Goal: Task Accomplishment & Management: Complete application form

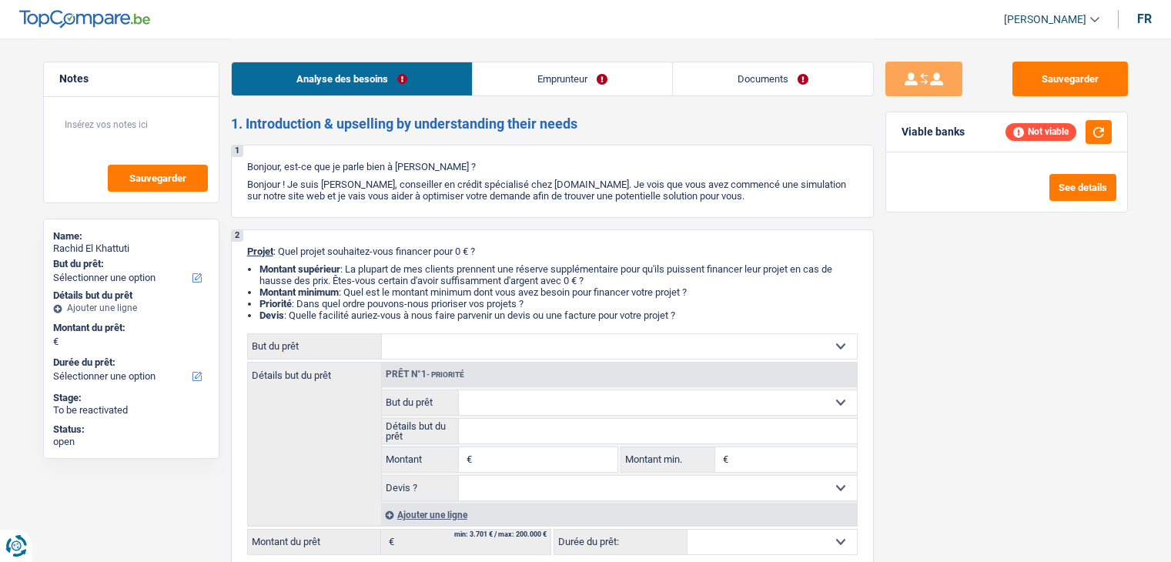
select select "worker"
select select "familyAllowances"
select select "mutualityIndemnity"
select select "netSalary"
select select "ownerWithMortgage"
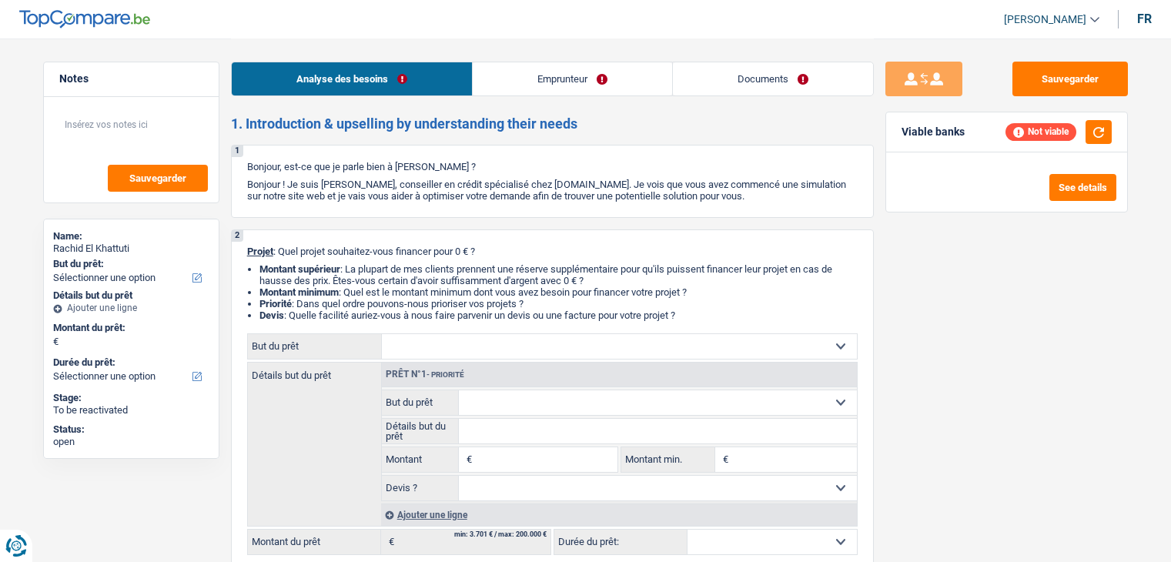
select select "mortgage"
select select "300"
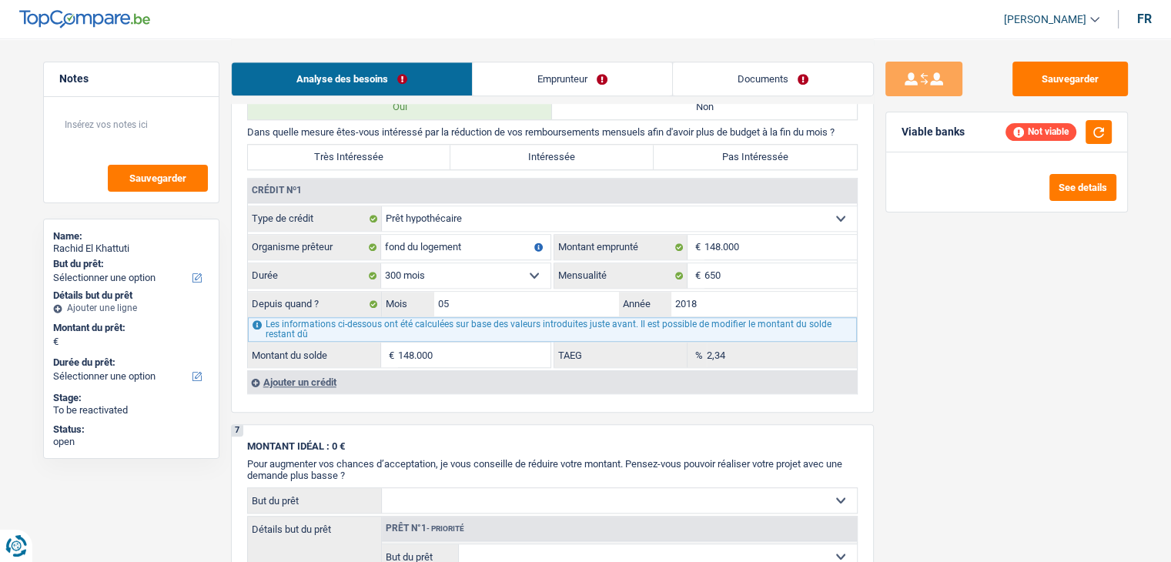
scroll to position [1386, 0]
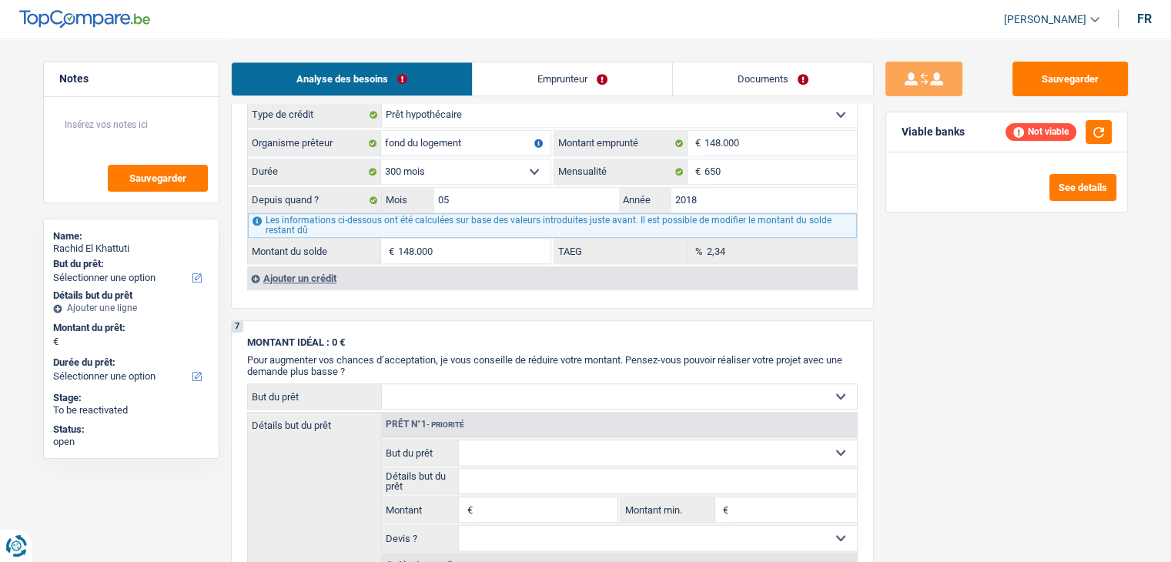
click at [310, 272] on div "Ajouter un crédit" at bounding box center [552, 277] width 610 height 23
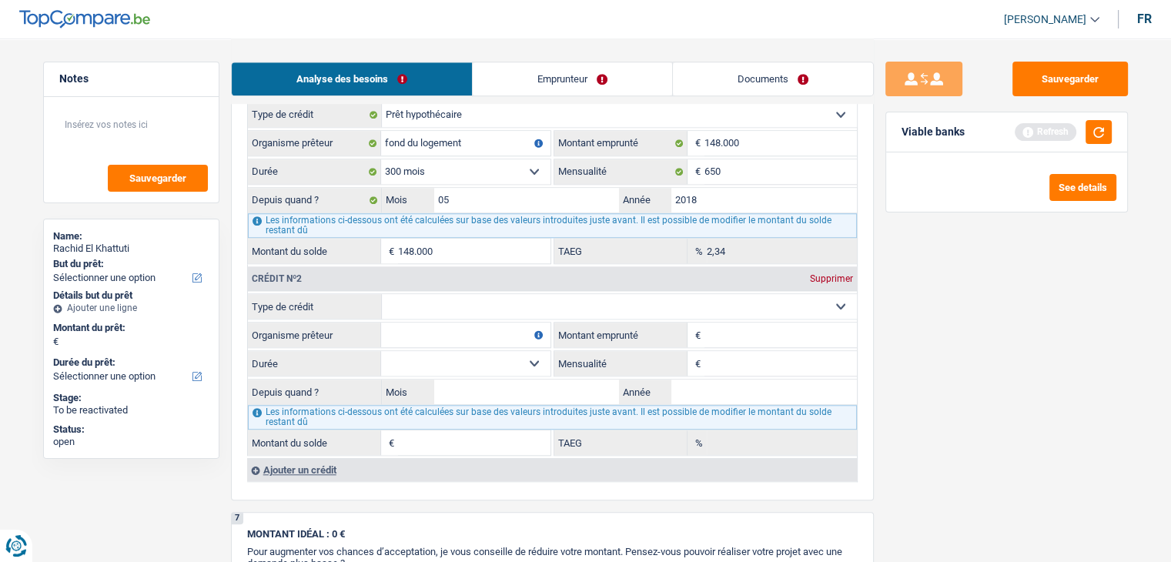
click at [504, 294] on select "Carte ou ouverture de crédit Prêt hypothécaire Vente à tempérament Prêt à tempé…" at bounding box center [619, 306] width 475 height 25
select select "personalLoan"
type input "0"
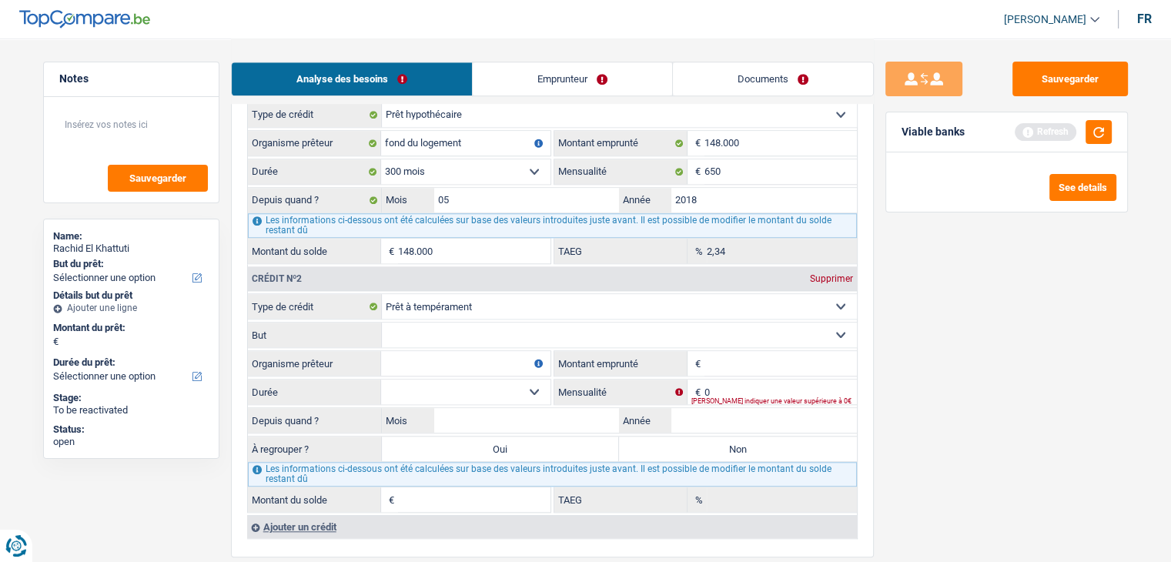
click at [444, 328] on select "Confort maison: meubles, textile, peinture, électroménager, outillage non-profe…" at bounding box center [619, 335] width 475 height 25
select select "homeFurnishingOrRelocation"
click at [382, 323] on select "Confort maison: meubles, textile, peinture, électroménager, outillage non-profe…" at bounding box center [619, 335] width 475 height 25
click at [446, 360] on input "Organisme prêteur" at bounding box center [465, 363] width 169 height 25
type input "alpha crédit"
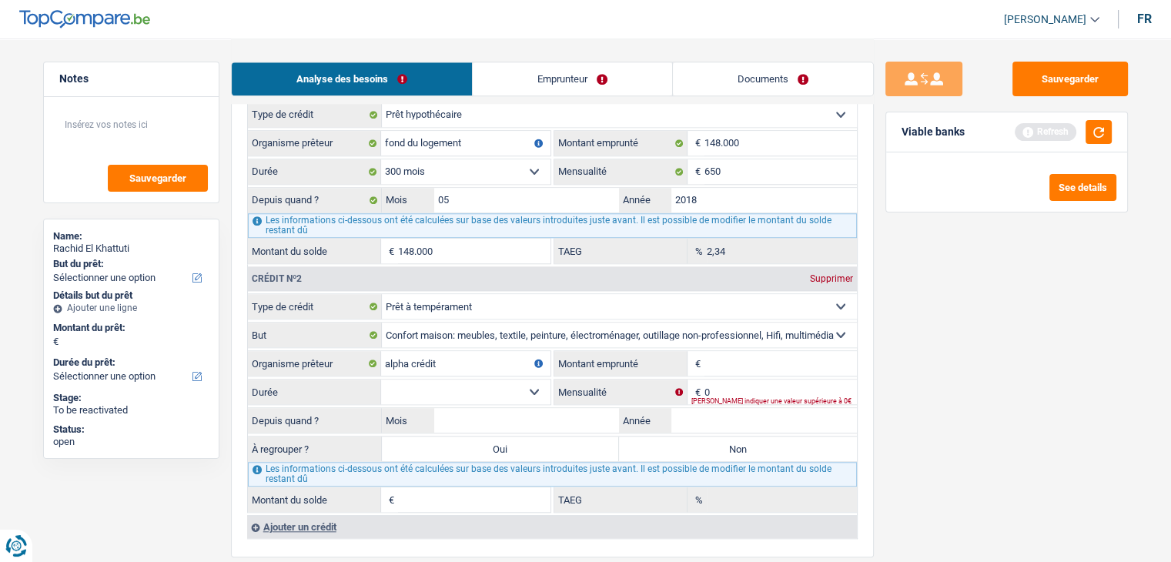
click at [717, 353] on input "Montant emprunté" at bounding box center [780, 363] width 152 height 25
type input "19.000"
click at [457, 369] on fieldset "Carte ou ouverture de crédit Prêt hypothécaire Vente à tempérament Prêt à tempé…" at bounding box center [552, 402] width 609 height 219
click at [461, 386] on select "12 mois 18 mois 24 mois 30 mois 36 mois 42 mois 48 mois 60 mois 72 mois 84 mois…" at bounding box center [465, 391] width 169 height 25
click at [724, 383] on input "0" at bounding box center [780, 391] width 152 height 25
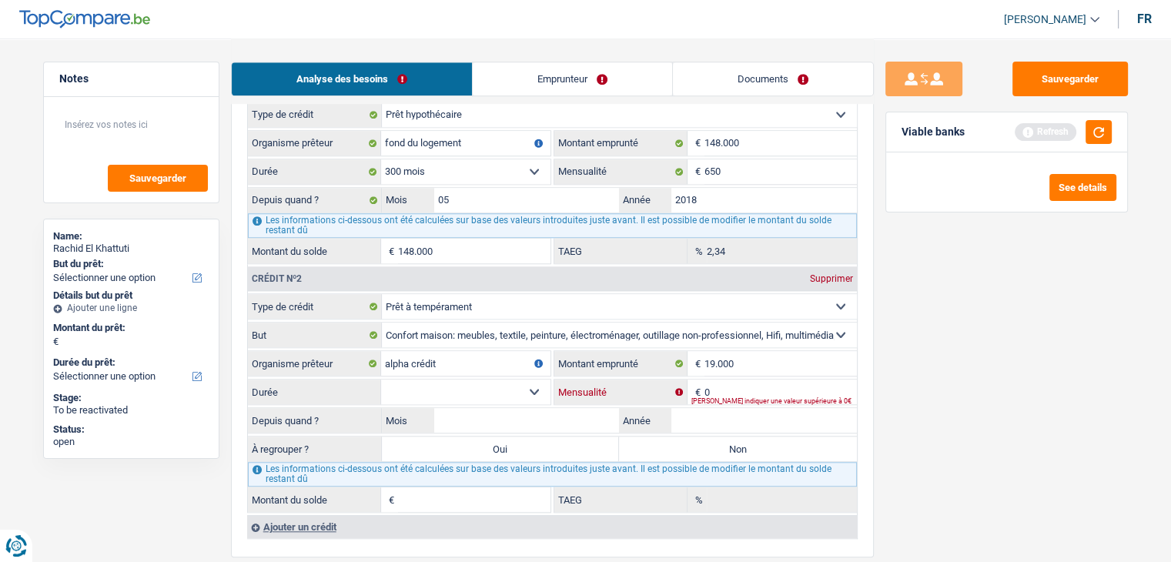
click at [742, 379] on input "0" at bounding box center [780, 391] width 152 height 25
type input "493"
click at [1048, 380] on div "Sauvegarder Viable banks Refresh See details" at bounding box center [1007, 300] width 266 height 476
click at [1095, 122] on button "button" at bounding box center [1098, 132] width 26 height 24
click at [478, 379] on select "12 mois 18 mois 24 mois 30 mois 36 mois 42 mois 48 mois 60 mois 72 mois 84 mois…" at bounding box center [465, 391] width 169 height 25
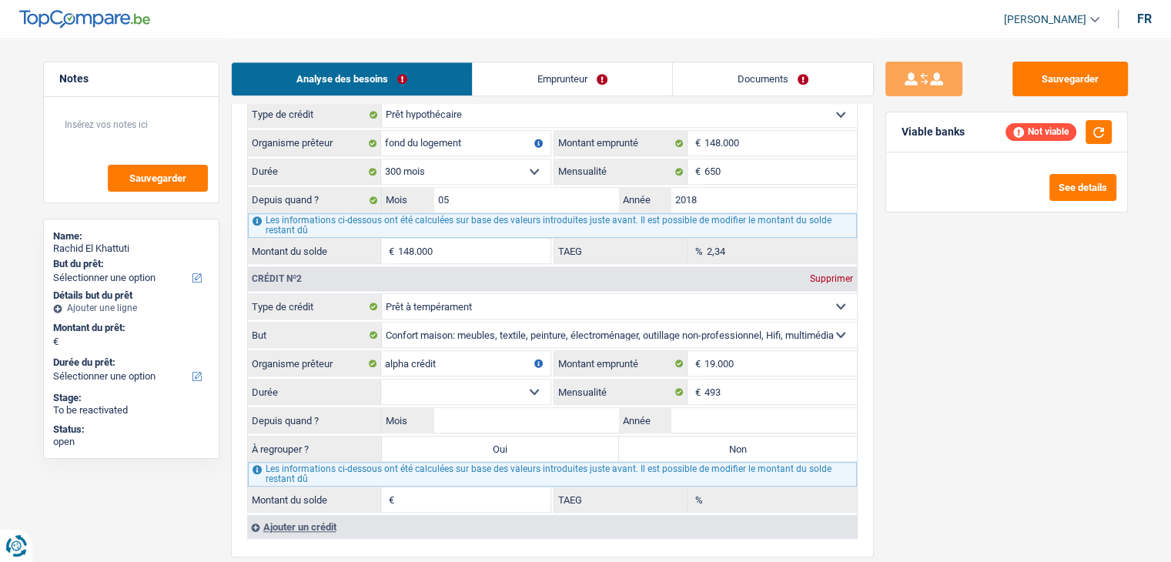
select select "84"
click at [381, 379] on select "12 mois 18 mois 24 mois 30 mois 36 mois 42 mois 48 mois 60 mois 72 mois 84 mois…" at bounding box center [465, 391] width 169 height 25
drag, startPoint x: 938, startPoint y: 426, endPoint x: 501, endPoint y: 361, distance: 442.0
click at [938, 425] on div "Sauvegarder Viable banks Refresh See details" at bounding box center [1007, 300] width 266 height 476
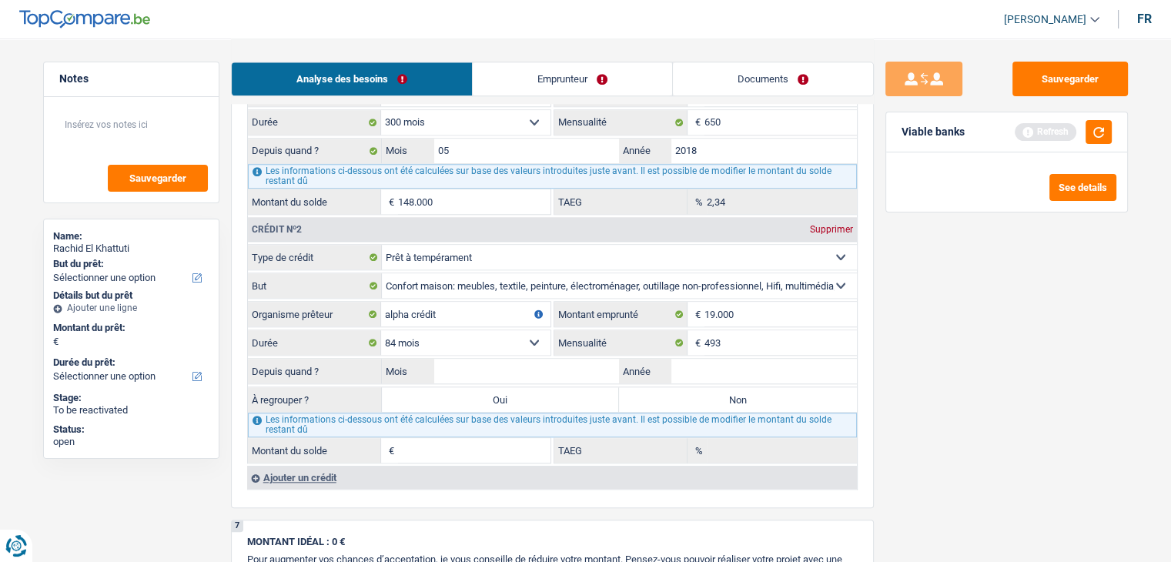
scroll to position [1462, 0]
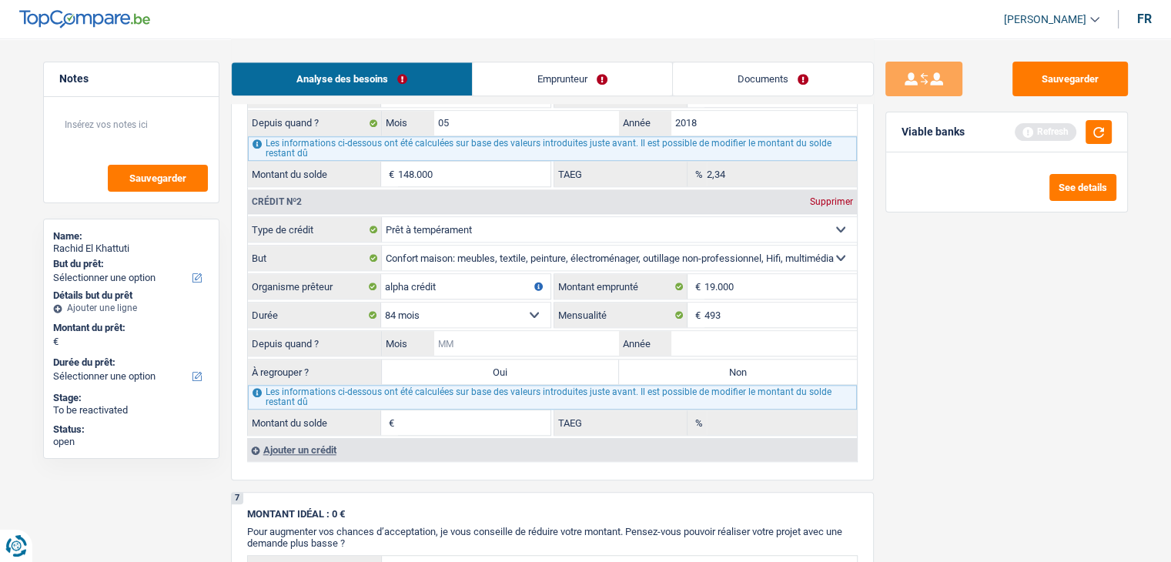
click at [479, 331] on input "Mois" at bounding box center [527, 343] width 186 height 25
type input "11"
type input "2023"
type input "16.734"
type input "29,32"
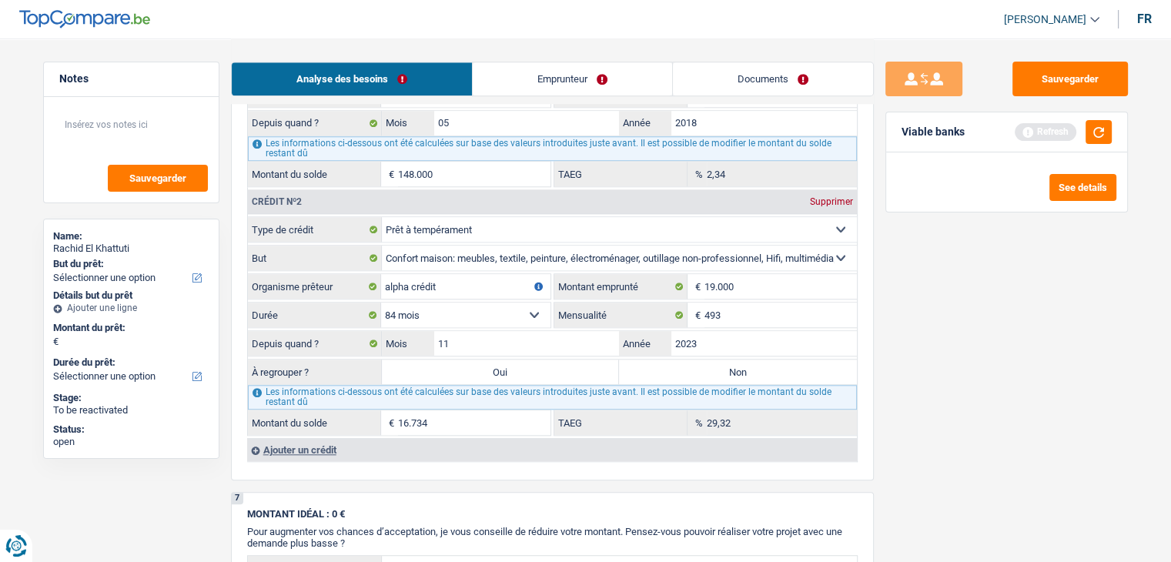
click at [877, 401] on div "Sauvegarder Viable banks Refresh See details" at bounding box center [1007, 300] width 266 height 476
click at [931, 393] on div "Sauvegarder Viable banks Refresh See details" at bounding box center [1007, 300] width 266 height 476
click at [470, 303] on select "12 mois 18 mois 24 mois 30 mois 36 mois 42 mois 48 mois 60 mois 72 mois 84 mois…" at bounding box center [465, 315] width 169 height 25
select select "60"
click at [381, 303] on select "12 mois 18 mois 24 mois 30 mois 36 mois 42 mois 48 mois 60 mois 72 mois 84 mois…" at bounding box center [465, 315] width 169 height 25
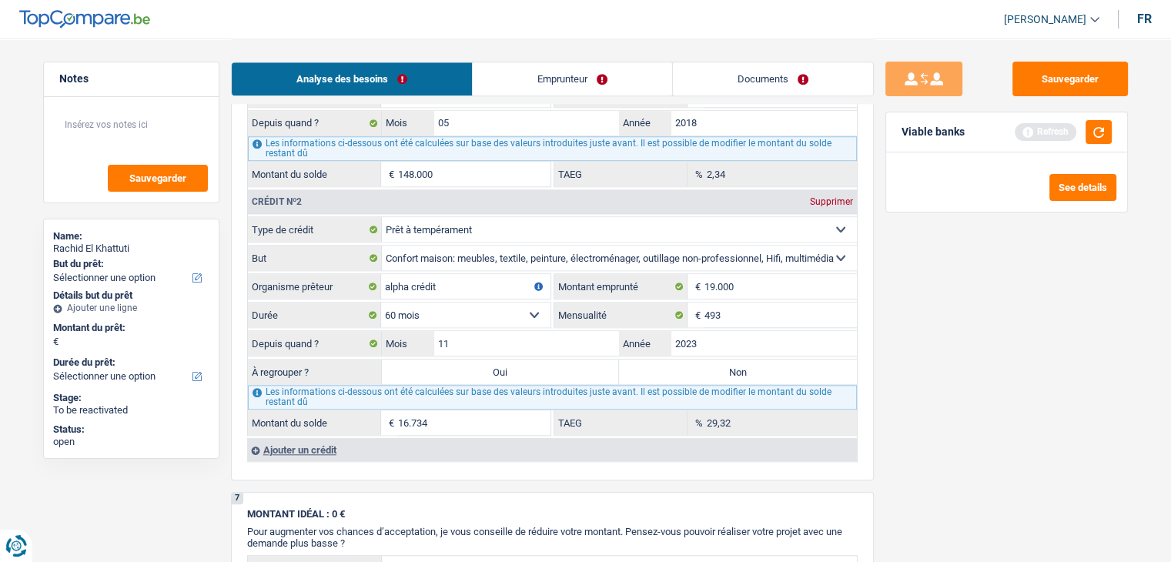
type input "13.994"
type input "20,76"
click at [440, 303] on select "12 mois 18 mois 24 mois 30 mois 36 mois 42 mois 48 mois 60 mois 72 mois 84 mois…" at bounding box center [465, 315] width 169 height 25
select select "36"
click at [381, 303] on select "12 mois 18 mois 24 mois 30 mois 36 mois 42 mois 48 mois 60 mois 72 mois 84 mois…" at bounding box center [465, 315] width 169 height 25
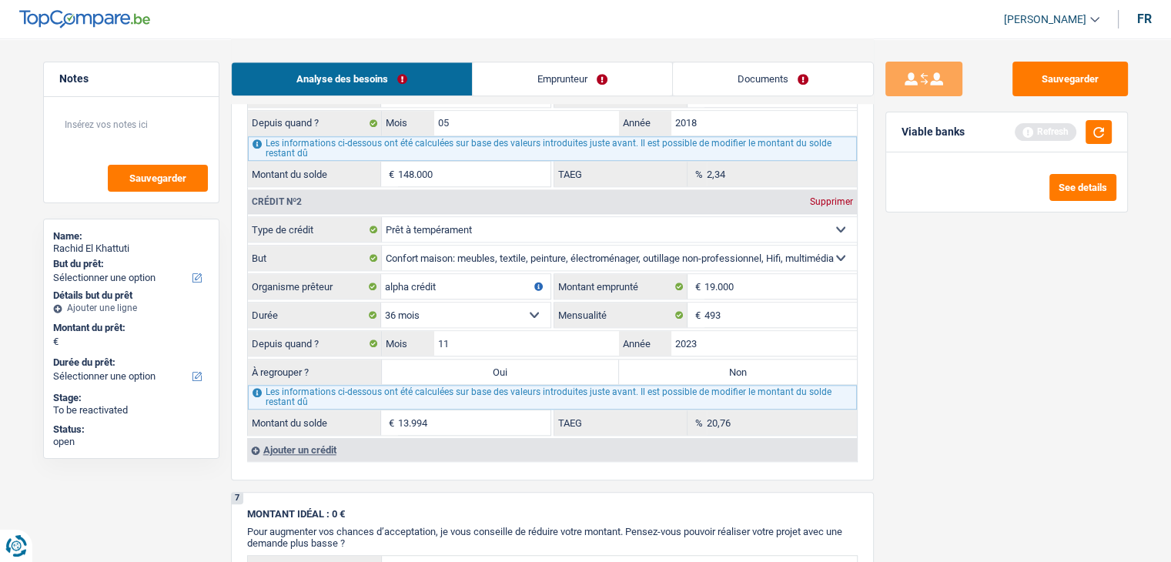
type input "7.095"
type input "0,00"
click at [448, 308] on select "12 mois 18 mois 24 mois 30 mois 36 mois 42 mois 48 mois 60 mois 72 mois 84 mois…" at bounding box center [465, 315] width 169 height 25
select select "42"
click at [381, 303] on select "12 mois 18 mois 24 mois 30 mois 36 mois 42 mois 48 mois 60 mois 72 mois 84 mois…" at bounding box center [465, 315] width 169 height 25
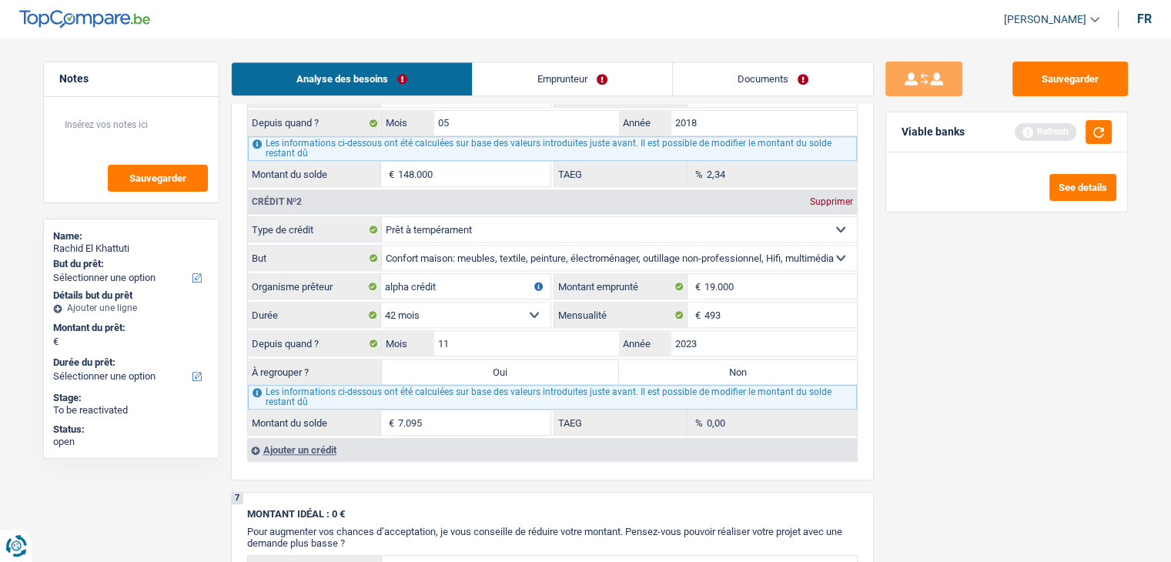
type input "9.452"
type input "4,99"
drag, startPoint x: 461, startPoint y: 296, endPoint x: 460, endPoint y: 306, distance: 10.0
click at [461, 303] on select "12 mois 18 mois 24 mois 30 mois 36 mois 42 mois 48 mois 60 mois 72 mois 84 mois…" at bounding box center [465, 315] width 169 height 25
select select "48"
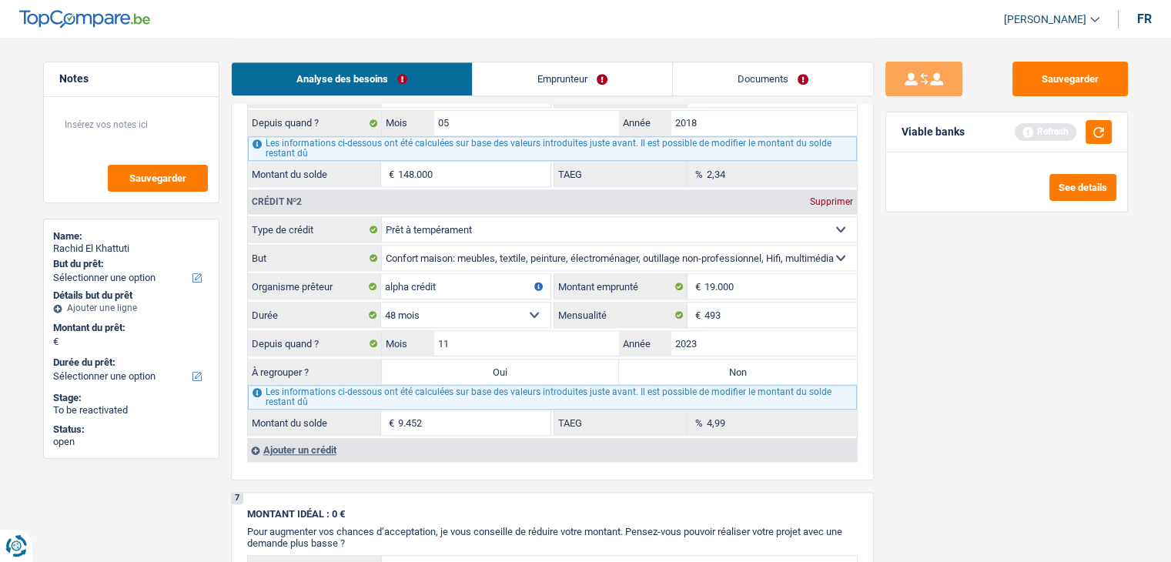
click at [381, 303] on select "12 mois 18 mois 24 mois 30 mois 36 mois 42 mois 48 mois 60 mois 72 mois 84 mois…" at bounding box center [465, 315] width 169 height 25
type input "11.334"
type input "11,80"
click at [898, 346] on div "Sauvegarder Viable banks Refresh See details" at bounding box center [1007, 300] width 266 height 476
click at [902, 349] on div "Sauvegarder Viable banks Refresh See details" at bounding box center [1007, 300] width 266 height 476
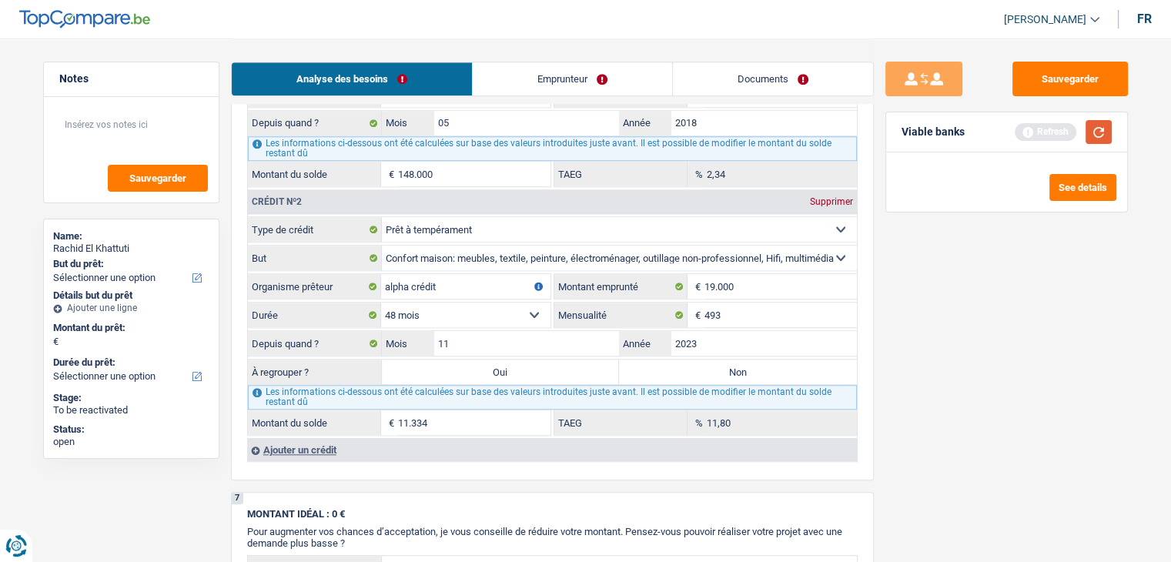
click at [1094, 138] on button "button" at bounding box center [1098, 132] width 26 height 24
click at [511, 368] on label "Oui" at bounding box center [501, 371] width 238 height 25
click at [511, 368] on input "Oui" at bounding box center [501, 371] width 238 height 25
radio input "true"
type input "11.334"
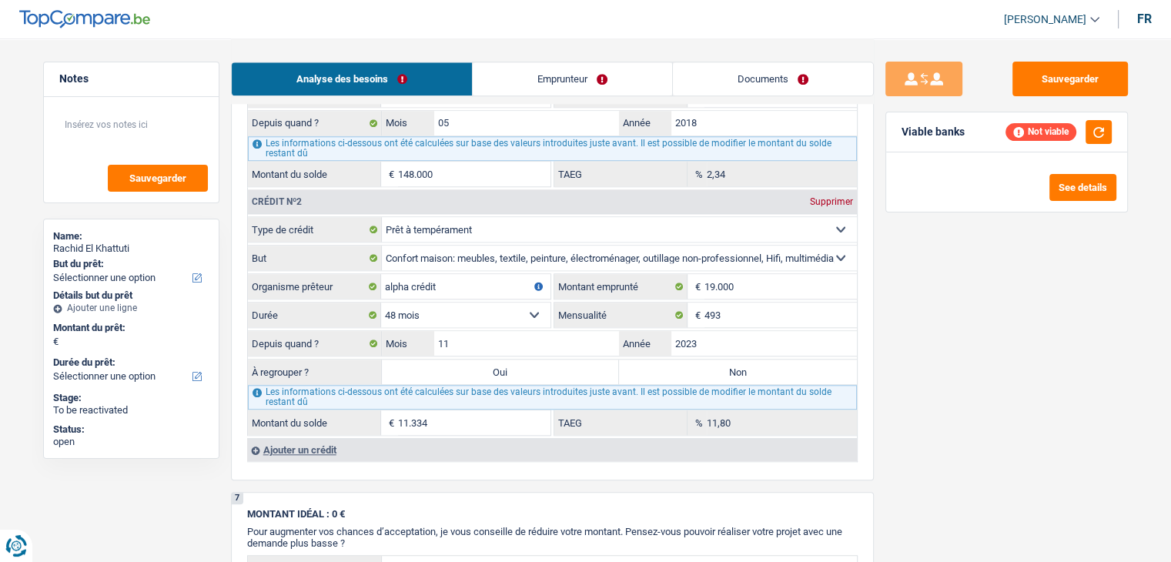
type input "11.334"
select select "refinancing"
select select "60"
select select "refinancing"
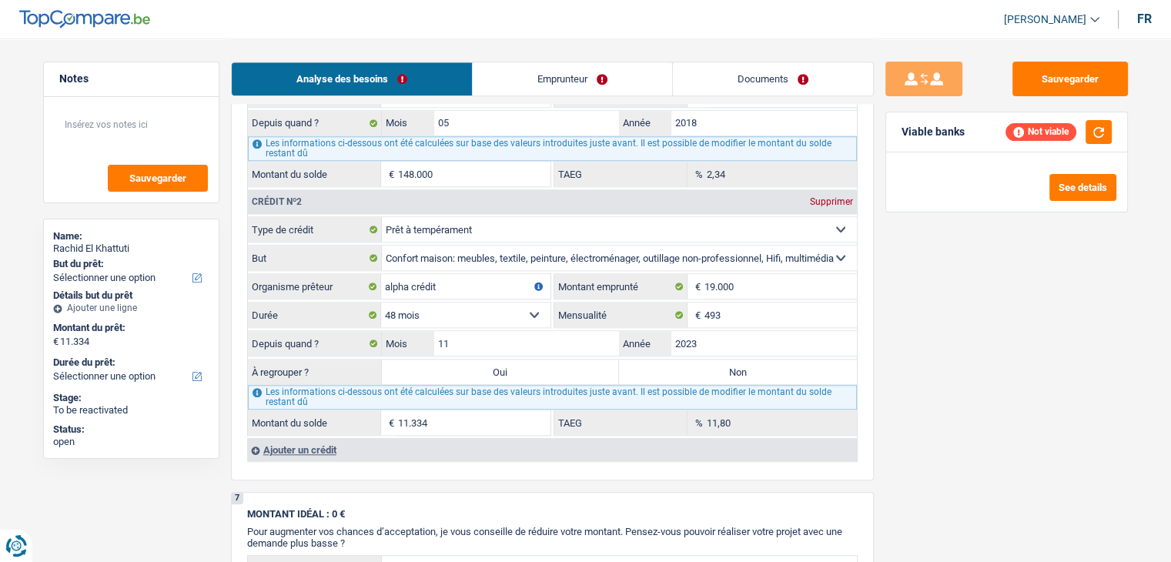
select select "refinancing"
select select "60"
select select "refinancing"
select select "60"
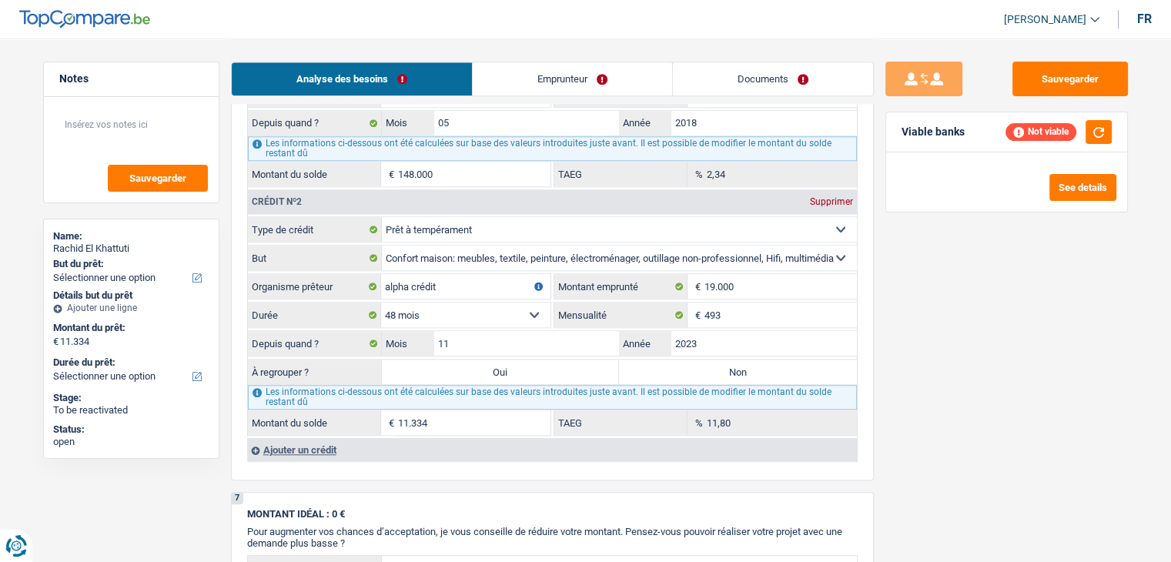
select select "refinancing"
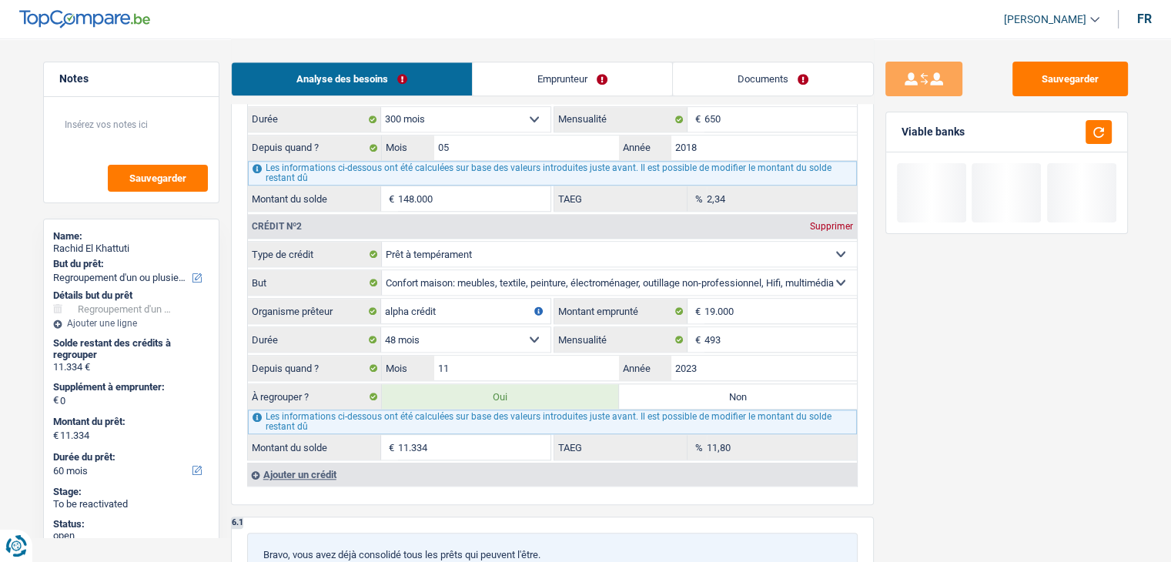
click at [944, 392] on div "Sauvegarder Viable banks" at bounding box center [1007, 300] width 266 height 476
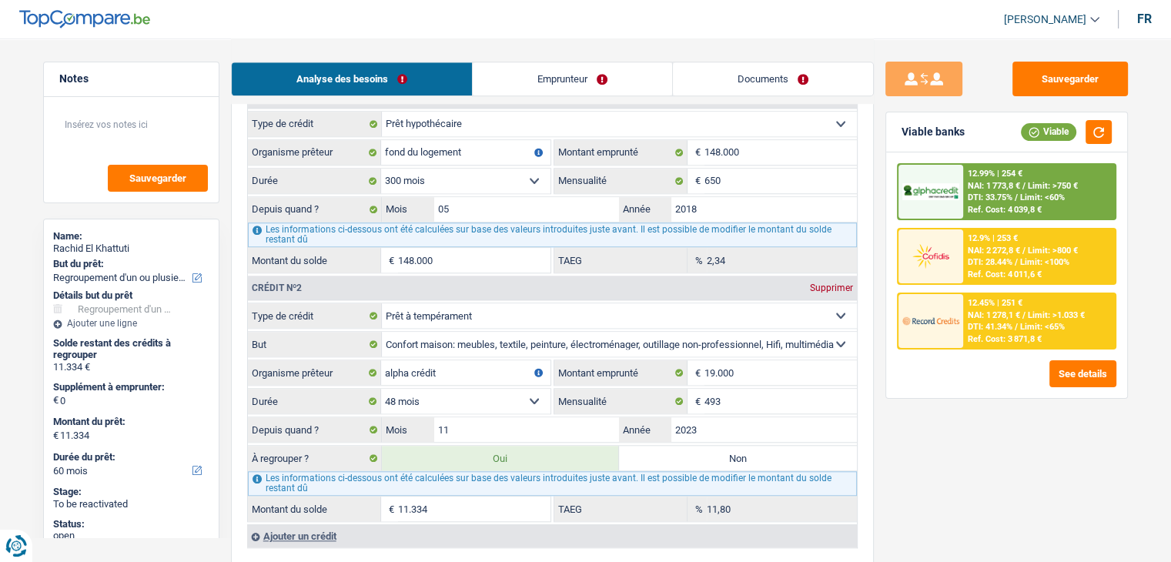
scroll to position [1616, 0]
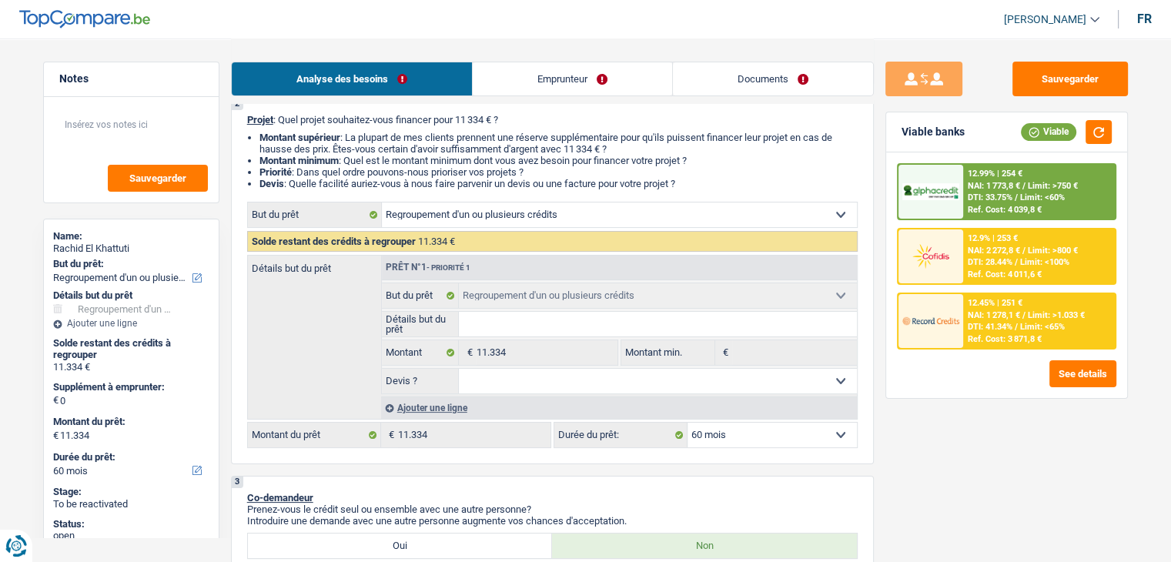
scroll to position [231, 0]
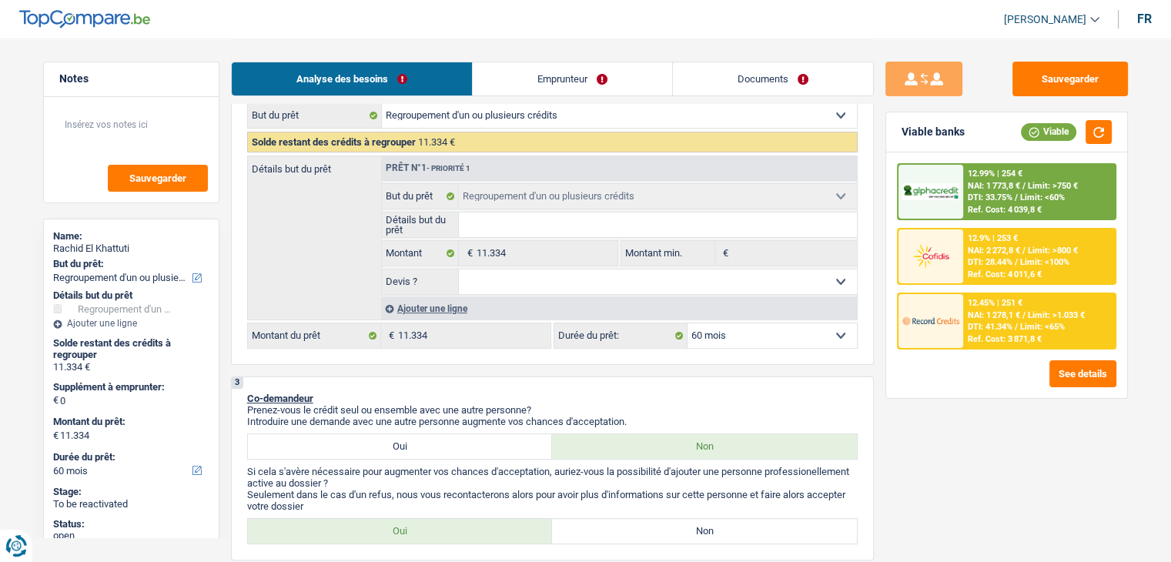
click at [751, 339] on select "12 mois 18 mois 24 mois 30 mois 36 mois 42 mois 48 mois 60 mois Sélectionner un…" at bounding box center [771, 335] width 169 height 25
click at [735, 343] on select "12 mois 18 mois 24 mois 30 mois 36 mois 42 mois 48 mois 60 mois Sélectionner un…" at bounding box center [771, 335] width 169 height 25
select select "24"
click at [687, 323] on select "12 mois 18 mois 24 mois 30 mois 36 mois 42 mois 48 mois 60 mois Sélectionner un…" at bounding box center [771, 335] width 169 height 25
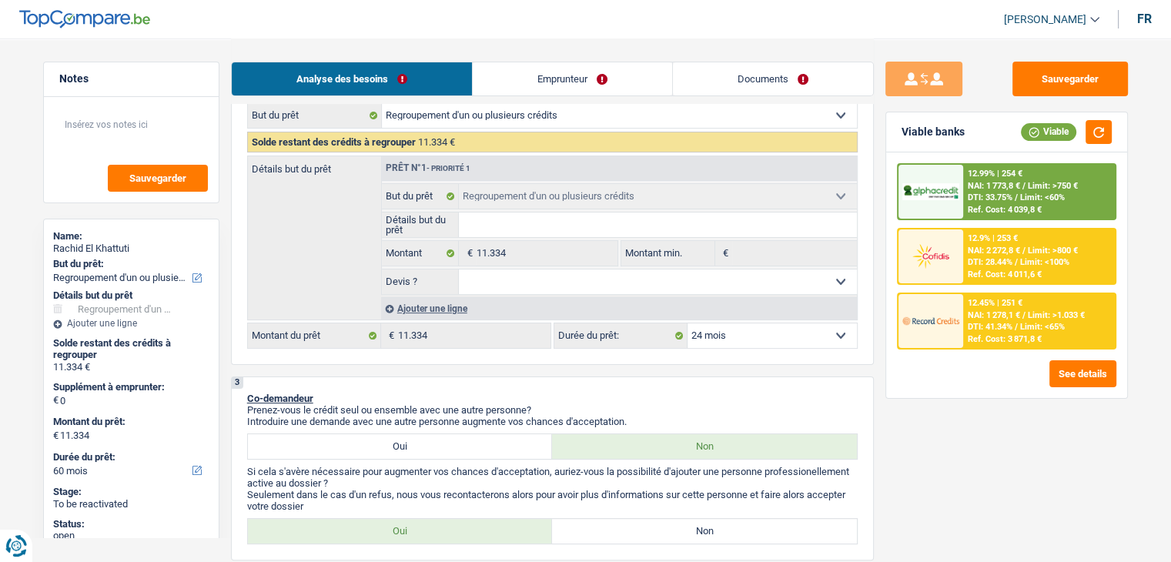
select select "24"
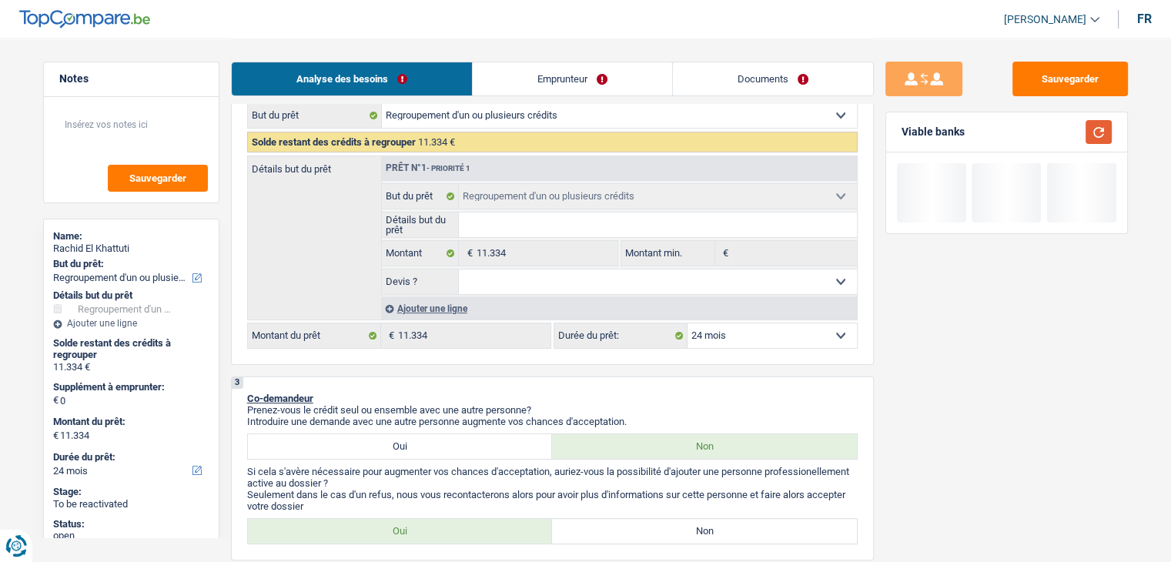
click at [1095, 139] on button "button" at bounding box center [1098, 132] width 26 height 24
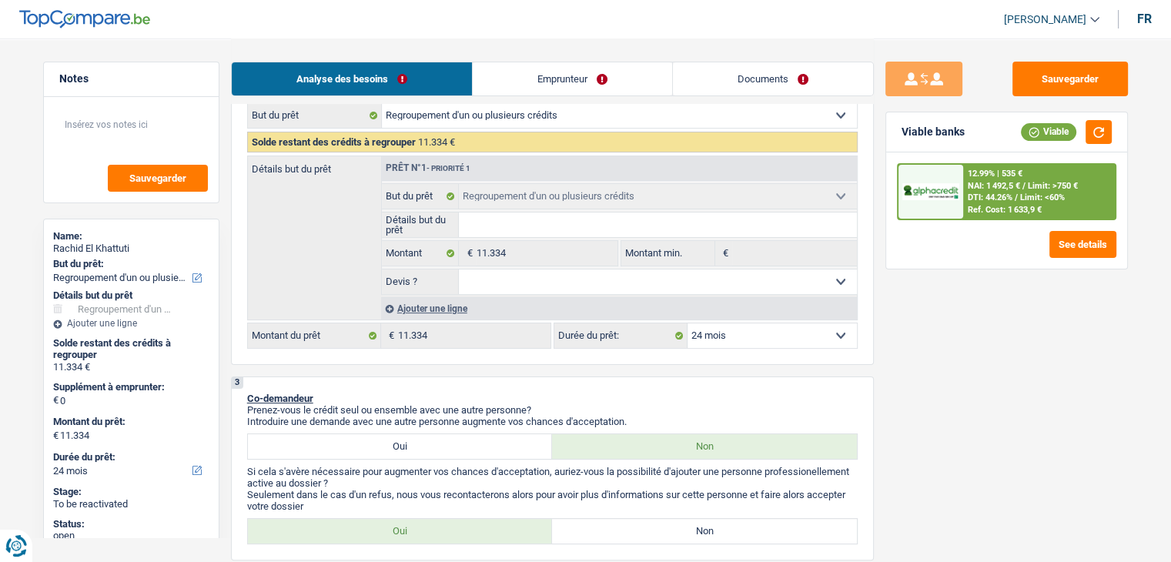
click at [988, 200] on span "DTI: 44.26%" at bounding box center [990, 197] width 45 height 10
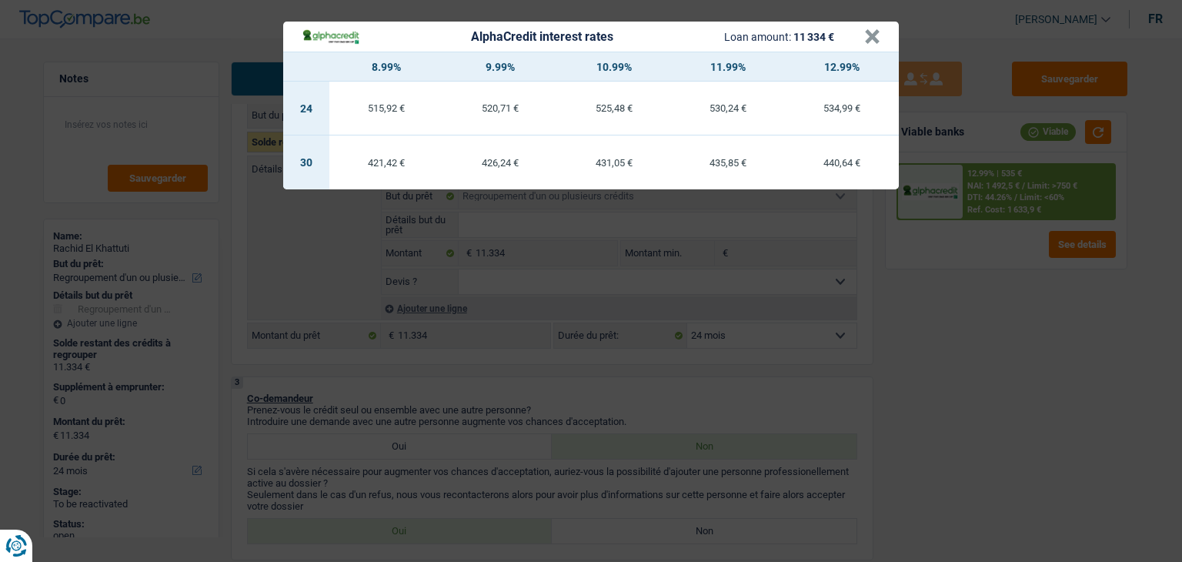
click at [931, 357] on div "AlphaCredit interest rates Loan amount: 11 334 € × 8.99% 9.99% 10.99% 11.99% 12…" at bounding box center [591, 281] width 1182 height 562
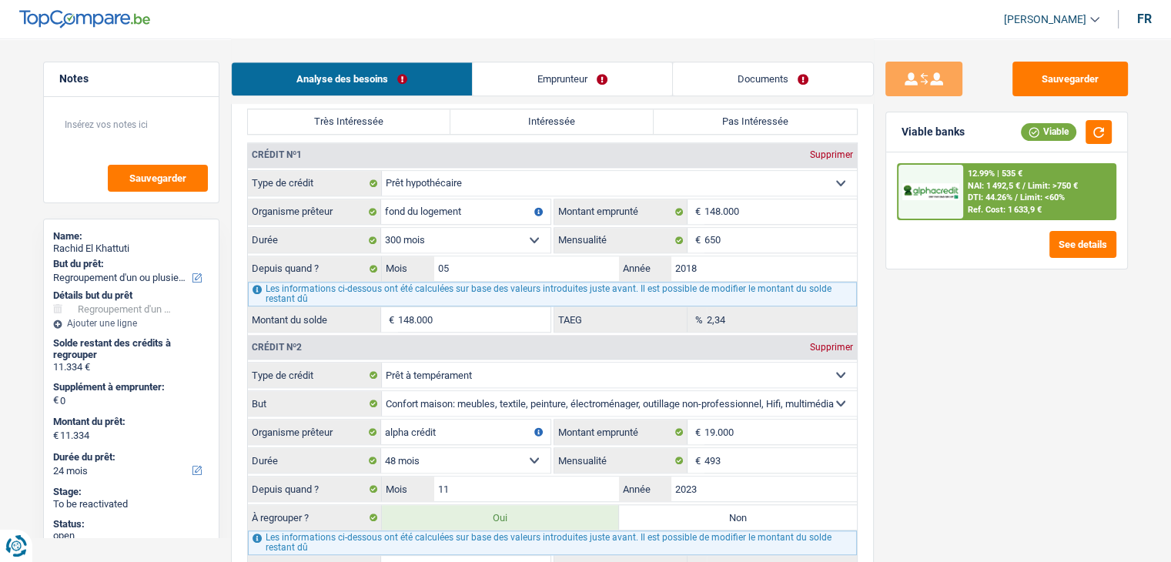
scroll to position [1309, 0]
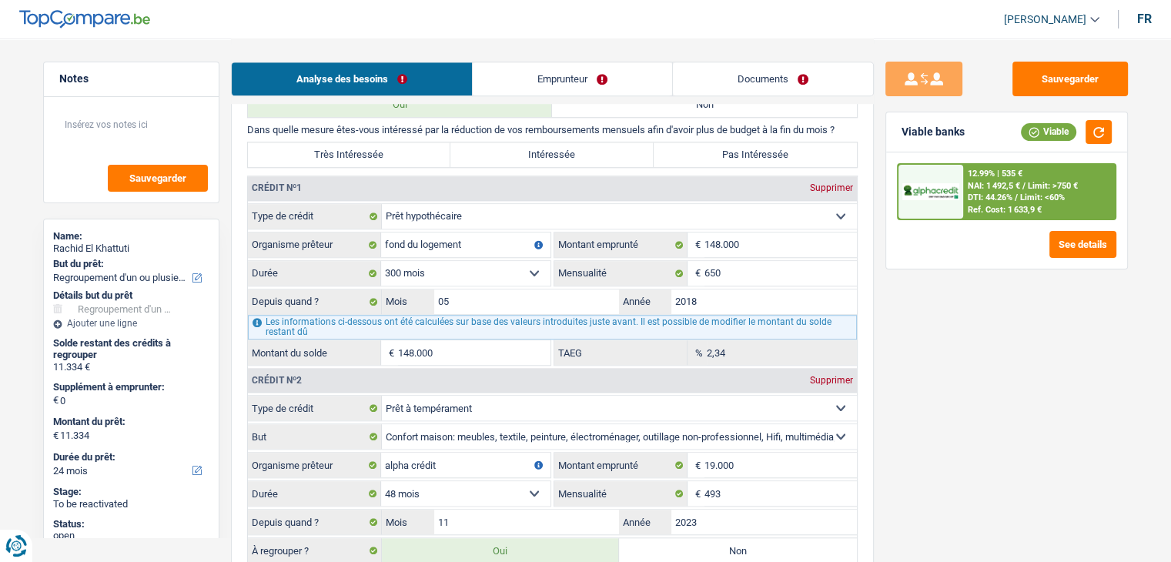
click at [958, 204] on div at bounding box center [930, 192] width 65 height 54
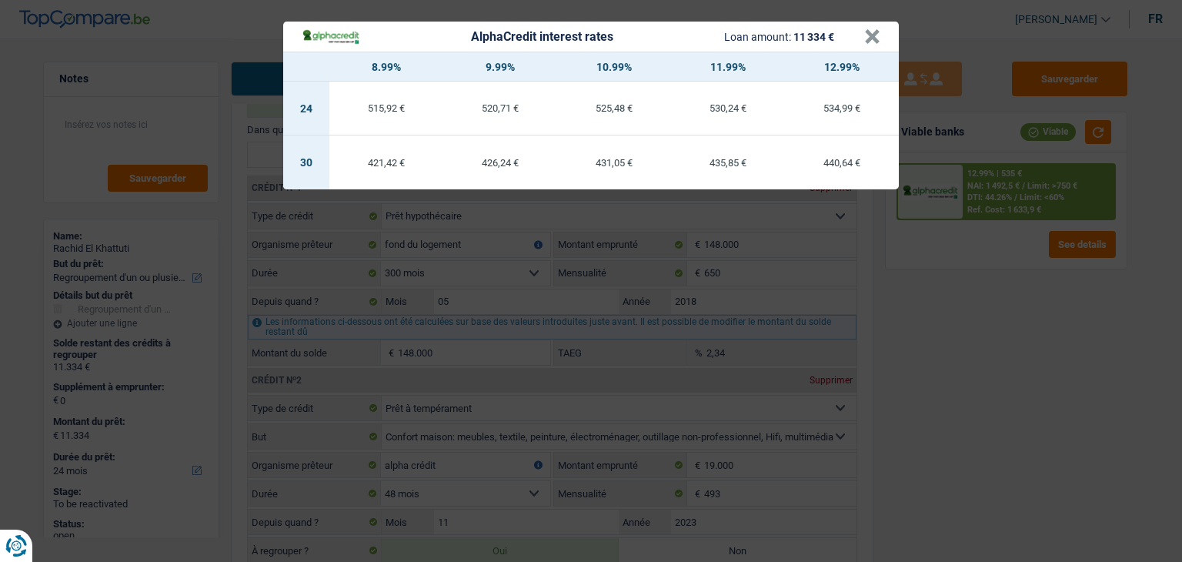
click at [964, 287] on div "AlphaCredit interest rates Loan amount: 11 334 € × 8.99% 9.99% 10.99% 11.99% 12…" at bounding box center [591, 281] width 1182 height 562
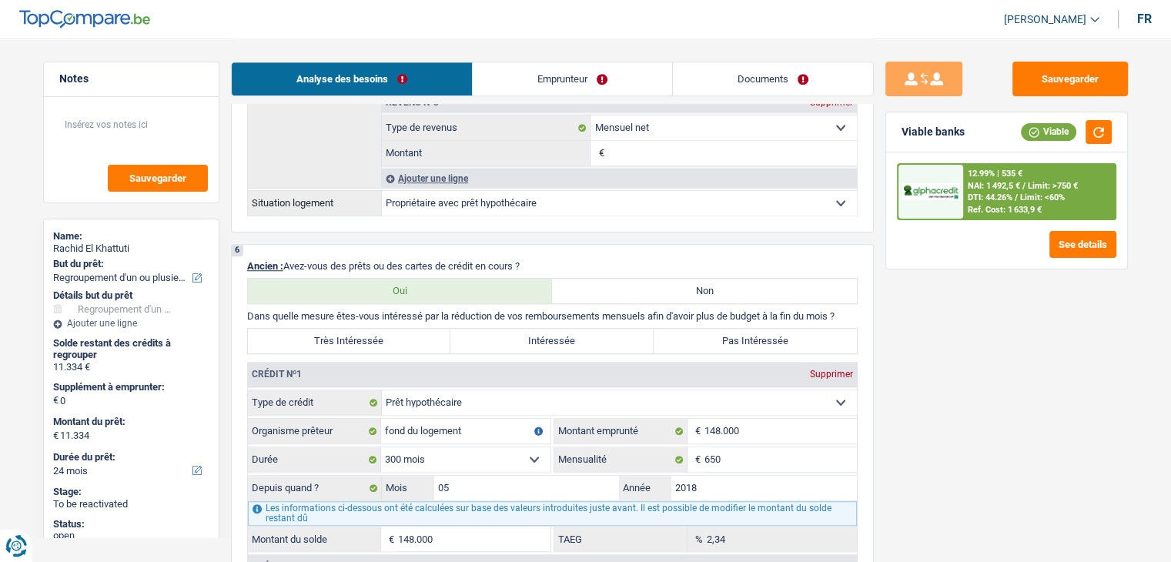
scroll to position [924, 0]
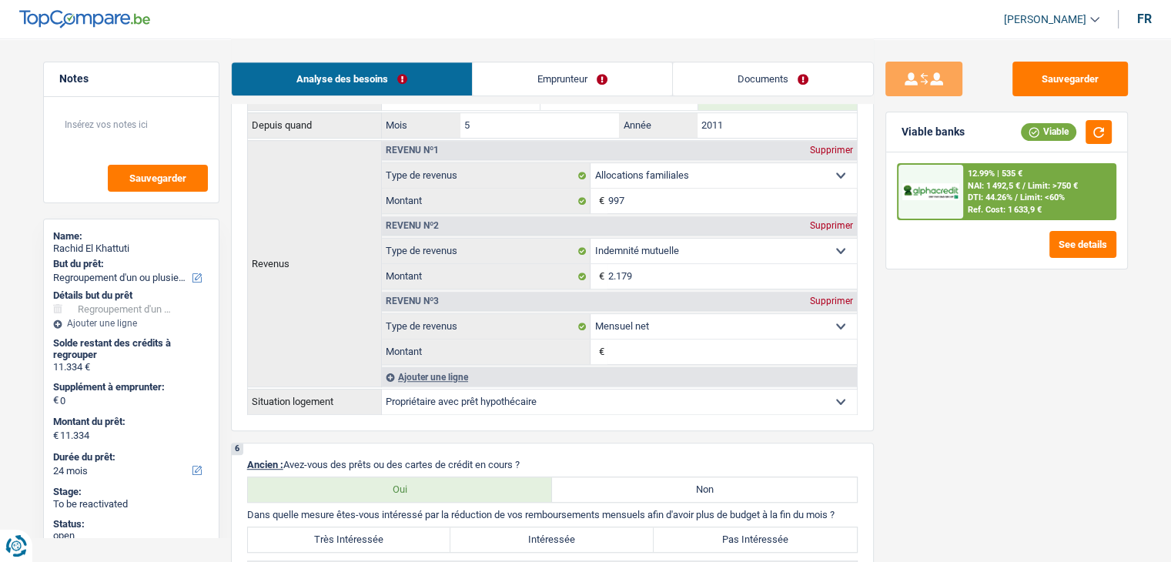
click at [974, 202] on div "12.99% | 535 € NAI: 1 492,5 € / Limit: >750 € DTI: 44.26% / Limit: <60% Ref. Co…" at bounding box center [1039, 192] width 152 height 54
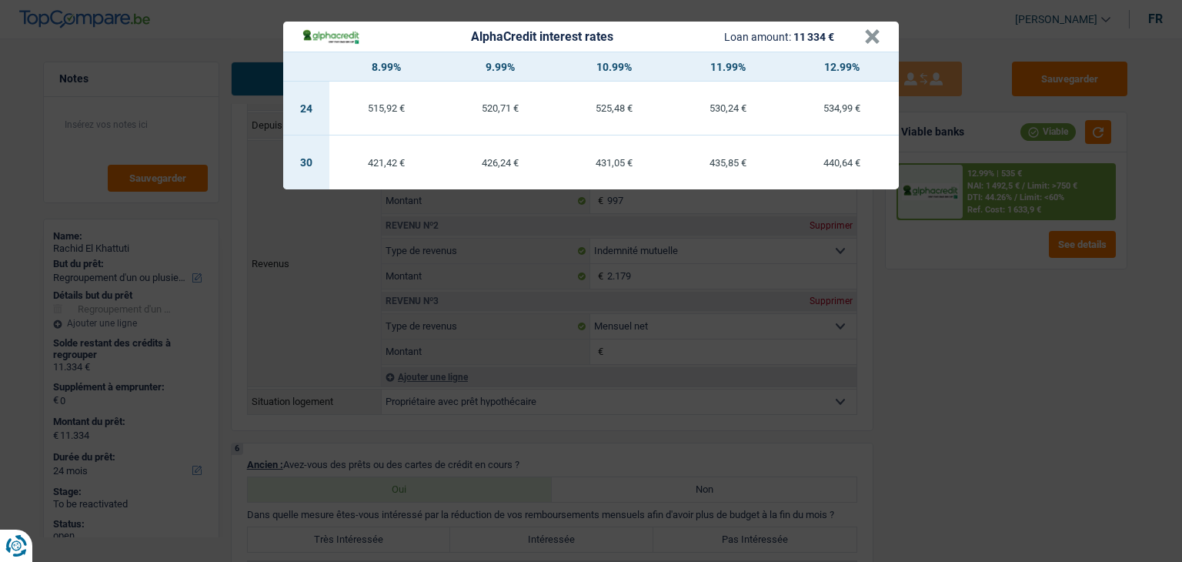
click at [945, 341] on div "AlphaCredit interest rates Loan amount: 11 334 € × 8.99% 9.99% 10.99% 11.99% 12…" at bounding box center [591, 281] width 1182 height 562
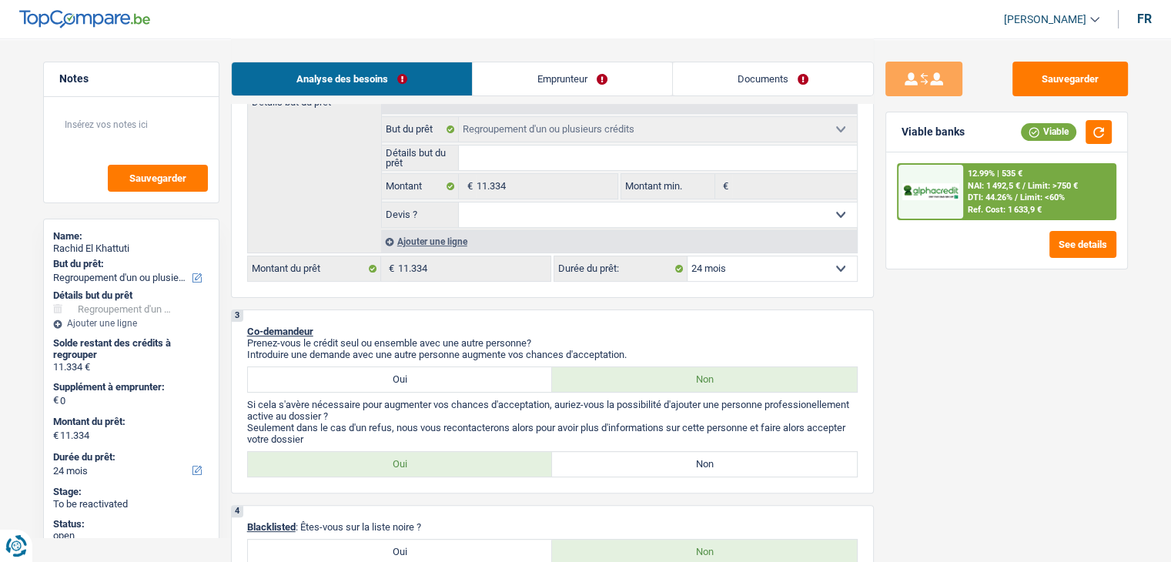
scroll to position [308, 0]
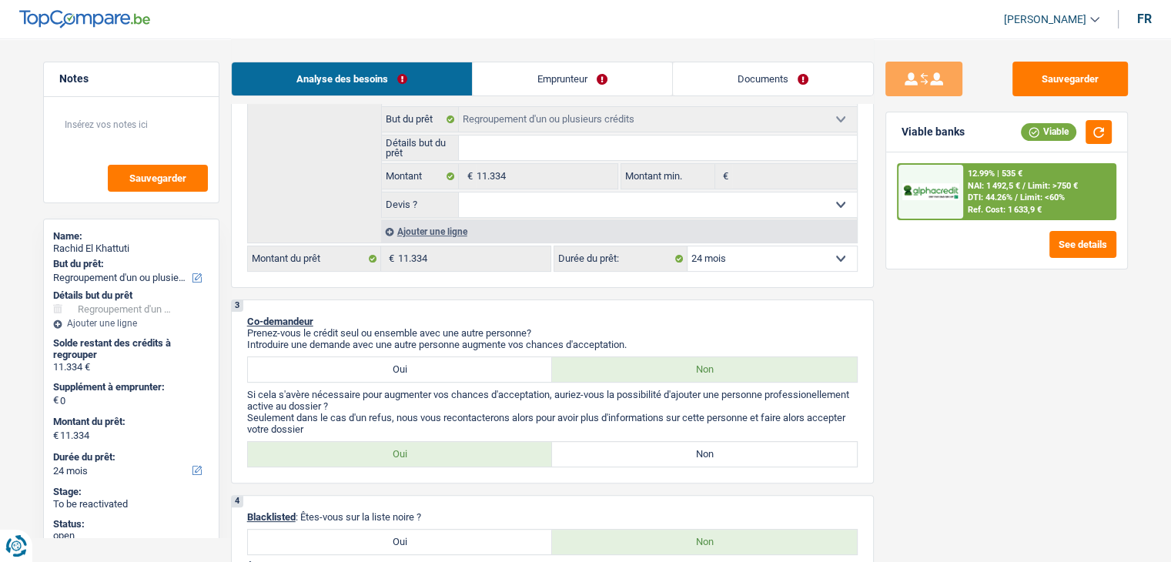
click at [780, 265] on select "12 mois 18 mois 24 mois 30 mois 36 mois 42 mois 48 mois 60 mois Sélectionner un…" at bounding box center [771, 258] width 169 height 25
select select "30"
click at [687, 246] on select "12 mois 18 mois 24 mois 30 mois 36 mois 42 mois 48 mois 60 mois Sélectionner un…" at bounding box center [771, 258] width 169 height 25
select select "30"
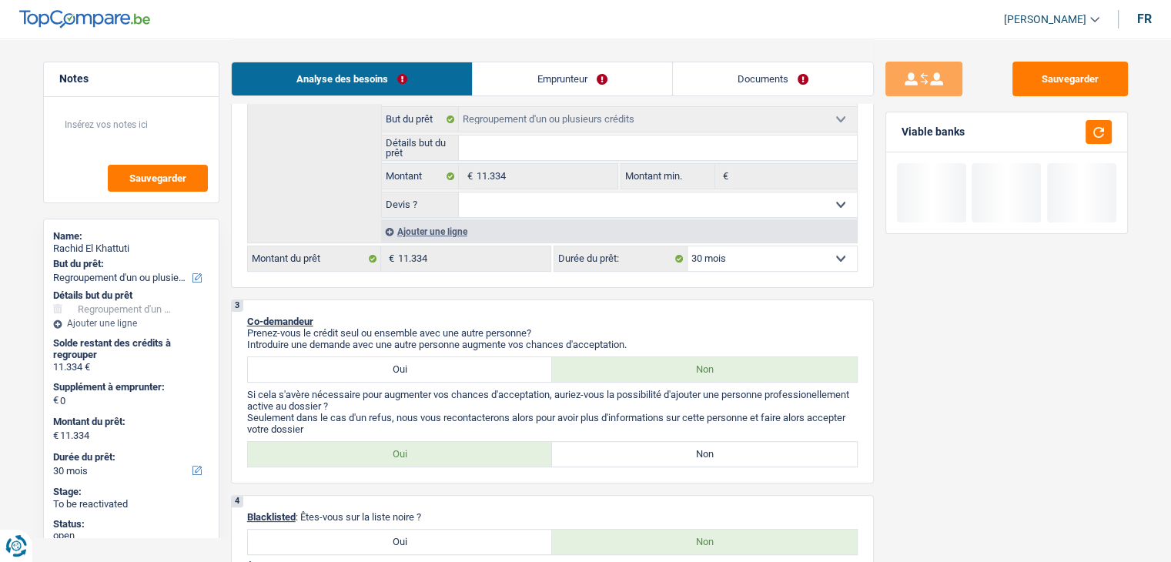
click at [770, 330] on p "Prenez-vous le crédit seul ou ensemble avec une autre personne?" at bounding box center [552, 333] width 610 height 12
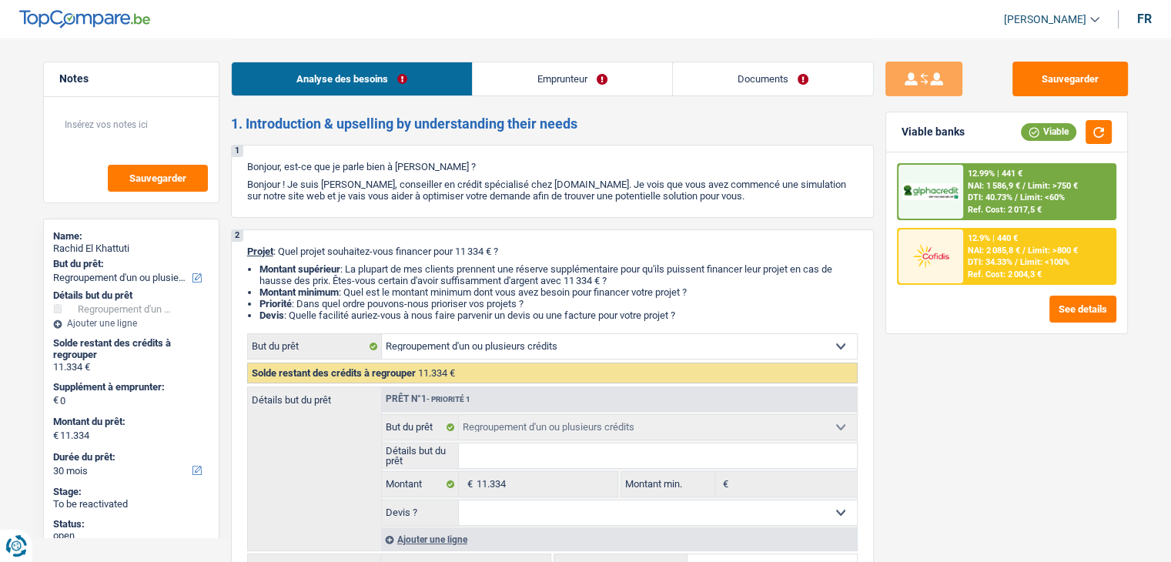
scroll to position [385, 0]
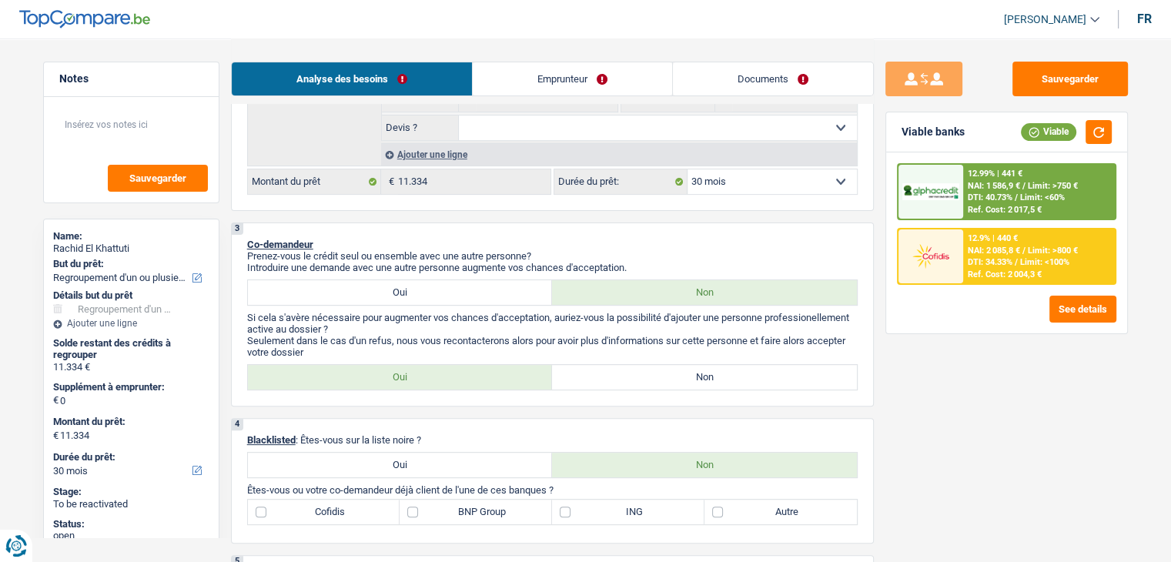
click at [725, 250] on p "Prenez-vous le crédit seul ou ensemble avec une autre personne?" at bounding box center [552, 256] width 610 height 12
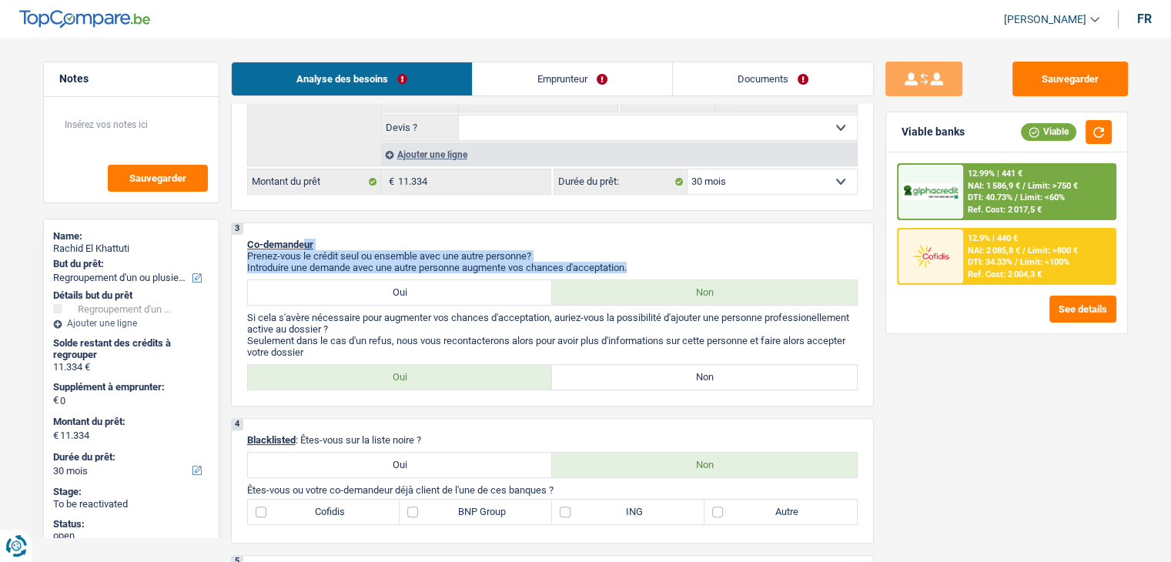
drag, startPoint x: 641, startPoint y: 266, endPoint x: 302, endPoint y: 232, distance: 341.1
click at [302, 232] on div "3 Co-demandeur Prenez-vous le crédit seul ou ensemble avec une autre personne? …" at bounding box center [552, 314] width 643 height 184
click at [626, 240] on p "Co-demandeur" at bounding box center [552, 245] width 610 height 12
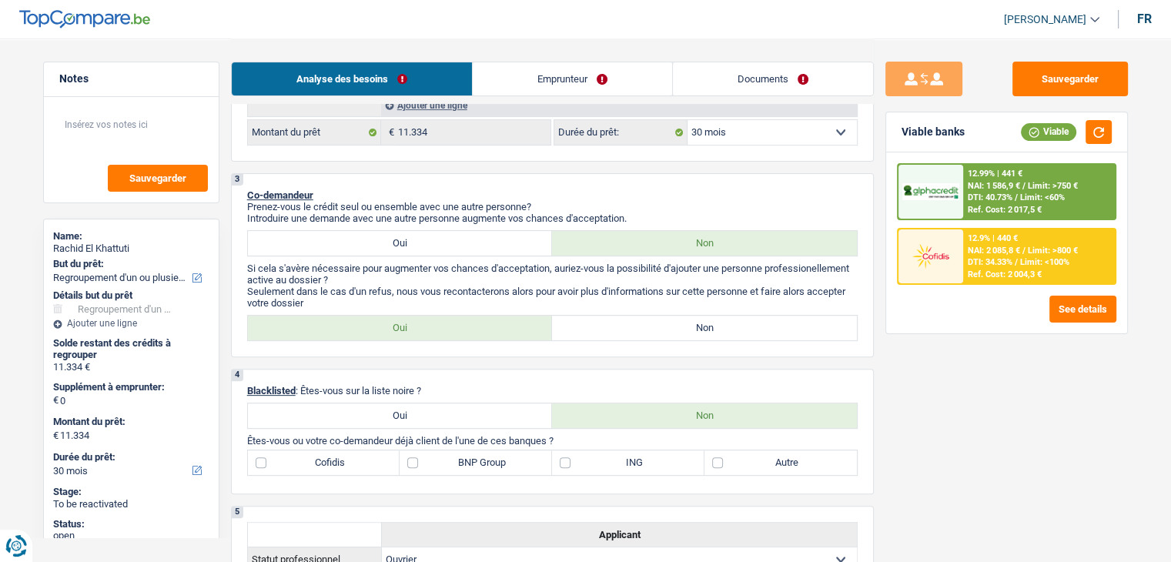
scroll to position [462, 0]
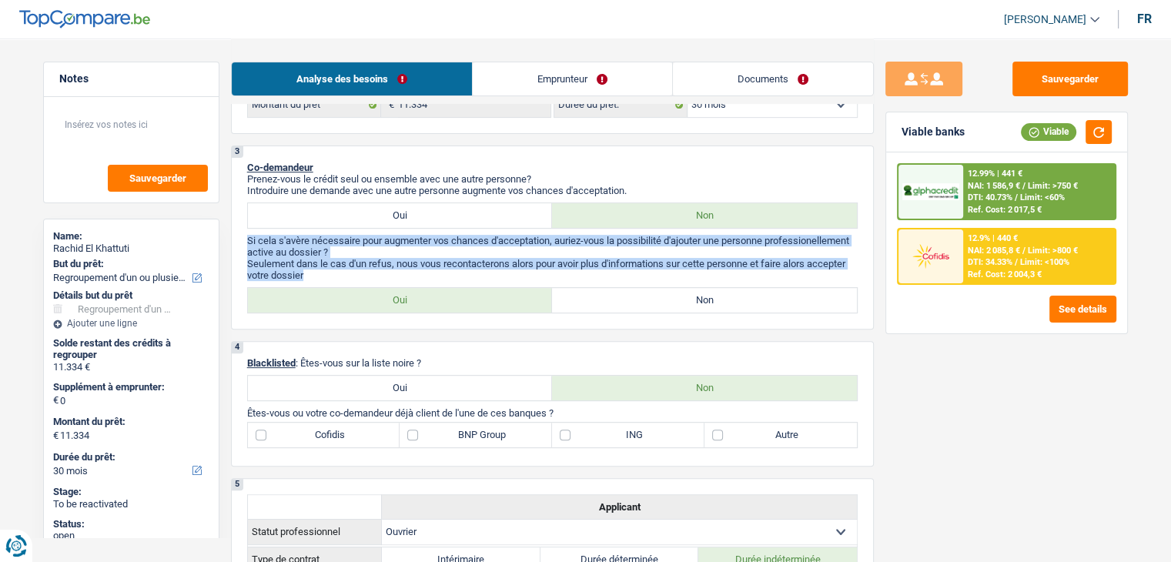
drag, startPoint x: 307, startPoint y: 269, endPoint x: 242, endPoint y: 232, distance: 74.5
click at [242, 232] on div "3 Co-demandeur Prenez-vous le crédit seul ou ensemble avec une autre personne? …" at bounding box center [552, 237] width 643 height 184
click at [261, 238] on p "Si cela s'avère nécessaire pour augmenter vos chances d'acceptation, auriez-vou…" at bounding box center [552, 246] width 610 height 23
drag, startPoint x: 242, startPoint y: 240, endPoint x: 334, endPoint y: 272, distance: 96.9
click at [334, 272] on div "3 Co-demandeur Prenez-vous le crédit seul ou ensemble avec une autre personne? …" at bounding box center [552, 237] width 643 height 184
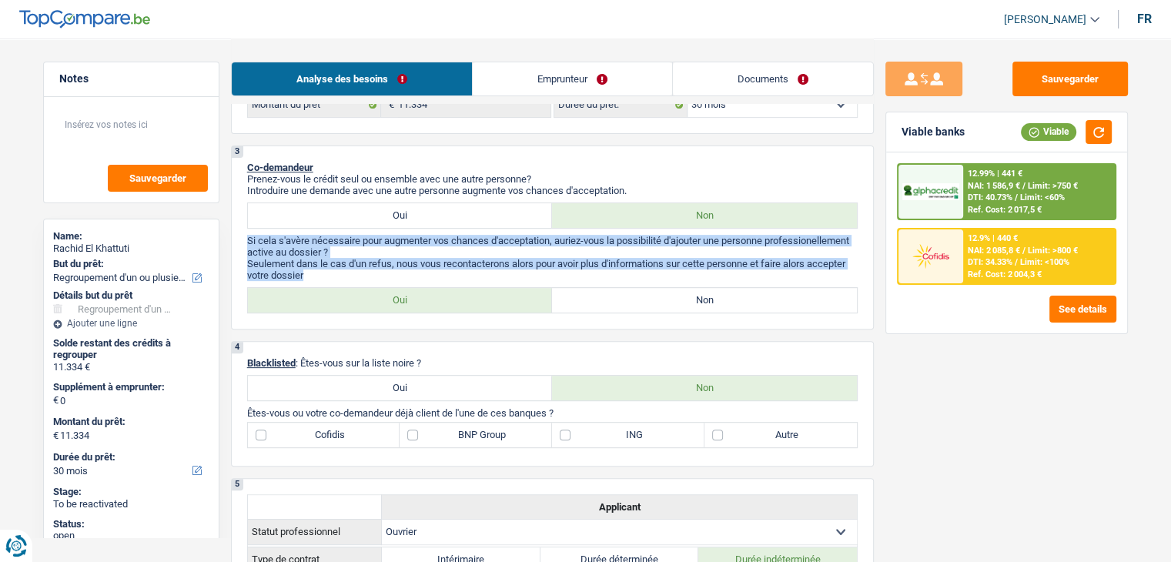
click at [297, 270] on p "Seulement dans le cas d'un refus, nous vous recontacterons alors pour avoir plu…" at bounding box center [552, 269] width 610 height 23
drag, startPoint x: 305, startPoint y: 272, endPoint x: 247, endPoint y: 237, distance: 67.3
click at [247, 237] on div "Si cela s'avère nécessaire pour augmenter vos chances d'acceptation, auriez-vou…" at bounding box center [552, 258] width 610 height 46
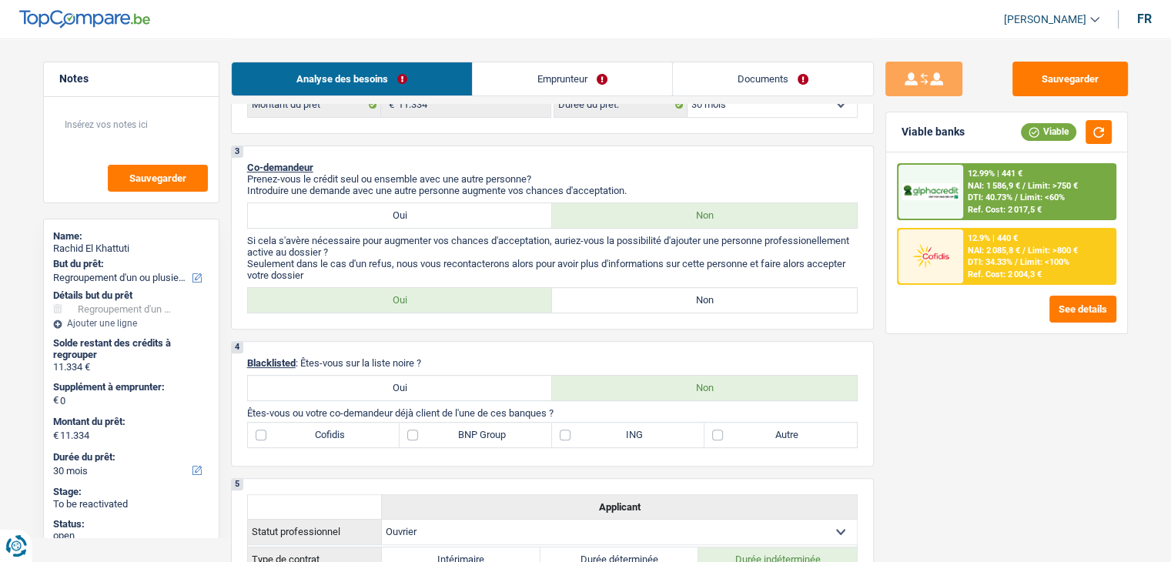
click at [427, 186] on p "Introduire une demande avec une autre personne augmente vos chances d'acceptati…" at bounding box center [552, 191] width 610 height 12
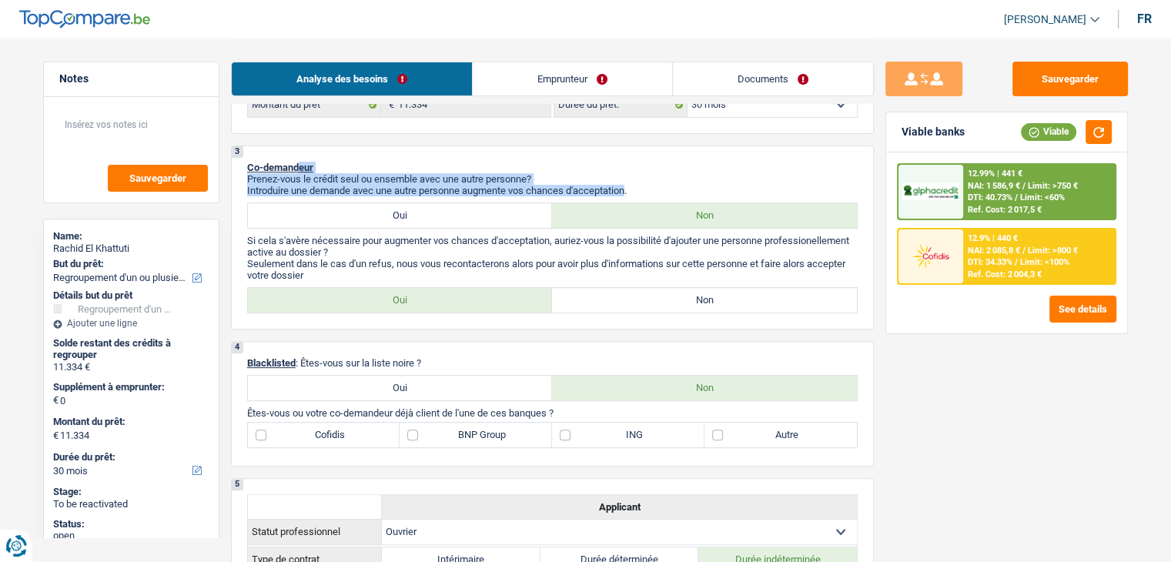
drag, startPoint x: 631, startPoint y: 190, endPoint x: 301, endPoint y: 168, distance: 331.0
click at [301, 168] on div "3 Co-demandeur Prenez-vous le crédit seul ou ensemble avec une autre personne? …" at bounding box center [552, 237] width 643 height 184
click at [643, 168] on p "Co-demandeur" at bounding box center [552, 168] width 610 height 12
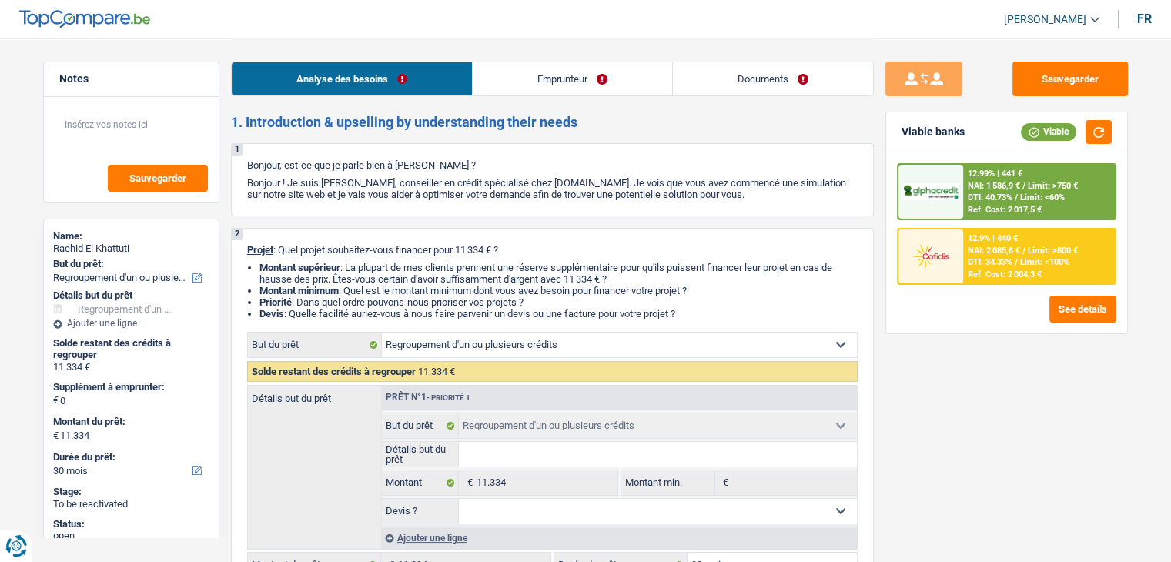
scroll to position [308, 0]
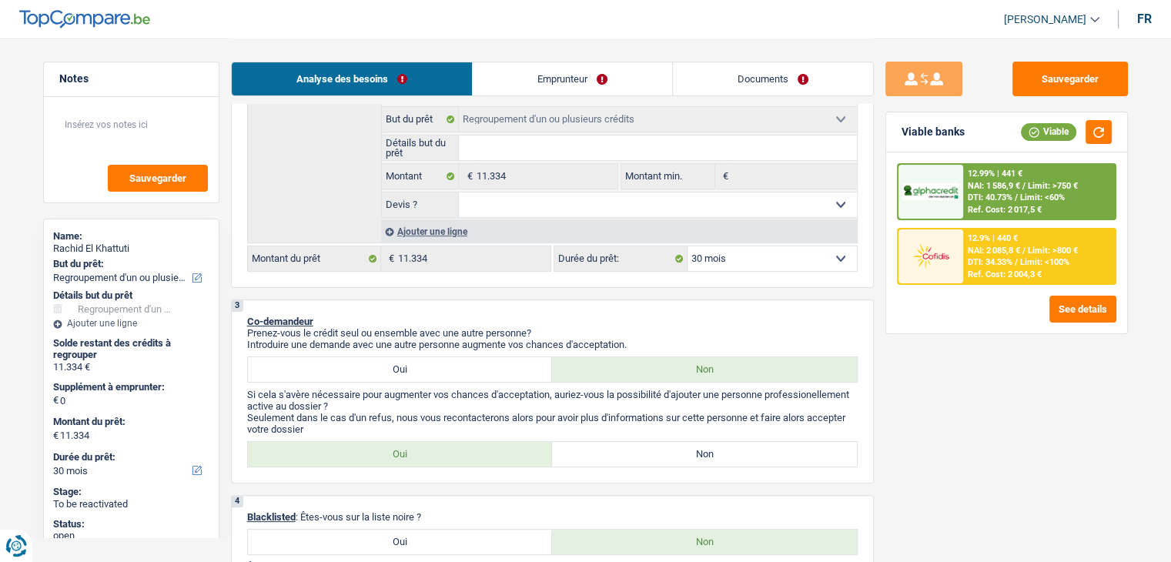
click at [714, 256] on select "12 mois 18 mois 24 mois 30 mois 36 mois 42 mois 48 mois 60 mois Sélectionner un…" at bounding box center [771, 258] width 169 height 25
select select "60"
click at [687, 246] on select "12 mois 18 mois 24 mois 30 mois 36 mois 42 mois 48 mois 60 mois Sélectionner un…" at bounding box center [771, 258] width 169 height 25
select select "60"
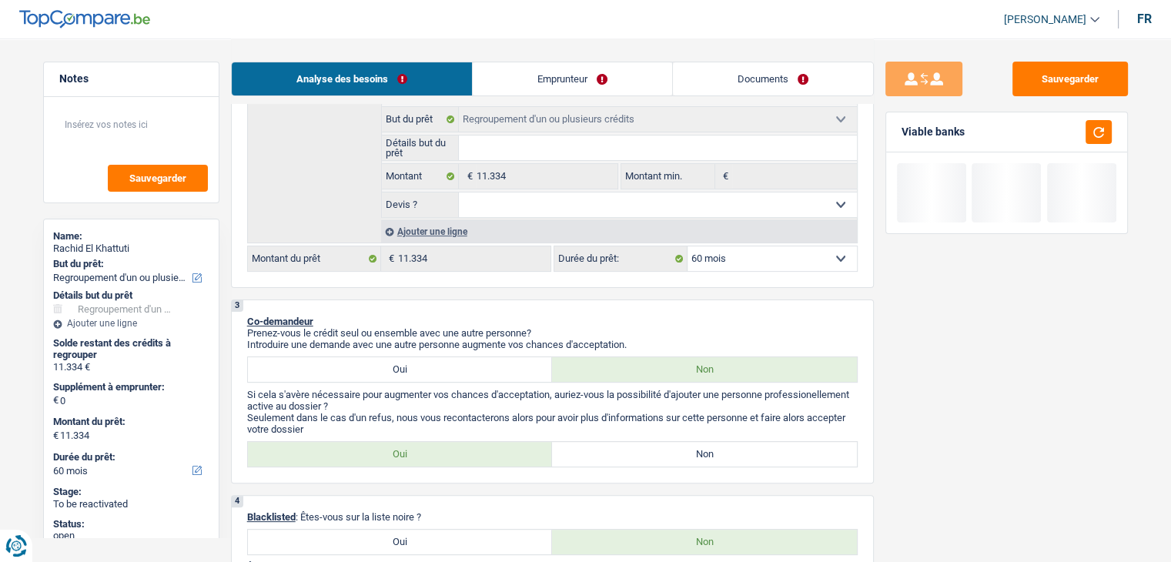
click at [684, 327] on p "Prenez-vous le crédit seul ou ensemble avec une autre personne?" at bounding box center [552, 333] width 610 height 12
click at [1097, 142] on button "button" at bounding box center [1098, 132] width 26 height 24
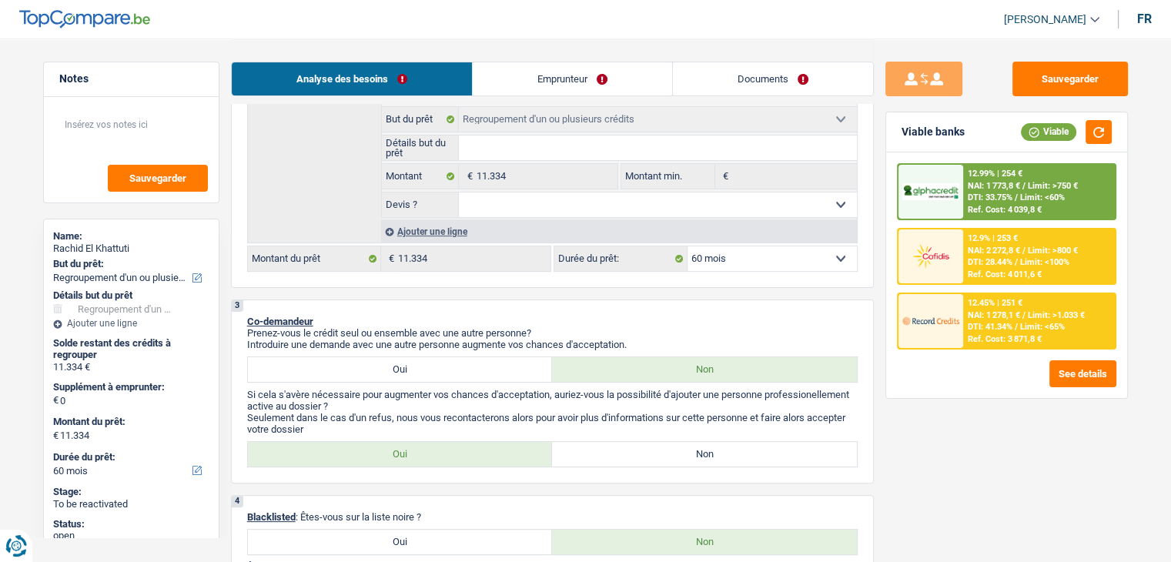
click at [1023, 323] on span "Limit: <65%" at bounding box center [1042, 327] width 45 height 10
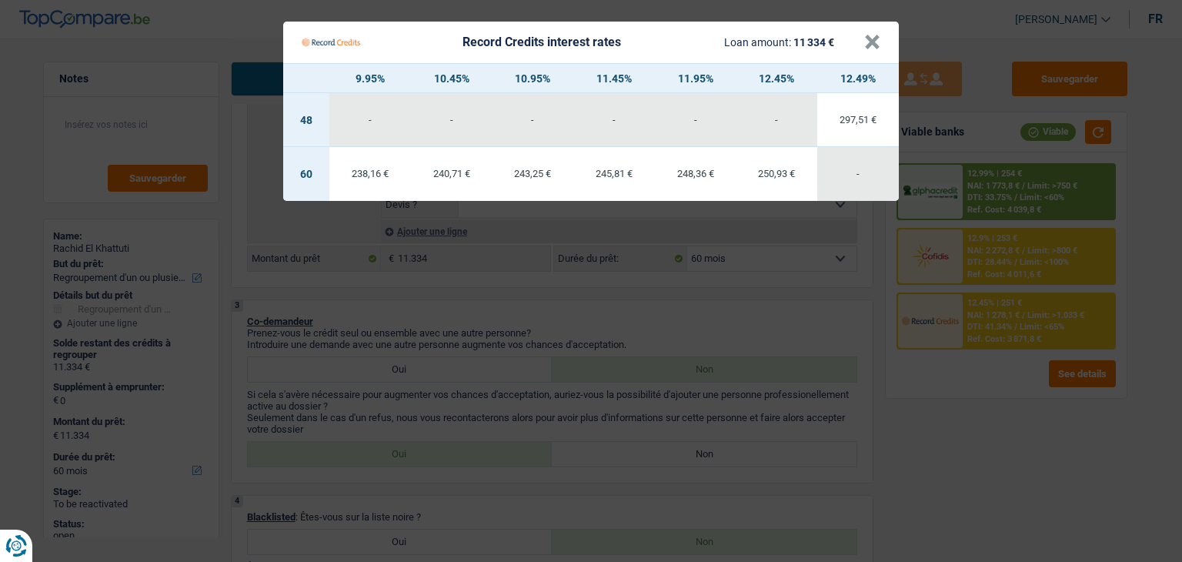
click at [778, 319] on Credits "Record Credits interest rates Loan amount: 11 334 € × 9.95% 10.45% 10.95% 11.45…" at bounding box center [591, 281] width 1182 height 562
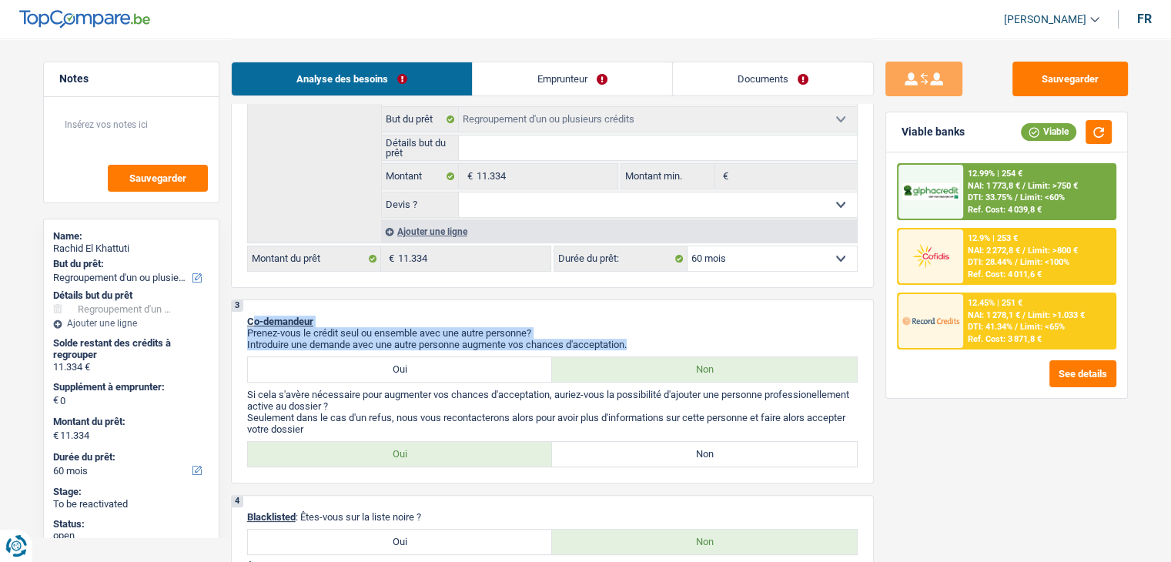
drag, startPoint x: 639, startPoint y: 343, endPoint x: 249, endPoint y: 324, distance: 390.0
click at [249, 327] on div "Prenez-vous le crédit seul ou ensemble avec une autre personne? Introduire une …" at bounding box center [552, 338] width 610 height 23
click at [256, 306] on div "3 Co-demandeur Prenez-vous le crédit seul ou ensemble avec une autre personne? …" at bounding box center [552, 391] width 643 height 184
drag, startPoint x: 643, startPoint y: 339, endPoint x: 253, endPoint y: 316, distance: 390.2
click at [253, 316] on div "3 Co-demandeur Prenez-vous le crédit seul ou ensemble avec une autre personne? …" at bounding box center [552, 391] width 643 height 184
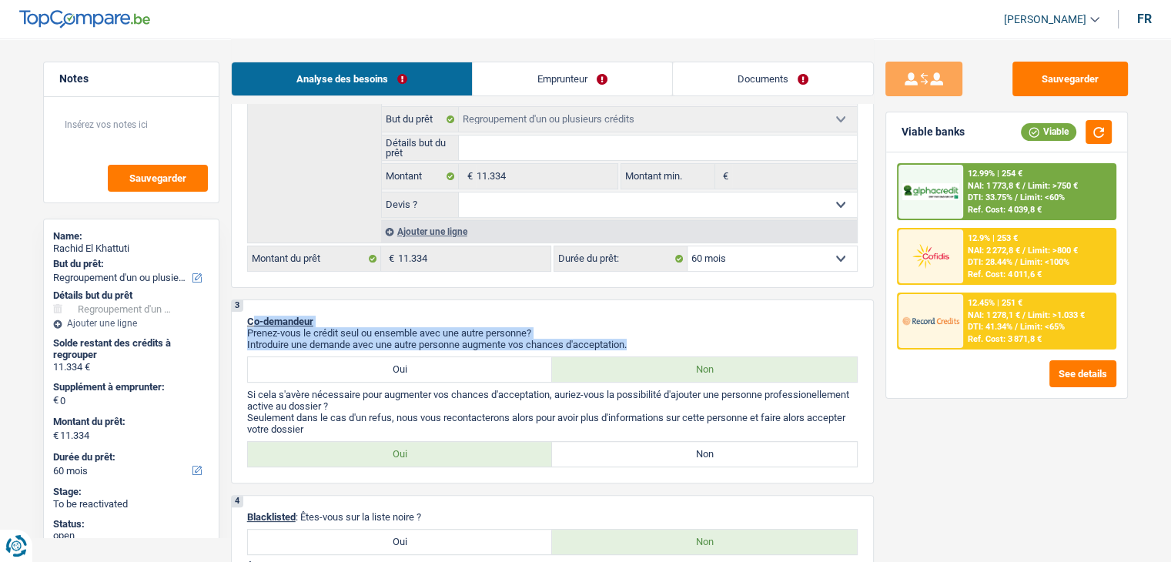
click at [267, 316] on span "Co-demandeur" at bounding box center [280, 322] width 66 height 12
drag, startPoint x: 610, startPoint y: 344, endPoint x: 249, endPoint y: 319, distance: 362.7
click at [249, 319] on div "3 Co-demandeur Prenez-vous le crédit seul ou ensemble avec une autre personne? …" at bounding box center [552, 391] width 643 height 184
click at [419, 301] on div "3 Co-demandeur Prenez-vous le crédit seul ou ensemble avec une autre personne? …" at bounding box center [552, 391] width 643 height 184
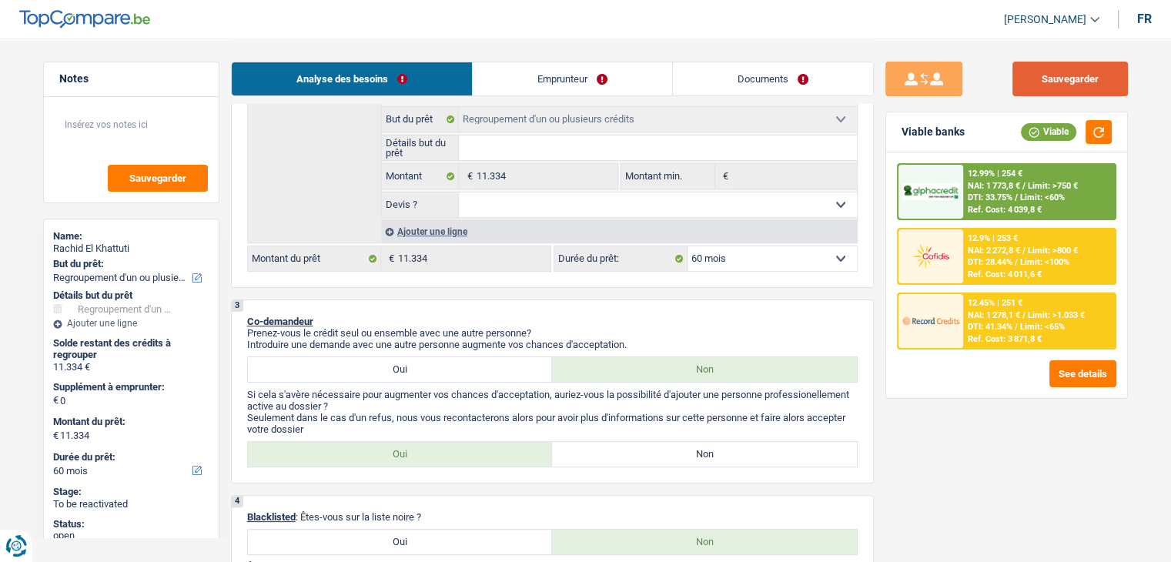
click at [1070, 82] on button "Sauvegarder" at bounding box center [1069, 79] width 115 height 35
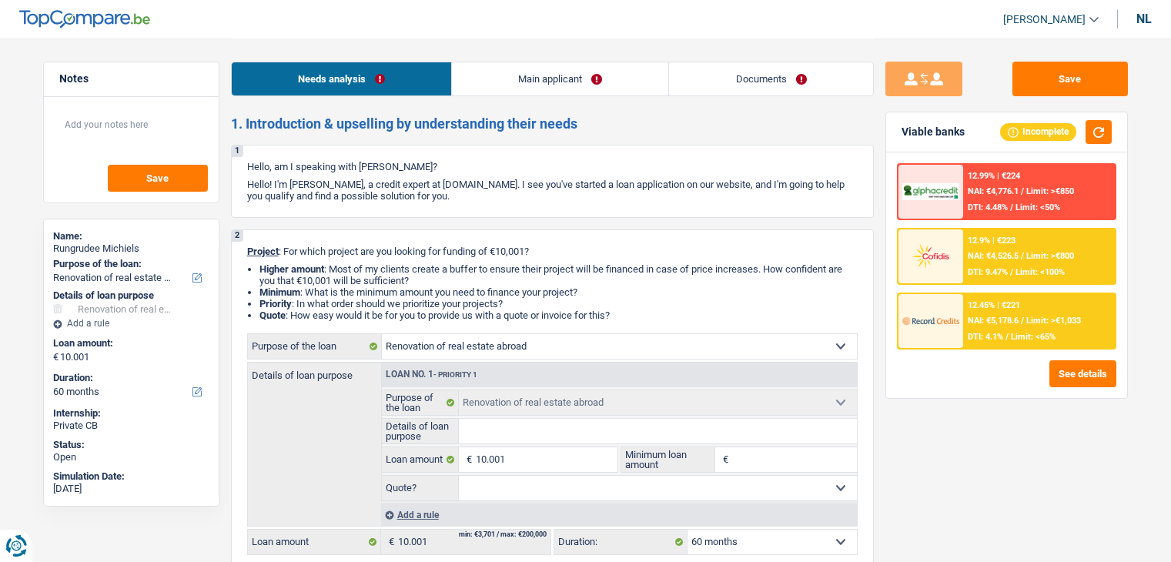
select select "renovatingAbroad"
select select "60"
select select "renovatingAbroad"
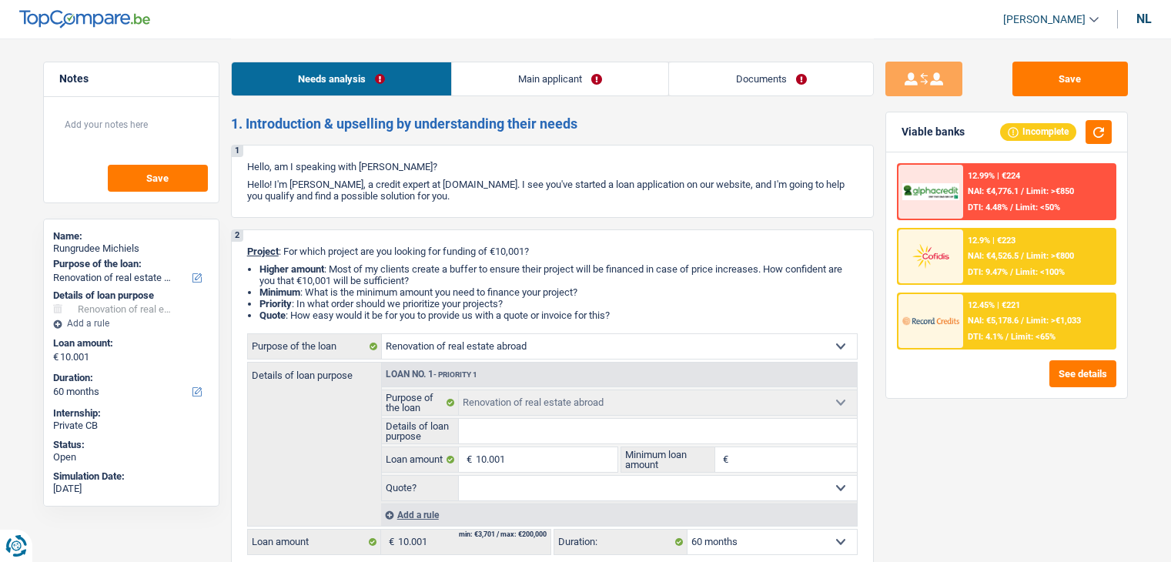
select select "60"
select select "publicEmployee"
select select "netSalary"
select select "mealVouchers"
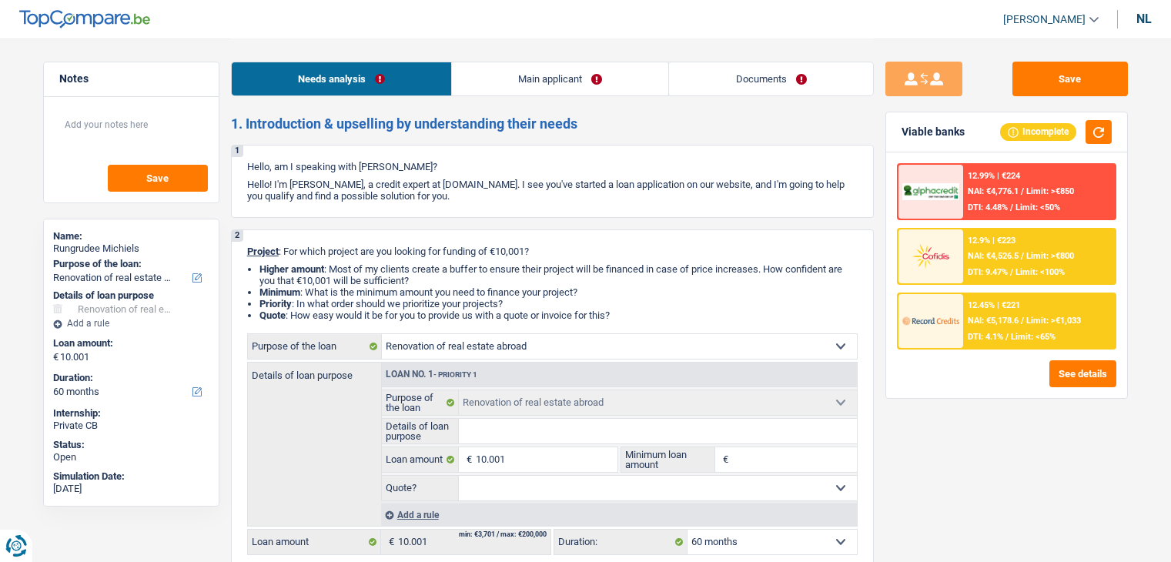
select select "liveWithParents"
select select "renovatingAbroad"
select select "60"
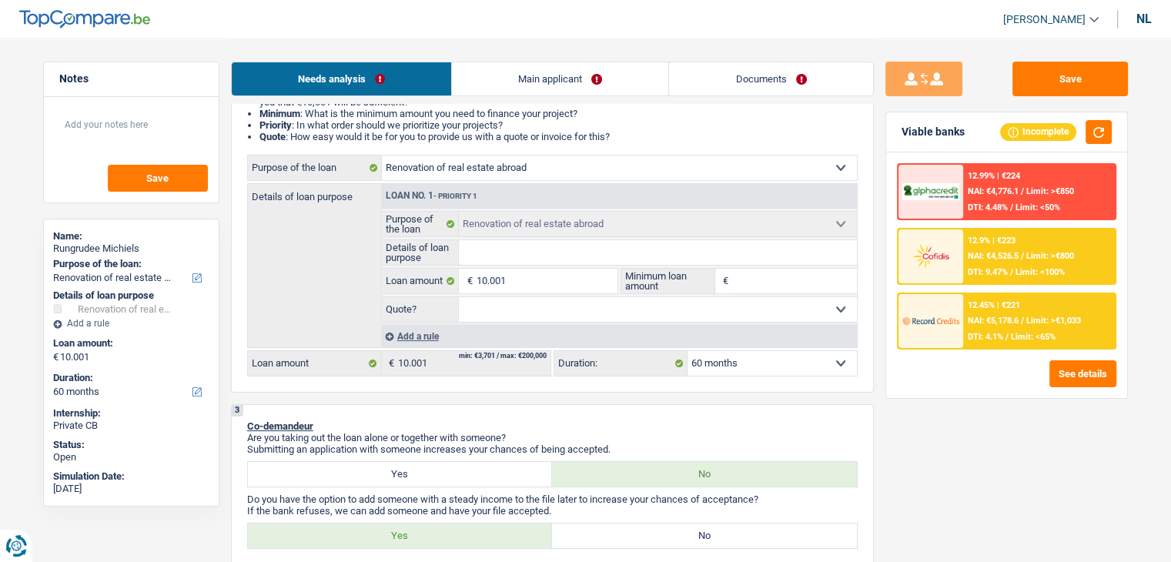
scroll to position [231, 0]
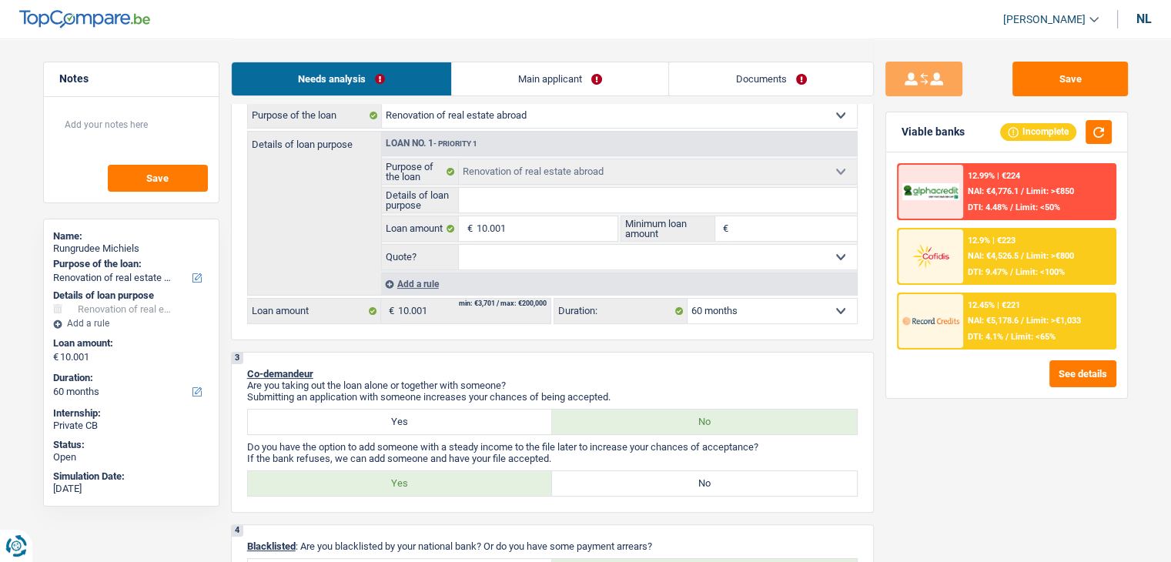
click at [533, 359] on div "3 Co-demandeur Are you taking out the loan alone or together with someone? Subm…" at bounding box center [552, 432] width 643 height 161
click at [870, 206] on div "2 Project : For which project are you looking for funding of €10,001? Higher am…" at bounding box center [552, 169] width 643 height 342
click at [636, 206] on input "Details of loan purpose" at bounding box center [658, 200] width 398 height 25
click at [570, 118] on select "Comfort home: furniture, textiles, appliances, private materials Hi-fi, multime…" at bounding box center [619, 115] width 475 height 25
click at [303, 220] on div "Details of loan purpose Loan No. 1 - Priority 1 Comfort home: furniture, textil…" at bounding box center [552, 213] width 610 height 165
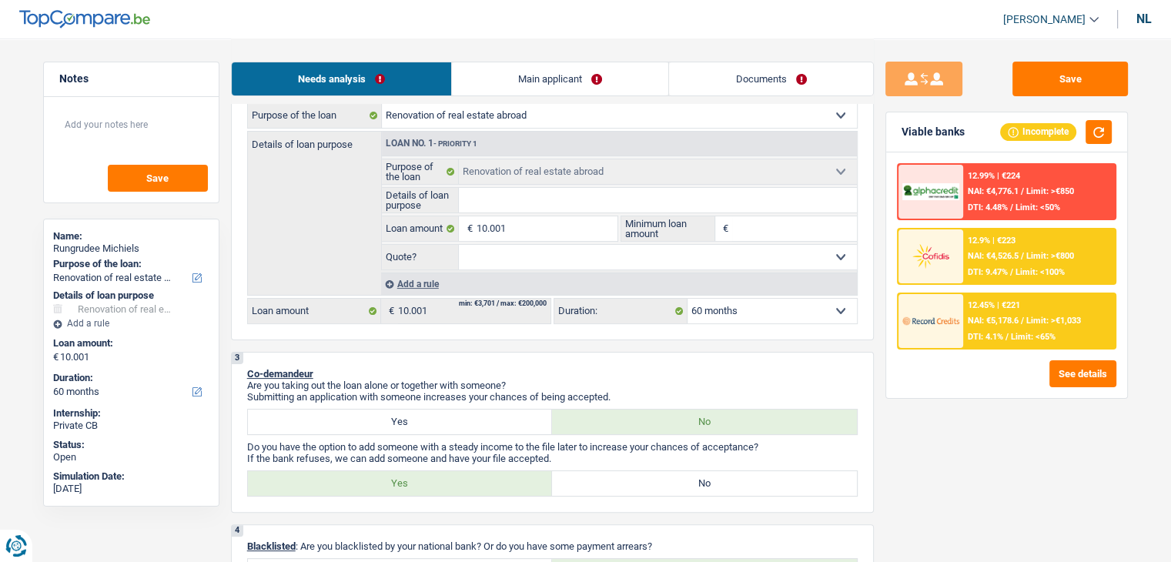
click at [477, 199] on input "Details of loan purpose" at bounding box center [658, 200] width 398 height 25
click at [568, 203] on input "Details of loan purpose" at bounding box center [658, 200] width 398 height 25
click at [866, 203] on div "2 Project : For which project are you looking for funding of €10,001? Higher am…" at bounding box center [552, 169] width 643 height 342
click at [580, 128] on div "Comfort home: furniture, textiles, appliances, private materials Hi-fi, multime…" at bounding box center [552, 115] width 610 height 26
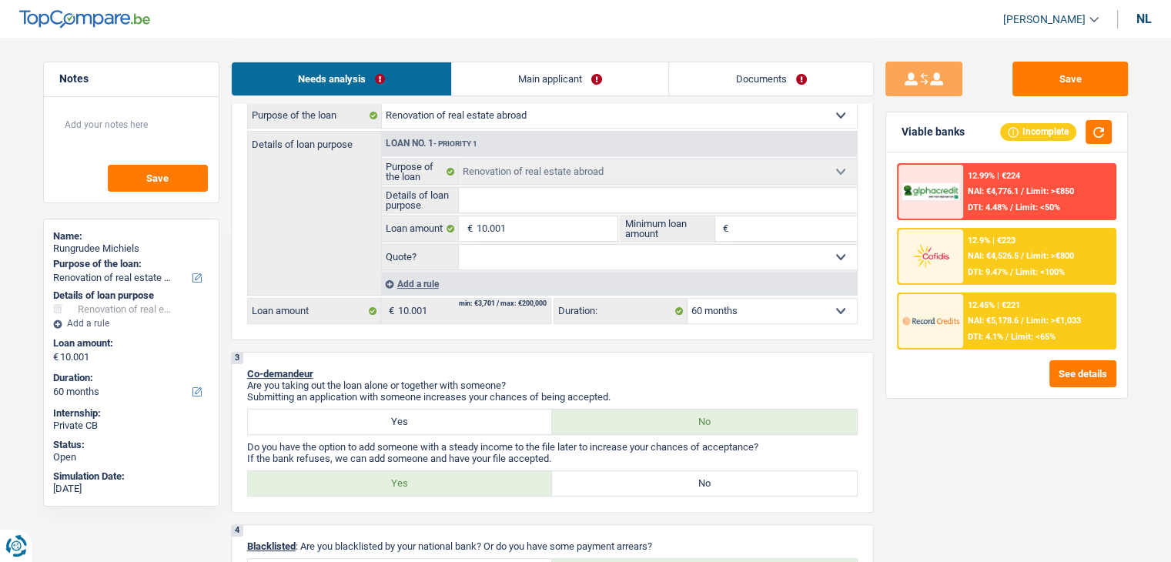
click at [580, 128] on div "Comfort home: furniture, textiles, appliances, private materials Hi-fi, multime…" at bounding box center [552, 115] width 610 height 26
click at [575, 123] on select "Comfort home: furniture, textiles, appliances, private materials Hi-fi, multime…" at bounding box center [619, 115] width 475 height 25
select select "familyEvent"
click at [382, 103] on select "Comfort home: furniture, textiles, appliances, private materials Hi-fi, multime…" at bounding box center [619, 115] width 475 height 25
select select "familyEvent"
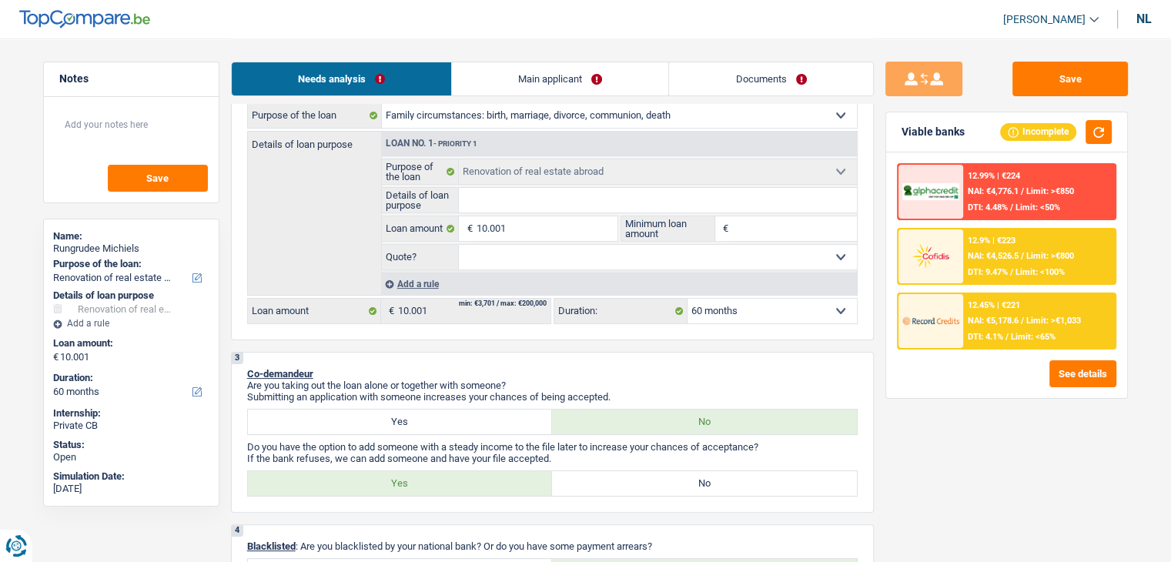
select select "familyEvent"
select select "renovatingAbroad"
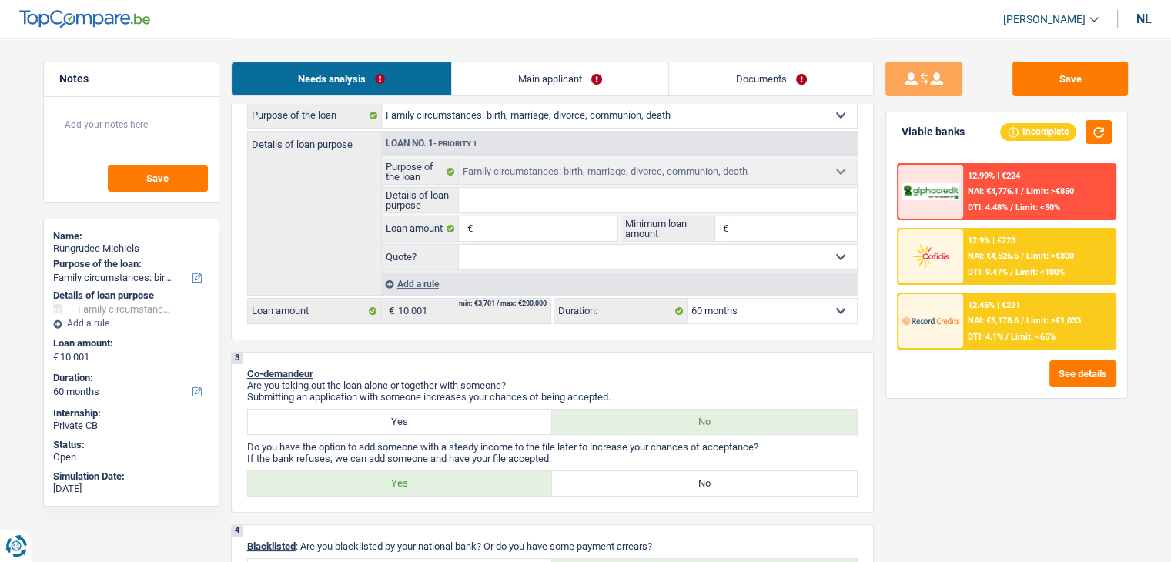
select select "renovatingAbroad"
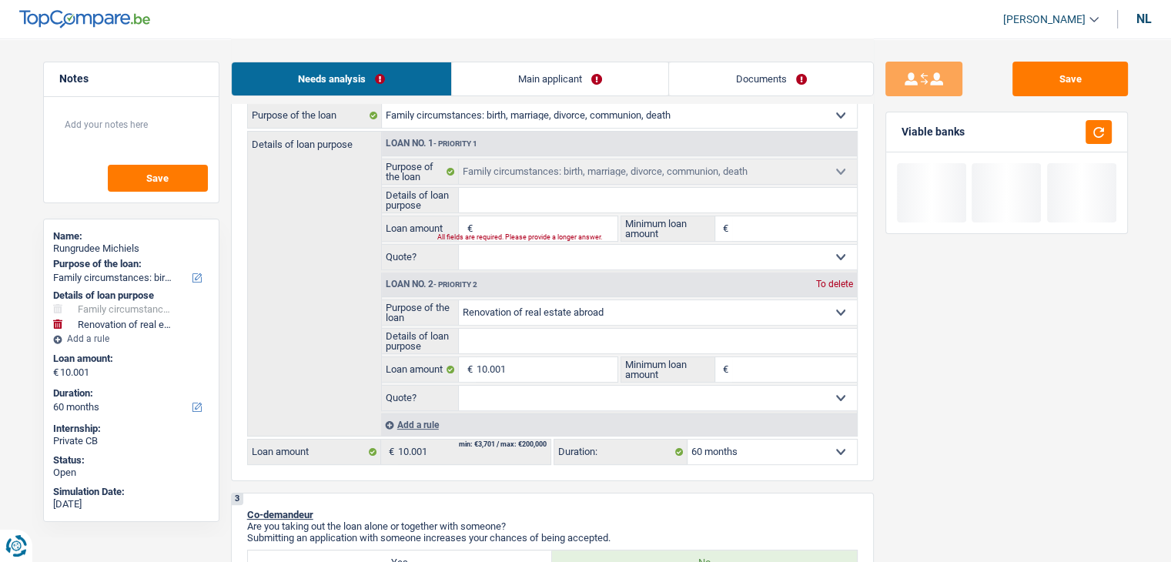
click at [628, 199] on input "Details of loan purpose" at bounding box center [658, 200] width 398 height 25
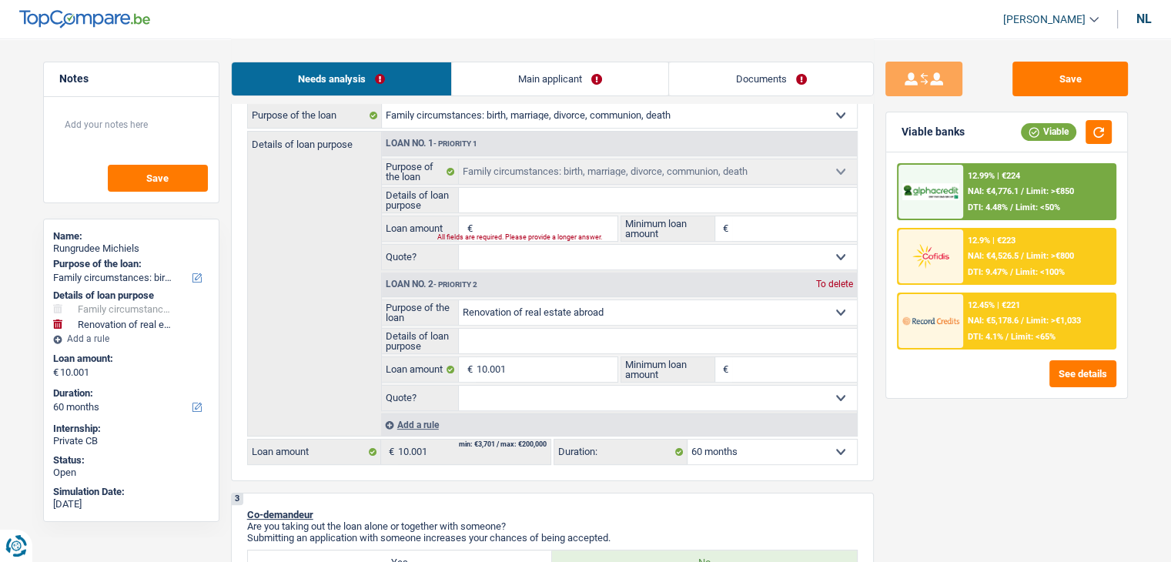
drag, startPoint x: 824, startPoint y: 278, endPoint x: 822, endPoint y: 286, distance: 8.8
click at [824, 279] on font "To delete" at bounding box center [834, 284] width 37 height 11
type input "0"
select select
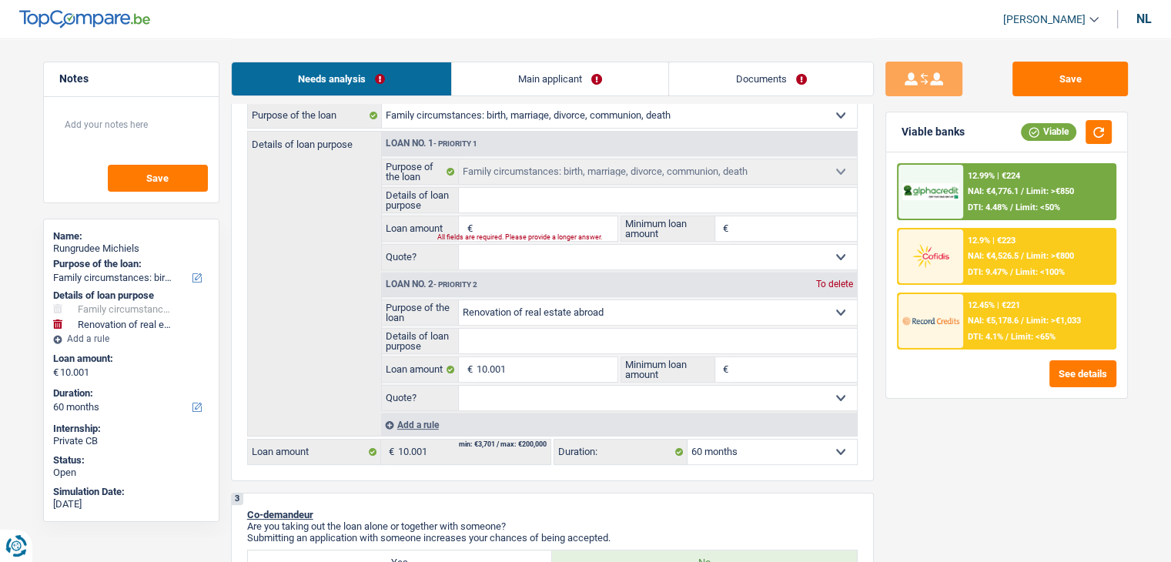
select select
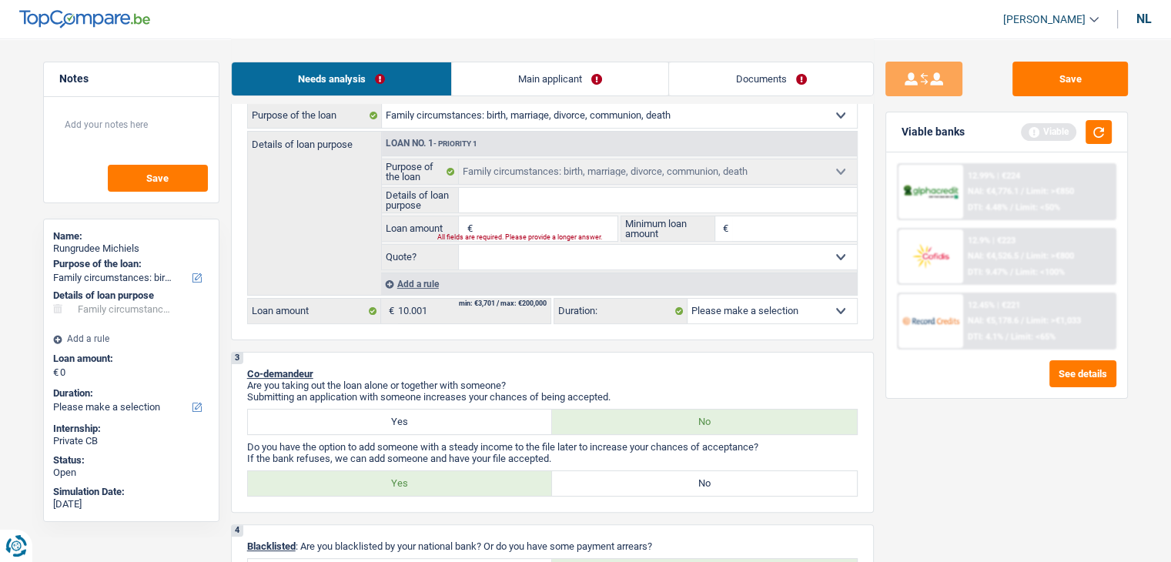
click at [533, 223] on input "Loan amount" at bounding box center [546, 228] width 141 height 25
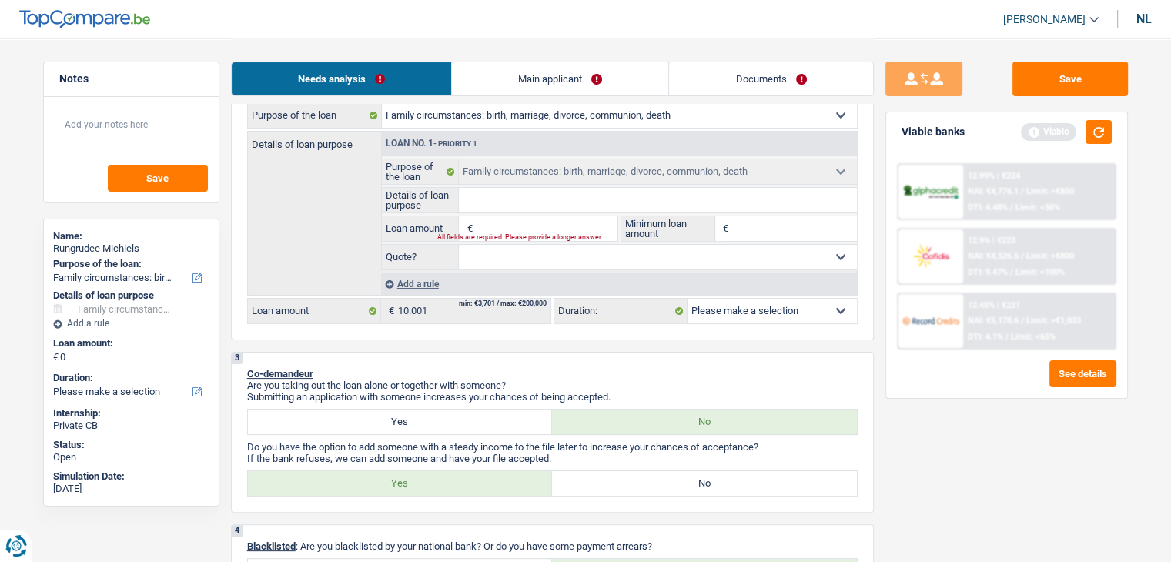
type input "1"
type input "10"
type input "100"
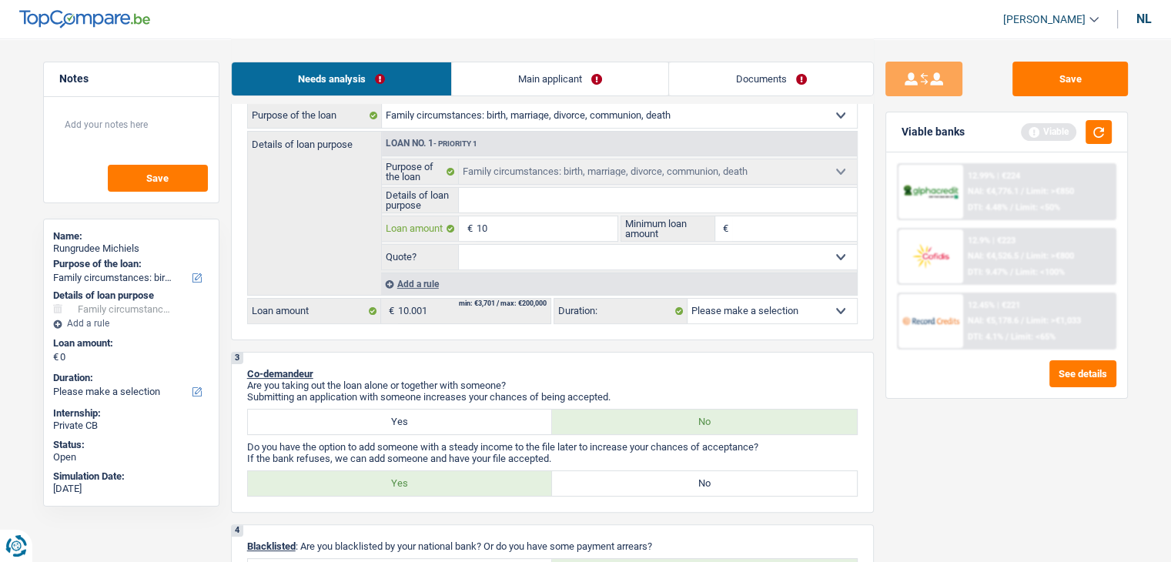
type input "100"
type input "1.000"
type input "10.001"
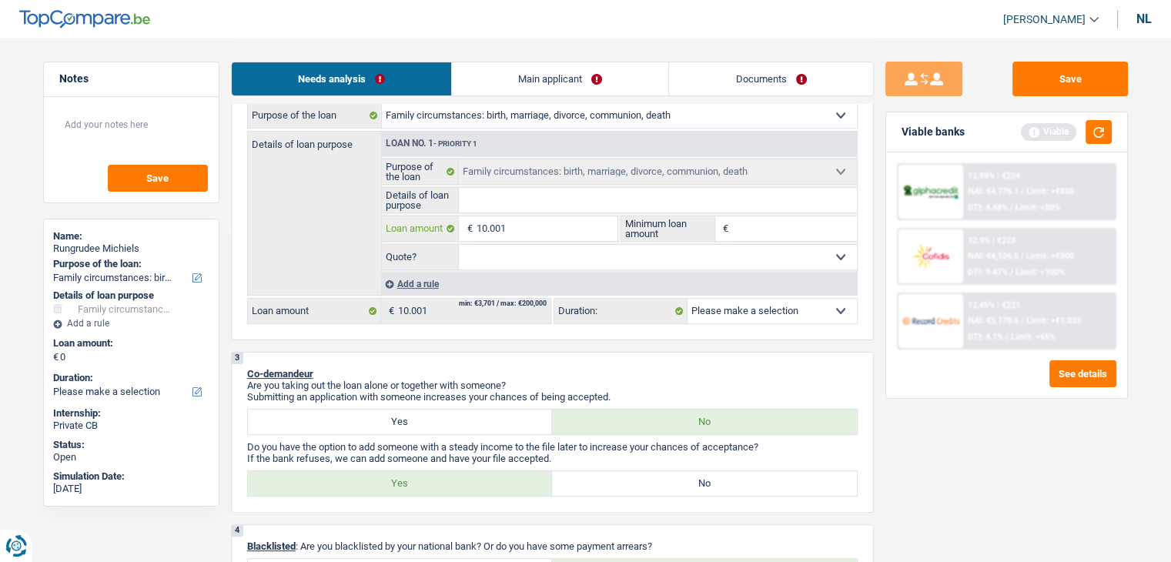
type input "10.001"
click at [763, 230] on input "Minimum loan amount" at bounding box center [794, 228] width 125 height 25
select select "60"
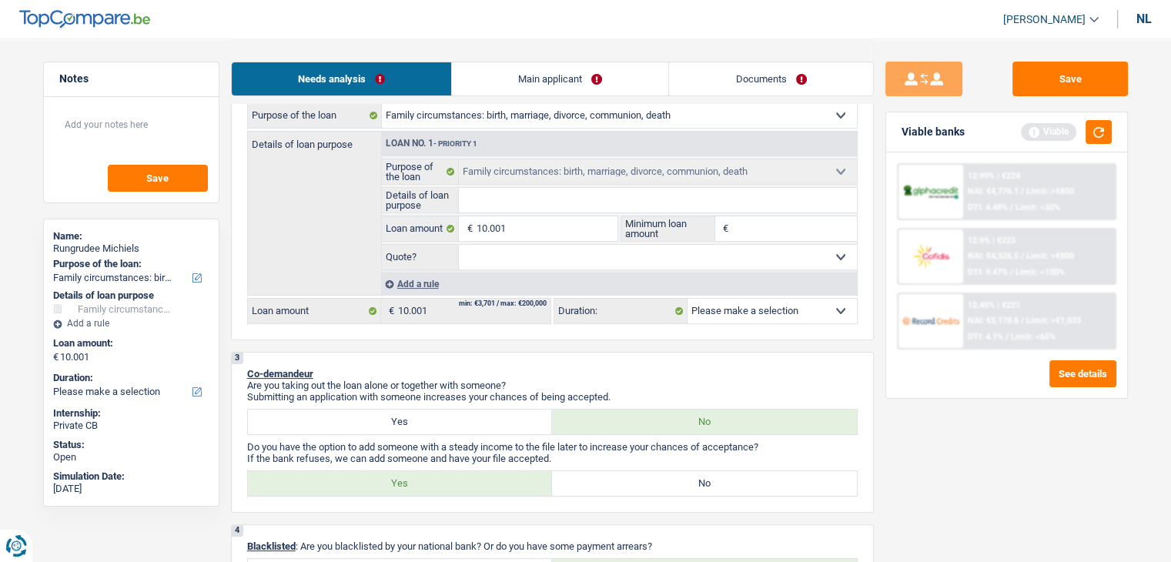
select select "60"
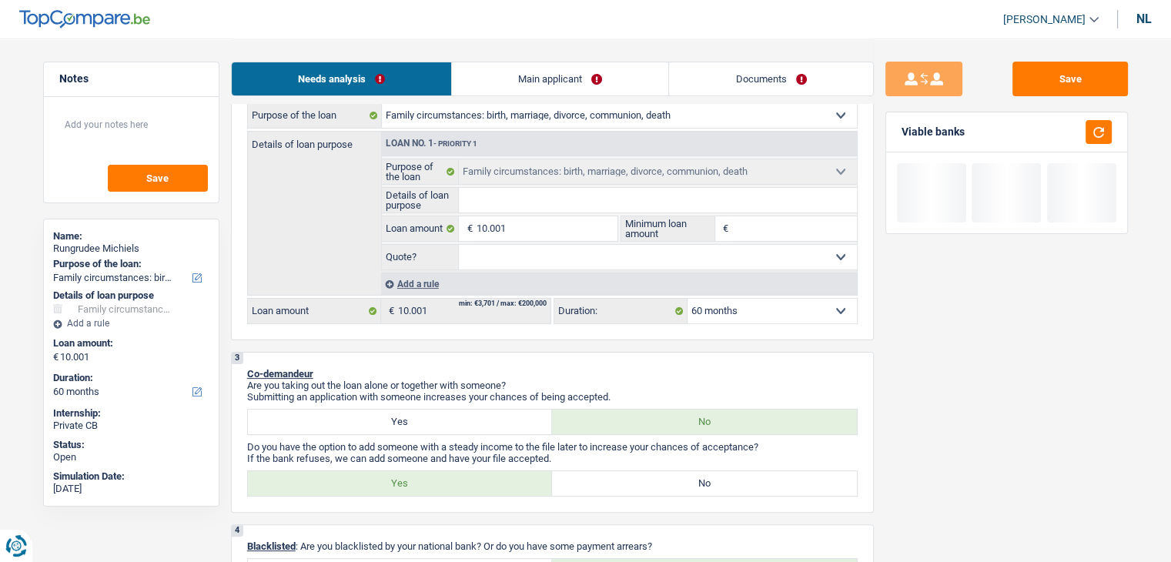
type input "1"
type input "10"
type input "100"
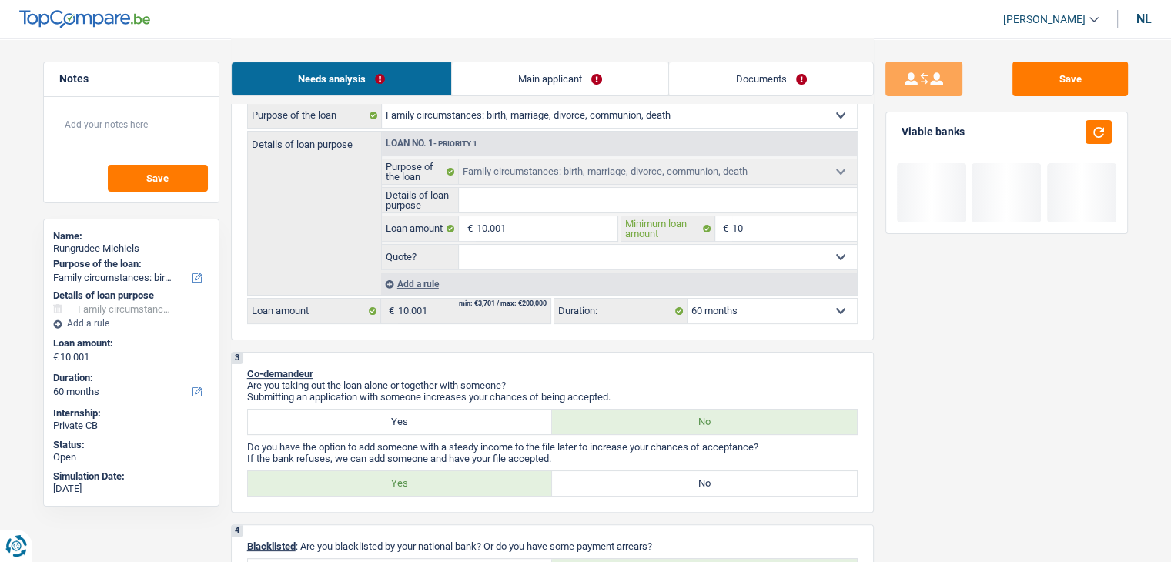
type input "100"
type input "1.000"
type input "10.001"
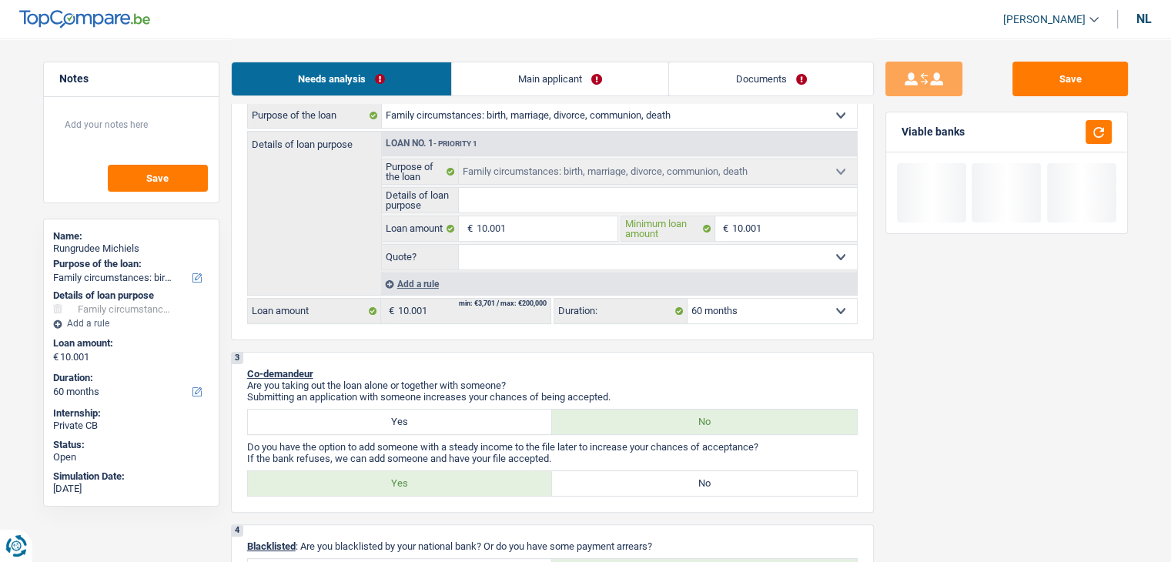
type input "10.001"
click at [593, 254] on select "Yes No Not answered Please make a selection" at bounding box center [658, 257] width 398 height 25
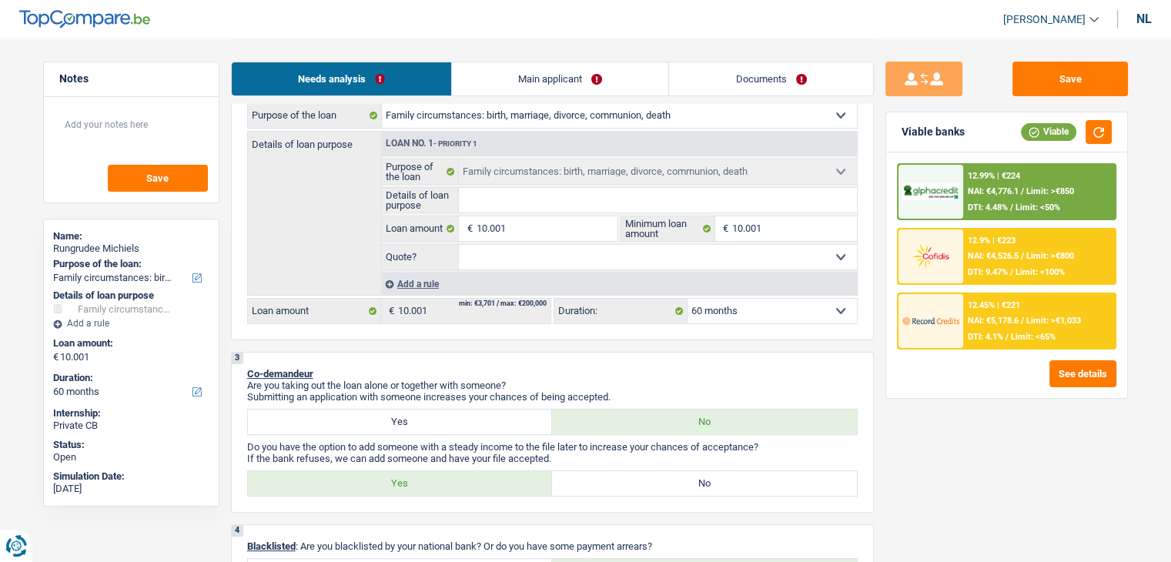
select select "false"
click at [459, 245] on select "Yes No Not answered Please make a selection" at bounding box center [658, 257] width 398 height 25
select select "false"
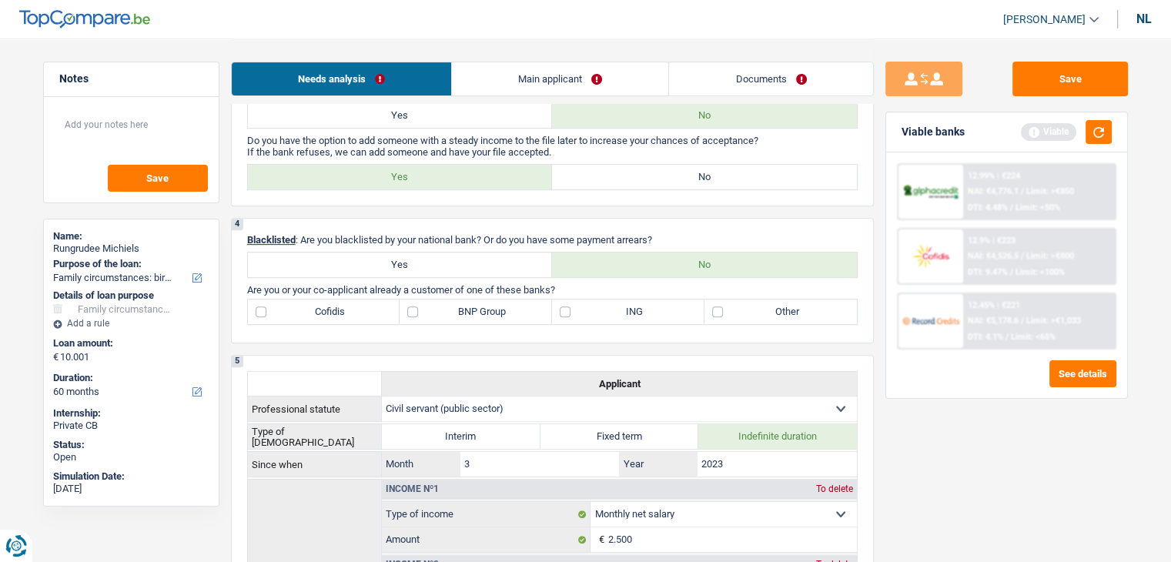
scroll to position [539, 0]
click at [620, 173] on label "No" at bounding box center [704, 175] width 305 height 25
click at [620, 173] on input "No" at bounding box center [704, 175] width 305 height 25
radio input "true"
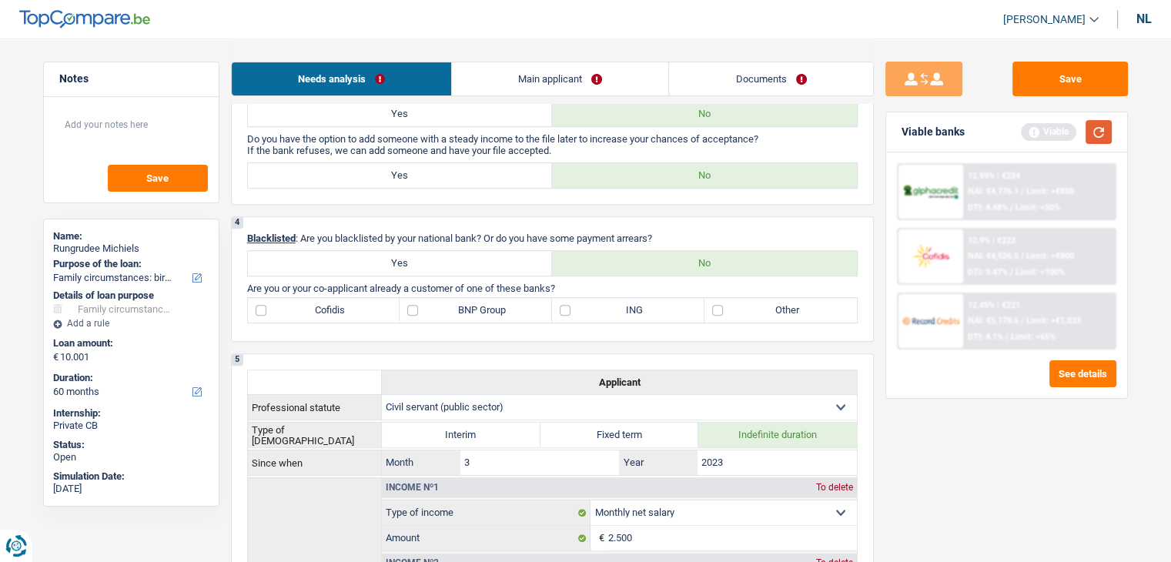
drag, startPoint x: 1104, startPoint y: 134, endPoint x: 1043, endPoint y: 161, distance: 66.5
click at [1102, 134] on button "button" at bounding box center [1098, 132] width 26 height 24
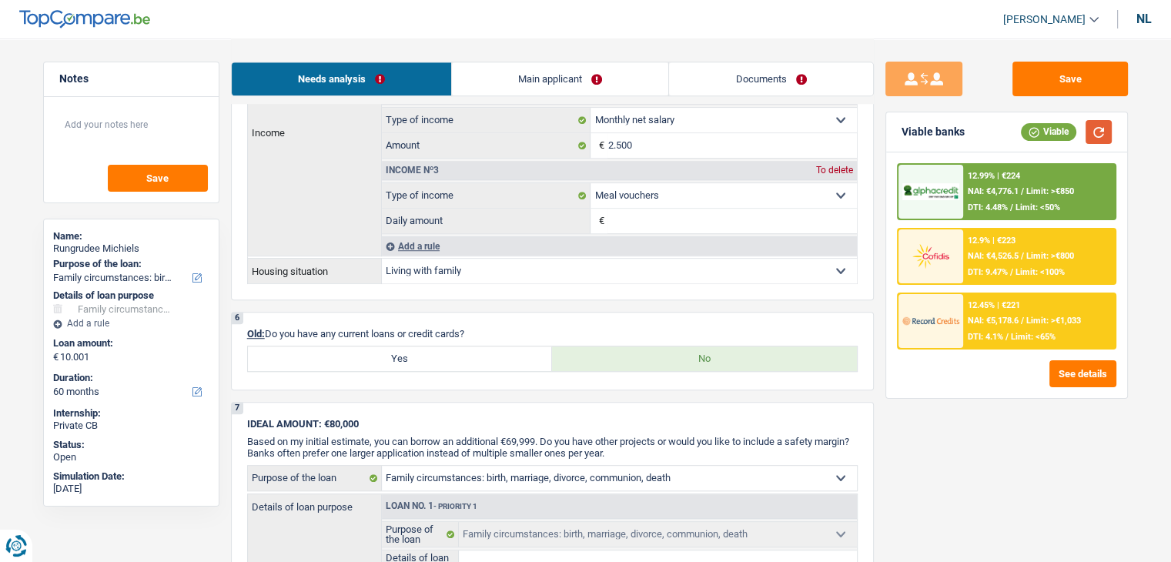
scroll to position [1155, 0]
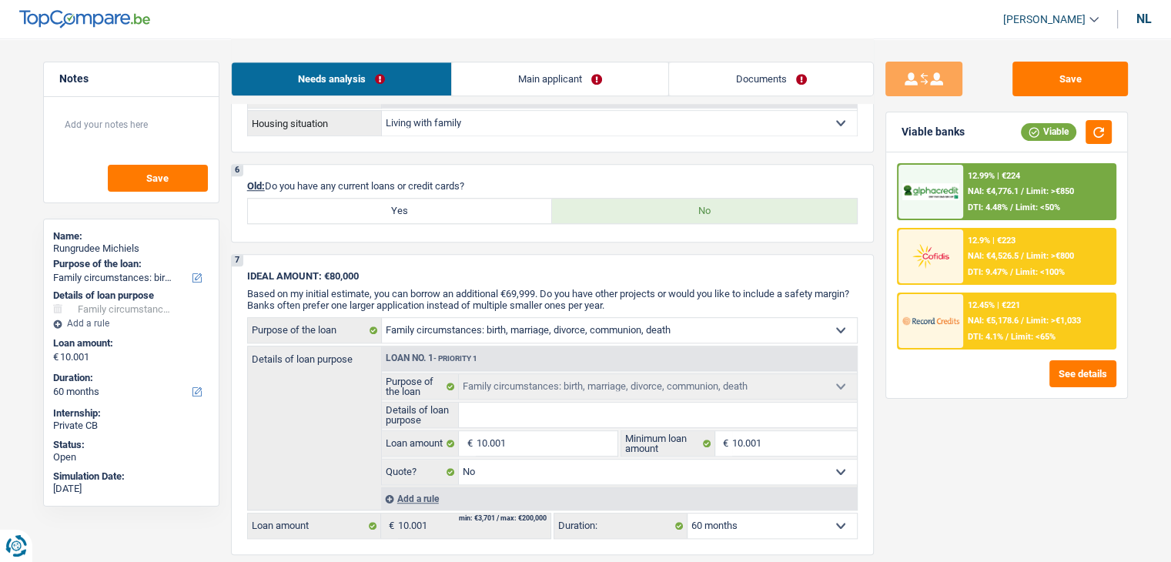
click at [478, 202] on label "Yes" at bounding box center [400, 211] width 305 height 25
click at [478, 202] on input "Yes" at bounding box center [400, 211] width 305 height 25
radio input "true"
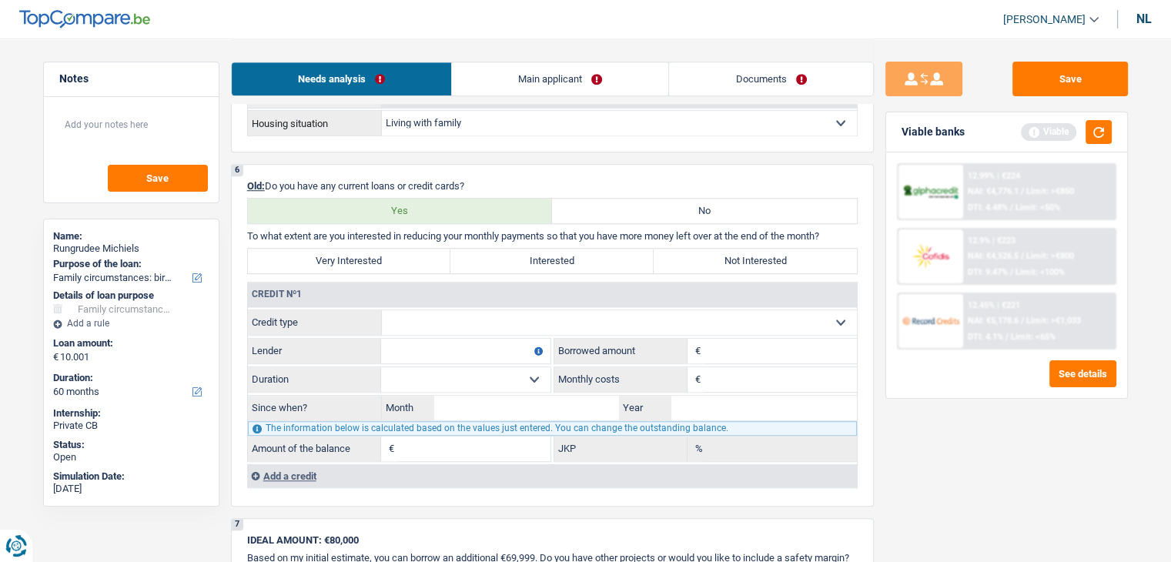
click at [400, 258] on label "Very Interested" at bounding box center [349, 261] width 203 height 25
click at [400, 258] on input "Very Interested" at bounding box center [349, 261] width 203 height 25
radio input "true"
click at [447, 319] on select "Card or line of credit Mortgage loan Sale on installment Installment loan Renov…" at bounding box center [619, 322] width 475 height 25
select select "cardOrCredit"
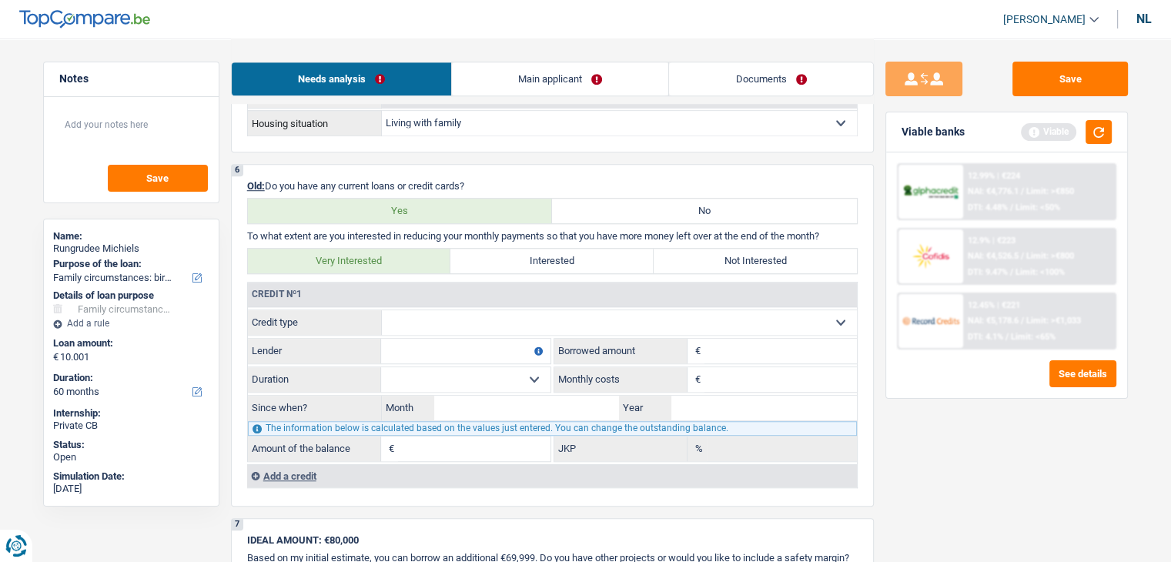
type input "0"
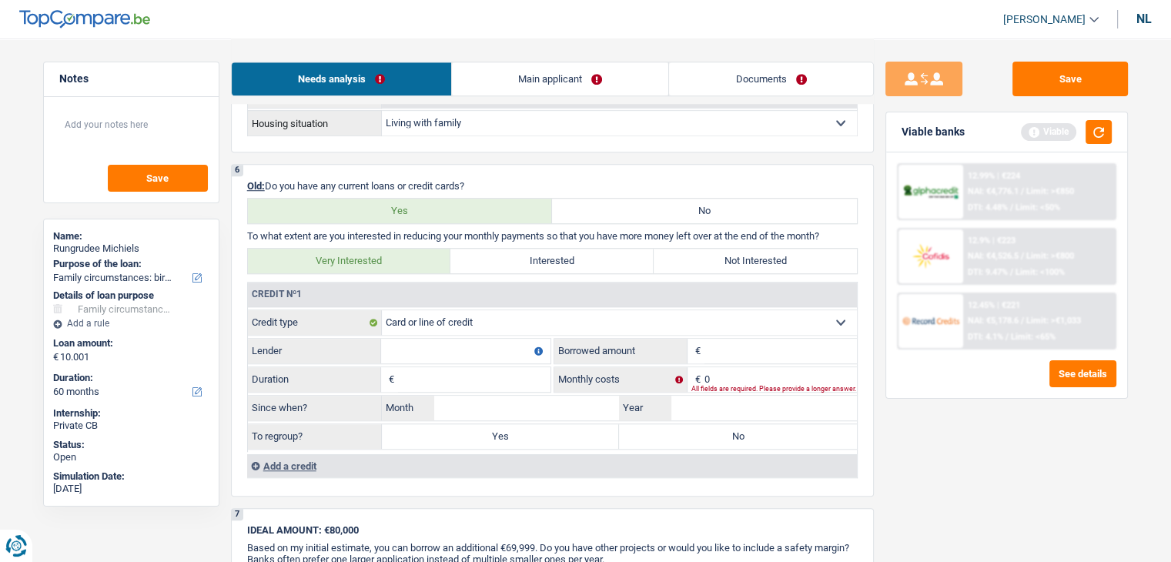
click at [443, 346] on input "Lender" at bounding box center [465, 351] width 169 height 25
type input "beobank"
click at [723, 343] on input "Loan amount" at bounding box center [780, 351] width 152 height 25
type input "1.250"
click at [474, 367] on input "Duration" at bounding box center [474, 379] width 152 height 25
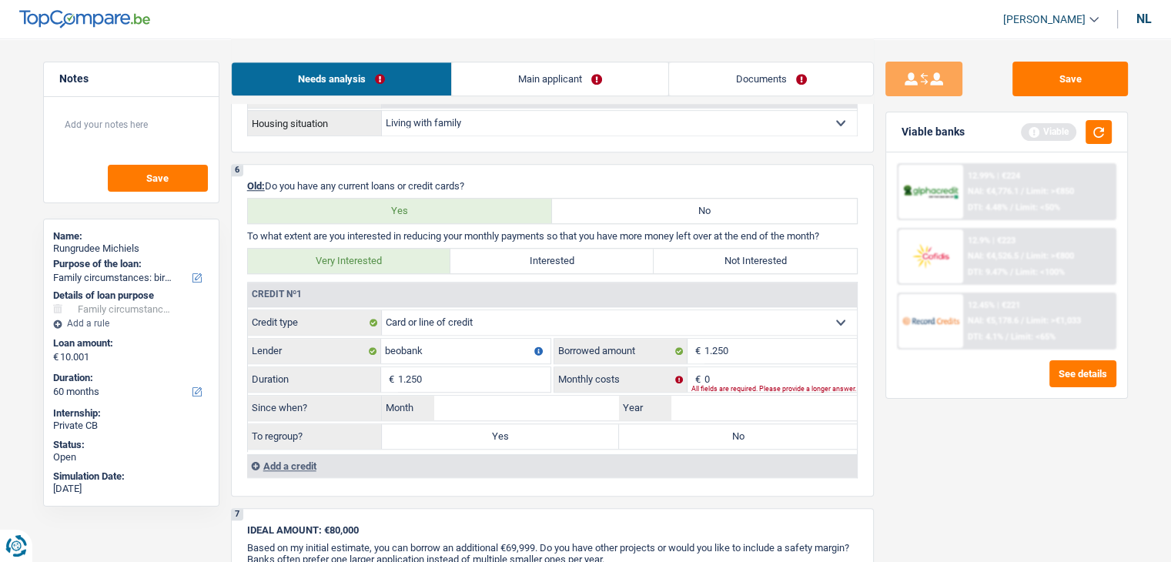
type input "1.250"
click at [761, 368] on input "0" at bounding box center [780, 379] width 152 height 25
type input "50"
drag, startPoint x: 747, startPoint y: 399, endPoint x: 804, endPoint y: 401, distance: 57.8
click at [747, 399] on input "Year" at bounding box center [764, 408] width 186 height 25
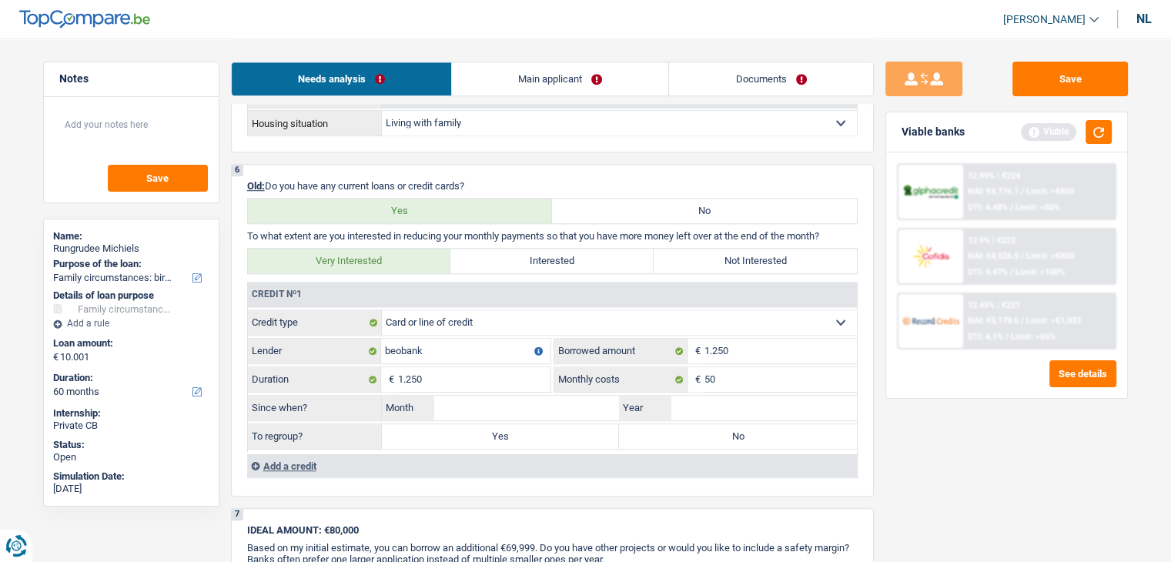
click at [954, 404] on div "Save Viable banks Viable 12.99% | €224 NAI: €4,776.1 / Limit: >€850 DTI: 4.48% …" at bounding box center [1007, 300] width 266 height 476
click at [1099, 126] on button "button" at bounding box center [1098, 132] width 26 height 24
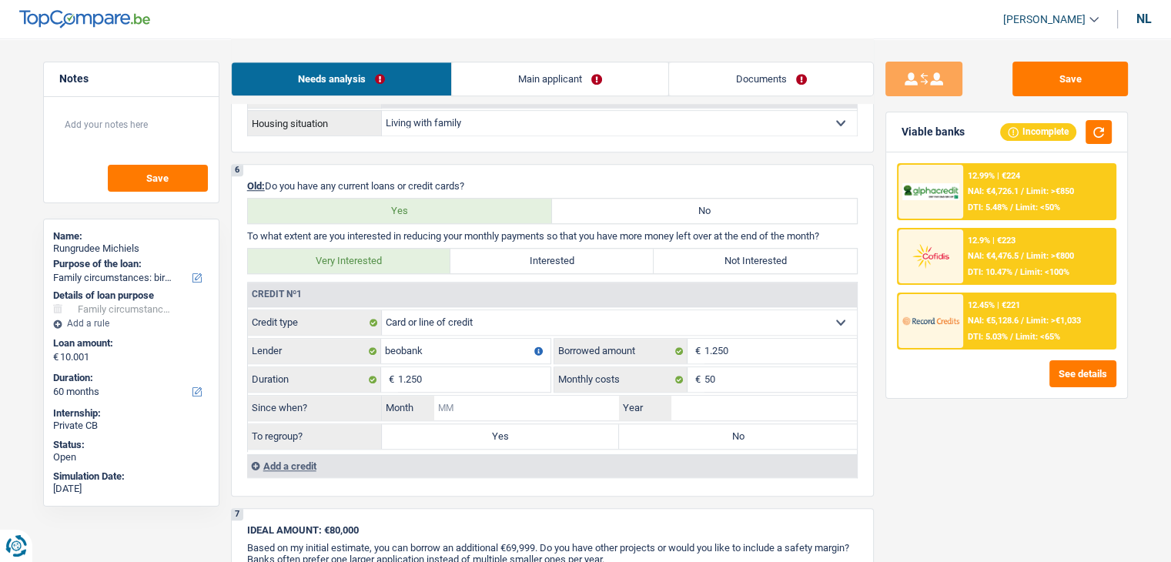
click at [504, 398] on input "Month" at bounding box center [527, 408] width 186 height 25
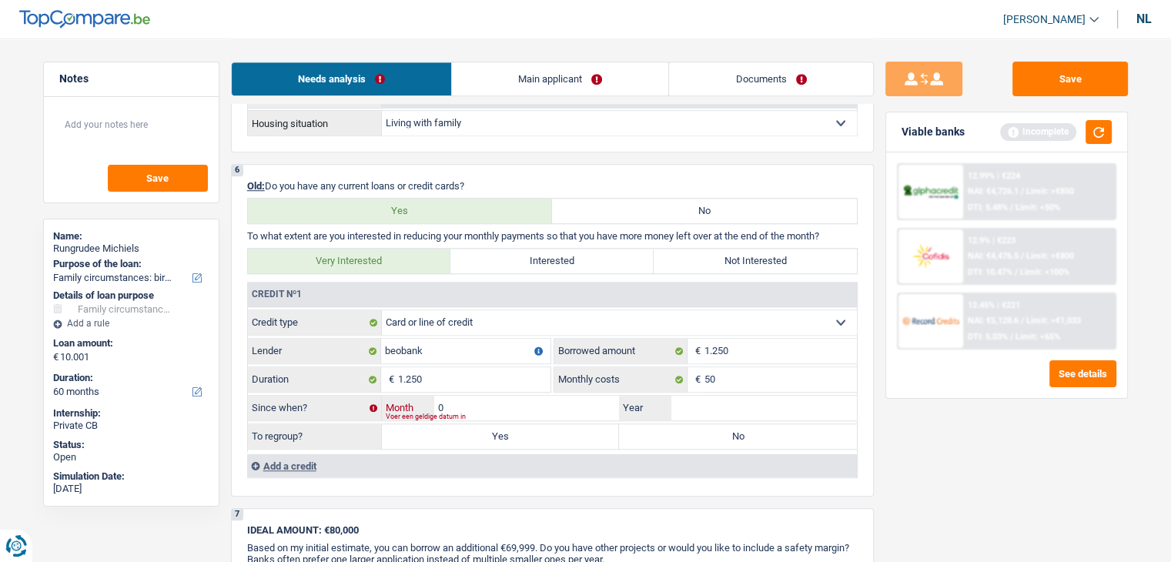
type input "09"
type input "2025"
click at [677, 441] on div "To regroup? Yes No All fields are required. Please provide a longer answer." at bounding box center [552, 436] width 609 height 26
click at [674, 435] on label "No" at bounding box center [738, 436] width 238 height 25
click at [674, 435] on input "No" at bounding box center [738, 436] width 238 height 25
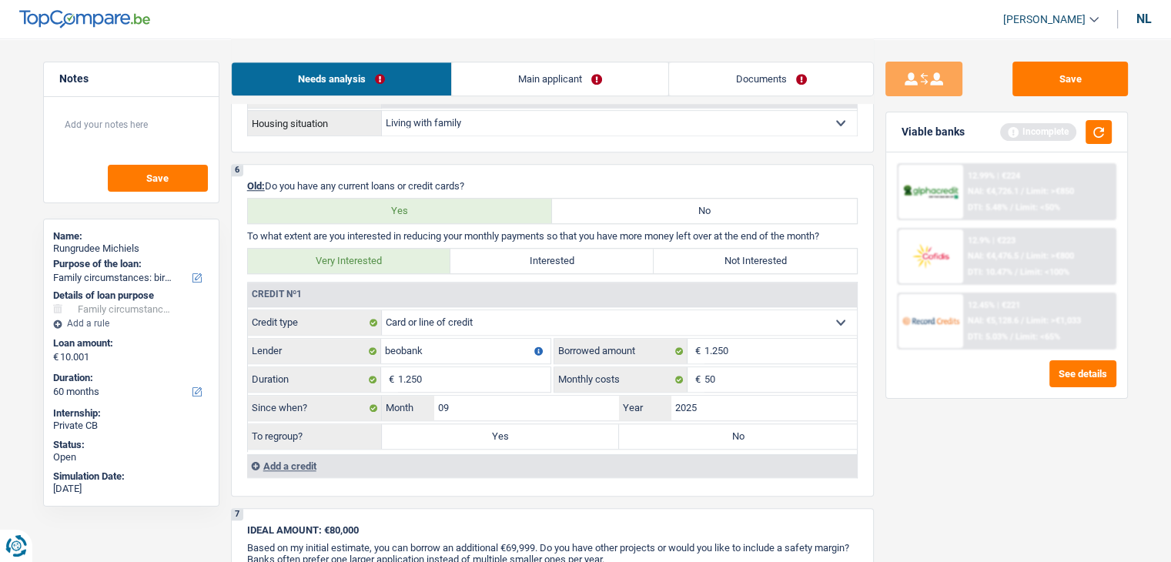
radio input "true"
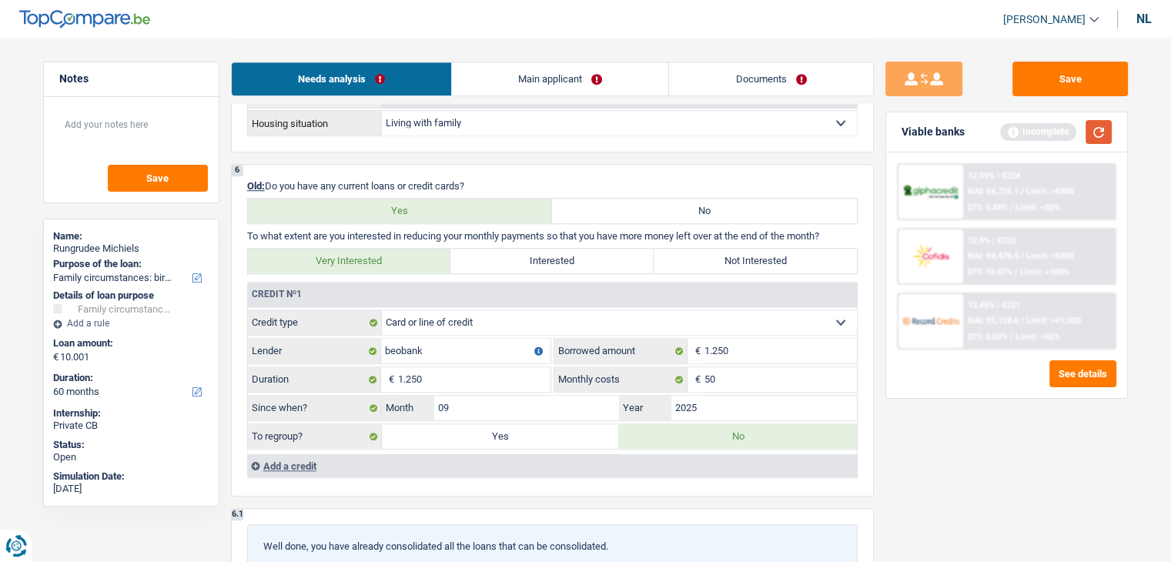
click at [1090, 130] on button "button" at bounding box center [1098, 132] width 26 height 24
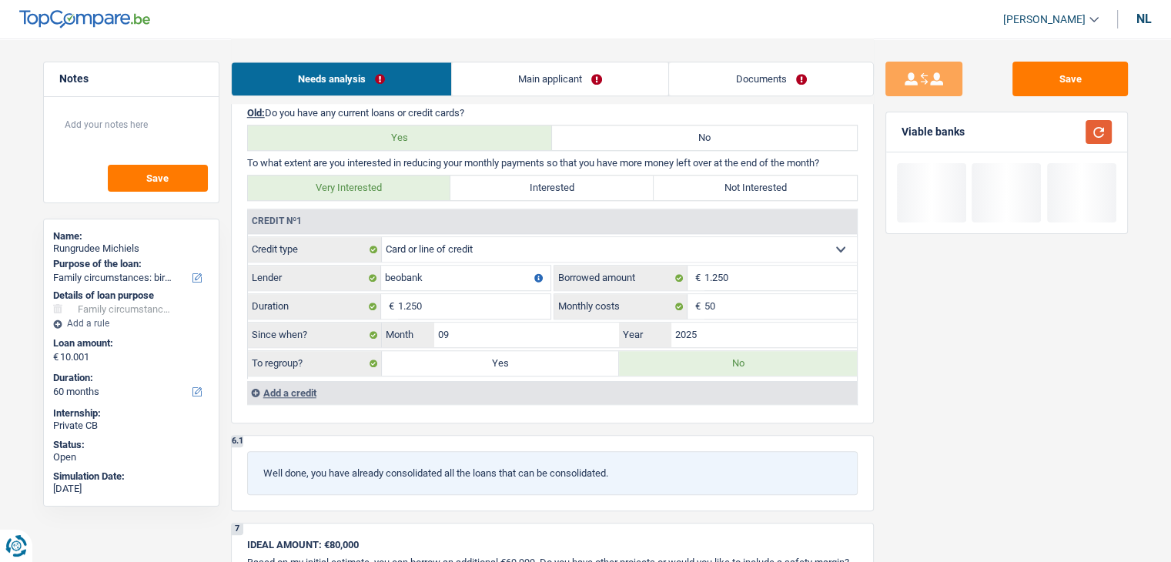
scroll to position [1309, 0]
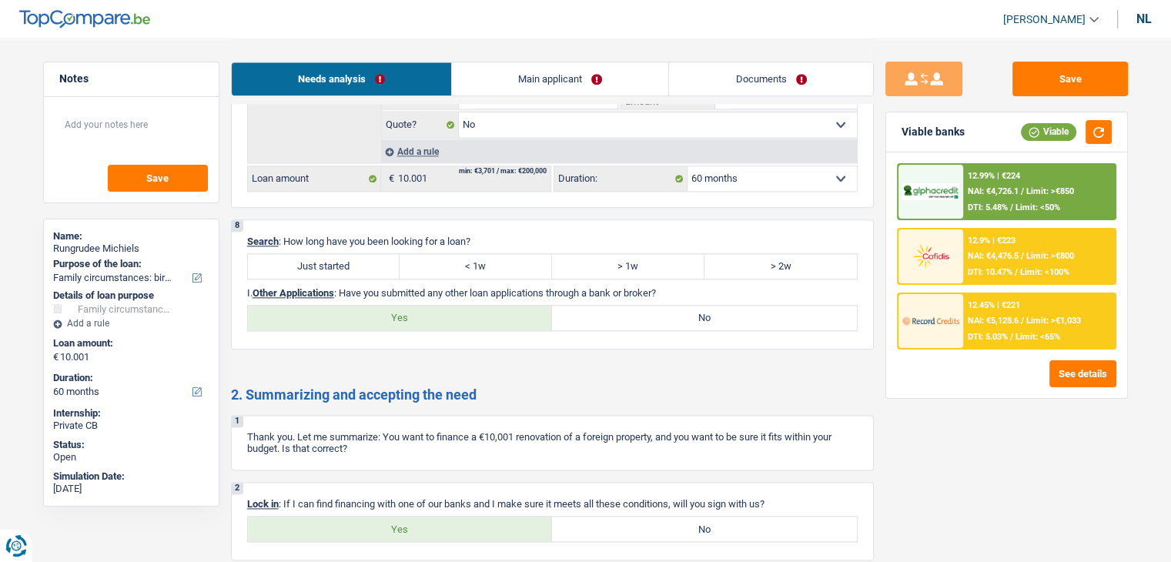
scroll to position [1847, 0]
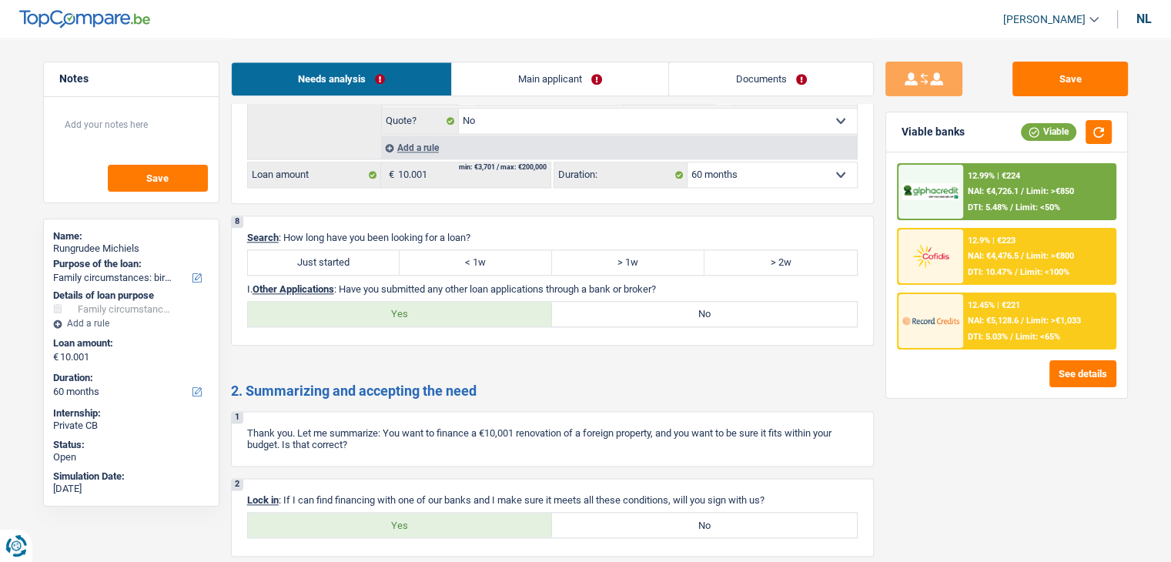
click at [347, 232] on font ": How long have you been looking for a loan?" at bounding box center [375, 238] width 192 height 12
click at [351, 250] on label "Just started" at bounding box center [324, 262] width 152 height 25
click at [351, 250] on input "Just started" at bounding box center [324, 262] width 152 height 25
radio input "true"
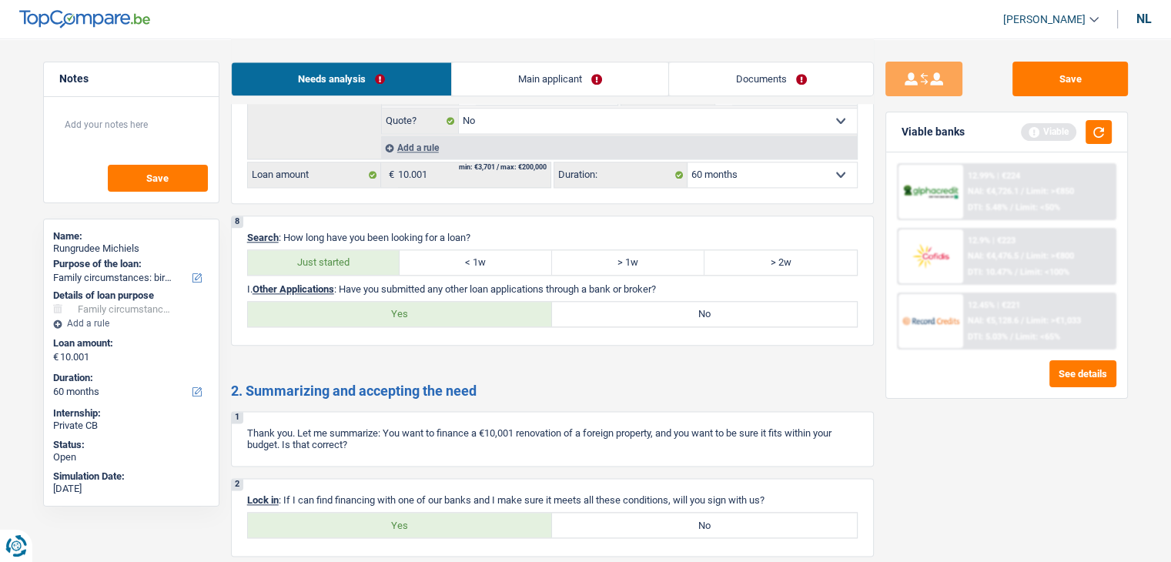
click at [633, 309] on label "No" at bounding box center [704, 314] width 305 height 25
click at [633, 309] on input "No" at bounding box center [704, 314] width 305 height 25
radio input "true"
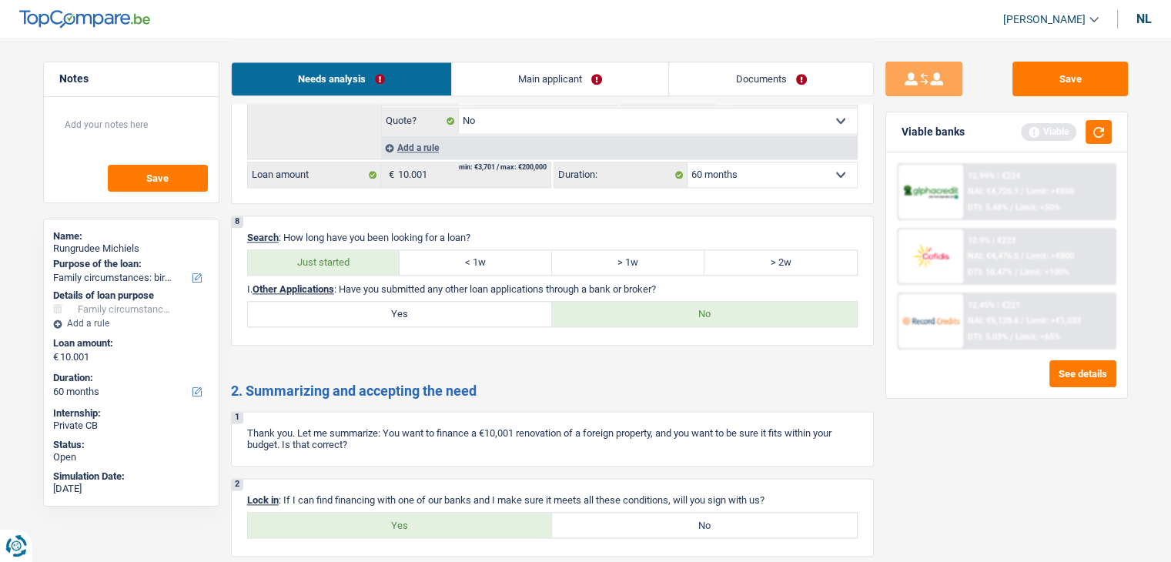
click at [424, 513] on label "Yes" at bounding box center [400, 525] width 305 height 25
click at [424, 513] on input "Yes" at bounding box center [400, 525] width 305 height 25
radio input "true"
click at [526, 62] on link "Main applicant" at bounding box center [560, 78] width 216 height 33
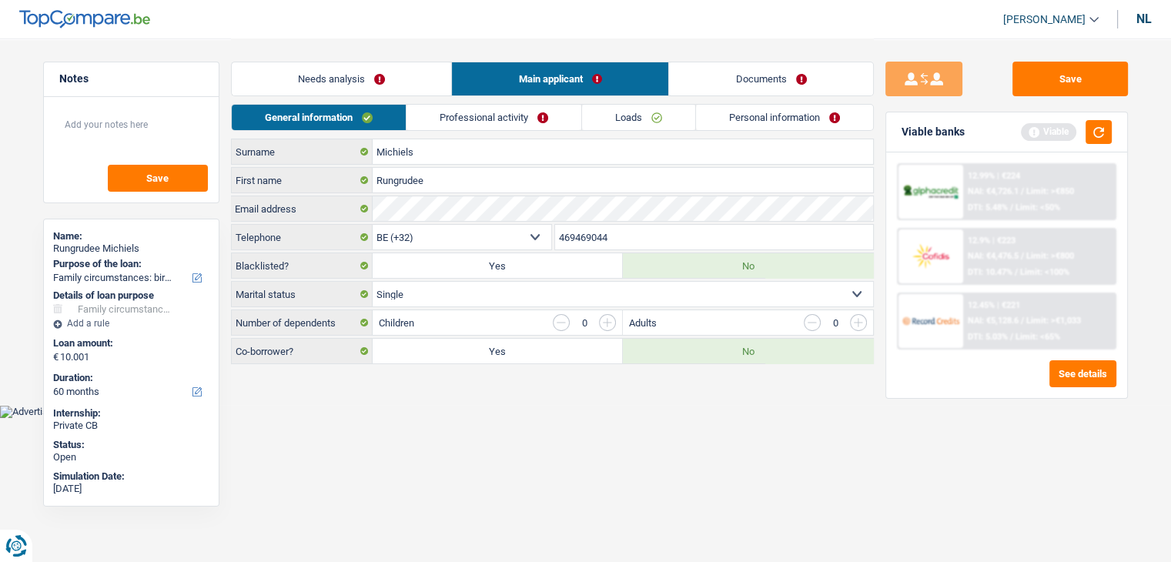
scroll to position [0, 0]
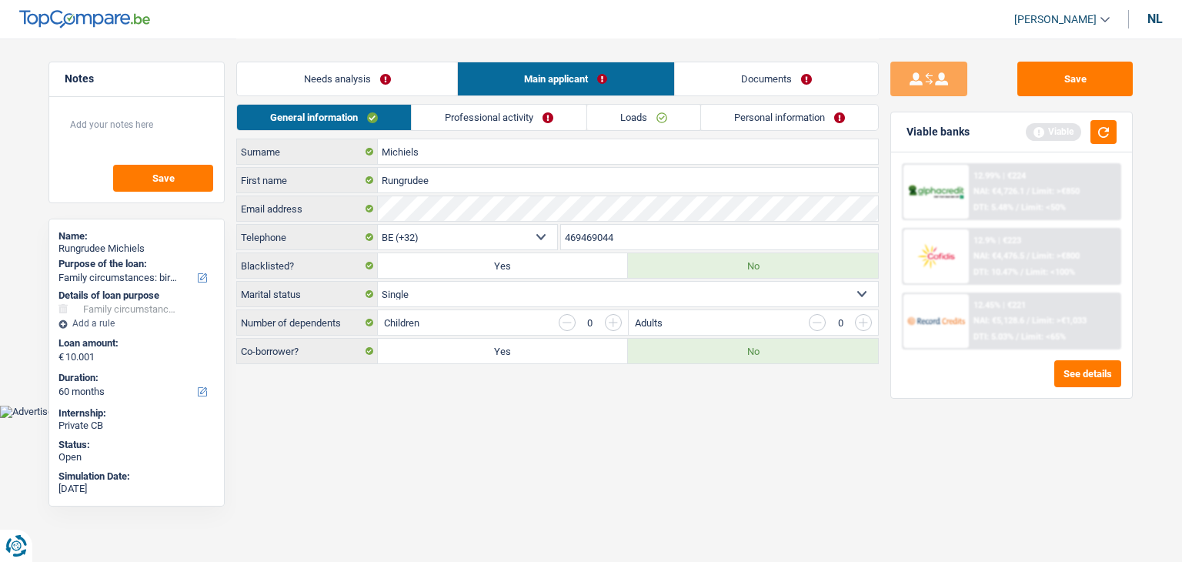
click at [351, 125] on link "General information" at bounding box center [324, 117] width 174 height 25
click at [1102, 130] on button "button" at bounding box center [1104, 132] width 26 height 24
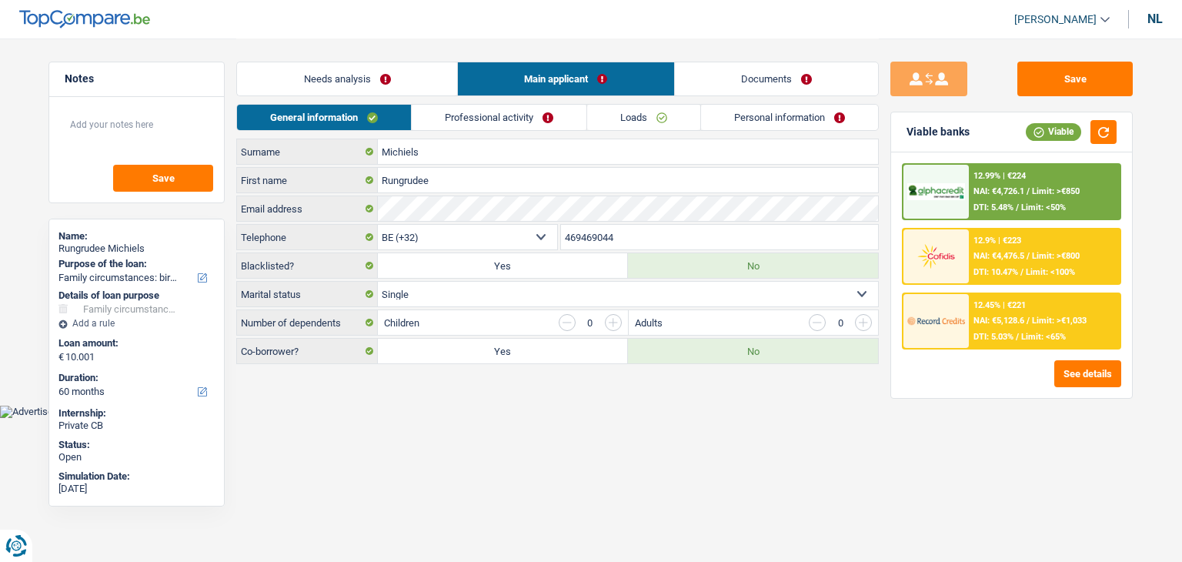
click at [413, 298] on select "Single Married Living together Divorced Widow/widower Married but not living to…" at bounding box center [628, 294] width 500 height 25
select select "married"
click at [378, 282] on select "Single Married Living together Divorced Widow/widower Married but not living to…" at bounding box center [628, 294] width 500 height 25
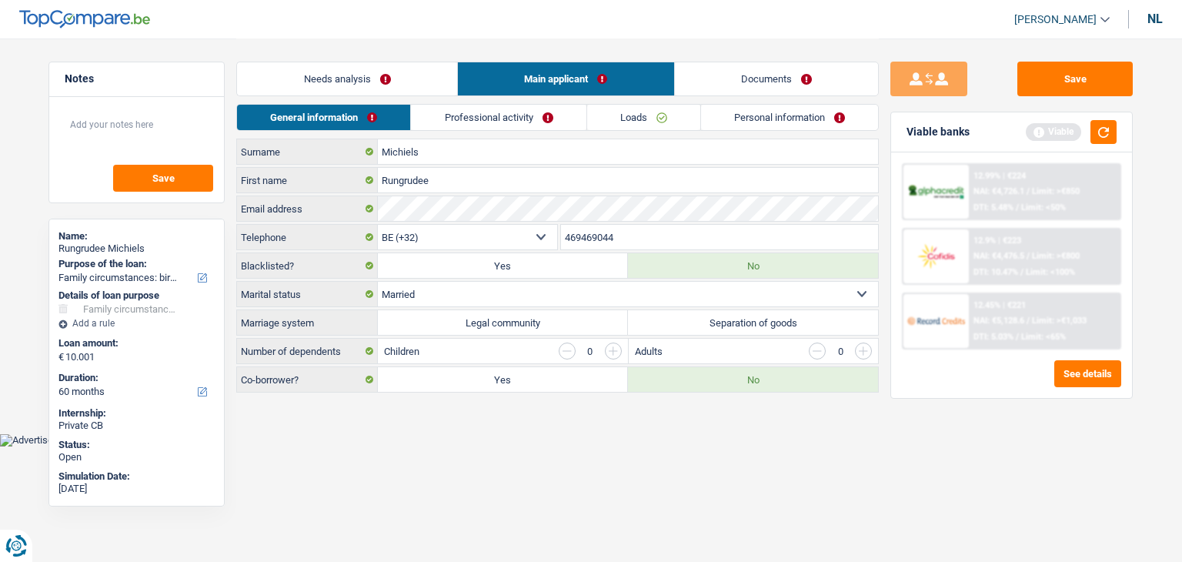
click at [476, 322] on font "Legal community" at bounding box center [503, 323] width 75 height 12
click at [476, 322] on input "Legal community" at bounding box center [503, 322] width 250 height 25
radio input "true"
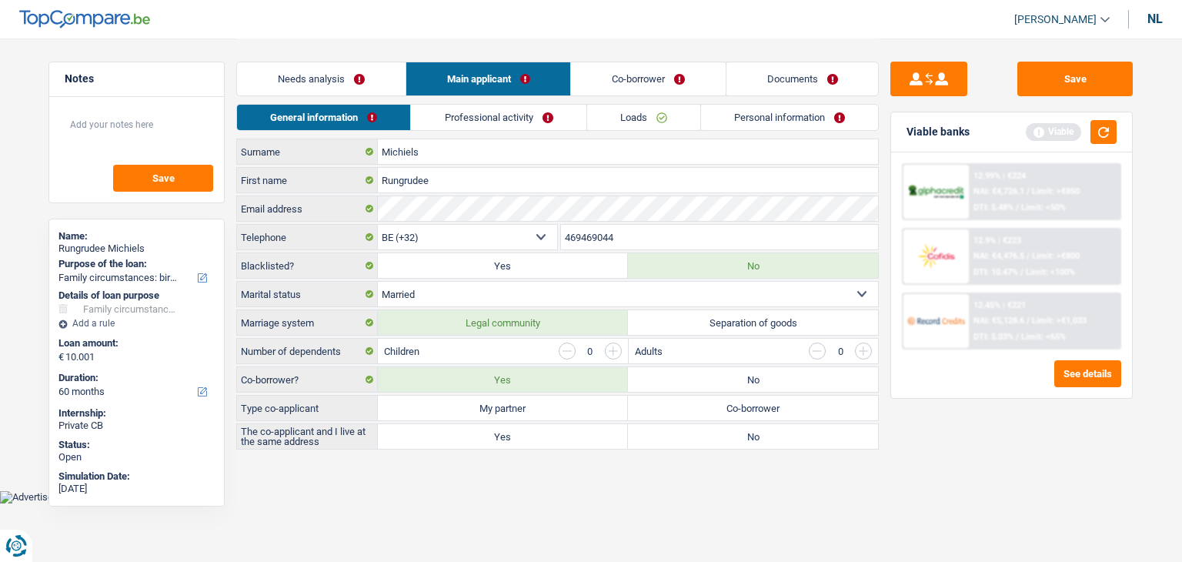
drag, startPoint x: 924, startPoint y: 520, endPoint x: 1059, endPoint y: 324, distance: 238.5
click at [924, 518] on div "Save Viable banks Viable 12.99% | €224 NAI: €4,726.1 / Limit: >€850 DTI: 5.48% …" at bounding box center [1012, 300] width 266 height 476
click at [1108, 131] on button "button" at bounding box center [1104, 132] width 26 height 24
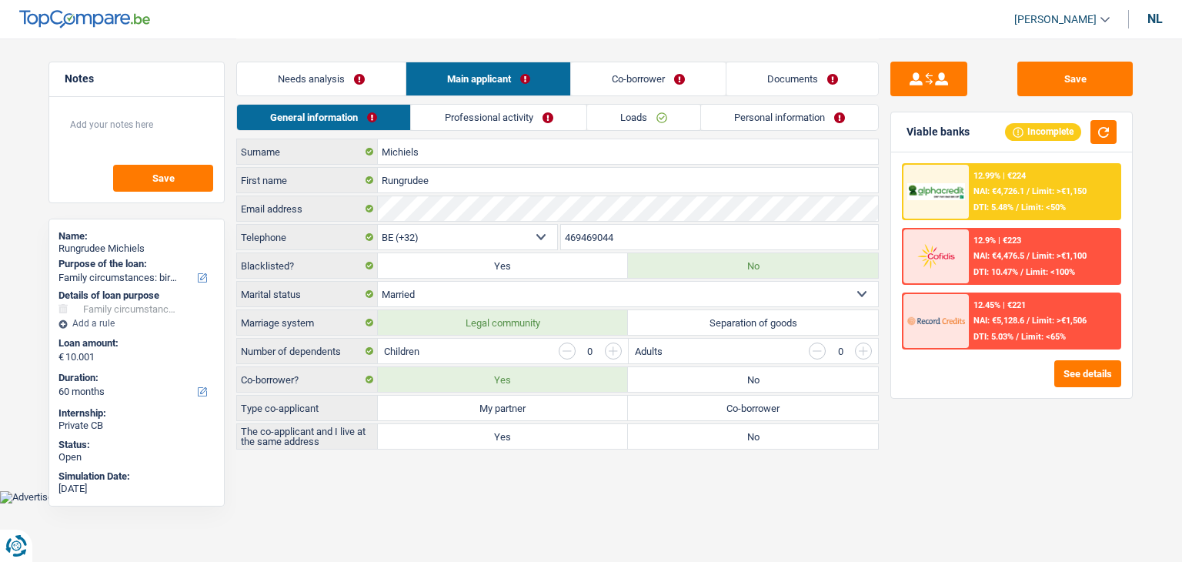
click at [465, 292] on select "Single Married Living together Divorced Widow/widower Married but not living to…" at bounding box center [628, 294] width 500 height 25
select select "single"
click at [378, 282] on select "Single Married Living together Divorced Widow/widower Married but not living to…" at bounding box center [628, 294] width 500 height 25
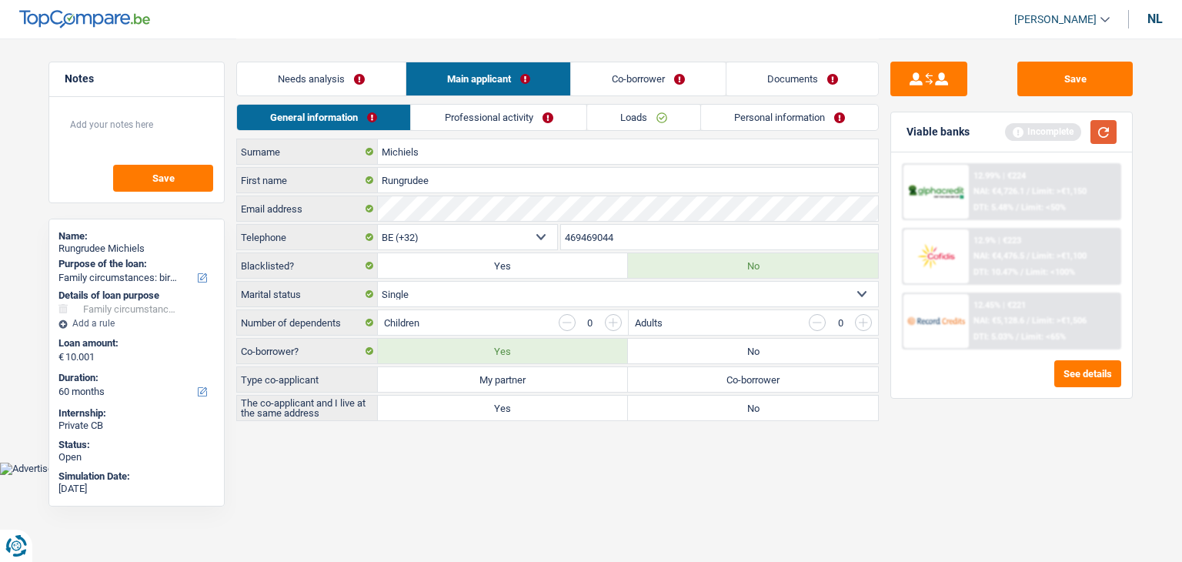
click at [1094, 134] on button "button" at bounding box center [1104, 132] width 26 height 24
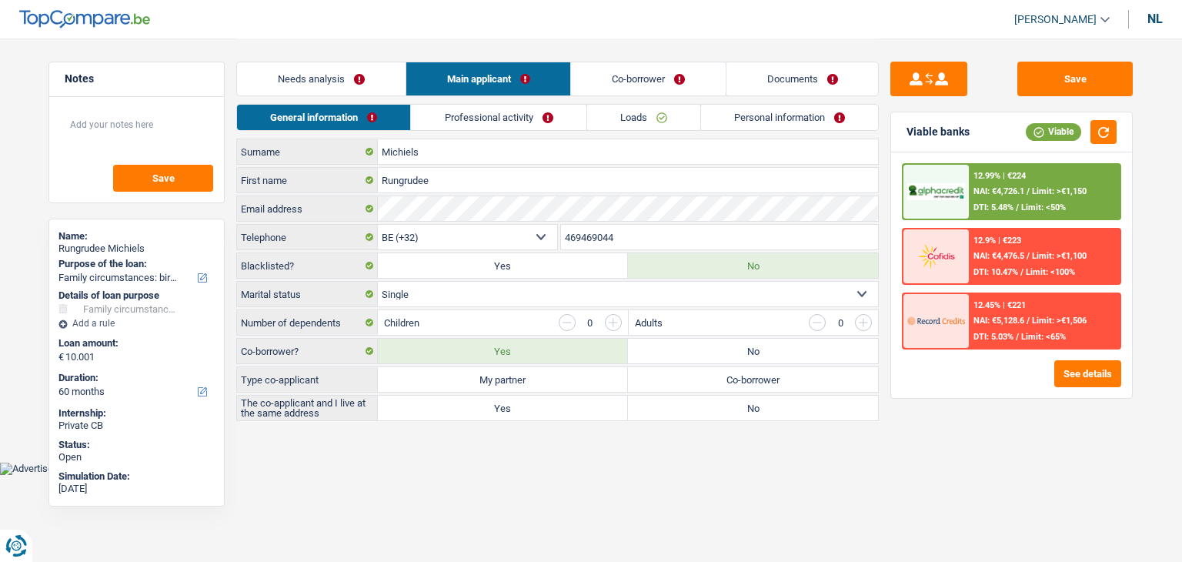
click at [895, 483] on div "Save Viable banks Viable 12.99% | €224 NAI: €4,726.1 / Limit: >€1,150 DTI: 5.48…" at bounding box center [1012, 300] width 266 height 476
click at [490, 319] on div "Children 0" at bounding box center [502, 322] width 249 height 25
click at [608, 318] on input "button" at bounding box center [613, 322] width 17 height 17
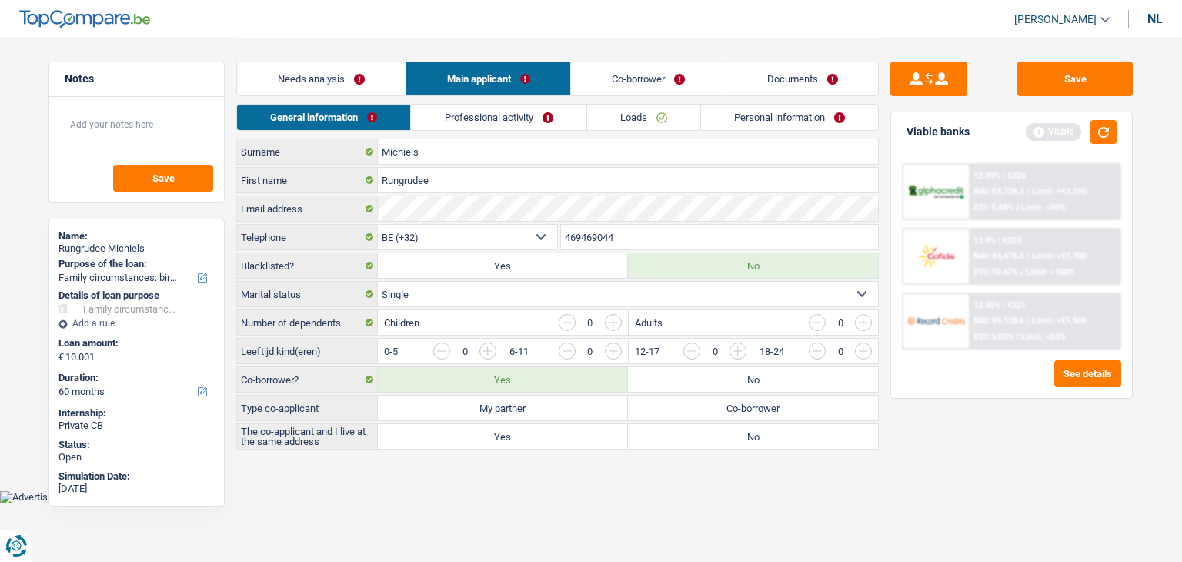
click at [608, 318] on input "button" at bounding box center [613, 322] width 17 height 17
click at [611, 322] on input "button" at bounding box center [613, 322] width 17 height 17
click at [562, 315] on input "button" at bounding box center [567, 322] width 17 height 17
click at [572, 319] on input "button" at bounding box center [567, 322] width 17 height 17
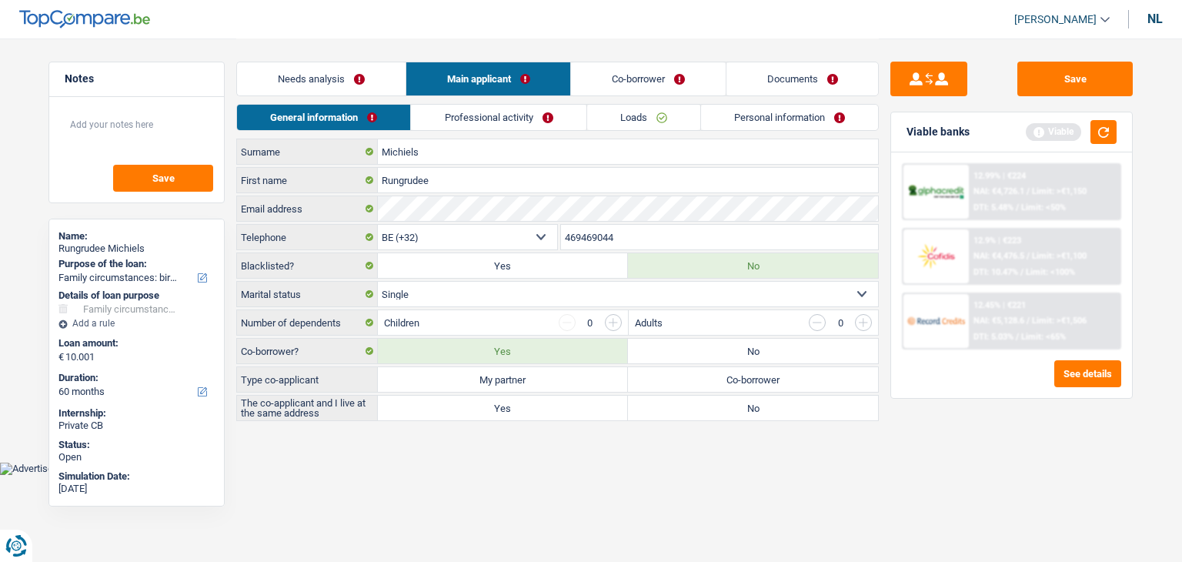
click at [572, 319] on input "button" at bounding box center [567, 322] width 17 height 17
click at [619, 319] on input "button" at bounding box center [613, 322] width 17 height 17
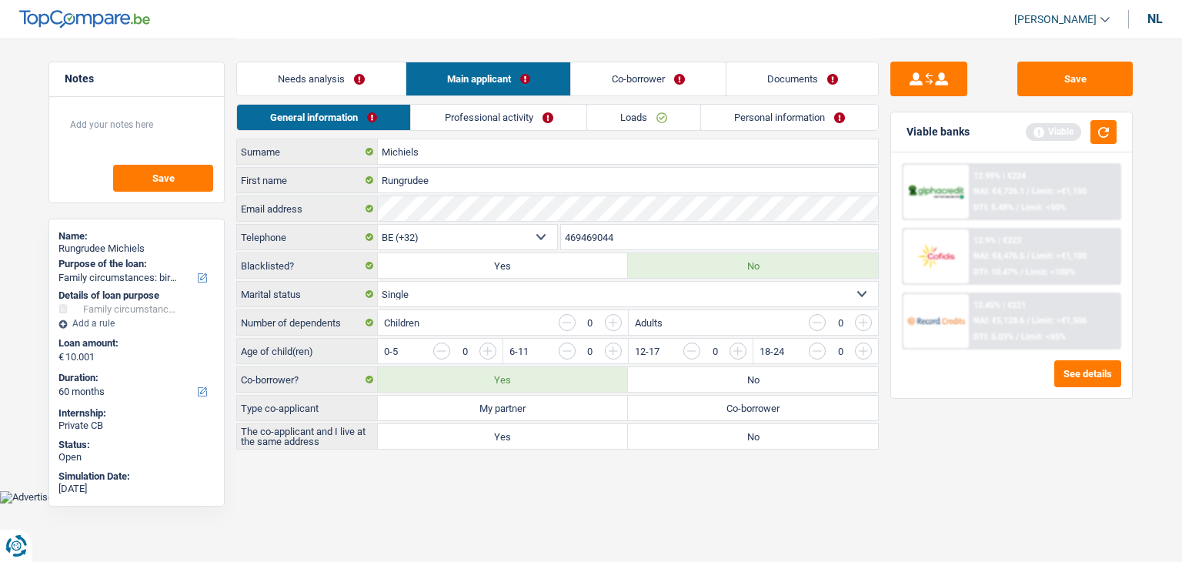
click at [619, 319] on input "button" at bounding box center [613, 322] width 17 height 17
click at [567, 318] on input "button" at bounding box center [567, 322] width 17 height 17
click at [737, 349] on input "button" at bounding box center [1050, 355] width 641 height 25
click at [333, 79] on font "Needs analysis" at bounding box center [311, 79] width 67 height 12
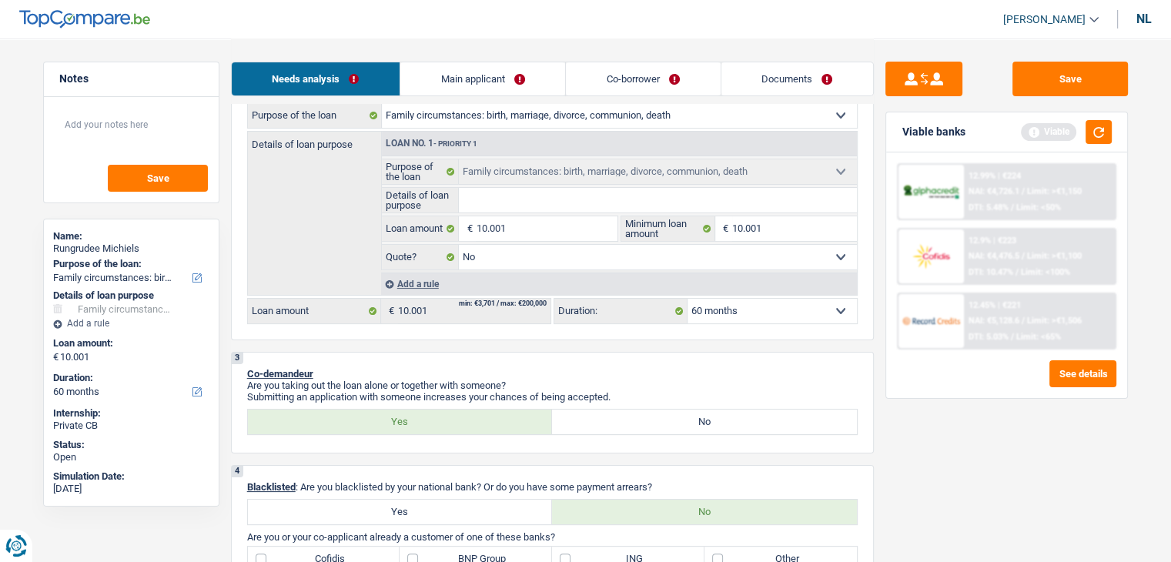
scroll to position [462, 0]
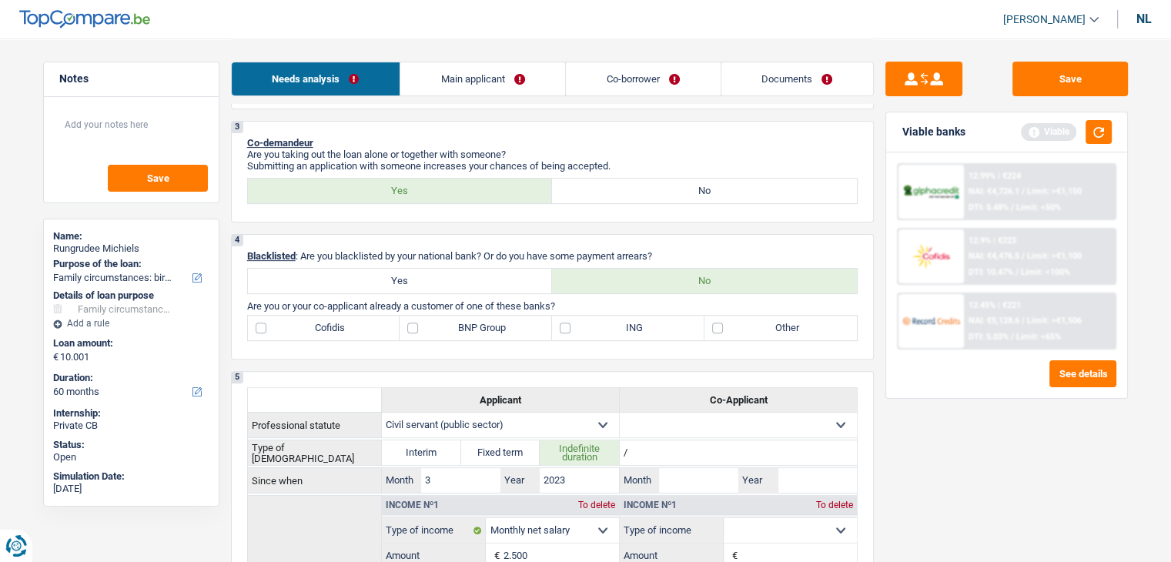
click at [617, 186] on label "No" at bounding box center [704, 191] width 305 height 25
click at [617, 186] on input "No" at bounding box center [704, 191] width 305 height 25
radio input "true"
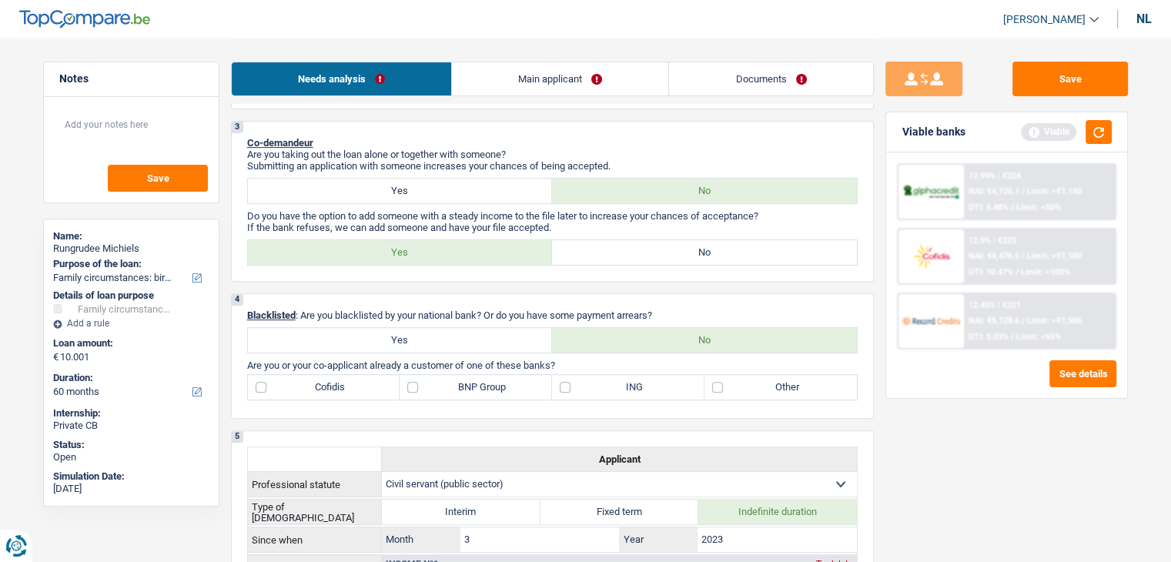
click at [482, 78] on link "Main applicant" at bounding box center [560, 78] width 216 height 33
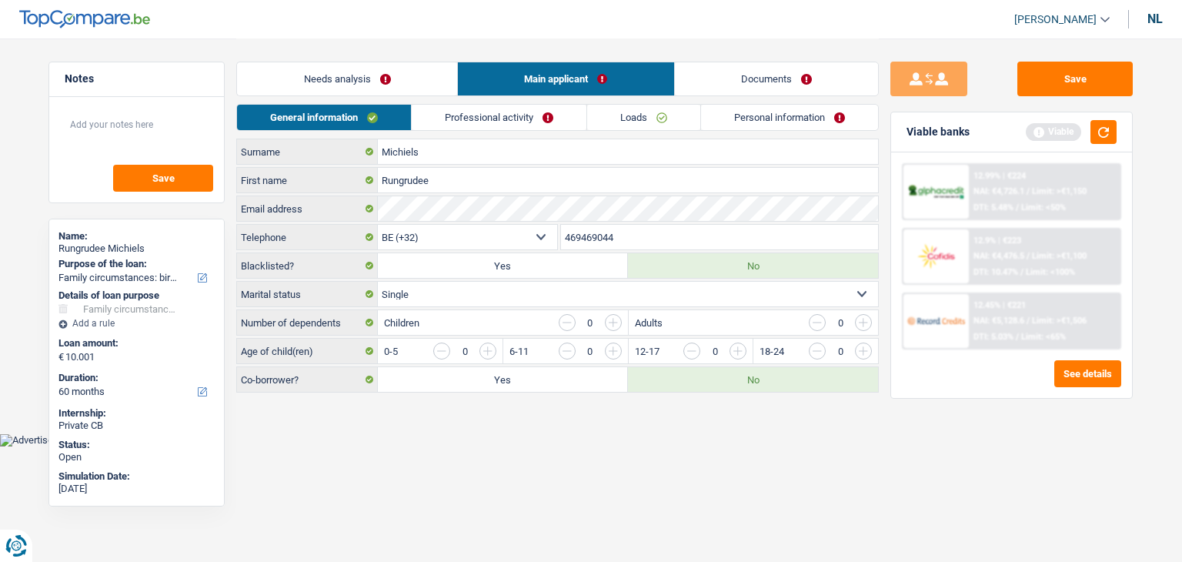
click at [486, 119] on font "Professional activity" at bounding box center [489, 118] width 89 height 12
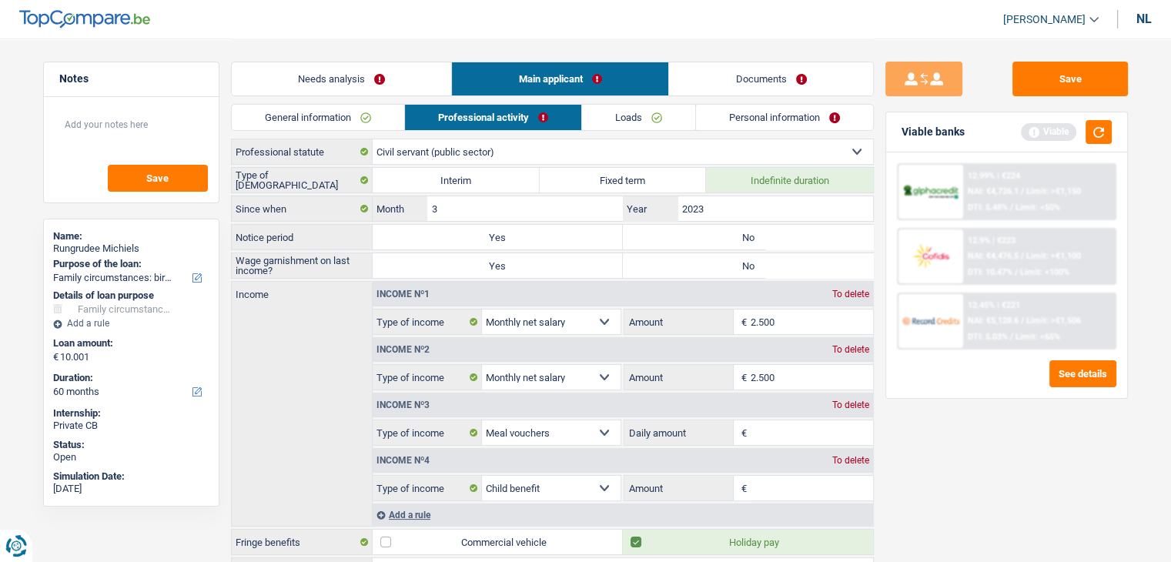
click at [439, 152] on select "Worker Employee (private sector) Civil servant (public sector) Disabled Self-em…" at bounding box center [623, 151] width 500 height 25
click at [419, 138] on div "General information Professional activity Loads Personal information" at bounding box center [552, 121] width 643 height 35
click at [420, 152] on select "Worker Employee (private sector) Civil servant (public sector) Disabled Self-em…" at bounding box center [623, 151] width 500 height 25
select select "privateEmployee"
click at [373, 139] on select "Worker Employee (private sector) Civil servant (public sector) Disabled Self-em…" at bounding box center [623, 151] width 500 height 25
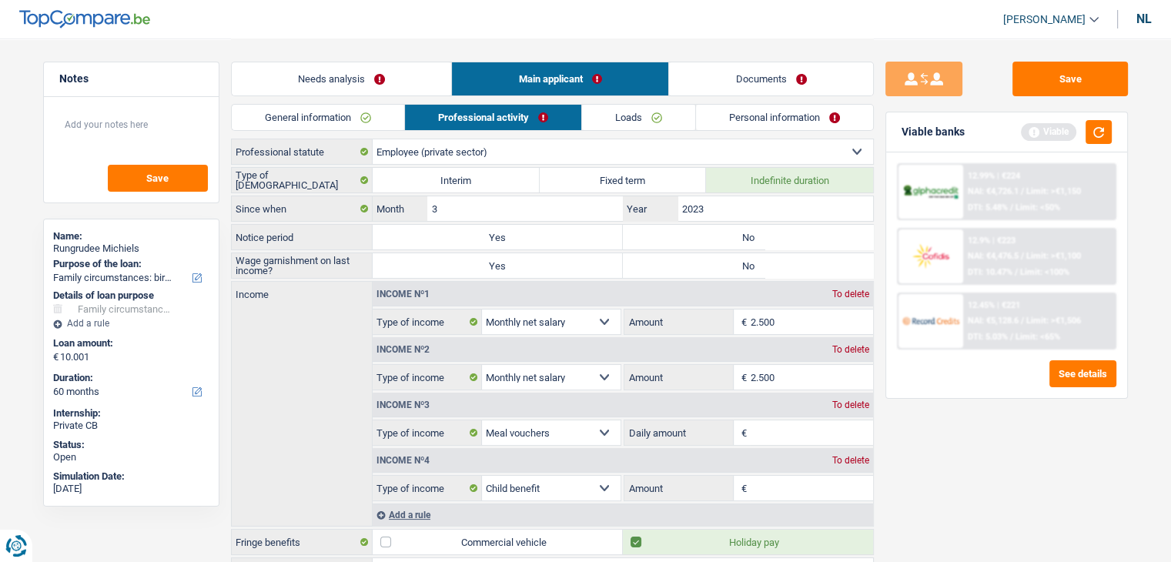
radio input "false"
checkbox input "false"
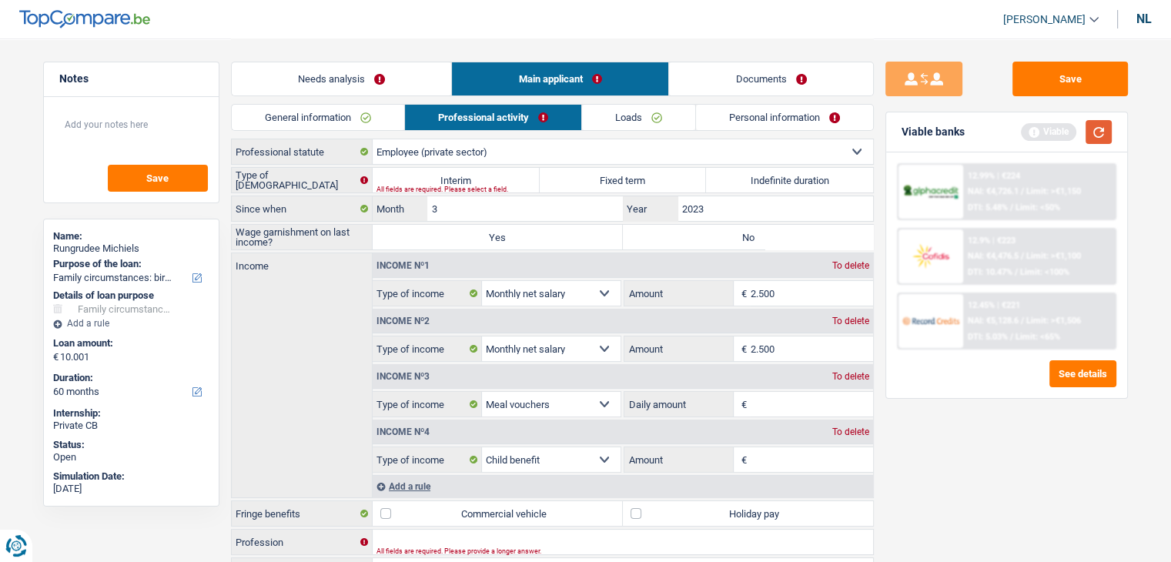
click at [1093, 132] on button "button" at bounding box center [1098, 132] width 26 height 24
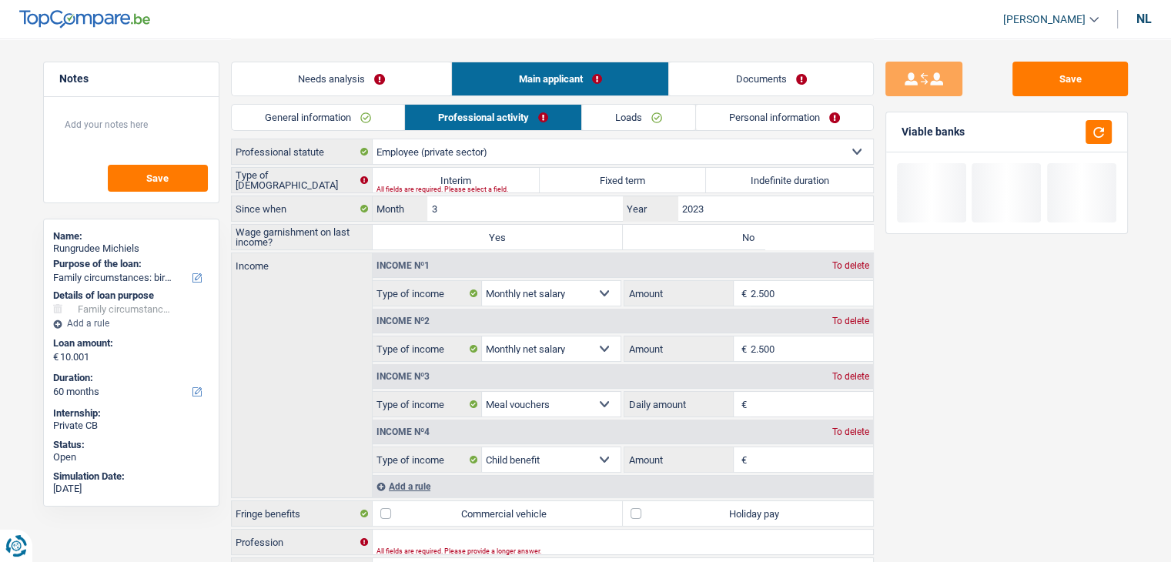
click at [834, 173] on label "Indefinite duration" at bounding box center [789, 180] width 167 height 25
click at [834, 173] on input "Indefinite duration" at bounding box center [789, 180] width 167 height 25
radio input "true"
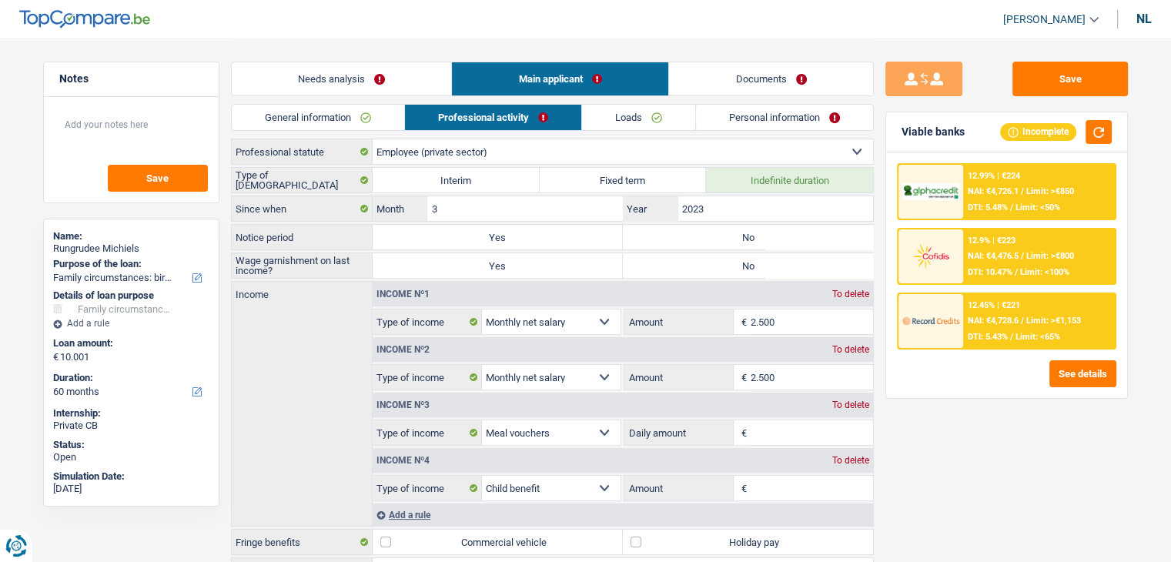
click at [724, 249] on div "Type of employment contract Interim Fixed term Indefinite duration Since when 3…" at bounding box center [552, 400] width 643 height 466
click at [719, 238] on label "No" at bounding box center [748, 237] width 250 height 25
click at [719, 238] on input "No" at bounding box center [748, 237] width 250 height 25
radio input "true"
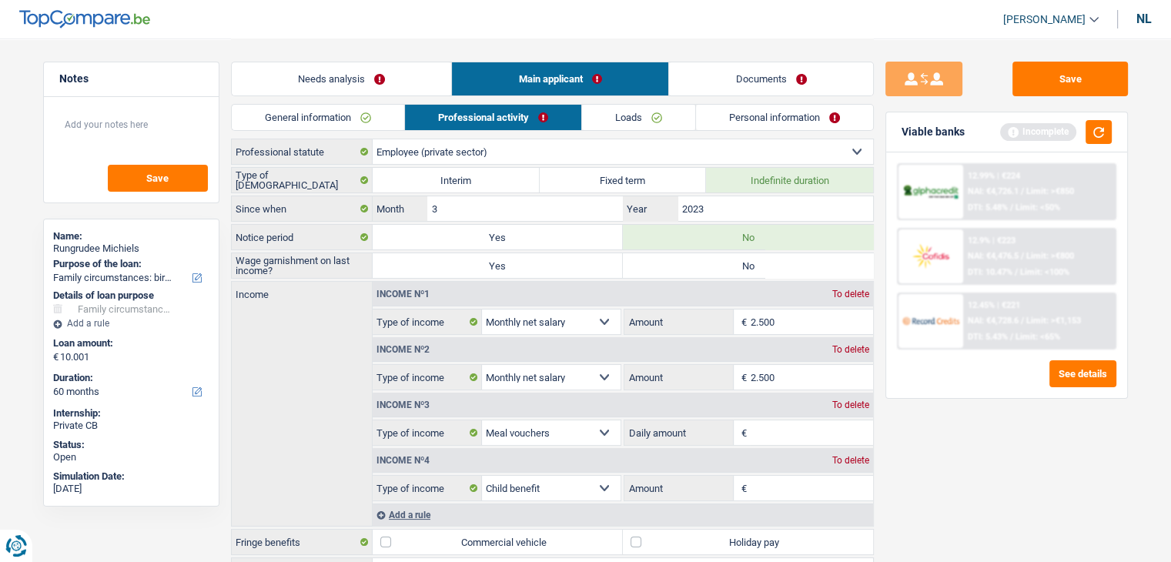
click at [723, 256] on label "No" at bounding box center [748, 265] width 250 height 25
click at [723, 256] on input "No" at bounding box center [748, 265] width 250 height 25
radio input "true"
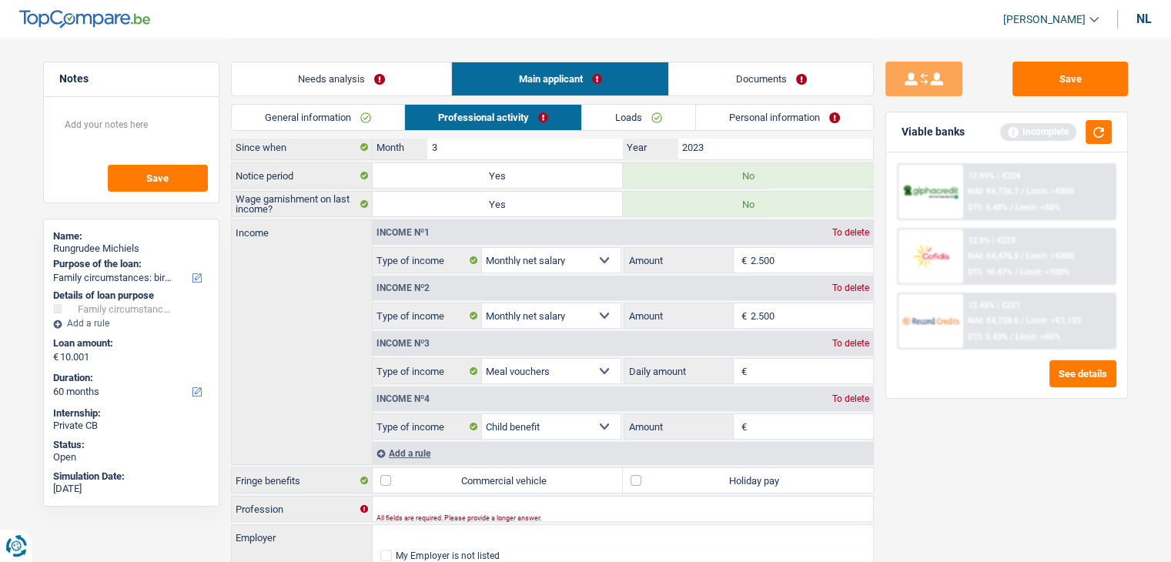
scroll to position [118, 0]
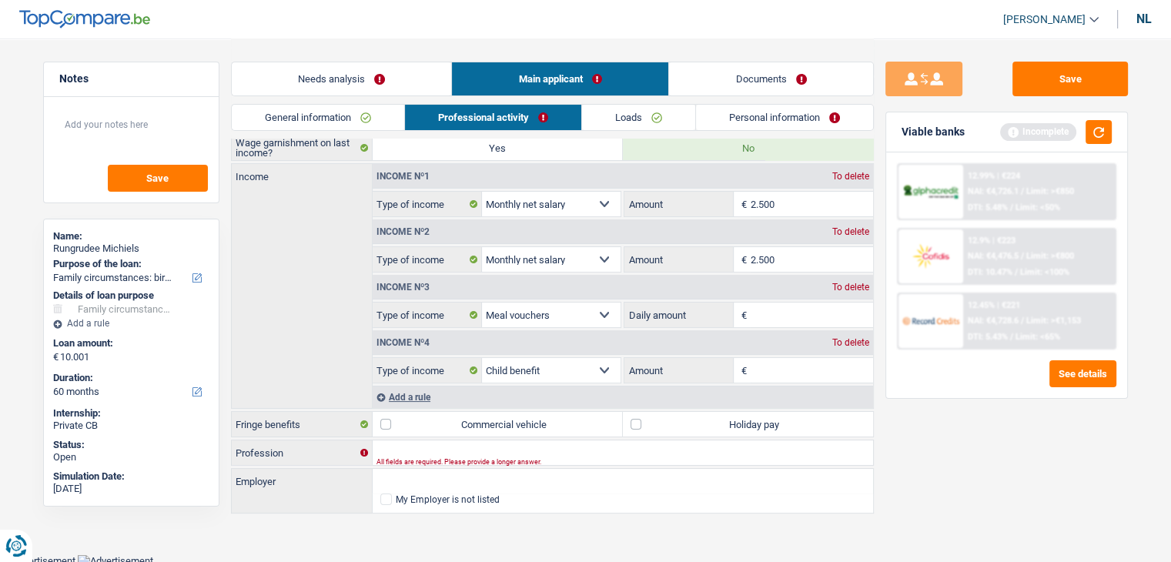
click at [847, 230] on font "To delete" at bounding box center [850, 231] width 37 height 11
select select "mealVouchers"
select select "familyAllowances"
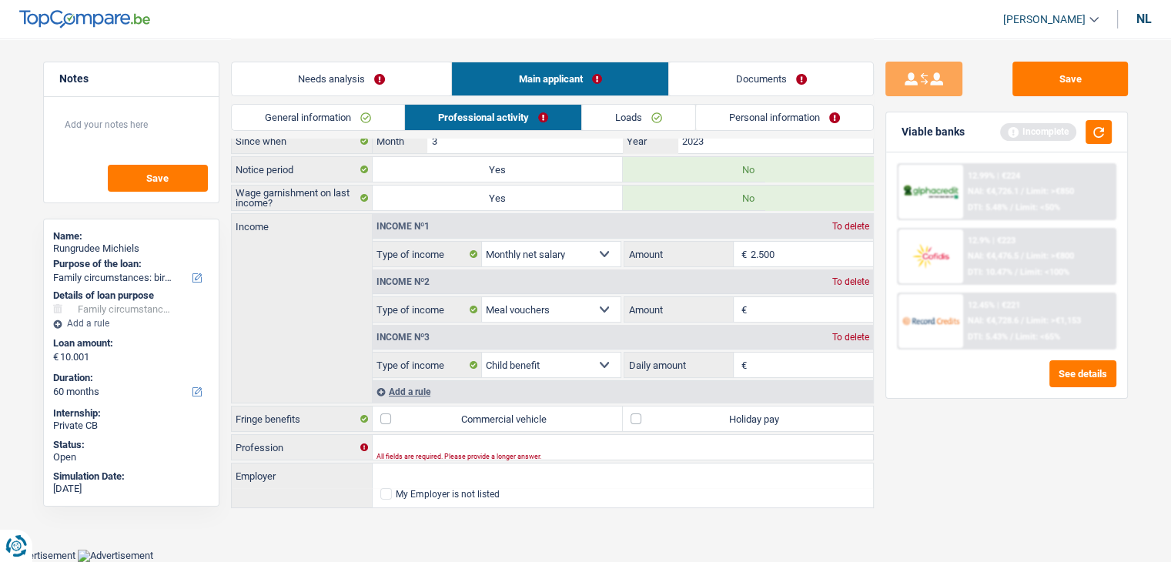
scroll to position [62, 0]
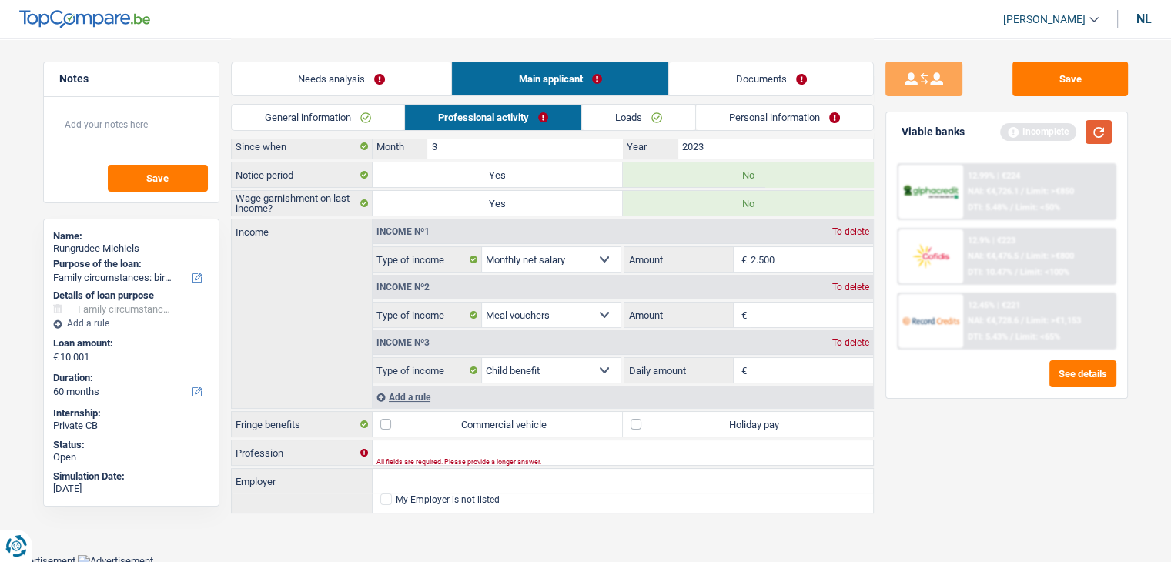
click at [1101, 124] on button "button" at bounding box center [1098, 132] width 26 height 24
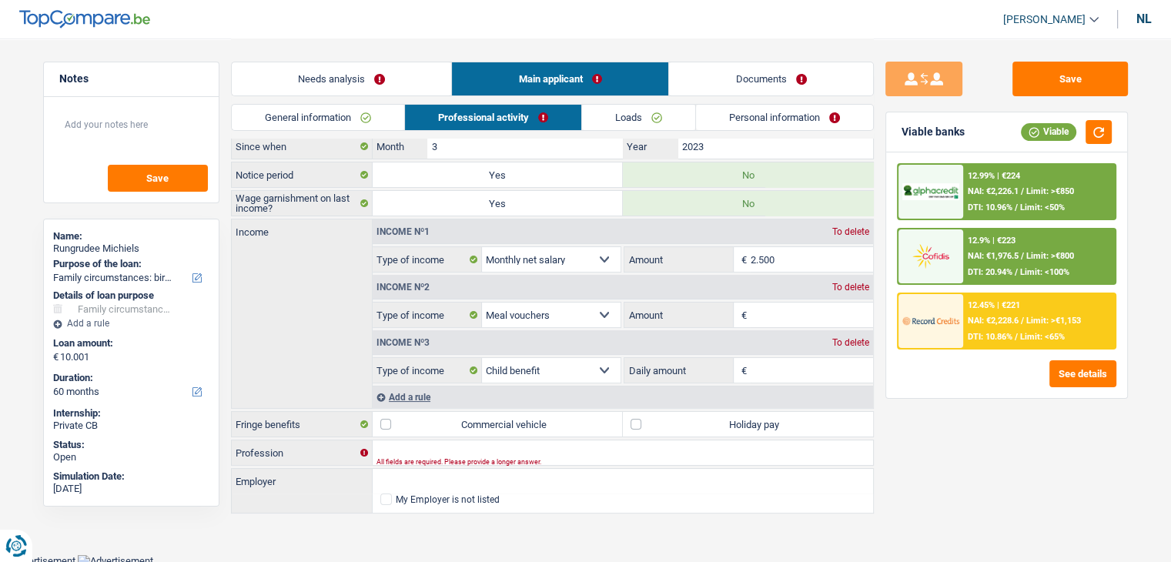
click at [837, 283] on font "To delete" at bounding box center [850, 287] width 37 height 11
select select "familyAllowances"
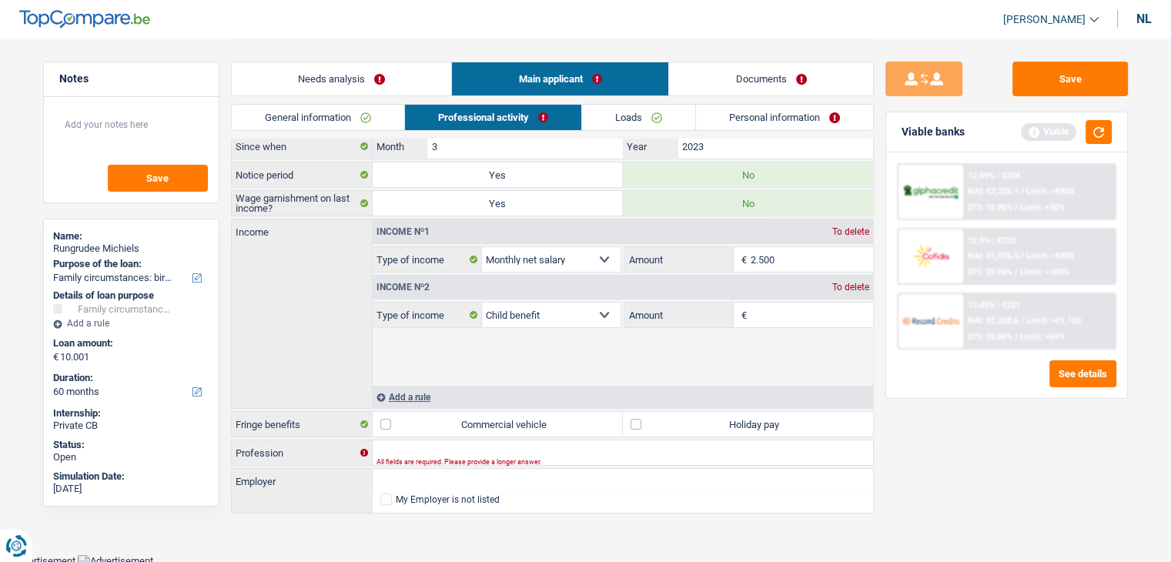
scroll to position [8, 0]
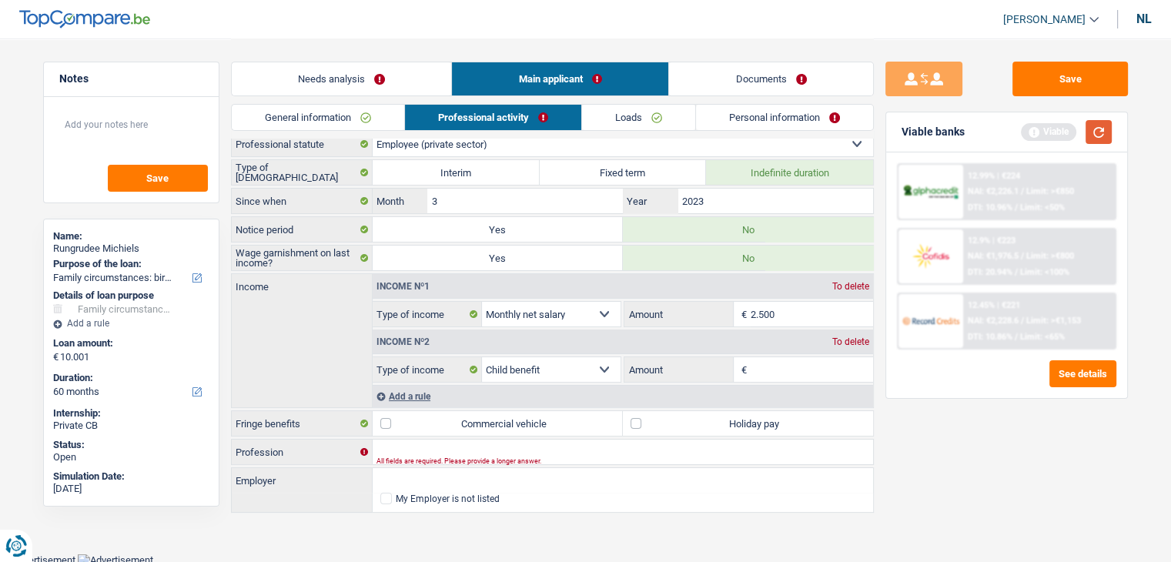
click at [1092, 133] on button "button" at bounding box center [1098, 132] width 26 height 24
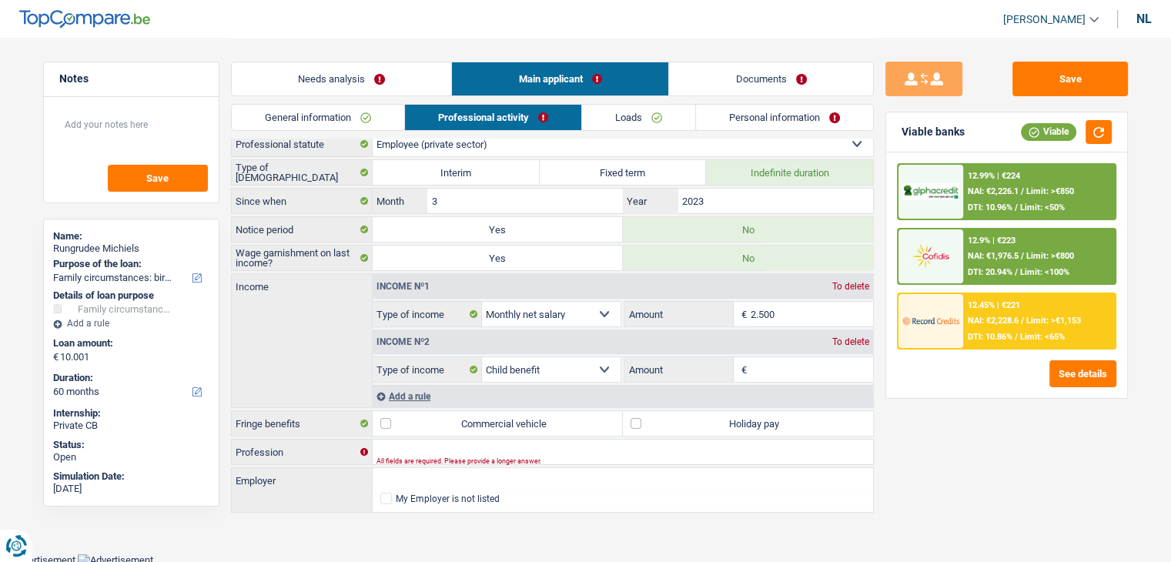
click at [824, 366] on input "Amount" at bounding box center [811, 369] width 122 height 25
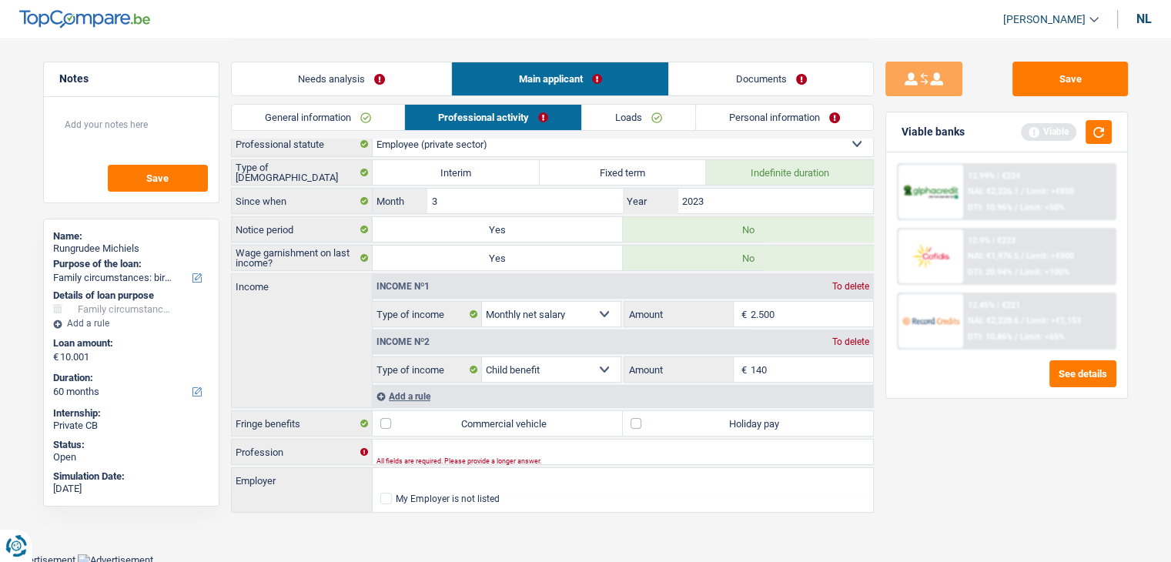
type input "140"
drag, startPoint x: 1001, startPoint y: 466, endPoint x: 1100, endPoint y: 177, distance: 306.0
click at [1002, 465] on div "Save Viable banks Viable 12.99% | €224 NAI: €2,226.1 / Limit: >€850 DTI: 10.96%…" at bounding box center [1007, 300] width 266 height 476
click at [1102, 128] on button "button" at bounding box center [1098, 132] width 26 height 24
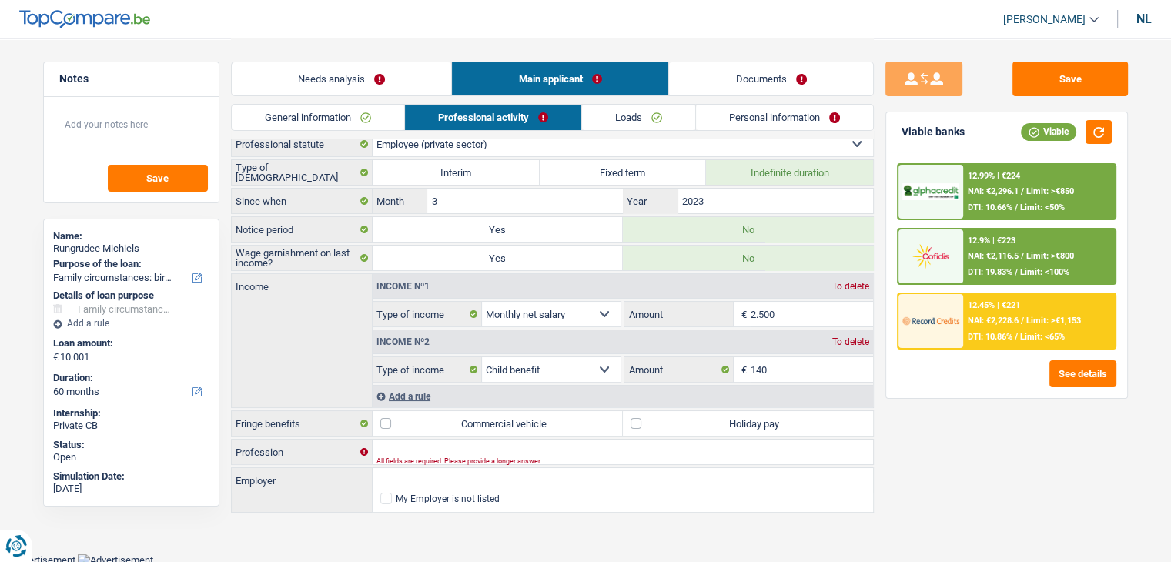
click at [658, 421] on label "Holiday pay" at bounding box center [748, 423] width 250 height 25
click at [658, 421] on input "Holiday pay" at bounding box center [748, 423] width 250 height 25
checkbox input "true"
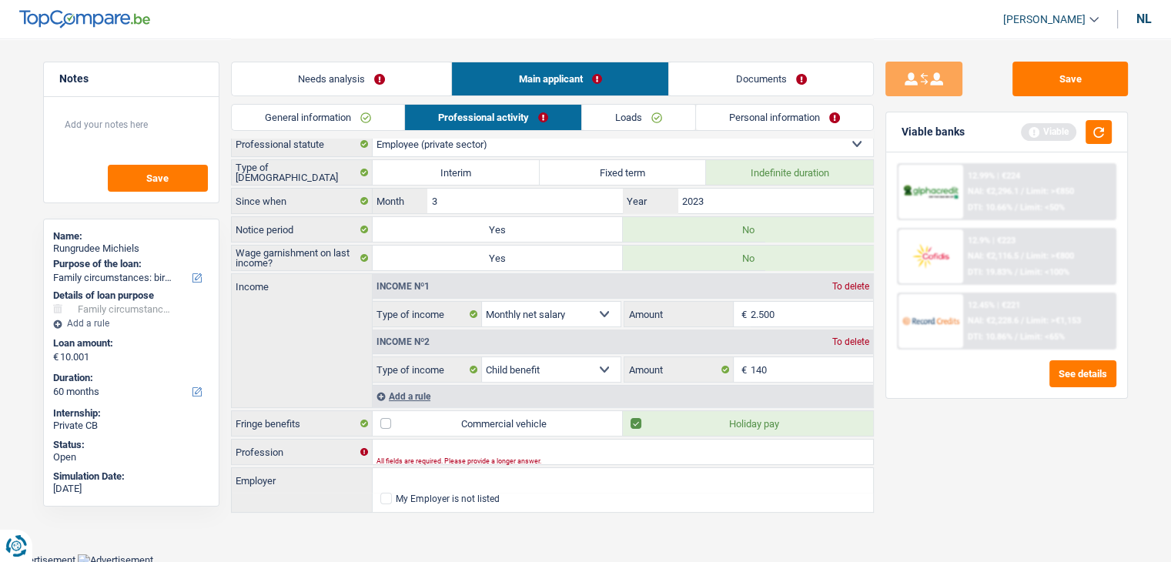
click at [1023, 502] on div "Save Viable banks Viable 12.99% | €224 NAI: €2,296.1 / Limit: >€850 DTI: 10.66%…" at bounding box center [1007, 300] width 266 height 476
click at [580, 450] on input "Profession" at bounding box center [623, 452] width 500 height 25
type input "chef"
drag, startPoint x: 1025, startPoint y: 493, endPoint x: 1021, endPoint y: 443, distance: 50.1
click at [1025, 492] on div "Save Viable banks Viable 12.99% | €224 NAI: €2,296.1 / Limit: >€850 DTI: 10.66%…" at bounding box center [1007, 300] width 266 height 476
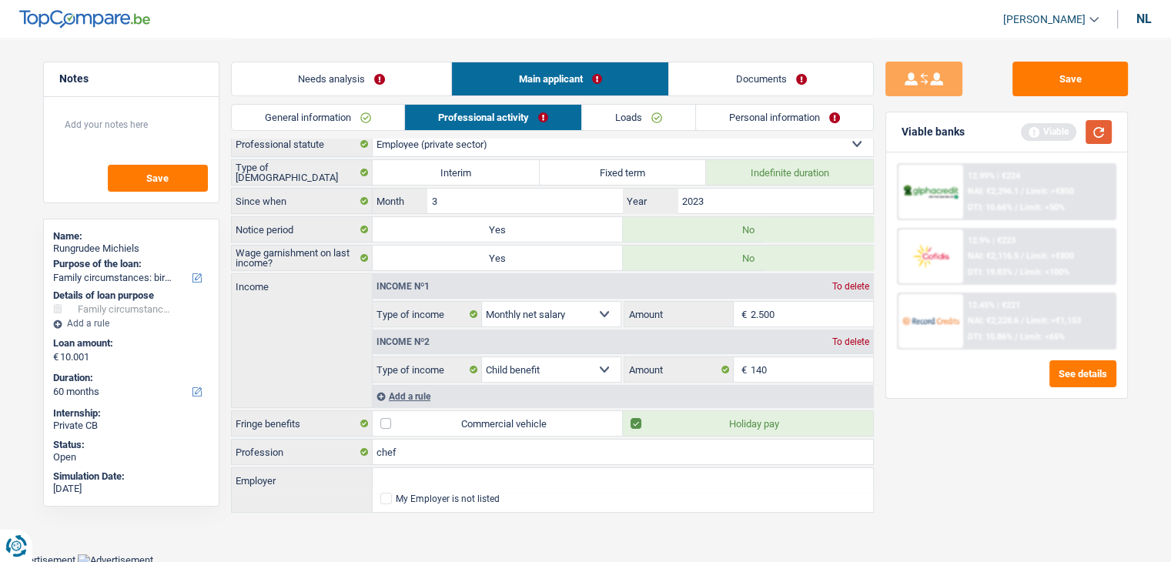
click at [1105, 121] on button "button" at bounding box center [1098, 132] width 26 height 24
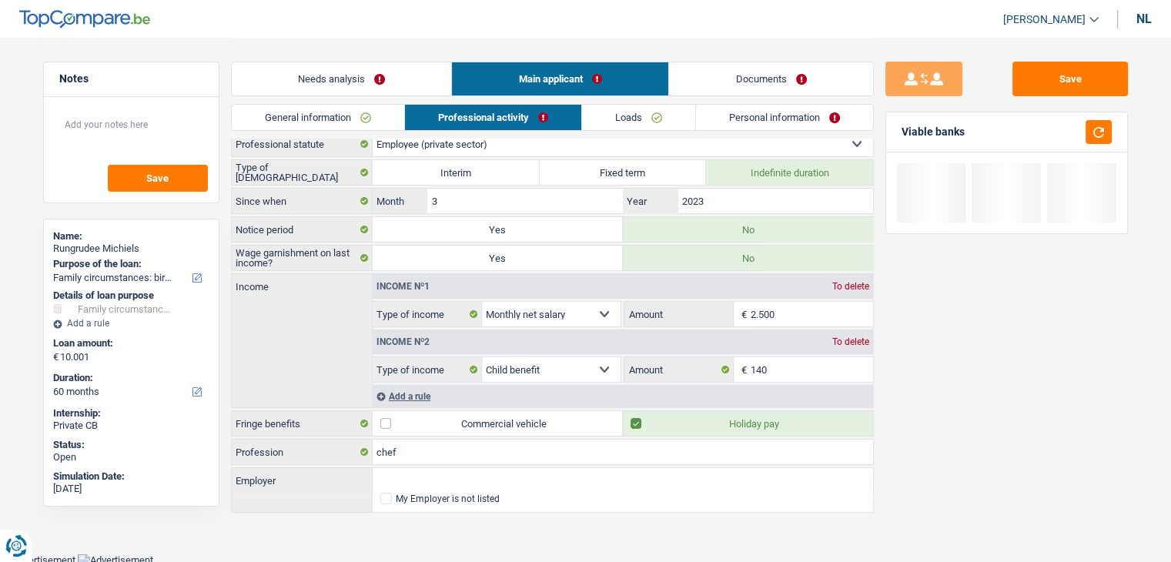
click at [607, 129] on link "Loads" at bounding box center [638, 117] width 113 height 25
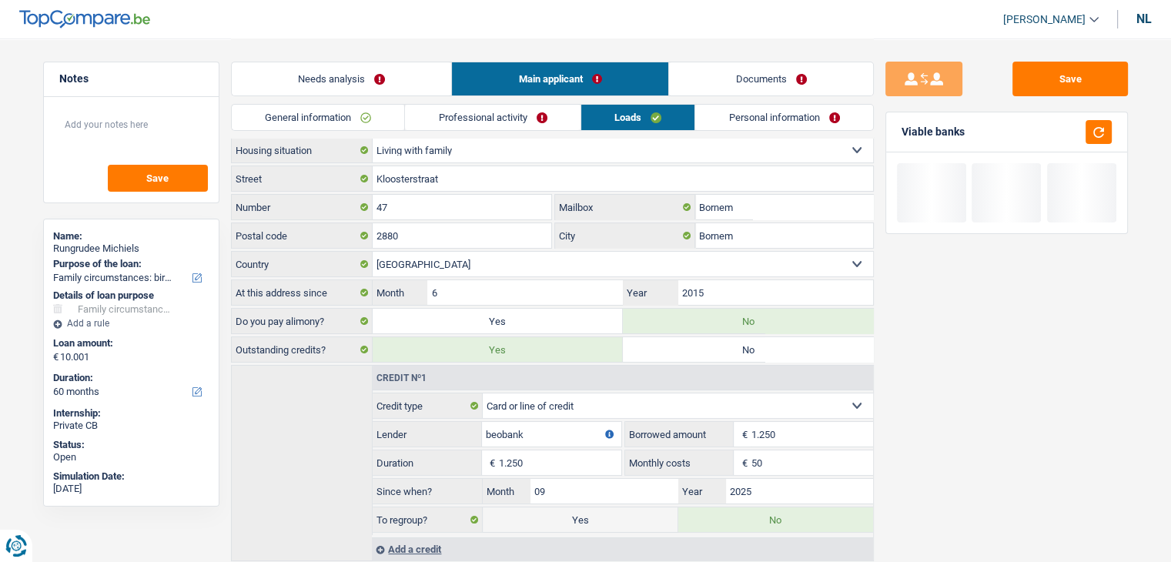
scroll to position [0, 0]
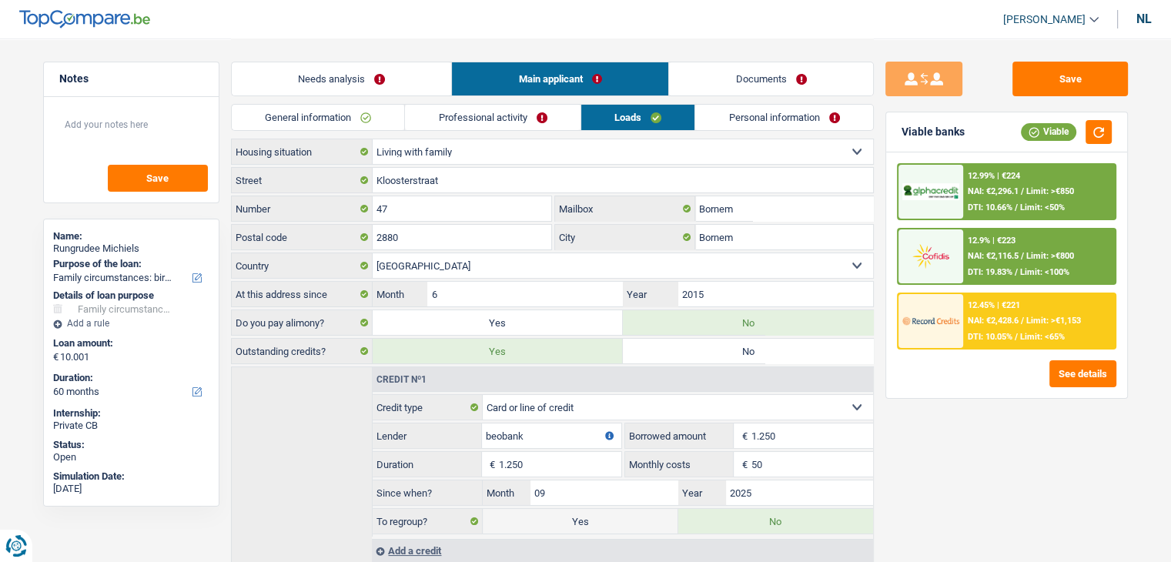
click at [954, 429] on div "Save Viable banks Viable 12.99% | €224 NAI: €2,296.1 / Limit: >€850 DTI: 10.66%…" at bounding box center [1007, 300] width 266 height 476
click at [939, 383] on div "See details" at bounding box center [1006, 373] width 219 height 27
drag, startPoint x: 968, startPoint y: 132, endPoint x: 904, endPoint y: 126, distance: 64.9
click at [904, 126] on div "Viable banks Viable" at bounding box center [1006, 132] width 241 height 40
click at [888, 179] on div "12.99% | €224 NAI: €2,296.1 / Limit: >€850 DTI: 10.66% / Limit: <50% 12.9% | €2…" at bounding box center [1006, 275] width 241 height 246
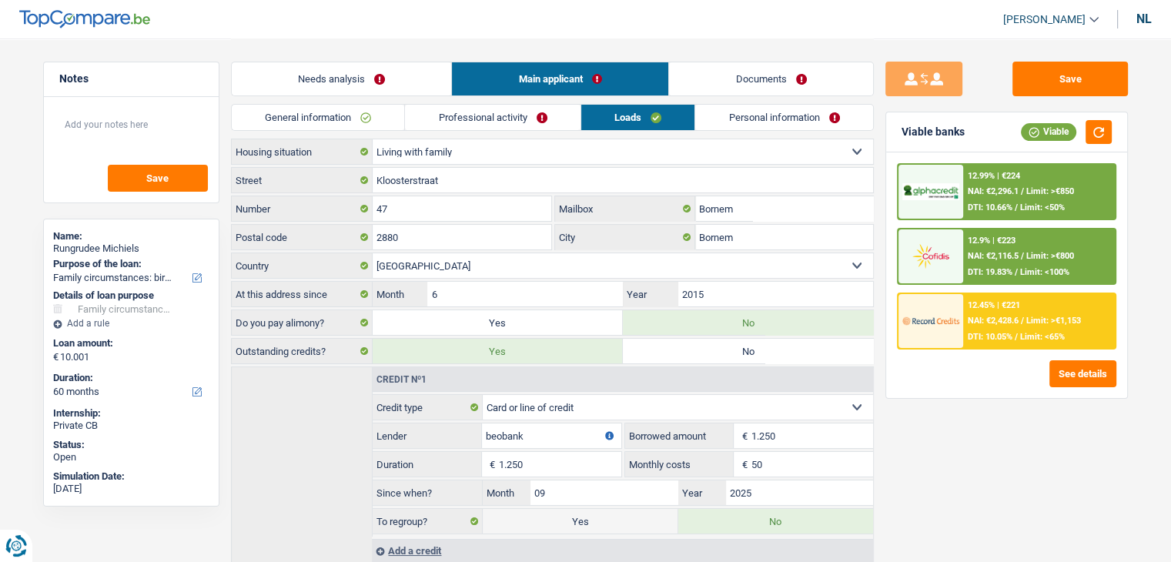
drag, startPoint x: 973, startPoint y: 129, endPoint x: 897, endPoint y: 127, distance: 76.2
click at [897, 127] on div "Viable banks Viable" at bounding box center [1006, 132] width 241 height 40
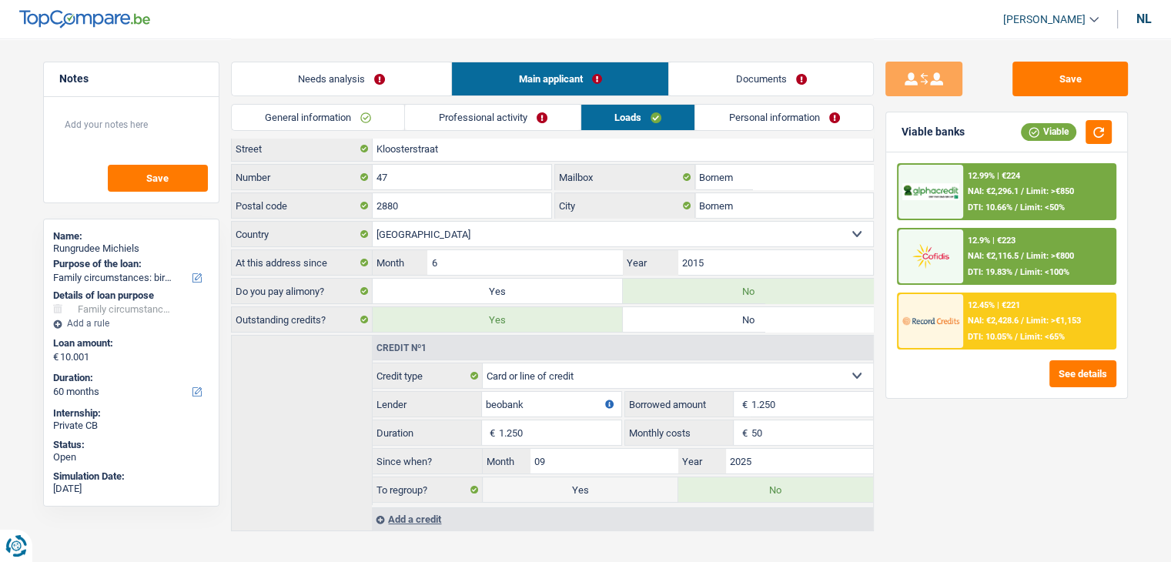
scroll to position [49, 0]
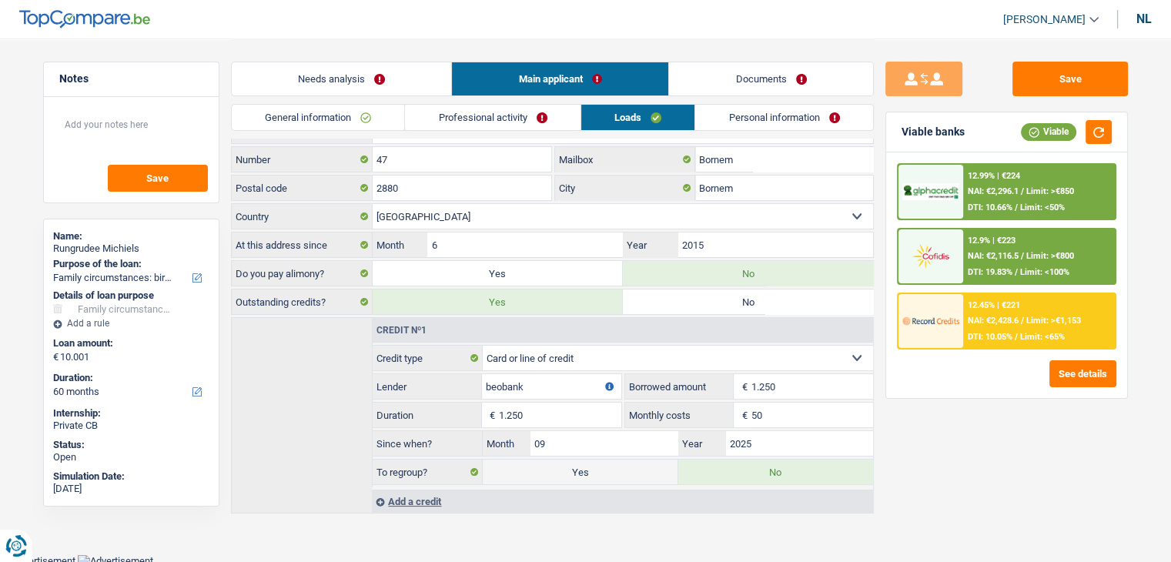
click at [748, 112] on font "Personal information" at bounding box center [774, 118] width 91 height 12
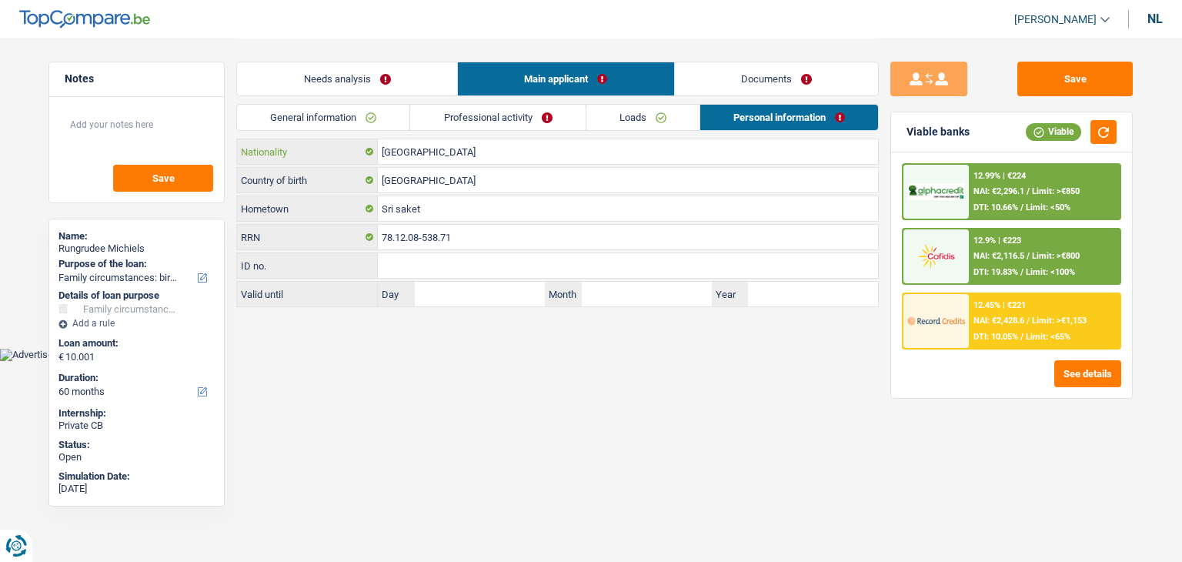
click at [436, 152] on input "België" at bounding box center [628, 151] width 500 height 25
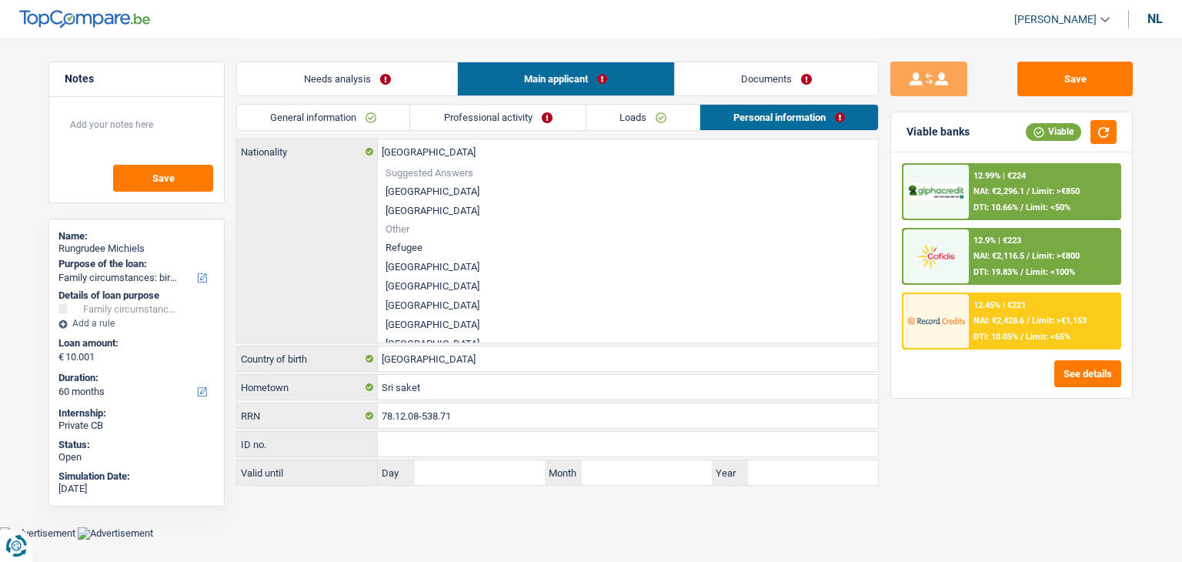
click at [914, 383] on div "See details" at bounding box center [1011, 373] width 219 height 27
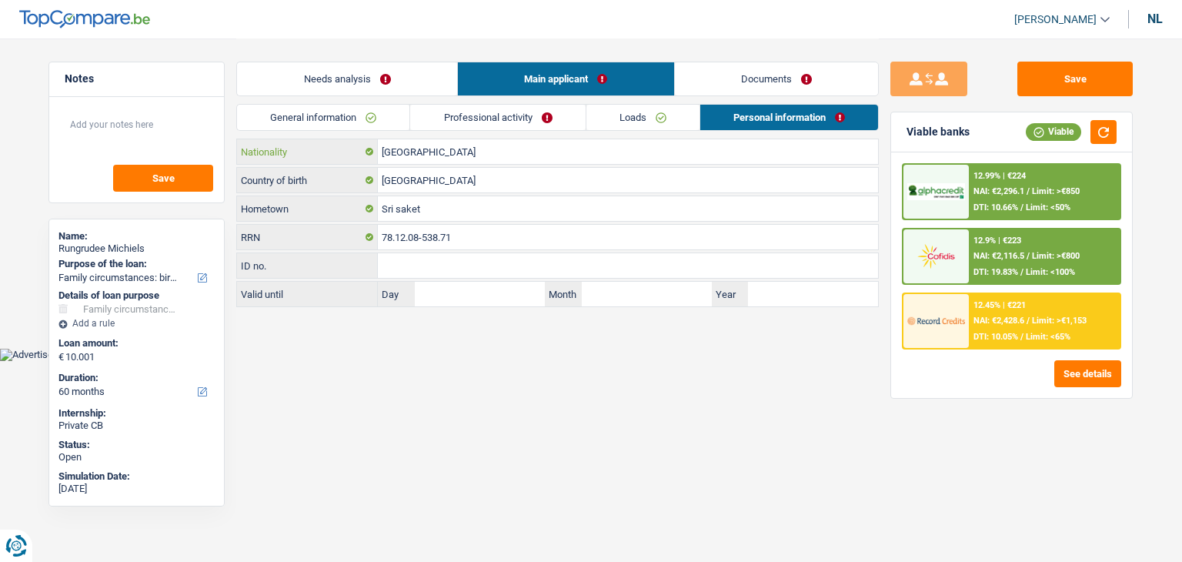
drag, startPoint x: 457, startPoint y: 154, endPoint x: 362, endPoint y: 146, distance: 95.8
click at [362, 146] on div "België Nationality" at bounding box center [557, 151] width 641 height 25
click at [446, 361] on html "You have control over your data We and our business partners use technologies, …" at bounding box center [591, 180] width 1182 height 361
click at [420, 345] on main "Notes Save Name: Rungrudee Michiels Purpose of the loan: Comfort home: furnitur…" at bounding box center [591, 174] width 1182 height 348
click at [650, 130] on link "Loads" at bounding box center [643, 117] width 113 height 25
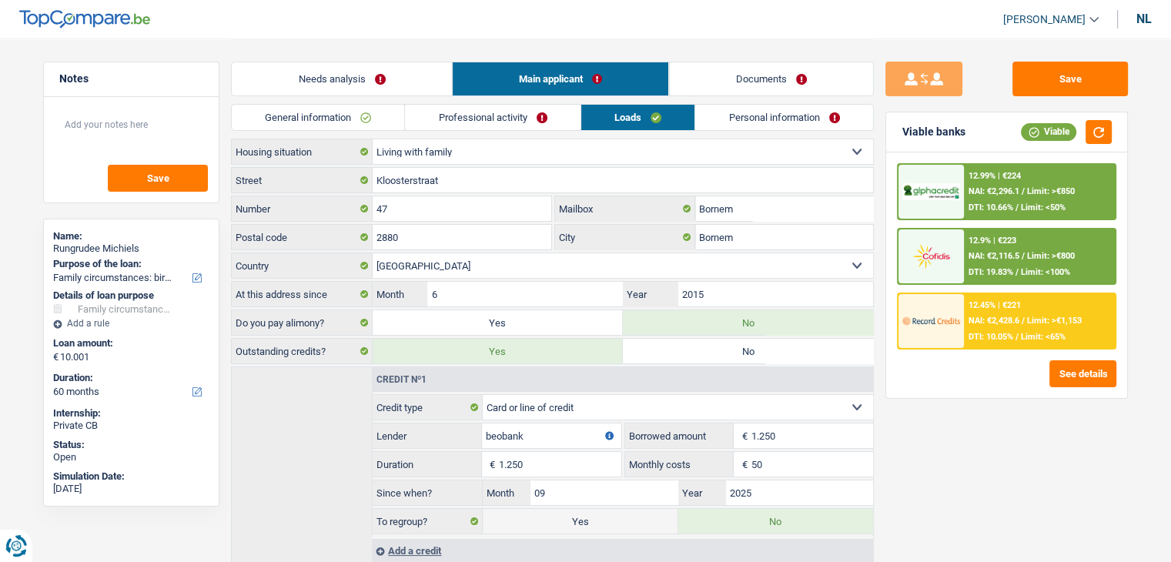
drag, startPoint x: 495, startPoint y: 122, endPoint x: 434, endPoint y: 121, distance: 60.8
click at [494, 122] on font "Professional activity" at bounding box center [483, 118] width 89 height 12
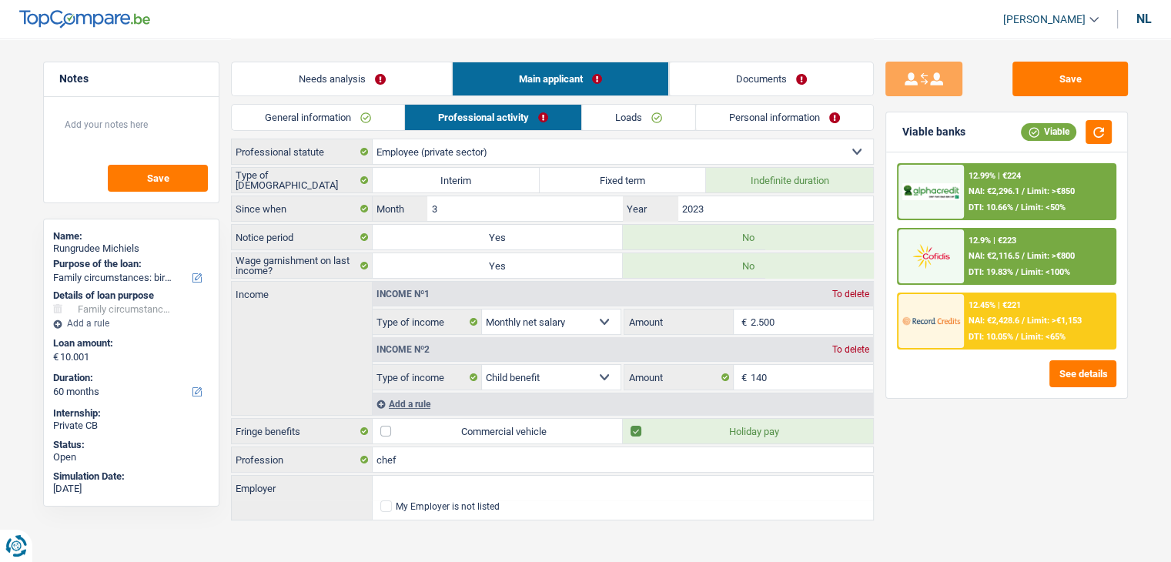
click at [354, 112] on link "General information" at bounding box center [318, 117] width 172 height 25
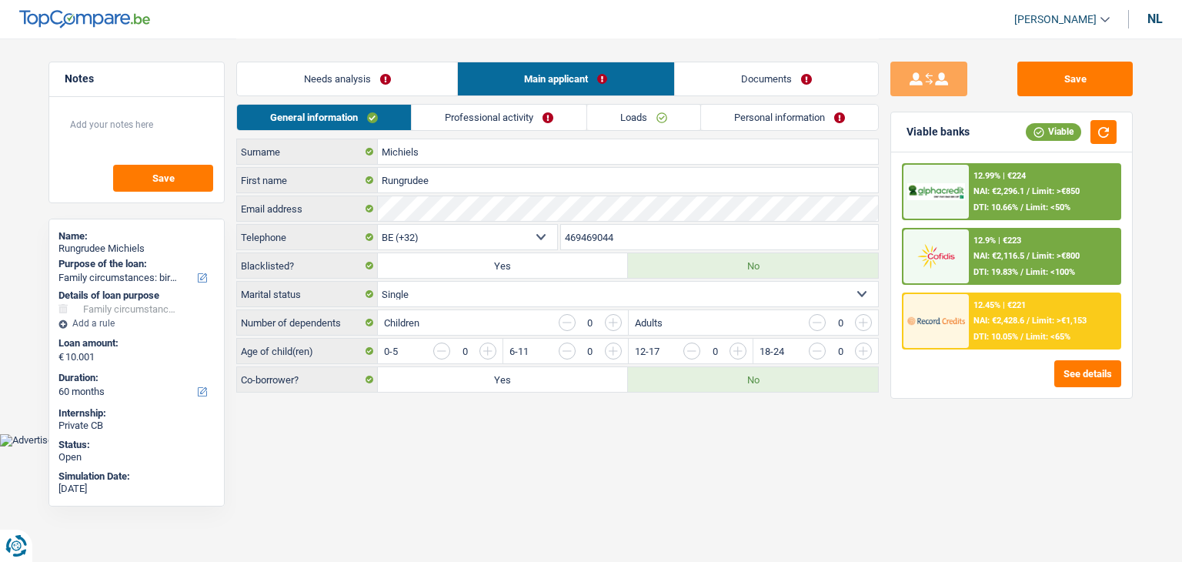
click at [349, 77] on font "Needs analysis" at bounding box center [337, 79] width 67 height 12
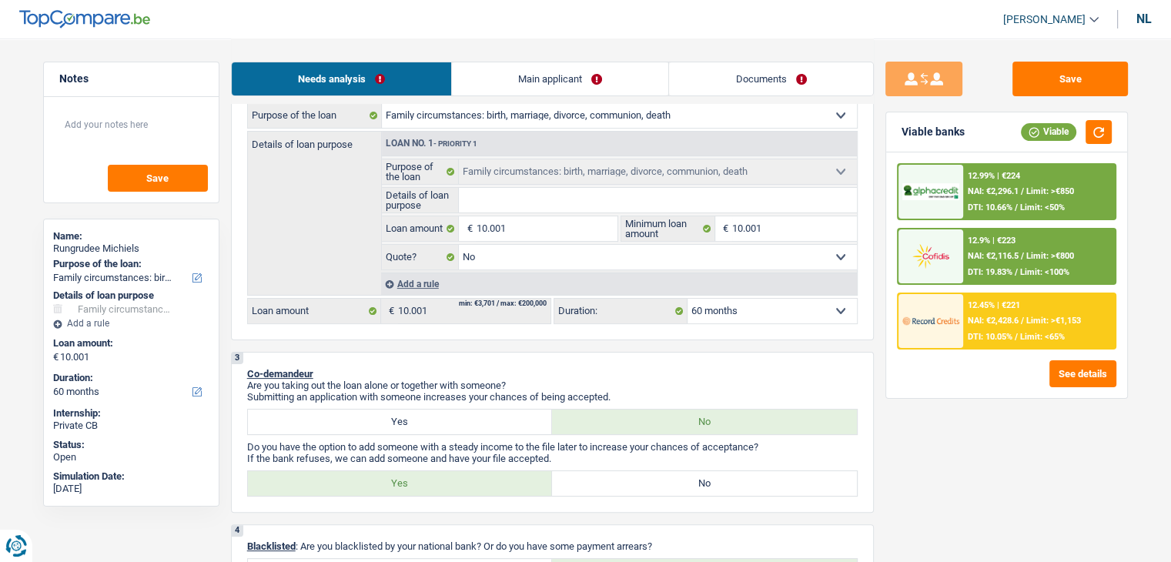
scroll to position [308, 0]
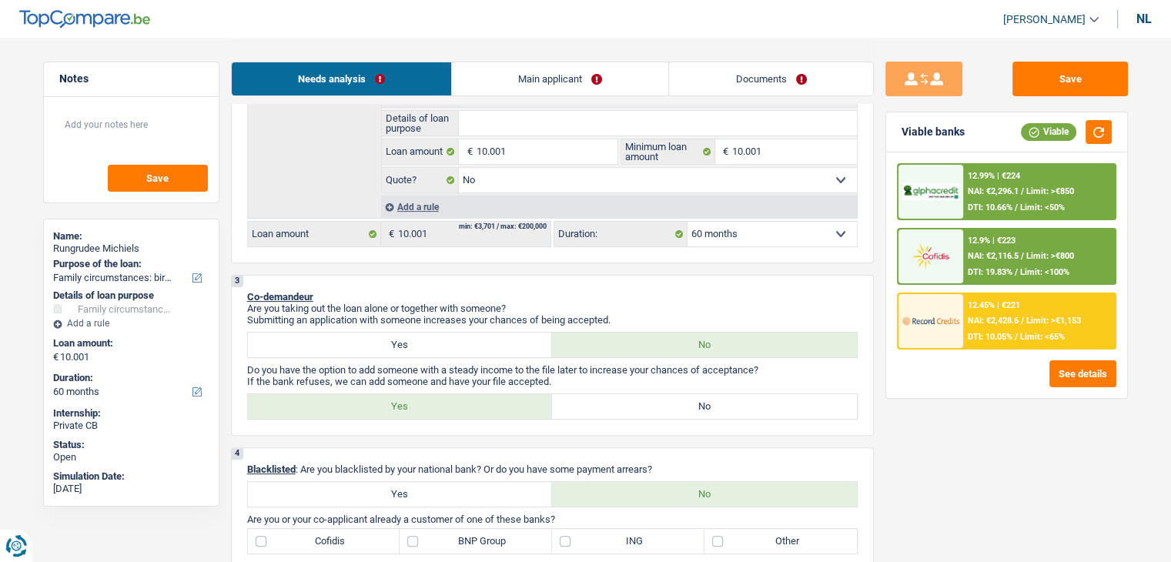
click at [602, 413] on label "No" at bounding box center [704, 406] width 305 height 25
click at [602, 413] on input "No" at bounding box center [704, 406] width 305 height 25
radio input "true"
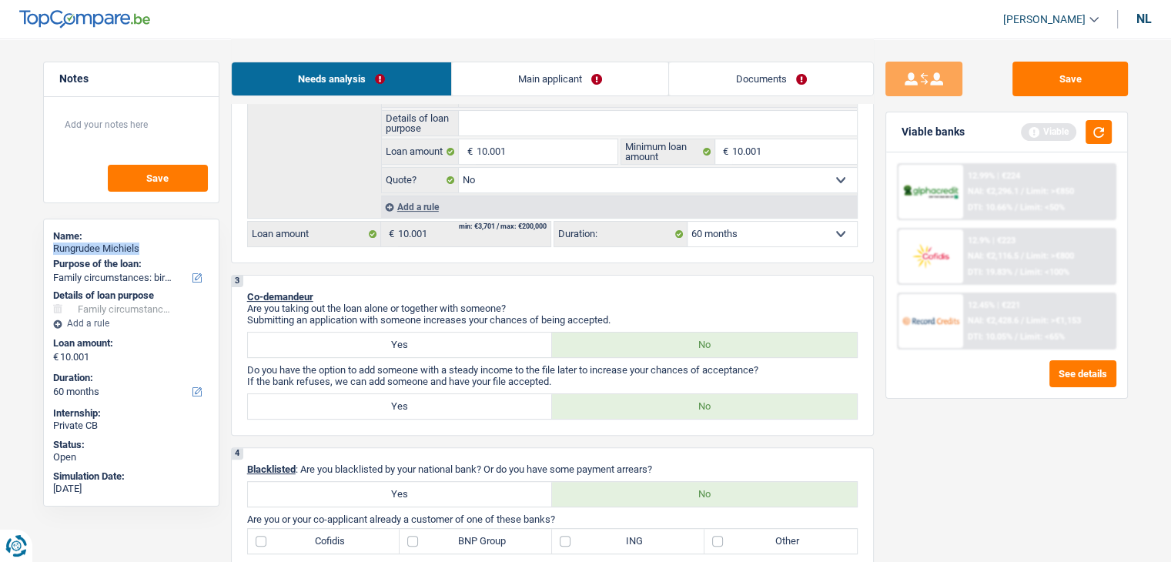
drag, startPoint x: 148, startPoint y: 245, endPoint x: 52, endPoint y: 245, distance: 95.4
click at [53, 245] on div "Rungrudee Michiels" at bounding box center [131, 248] width 156 height 12
copy font "Rungrudee Michiels"
click at [480, 29] on header "Yanis Duboc Log out nl" at bounding box center [585, 19] width 1171 height 39
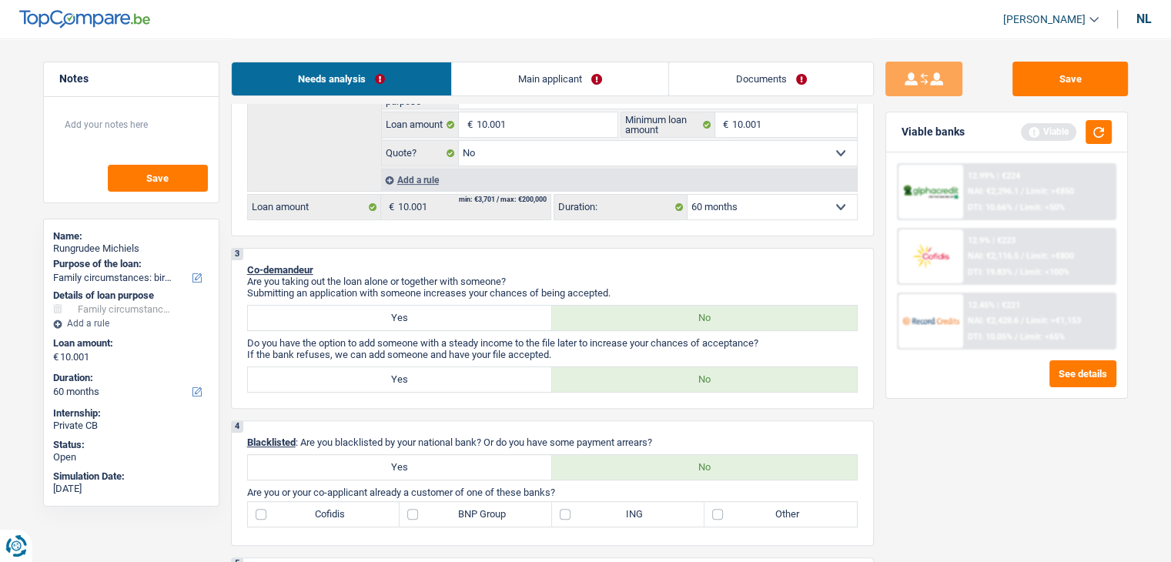
scroll to position [693, 0]
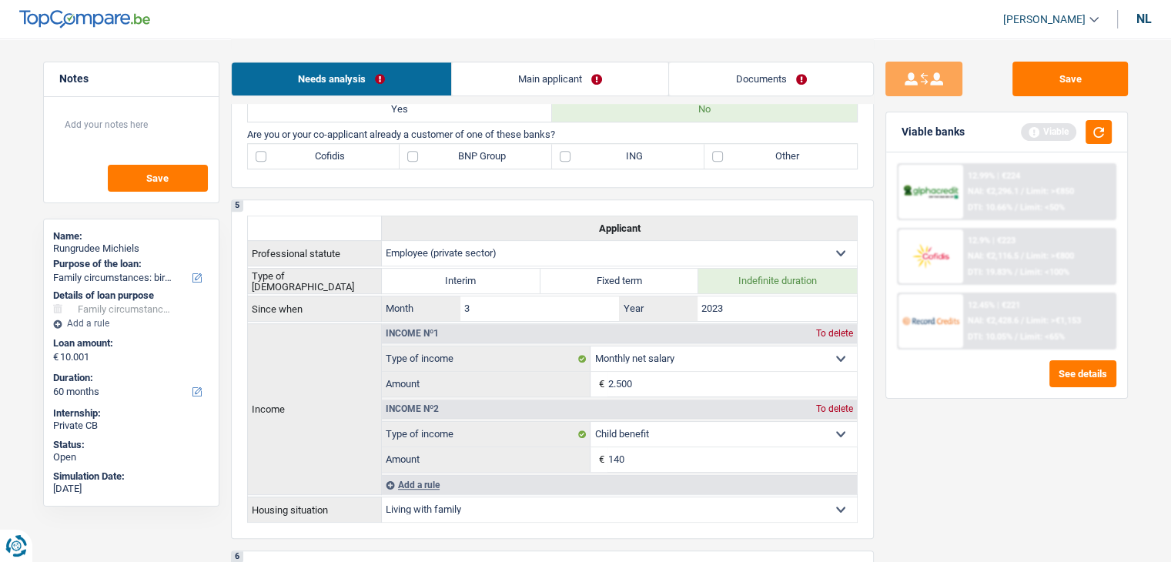
click at [643, 209] on div "5 Applicant Professional statute Worker Employee (private sector) Civil servant…" at bounding box center [552, 368] width 643 height 339
click at [1095, 133] on button "button" at bounding box center [1098, 132] width 26 height 24
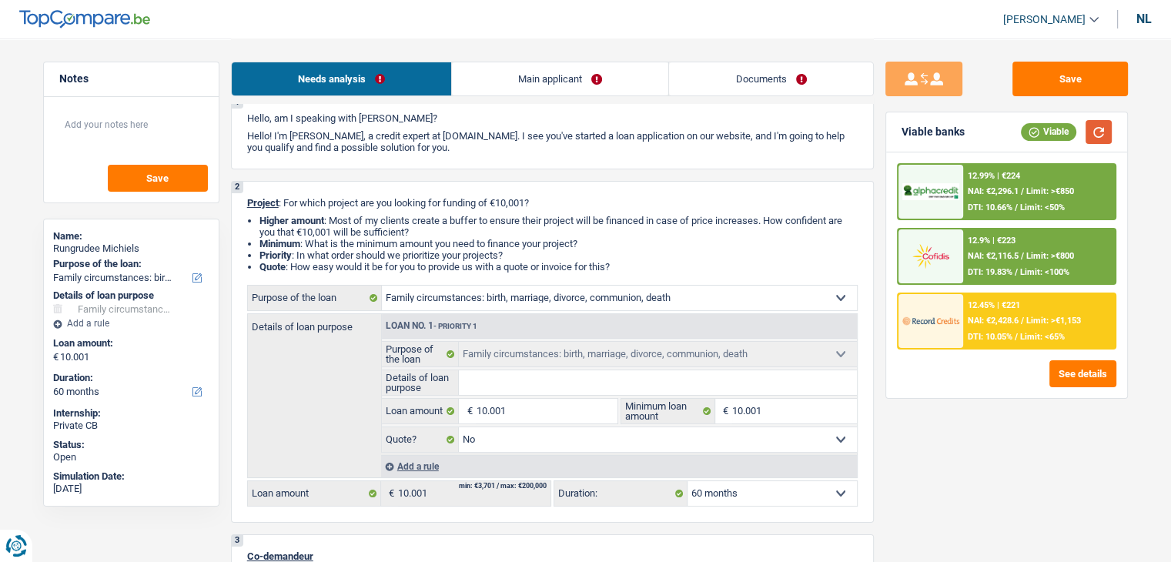
scroll to position [0, 0]
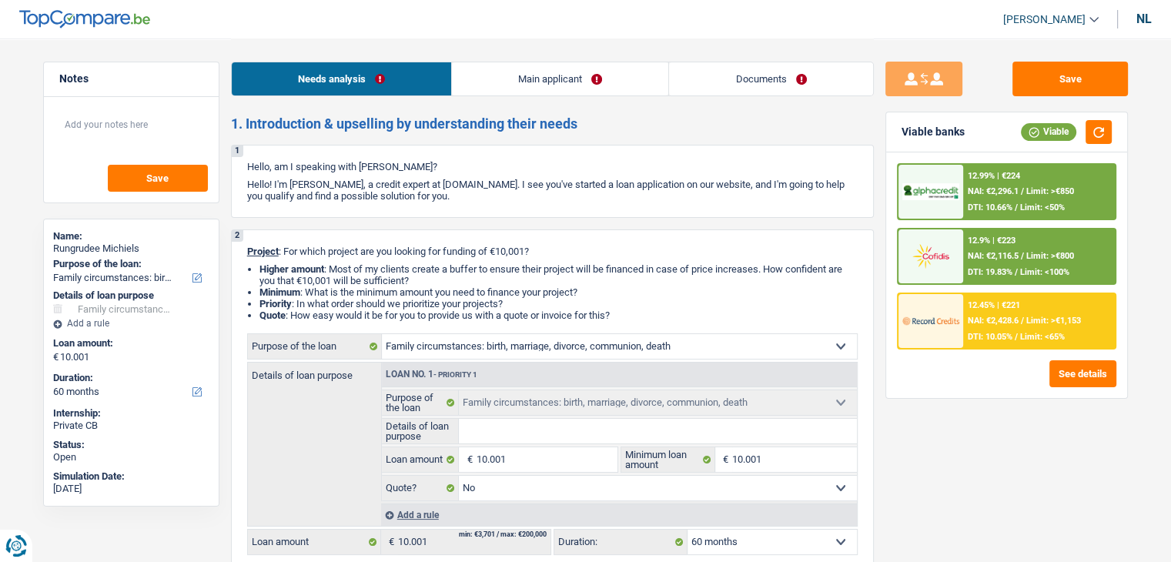
click at [723, 80] on link "Documents" at bounding box center [770, 78] width 203 height 33
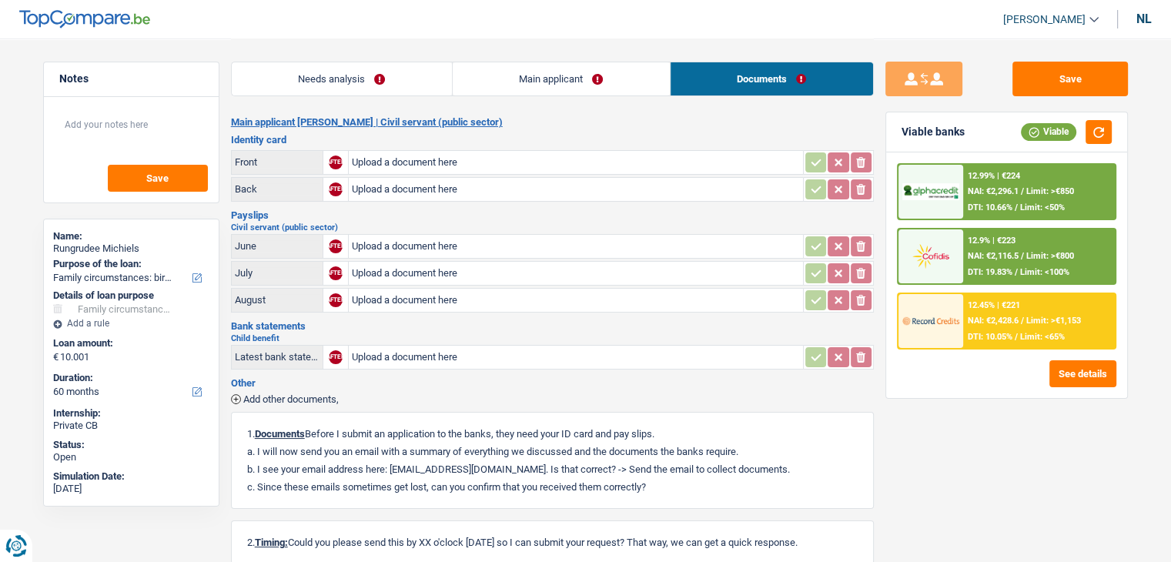
click at [406, 219] on div "Payslips Civil servant (public sector) June AFTER Upload a document here ionico…" at bounding box center [552, 262] width 643 height 105
drag, startPoint x: 548, startPoint y: 463, endPoint x: 395, endPoint y: 464, distance: 153.2
click at [395, 464] on font "b. I see your email address here: michielsrungrudee449@gmail.com. Is that corre…" at bounding box center [518, 469] width 543 height 12
click at [544, 453] on div "1. Documents Before I submit an application to the banks, they need your ID car…" at bounding box center [552, 460] width 643 height 97
click at [343, 117] on font "Main applicant Rungrudee Michiels | Civil servant (public sector)" at bounding box center [367, 122] width 272 height 12
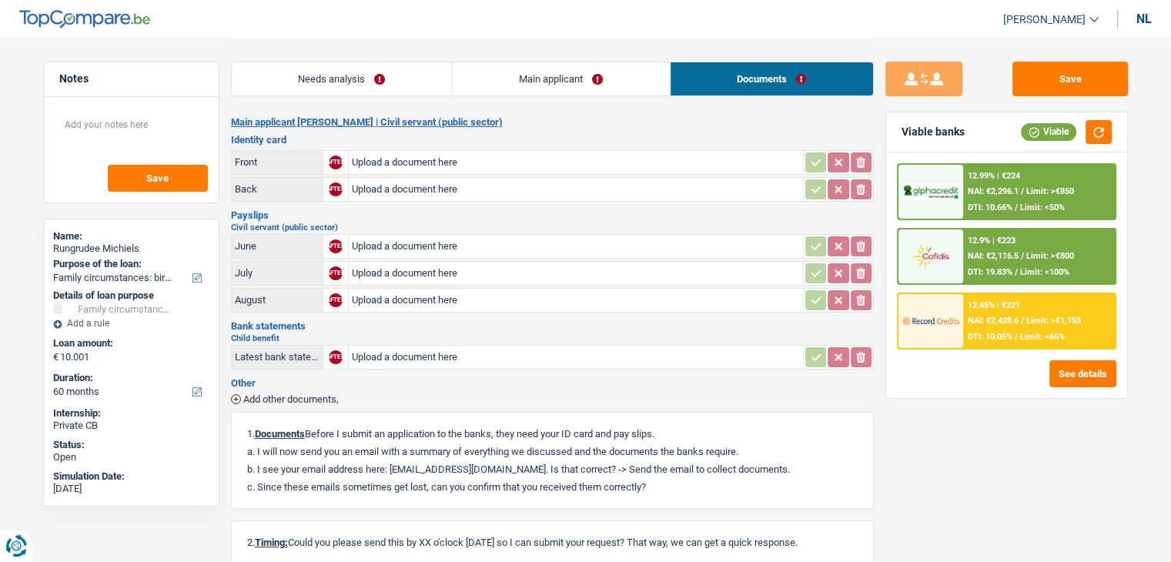
click at [341, 67] on link "Needs analysis" at bounding box center [342, 78] width 220 height 33
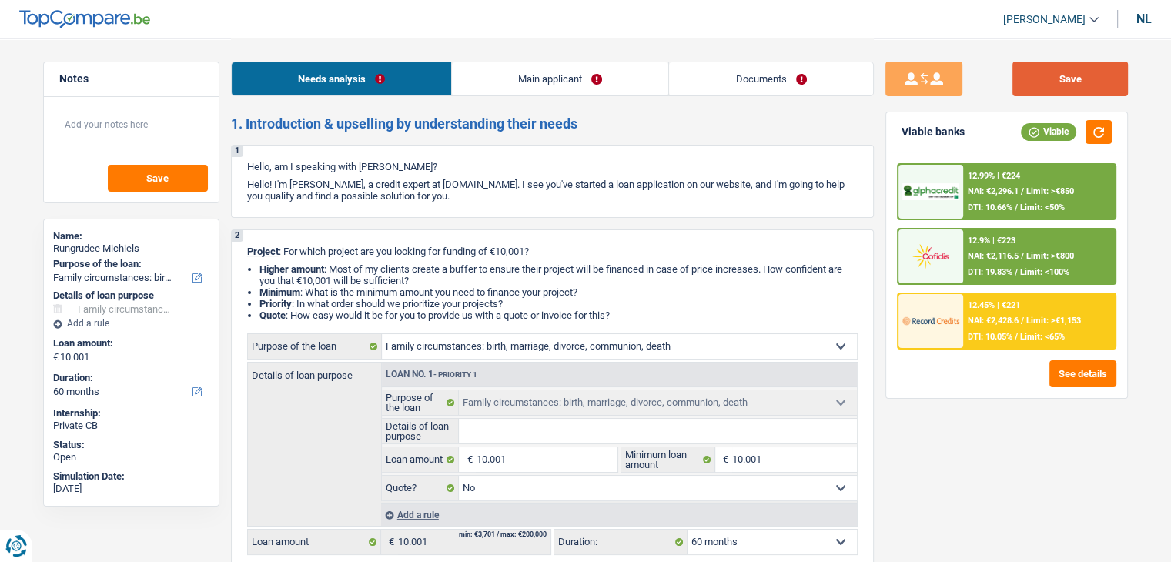
click at [1091, 72] on button "Save" at bounding box center [1069, 79] width 115 height 35
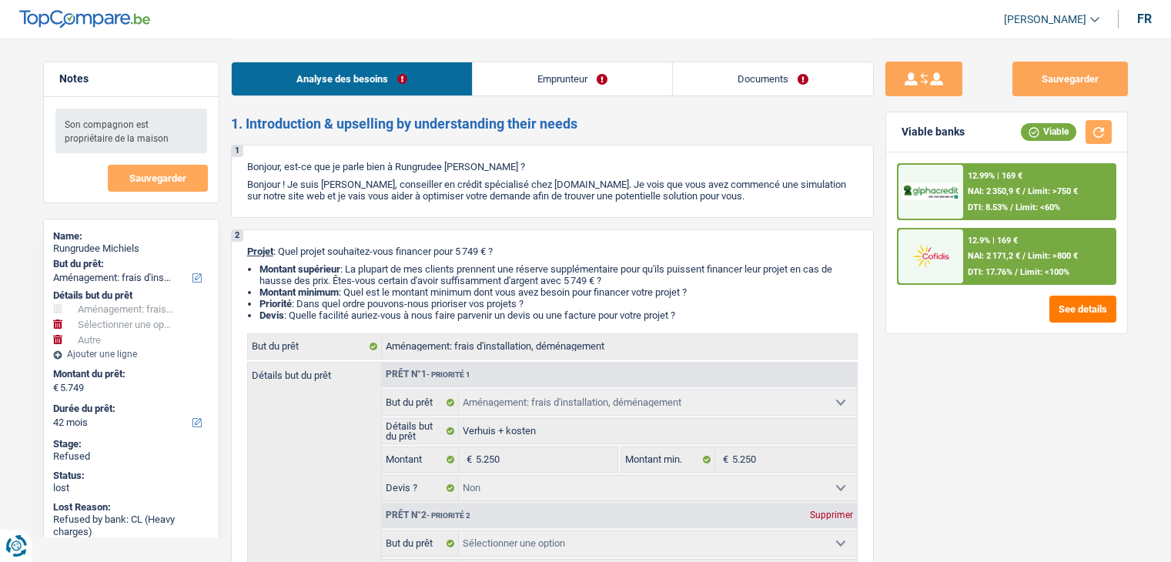
select select "movingOrInstallation"
select select "other"
select select "42"
select select "movingOrInstallation"
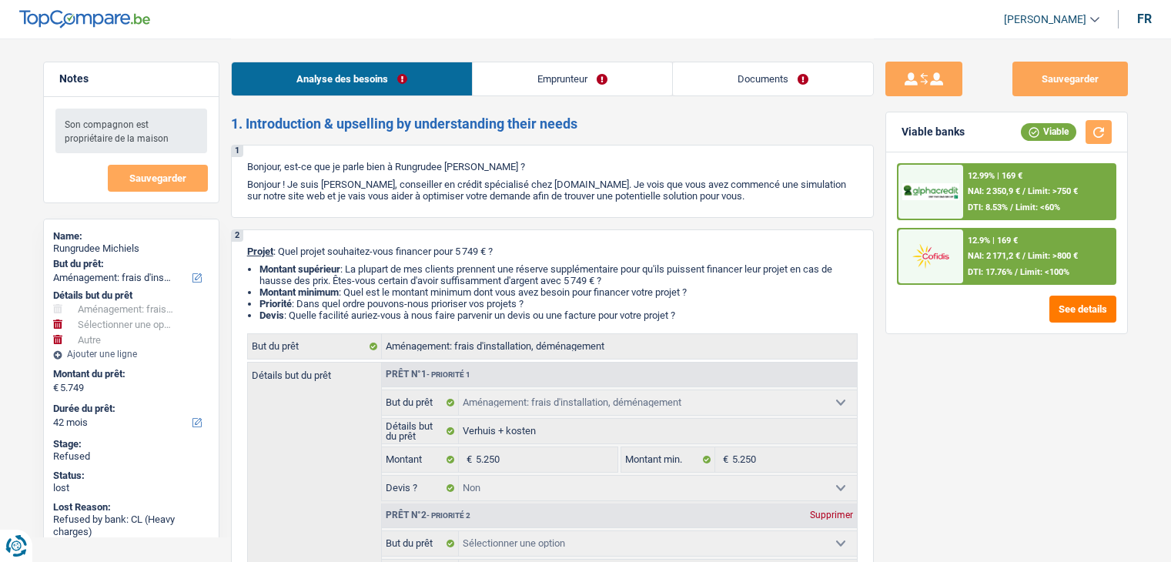
select select "movingOrInstallation"
select select "false"
select select "other"
select select "42"
select select "privateEmployee"
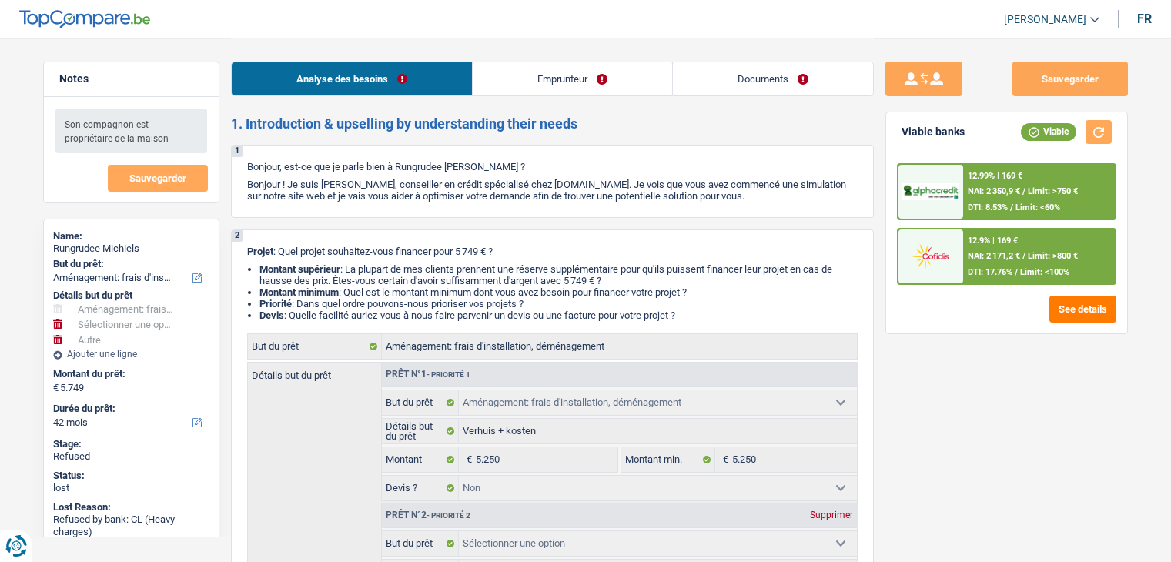
select select "netSalary"
select select "familyAllowances"
select select "mealVouchers"
select select "liveWithParents"
select select "cardOrCredit"
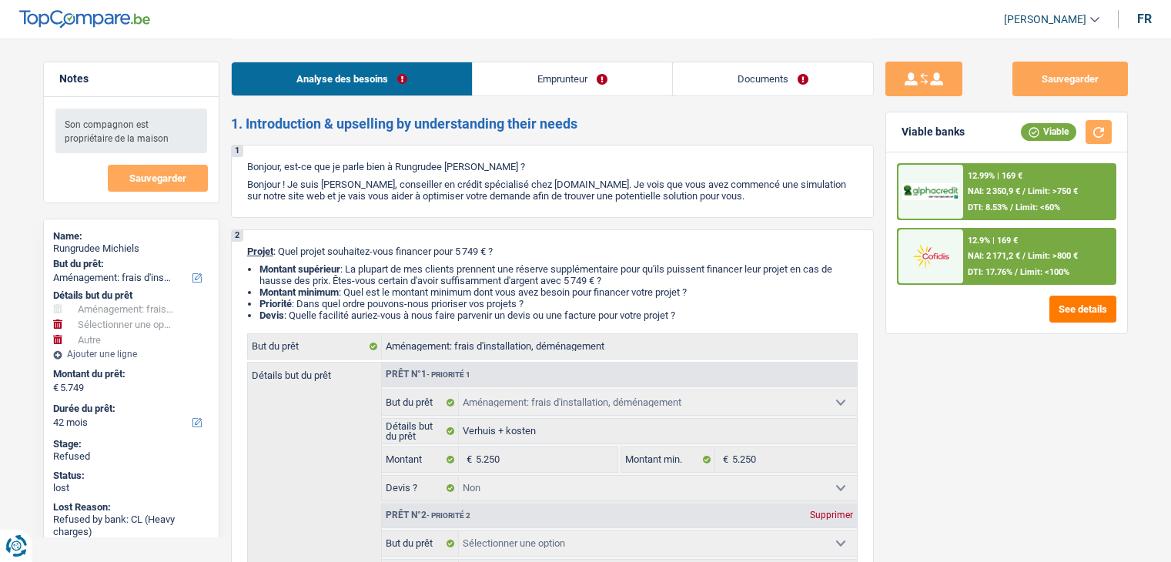
select select "movingOrInstallation"
select select "false"
select select "other"
select select "42"
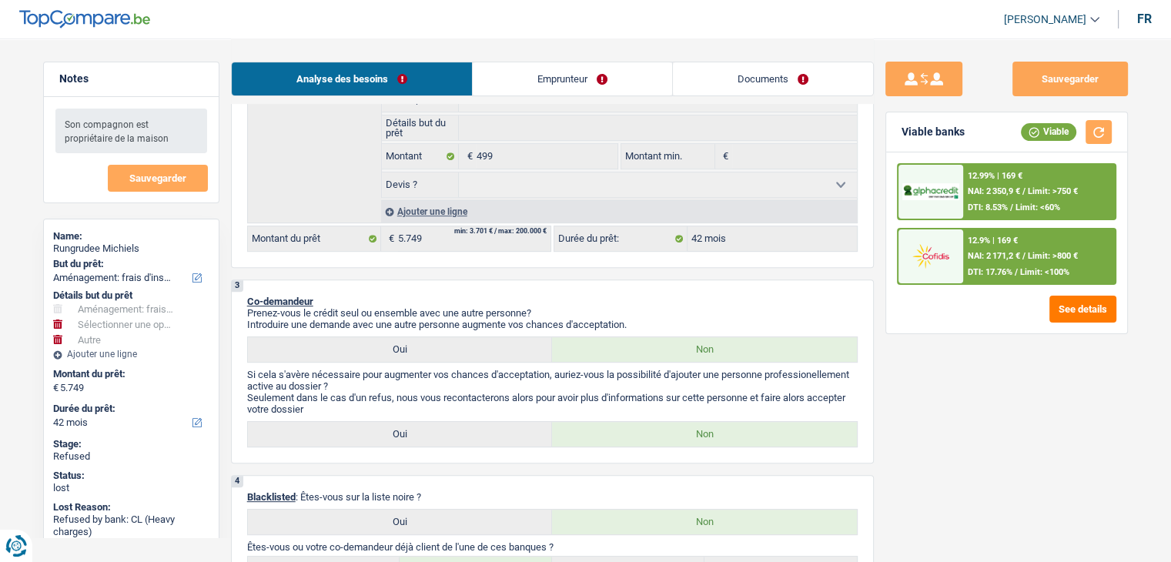
scroll to position [616, 0]
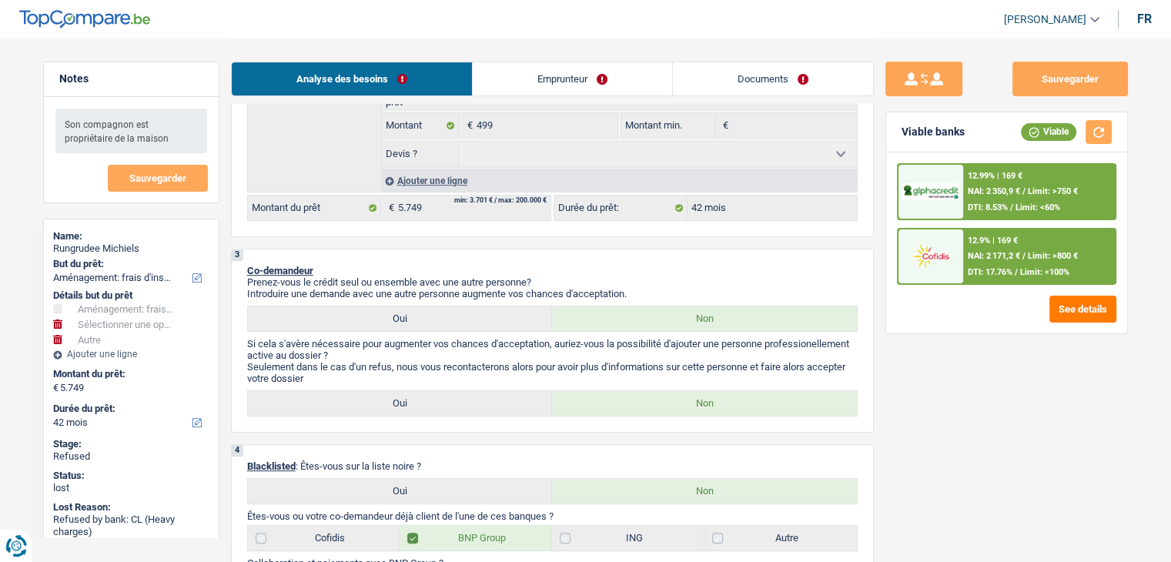
click at [493, 71] on link "Emprunteur" at bounding box center [572, 78] width 199 height 33
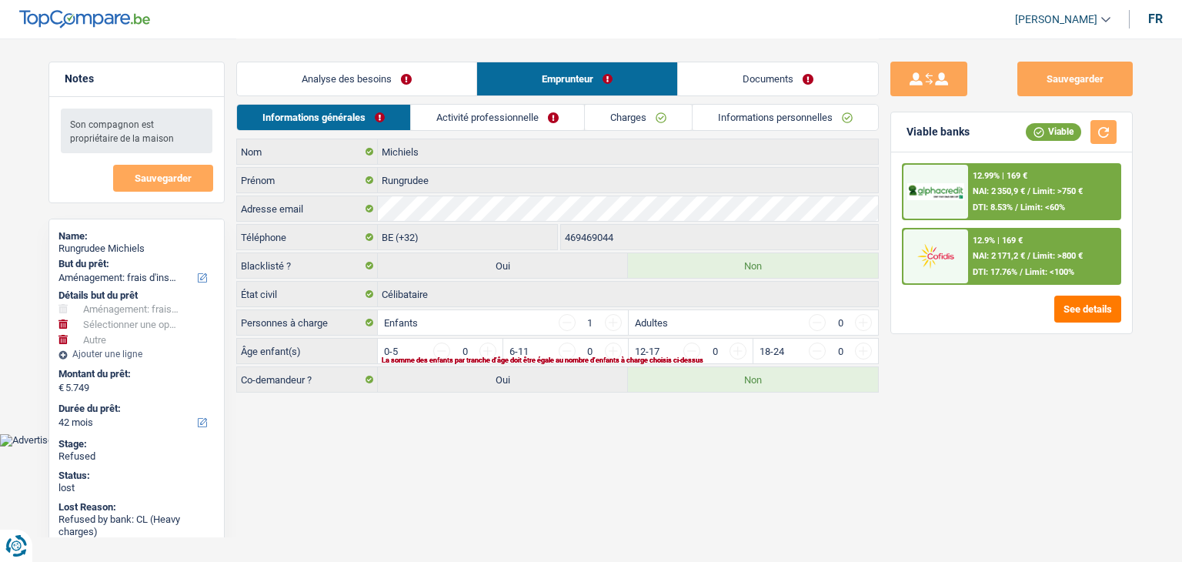
click at [465, 105] on link "Activité professionnelle" at bounding box center [497, 117] width 173 height 25
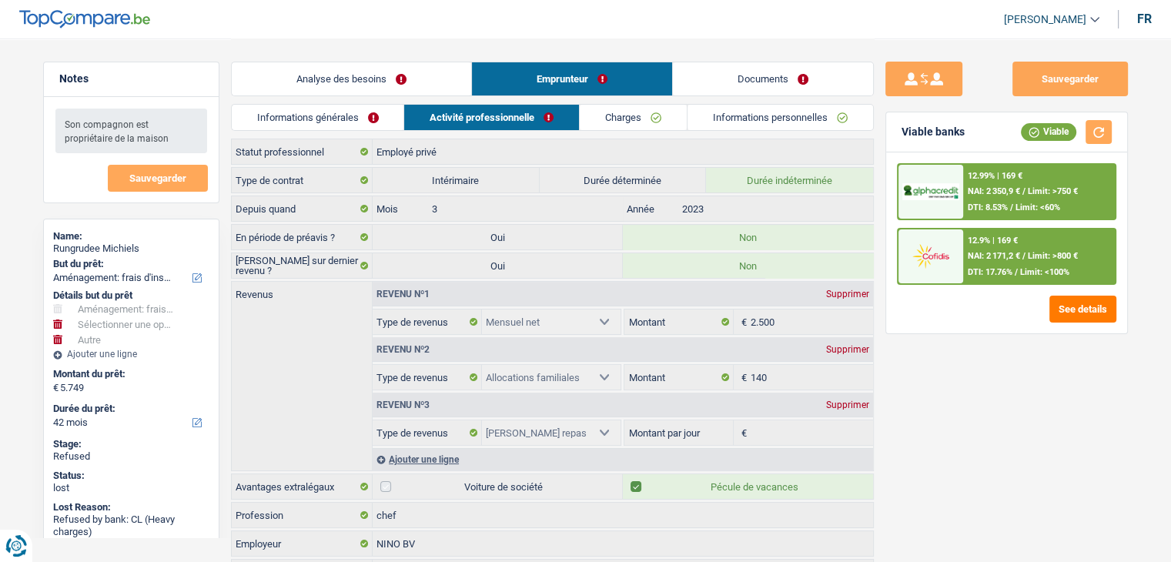
click at [610, 127] on link "Charges" at bounding box center [633, 117] width 107 height 25
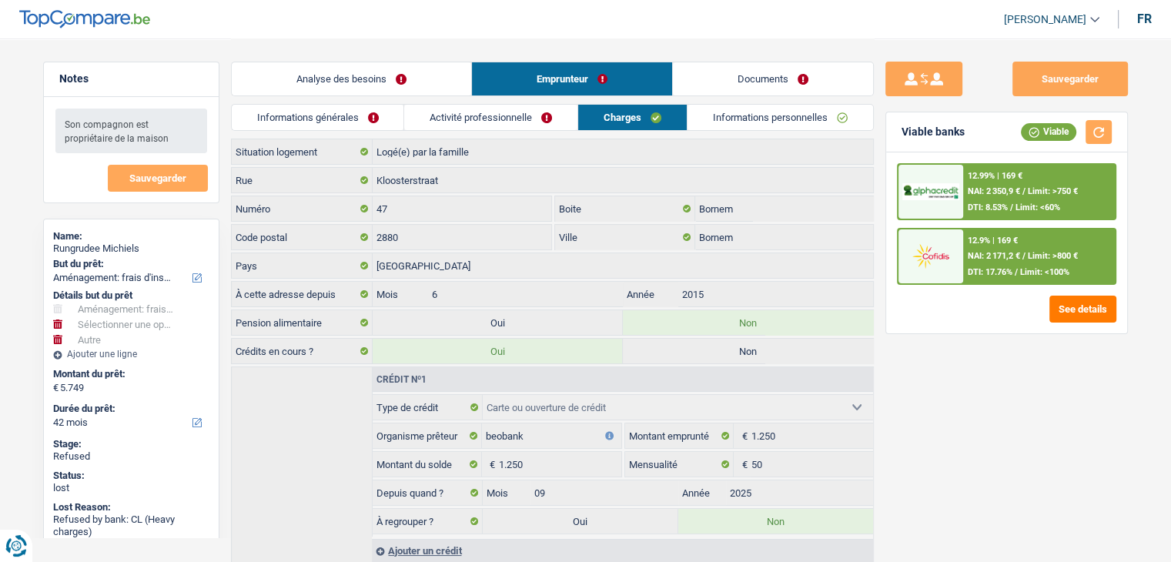
click at [745, 127] on link "Informations personnelles" at bounding box center [780, 117] width 186 height 25
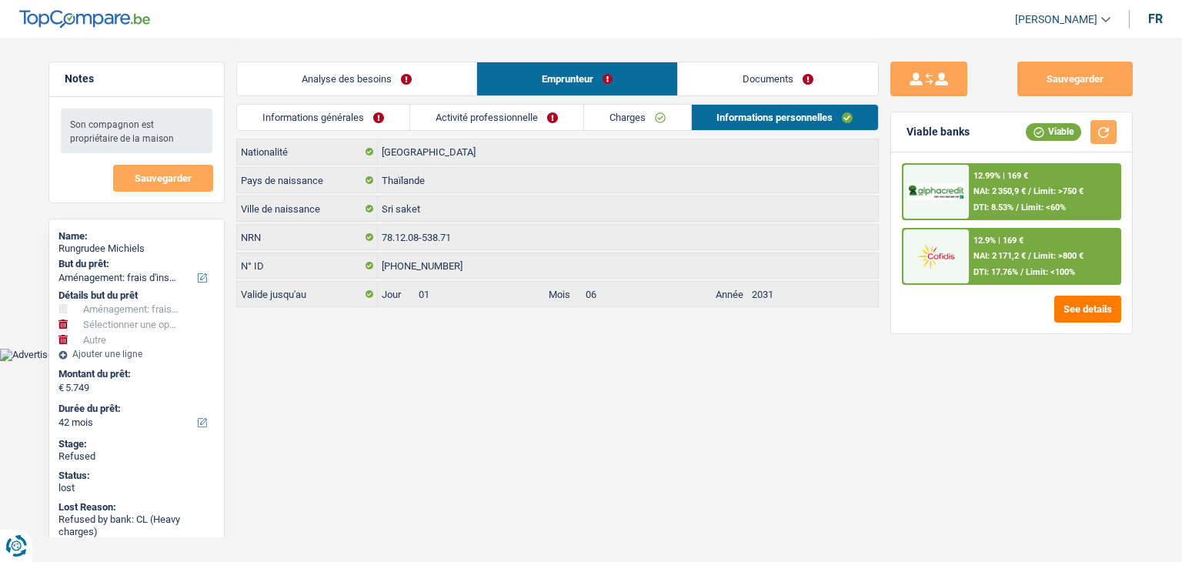
click at [726, 78] on link "Documents" at bounding box center [778, 78] width 200 height 33
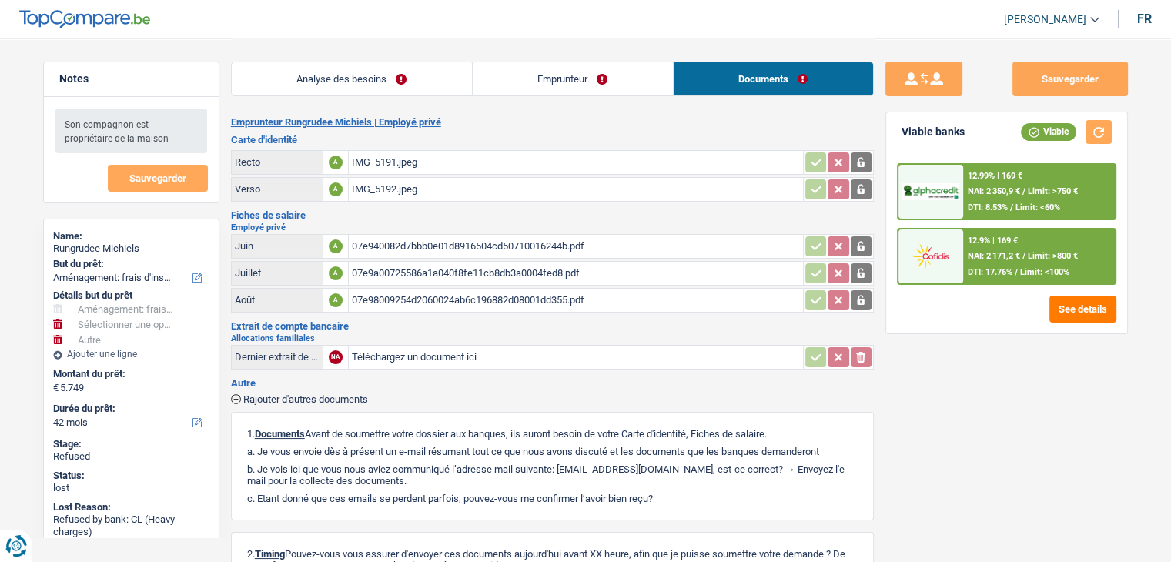
click at [369, 159] on div "IMG_5191.jpeg" at bounding box center [576, 162] width 448 height 23
click at [392, 188] on div "IMG_5192.jpeg" at bounding box center [576, 189] width 448 height 23
click at [449, 243] on div "07e940082d7bbb0e01d8916504cd50710016244b.pdf" at bounding box center [576, 246] width 448 height 23
click at [376, 281] on div "07e9a00725586a1a040f8fe11cb8db3a0004fed8.pdf" at bounding box center [576, 273] width 448 height 23
click at [492, 270] on div "07e9a00725586a1a040f8fe11cb8db3a0004fed8.pdf" at bounding box center [576, 273] width 448 height 23
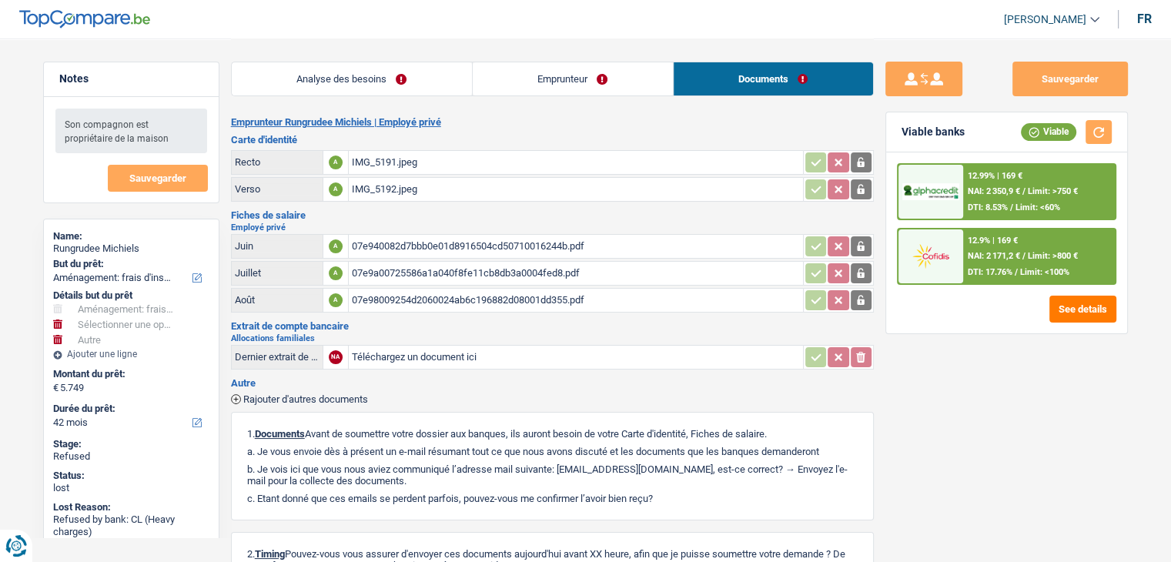
click at [369, 63] on link "Analyse des besoins" at bounding box center [352, 78] width 240 height 33
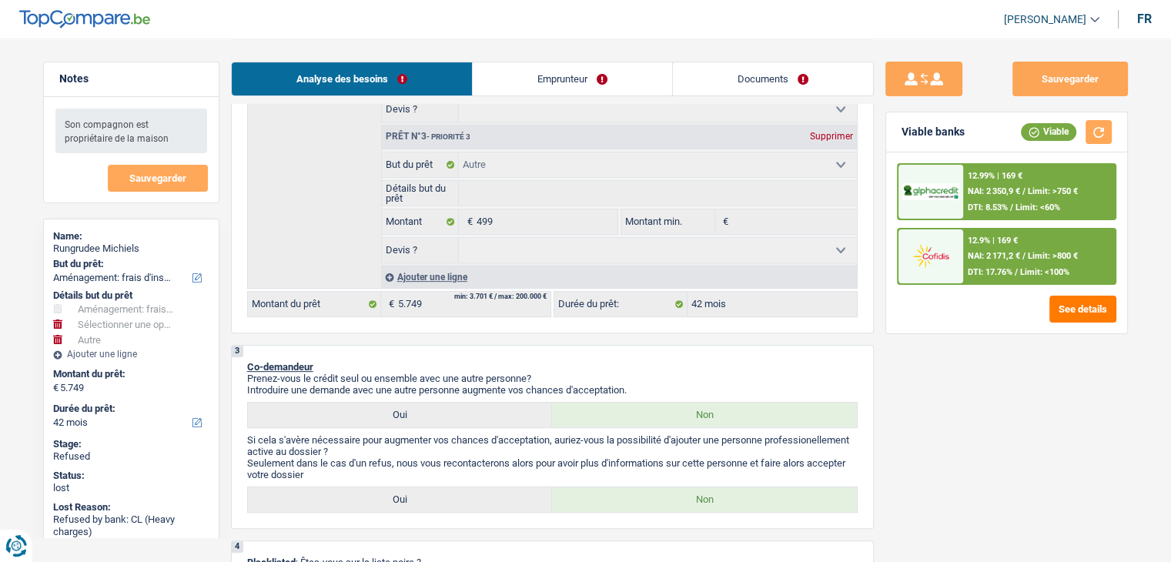
scroll to position [616, 0]
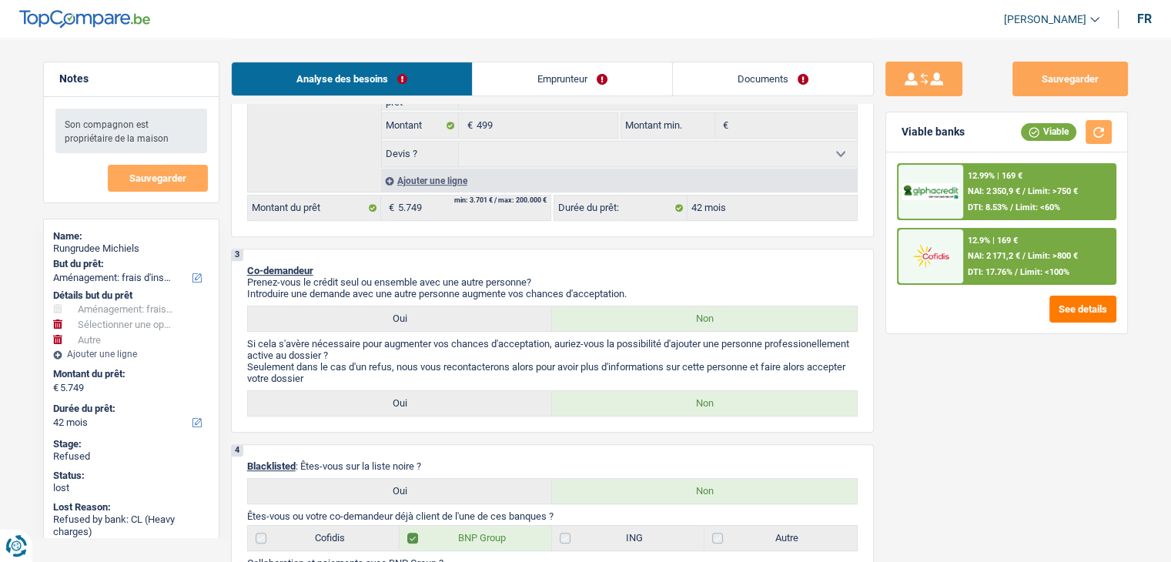
click at [555, 81] on link "Emprunteur" at bounding box center [572, 78] width 199 height 33
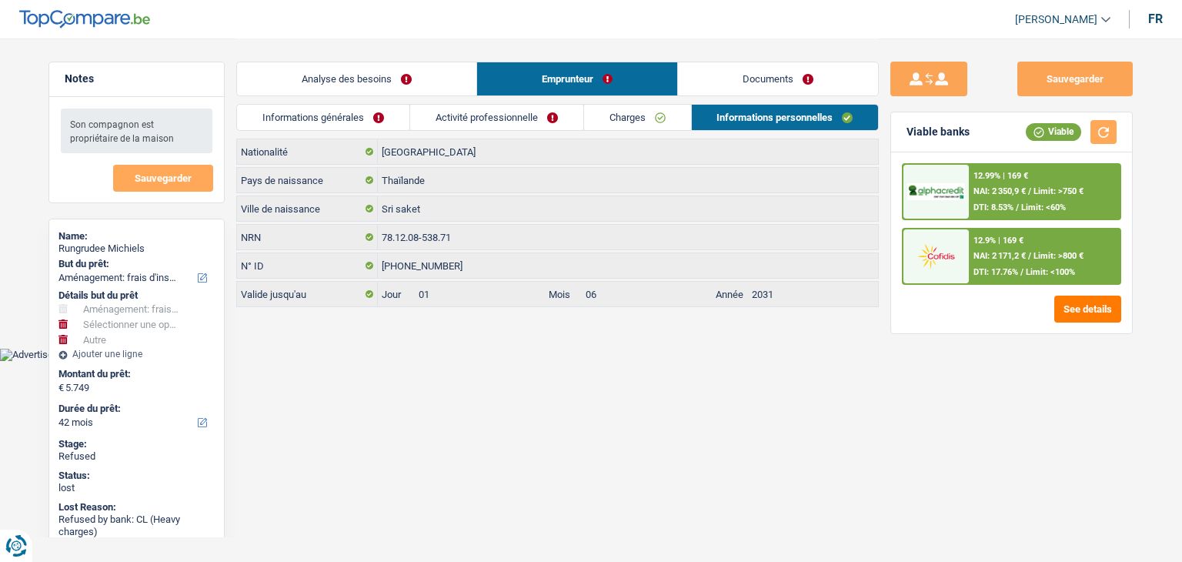
click at [480, 121] on link "Activité professionnelle" at bounding box center [496, 117] width 173 height 25
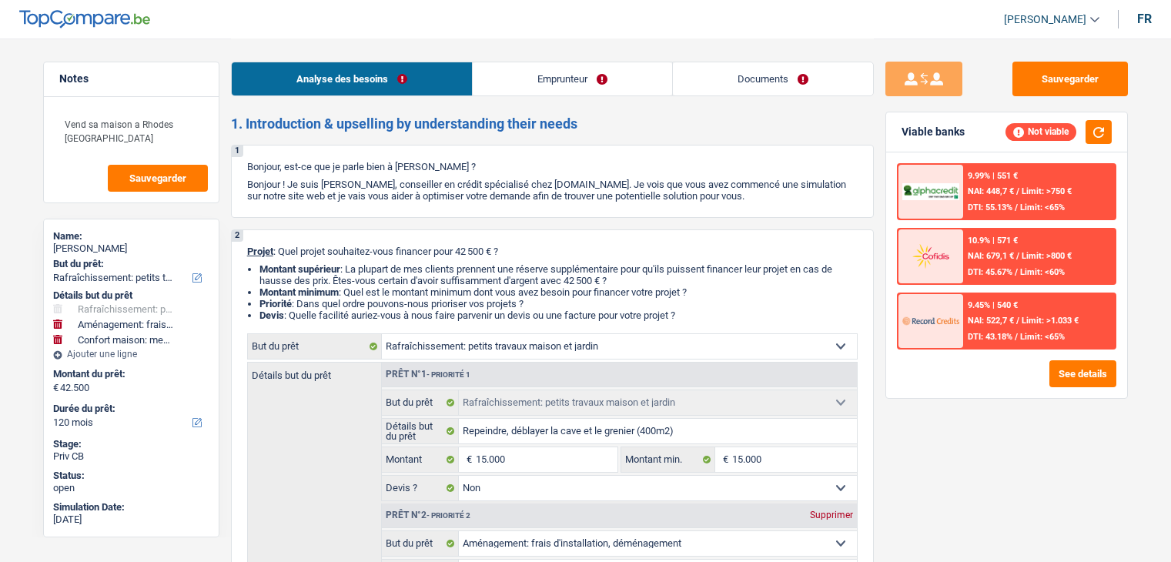
select select "houseOrGarden"
select select "movingOrInstallation"
select select "household"
select select "120"
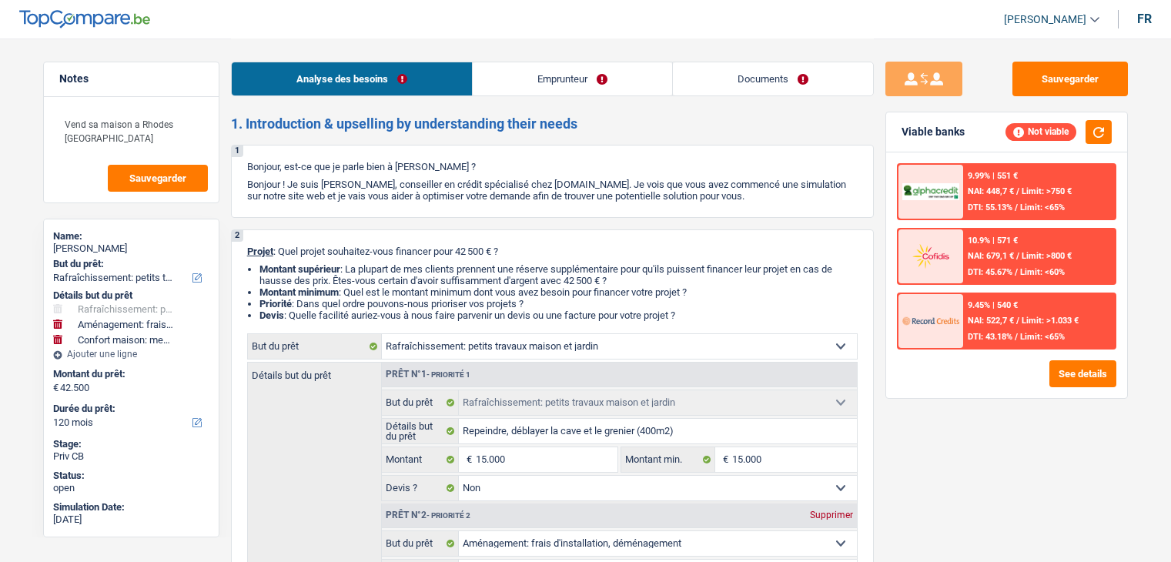
select select "houseOrGarden"
select select "false"
select select "movingOrInstallation"
select select "false"
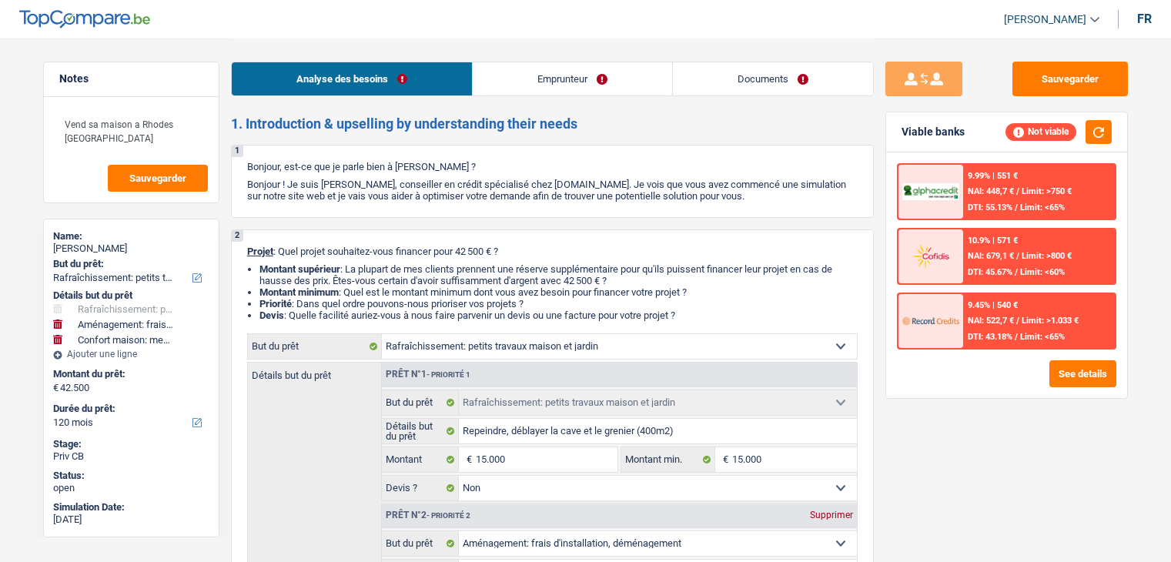
select select "household"
select select "false"
select select "120"
select select "housewife"
select select "rentalIncome"
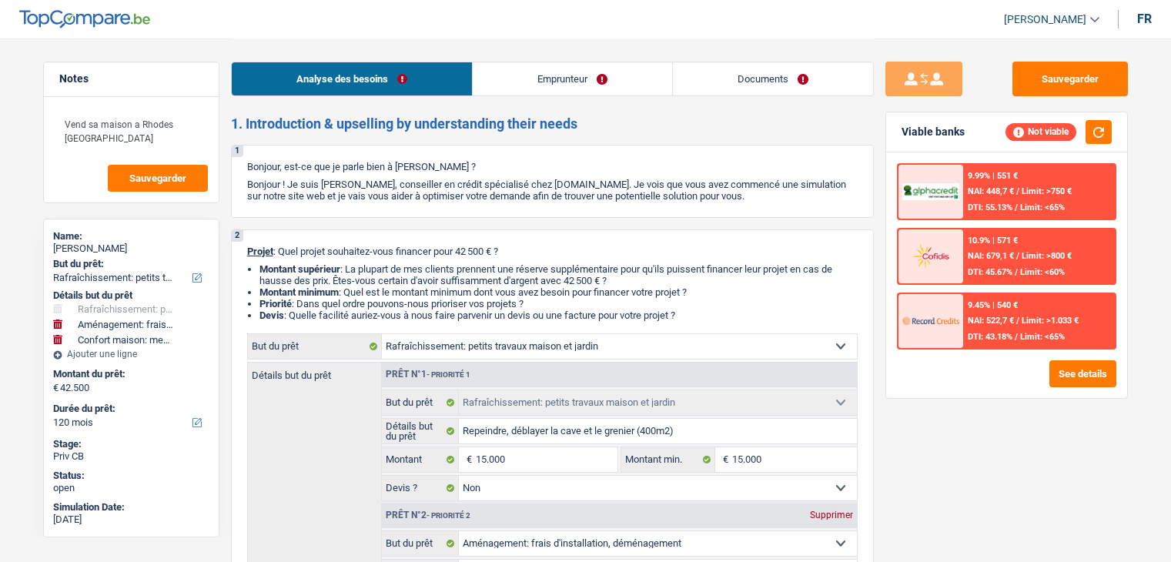
select select "ownerWithoutMortgage"
select select "houseOrGarden"
select select "false"
select select "movingOrInstallation"
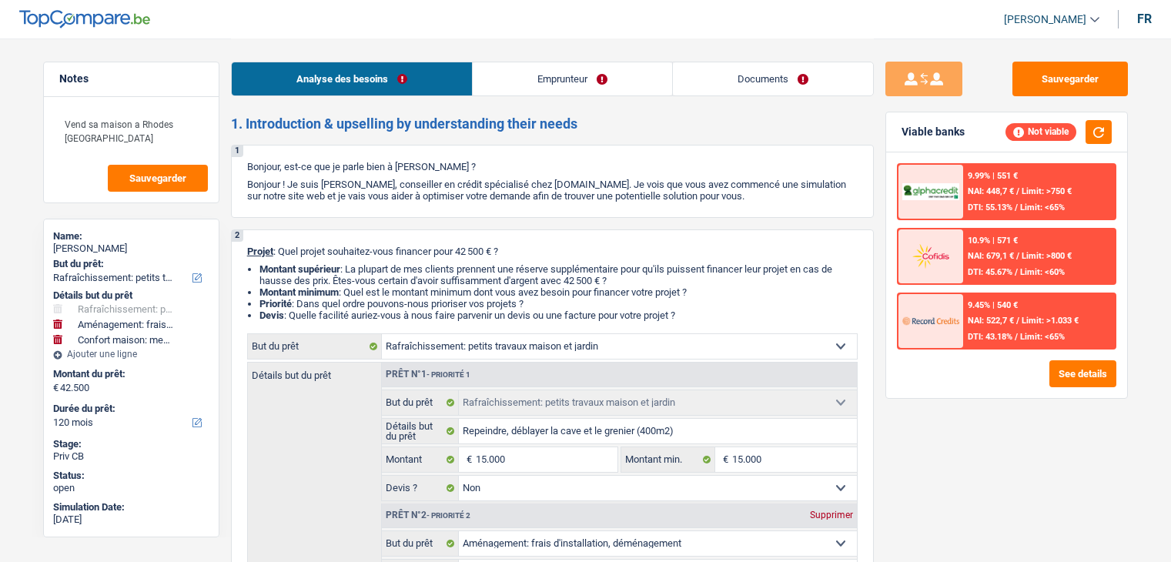
select select "false"
select select "household"
select select "false"
select select "120"
click at [515, 81] on link "Emprunteur" at bounding box center [572, 78] width 199 height 33
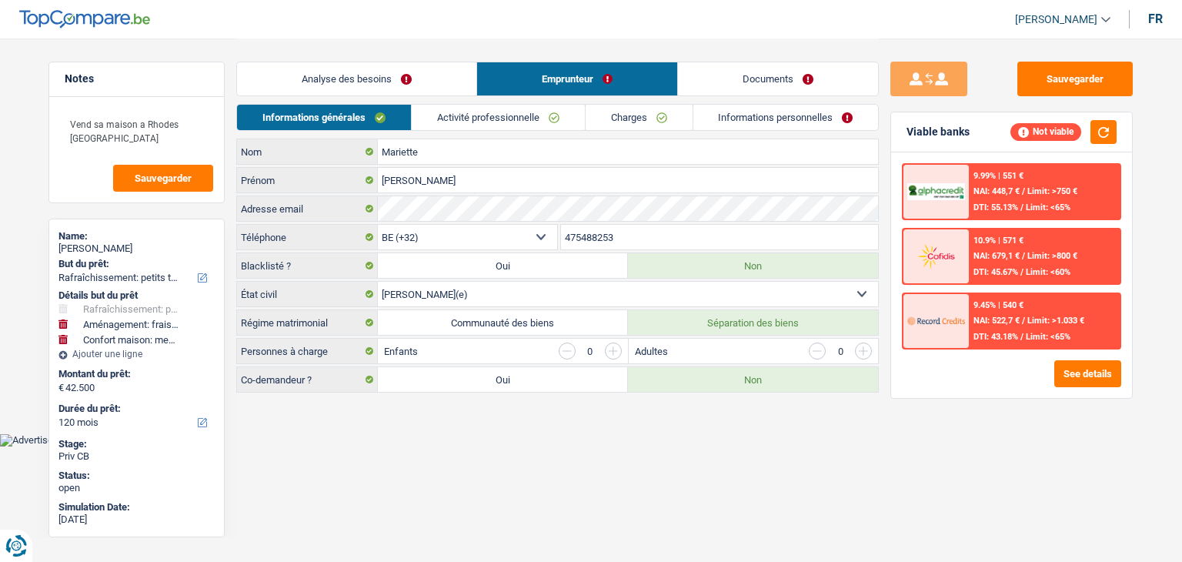
click at [494, 122] on link "Activité professionnelle" at bounding box center [498, 117] width 173 height 25
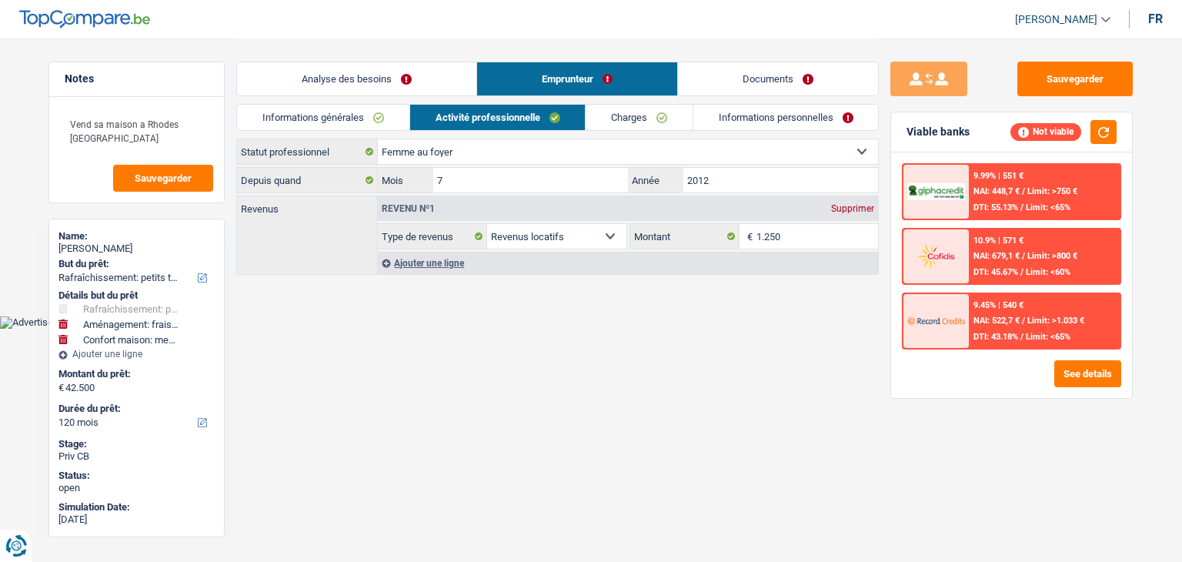
click at [603, 118] on link "Charges" at bounding box center [639, 117] width 107 height 25
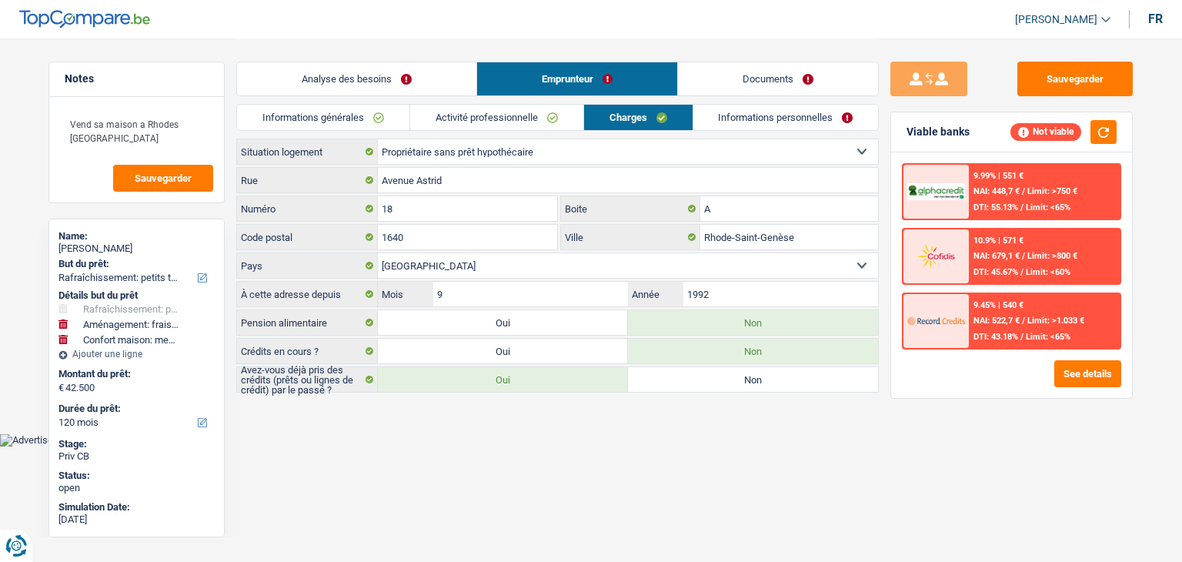
click at [734, 122] on link "Informations personnelles" at bounding box center [787, 117] width 186 height 25
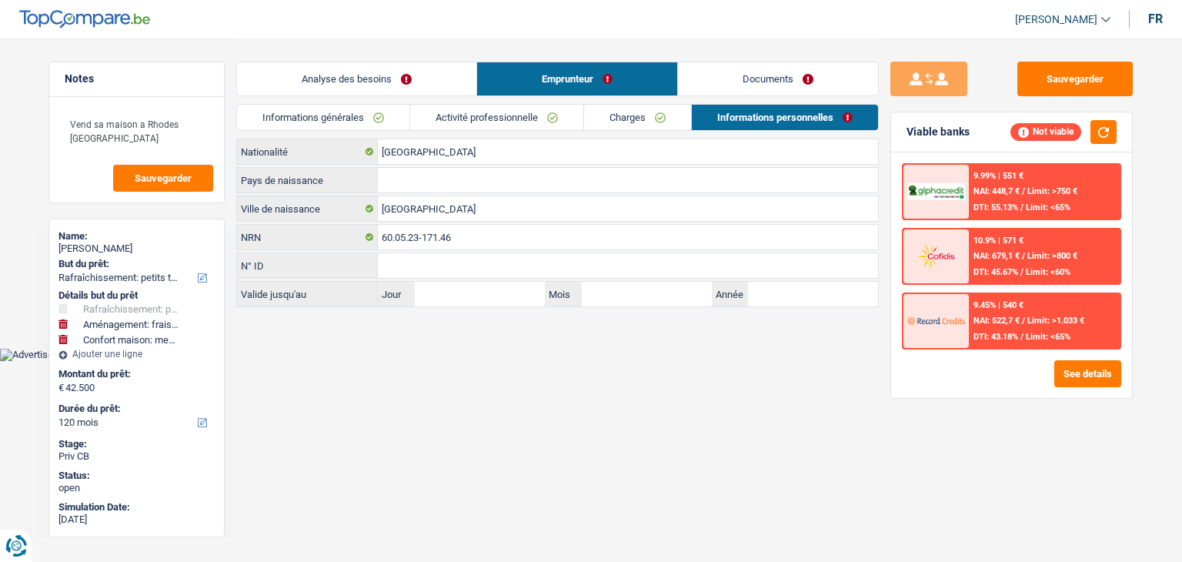
click at [727, 72] on link "Documents" at bounding box center [778, 78] width 200 height 33
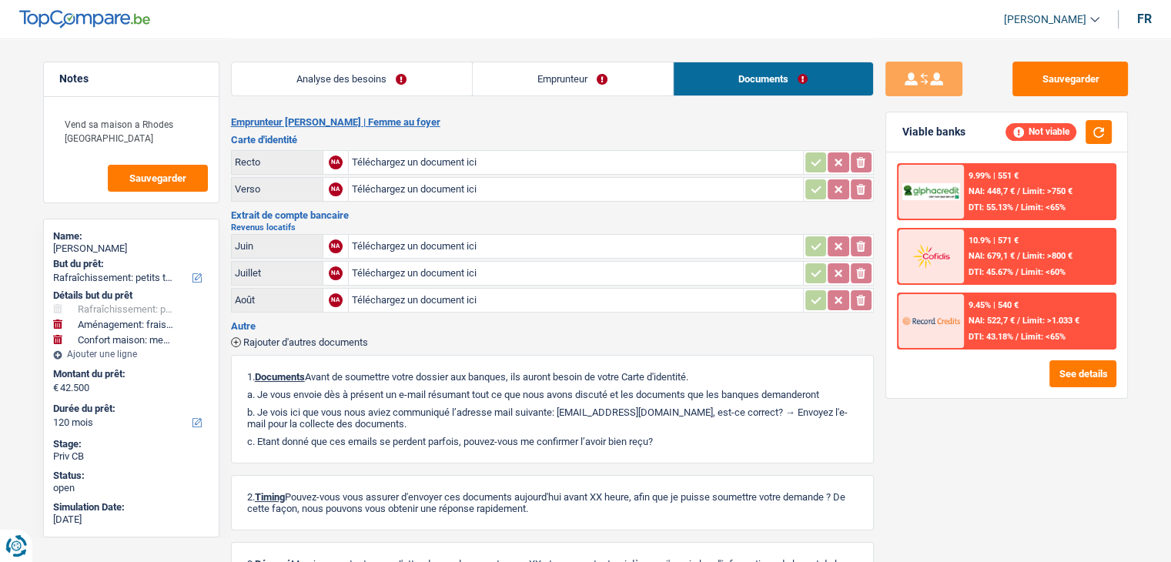
click at [579, 78] on link "Emprunteur" at bounding box center [573, 78] width 200 height 33
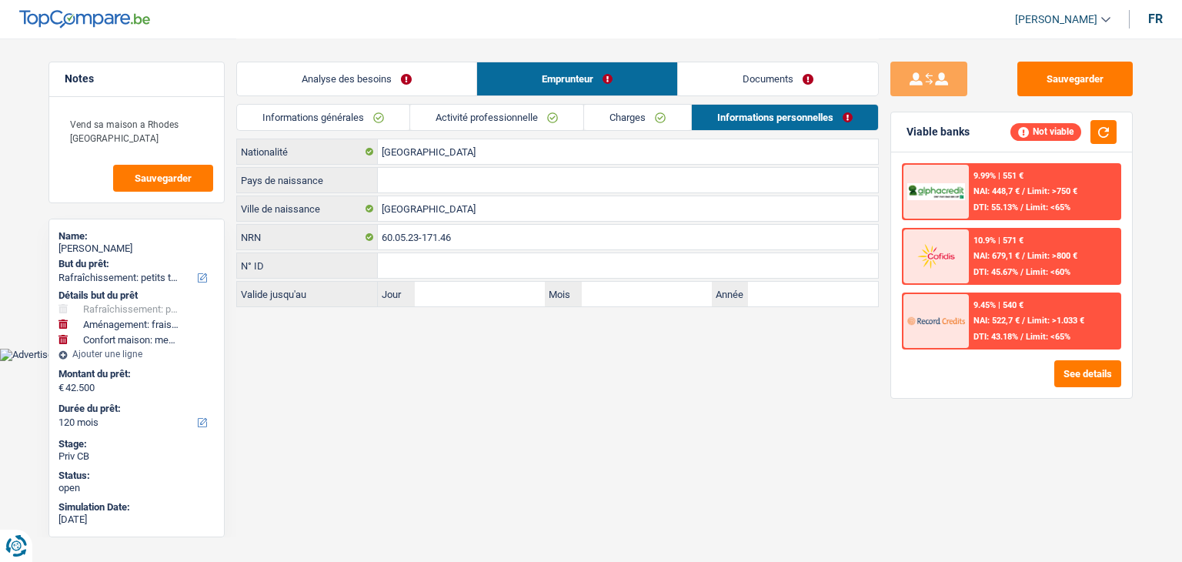
click at [484, 121] on link "Activité professionnelle" at bounding box center [496, 117] width 173 height 25
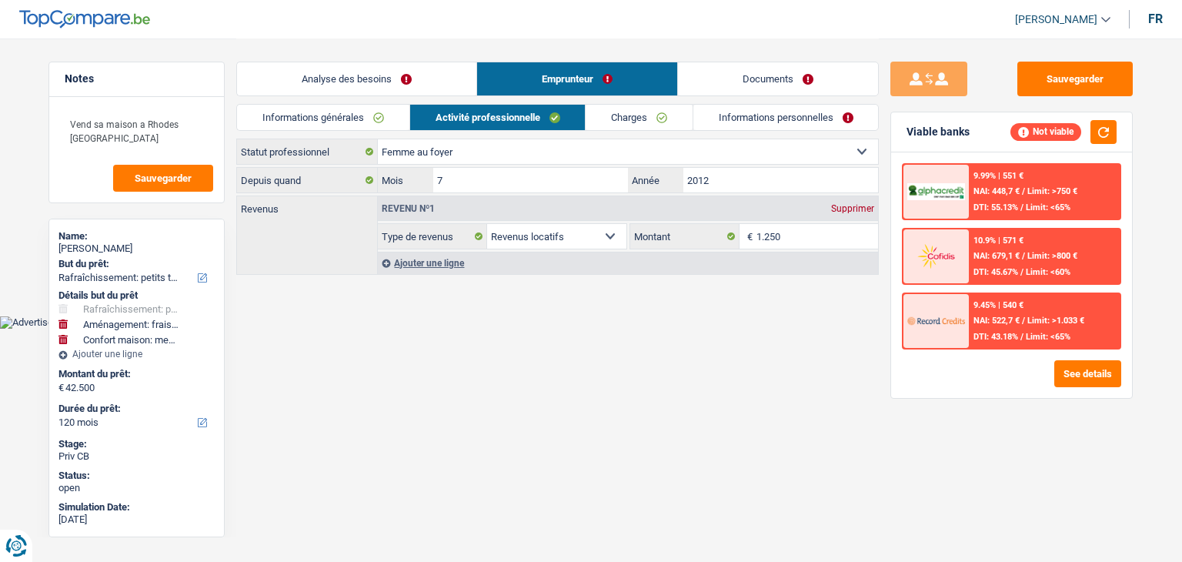
click at [592, 109] on link "Charges" at bounding box center [639, 117] width 107 height 25
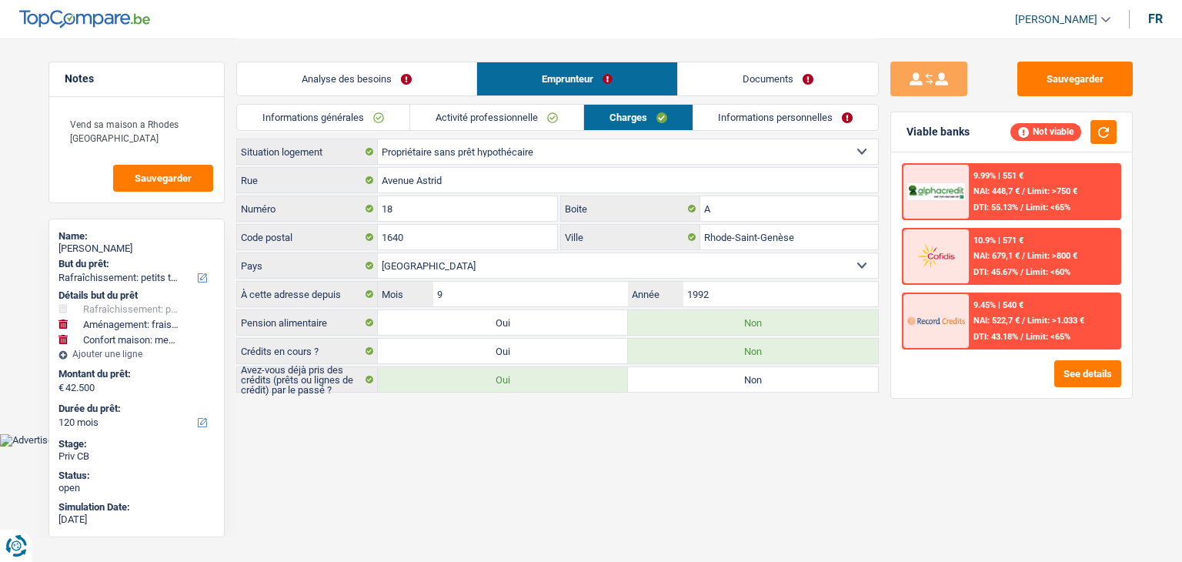
click at [503, 114] on link "Activité professionnelle" at bounding box center [496, 117] width 173 height 25
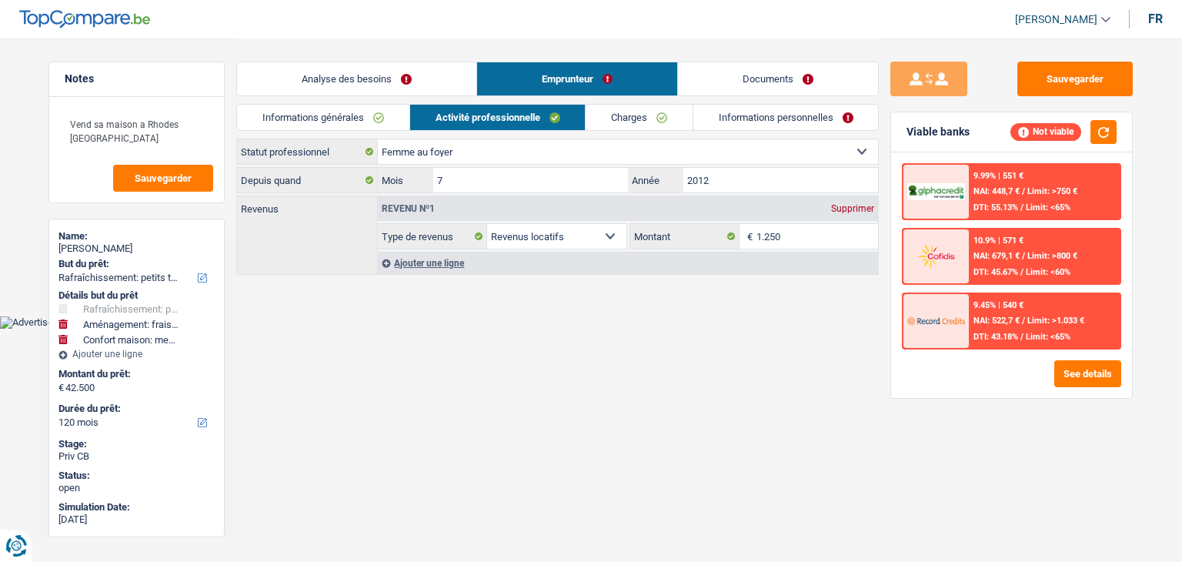
click at [382, 112] on link "Informations générales" at bounding box center [323, 117] width 172 height 25
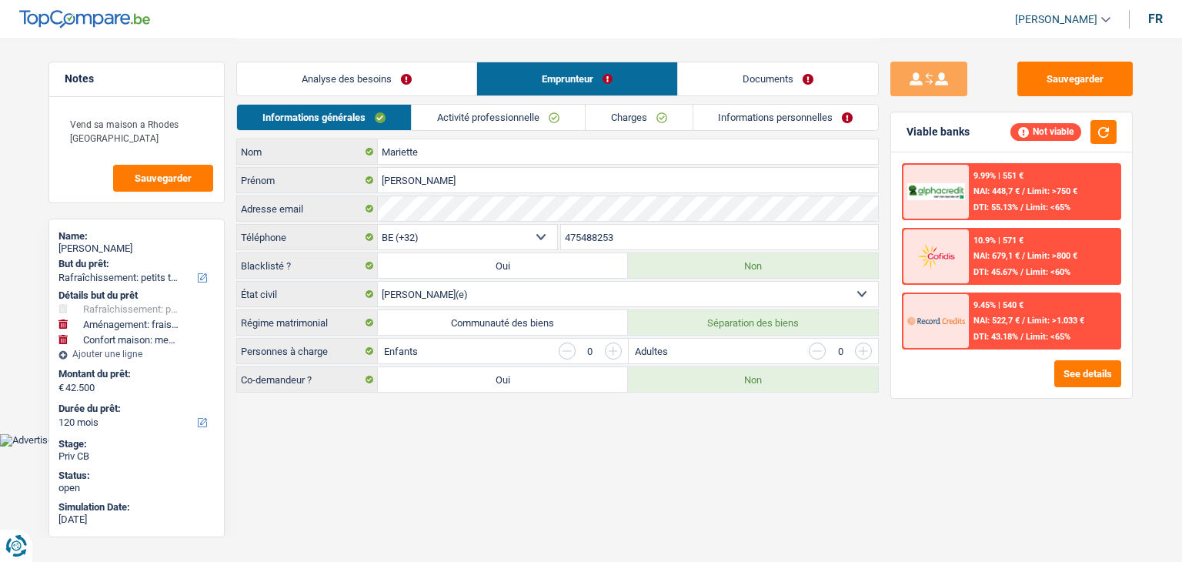
click at [385, 82] on link "Analyse des besoins" at bounding box center [356, 78] width 239 height 33
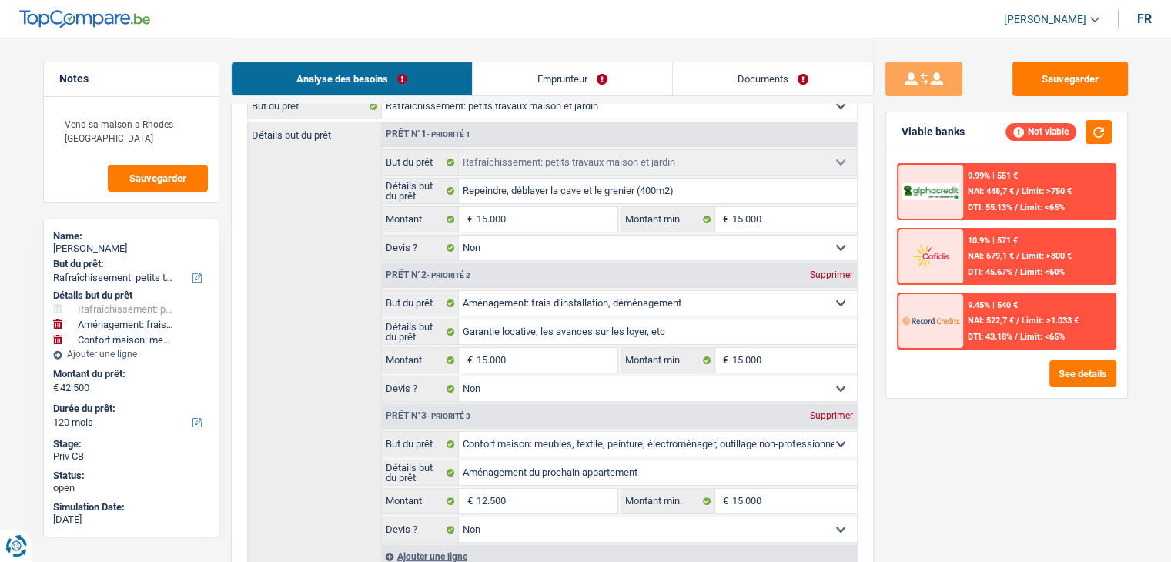
scroll to position [231, 0]
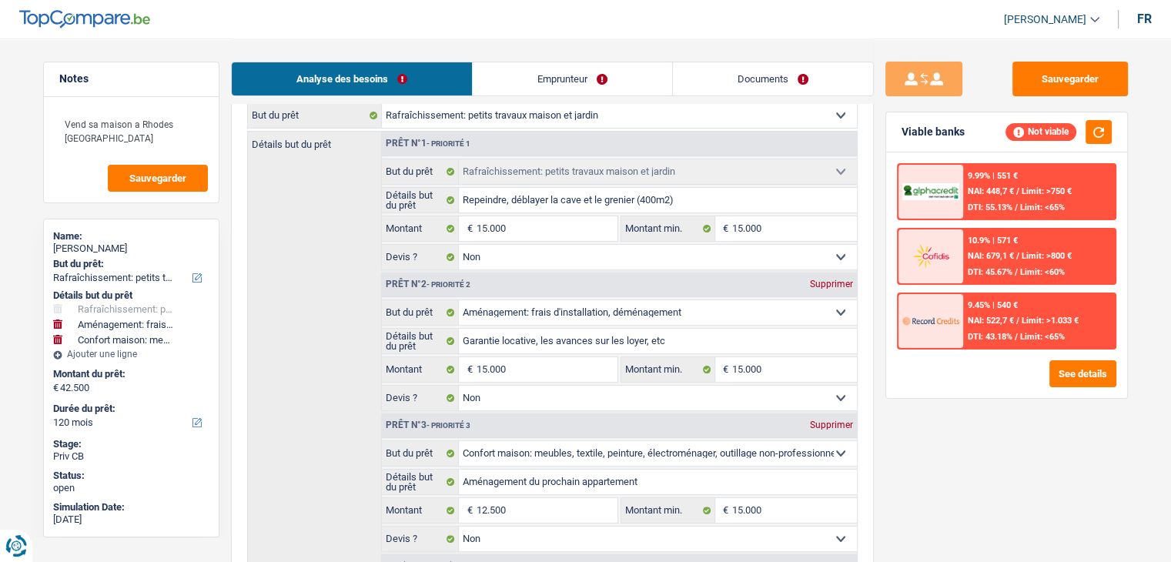
click at [583, 81] on link "Emprunteur" at bounding box center [572, 78] width 199 height 33
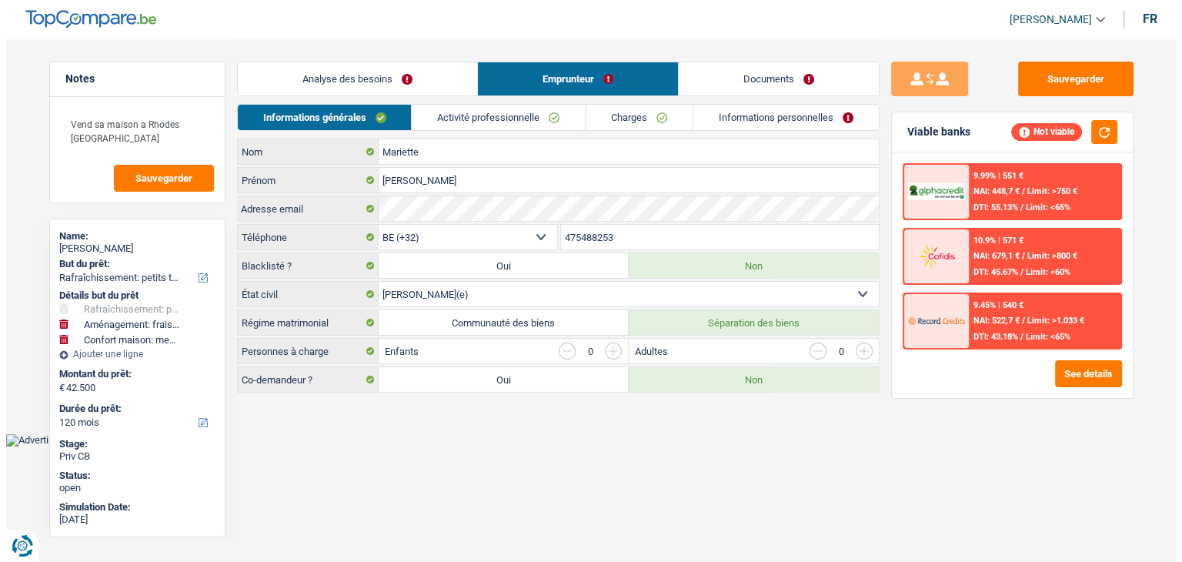
scroll to position [0, 0]
click at [496, 108] on link "Activité professionnelle" at bounding box center [498, 117] width 173 height 25
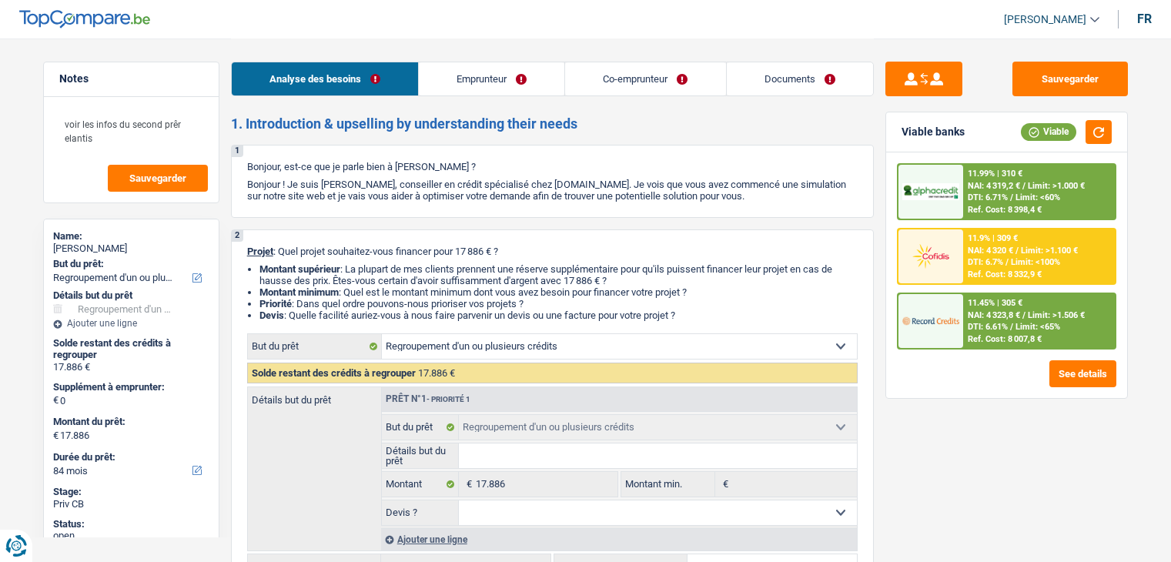
select select "refinancing"
select select "84"
select select "refinancing"
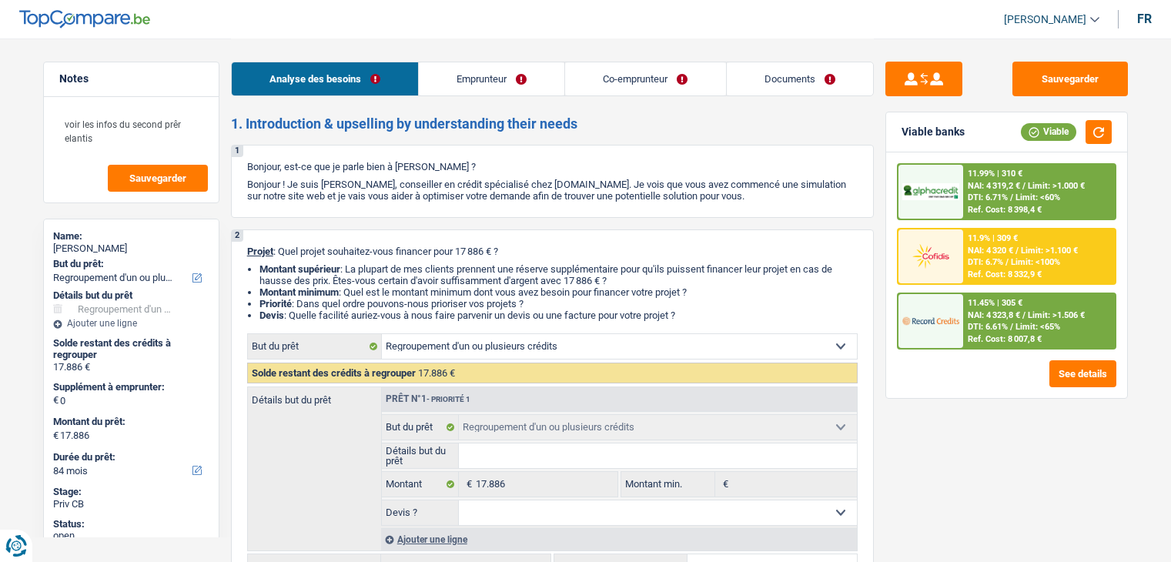
select select "84"
select select "retired"
select select "privateEmployee"
select select "pension"
select select "netSalary"
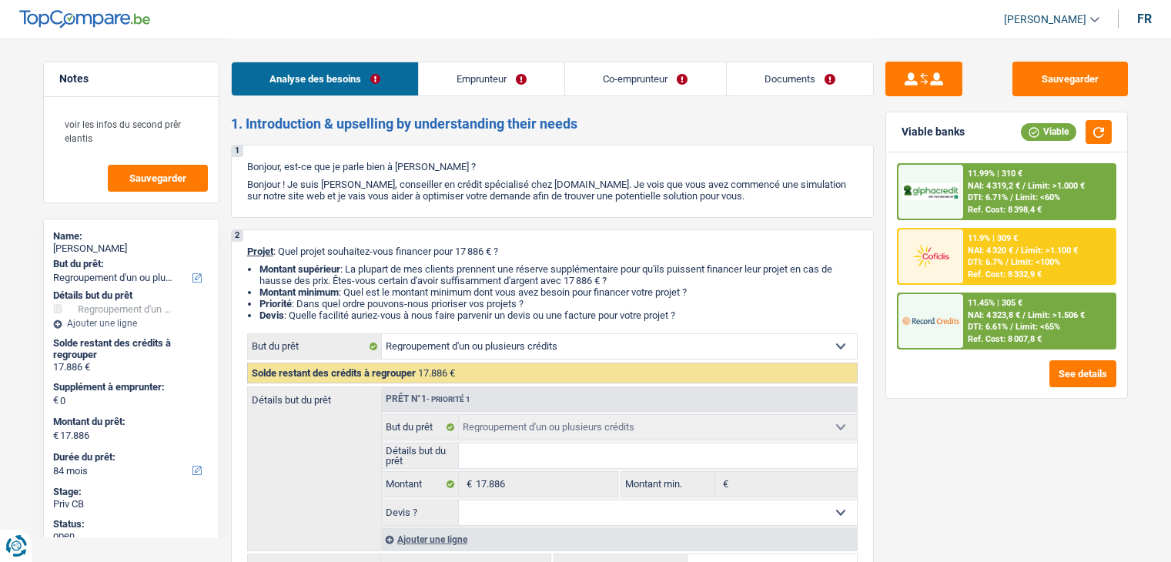
select select "mutualityIndemnity"
select select "mealVouchers"
select select "ownerWithMortgage"
select select "refinancing"
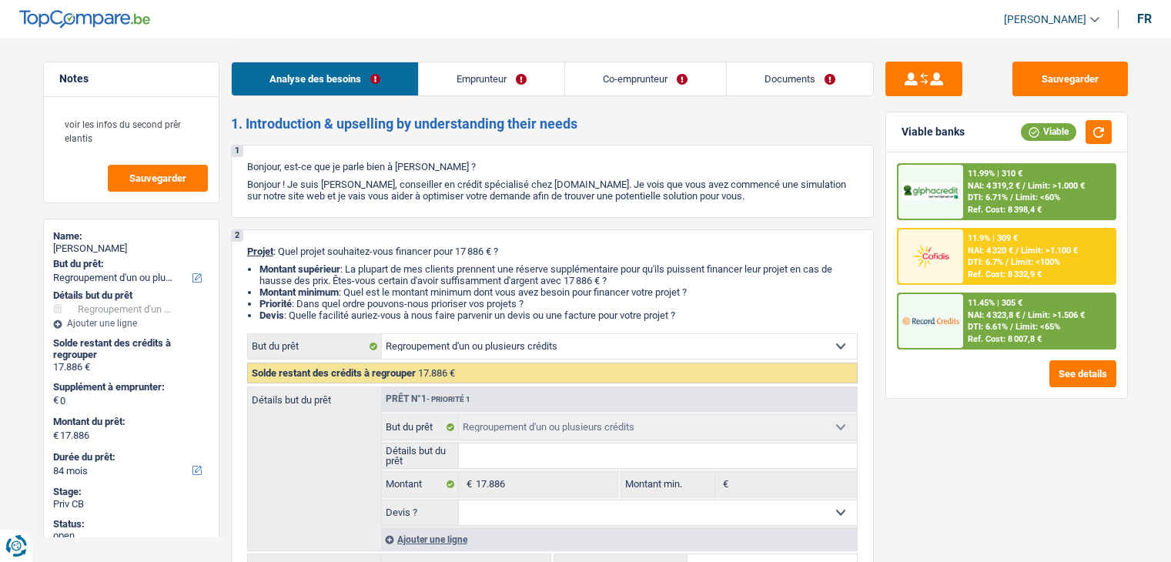
select select "84"
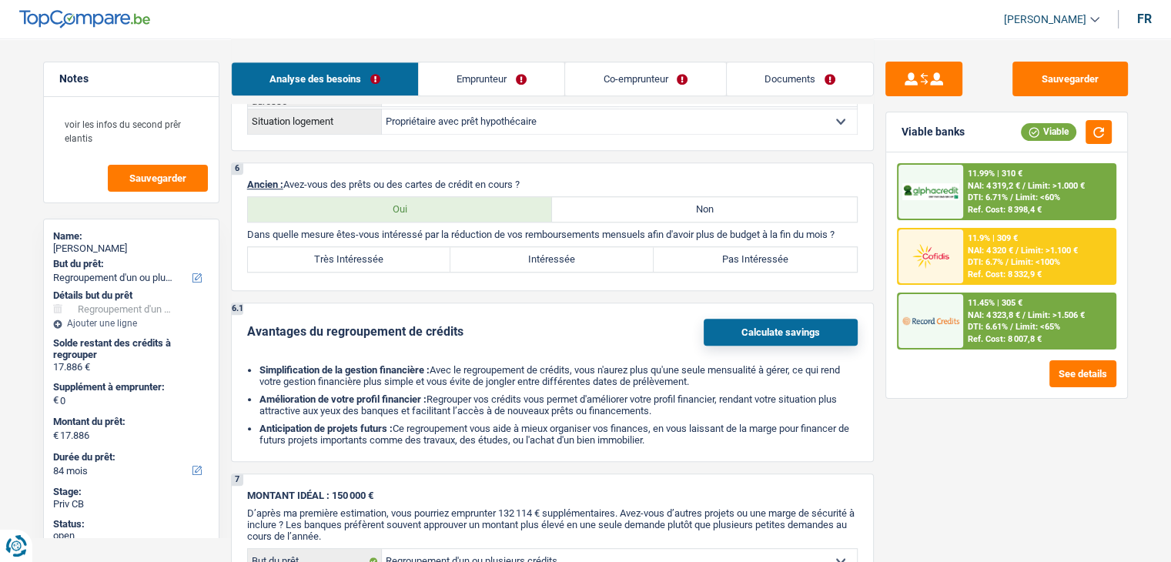
scroll to position [1616, 0]
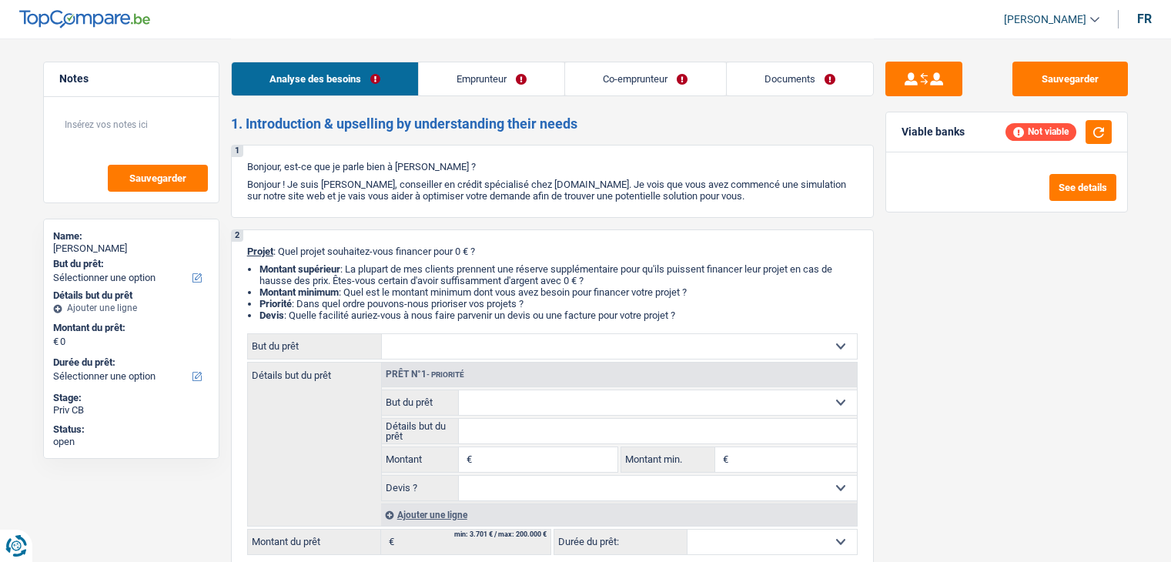
select select "privateEmployee"
select select "independent"
select select "netSalary"
select select "mealVouchers"
select select "rentalIncome"
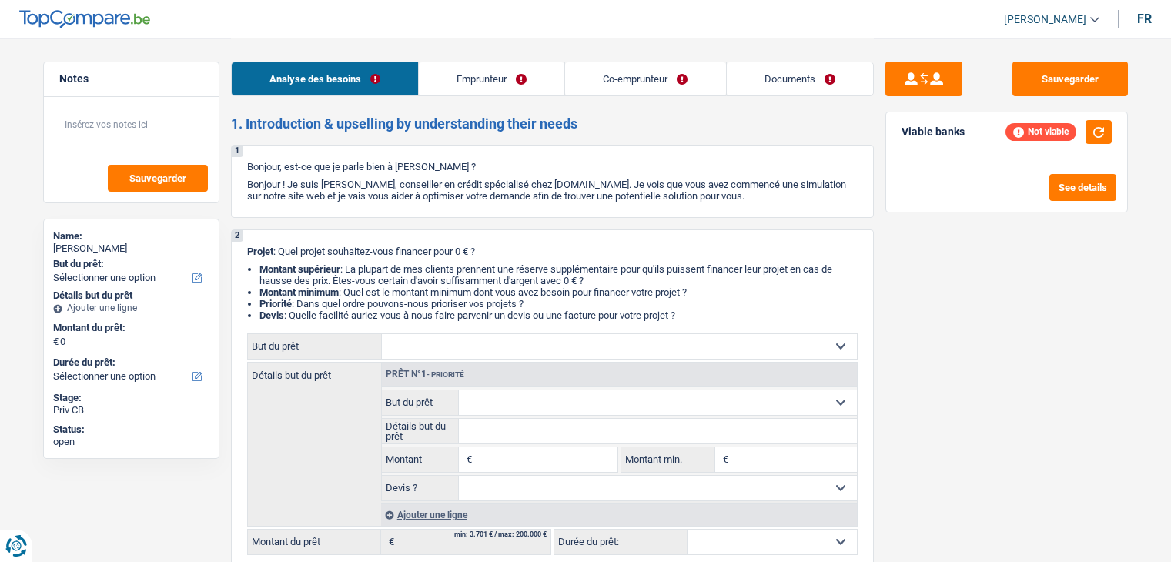
select select "netSalary"
select select "ownerWithMortgage"
select select "mortgage"
select select "personalLoan"
select select "homeFurnishingOrRelocation"
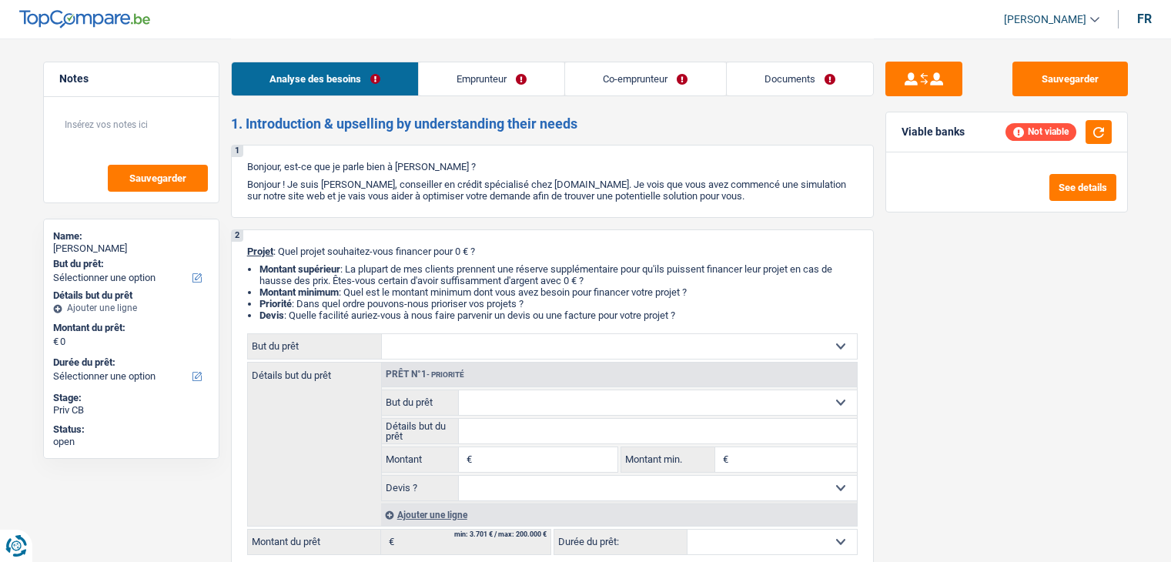
select select "120"
select select "personalLoan"
select select "hobbies"
select select "60"
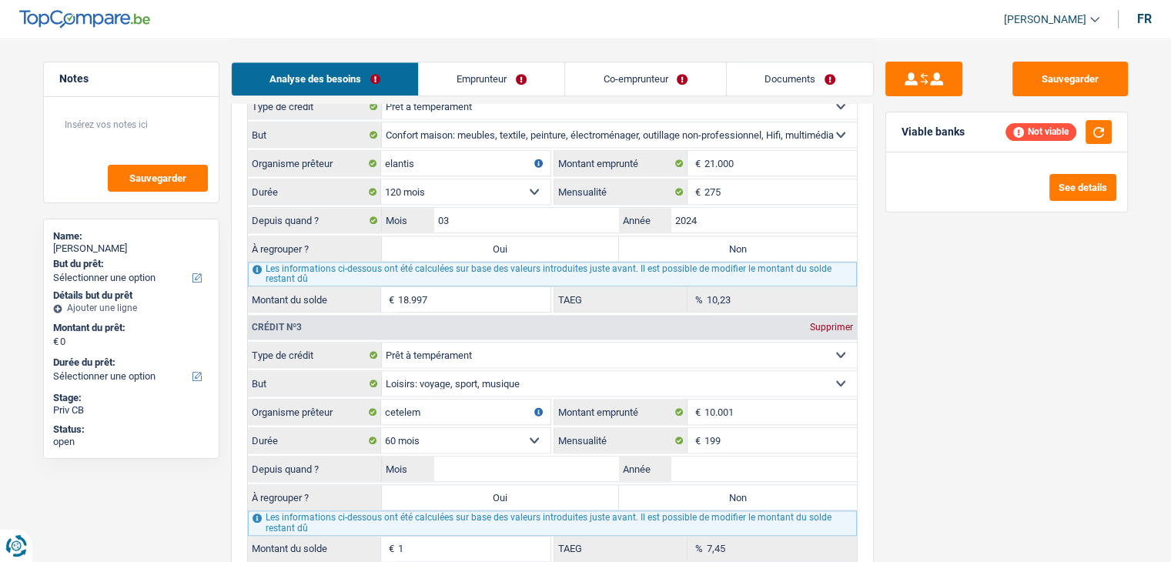
scroll to position [1539, 0]
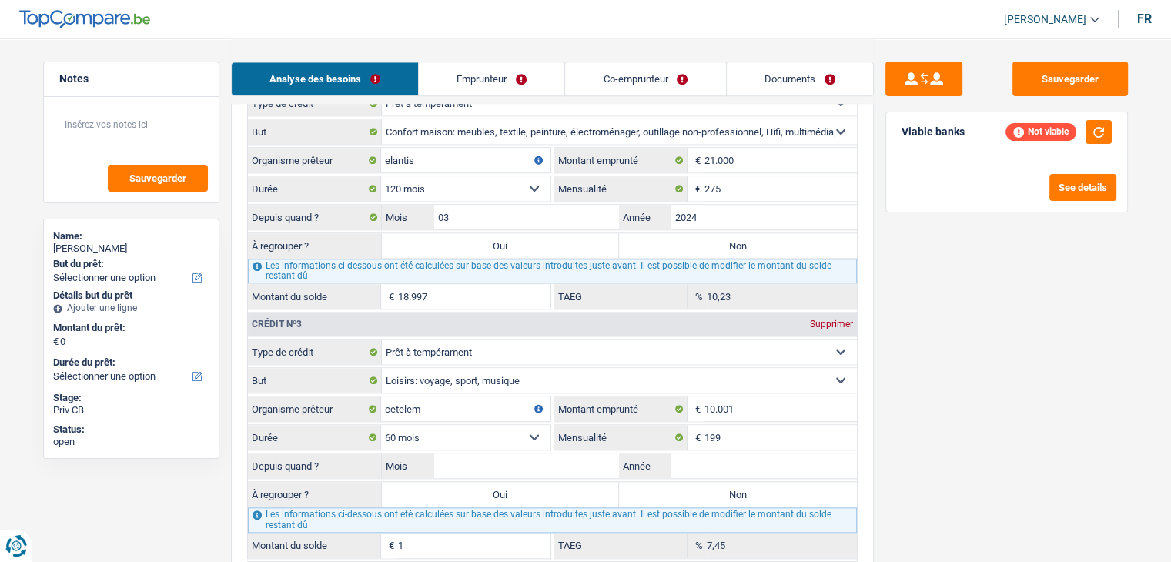
drag, startPoint x: 251, startPoint y: 122, endPoint x: 333, endPoint y: 292, distance: 189.4
click at [333, 292] on fieldset "Carte ou ouverture de crédit Prêt hypothécaire Vente à tempérament Prêt à tempé…" at bounding box center [552, 199] width 609 height 219
click at [951, 346] on div "Sauvegarder Viable banks Not viable See details" at bounding box center [1007, 300] width 266 height 476
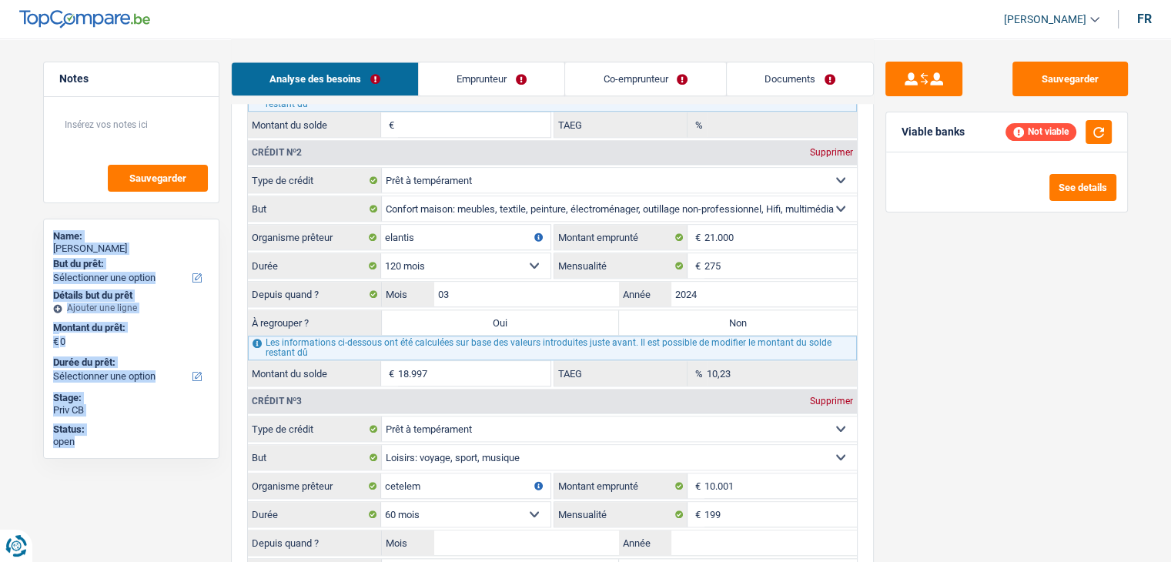
drag, startPoint x: 51, startPoint y: 236, endPoint x: 167, endPoint y: 458, distance: 251.0
click at [167, 458] on div "Name: joffroy masin But du prêt: Confort maison: meubles, textile, peinture, él…" at bounding box center [131, 339] width 176 height 240
click at [166, 466] on div "Notes Sauvegarder Name: joffroy masin But du prêt: Confort maison: meubles, tex…" at bounding box center [131, 300] width 199 height 476
drag, startPoint x: 75, startPoint y: 450, endPoint x: 39, endPoint y: 224, distance: 228.4
click at [39, 224] on div "Notes Sauvegarder Name: joffroy masin But du prêt: Confort maison: meubles, tex…" at bounding box center [131, 300] width 199 height 476
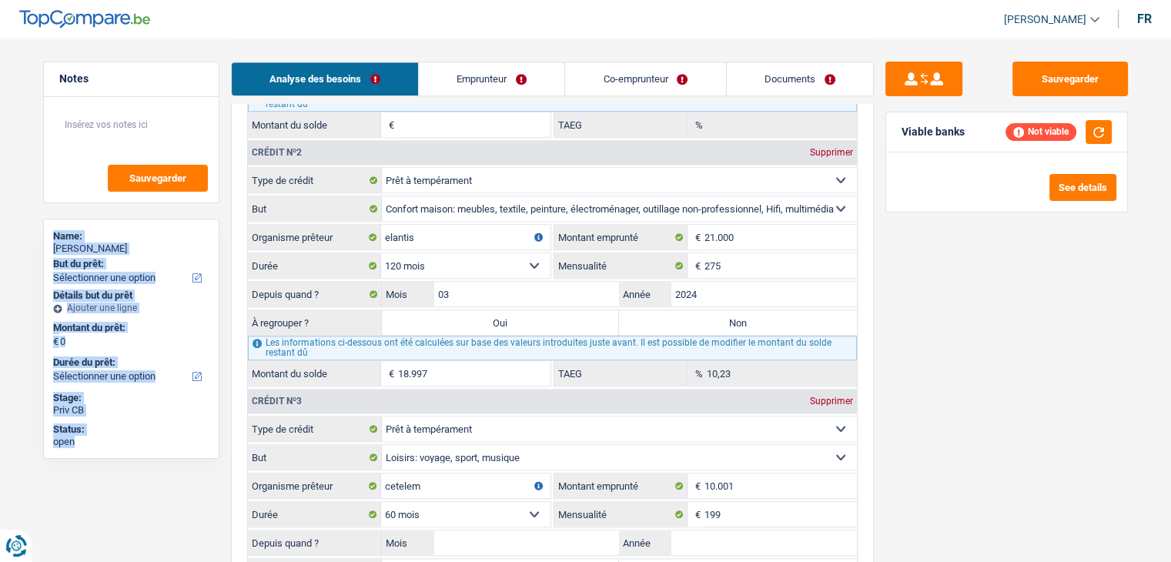
click at [39, 224] on div "Notes Sauvegarder Name: joffroy masin But du prêt: Confort maison: meubles, tex…" at bounding box center [131, 300] width 199 height 476
drag, startPoint x: 52, startPoint y: 232, endPoint x: 135, endPoint y: 446, distance: 230.0
click at [135, 446] on div "Name: joffroy masin But du prêt: Confort maison: meubles, textile, peinture, él…" at bounding box center [131, 339] width 176 height 240
click at [135, 446] on div "open" at bounding box center [131, 442] width 156 height 12
drag, startPoint x: 75, startPoint y: 443, endPoint x: 52, endPoint y: 226, distance: 218.3
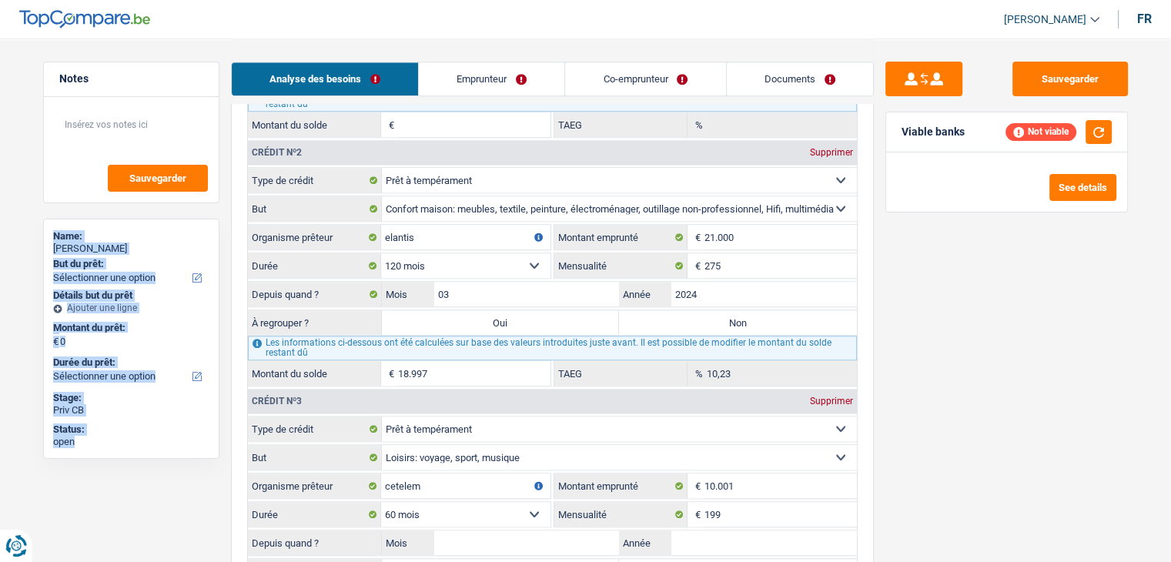
click at [52, 226] on div "Name: joffroy masin But du prêt: Confort maison: meubles, textile, peinture, él…" at bounding box center [131, 339] width 176 height 240
drag, startPoint x: 52, startPoint y: 234, endPoint x: 124, endPoint y: 448, distance: 225.6
click at [124, 448] on div "Name: joffroy masin But du prêt: Confort maison: meubles, textile, peinture, él…" at bounding box center [131, 339] width 176 height 240
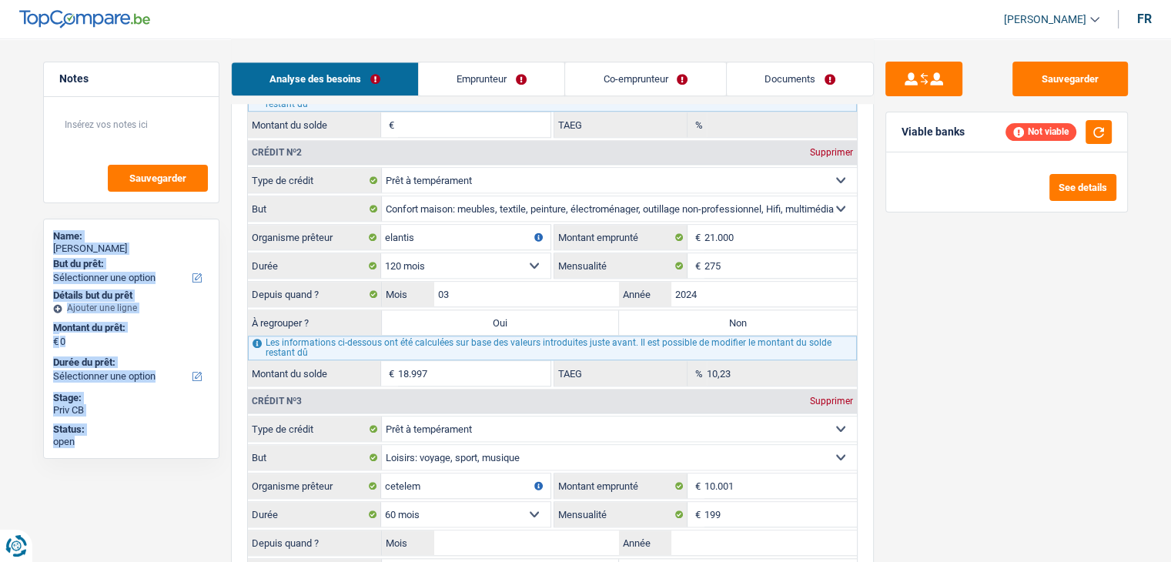
drag, startPoint x: 80, startPoint y: 444, endPoint x: 37, endPoint y: 225, distance: 223.6
click at [37, 225] on div "Notes Sauvegarder Name: joffroy masin But du prêt: Confort maison: meubles, tex…" at bounding box center [131, 300] width 199 height 476
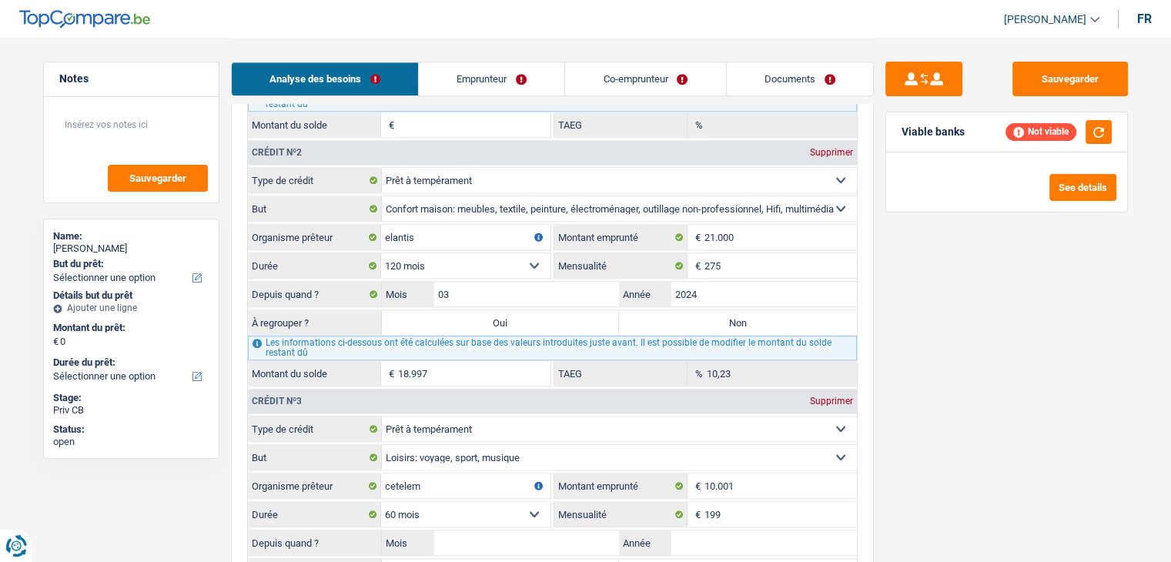
drag, startPoint x: 92, startPoint y: 79, endPoint x: 49, endPoint y: 75, distance: 43.4
click at [49, 75] on div "Notes" at bounding box center [131, 79] width 175 height 35
click at [943, 313] on div "Sauvegarder Viable banks Not viable See details" at bounding box center [1007, 300] width 266 height 476
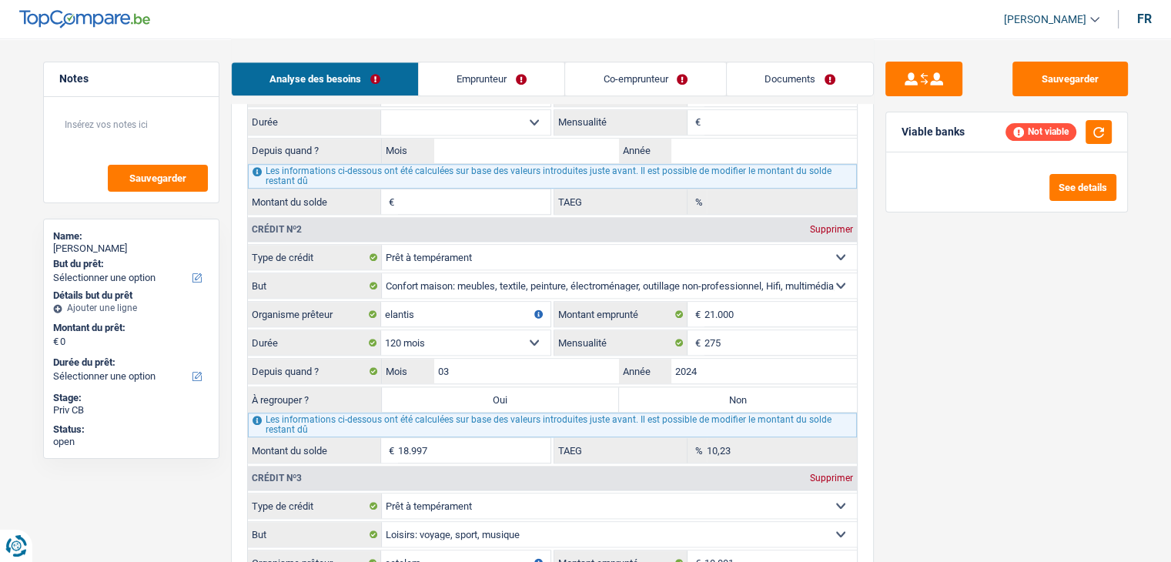
scroll to position [1539, 0]
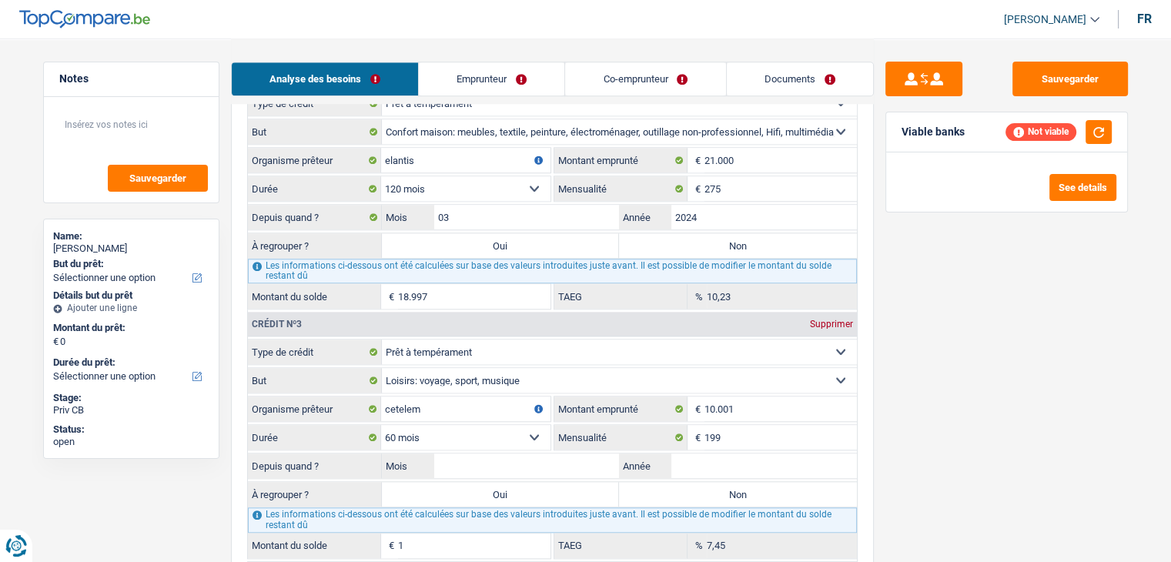
drag, startPoint x: 968, startPoint y: 133, endPoint x: 902, endPoint y: 129, distance: 66.3
click at [902, 129] on div "Viable banks Not viable" at bounding box center [1006, 132] width 241 height 40
click at [902, 129] on div "Viable banks" at bounding box center [932, 131] width 63 height 13
drag, startPoint x: 899, startPoint y: 125, endPoint x: 981, endPoint y: 143, distance: 83.7
click at [981, 143] on div "Viable banks Not viable" at bounding box center [1006, 132] width 241 height 40
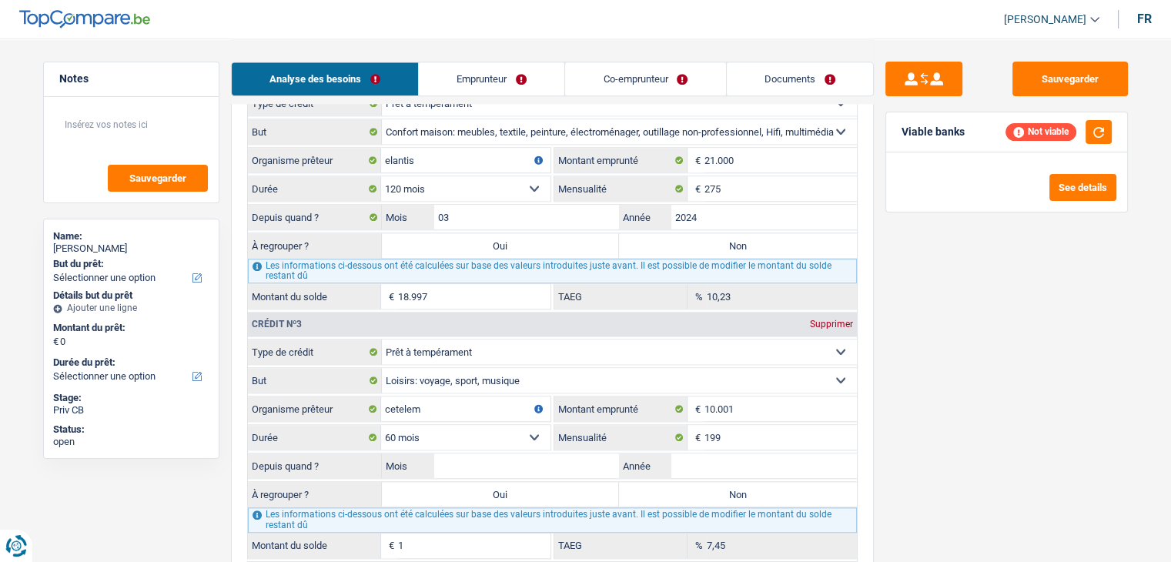
click at [944, 286] on div "Sauvegarder Viable banks Not viable See details" at bounding box center [1007, 300] width 266 height 476
click at [982, 345] on div "Sauvegarder Viable banks Not viable See details" at bounding box center [1007, 300] width 266 height 476
drag, startPoint x: 963, startPoint y: 131, endPoint x: 888, endPoint y: 126, distance: 74.8
click at [888, 126] on div "Viable banks Not viable" at bounding box center [1006, 132] width 241 height 40
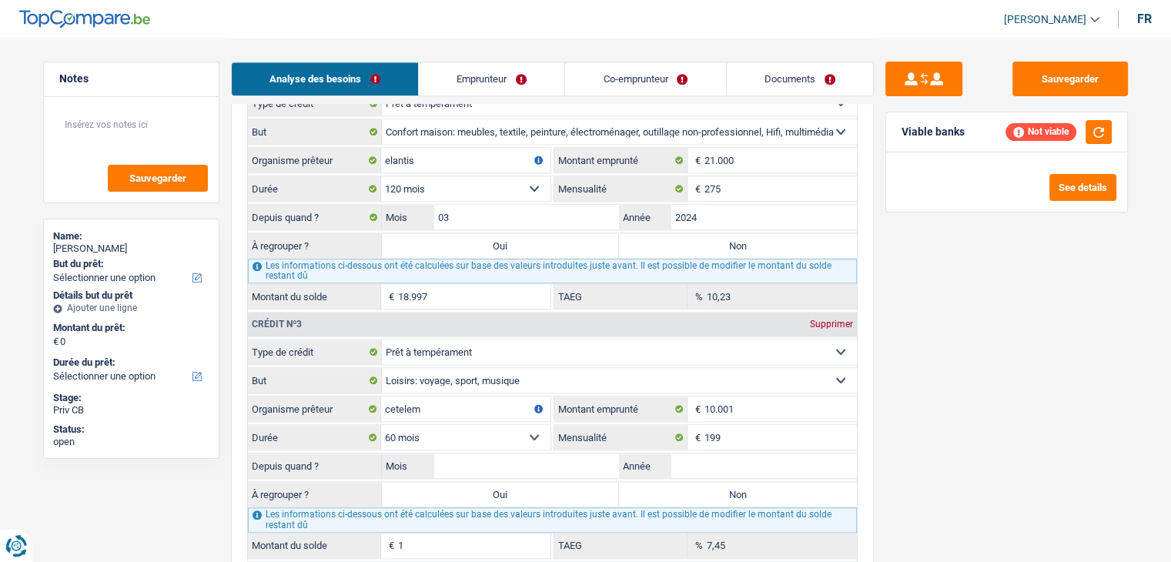
drag, startPoint x: 927, startPoint y: 133, endPoint x: 968, endPoint y: 132, distance: 40.8
click at [968, 132] on div "Viable banks Not viable" at bounding box center [1006, 132] width 241 height 40
drag, startPoint x: 967, startPoint y: 132, endPoint x: 893, endPoint y: 138, distance: 74.2
click at [893, 138] on div "Viable banks Not viable" at bounding box center [1006, 132] width 241 height 40
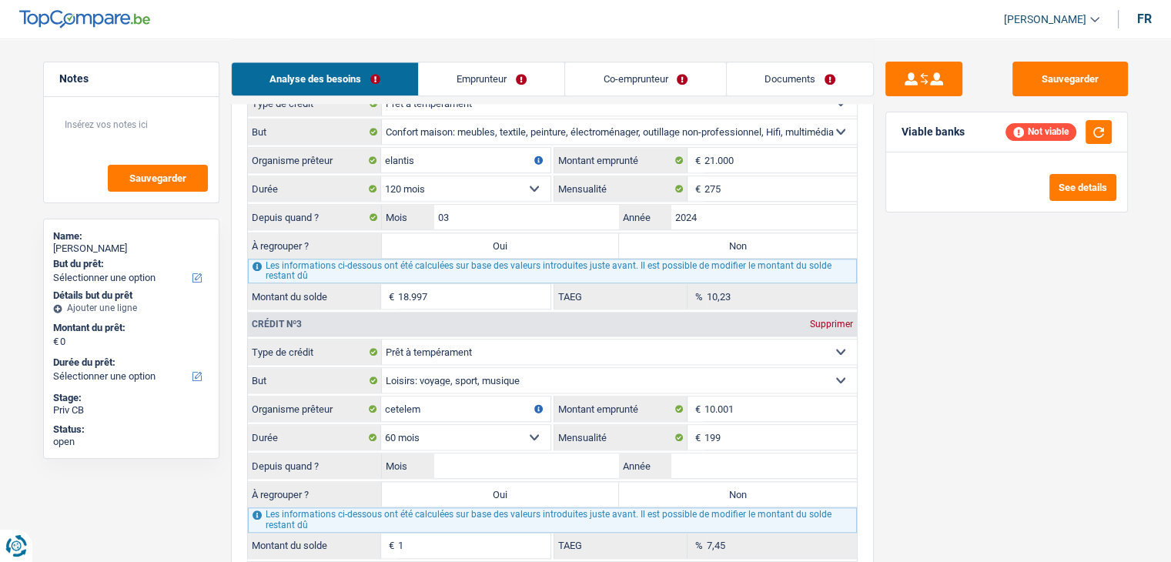
click at [911, 304] on div "Sauvegarder Viable banks Not viable See details" at bounding box center [1007, 300] width 266 height 476
click at [890, 401] on div "Sauvegarder Viable banks Not viable See details" at bounding box center [1007, 300] width 266 height 476
drag, startPoint x: 97, startPoint y: 82, endPoint x: 52, endPoint y: 75, distance: 45.2
click at [52, 75] on div "Notes" at bounding box center [131, 79] width 175 height 35
drag, startPoint x: 52, startPoint y: 125, endPoint x: 156, endPoint y: 127, distance: 103.9
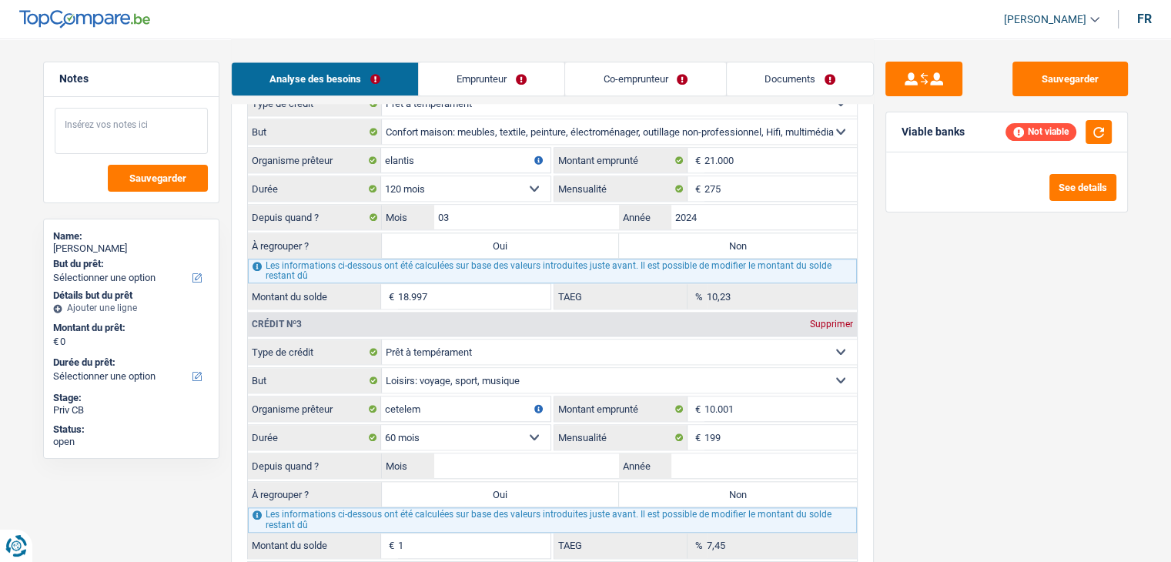
click at [156, 127] on div "Sauvegarder" at bounding box center [131, 149] width 175 height 105
click at [486, 71] on link "Emprunteur" at bounding box center [491, 78] width 145 height 33
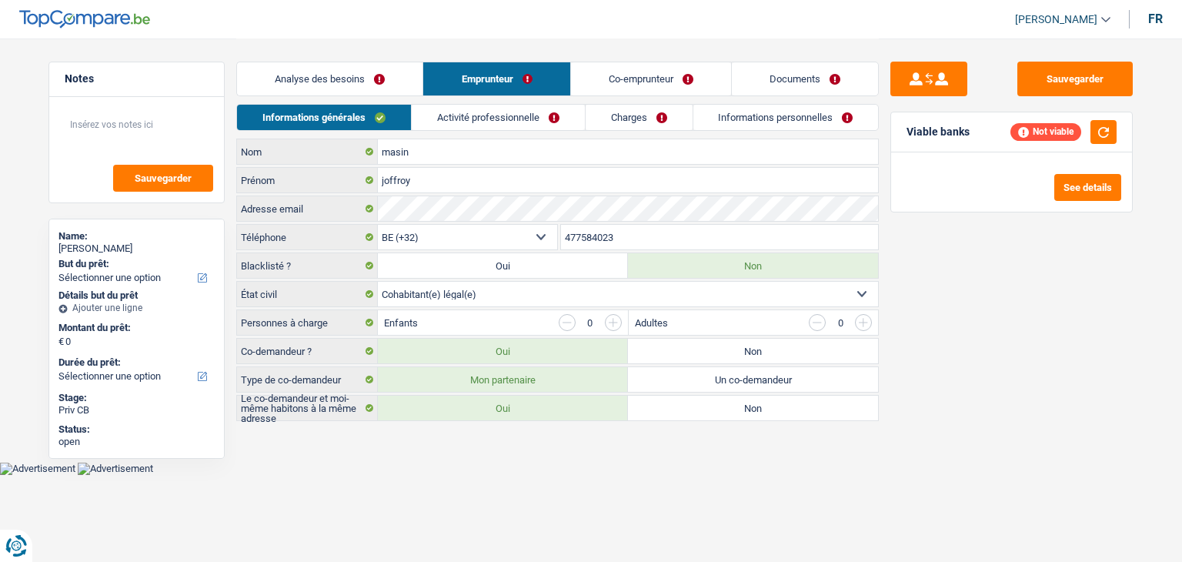
click at [463, 121] on link "Activité professionnelle" at bounding box center [498, 117] width 173 height 25
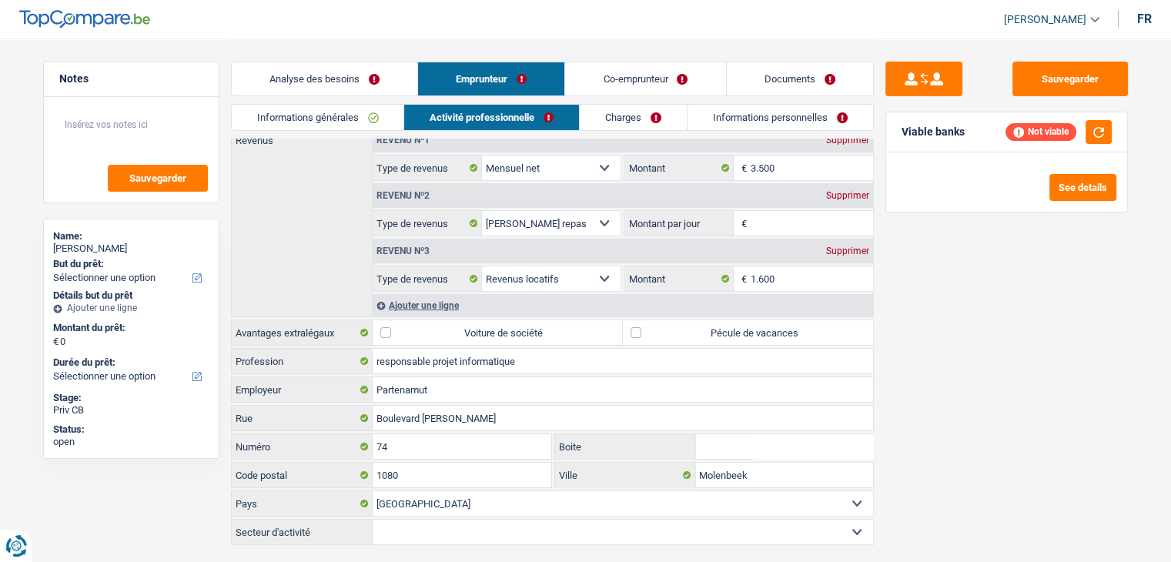
scroll to position [185, 0]
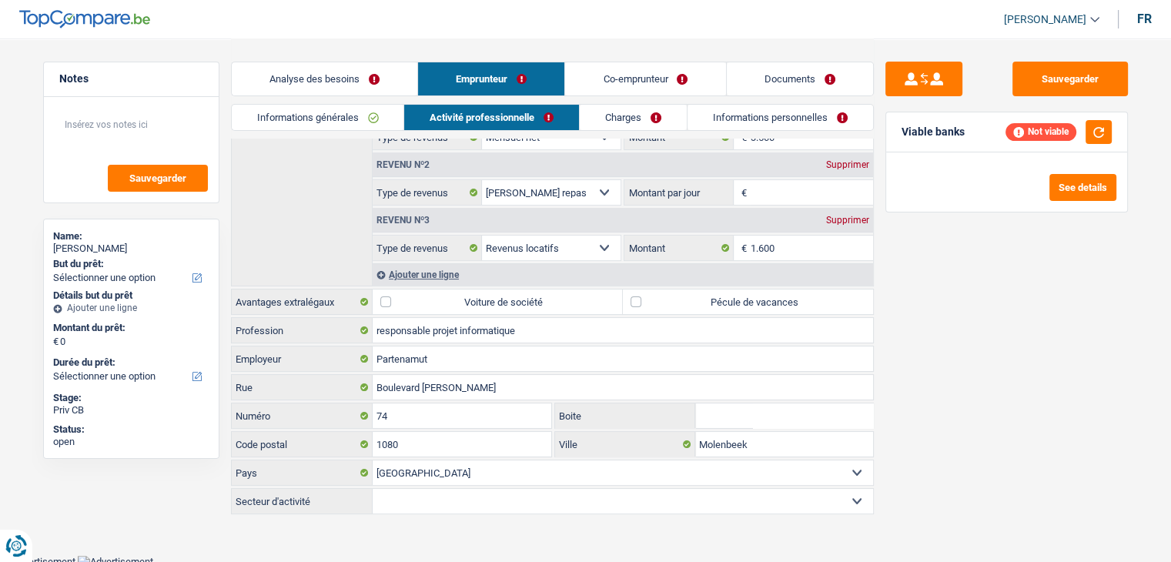
click at [623, 105] on link "Charges" at bounding box center [633, 117] width 107 height 25
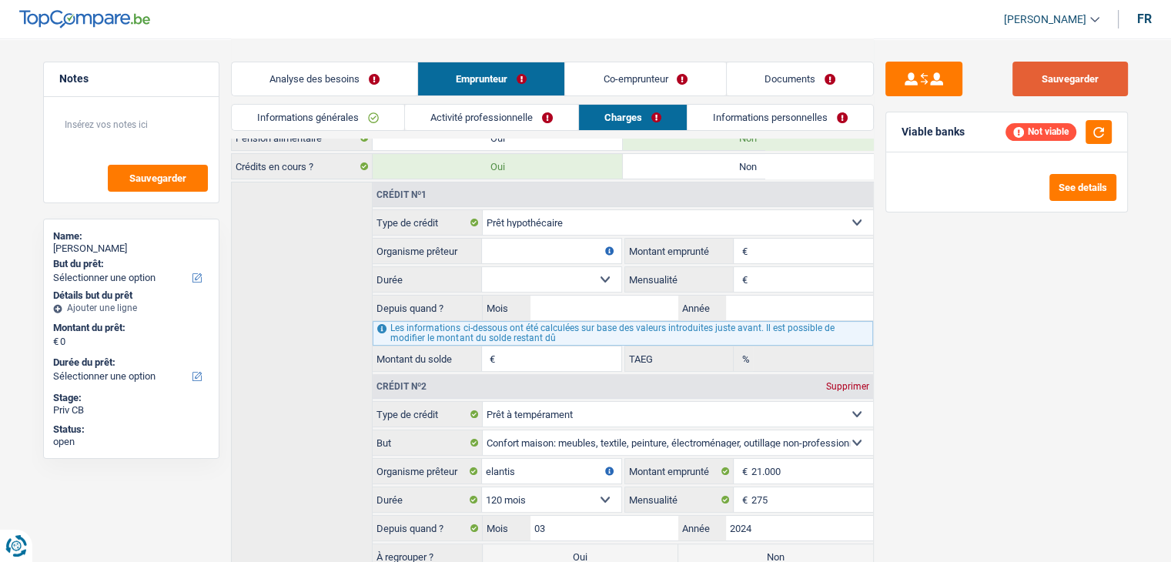
click at [1028, 87] on button "Sauvegarder" at bounding box center [1069, 79] width 115 height 35
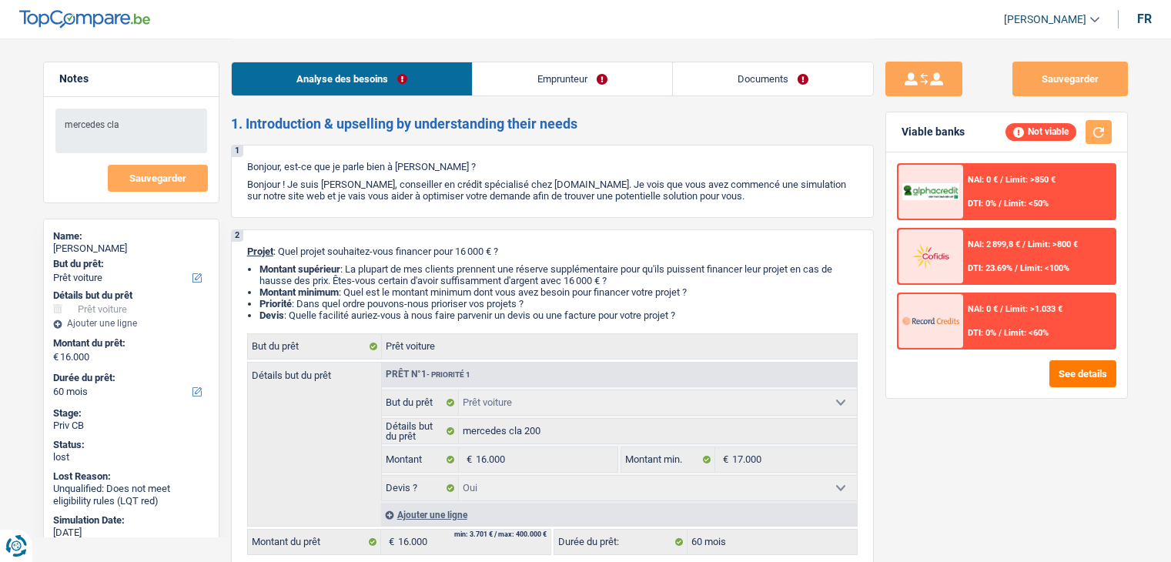
select select "car"
select select "60"
select select "car"
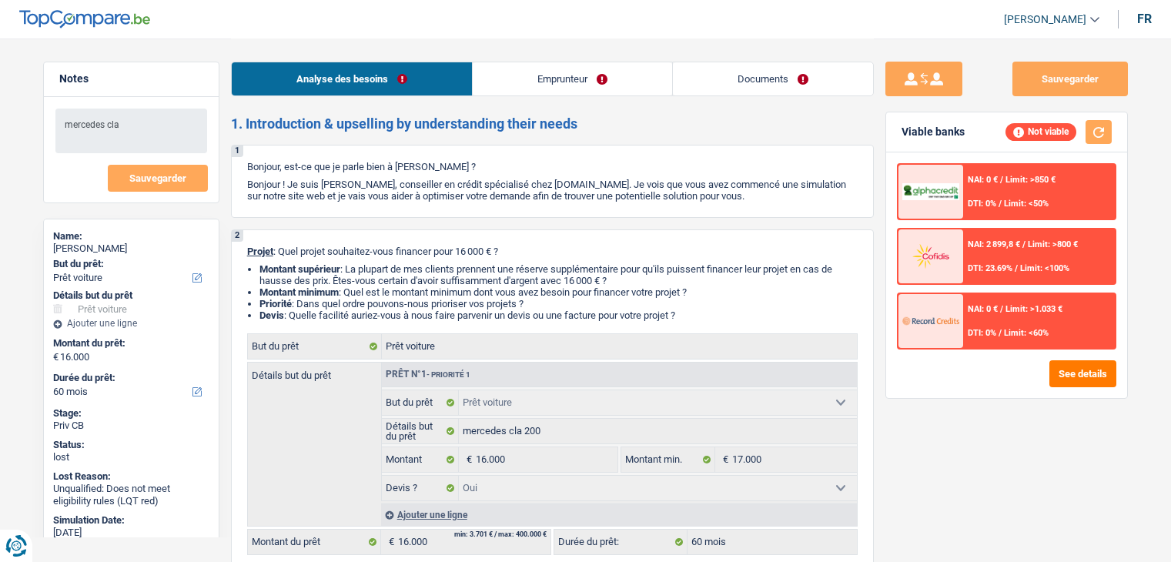
select select "yes"
select select "60"
select select "independent"
select select "netSalary"
select select "rents"
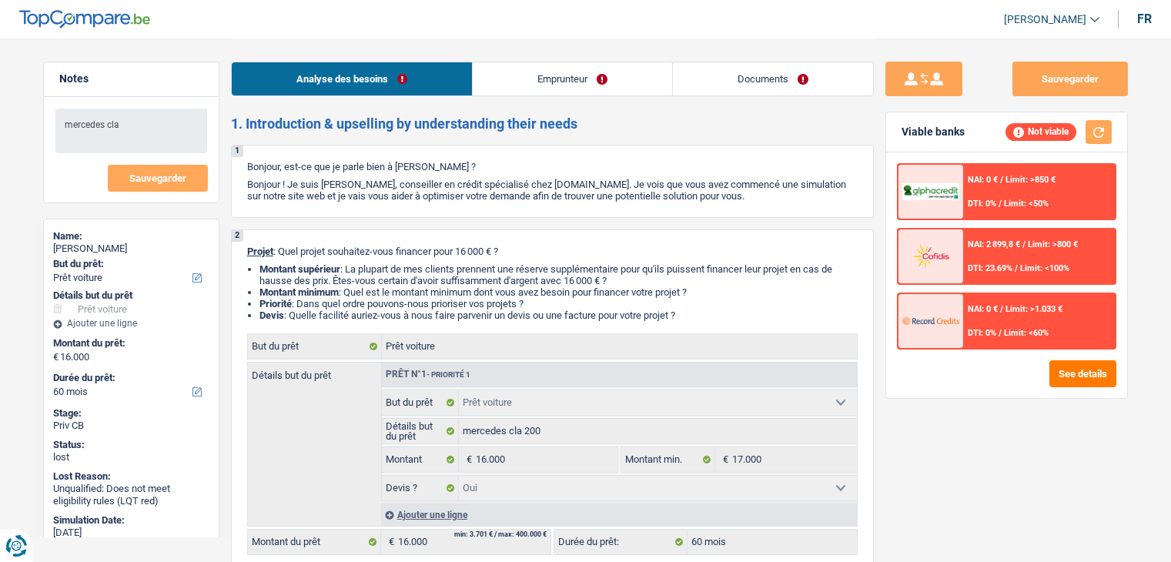
select select "car"
select select "yes"
select select "60"
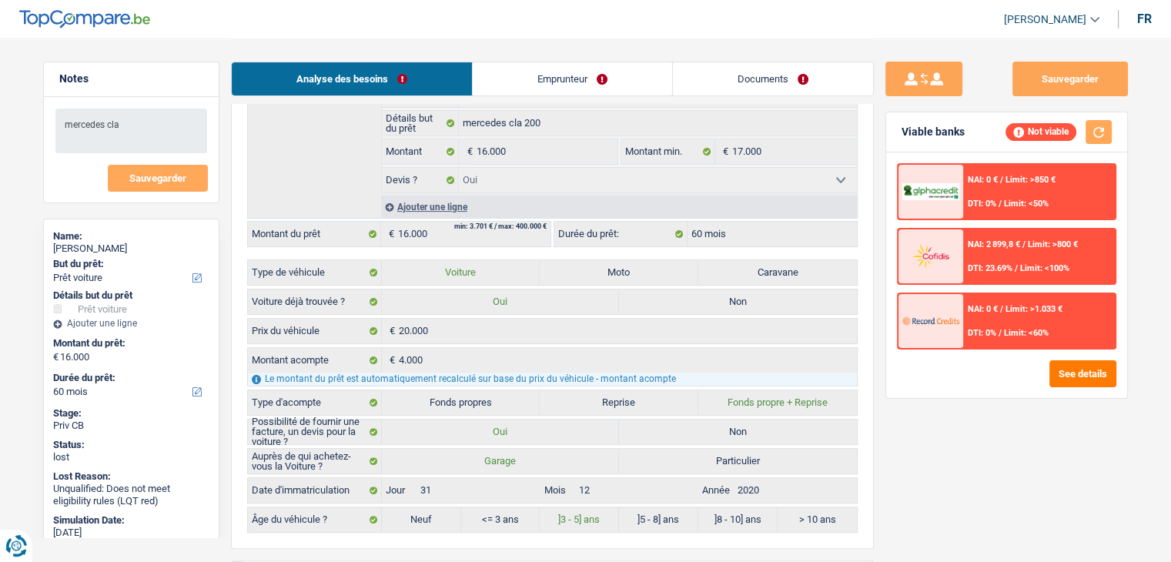
click at [542, 87] on link "Emprunteur" at bounding box center [572, 78] width 199 height 33
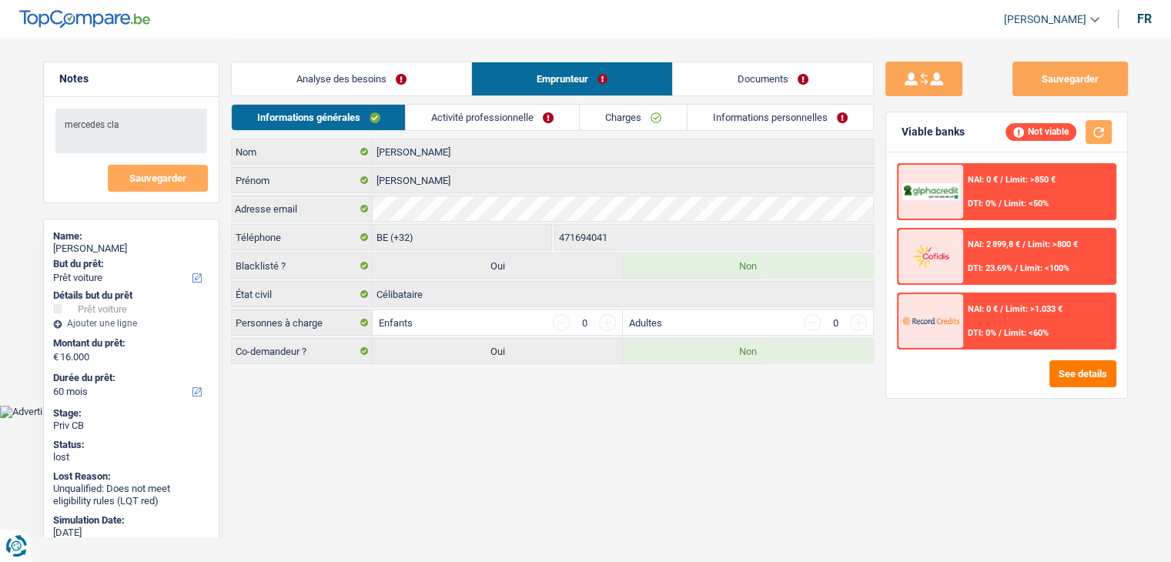
scroll to position [0, 0]
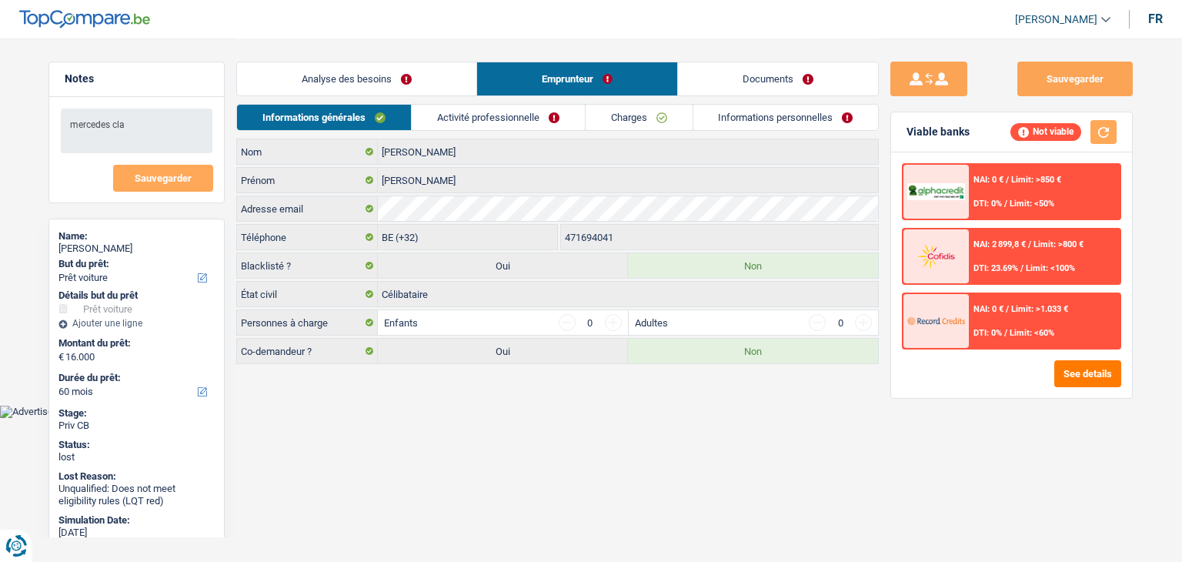
click at [446, 109] on link "Activité professionnelle" at bounding box center [498, 117] width 173 height 25
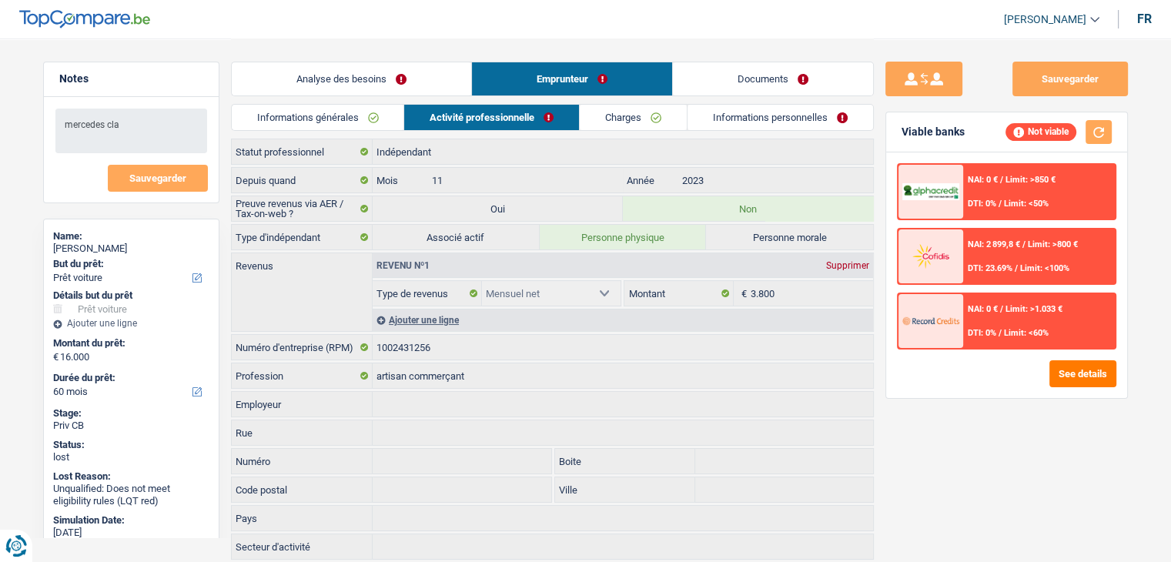
click at [625, 129] on link "Charges" at bounding box center [633, 117] width 107 height 25
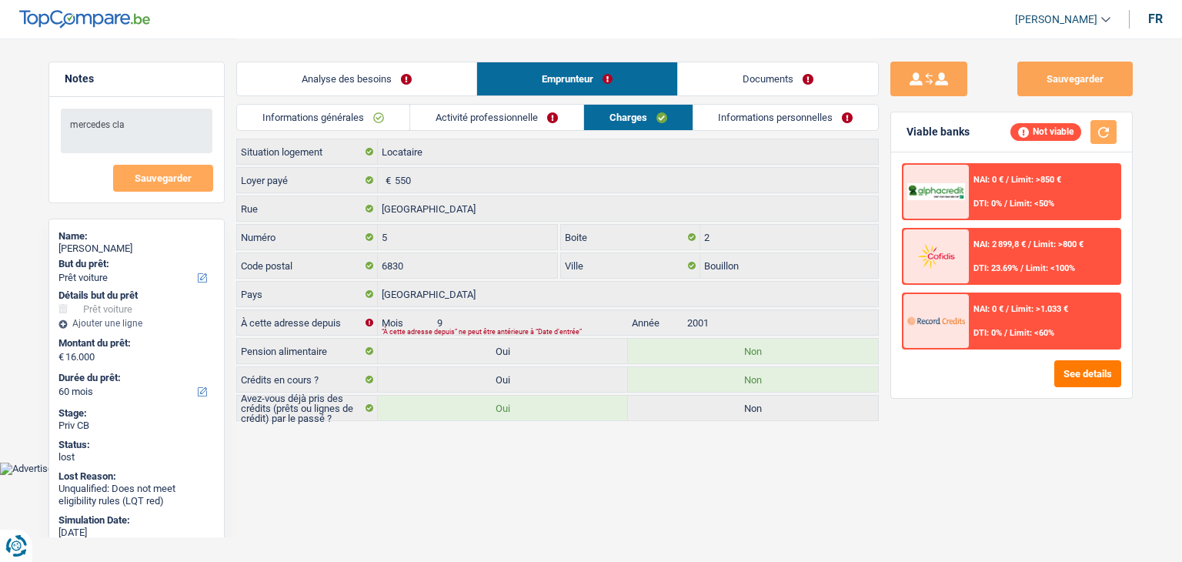
click at [708, 127] on link "Informations personnelles" at bounding box center [787, 117] width 186 height 25
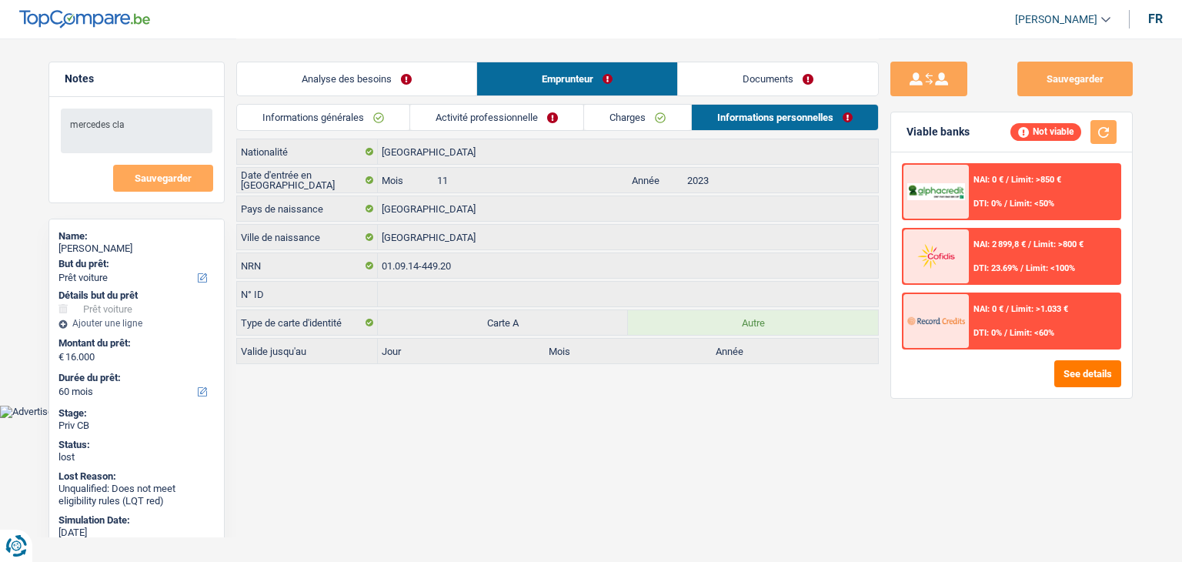
click at [717, 78] on link "Documents" at bounding box center [778, 78] width 200 height 33
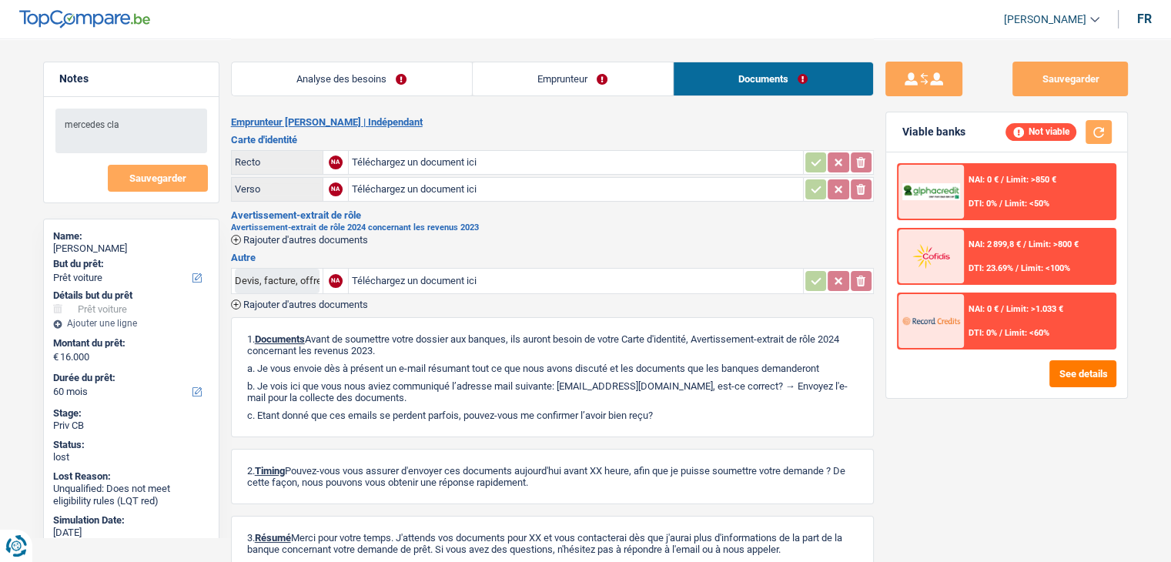
click at [563, 77] on link "Emprunteur" at bounding box center [573, 78] width 200 height 33
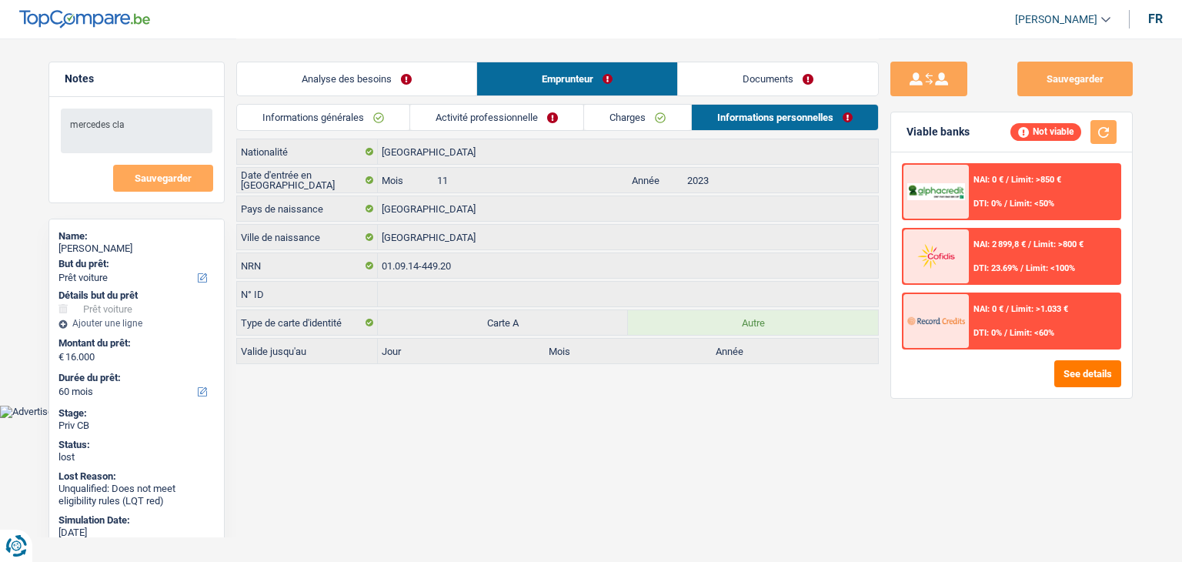
click at [363, 86] on link "Analyse des besoins" at bounding box center [356, 78] width 239 height 33
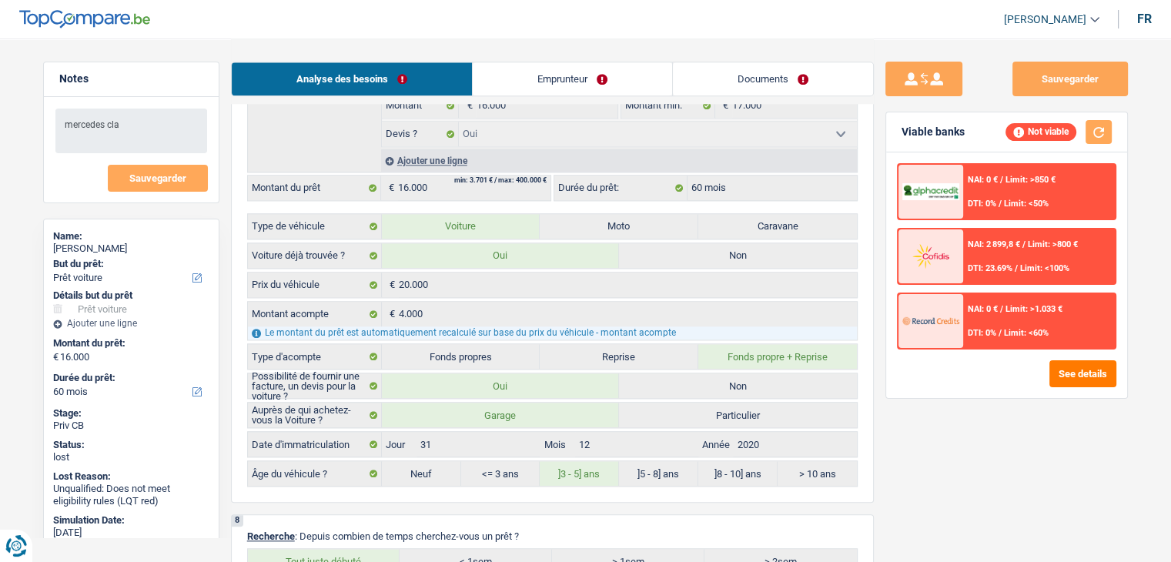
scroll to position [1462, 0]
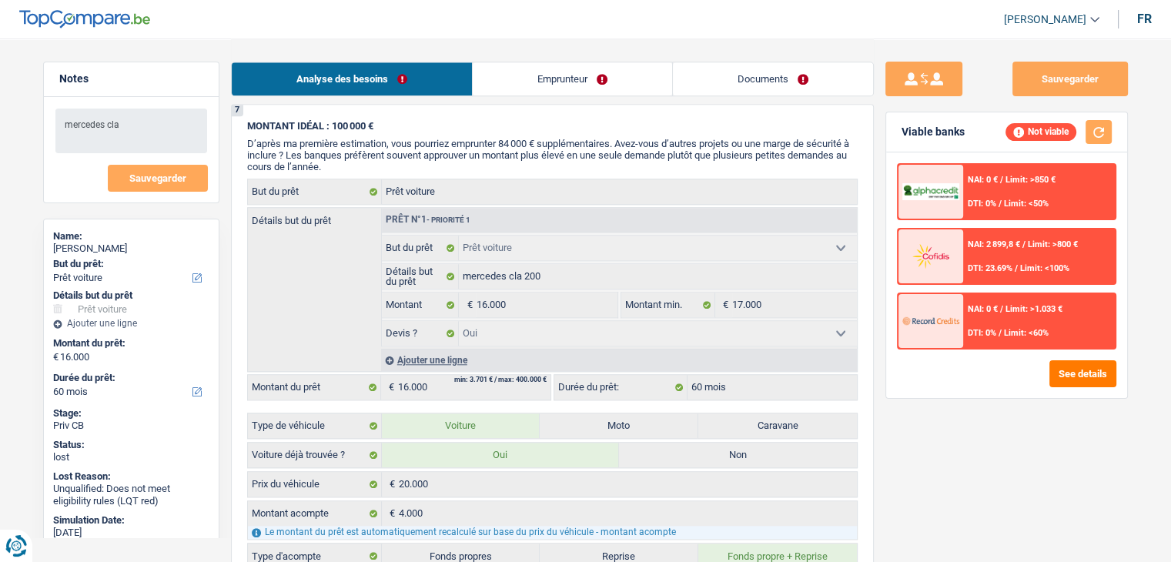
click at [560, 75] on link "Emprunteur" at bounding box center [572, 78] width 199 height 33
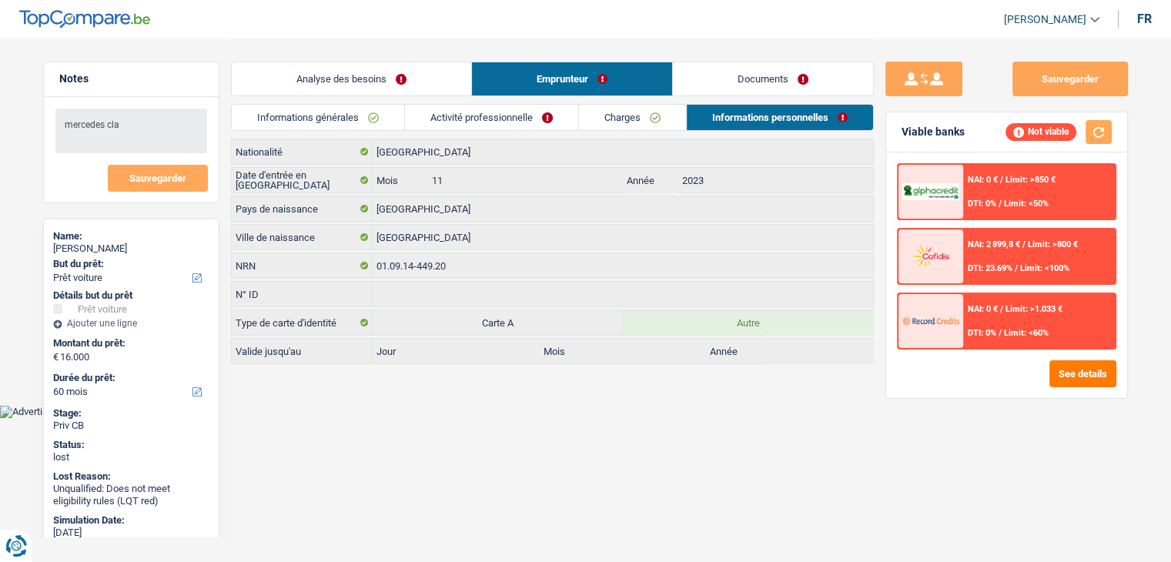
scroll to position [0, 0]
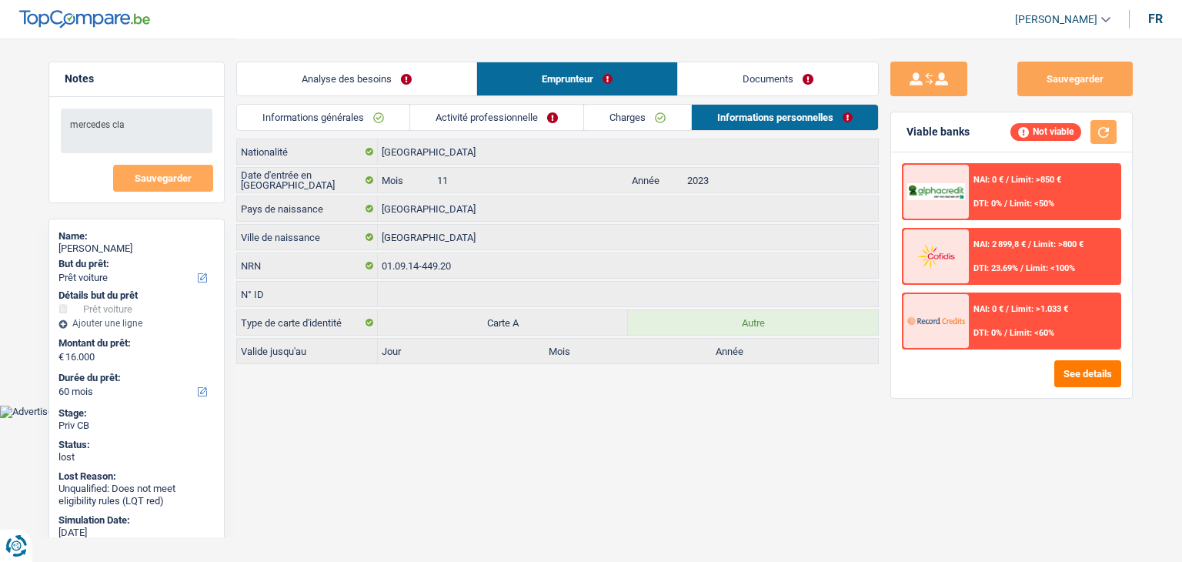
click at [445, 119] on link "Activité professionnelle" at bounding box center [496, 117] width 173 height 25
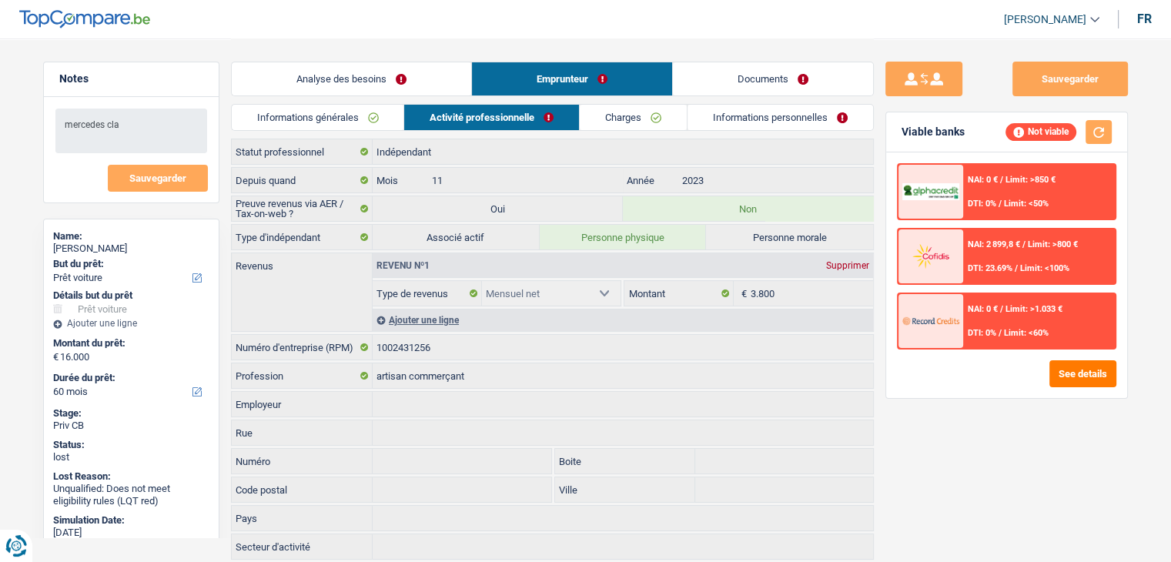
click at [583, 137] on div "Informations générales Activité professionnelle Charges Informations personnell…" at bounding box center [552, 121] width 643 height 35
click at [588, 129] on link "Charges" at bounding box center [633, 117] width 107 height 25
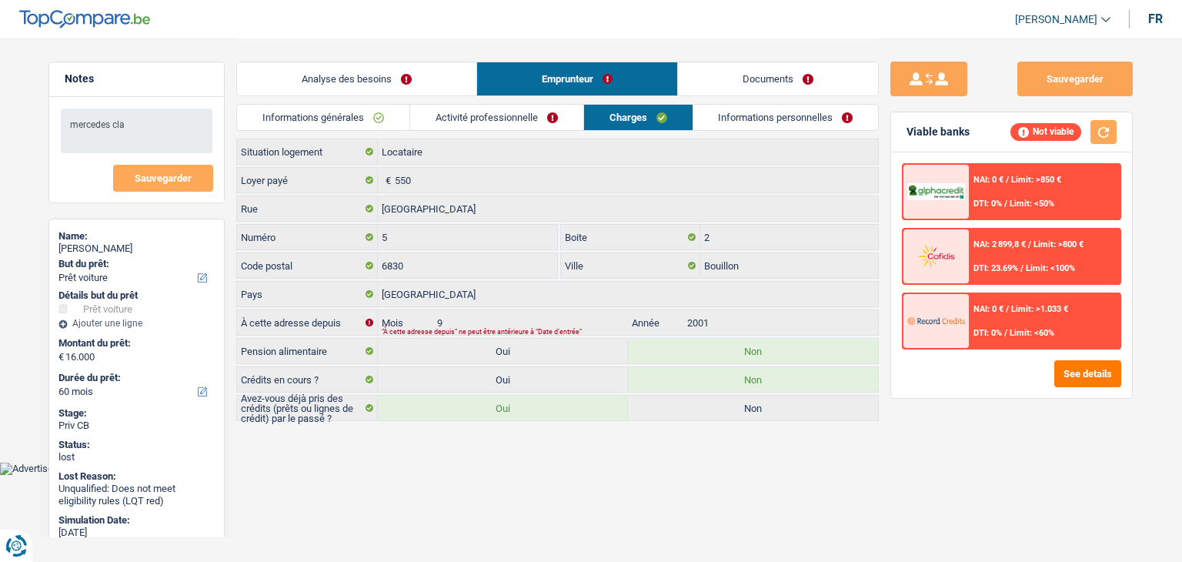
click at [748, 129] on link "Informations personnelles" at bounding box center [787, 117] width 186 height 25
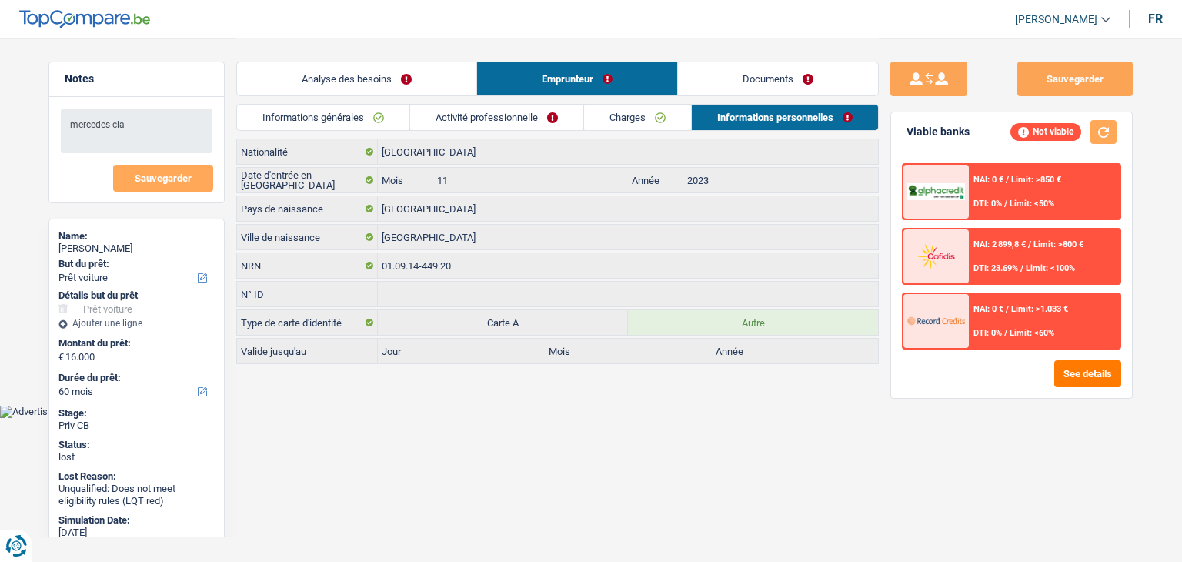
click at [744, 86] on link "Documents" at bounding box center [778, 78] width 200 height 33
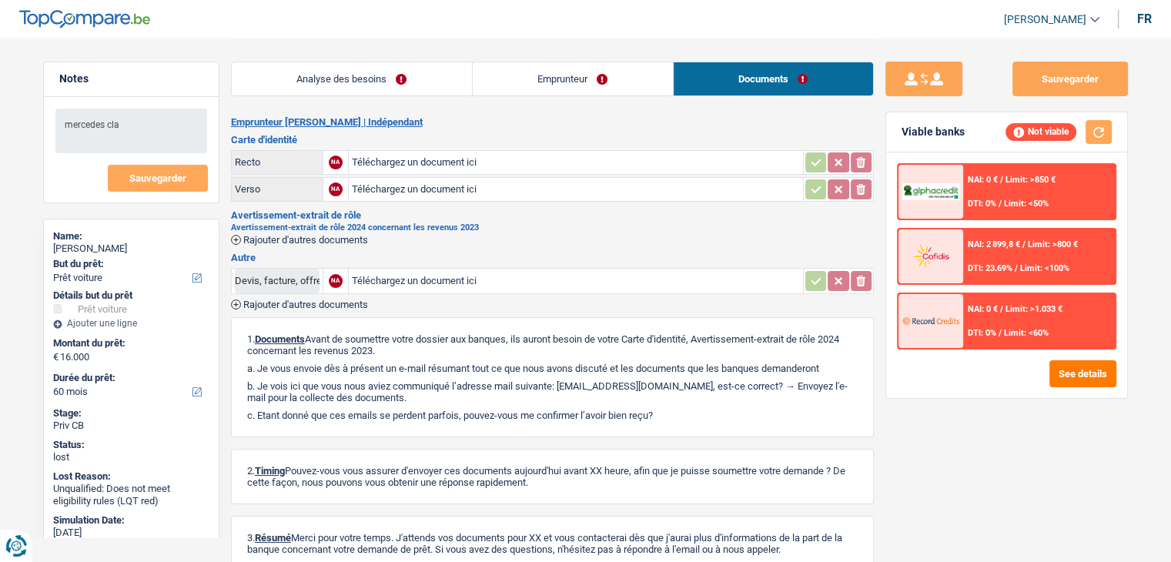
click at [443, 78] on link "Analyse des besoins" at bounding box center [352, 78] width 240 height 33
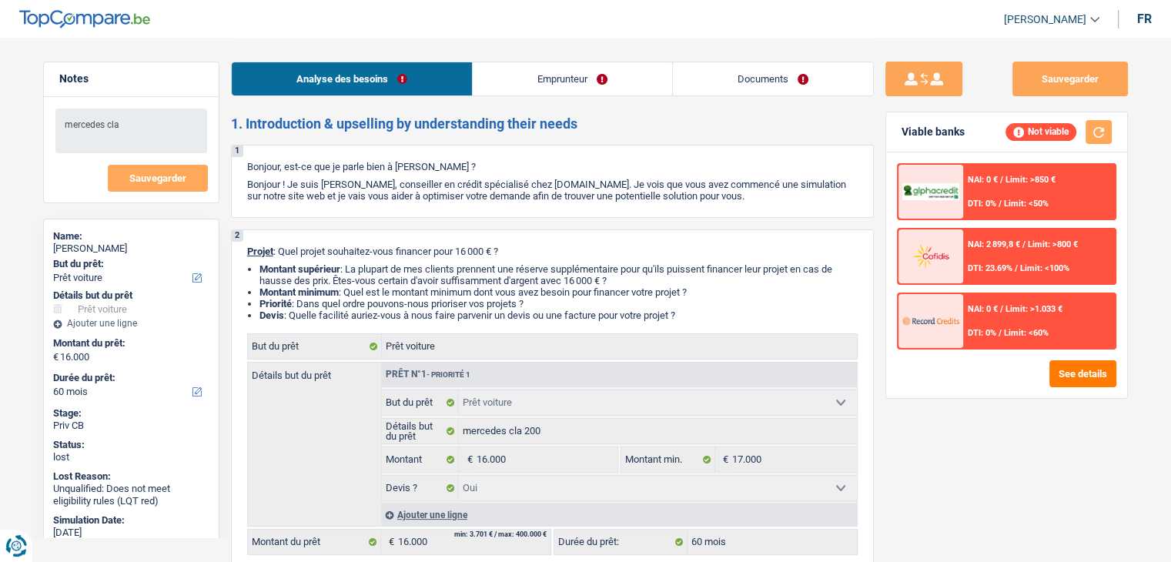
click at [542, 71] on link "Emprunteur" at bounding box center [572, 78] width 199 height 33
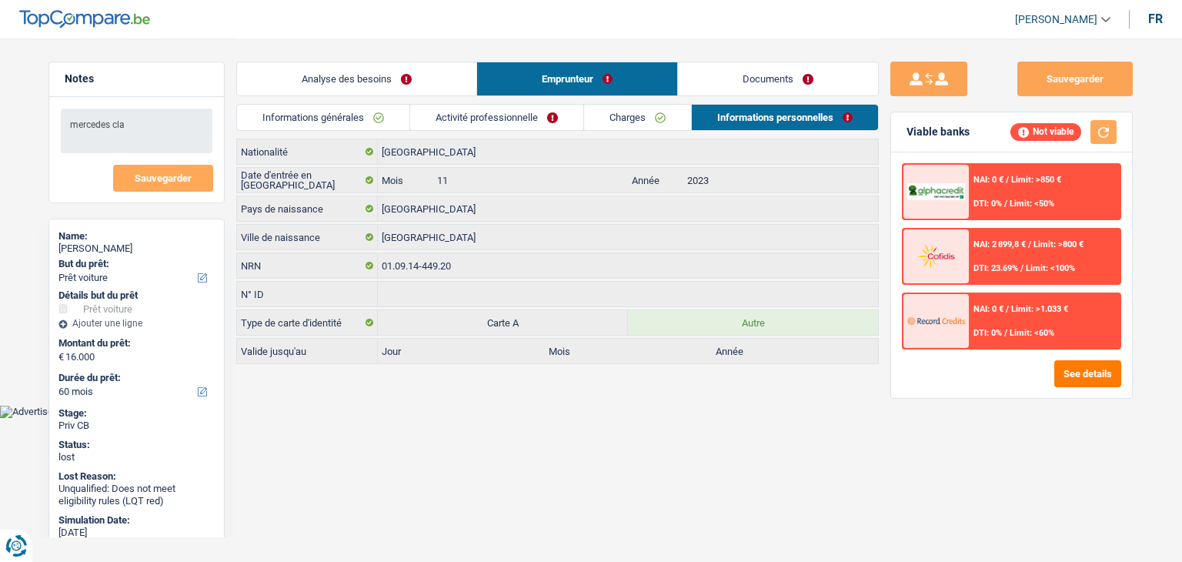
click at [368, 123] on link "Informations générales" at bounding box center [323, 117] width 172 height 25
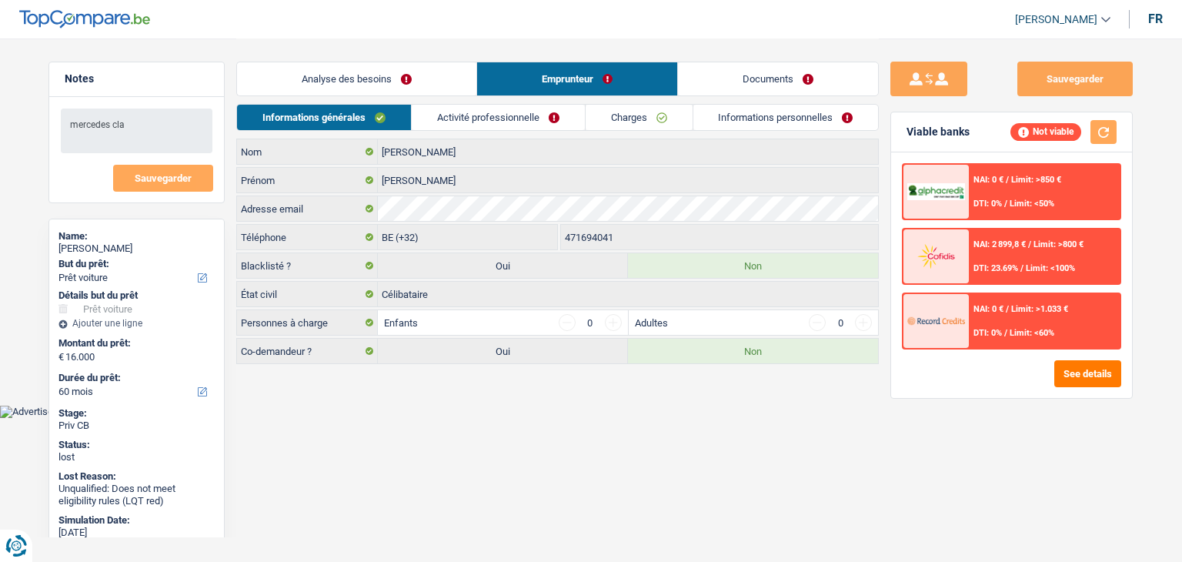
click at [462, 113] on link "Activité professionnelle" at bounding box center [498, 117] width 173 height 25
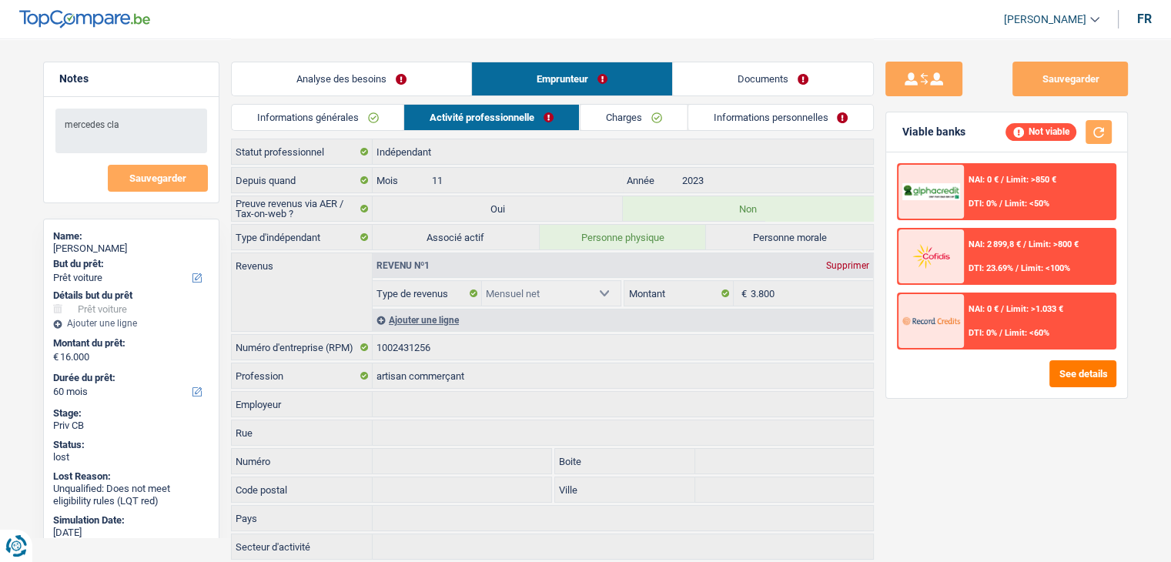
click at [615, 118] on link "Charges" at bounding box center [633, 117] width 107 height 25
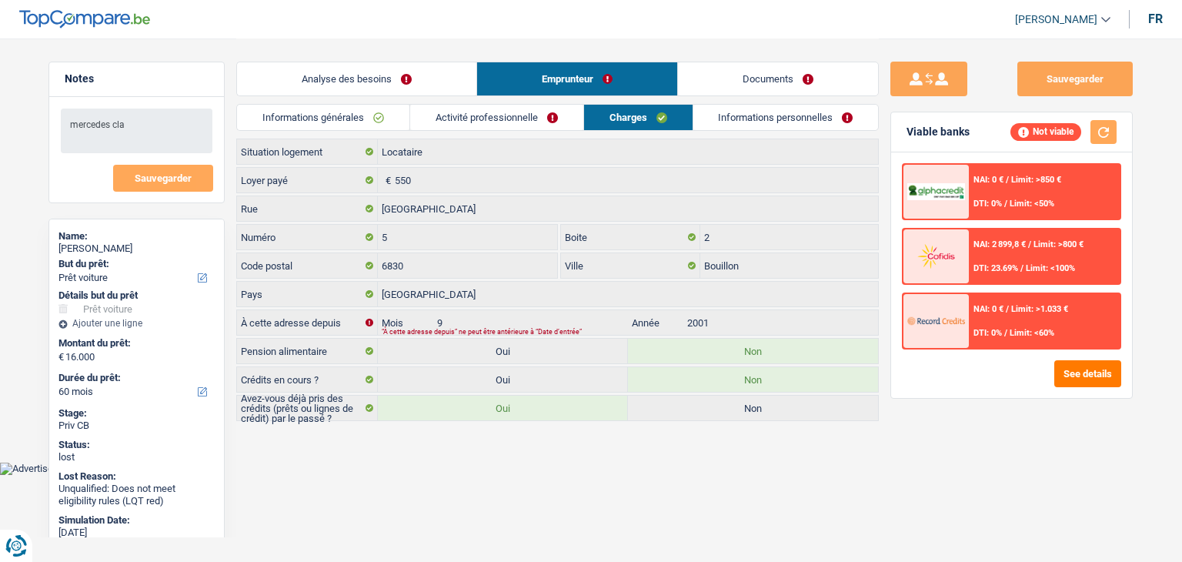
click at [712, 125] on link "Informations personnelles" at bounding box center [787, 117] width 186 height 25
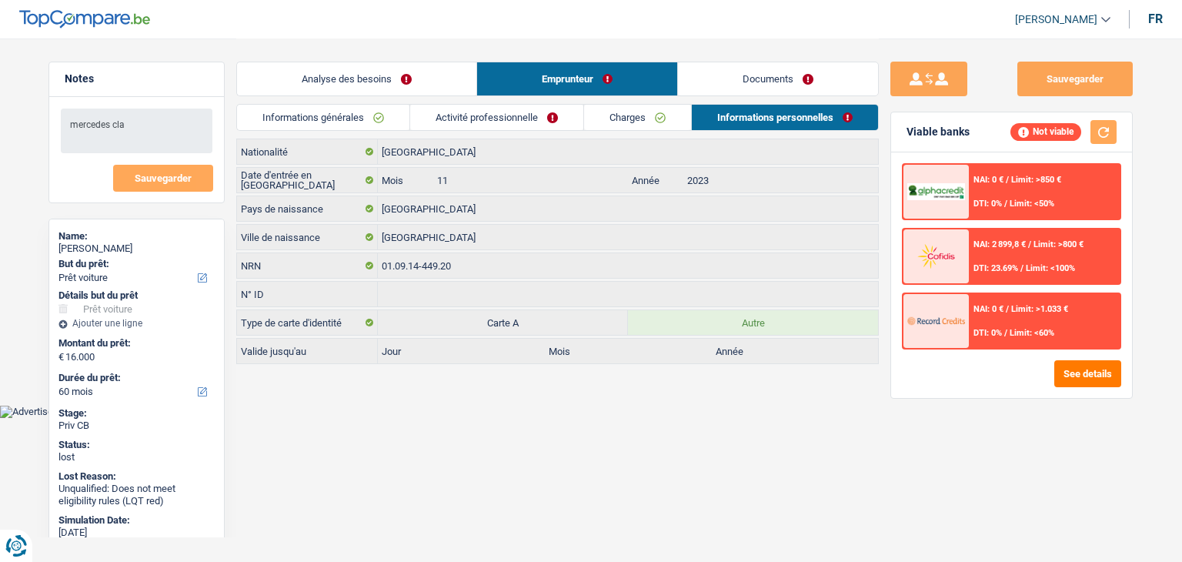
click at [376, 132] on div "Informations générales Activité professionnelle Charges Informations personnell…" at bounding box center [557, 121] width 643 height 35
click at [367, 93] on link "Analyse des besoins" at bounding box center [356, 78] width 239 height 33
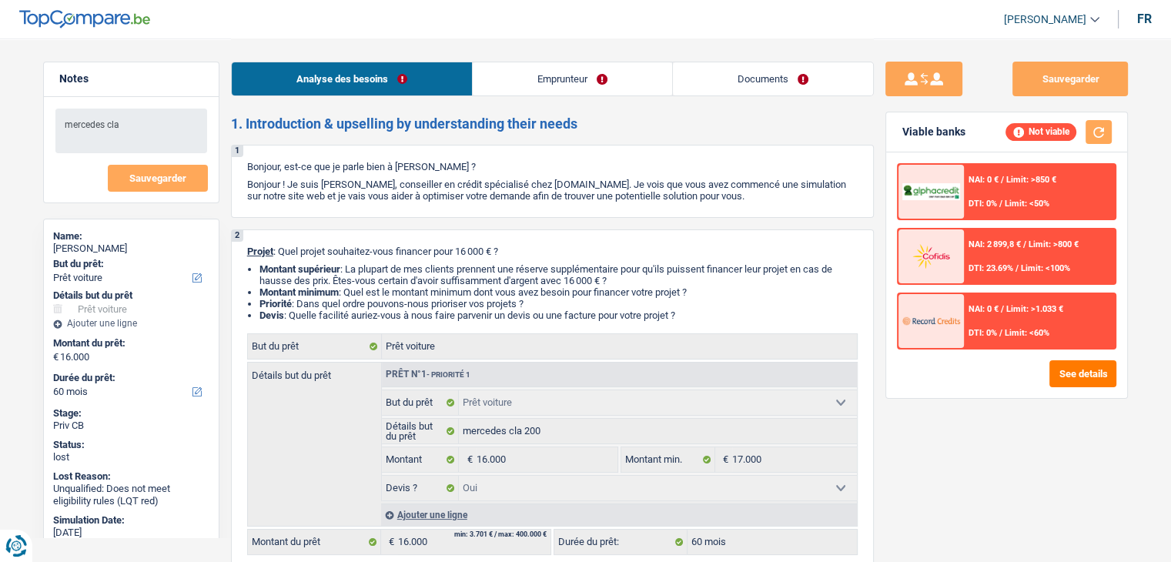
click at [359, 82] on link "Analyse des besoins" at bounding box center [352, 78] width 240 height 33
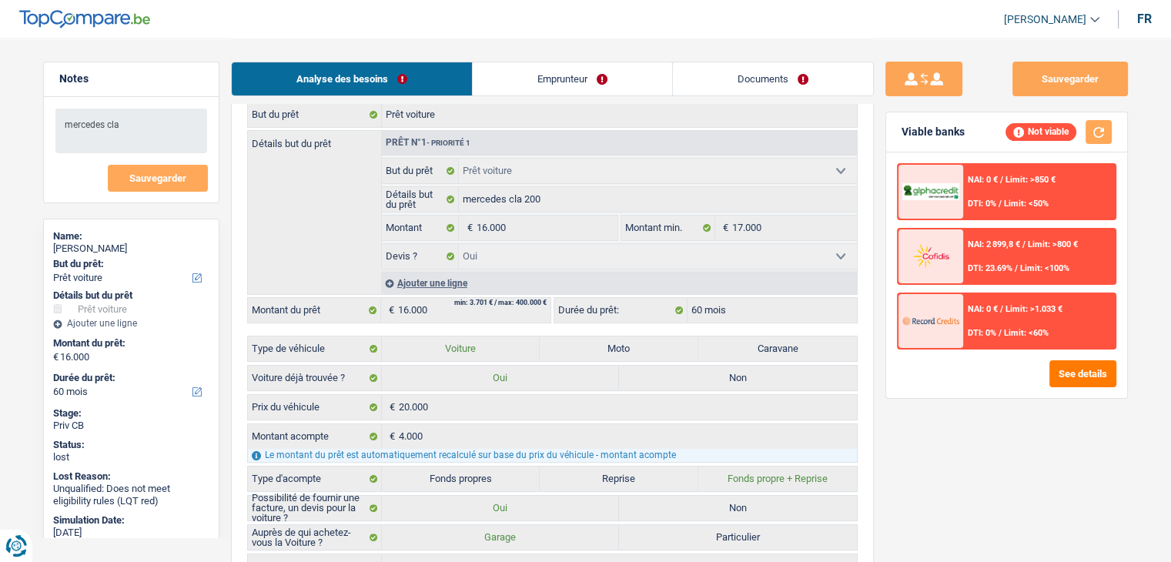
scroll to position [77, 0]
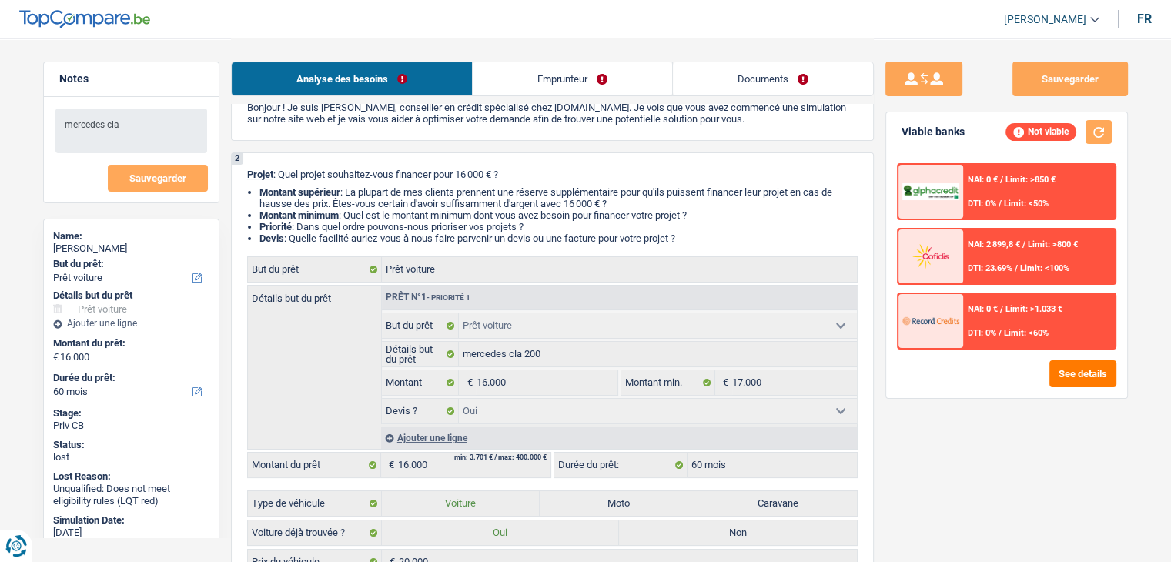
drag, startPoint x: 693, startPoint y: 235, endPoint x: 249, endPoint y: 161, distance: 449.5
click at [249, 161] on div "2 Projet : Quel projet souhaitez-vous financer pour 16 000 € ? Montant supérieu…" at bounding box center [552, 465] width 643 height 627
click at [249, 162] on div "2 Projet : Quel projet souhaitez-vous financer pour 16 000 € ? Montant supérieu…" at bounding box center [552, 465] width 643 height 627
drag, startPoint x: 247, startPoint y: 167, endPoint x: 718, endPoint y: 235, distance: 475.9
click at [718, 235] on div "2 Projet : Quel projet souhaitez-vous financer pour 16 000 € ? Montant supérieu…" at bounding box center [552, 465] width 643 height 627
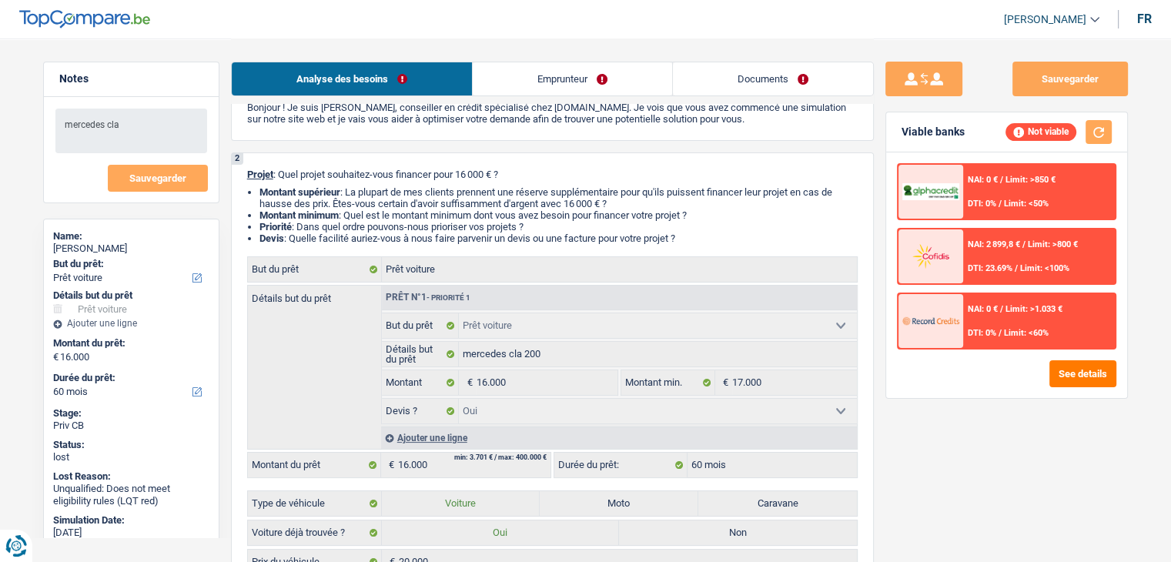
click at [717, 237] on li "Devis : Quelle facilité auriez-vous à nous faire parvenir un devis ou une factu…" at bounding box center [558, 238] width 598 height 12
drag, startPoint x: 699, startPoint y: 237, endPoint x: 228, endPoint y: 173, distance: 475.4
click at [264, 205] on li "Montant supérieur : La plupart de mes clients prennent une réserve supplémentai…" at bounding box center [558, 197] width 598 height 23
click at [243, 179] on div "2 Projet : Quel projet souhaitez-vous financer pour 16 000 € ? Montant supérieu…" at bounding box center [552, 465] width 643 height 627
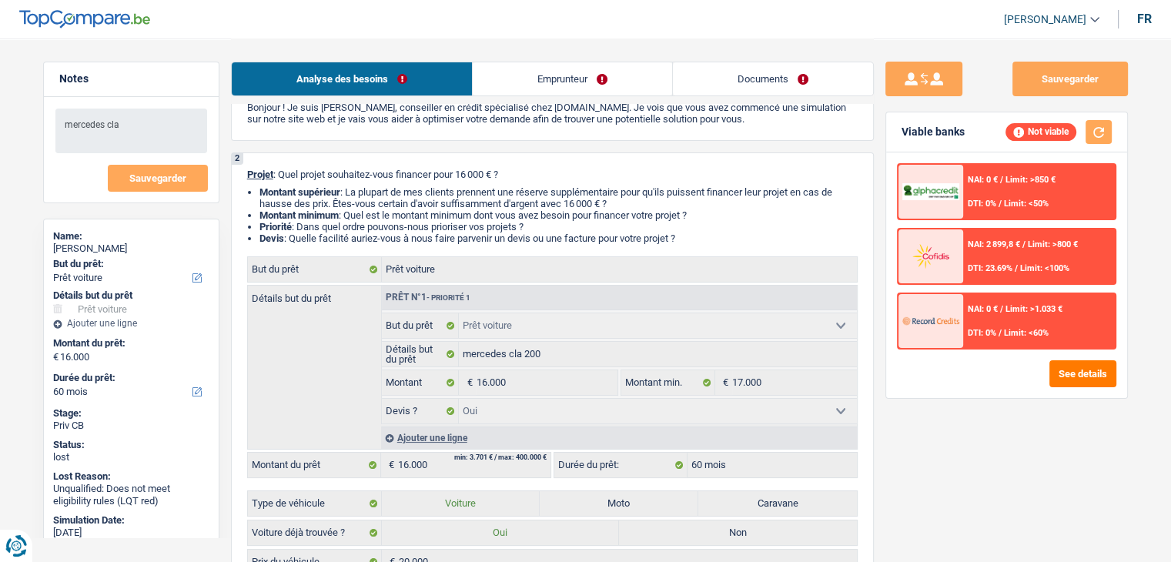
drag, startPoint x: 246, startPoint y: 175, endPoint x: 687, endPoint y: 222, distance: 443.5
click at [730, 234] on div "2 Projet : Quel projet souhaitez-vous financer pour 16 000 € ? Montant supérieu…" at bounding box center [552, 465] width 643 height 627
click at [687, 222] on li "Priorité : Dans quel ordre pouvons-nous prioriser vos projets ?" at bounding box center [558, 227] width 598 height 12
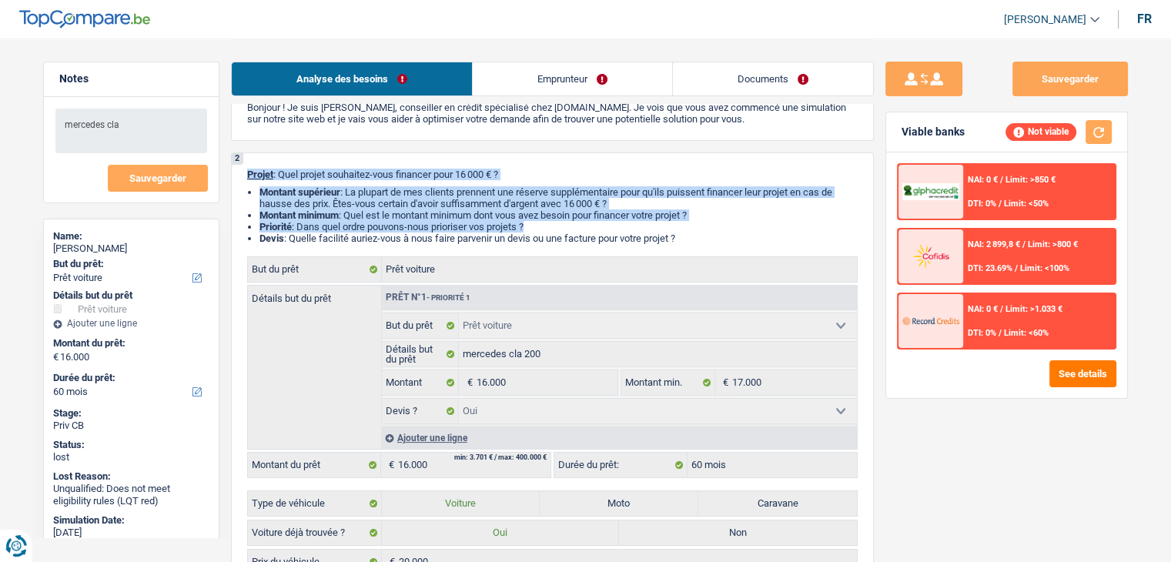
drag, startPoint x: 687, startPoint y: 232, endPoint x: 241, endPoint y: 179, distance: 449.5
click at [241, 179] on div "2 Projet : Quel projet souhaitez-vous financer pour 16 000 € ? Montant supérieu…" at bounding box center [552, 465] width 643 height 627
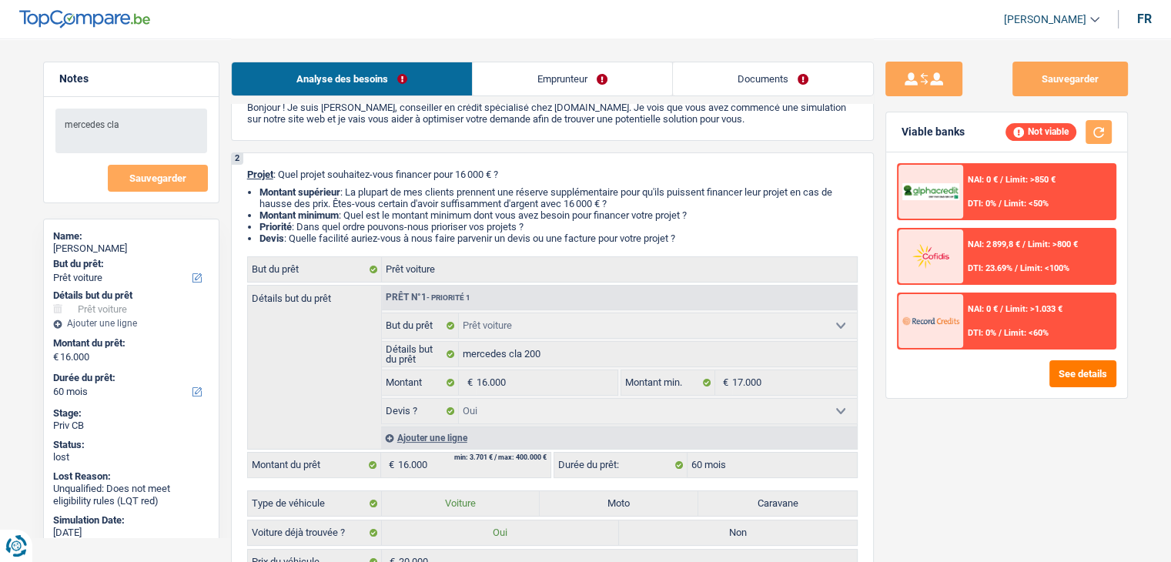
click at [241, 179] on div "2 Projet : Quel projet souhaitez-vous financer pour 16 000 € ? Montant supérieu…" at bounding box center [552, 465] width 643 height 627
drag, startPoint x: 244, startPoint y: 169, endPoint x: 720, endPoint y: 240, distance: 481.7
click at [720, 240] on div "2 Projet : Quel projet souhaitez-vous financer pour 16 000 € ? Montant supérieu…" at bounding box center [552, 465] width 643 height 627
click at [720, 240] on li "Devis : Quelle facilité auriez-vous à nous faire parvenir un devis ou une factu…" at bounding box center [558, 238] width 598 height 12
drag, startPoint x: 690, startPoint y: 239, endPoint x: 242, endPoint y: 168, distance: 452.9
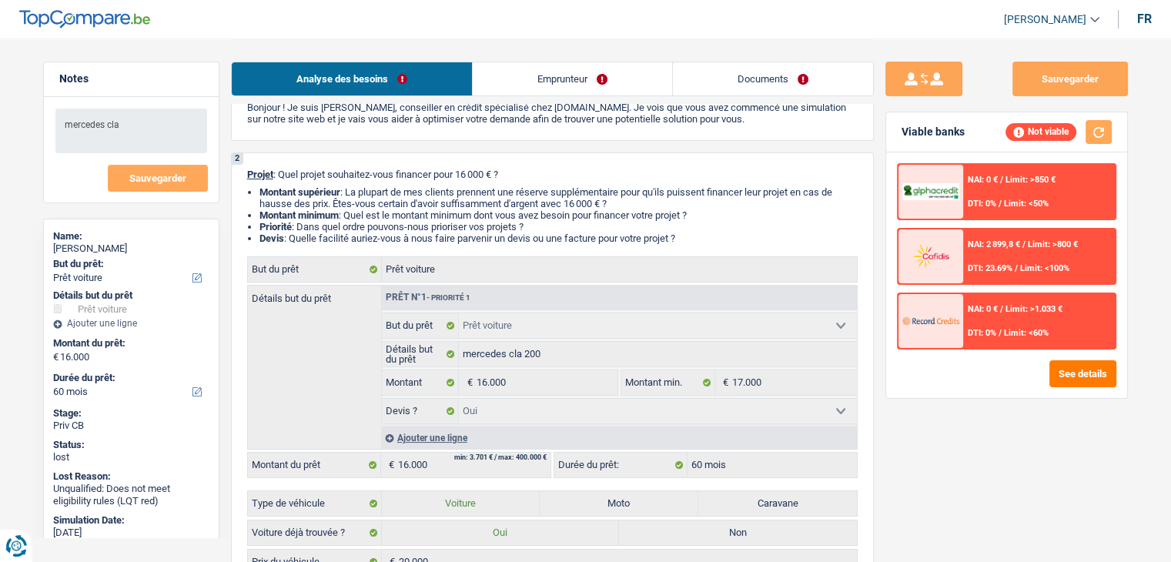
click at [242, 168] on div "2 Projet : Quel projet souhaitez-vous financer pour 16 000 € ? Montant supérieu…" at bounding box center [552, 465] width 643 height 627
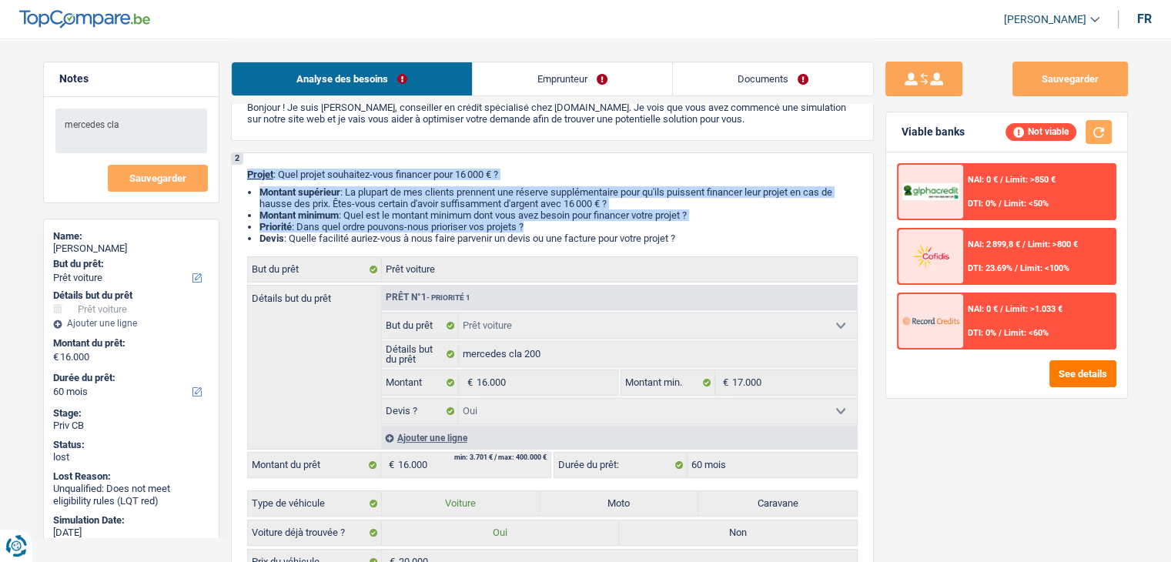
drag, startPoint x: 246, startPoint y: 175, endPoint x: 709, endPoint y: 230, distance: 465.9
click at [709, 230] on div "2 Projet : Quel projet souhaitez-vous financer pour 16 000 € ? Montant supérieu…" at bounding box center [552, 465] width 643 height 627
click at [709, 230] on li "Priorité : Dans quel ordre pouvons-nous prioriser vos projets ?" at bounding box center [558, 227] width 598 height 12
drag, startPoint x: 687, startPoint y: 238, endPoint x: 246, endPoint y: 175, distance: 446.3
click at [246, 175] on div "2 Projet : Quel projet souhaitez-vous financer pour 16 000 € ? Montant supérieu…" at bounding box center [552, 465] width 643 height 627
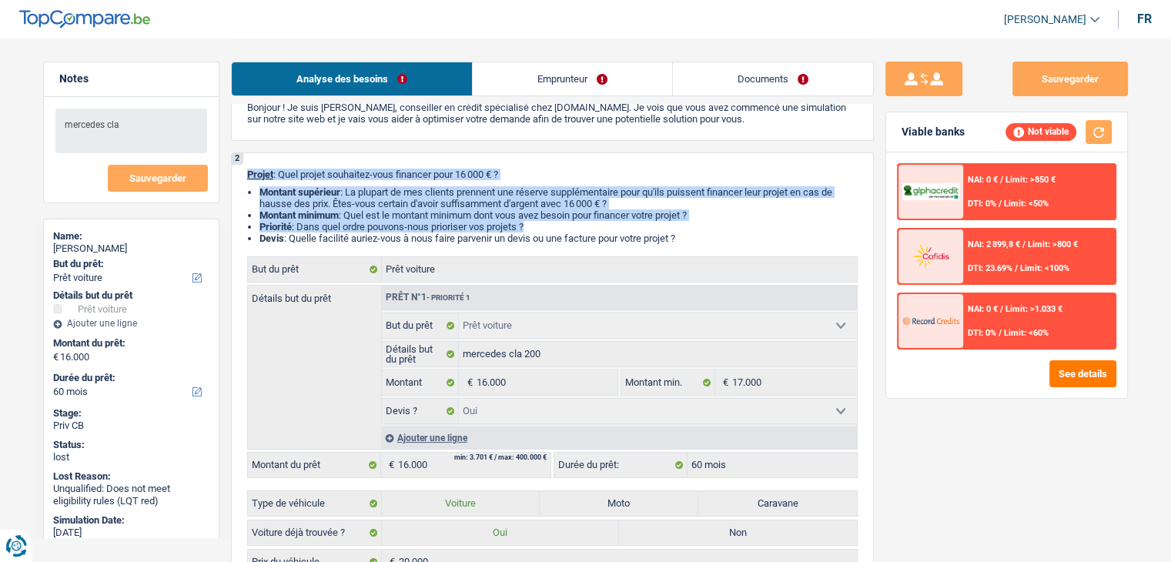
click at [246, 175] on div "2 Projet : Quel projet souhaitez-vous financer pour 16 000 € ? Montant supérieu…" at bounding box center [552, 465] width 643 height 627
drag, startPoint x: 245, startPoint y: 168, endPoint x: 711, endPoint y: 236, distance: 471.3
click at [711, 236] on div "2 Projet : Quel projet souhaitez-vous financer pour 16 000 € ? Montant supérieu…" at bounding box center [552, 465] width 643 height 627
click at [711, 236] on li "Devis : Quelle facilité auriez-vous à nous faire parvenir un devis ou une factu…" at bounding box center [558, 238] width 598 height 12
drag, startPoint x: 654, startPoint y: 232, endPoint x: 241, endPoint y: 170, distance: 417.9
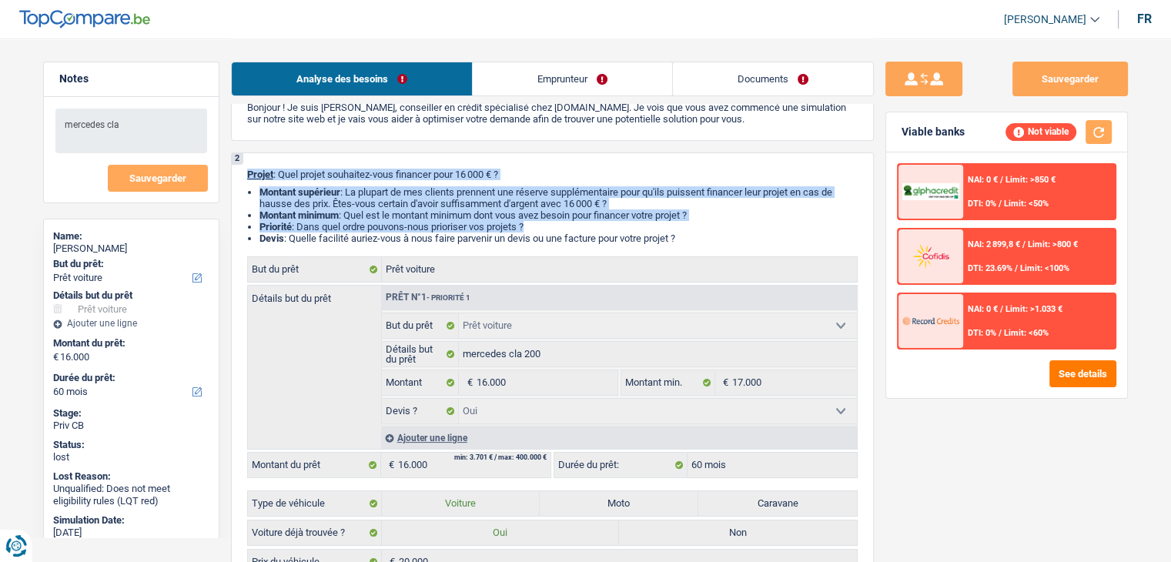
click at [241, 170] on div "2 Projet : Quel projet souhaitez-vous financer pour 16 000 € ? Montant supérieu…" at bounding box center [552, 465] width 643 height 627
click at [240, 170] on div "2 Projet : Quel projet souhaitez-vous financer pour 16 000 € ? Montant supérieu…" at bounding box center [552, 465] width 643 height 627
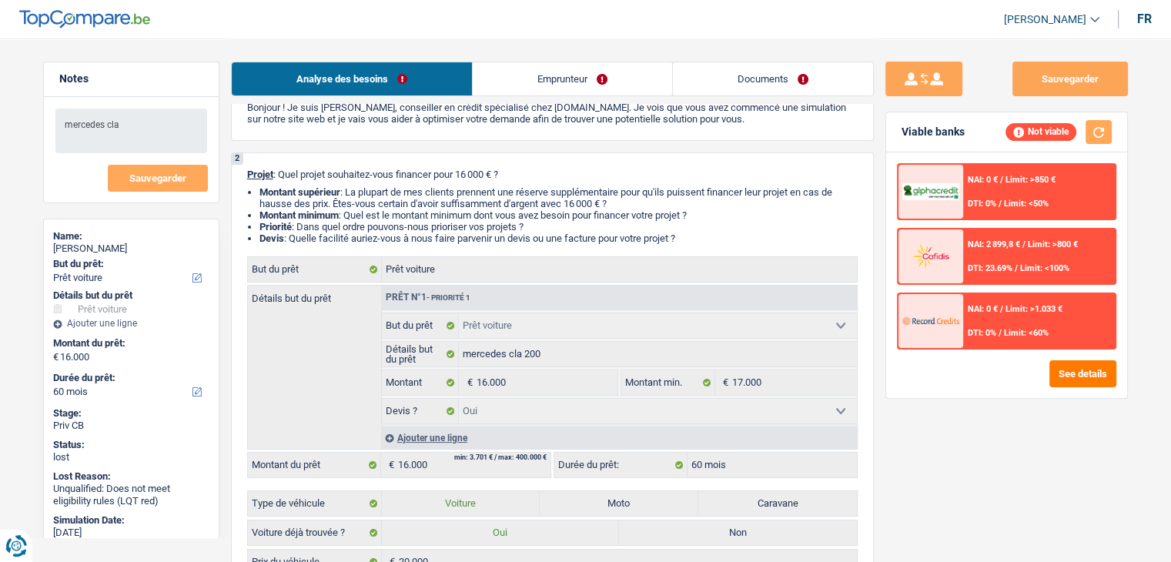
click at [251, 176] on span "Projet" at bounding box center [260, 175] width 26 height 12
drag, startPoint x: 247, startPoint y: 173, endPoint x: 705, endPoint y: 242, distance: 463.1
click at [705, 242] on div "2 Projet : Quel projet souhaitez-vous financer pour 16 000 € ? Montant supérieu…" at bounding box center [552, 465] width 643 height 627
click at [705, 242] on li "Devis : Quelle facilité auriez-vous à nous faire parvenir un devis ou une factu…" at bounding box center [558, 238] width 598 height 12
drag, startPoint x: 709, startPoint y: 220, endPoint x: 246, endPoint y: 174, distance: 464.9
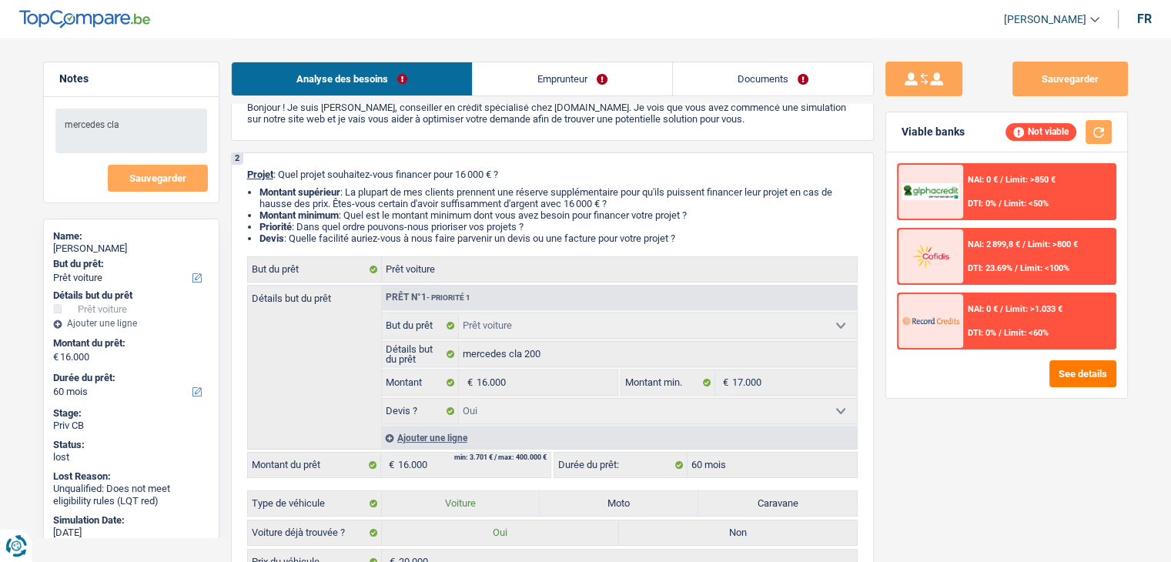
click at [264, 184] on div "2 Projet : Quel projet souhaitez-vous financer pour 16 000 € ? Montant supérieu…" at bounding box center [552, 465] width 643 height 627
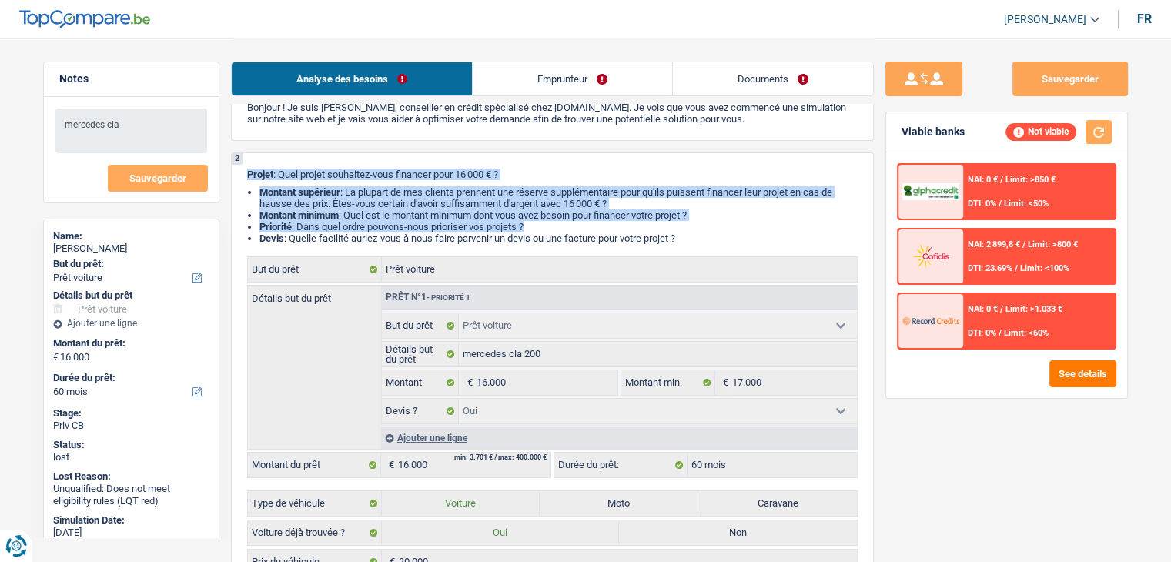
drag, startPoint x: 248, startPoint y: 175, endPoint x: 715, endPoint y: 234, distance: 471.0
click at [720, 232] on div "2 Projet : Quel projet souhaitez-vous financer pour 16 000 € ? Montant supérieu…" at bounding box center [552, 465] width 643 height 627
click at [705, 235] on li "Devis : Quelle facilité auriez-vous à nous faire parvenir un devis ou une factu…" at bounding box center [558, 238] width 598 height 12
drag, startPoint x: 690, startPoint y: 235, endPoint x: 237, endPoint y: 175, distance: 457.2
click at [237, 175] on div "2 Projet : Quel projet souhaitez-vous financer pour 16 000 € ? Montant supérieu…" at bounding box center [552, 465] width 643 height 627
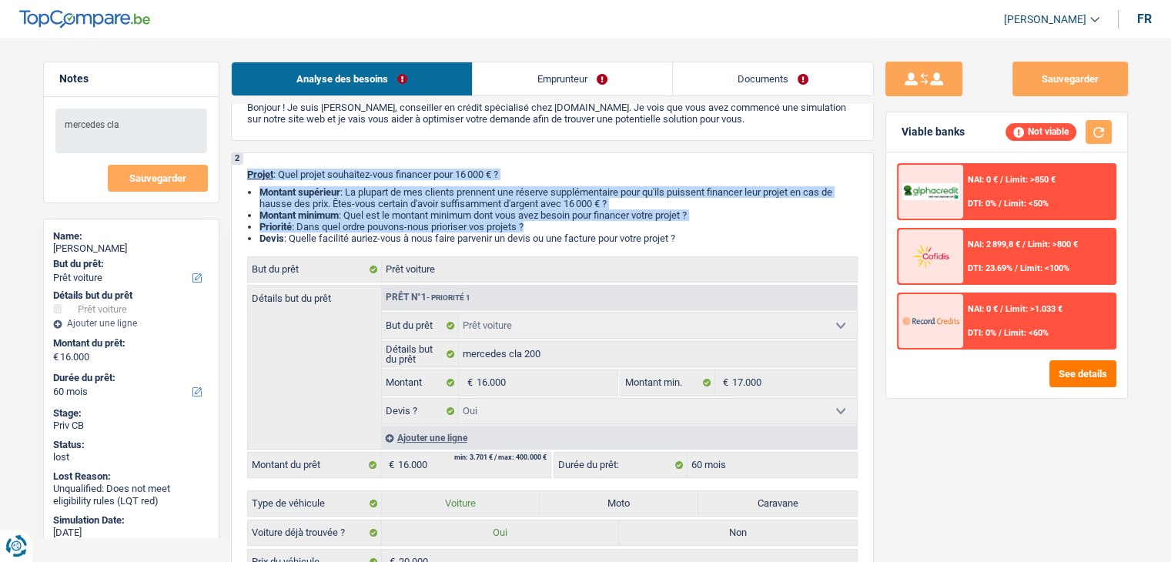
click at [237, 175] on div "2 Projet : Quel projet souhaitez-vous financer pour 16 000 € ? Montant supérieu…" at bounding box center [552, 465] width 643 height 627
drag, startPoint x: 246, startPoint y: 175, endPoint x: 765, endPoint y: 236, distance: 523.1
click at [765, 236] on div "2 Projet : Quel projet souhaitez-vous financer pour 16 000 € ? Montant supérieu…" at bounding box center [552, 465] width 643 height 627
click at [724, 236] on li "Devis : Quelle facilité auriez-vous à nous faire parvenir un devis ou une factu…" at bounding box center [558, 238] width 598 height 12
drag, startPoint x: 687, startPoint y: 242, endPoint x: 234, endPoint y: 167, distance: 458.7
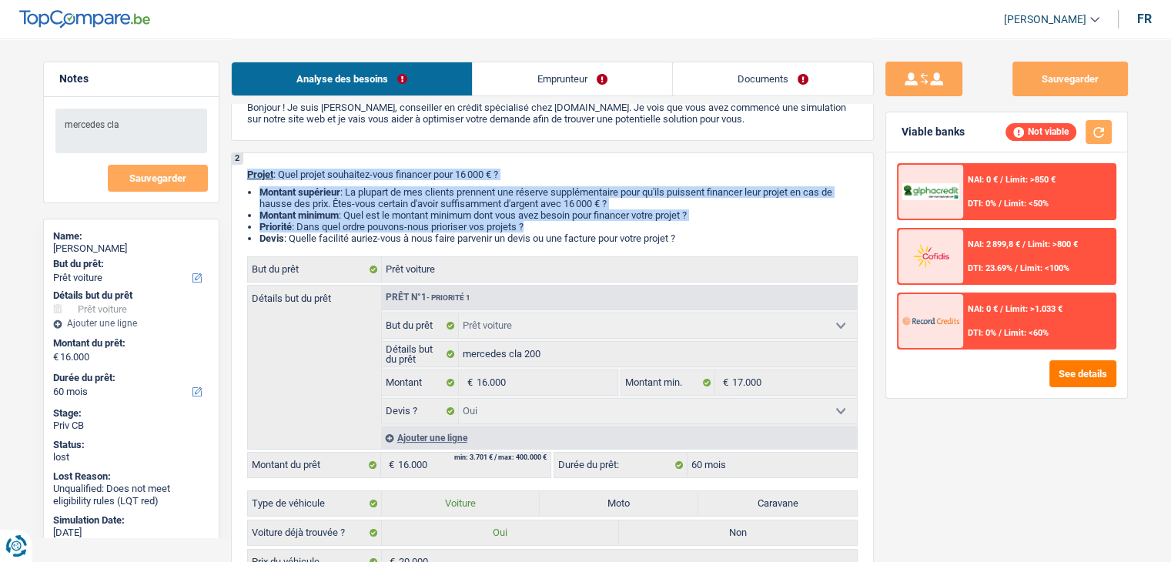
click at [234, 167] on div "2 Projet : Quel projet souhaitez-vous financer pour 16 000 € ? Montant supérieu…" at bounding box center [552, 465] width 643 height 627
drag, startPoint x: 261, startPoint y: 177, endPoint x: 721, endPoint y: 234, distance: 463.8
click at [721, 234] on div "2 Projet : Quel projet souhaitez-vous financer pour 16 000 € ? Montant supérieu…" at bounding box center [552, 465] width 643 height 627
click at [721, 234] on li "Devis : Quelle facilité auriez-vous à nous faire parvenir un devis ou une factu…" at bounding box center [558, 238] width 598 height 12
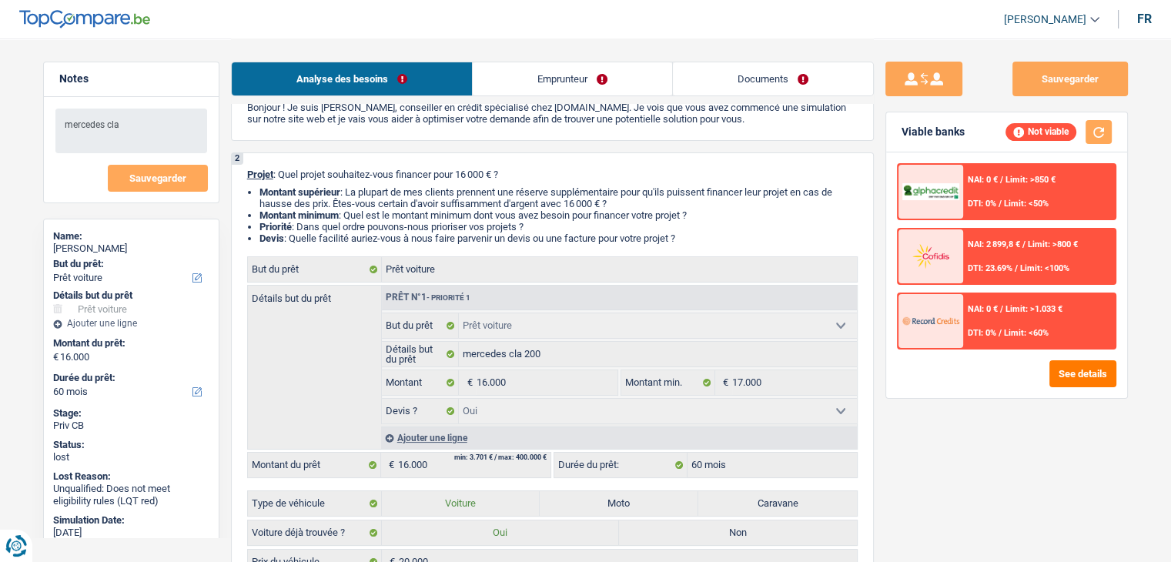
drag, startPoint x: 685, startPoint y: 238, endPoint x: 240, endPoint y: 172, distance: 449.7
click at [240, 172] on div "2 Projet : Quel projet souhaitez-vous financer pour 16 000 € ? Montant supérieu…" at bounding box center [552, 465] width 643 height 627
drag, startPoint x: 252, startPoint y: 173, endPoint x: 763, endPoint y: 236, distance: 514.2
click at [763, 236] on div "2 Projet : Quel projet souhaitez-vous financer pour 16 000 € ? Montant supérieu…" at bounding box center [552, 465] width 643 height 627
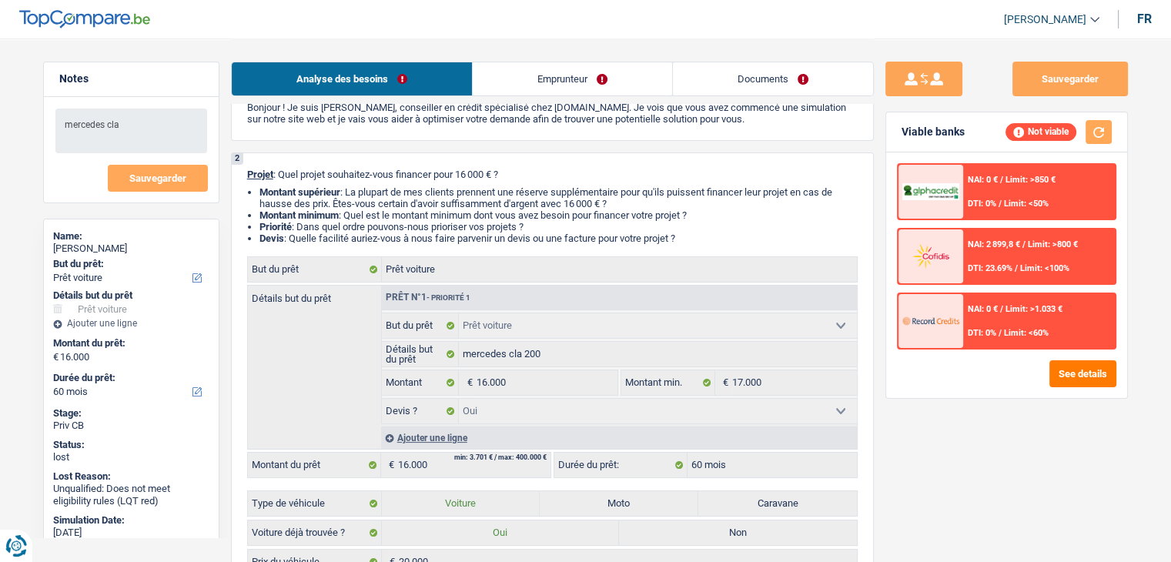
click at [763, 236] on li "Devis : Quelle facilité auriez-vous à nous faire parvenir un devis ou une factu…" at bounding box center [558, 238] width 598 height 12
drag, startPoint x: 685, startPoint y: 242, endPoint x: 240, endPoint y: 169, distance: 450.7
click at [240, 169] on div "2 Projet : Quel projet souhaitez-vous financer pour 16 000 € ? Montant supérieu…" at bounding box center [552, 465] width 643 height 627
drag, startPoint x: 250, startPoint y: 174, endPoint x: 707, endPoint y: 232, distance: 460.9
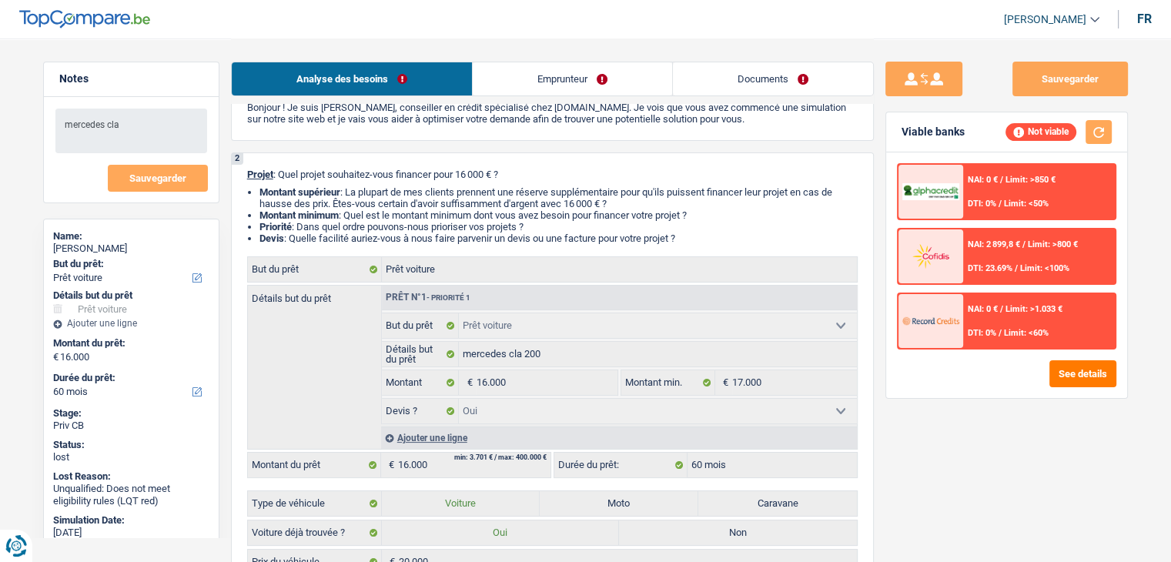
click at [707, 232] on div "2 Projet : Quel projet souhaitez-vous financer pour 16 000 € ? Montant supérieu…" at bounding box center [552, 465] width 643 height 627
click at [707, 232] on li "Devis : Quelle facilité auriez-vous à nous faire parvenir un devis ou une factu…" at bounding box center [558, 238] width 598 height 12
drag, startPoint x: 704, startPoint y: 235, endPoint x: 566, endPoint y: 235, distance: 138.6
click at [566, 235] on li "Devis : Quelle facilité auriez-vous à nous faire parvenir un devis ou une factu…" at bounding box center [558, 238] width 598 height 12
click at [662, 225] on li "Priorité : Dans quel ordre pouvons-nous prioriser vos projets ?" at bounding box center [558, 227] width 598 height 12
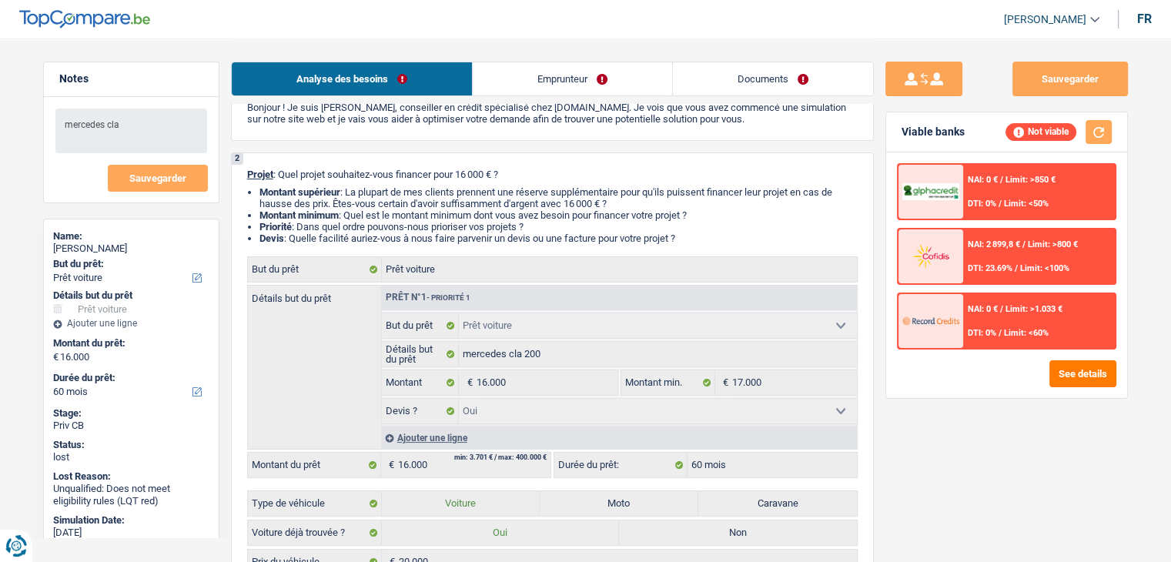
drag, startPoint x: 688, startPoint y: 243, endPoint x: 236, endPoint y: 171, distance: 458.3
click at [236, 171] on div "2 Projet : Quel projet souhaitez-vous financer pour 16 000 € ? Montant supérieu…" at bounding box center [552, 465] width 643 height 627
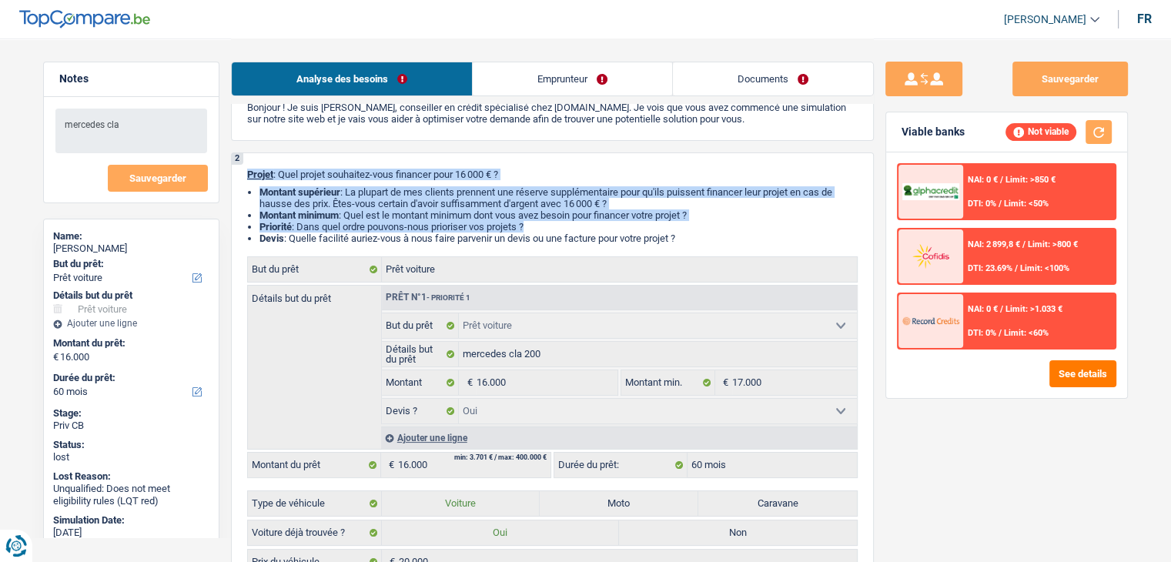
drag, startPoint x: 249, startPoint y: 172, endPoint x: 720, endPoint y: 229, distance: 475.3
click at [720, 229] on div "2 Projet : Quel projet souhaitez-vous financer pour 16 000 € ? Montant supérieu…" at bounding box center [552, 465] width 643 height 627
click at [719, 226] on li "Priorité : Dans quel ordre pouvons-nous prioriser vos projets ?" at bounding box center [558, 227] width 598 height 12
drag, startPoint x: 694, startPoint y: 232, endPoint x: 277, endPoint y: 175, distance: 421.0
click at [291, 175] on div "2 Projet : Quel projet souhaitez-vous financer pour 16 000 € ? Montant supérieu…" at bounding box center [552, 465] width 643 height 627
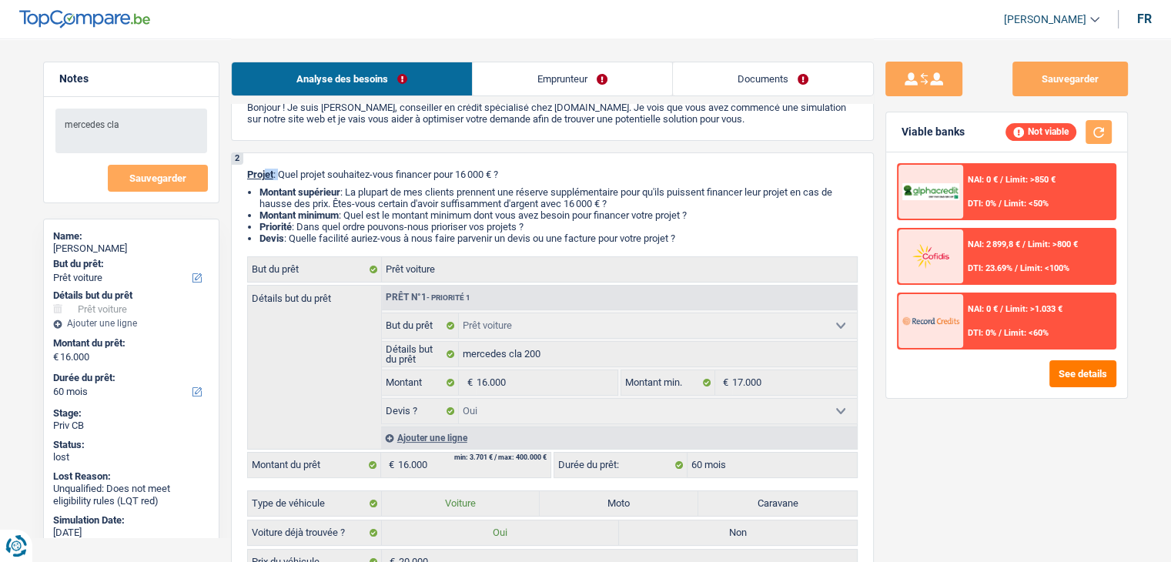
drag, startPoint x: 277, startPoint y: 175, endPoint x: 246, endPoint y: 176, distance: 30.8
click at [252, 176] on p "Projet : Quel projet souhaitez-vous financer pour 16 000 € ?" at bounding box center [552, 175] width 610 height 12
click at [236, 176] on div "2 Projet : Quel projet souhaitez-vous financer pour 16 000 € ? Montant supérieu…" at bounding box center [552, 465] width 643 height 627
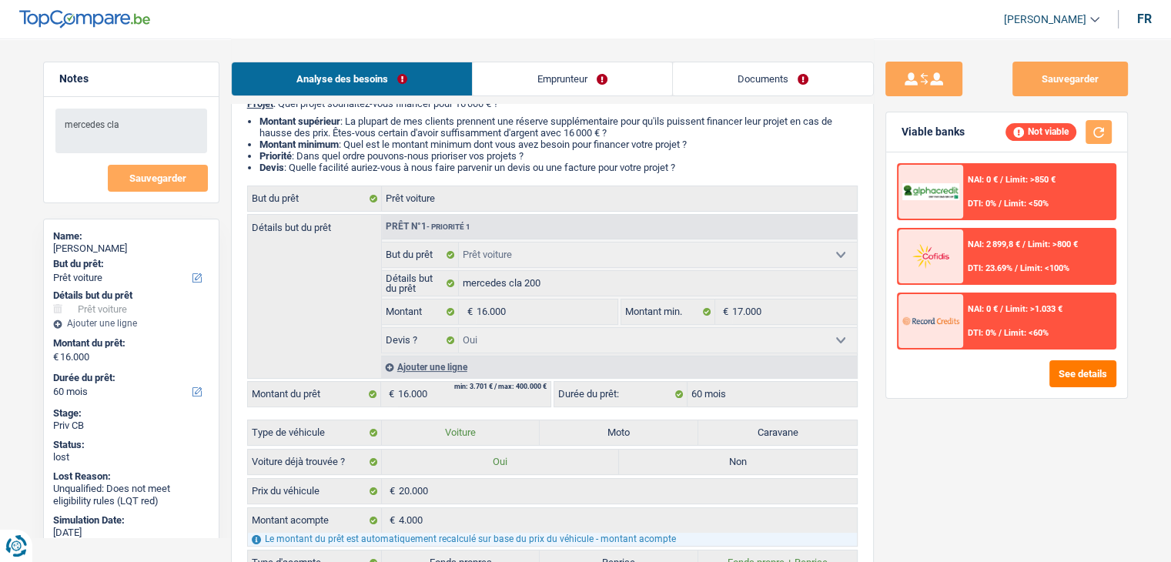
scroll to position [308, 0]
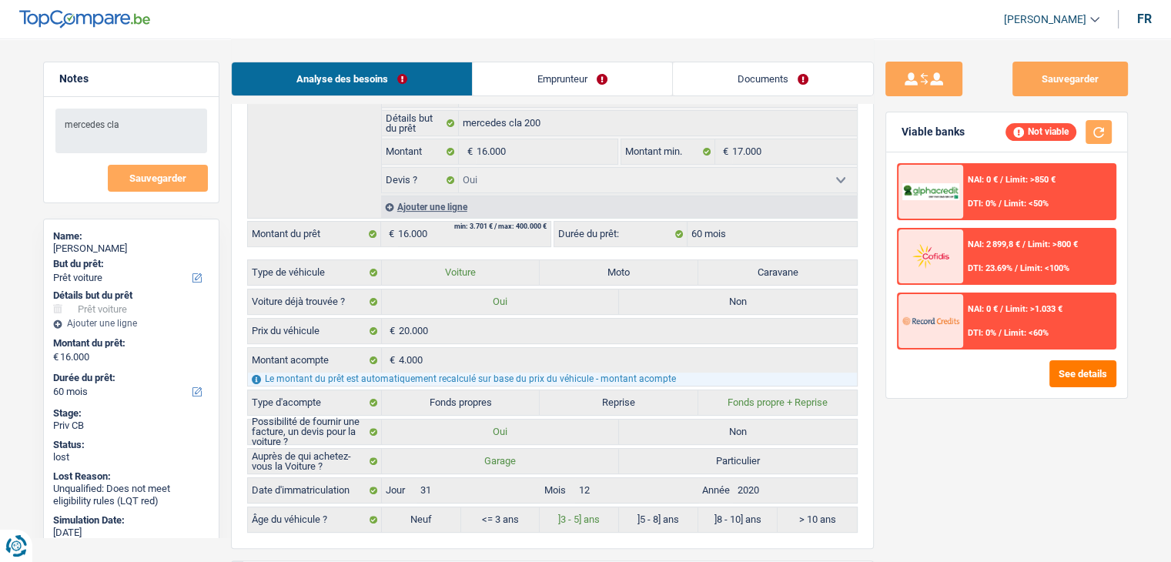
click at [925, 444] on div "Sauvegarder Viable banks Not viable NAI: 0 € / Limit: >850 € DTI: 0% / Limit: <…" at bounding box center [1007, 300] width 266 height 476
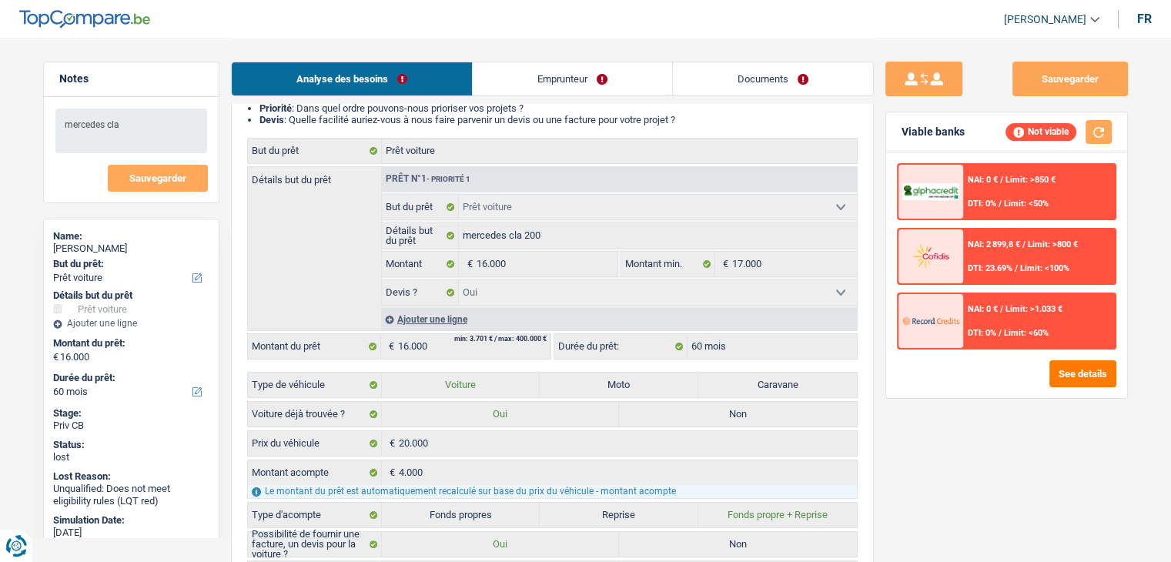
scroll to position [77, 0]
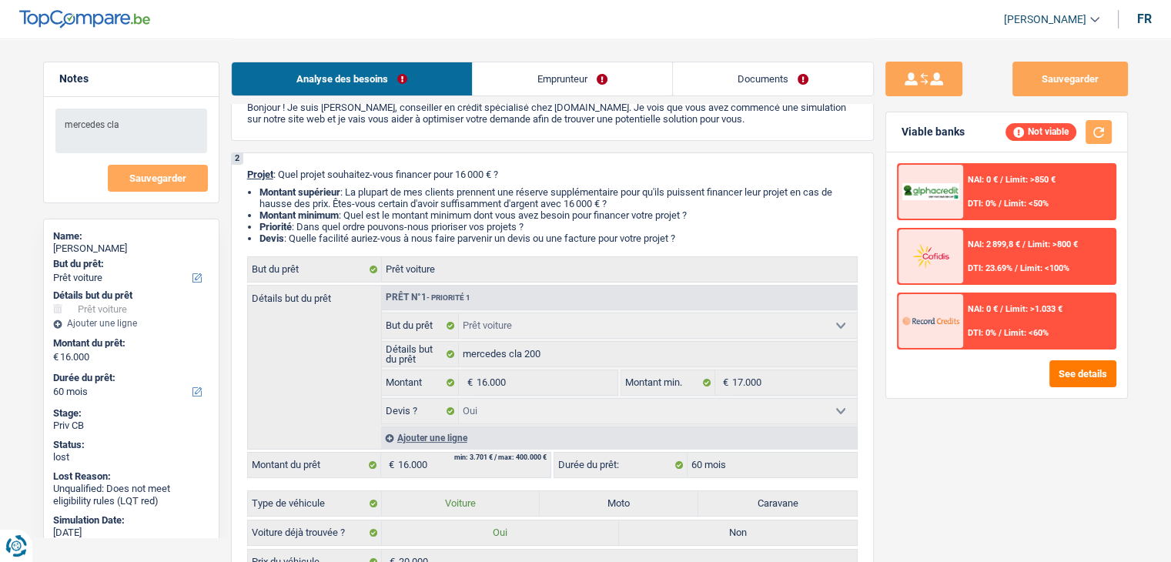
drag, startPoint x: 686, startPoint y: 236, endPoint x: 267, endPoint y: 184, distance: 422.0
click at [269, 184] on div "2 Projet : Quel projet souhaitez-vous financer pour 16 000 € ? Montant supérieu…" at bounding box center [552, 465] width 643 height 627
click at [227, 173] on div "Notes mercedes cla Sauvegarder Name: Kevin Amador But du prêt: Confort maison: …" at bounding box center [131, 300] width 199 height 476
click at [243, 173] on div "2 Projet : Quel projet souhaitez-vous financer pour 16 000 € ? Montant supérieu…" at bounding box center [552, 465] width 643 height 627
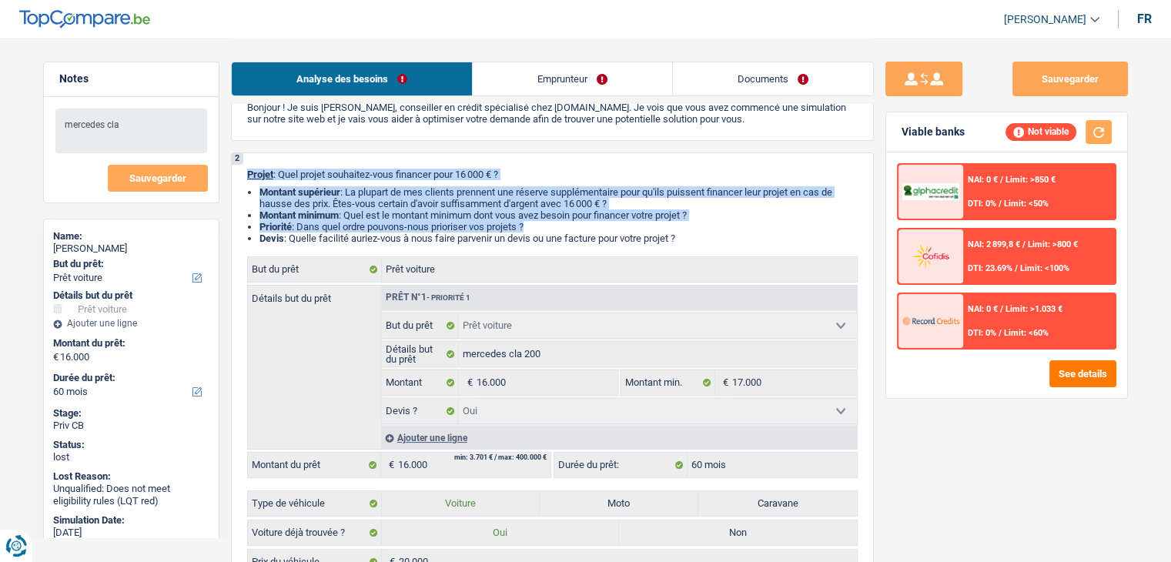
drag, startPoint x: 243, startPoint y: 173, endPoint x: 680, endPoint y: 229, distance: 440.7
click at [680, 229] on div "2 Projet : Quel projet souhaitez-vous financer pour 16 000 € ? Montant supérieu…" at bounding box center [552, 465] width 643 height 627
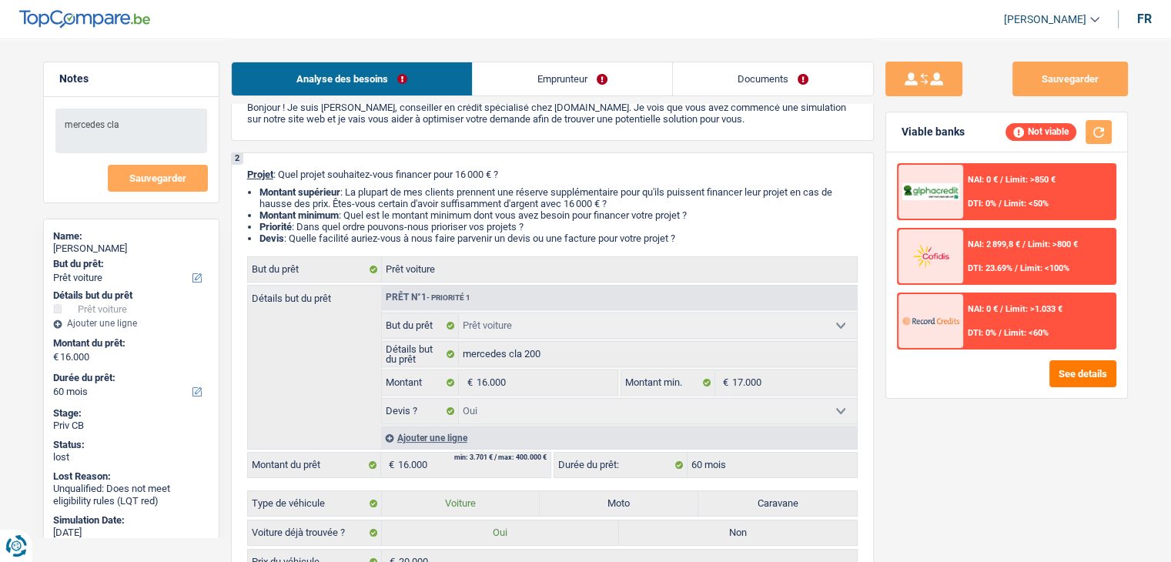
click at [705, 246] on div "2 Projet : Quel projet souhaitez-vous financer pour 16 000 € ? Montant supérieu…" at bounding box center [552, 465] width 643 height 627
drag, startPoint x: 687, startPoint y: 244, endPoint x: 243, endPoint y: 176, distance: 448.5
click at [243, 176] on div "2 Projet : Quel projet souhaitez-vous financer pour 16 000 € ? Montant supérieu…" at bounding box center [552, 465] width 643 height 627
drag, startPoint x: 247, startPoint y: 172, endPoint x: 694, endPoint y: 235, distance: 451.5
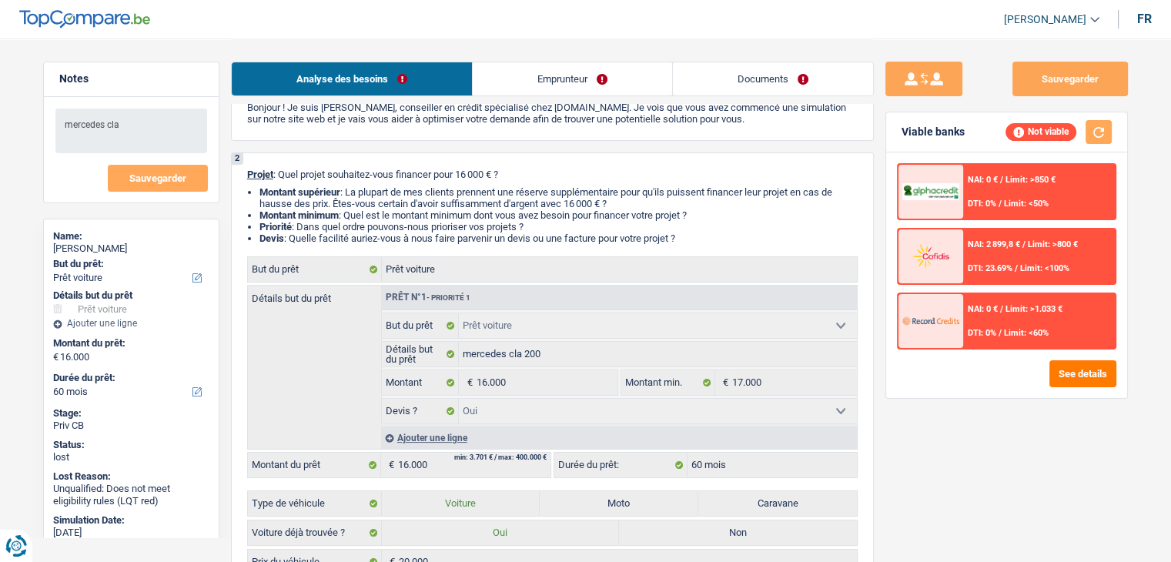
click at [694, 235] on div "2 Projet : Quel projet souhaitez-vous financer pour 16 000 € ? Montant supérieu…" at bounding box center [552, 465] width 643 height 627
click at [694, 235] on li "Devis : Quelle facilité auriez-vous à nous faire parvenir un devis ou une factu…" at bounding box center [558, 238] width 598 height 12
click at [579, 97] on div "Analyse des besoins Emprunteur Documents" at bounding box center [552, 70] width 643 height 65
click at [582, 89] on link "Emprunteur" at bounding box center [572, 78] width 199 height 33
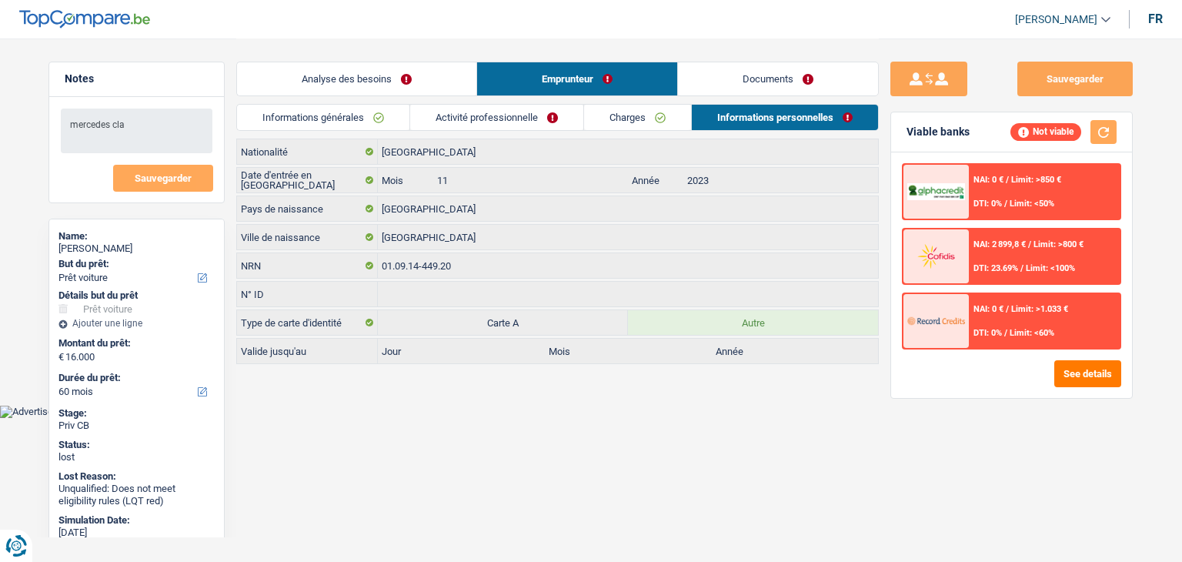
click at [506, 101] on div "Analyse des besoins Emprunteur Documents" at bounding box center [557, 70] width 643 height 65
click at [493, 112] on link "Activité professionnelle" at bounding box center [496, 117] width 173 height 25
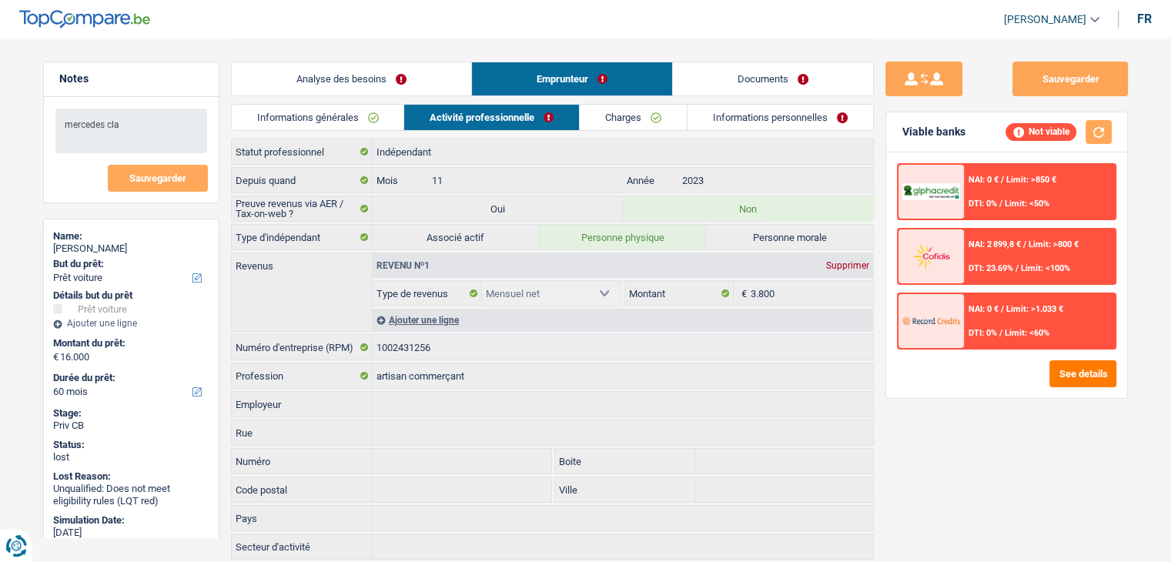
click at [635, 119] on link "Charges" at bounding box center [633, 117] width 107 height 25
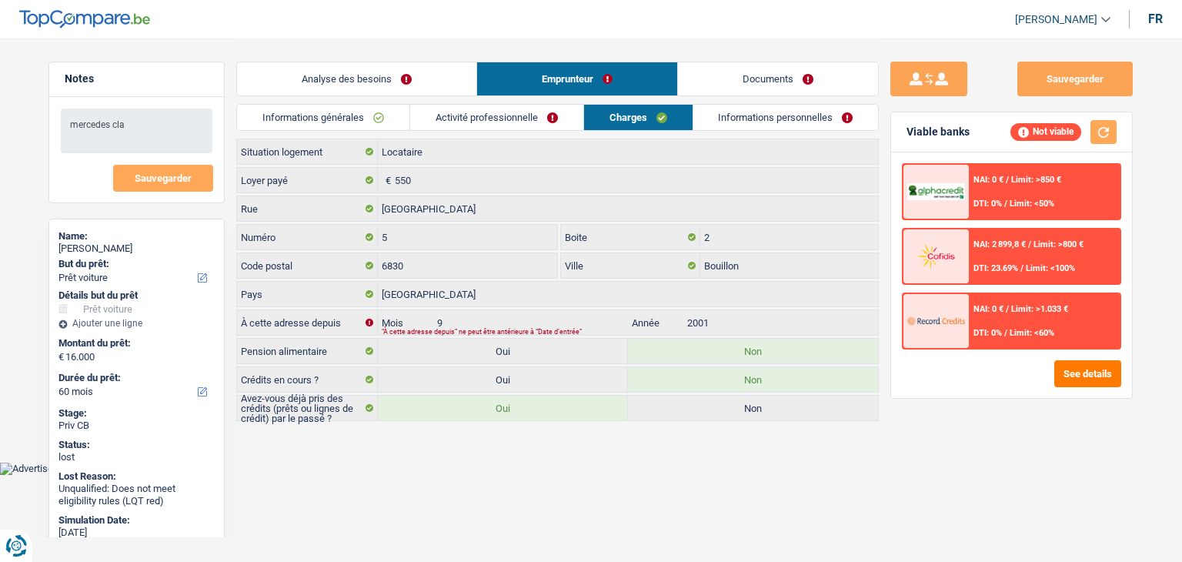
click at [751, 115] on link "Informations personnelles" at bounding box center [787, 117] width 186 height 25
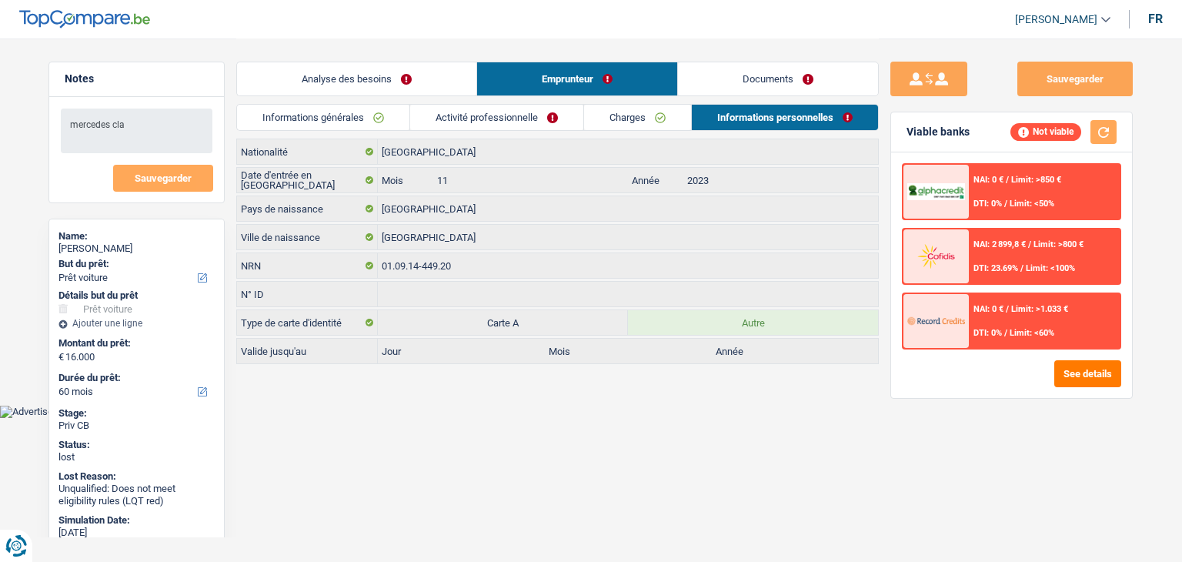
click at [733, 85] on link "Documents" at bounding box center [778, 78] width 200 height 33
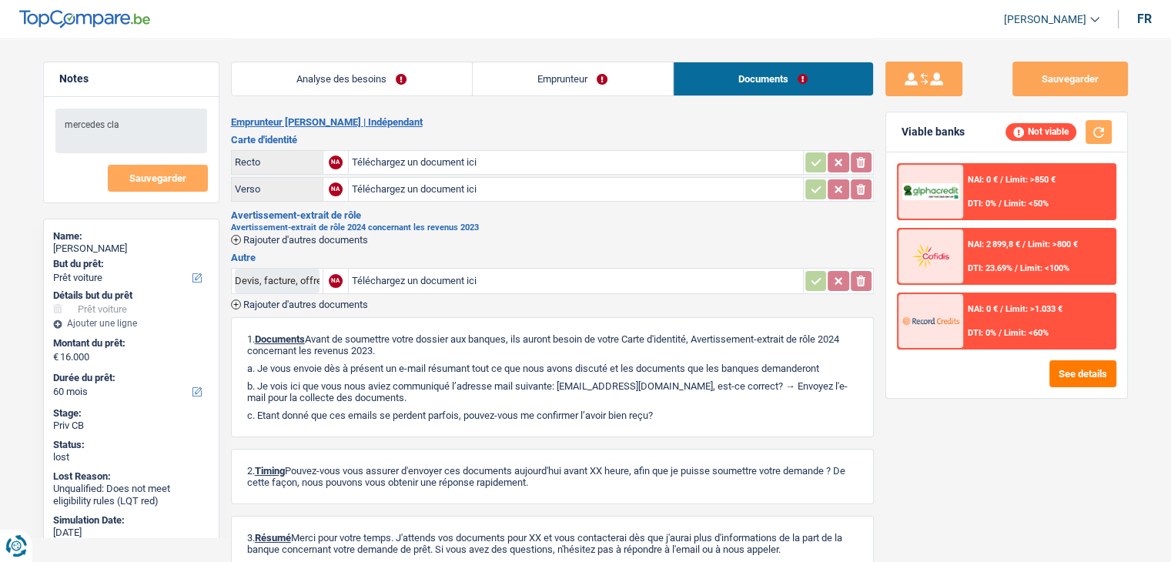
click at [583, 118] on h2 "Emprunteur Kevin Amador | Indépendant" at bounding box center [552, 122] width 643 height 12
click at [622, 233] on div "Avertissement-extrait de rôle 2024 concernant les revenus 2023 Rajouter d'autre…" at bounding box center [552, 234] width 643 height 22
click at [577, 135] on h3 "Carte d'identité" at bounding box center [552, 140] width 643 height 10
drag, startPoint x: 547, startPoint y: 78, endPoint x: 528, endPoint y: 78, distance: 18.5
click at [547, 78] on link "Emprunteur" at bounding box center [573, 78] width 200 height 33
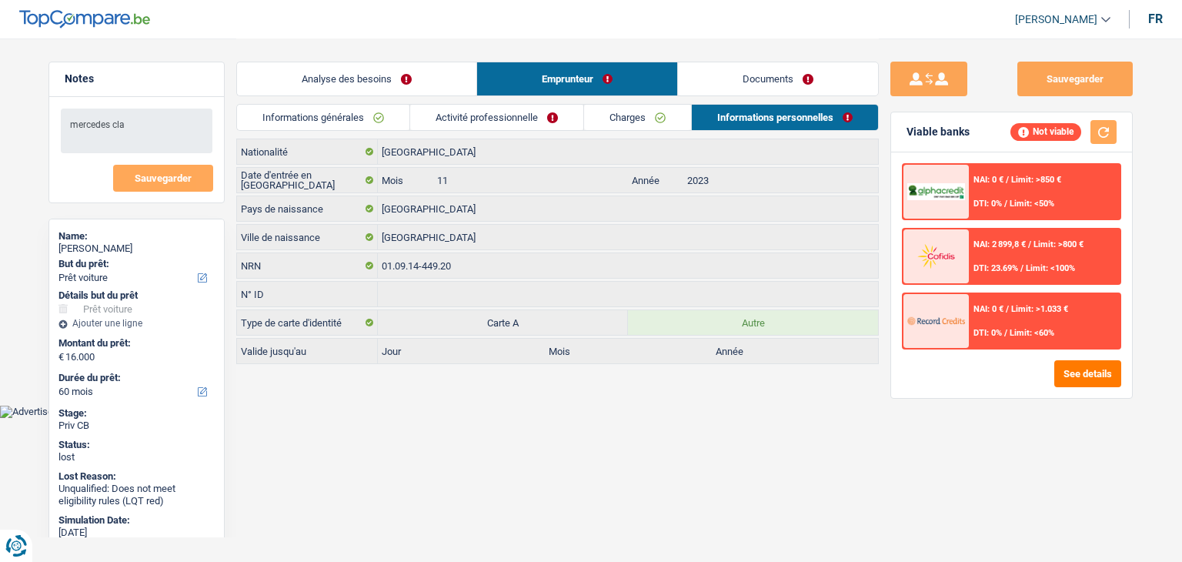
click at [431, 81] on link "Analyse des besoins" at bounding box center [356, 78] width 239 height 33
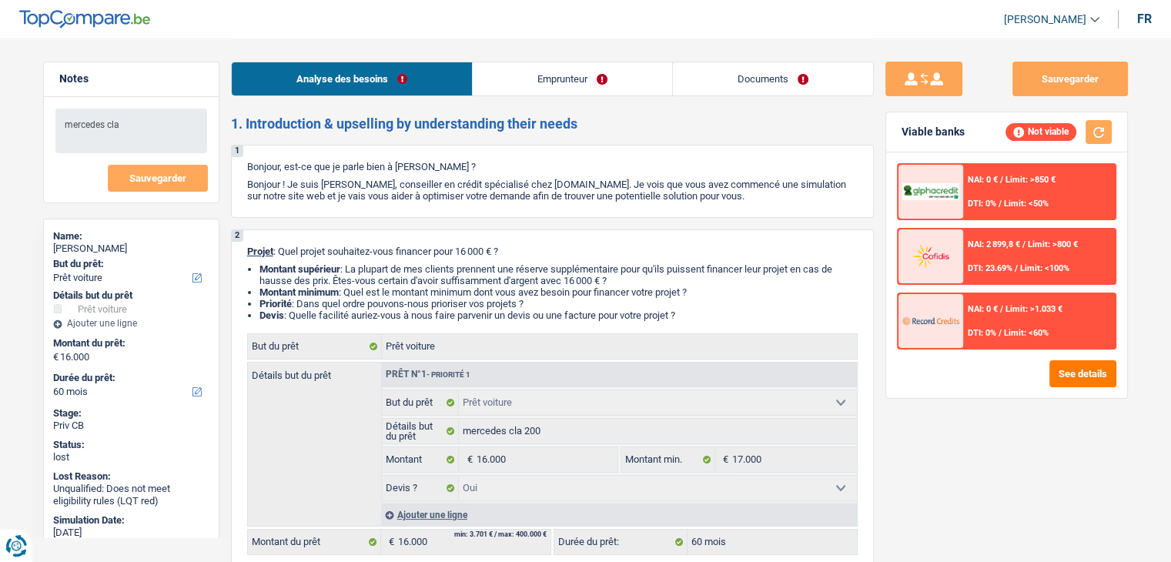
click at [548, 69] on link "Emprunteur" at bounding box center [572, 78] width 199 height 33
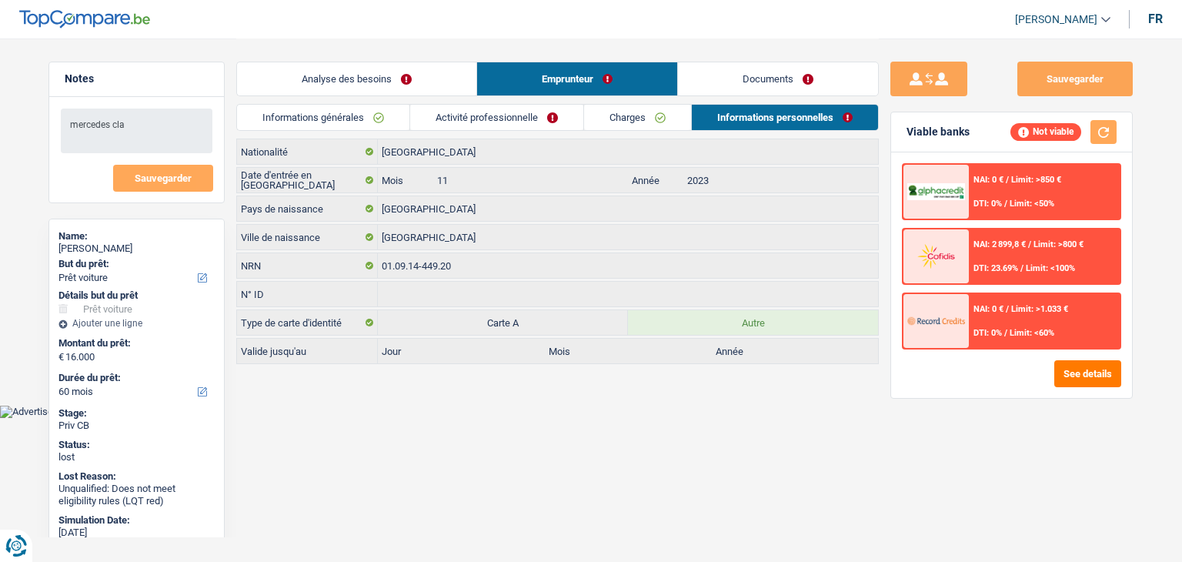
click at [513, 107] on link "Activité professionnelle" at bounding box center [496, 117] width 173 height 25
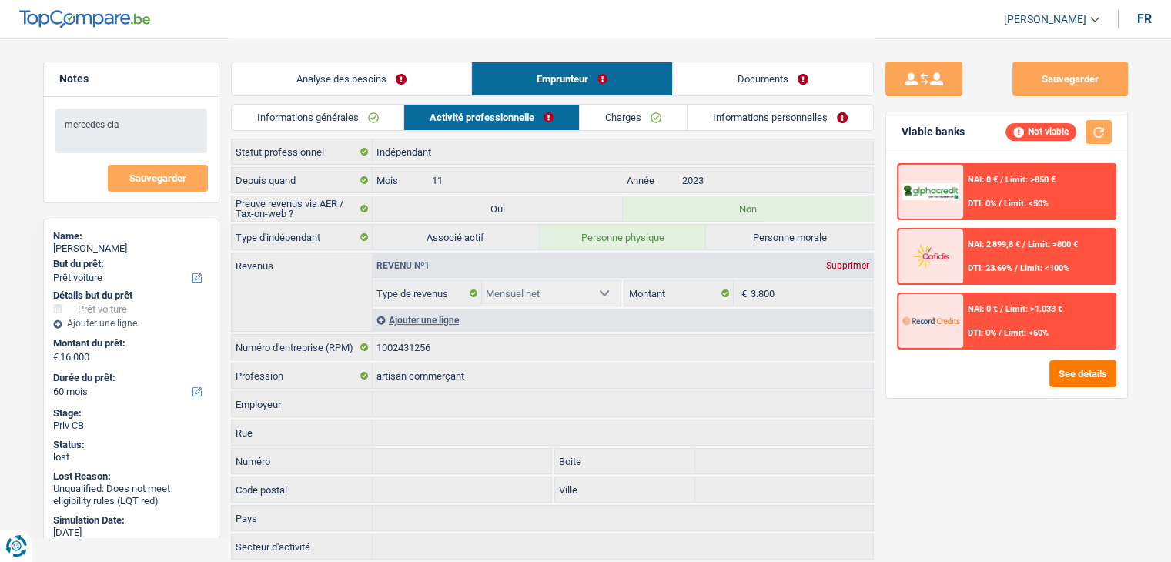
click at [313, 90] on link "Analyse des besoins" at bounding box center [351, 78] width 239 height 33
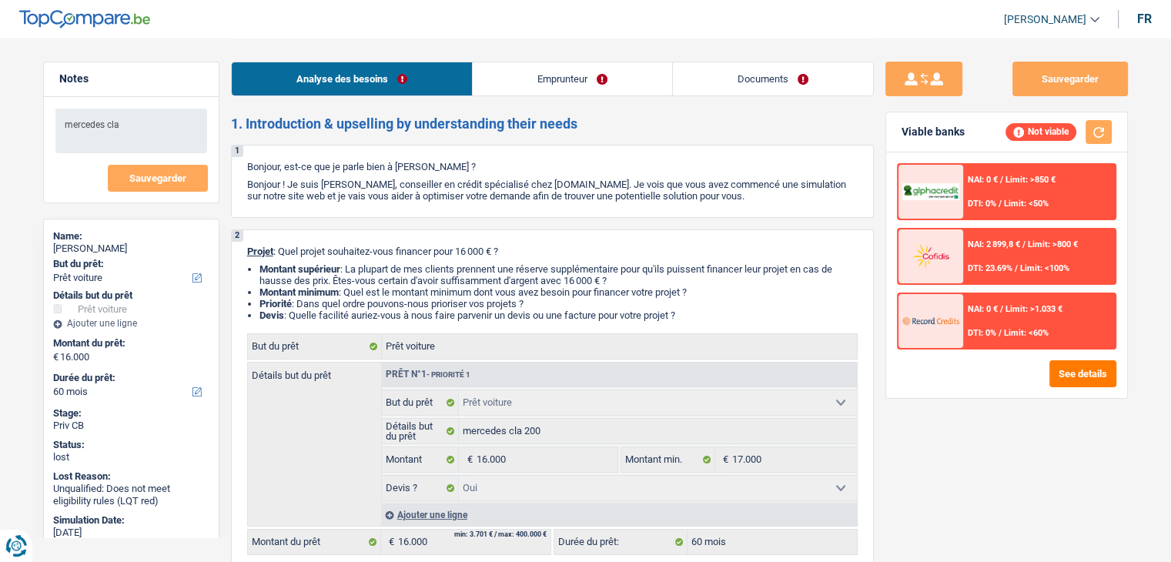
click at [794, 52] on div "Analyse des besoins Emprunteur Documents" at bounding box center [552, 70] width 643 height 65
click at [969, 25] on header "[PERSON_NAME] Se déconnecter fr" at bounding box center [585, 19] width 1171 height 39
select select "car"
select select "60"
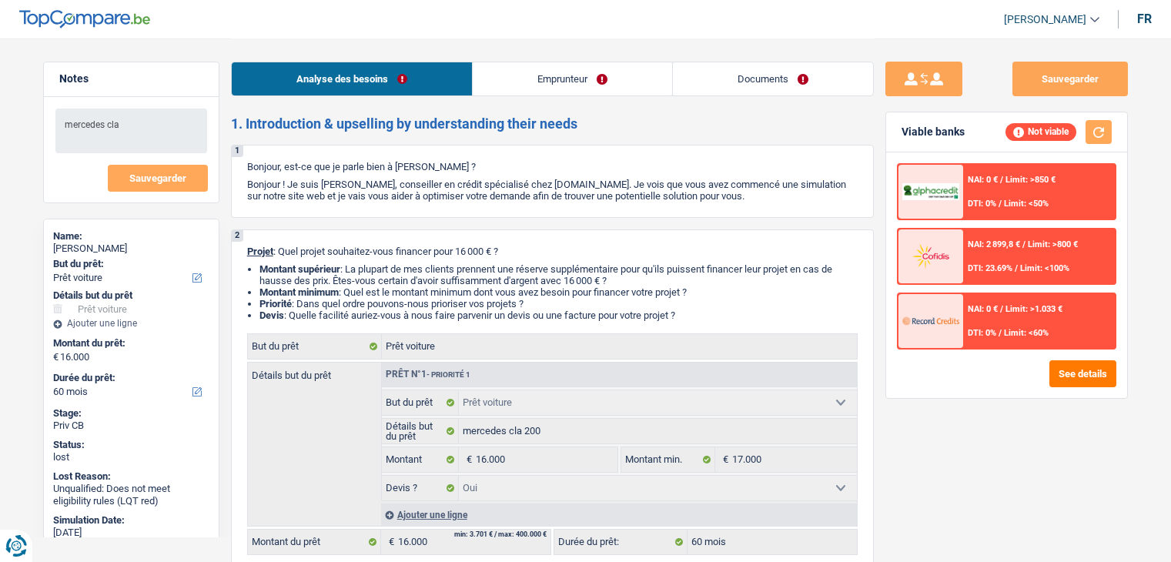
select select "car"
select select "yes"
select select "60"
select select "independent"
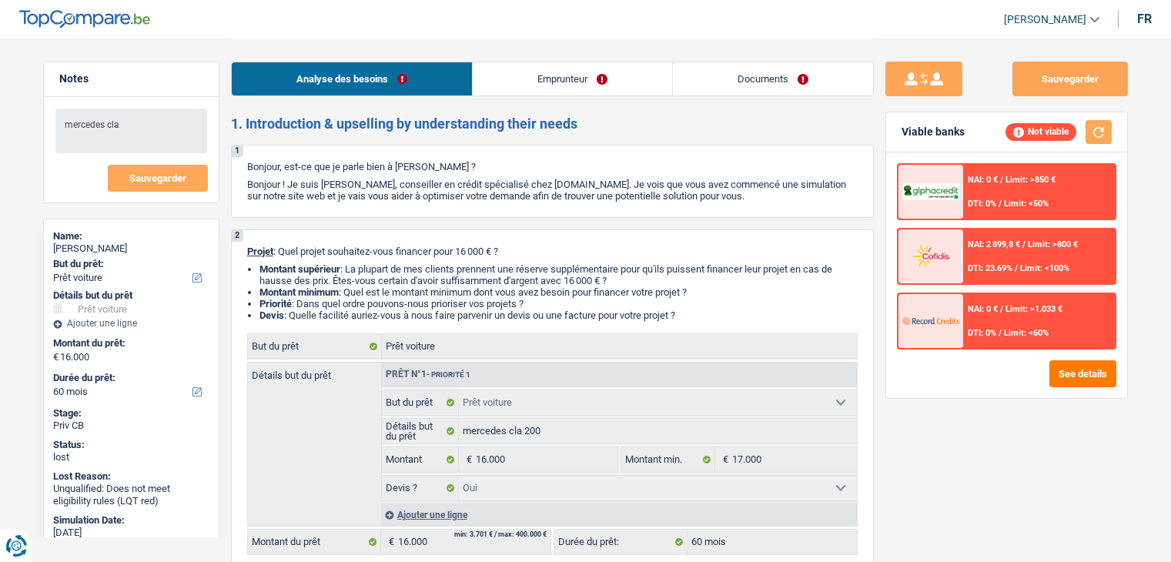
select select "netSalary"
select select "rents"
select select "car"
select select "yes"
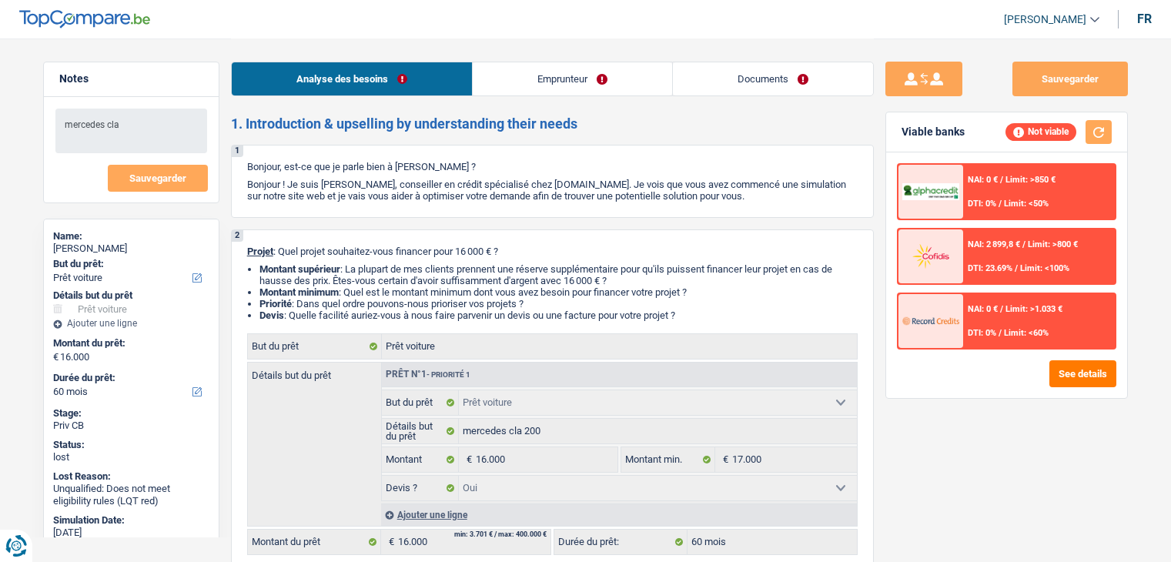
select select "60"
select select "32"
select select "single"
click at [439, 198] on p "Bonjour ! Je suis [PERSON_NAME], conseiller en crédit spécialisé chez [DOMAIN_N…" at bounding box center [552, 190] width 610 height 23
click at [550, 69] on link "Emprunteur" at bounding box center [572, 78] width 199 height 33
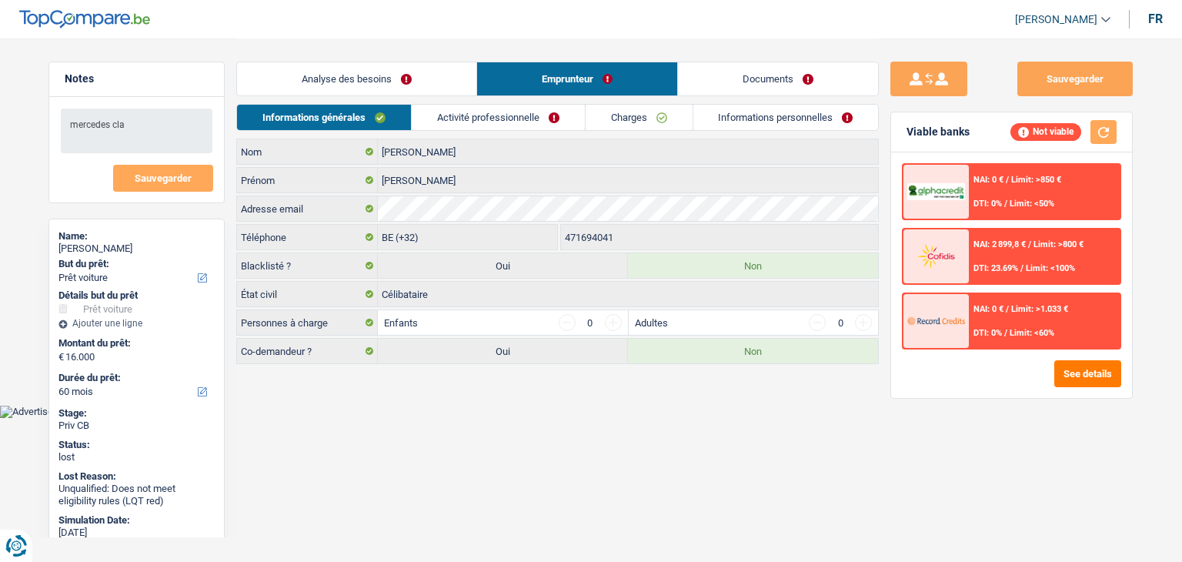
click at [751, 90] on link "Documents" at bounding box center [778, 78] width 200 height 33
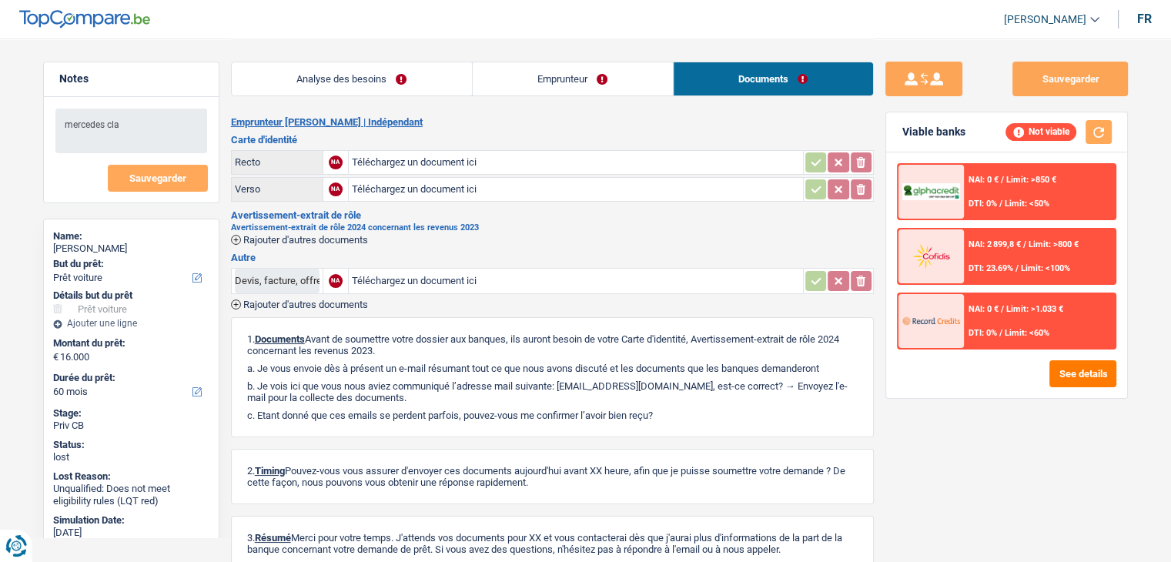
click at [613, 78] on link "Emprunteur" at bounding box center [573, 78] width 200 height 33
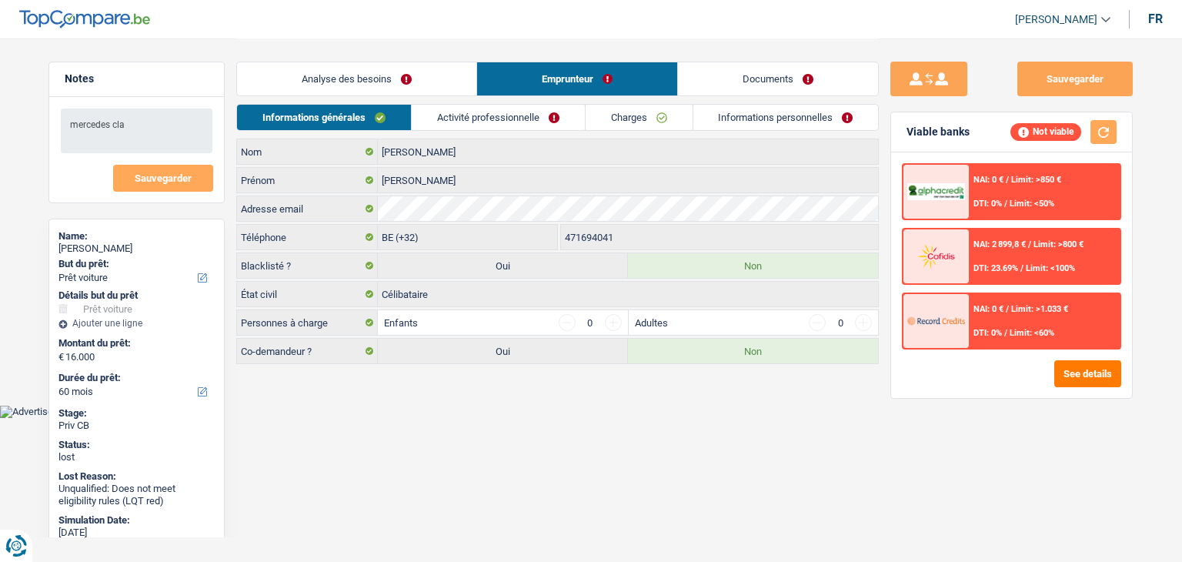
click at [535, 121] on link "Activité professionnelle" at bounding box center [498, 117] width 173 height 25
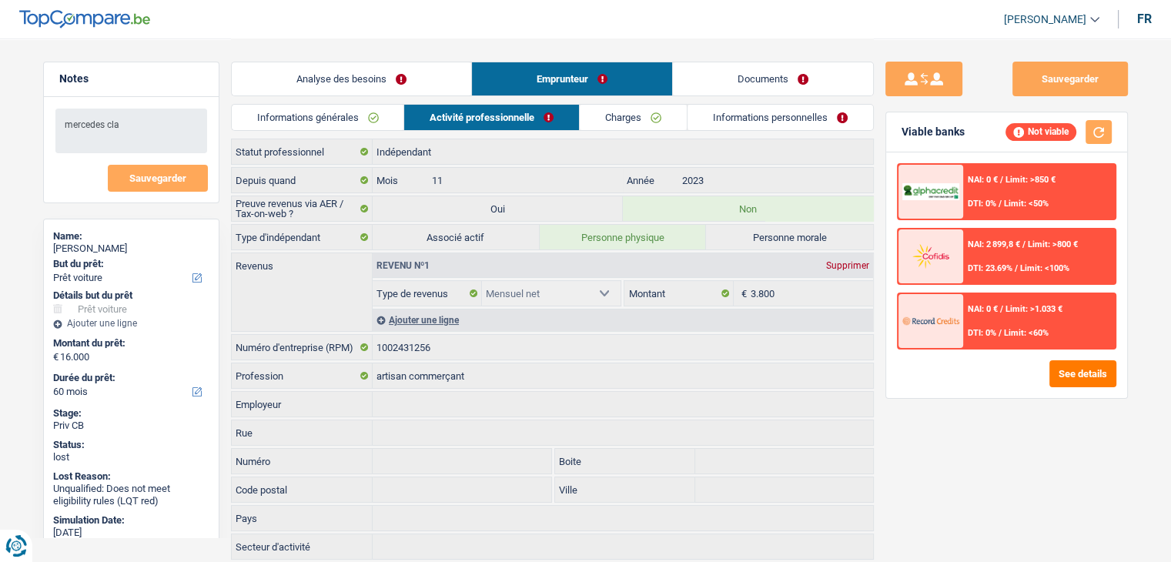
click at [631, 120] on link "Charges" at bounding box center [633, 117] width 107 height 25
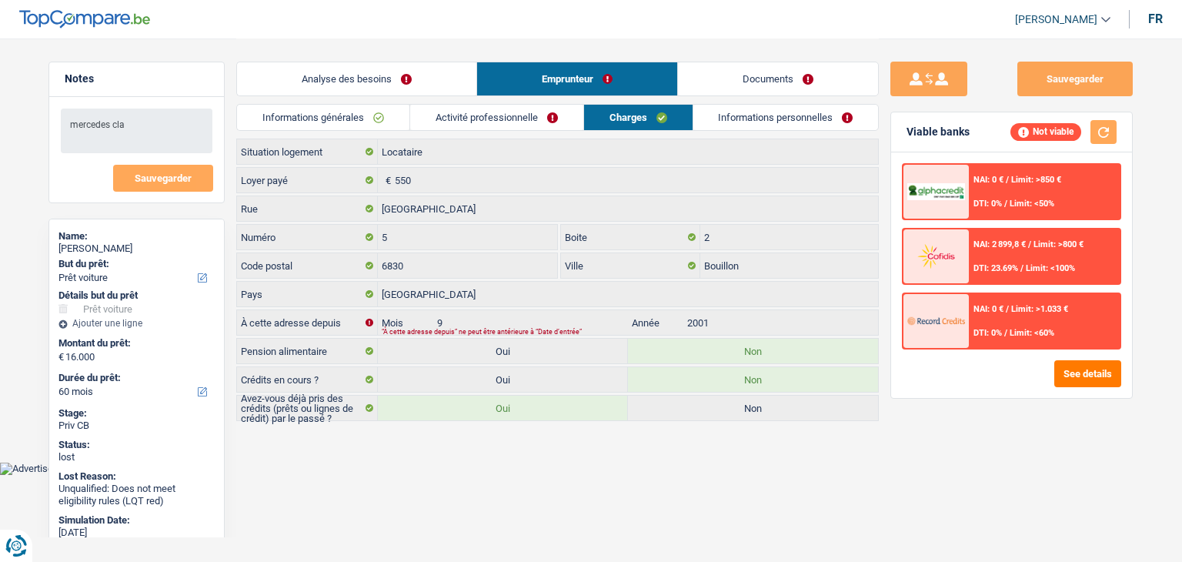
click at [736, 124] on link "Informations personnelles" at bounding box center [787, 117] width 186 height 25
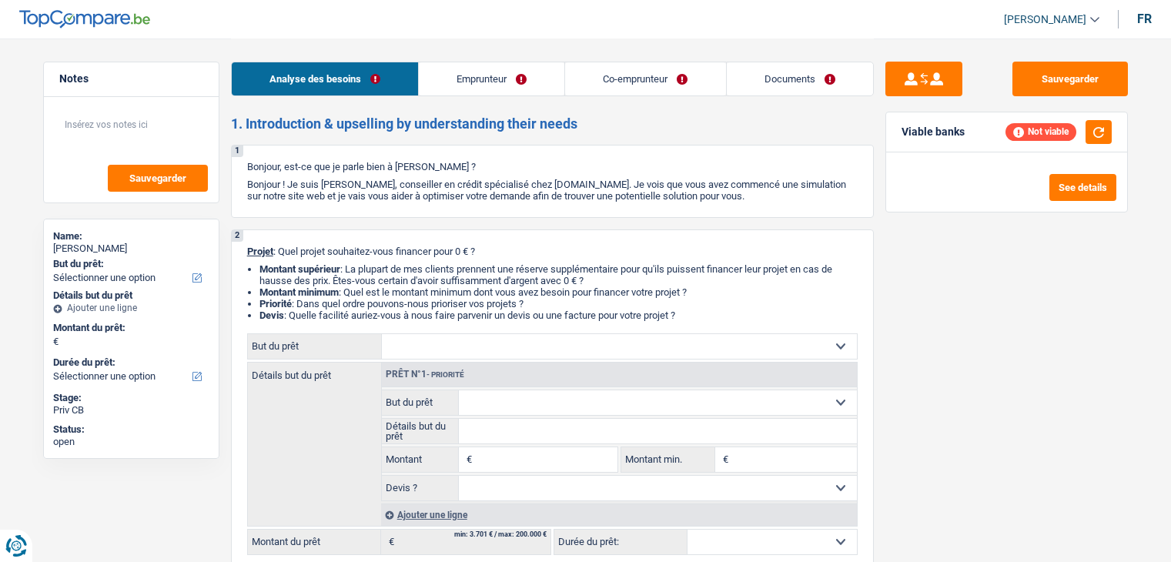
select select "publicEmployee"
select select "privateEmployee"
select select "familyAllowances"
select select "netSalary"
select select "mealVouchers"
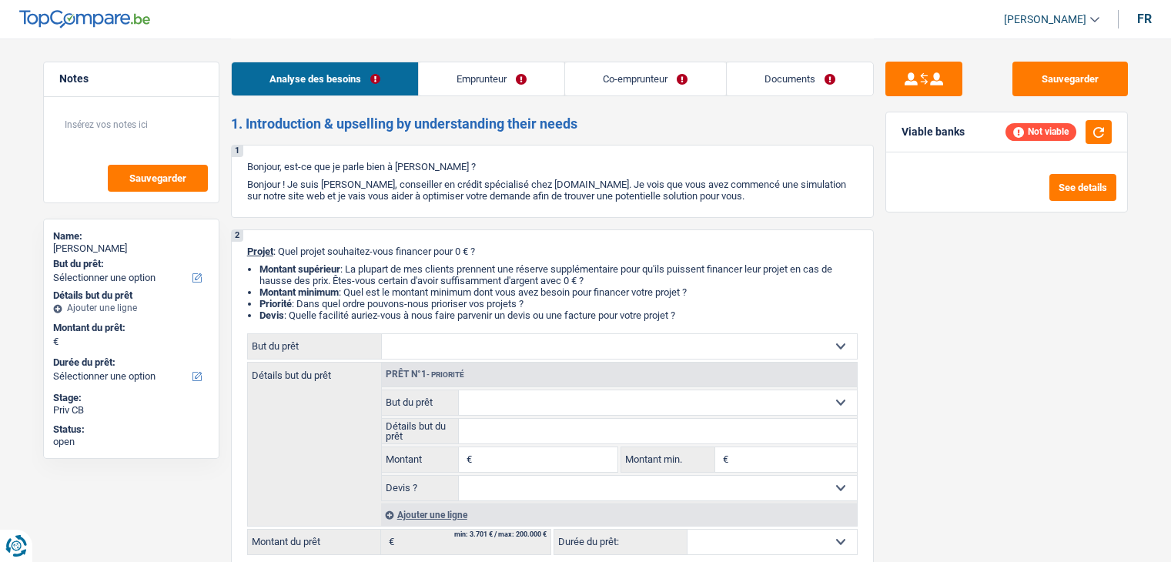
select select "netSalary"
select select "mealVouchers"
select select "ownerWithMortgage"
select select "mortgage"
select select "360"
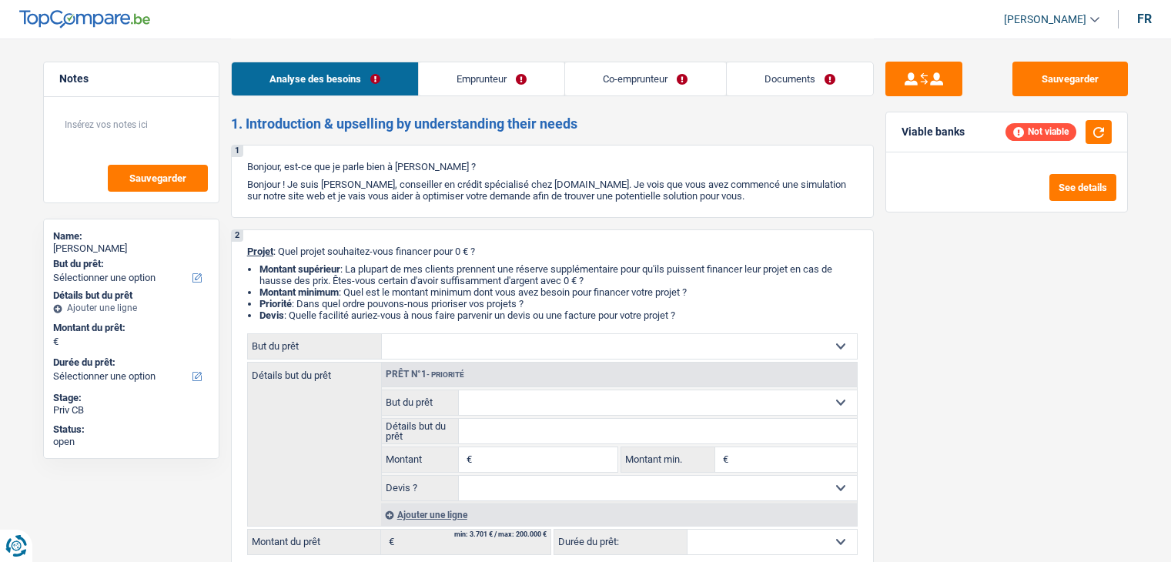
select select "renovationLoan"
select select "creditConsolidation"
select select "120"
select select "32"
select select "cohabitation"
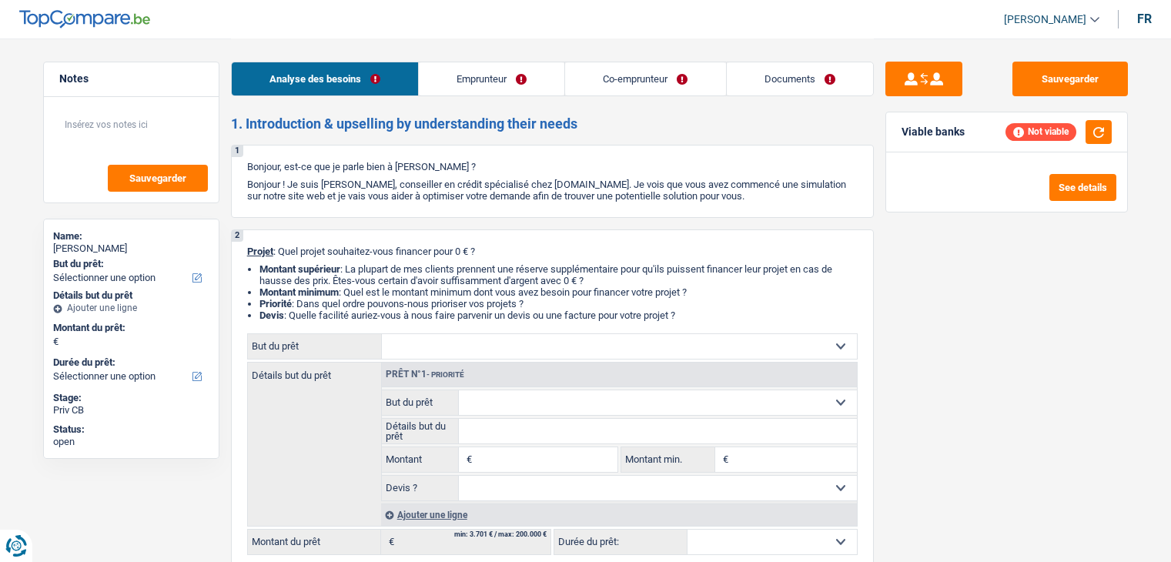
click at [485, 78] on link "Emprunteur" at bounding box center [491, 78] width 145 height 33
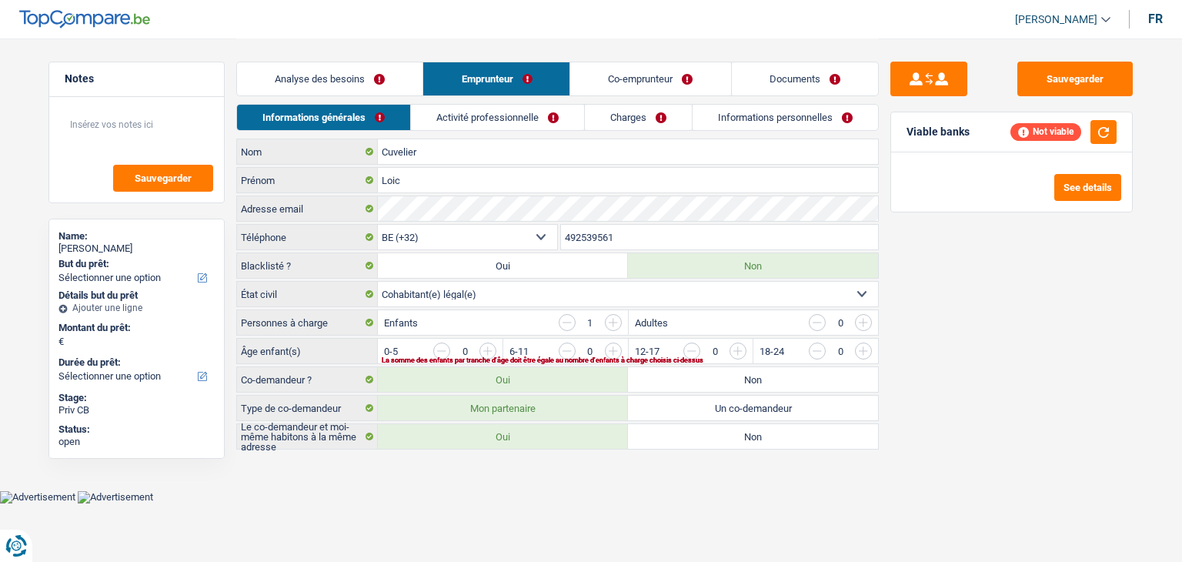
click at [466, 122] on link "Activité professionnelle" at bounding box center [497, 117] width 173 height 25
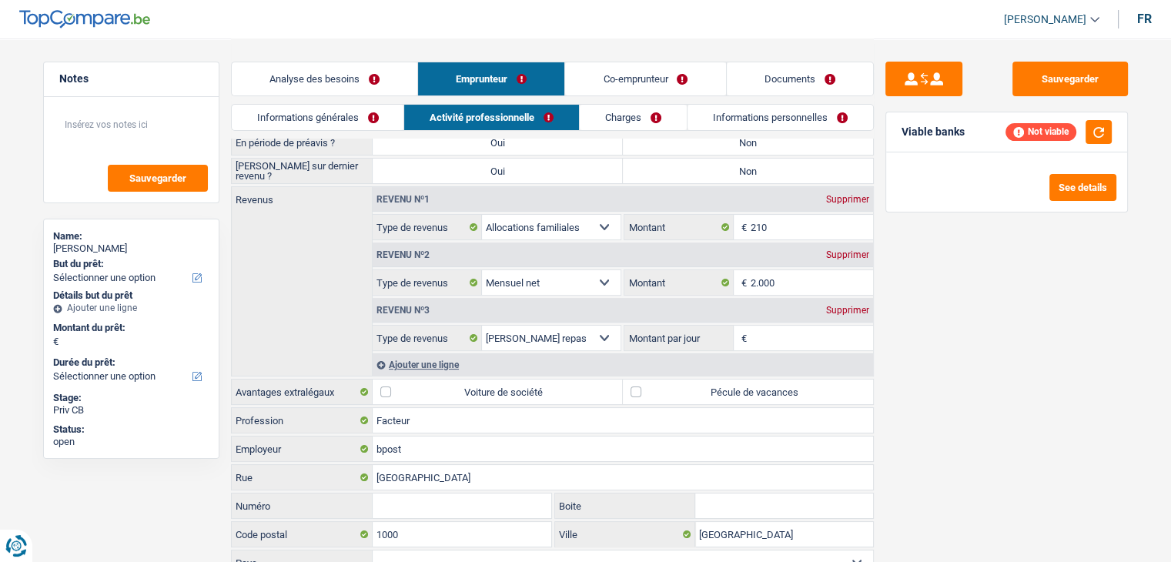
scroll to position [185, 0]
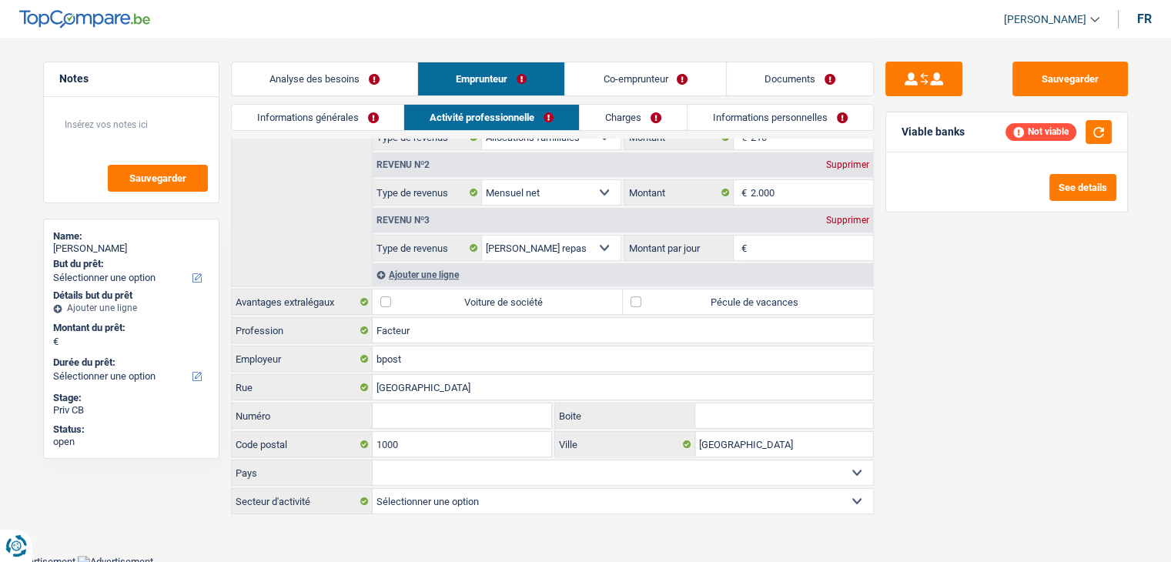
click at [442, 16] on header "[PERSON_NAME] Se déconnecter fr" at bounding box center [585, 19] width 1171 height 39
click at [376, 77] on link "Analyse des besoins" at bounding box center [325, 78] width 186 height 33
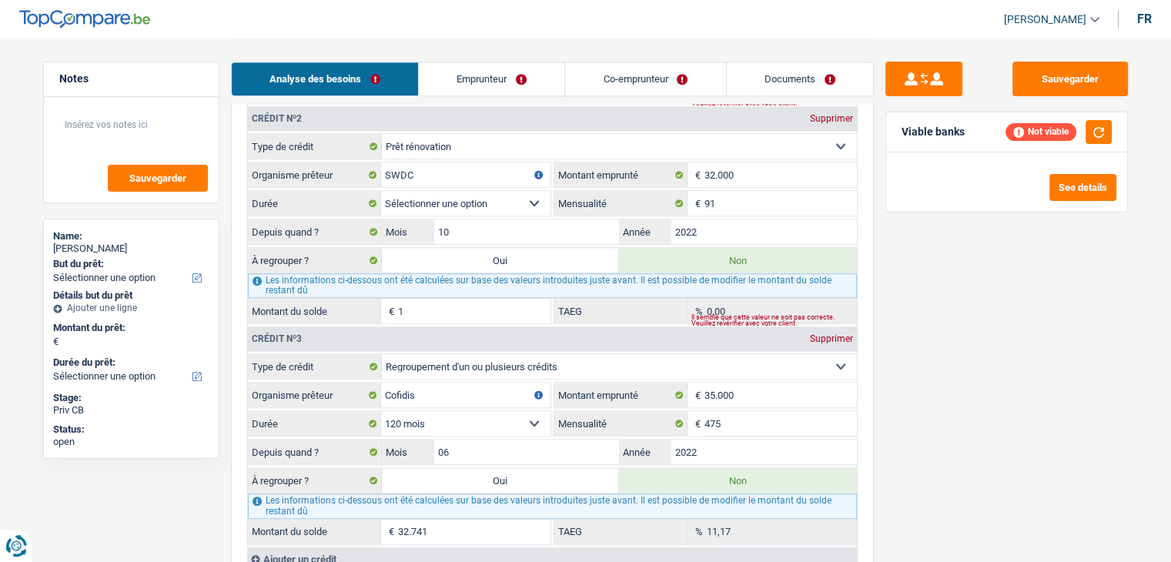
scroll to position [1693, 0]
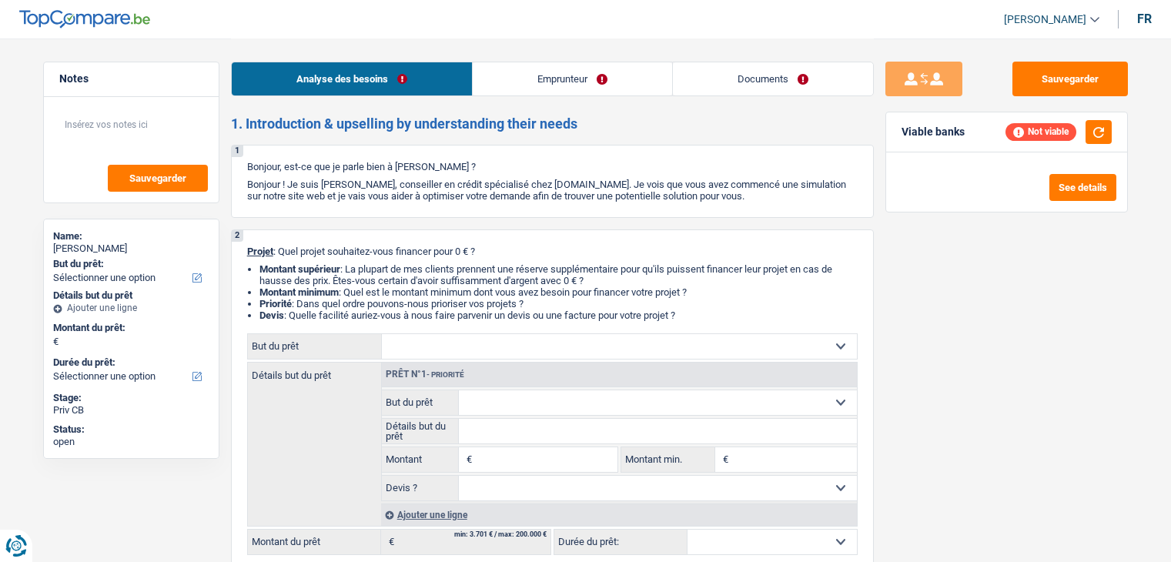
select select "publicEmployee"
select select "familyAllowances"
select select "netSalary"
select select "mealVouchers"
select select "ownerWithMortgage"
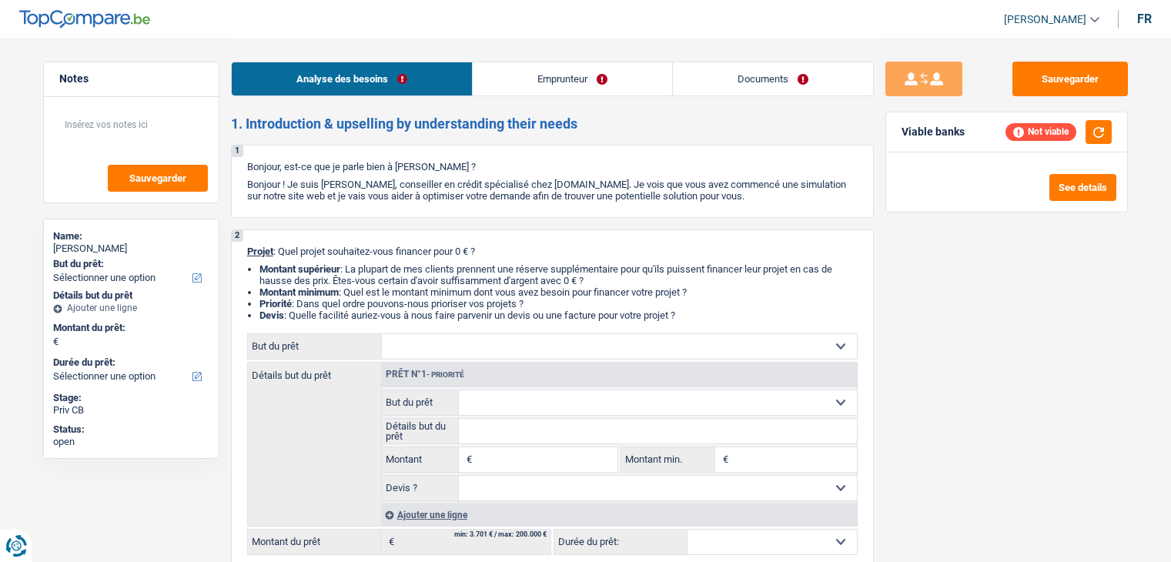
select select "cardOrCredit"
select select "mortgage"
select select "300"
drag, startPoint x: 687, startPoint y: 311, endPoint x: 274, endPoint y: 241, distance: 418.5
click at [274, 241] on div "2 Projet : Quel projet souhaitez-vous financer pour 0 € ? Montant supérieur : L…" at bounding box center [552, 400] width 643 height 342
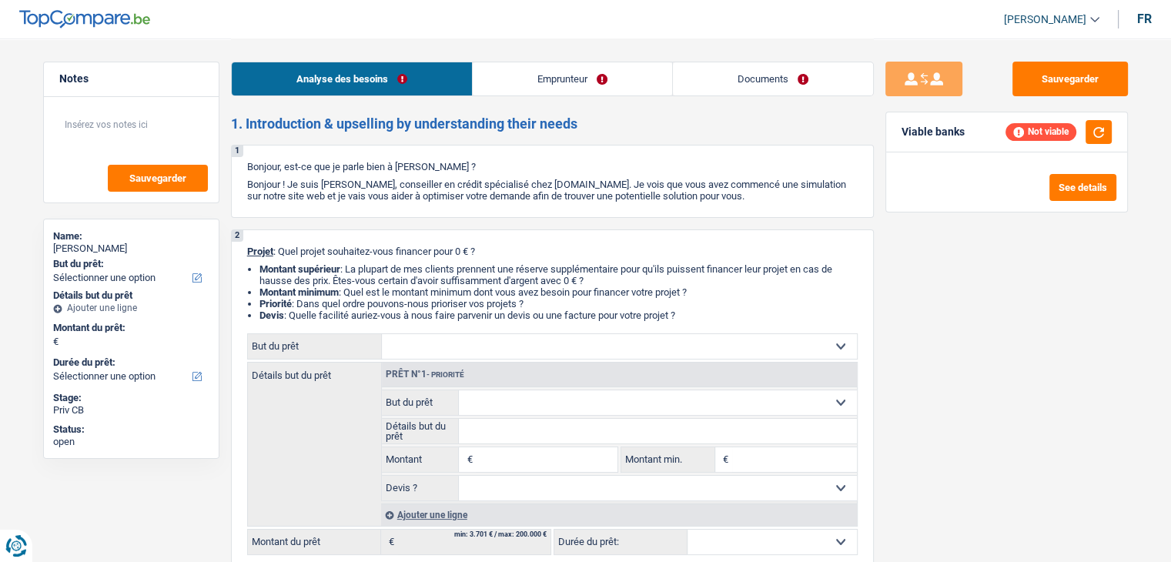
click at [274, 235] on div "2 Projet : Quel projet souhaitez-vous financer pour 0 € ? Montant supérieur : L…" at bounding box center [552, 400] width 643 height 342
click at [501, 182] on p "Bonjour ! Je suis [PERSON_NAME], conseiller en crédit spécialisé chez [DOMAIN_N…" at bounding box center [552, 190] width 610 height 23
select select "publicEmployee"
select select "netSalary"
select select "mealVouchers"
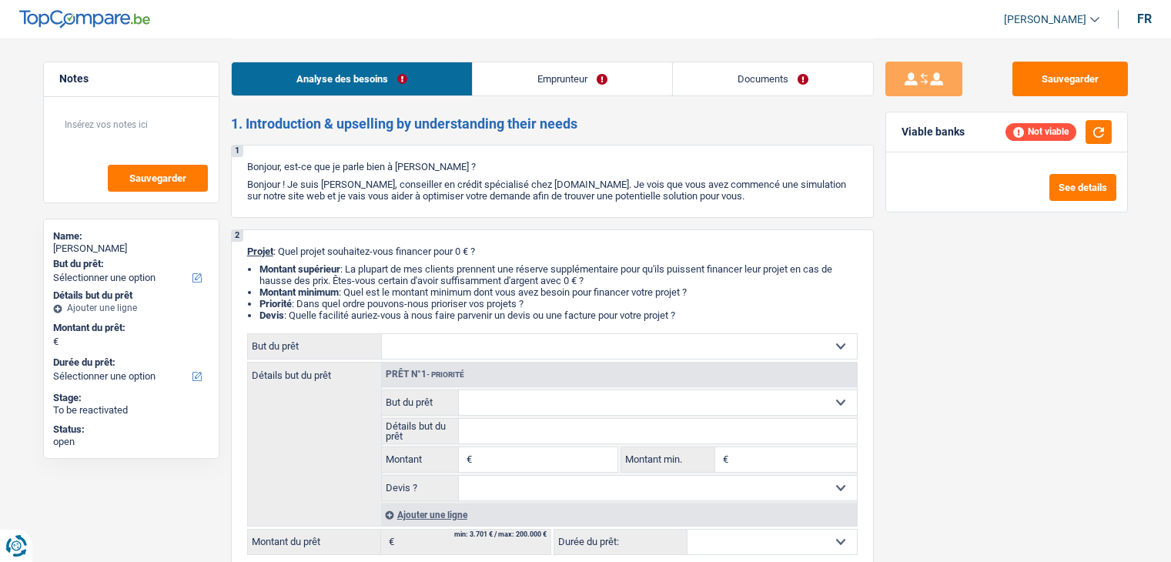
select select "ownerWithMortgage"
select select "mortgage"
select select "120"
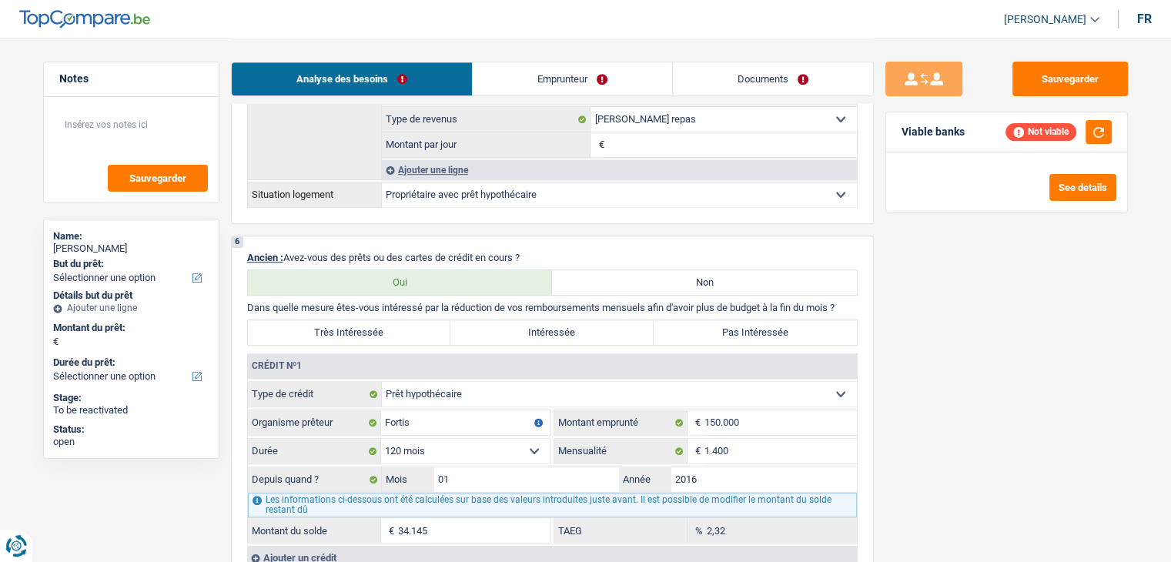
scroll to position [1155, 0]
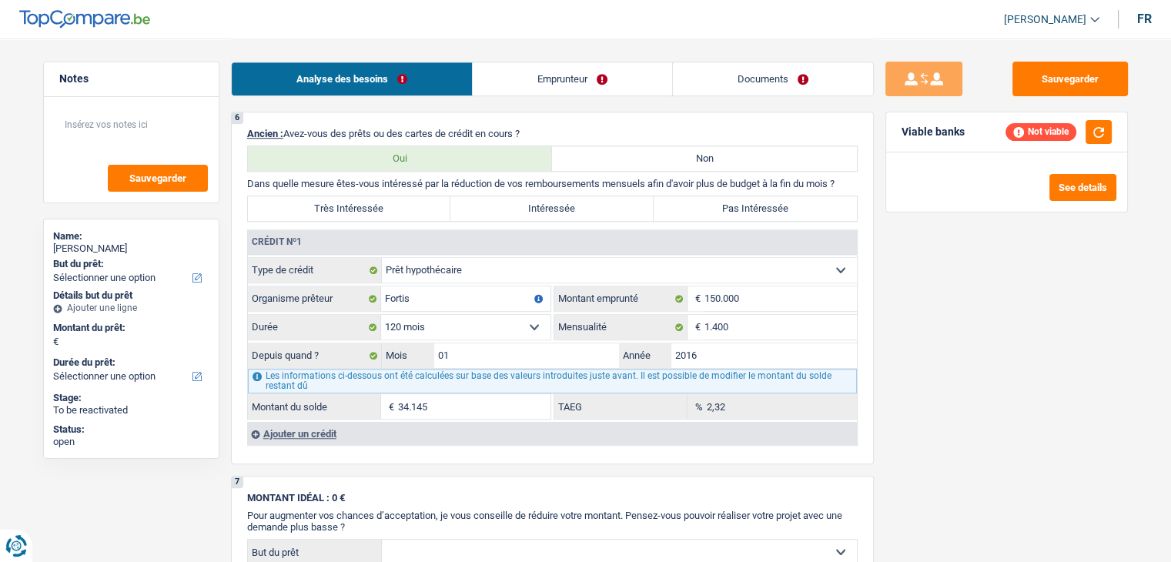
click at [884, 340] on div "Sauvegarder Viable banks Not viable See details" at bounding box center [1007, 300] width 266 height 476
click at [309, 426] on div "Ajouter un crédit" at bounding box center [552, 433] width 610 height 23
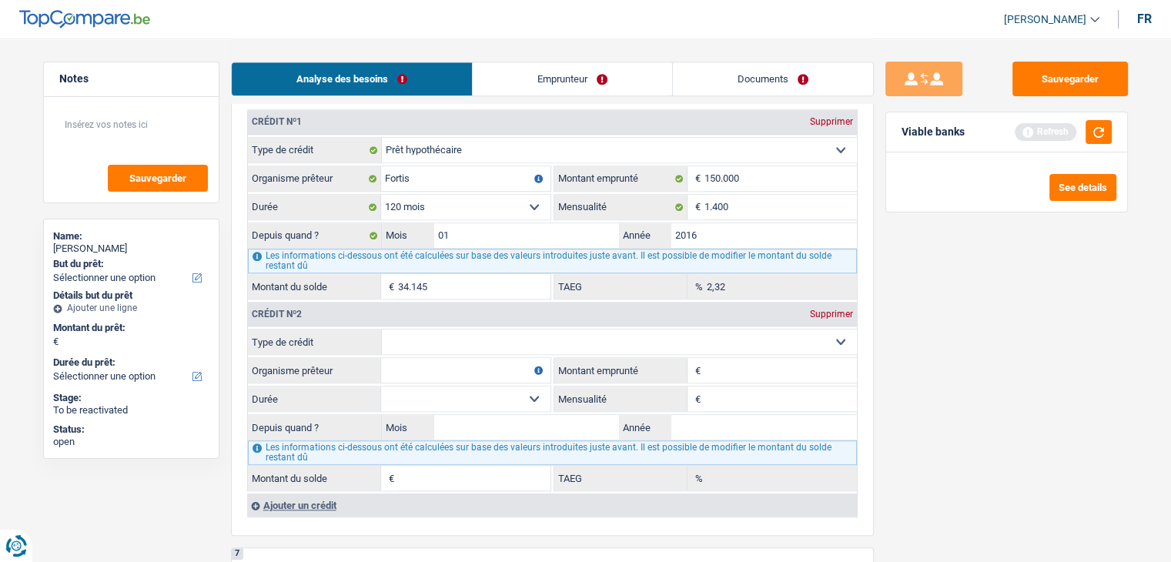
scroll to position [1386, 0]
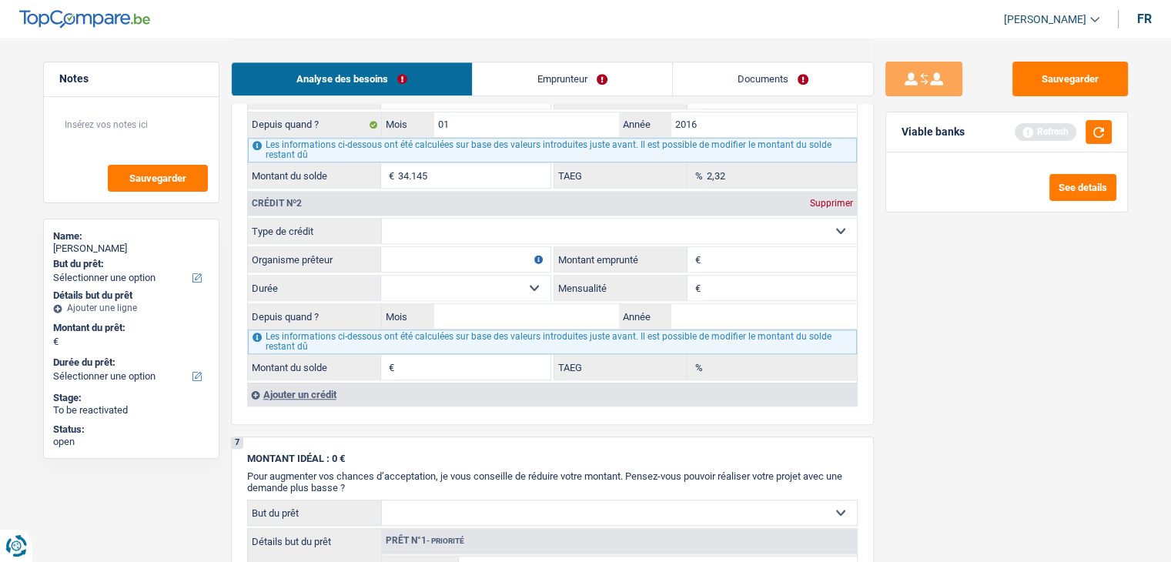
click at [550, 219] on select "Carte ou ouverture de crédit Prêt hypothécaire Vente à tempérament Prêt à tempé…" at bounding box center [619, 231] width 475 height 25
select select "carLoan"
type input "0"
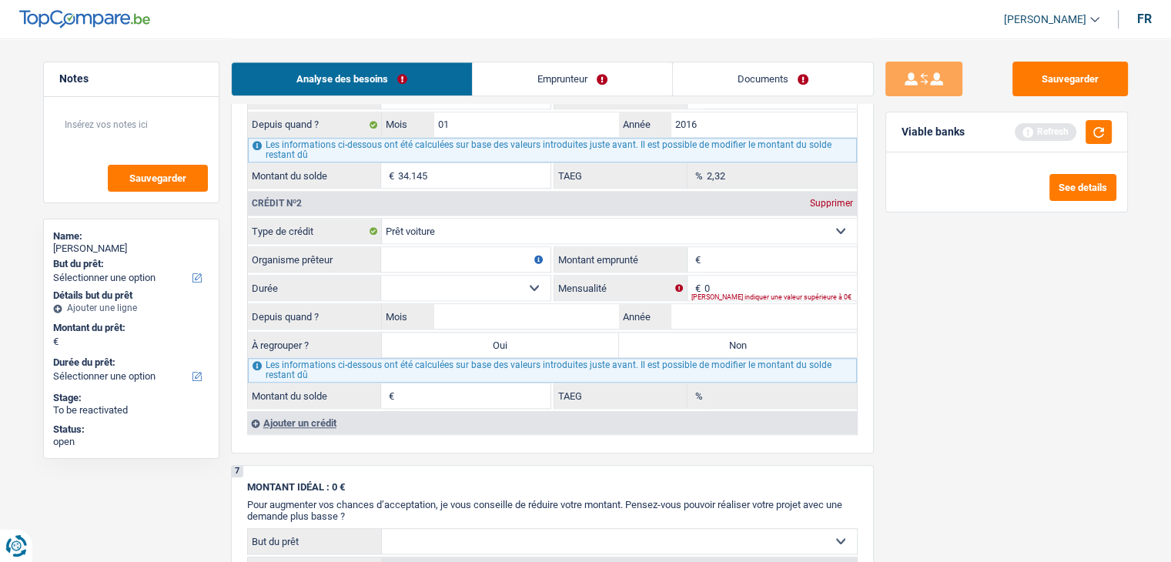
click at [420, 249] on input "Organisme prêteur" at bounding box center [465, 259] width 169 height 25
type input "alpha crédit"
click at [316, 411] on div "Ajouter un crédit" at bounding box center [552, 422] width 610 height 23
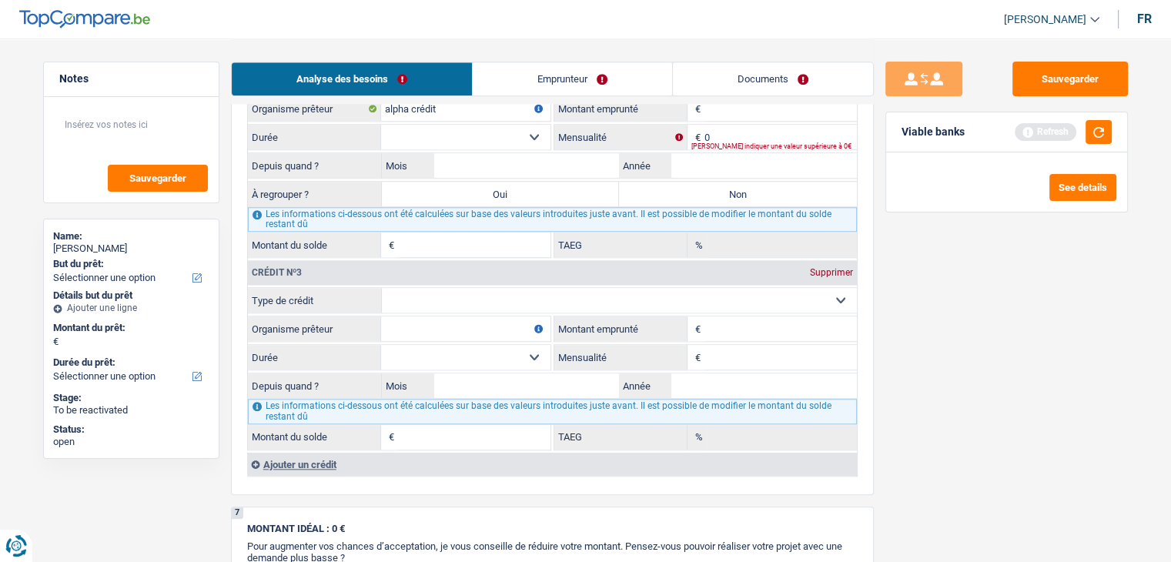
scroll to position [1539, 0]
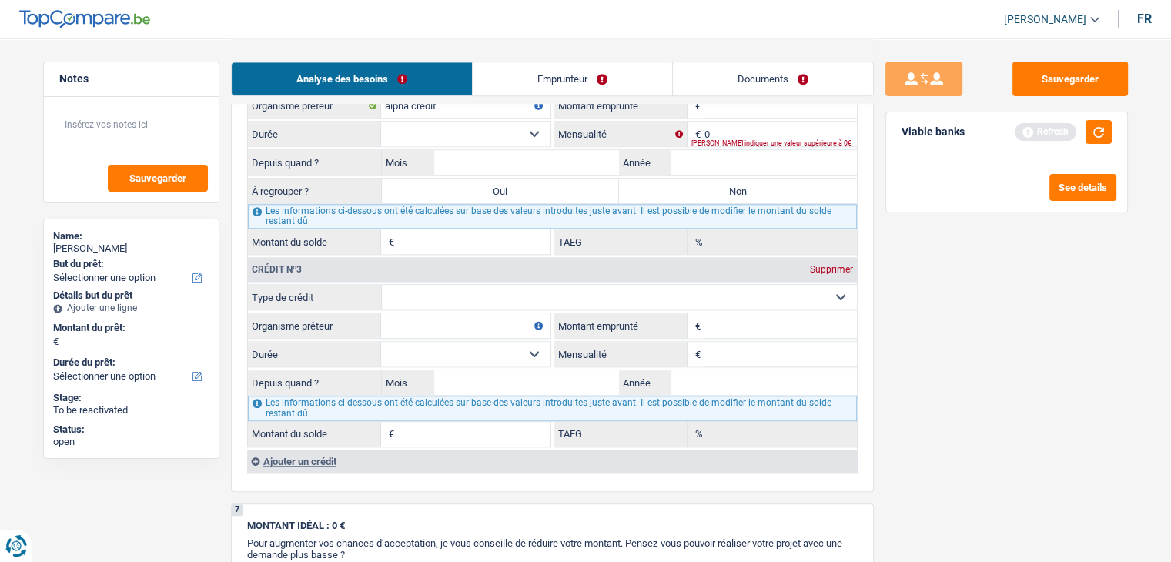
drag, startPoint x: 654, startPoint y: 288, endPoint x: 635, endPoint y: 293, distance: 19.2
click at [654, 288] on select "Carte ou ouverture de crédit Prêt hypothécaire Vente à tempérament Prêt à tempé…" at bounding box center [619, 297] width 475 height 25
select select "personalLoan"
type input "0"
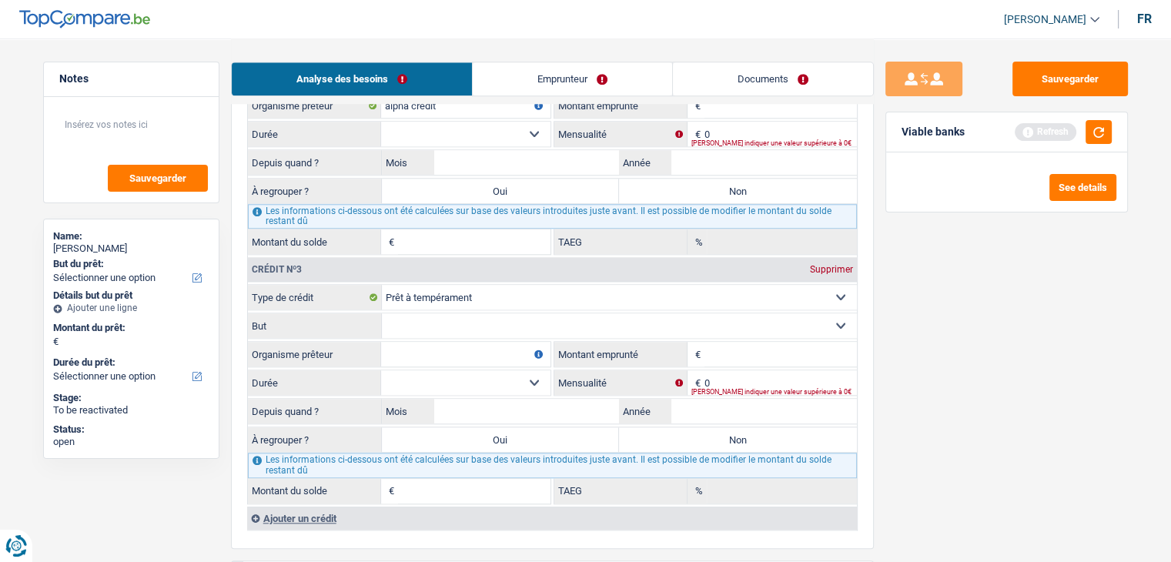
drag, startPoint x: 416, startPoint y: 312, endPoint x: 416, endPoint y: 323, distance: 10.8
click at [416, 313] on select "Confort maison: meubles, textile, peinture, électroménager, outillage non-profe…" at bounding box center [619, 325] width 475 height 25
select select "homeFurnishingOrRelocation"
click at [382, 313] on select "Confort maison: meubles, textile, peinture, électroménager, outillage non-profe…" at bounding box center [619, 325] width 475 height 25
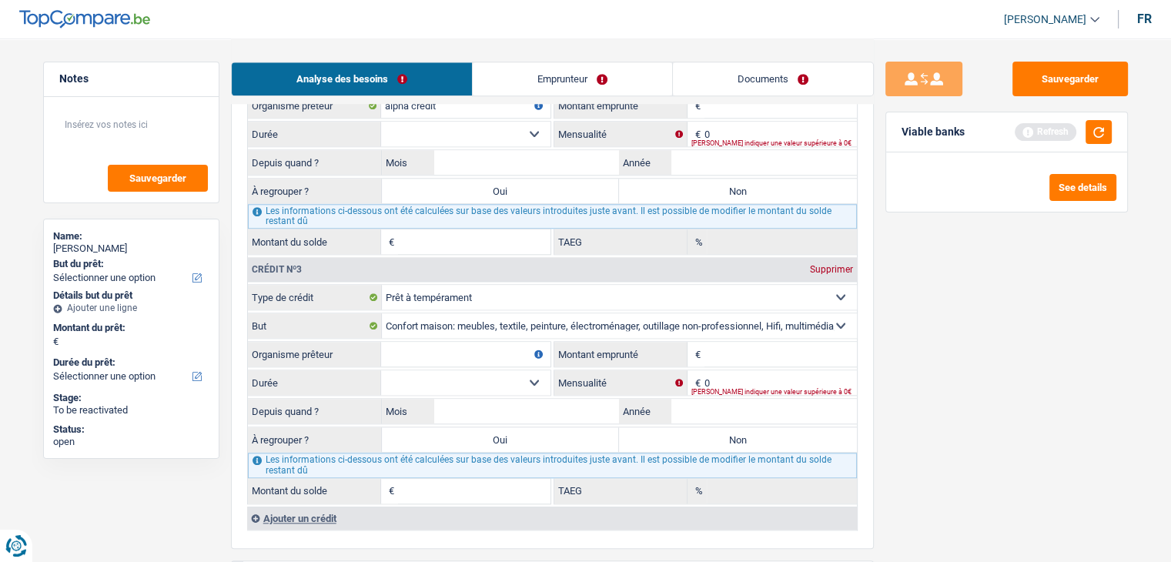
click at [425, 342] on input "Organisme prêteur" at bounding box center [465, 354] width 169 height 25
type input "alpha crédit"
click at [735, 347] on input "Montant emprunté" at bounding box center [780, 354] width 152 height 25
type input "10.000"
click at [716, 373] on input "0" at bounding box center [780, 382] width 152 height 25
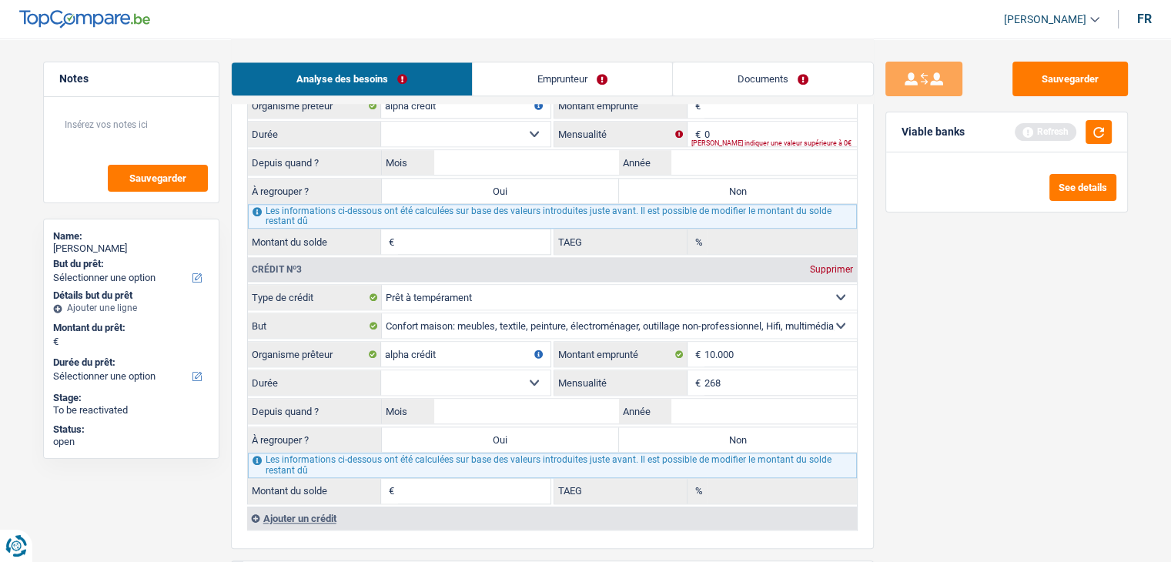
type input "268"
click at [520, 373] on select "12 mois 18 mois 24 mois 30 mois 36 mois 42 mois 48 mois Sélectionner une option" at bounding box center [465, 382] width 169 height 25
select select "48"
click at [381, 370] on select "12 mois 18 mois 24 mois 30 mois 36 mois 42 mois 48 mois Sélectionner une option" at bounding box center [465, 382] width 169 height 25
click at [465, 399] on input "Mois" at bounding box center [527, 411] width 186 height 25
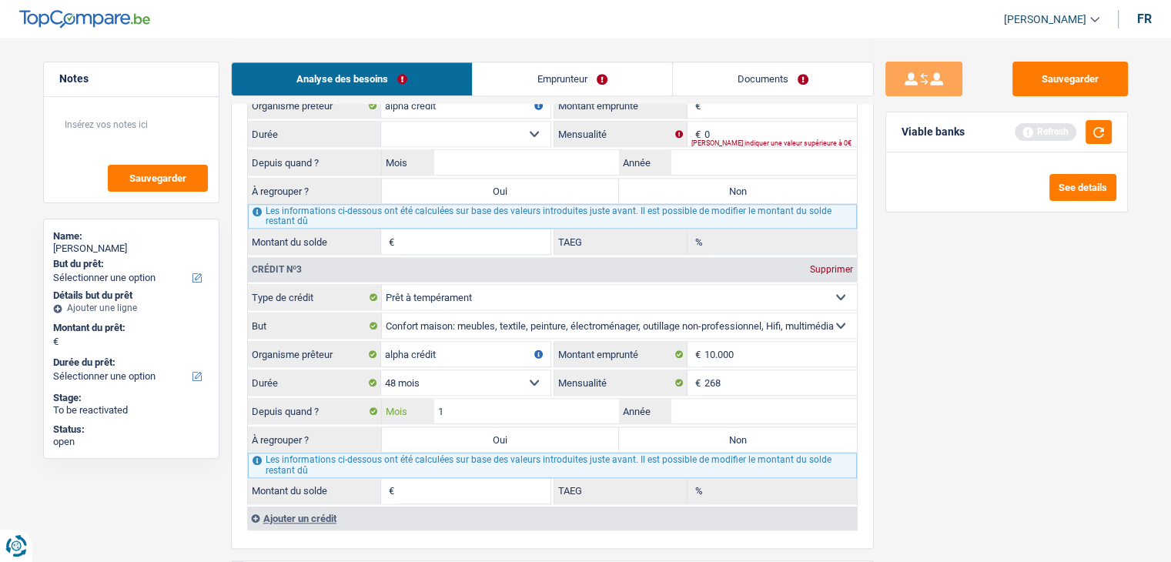
type input "12"
type input "2023"
type input "6.249"
type input "13,74"
click at [958, 425] on div "Sauvegarder Viable banks Refresh See details" at bounding box center [1007, 300] width 266 height 476
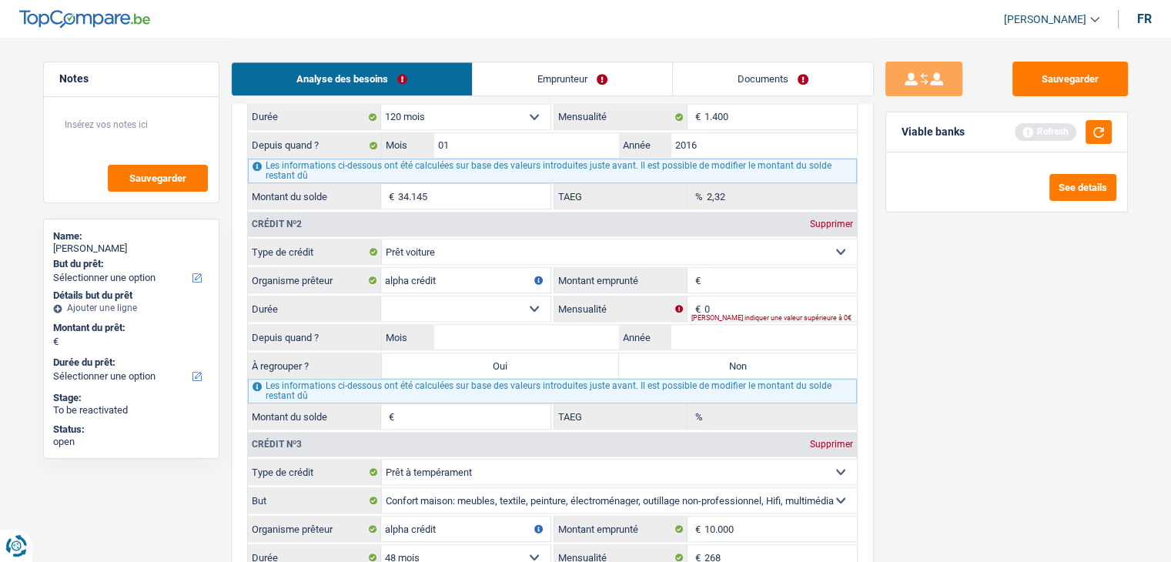
scroll to position [1309, 0]
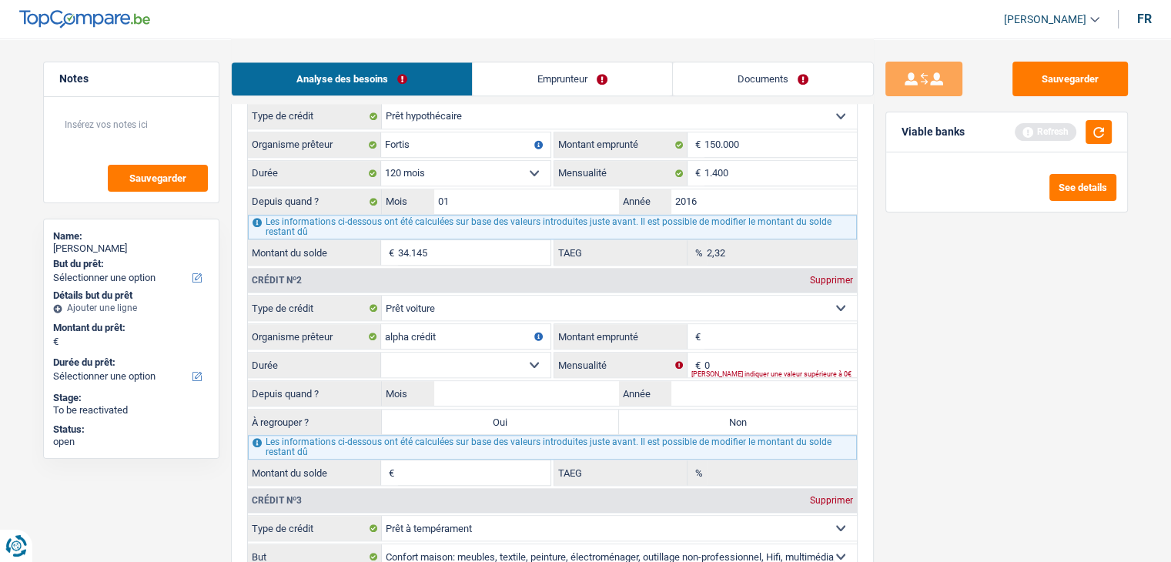
click at [751, 327] on input "Montant emprunté" at bounding box center [780, 336] width 152 height 25
type input "45.000"
click at [1093, 139] on button "button" at bounding box center [1098, 132] width 26 height 24
click at [524, 358] on select "12 mois 18 mois 24 mois 30 mois 36 mois 42 mois 48 mois 60 mois 72 mois 84 mois…" at bounding box center [465, 365] width 169 height 25
select select "72"
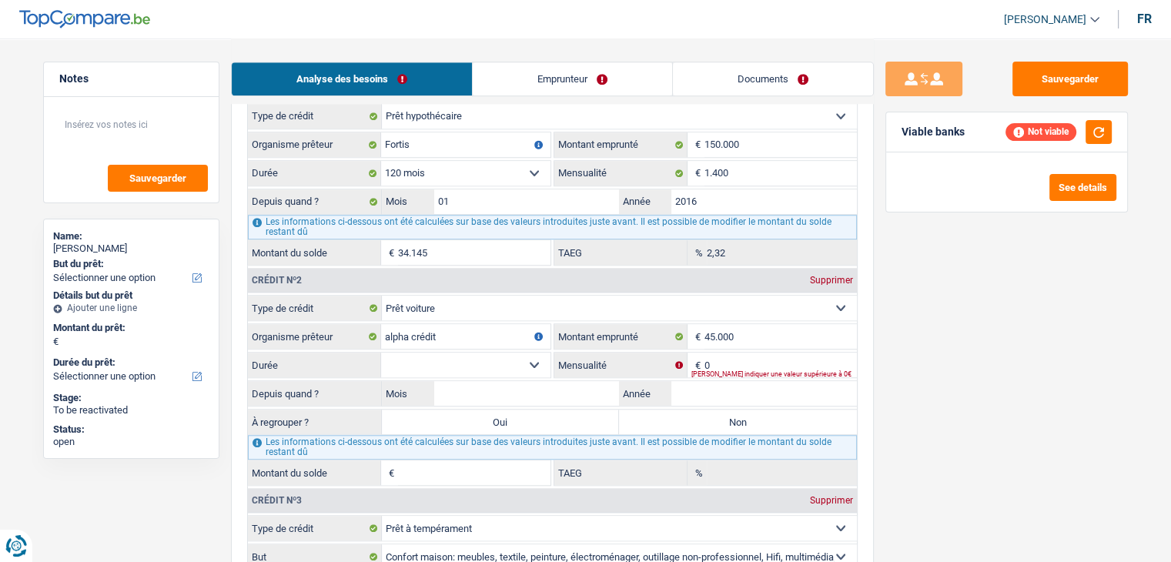
click at [381, 353] on select "12 mois 18 mois 24 mois 30 mois 36 mois 42 mois 48 mois 60 mois 72 mois 84 mois…" at bounding box center [465, 365] width 169 height 25
click at [717, 357] on input "0" at bounding box center [780, 365] width 152 height 25
click at [717, 357] on input "Mensualité" at bounding box center [780, 365] width 152 height 25
click at [1004, 353] on div "Sauvegarder Viable banks Refresh See details" at bounding box center [1007, 300] width 266 height 476
click at [831, 353] on input "Mensualité" at bounding box center [780, 365] width 152 height 25
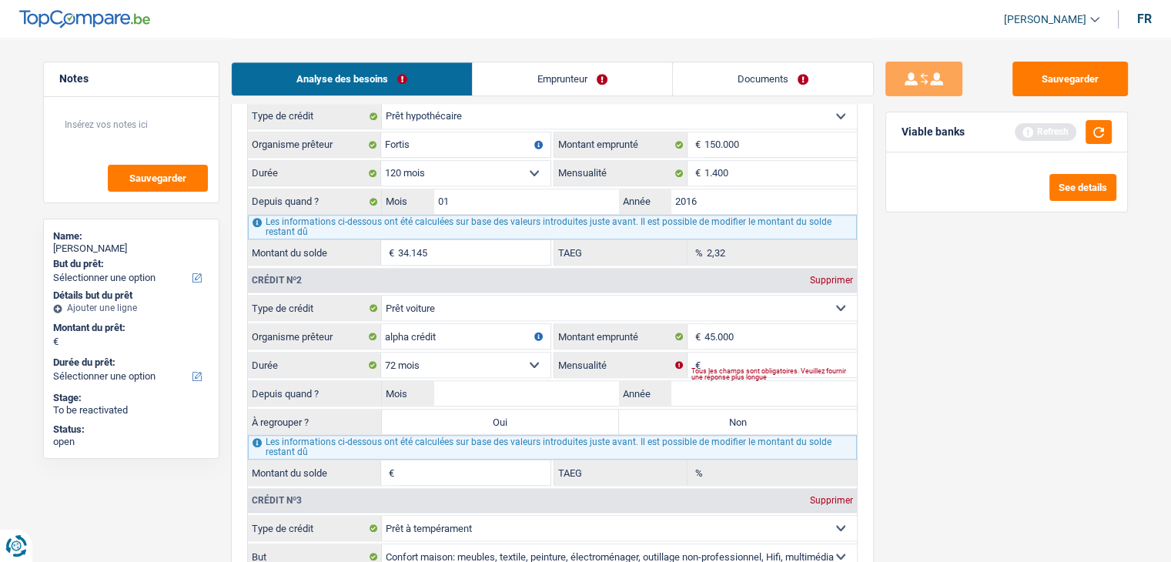
click at [585, 89] on link "Emprunteur" at bounding box center [572, 78] width 199 height 33
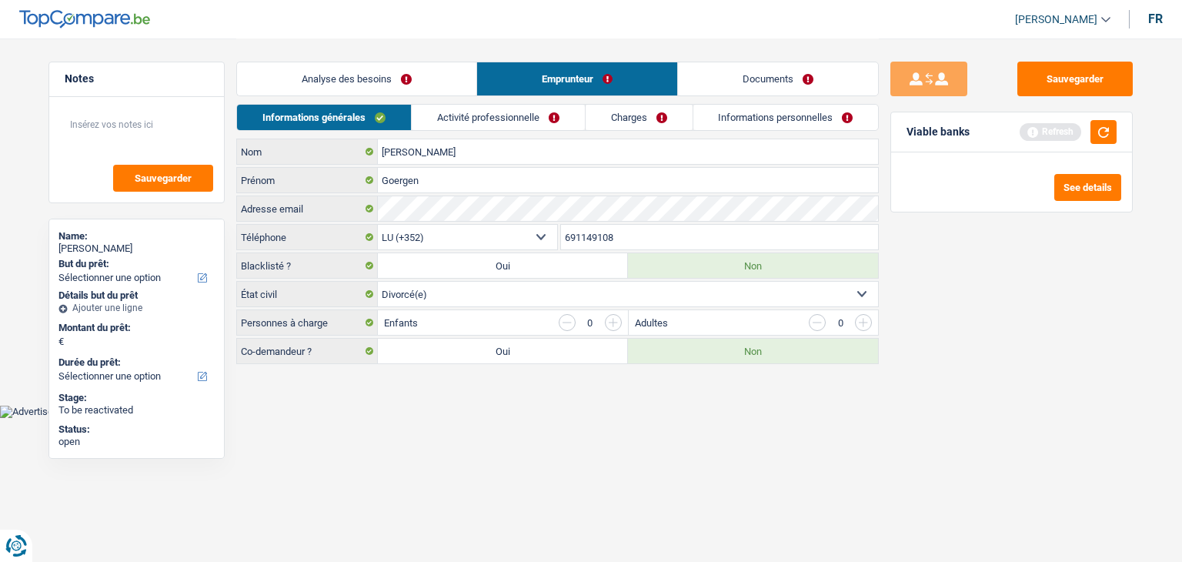
click at [466, 105] on link "Activité professionnelle" at bounding box center [498, 117] width 173 height 25
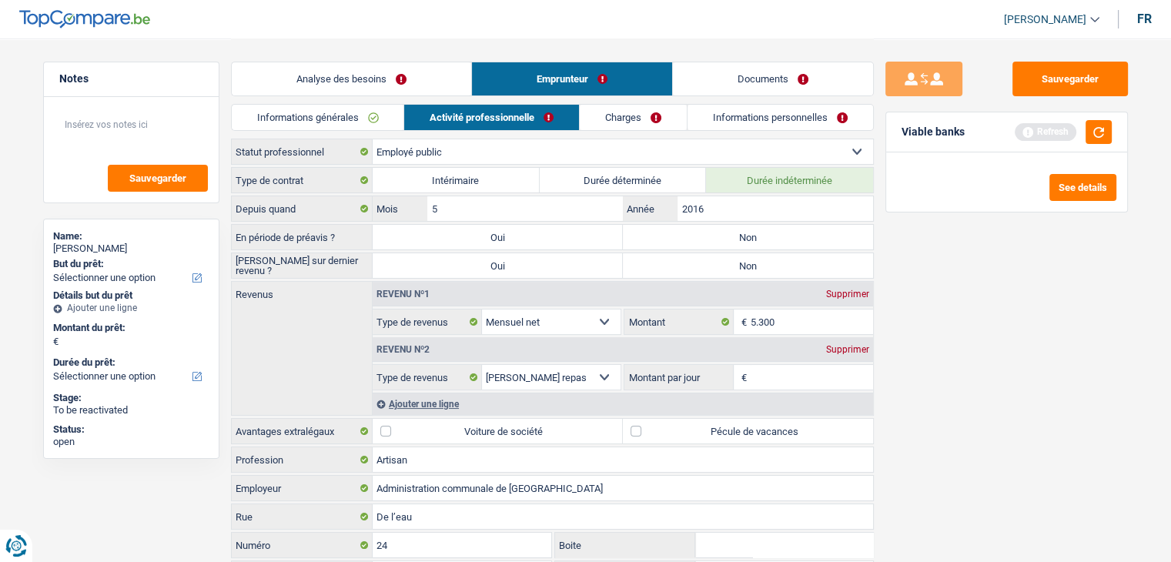
click at [361, 116] on link "Informations générales" at bounding box center [318, 117] width 172 height 25
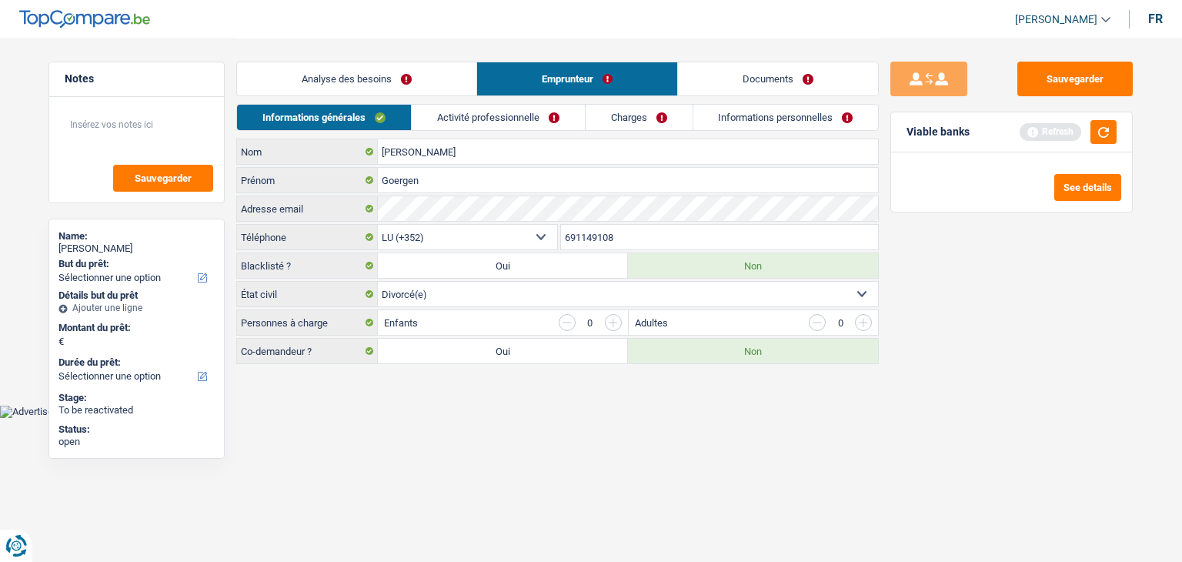
click at [354, 84] on link "Analyse des besoins" at bounding box center [356, 78] width 239 height 33
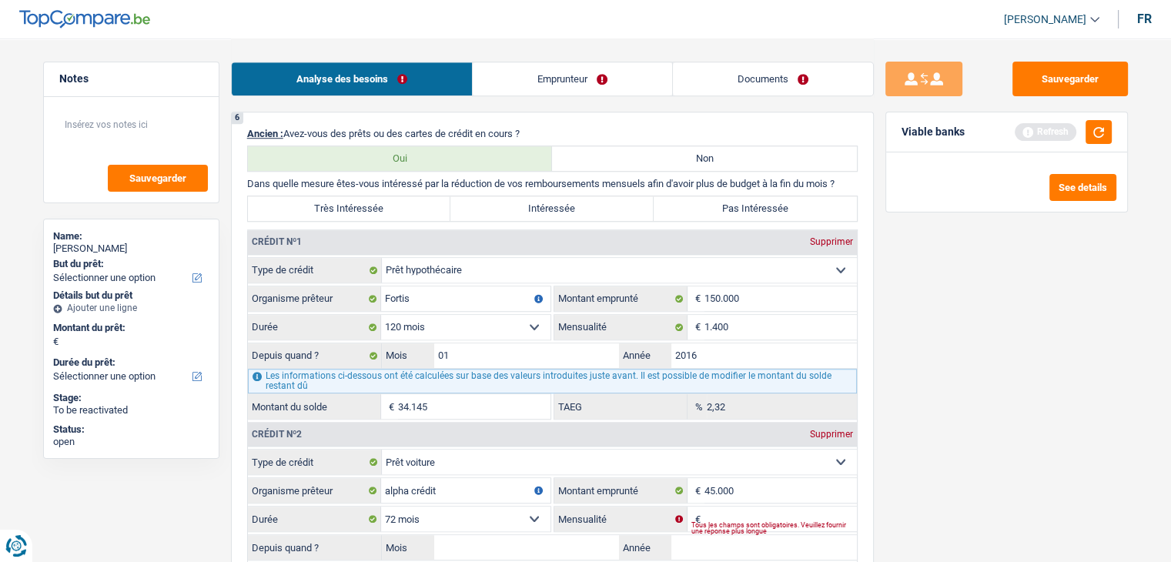
scroll to position [1462, 0]
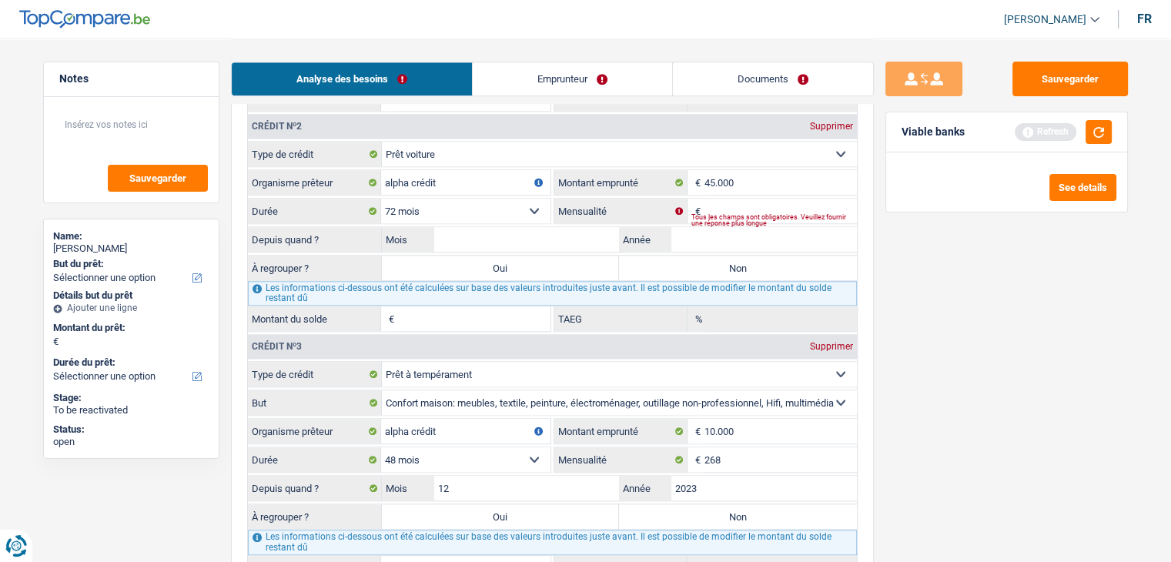
click at [906, 250] on div "Sauvegarder Viable banks Refresh See details" at bounding box center [1007, 300] width 266 height 476
click at [734, 200] on input "Mensualité" at bounding box center [780, 211] width 152 height 25
click at [734, 199] on input "Mensualité" at bounding box center [780, 211] width 152 height 25
type input "5"
type input "900"
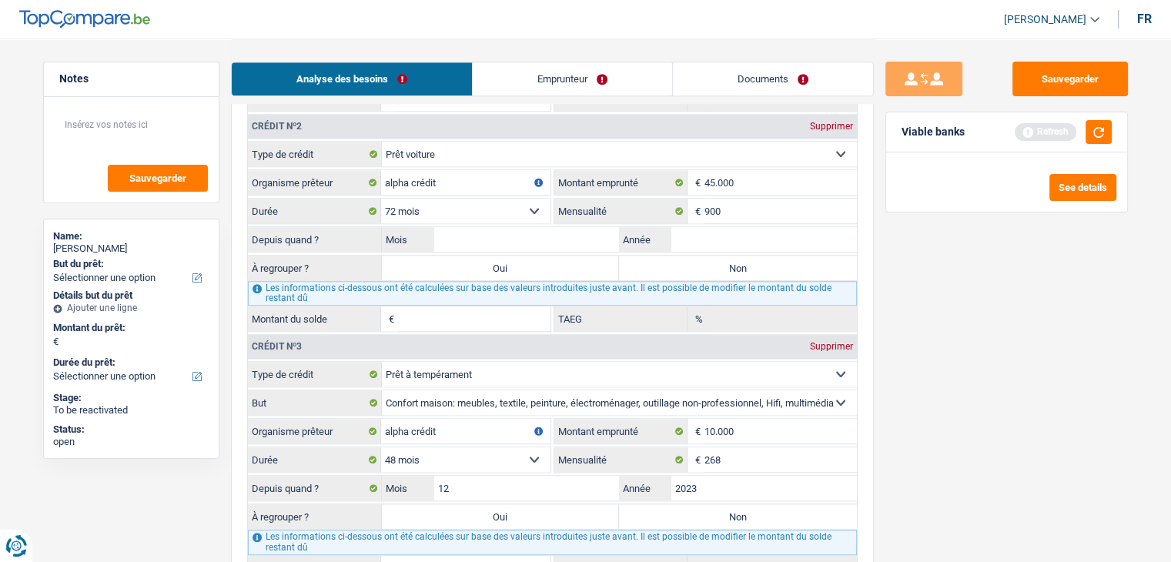
click at [1015, 317] on div "Sauvegarder Viable banks Refresh See details" at bounding box center [1007, 300] width 266 height 476
click at [578, 227] on input "Mois" at bounding box center [527, 239] width 186 height 25
type input "01"
type input "2024"
type input "35.737"
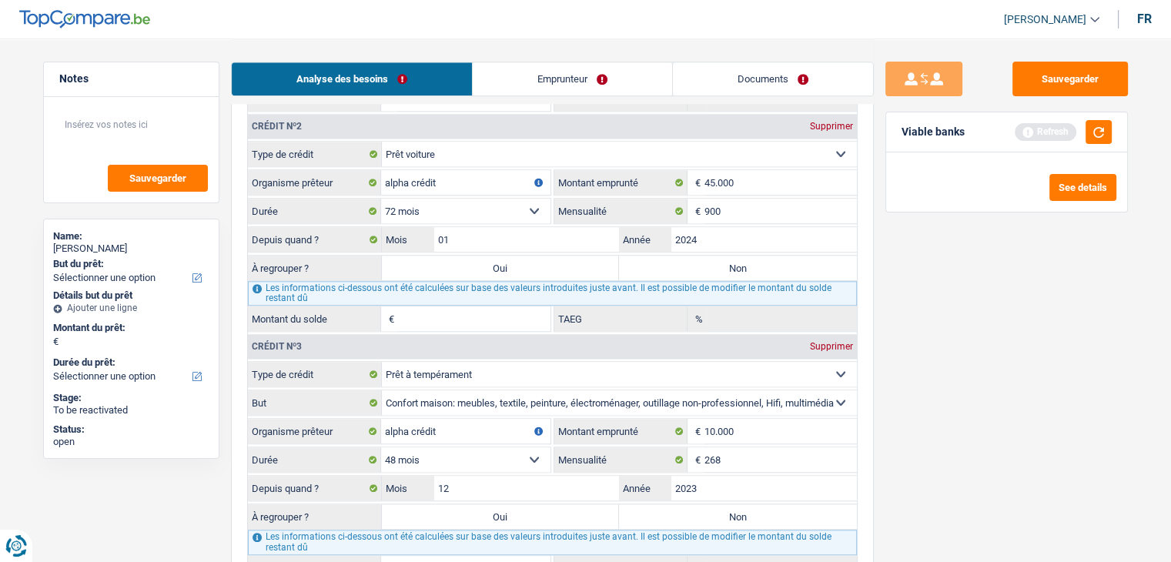
type input "13,65"
click at [998, 374] on div "Sauvegarder Viable banks Refresh See details" at bounding box center [1007, 300] width 266 height 476
click at [968, 373] on div "Sauvegarder Viable banks Refresh See details" at bounding box center [1007, 300] width 266 height 476
click at [1089, 130] on button "button" at bounding box center [1098, 132] width 26 height 24
click at [890, 349] on div "Sauvegarder Viable banks Not viable See details" at bounding box center [1007, 300] width 266 height 476
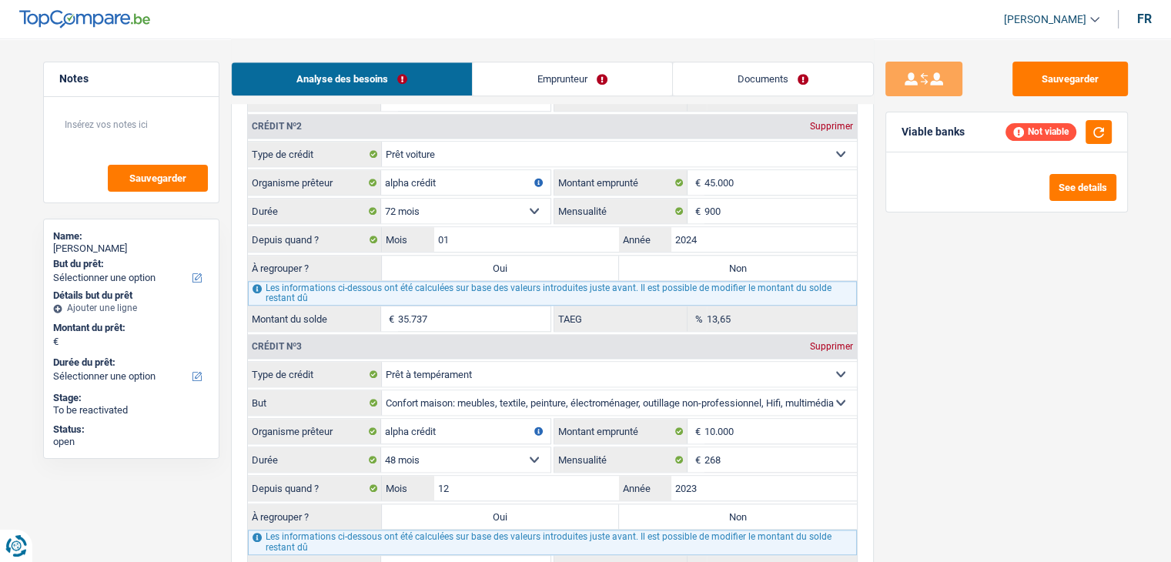
click at [932, 292] on div "Sauvegarder Viable banks Not viable See details" at bounding box center [1007, 300] width 266 height 476
click at [947, 252] on div "Sauvegarder Viable banks Not viable See details" at bounding box center [1007, 300] width 266 height 476
click at [720, 227] on input "2024" at bounding box center [764, 239] width 186 height 25
click at [558, 233] on input "01" at bounding box center [527, 239] width 186 height 25
click at [732, 227] on input "2024" at bounding box center [764, 239] width 186 height 25
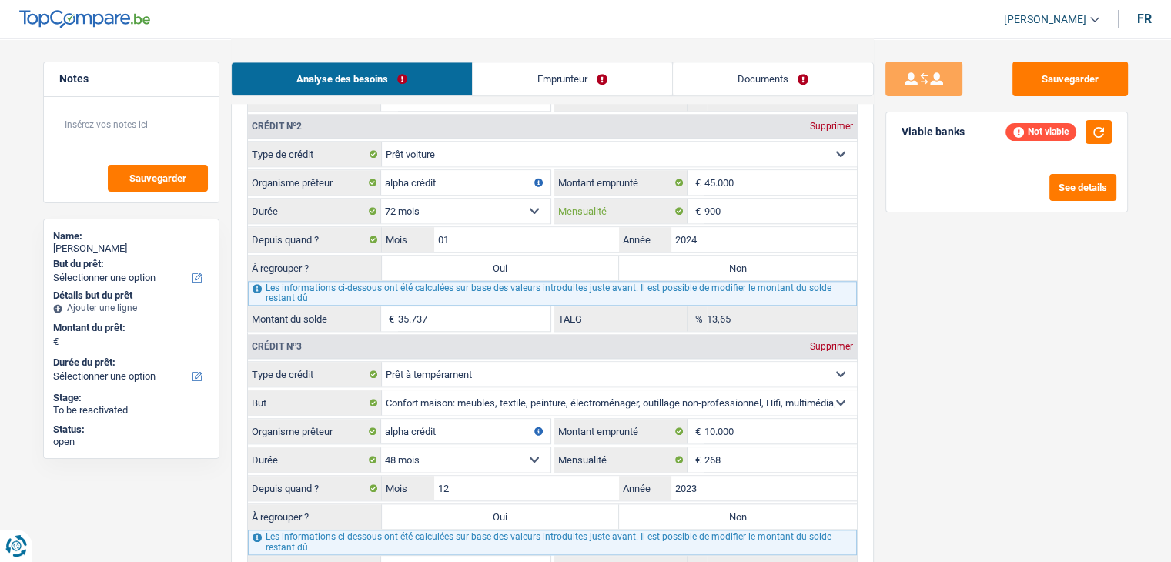
click at [754, 207] on input "900" at bounding box center [780, 211] width 152 height 25
type input "9"
type input "800"
type input "34.699"
type input "8,84"
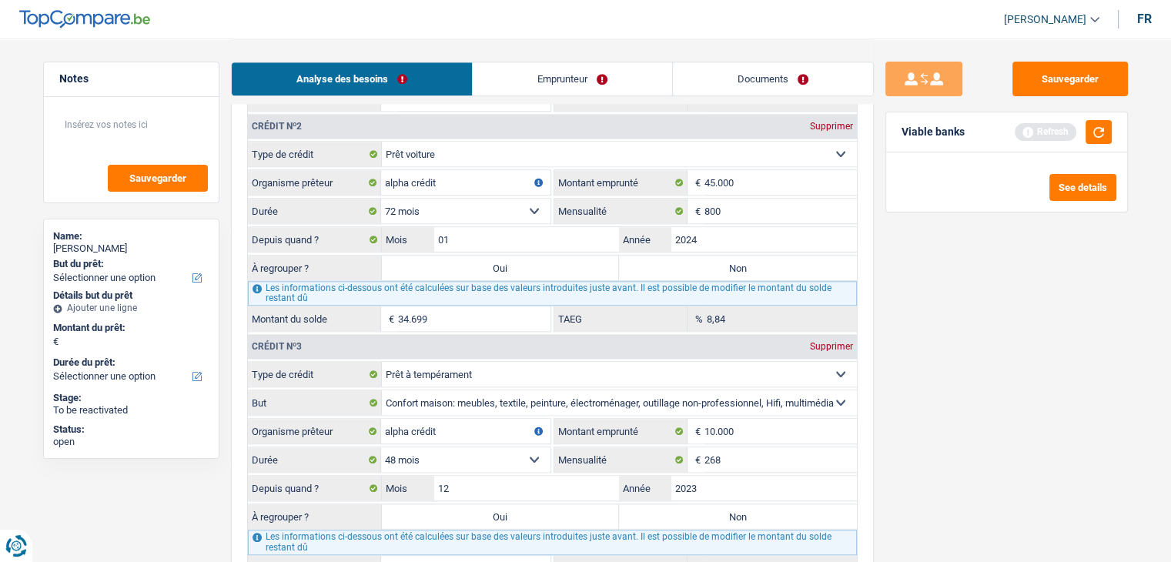
click at [966, 380] on div "Sauvegarder Viable banks Refresh See details" at bounding box center [1007, 300] width 266 height 476
click at [723, 207] on input "800" at bounding box center [780, 211] width 152 height 25
type input "8"
type input "900"
type input "35.737"
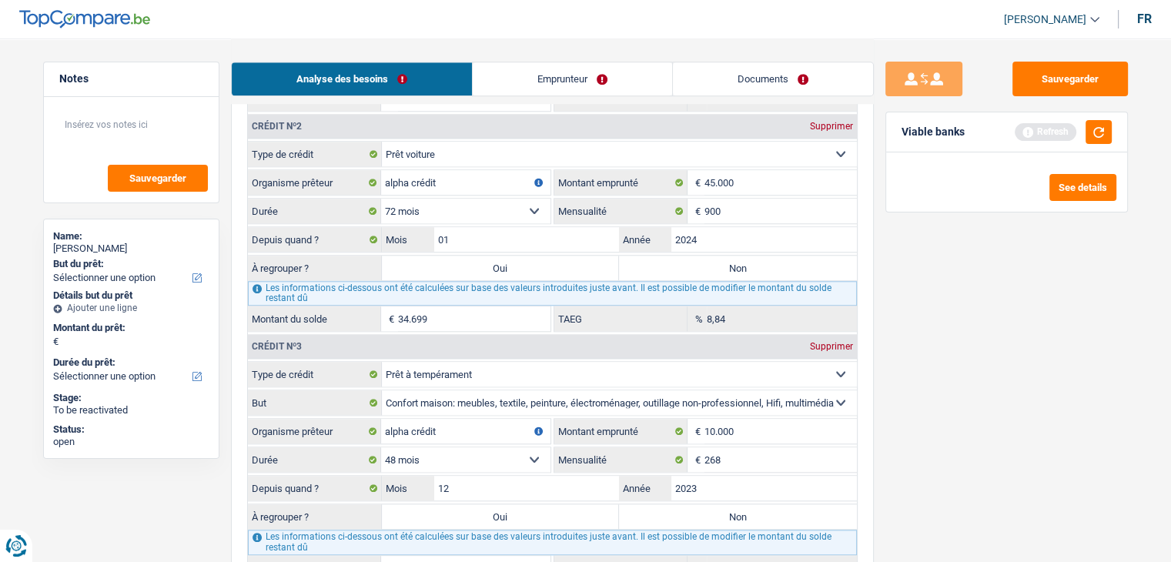
type input "13,65"
click at [1007, 319] on div "Sauvegarder Viable banks Refresh See details" at bounding box center [1007, 300] width 266 height 476
click at [985, 321] on div "Sauvegarder Viable banks Refresh See details" at bounding box center [1007, 300] width 266 height 476
click at [1098, 136] on button "button" at bounding box center [1098, 132] width 26 height 24
drag, startPoint x: 902, startPoint y: 130, endPoint x: 988, endPoint y: 139, distance: 86.6
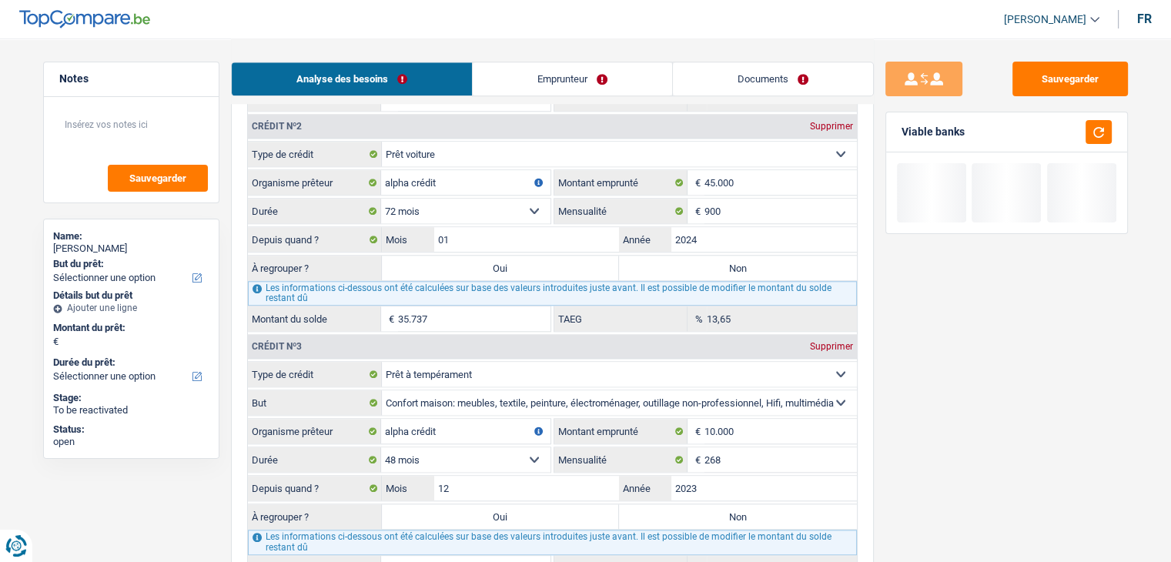
click at [988, 139] on div "Viable banks" at bounding box center [1006, 132] width 241 height 40
click at [984, 138] on div "Viable banks Not viable" at bounding box center [1006, 132] width 241 height 40
click at [948, 314] on div "Sauvegarder Viable banks Not viable See details" at bounding box center [1007, 300] width 266 height 476
drag, startPoint x: 966, startPoint y: 136, endPoint x: 896, endPoint y: 135, distance: 70.1
click at [896, 135] on div "Viable banks Not viable" at bounding box center [1006, 132] width 241 height 40
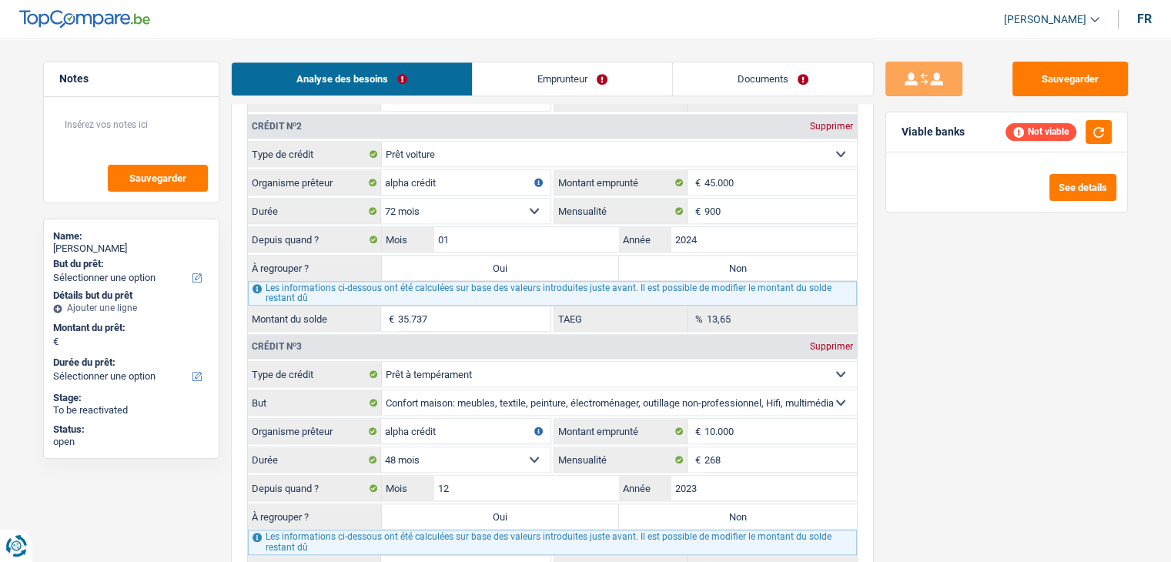
click at [896, 135] on div "Viable banks Not viable" at bounding box center [1006, 132] width 241 height 40
drag, startPoint x: 899, startPoint y: 133, endPoint x: 976, endPoint y: 136, distance: 77.0
click at [976, 136] on div "Viable banks Not viable" at bounding box center [1006, 132] width 241 height 40
click at [975, 136] on div "Viable banks Not viable" at bounding box center [1006, 132] width 241 height 40
drag, startPoint x: 964, startPoint y: 135, endPoint x: 903, endPoint y: 135, distance: 61.6
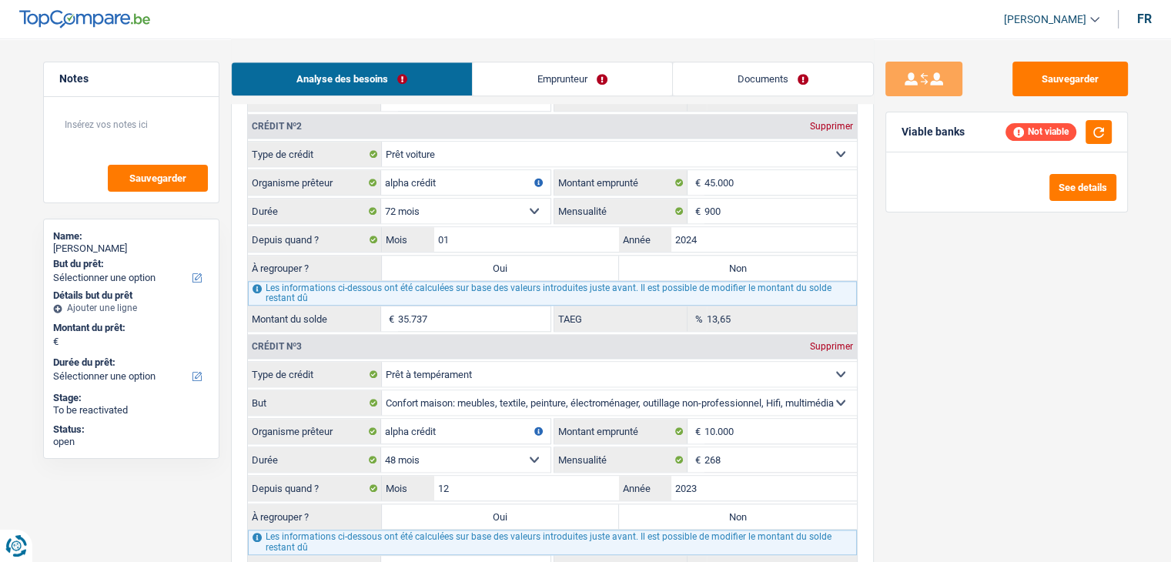
click at [903, 135] on div "Viable banks Not viable" at bounding box center [1006, 132] width 241 height 40
click at [903, 135] on div "Viable banks" at bounding box center [932, 131] width 63 height 13
drag, startPoint x: 901, startPoint y: 133, endPoint x: 984, endPoint y: 132, distance: 83.1
click at [984, 132] on div "Viable banks Not viable" at bounding box center [1006, 132] width 241 height 40
click at [979, 132] on div "Viable banks Not viable" at bounding box center [1006, 132] width 241 height 40
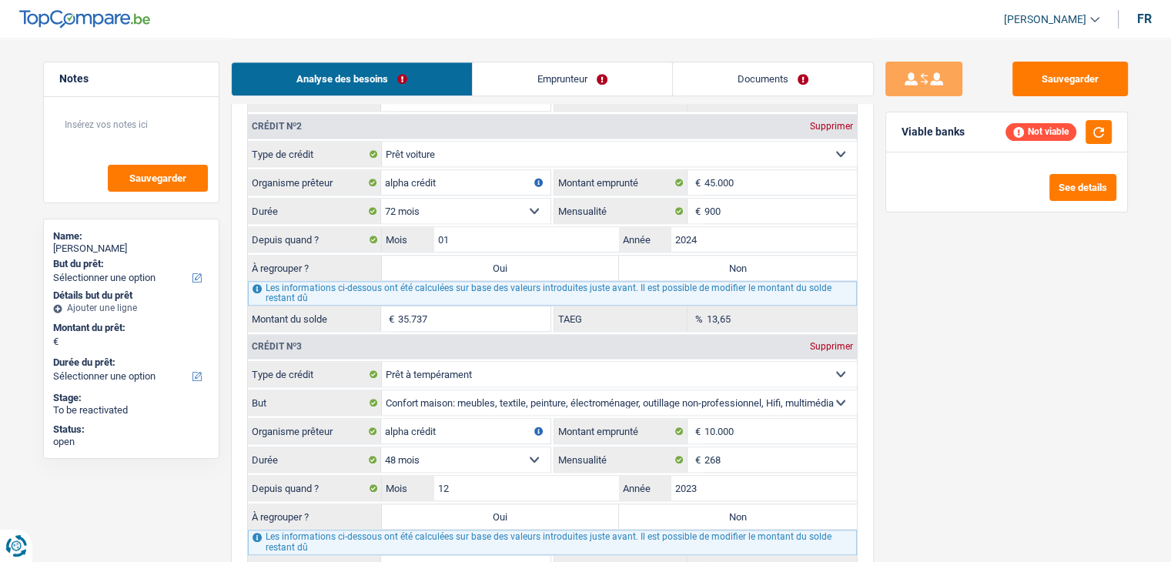
drag, startPoint x: 964, startPoint y: 132, endPoint x: 903, endPoint y: 136, distance: 60.9
click at [903, 136] on div "Viable banks Not viable" at bounding box center [1006, 132] width 241 height 40
click at [960, 298] on div "Sauvegarder Viable banks Not viable See details" at bounding box center [1007, 300] width 266 height 476
click at [742, 179] on input "45.000" at bounding box center [780, 182] width 152 height 25
type input "4.500"
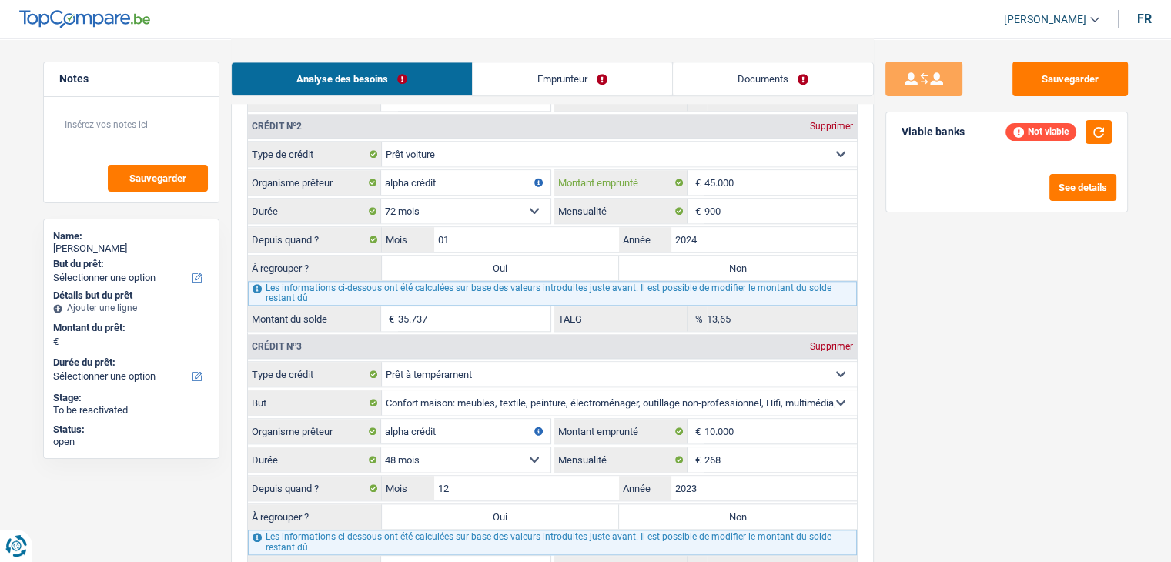
select select
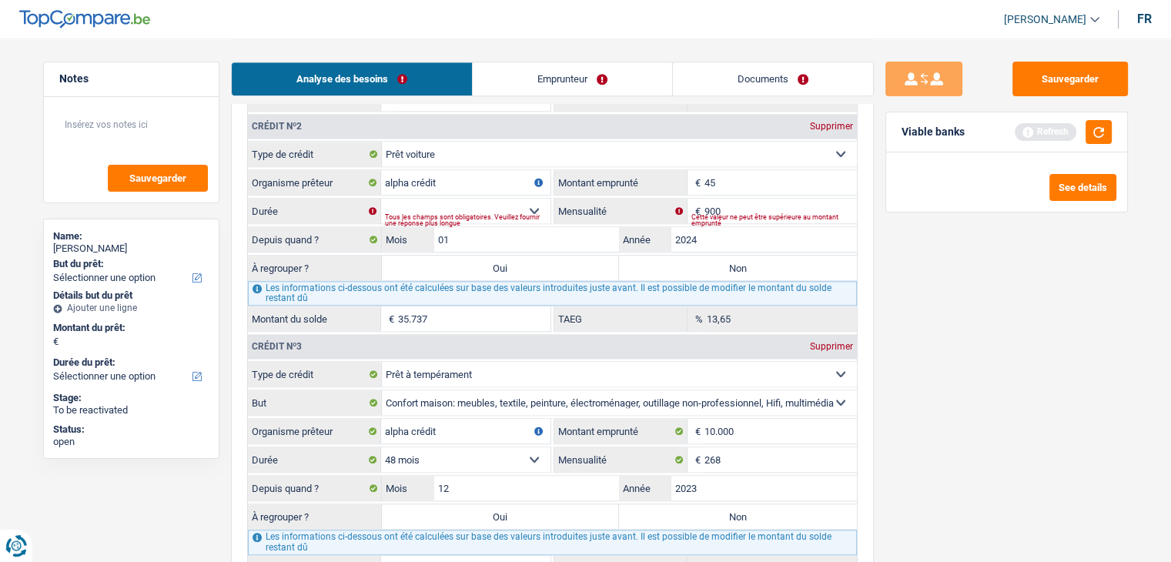
type input "4"
type input "50.000"
click at [975, 182] on div "See details" at bounding box center [1006, 187] width 219 height 27
click at [897, 186] on div "See details" at bounding box center [1006, 187] width 219 height 27
click at [546, 72] on link "Emprunteur" at bounding box center [572, 78] width 199 height 33
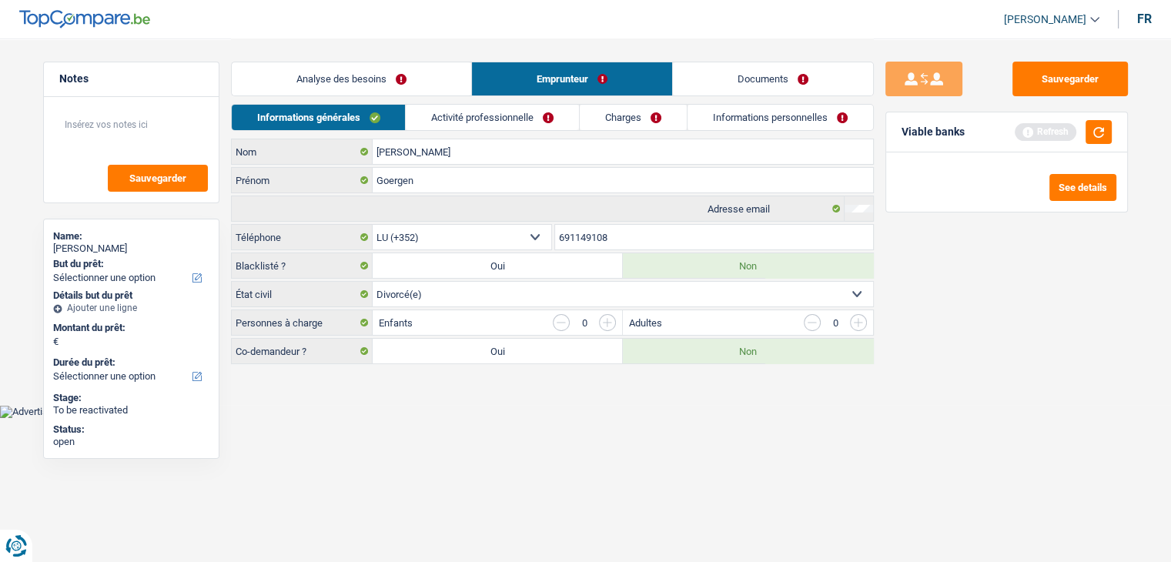
scroll to position [0, 0]
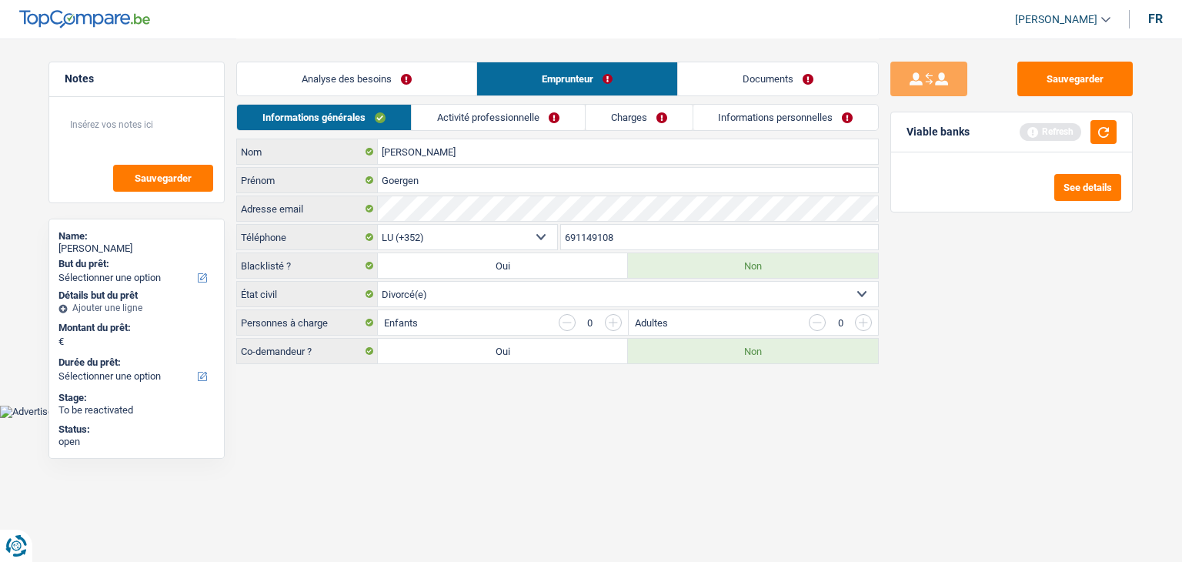
click at [533, 112] on link "Activité professionnelle" at bounding box center [498, 117] width 173 height 25
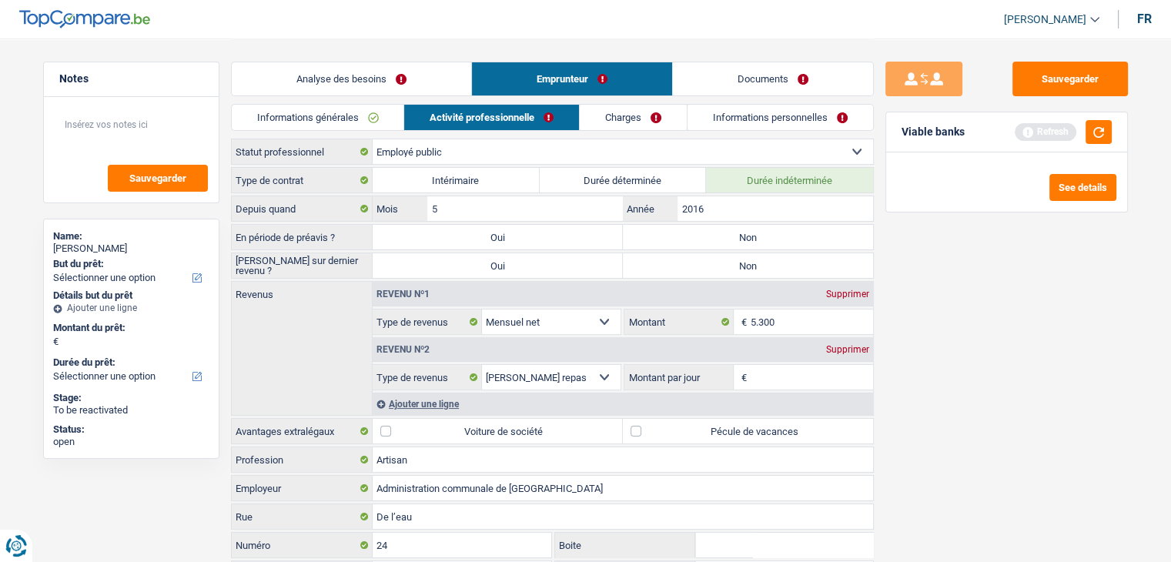
click at [630, 122] on link "Charges" at bounding box center [633, 117] width 107 height 25
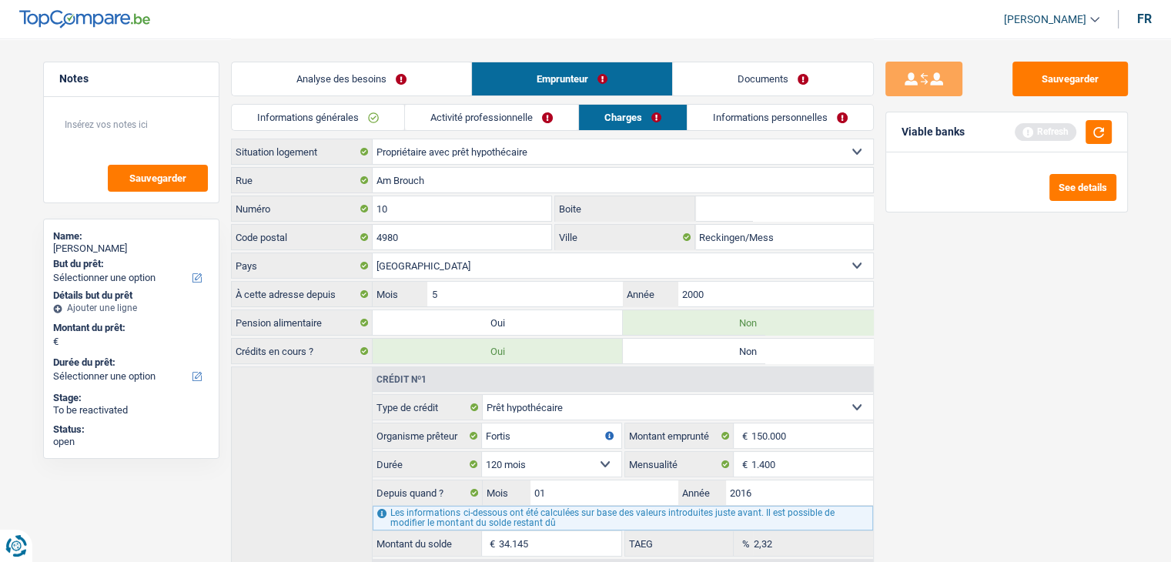
click at [704, 114] on link "Informations personnelles" at bounding box center [780, 117] width 186 height 25
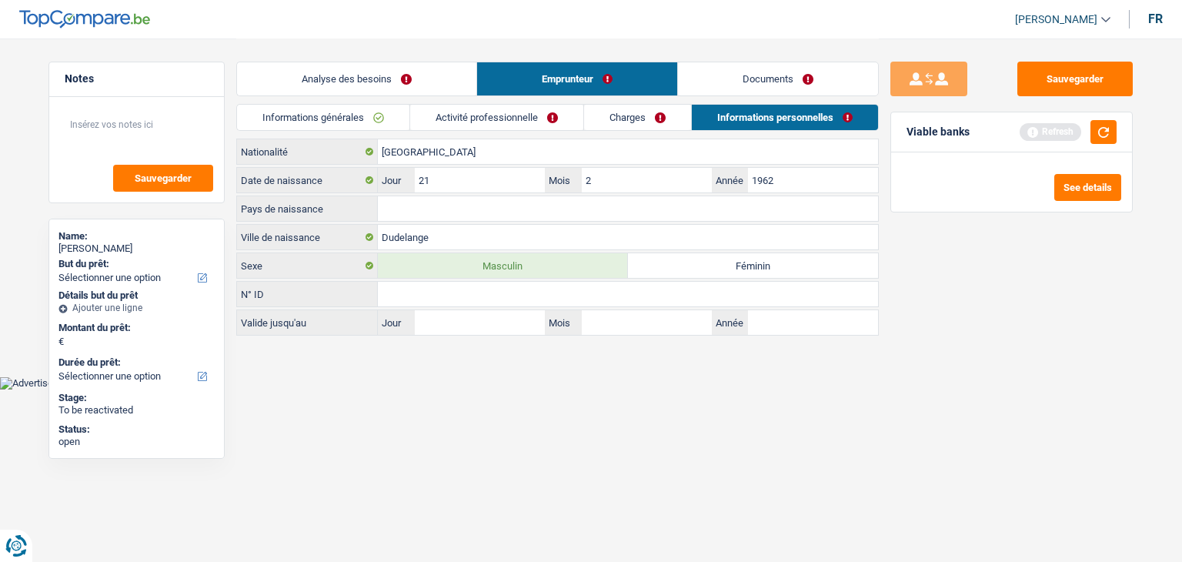
click at [600, 114] on link "Charges" at bounding box center [637, 117] width 107 height 25
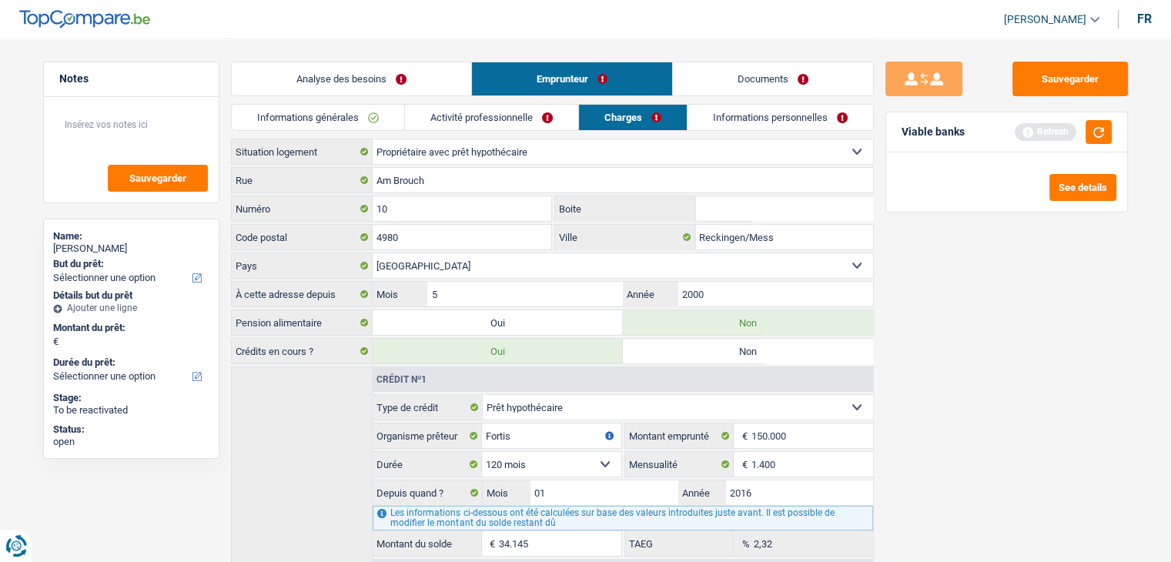
click at [393, 114] on link "Informations générales" at bounding box center [318, 117] width 172 height 25
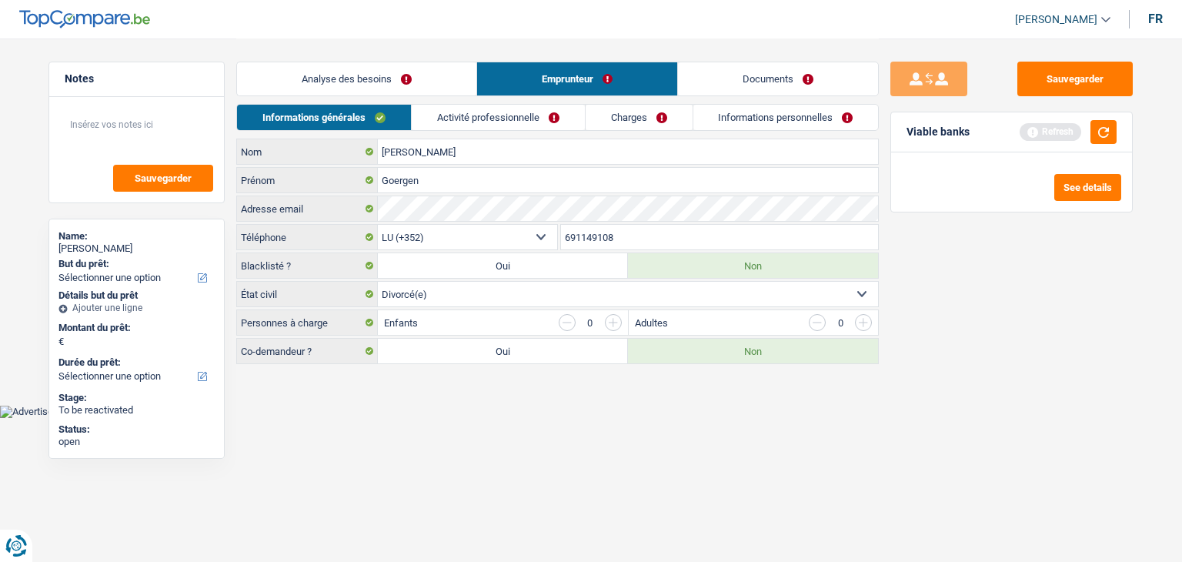
click at [423, 118] on link "Activité professionnelle" at bounding box center [498, 117] width 173 height 25
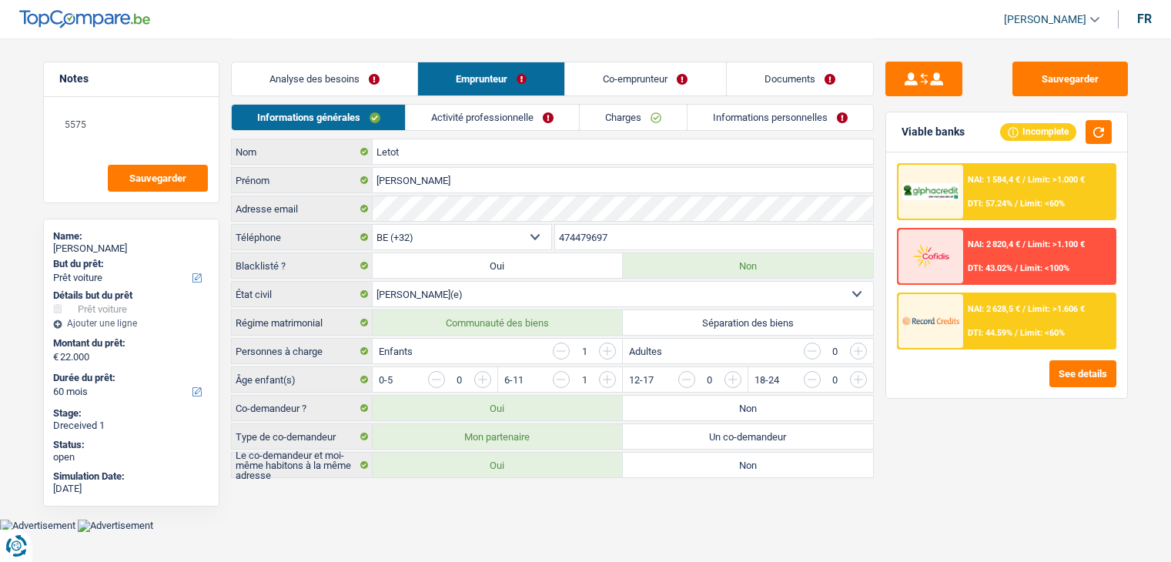
select select "car"
select select "60"
select select "32"
select select "married"
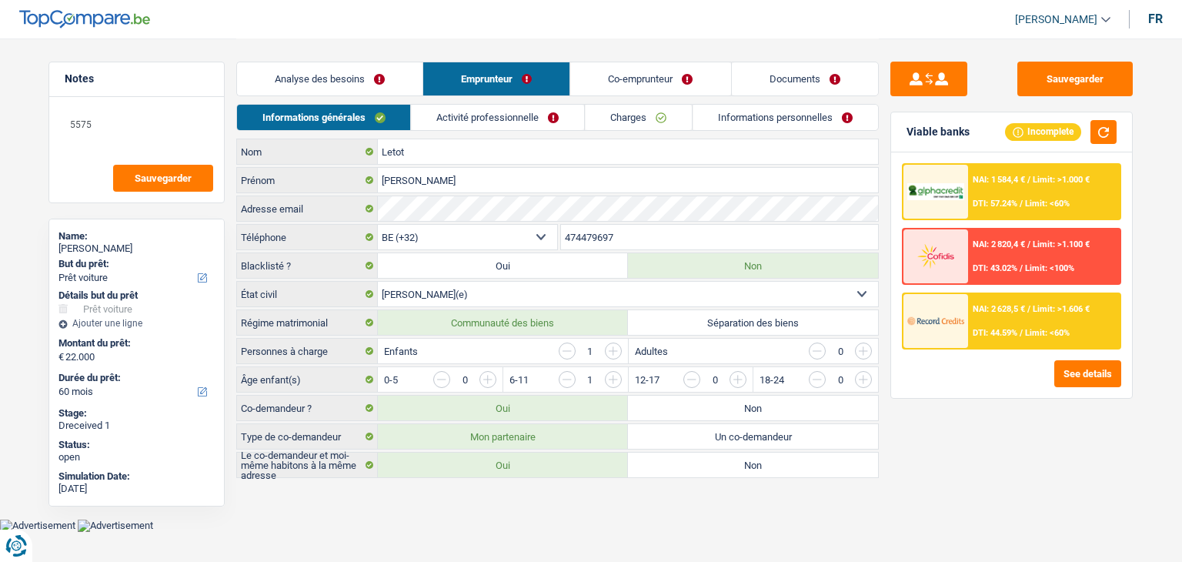
click at [453, 115] on link "Activité professionnelle" at bounding box center [498, 117] width 173 height 25
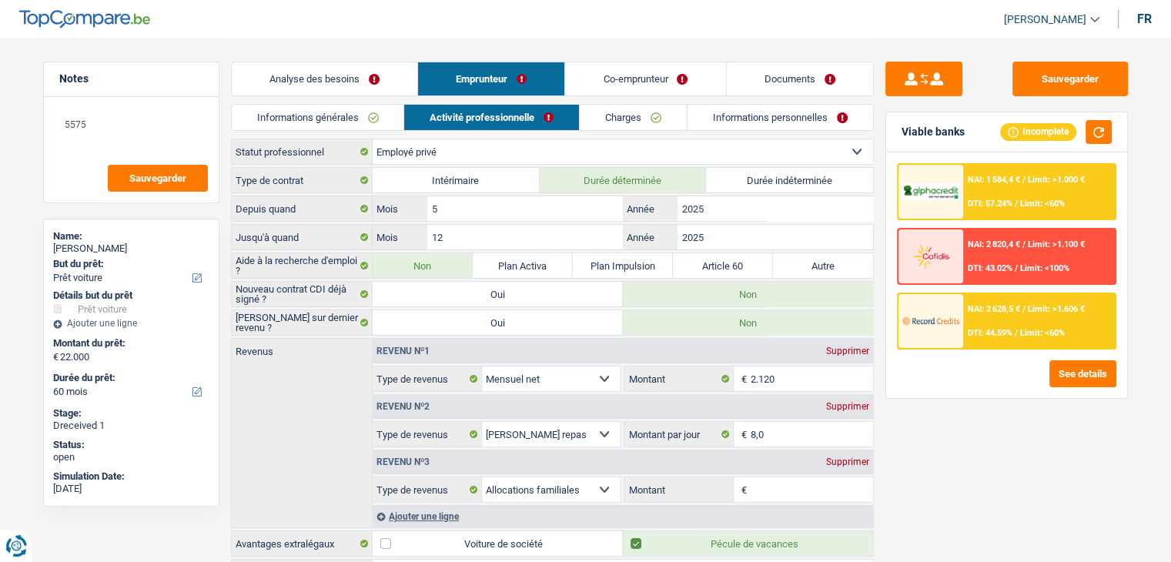
click at [612, 128] on link "Charges" at bounding box center [633, 117] width 107 height 25
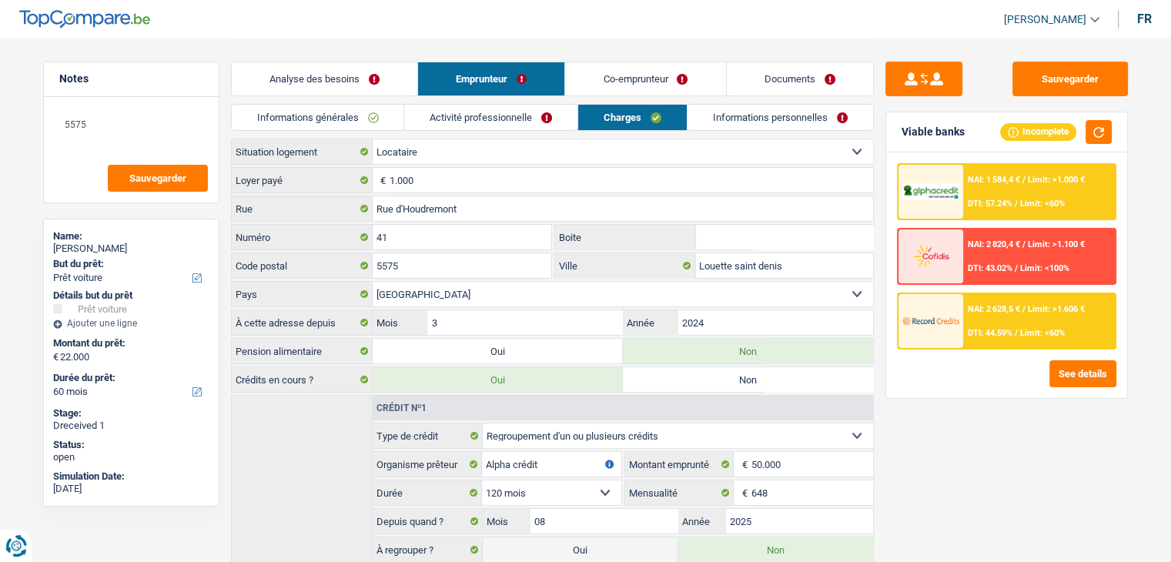
click at [613, 87] on link "Co-emprunteur" at bounding box center [645, 78] width 160 height 33
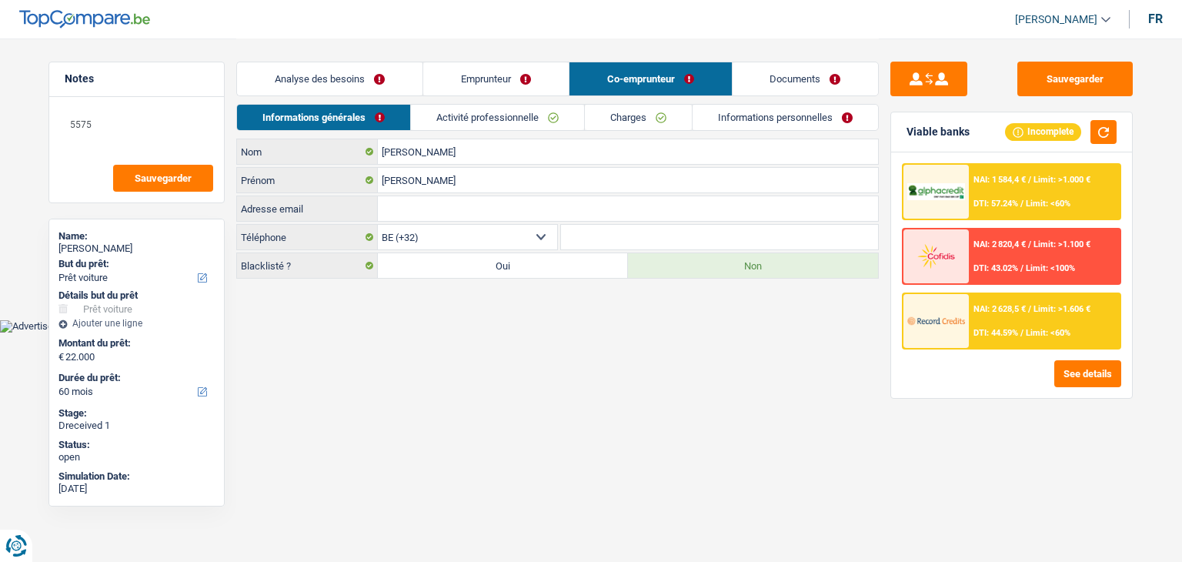
click at [645, 118] on link "Charges" at bounding box center [638, 117] width 107 height 25
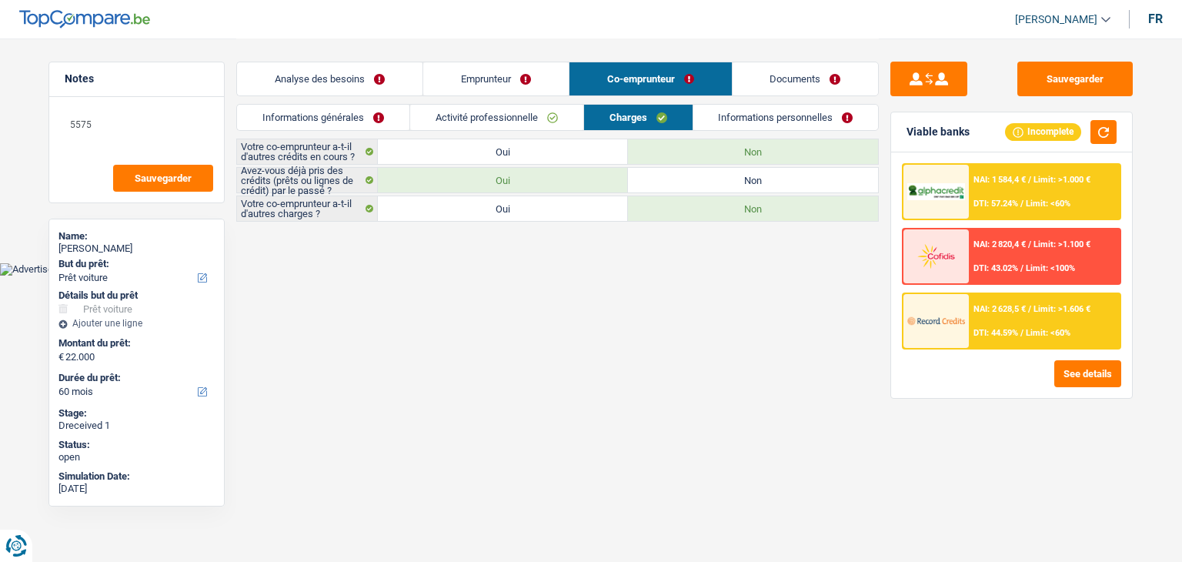
click at [741, 125] on link "Informations personnelles" at bounding box center [787, 117] width 186 height 25
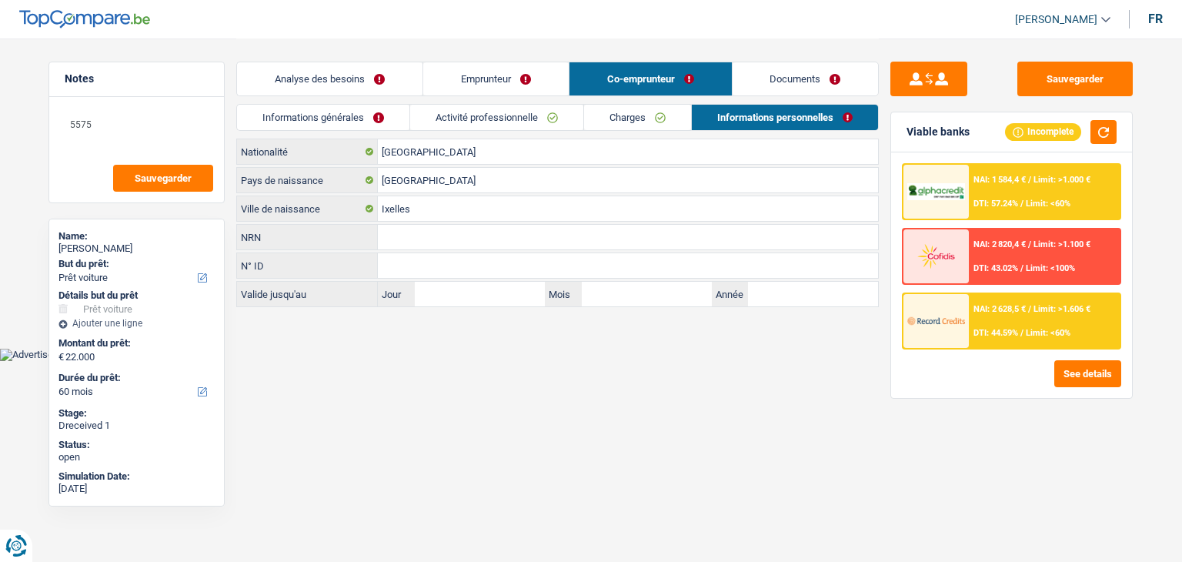
click at [797, 79] on link "Documents" at bounding box center [806, 78] width 146 height 33
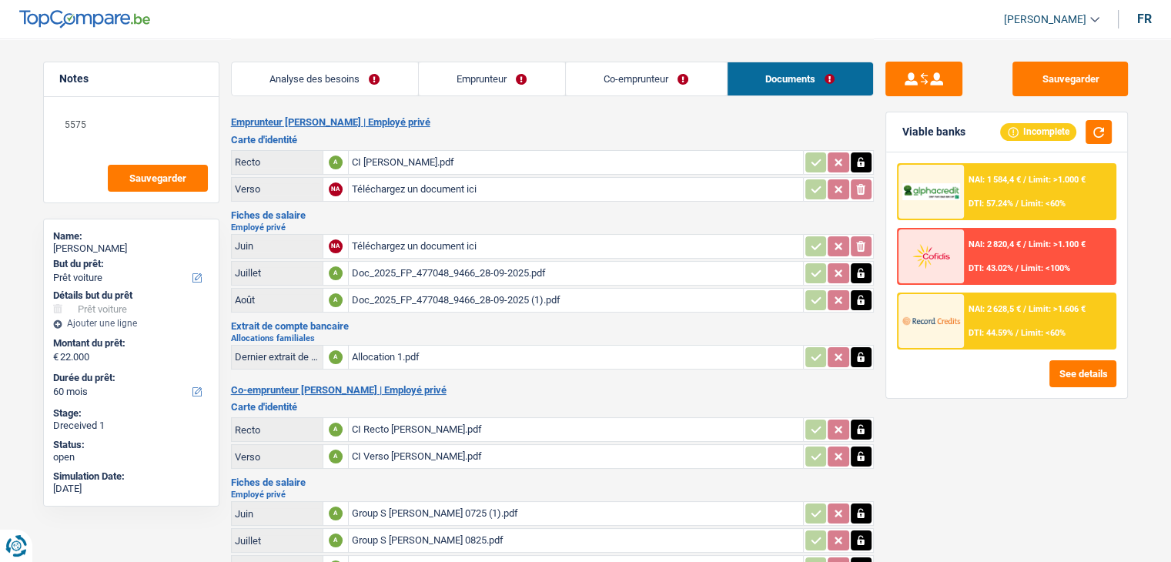
click at [379, 152] on div "CI [PERSON_NAME].pdf" at bounding box center [576, 162] width 448 height 23
click at [424, 262] on div "Doc_2025_FP_477048_9466_28-09-2025.pdf" at bounding box center [576, 273] width 448 height 23
click at [452, 290] on div "Doc_2025_FP_477048_9466_28-09-2025 (1).pdf" at bounding box center [576, 300] width 448 height 23
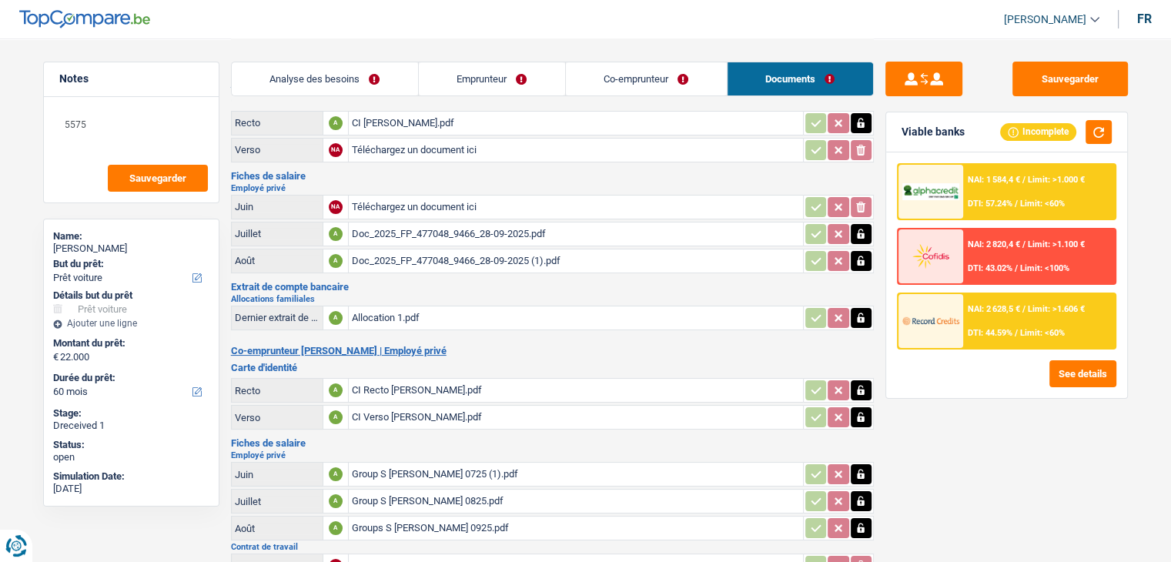
scroll to position [77, 0]
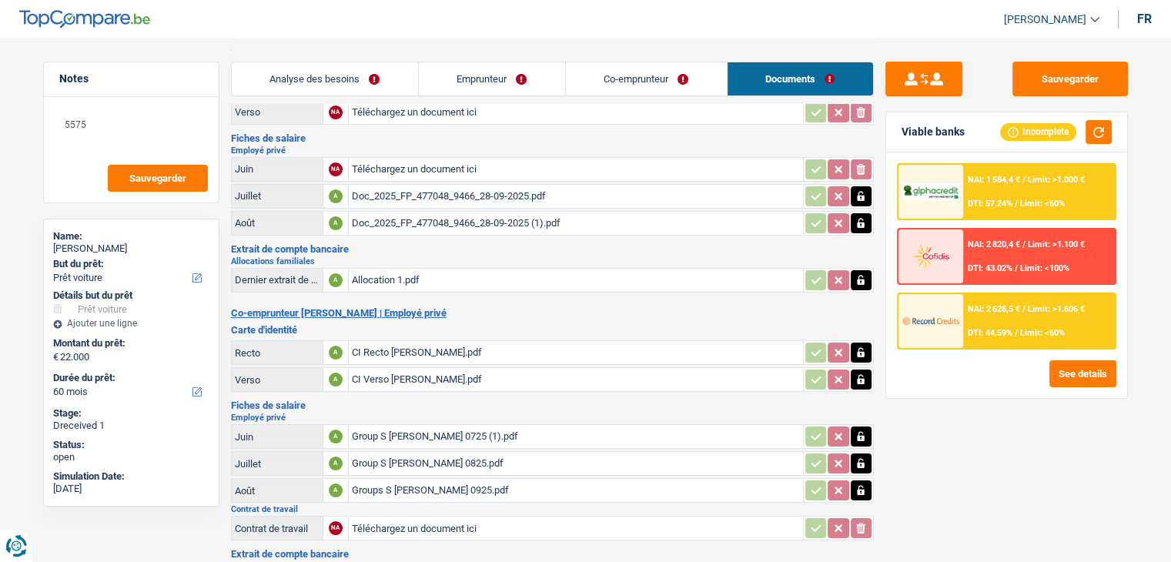
click at [425, 272] on div "Allocation 1.pdf" at bounding box center [576, 280] width 448 height 23
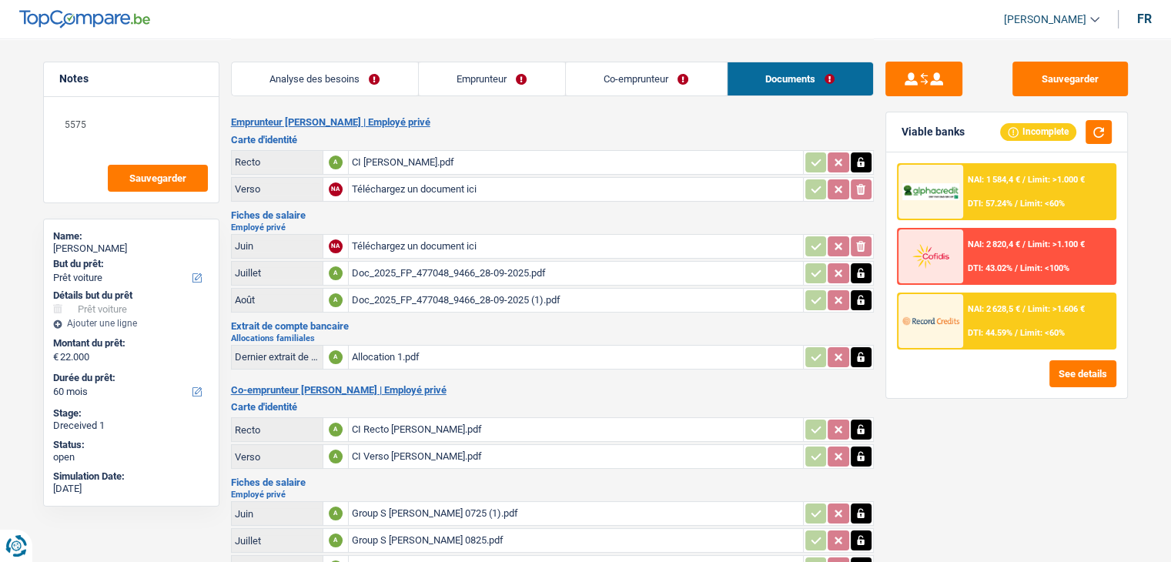
click at [504, 77] on link "Emprunteur" at bounding box center [492, 78] width 146 height 33
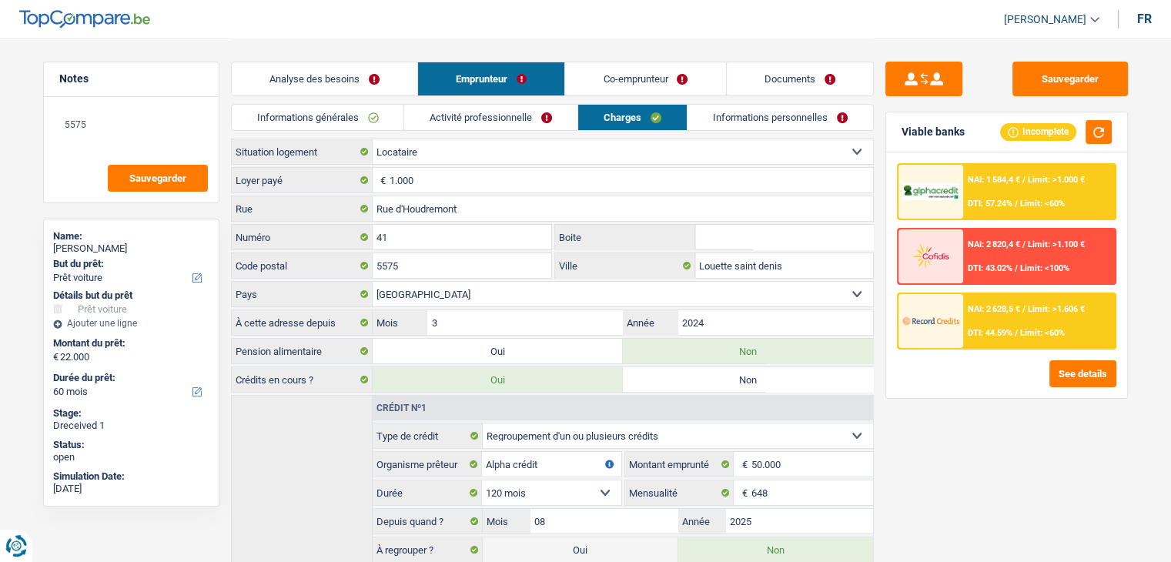
click at [440, 125] on link "Activité professionnelle" at bounding box center [490, 117] width 173 height 25
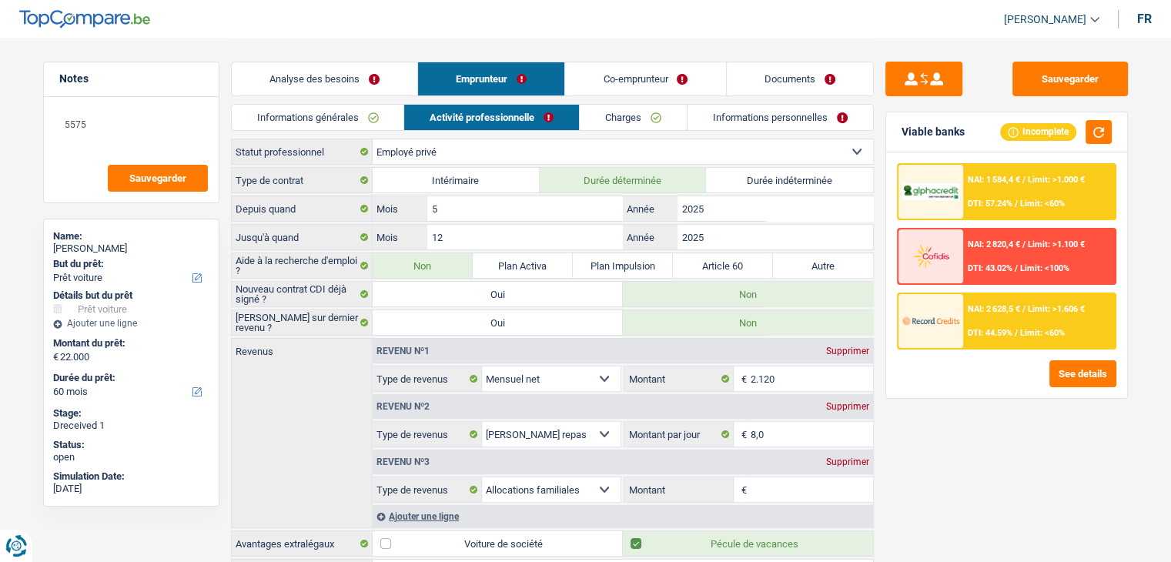
click at [773, 68] on link "Documents" at bounding box center [800, 78] width 146 height 33
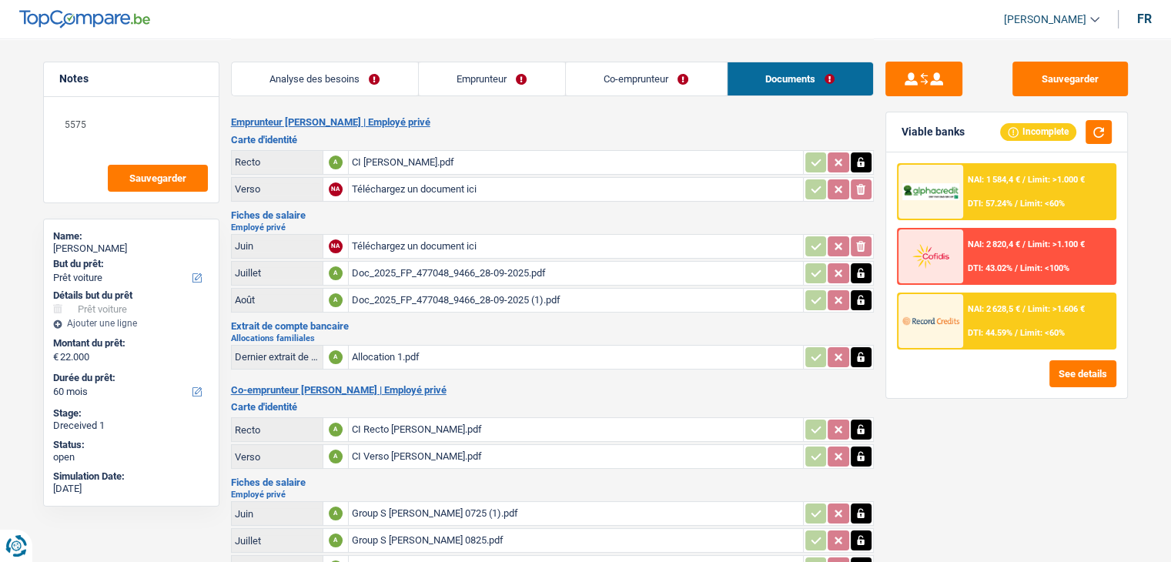
click at [435, 278] on div "Doc_2025_FP_477048_9466_28-09-2025.pdf" at bounding box center [576, 273] width 448 height 23
click at [469, 296] on div "Doc_2025_FP_477048_9466_28-09-2025 (1).pdf" at bounding box center [576, 300] width 448 height 23
click at [520, 75] on link "Emprunteur" at bounding box center [492, 78] width 146 height 33
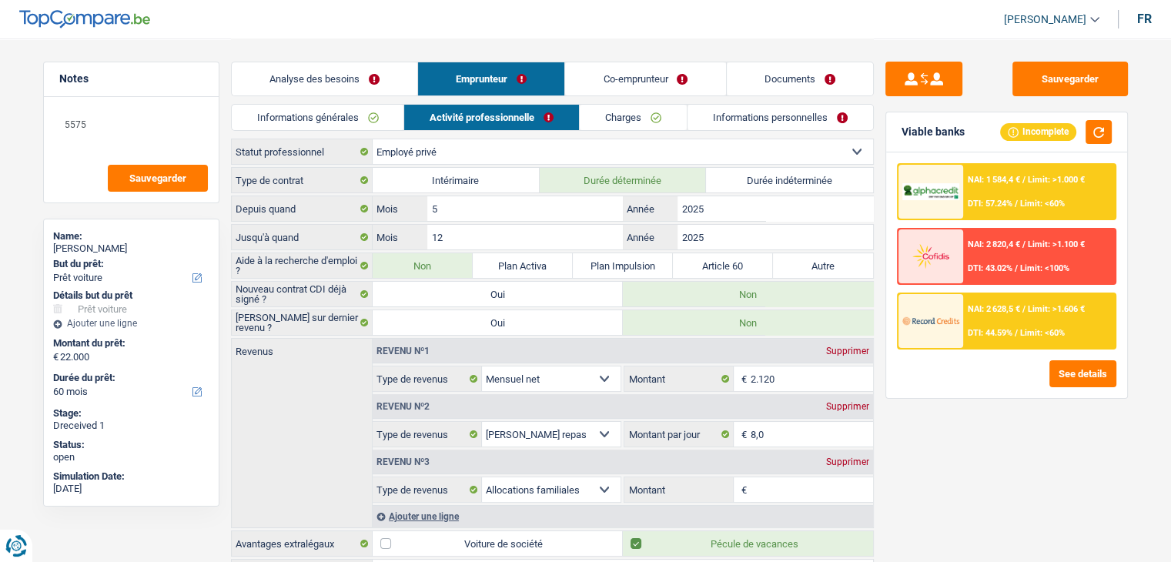
click at [610, 86] on link "Co-emprunteur" at bounding box center [645, 78] width 160 height 33
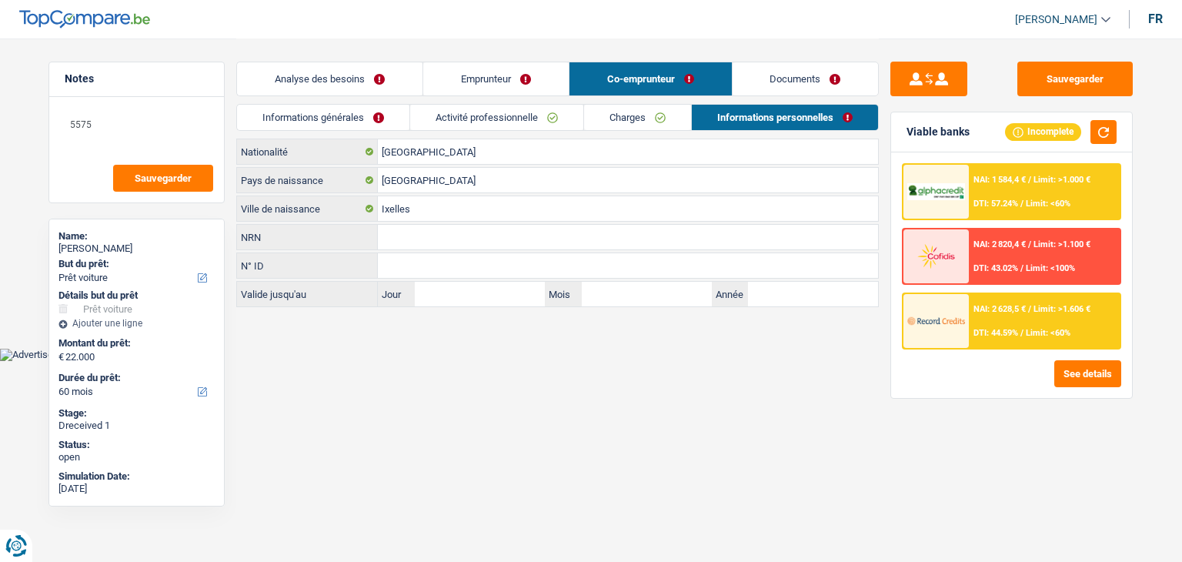
click at [508, 119] on link "Activité professionnelle" at bounding box center [496, 117] width 173 height 25
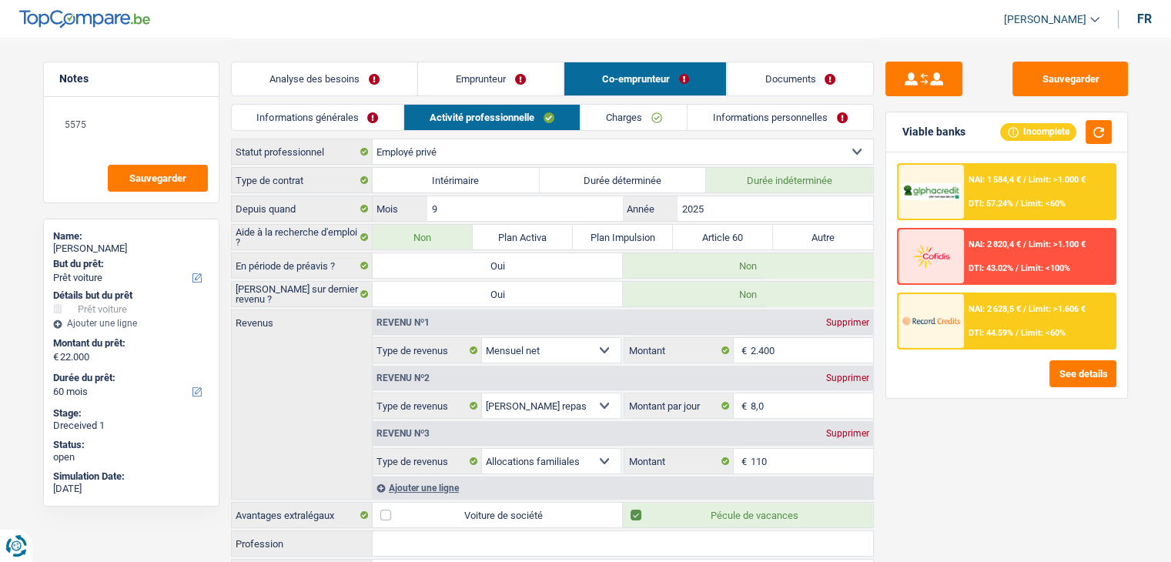
click at [351, 123] on link "Informations générales" at bounding box center [318, 117] width 172 height 25
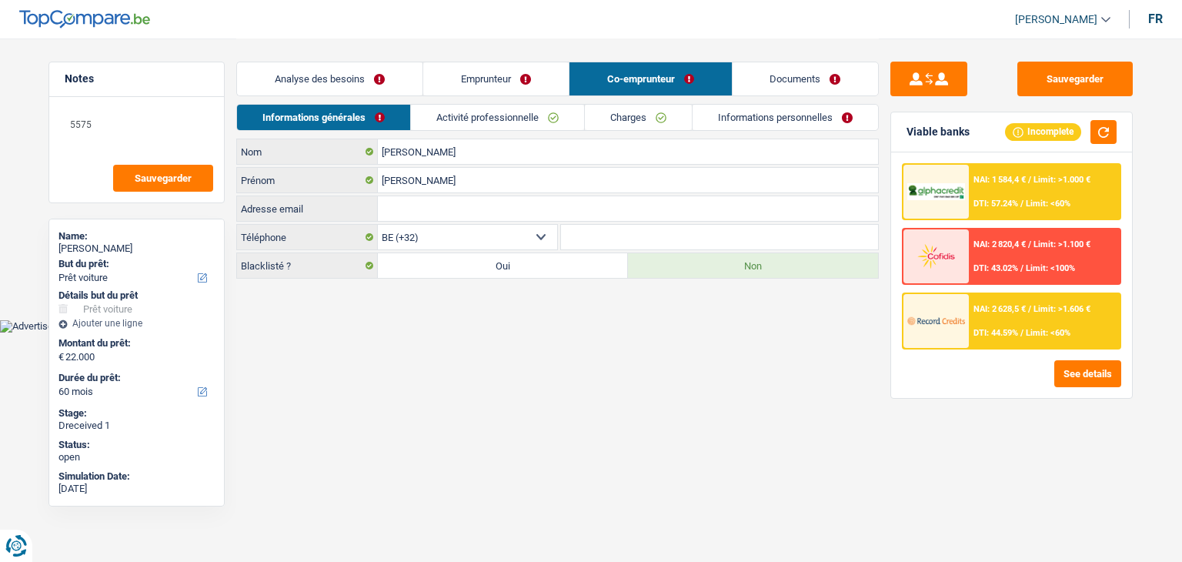
click at [764, 94] on link "Documents" at bounding box center [806, 78] width 146 height 33
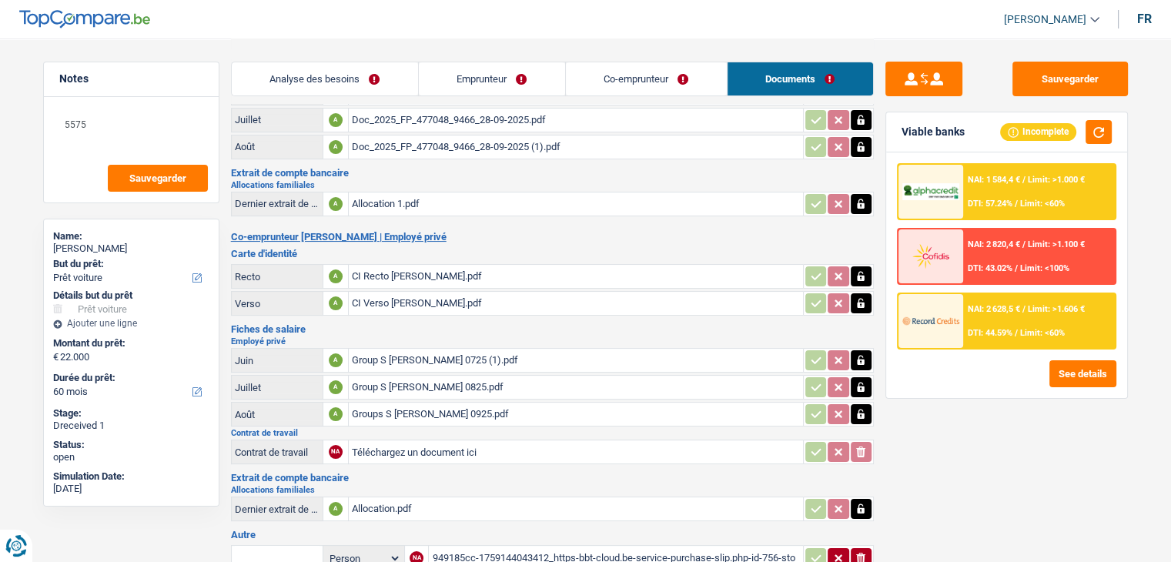
scroll to position [154, 0]
click at [411, 269] on div "CI Recto Stephanie.pdf" at bounding box center [576, 275] width 448 height 23
click at [399, 297] on div "CI Verso Stephanie.pdf" at bounding box center [576, 302] width 448 height 23
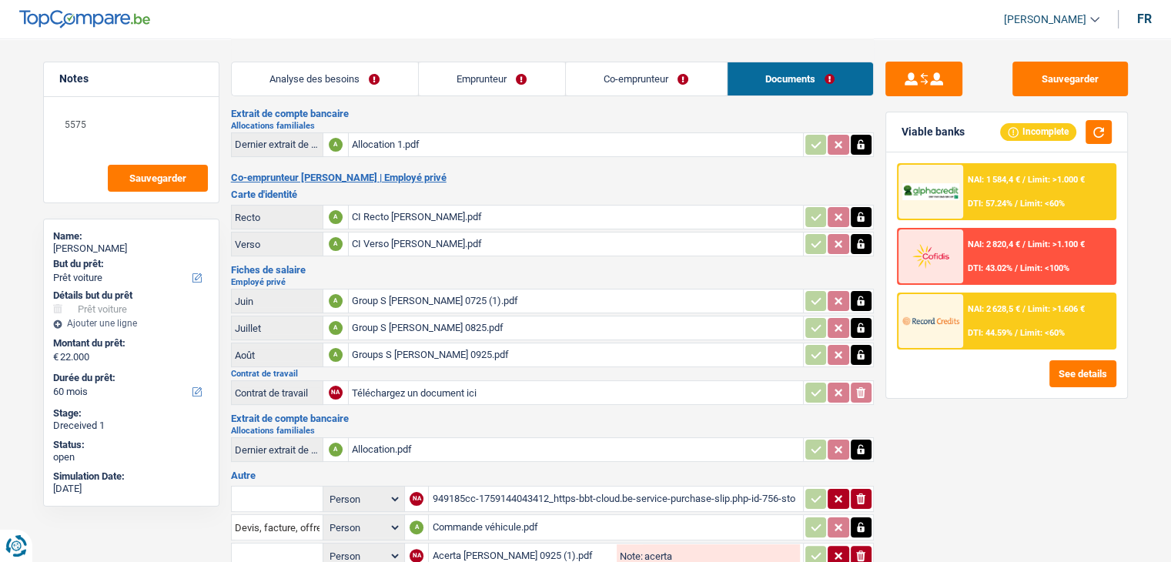
scroll to position [308, 0]
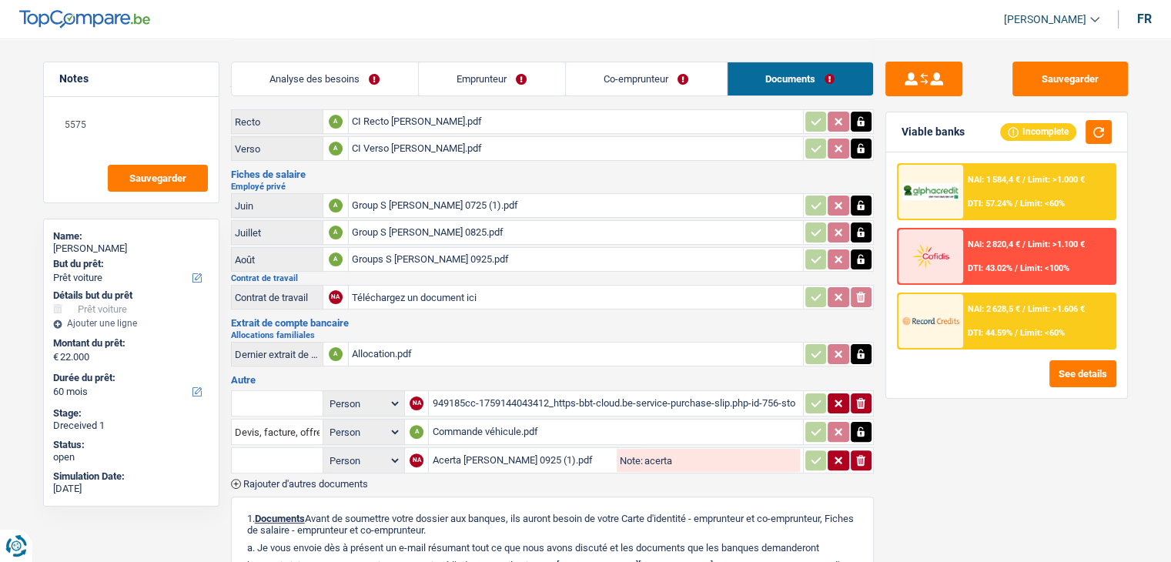
click at [434, 194] on div "Group S Stephanie 0725 (1).pdf" at bounding box center [576, 205] width 448 height 23
click at [429, 221] on div "Group S Stephanie 0825.pdf" at bounding box center [576, 232] width 448 height 23
click at [429, 248] on div "Groups S Stephanie 0925.pdf" at bounding box center [576, 259] width 448 height 23
click at [402, 35] on header "Yanis Duboc Se déconnecter fr" at bounding box center [585, 19] width 1171 height 39
click at [437, 75] on link "Emprunteur" at bounding box center [492, 78] width 146 height 33
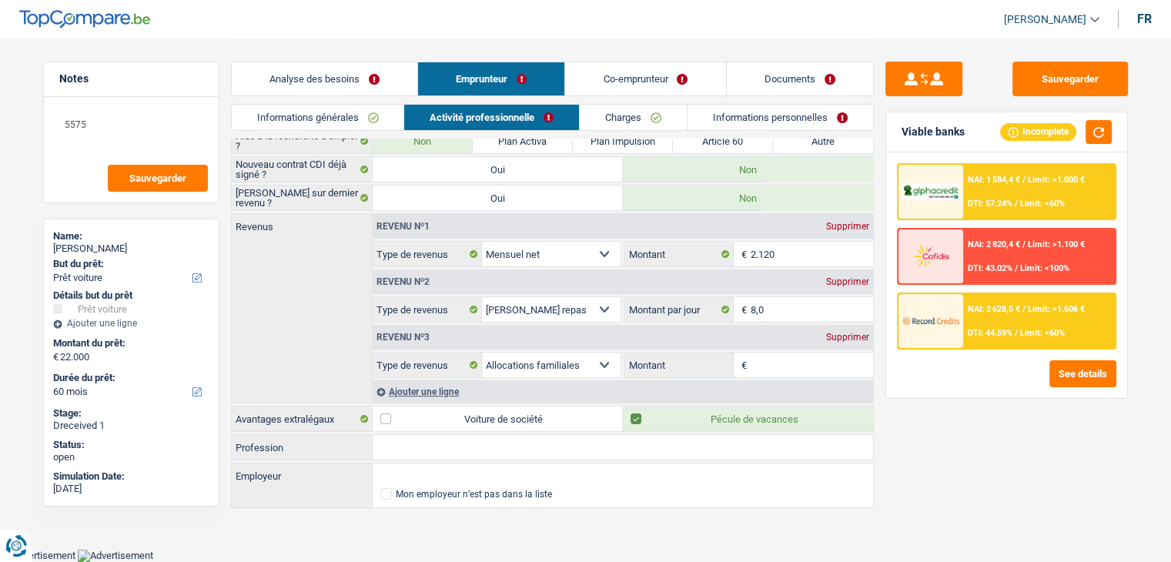
scroll to position [119, 0]
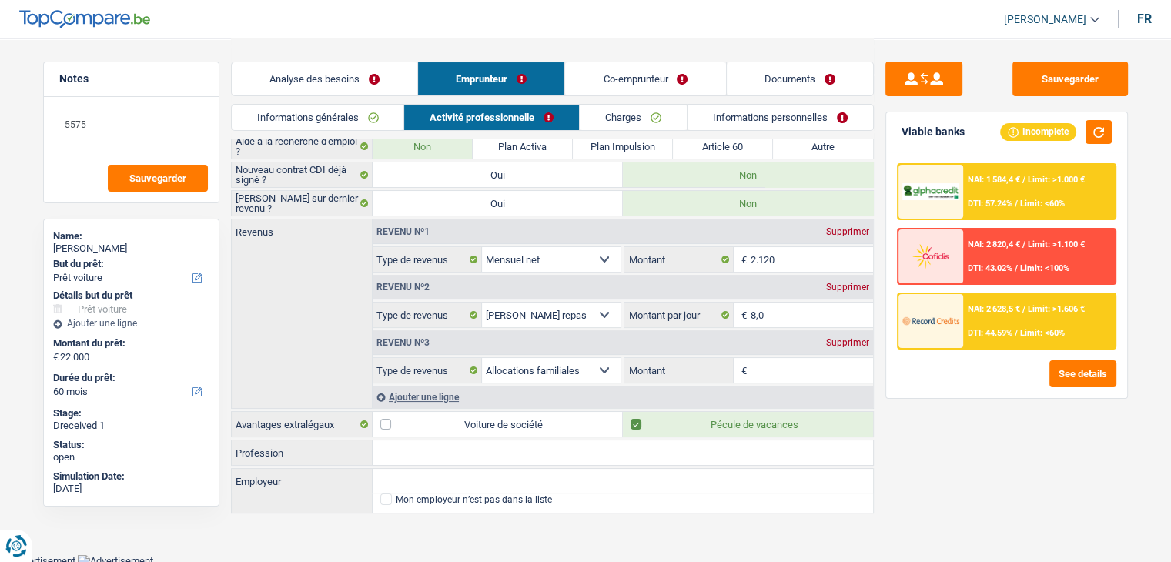
click at [610, 82] on link "Co-emprunteur" at bounding box center [645, 78] width 160 height 33
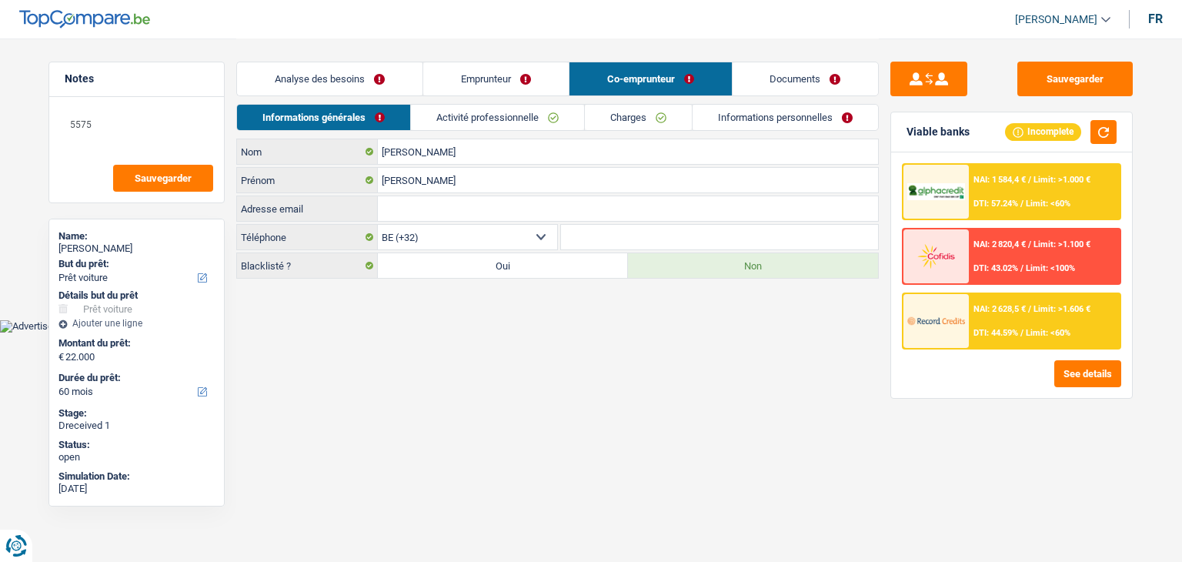
click at [502, 125] on link "Activité professionnelle" at bounding box center [497, 117] width 173 height 25
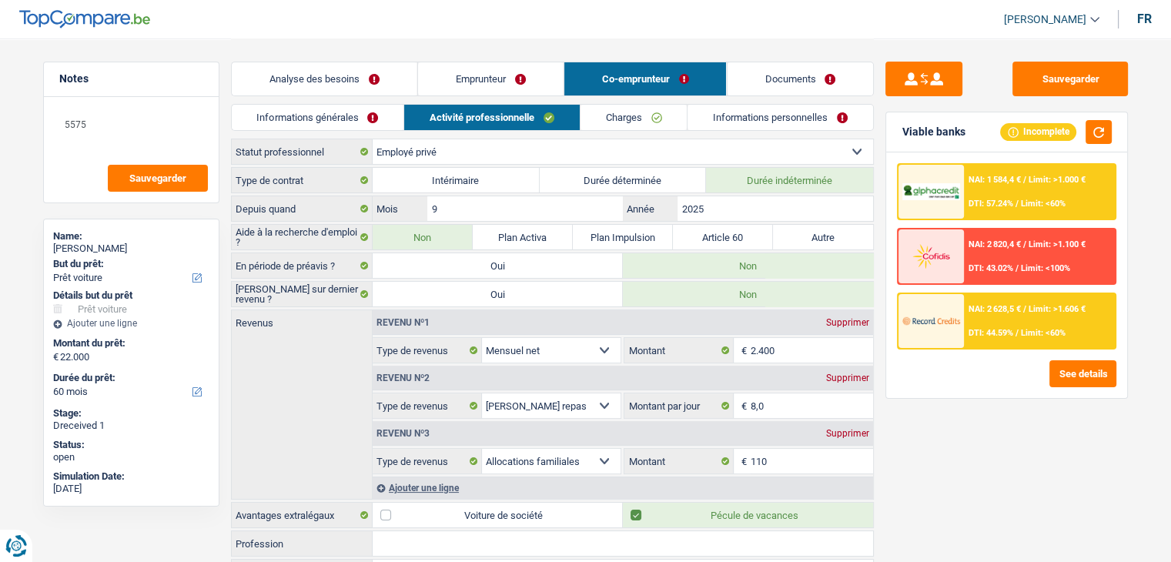
click at [804, 112] on link "Informations personnelles" at bounding box center [780, 117] width 186 height 25
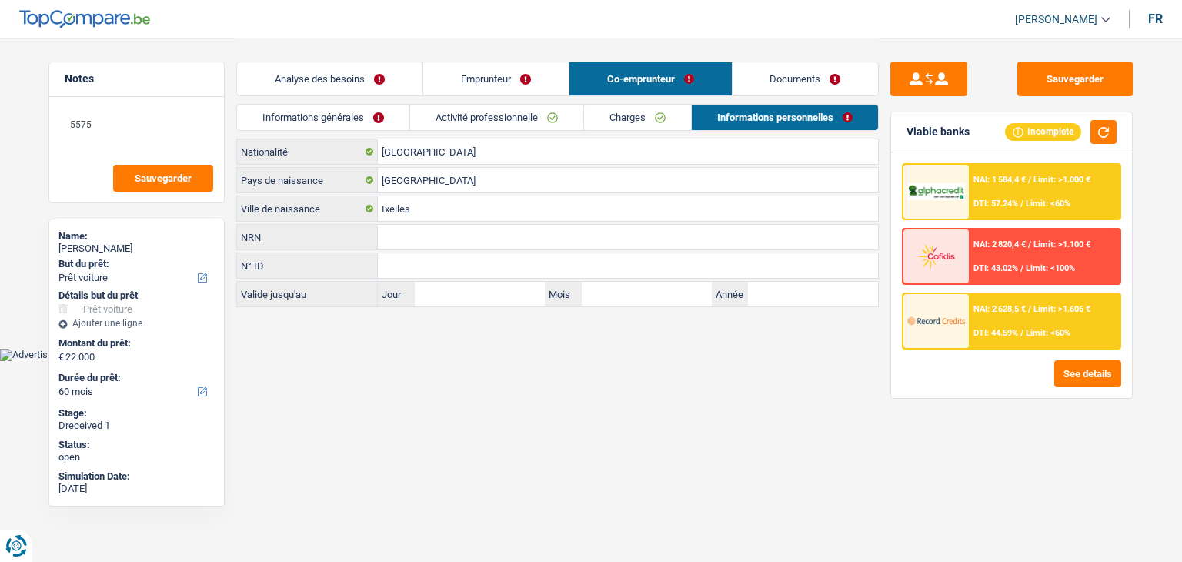
click at [797, 85] on link "Documents" at bounding box center [806, 78] width 146 height 33
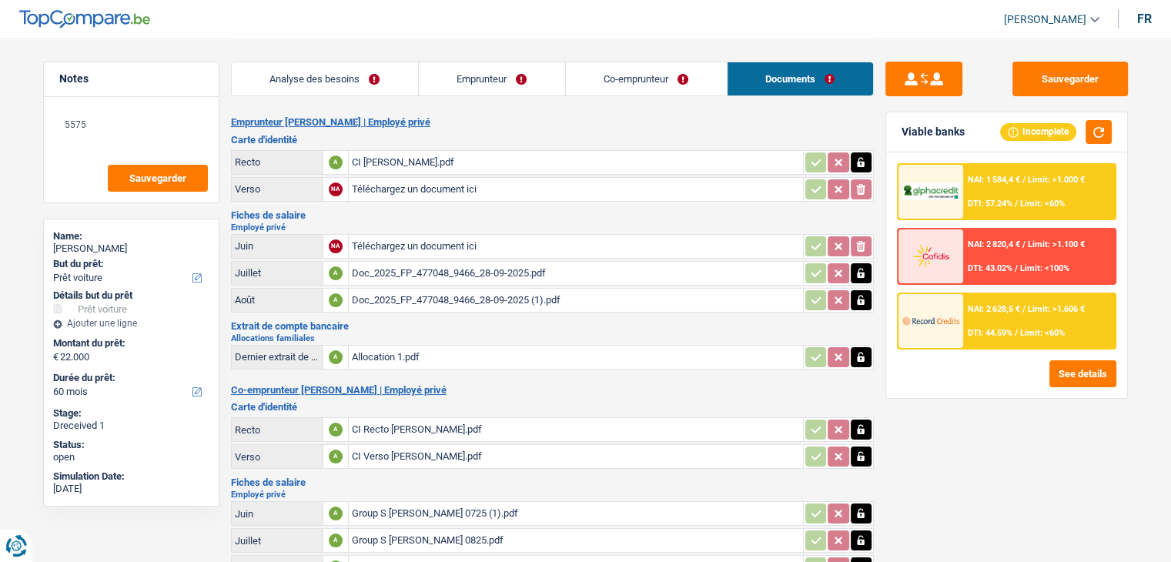
click at [414, 273] on div "Doc_2025_FP_477048_9466_28-09-2025.pdf" at bounding box center [576, 273] width 448 height 23
click at [1060, 69] on button "Sauvegarder" at bounding box center [1069, 79] width 115 height 35
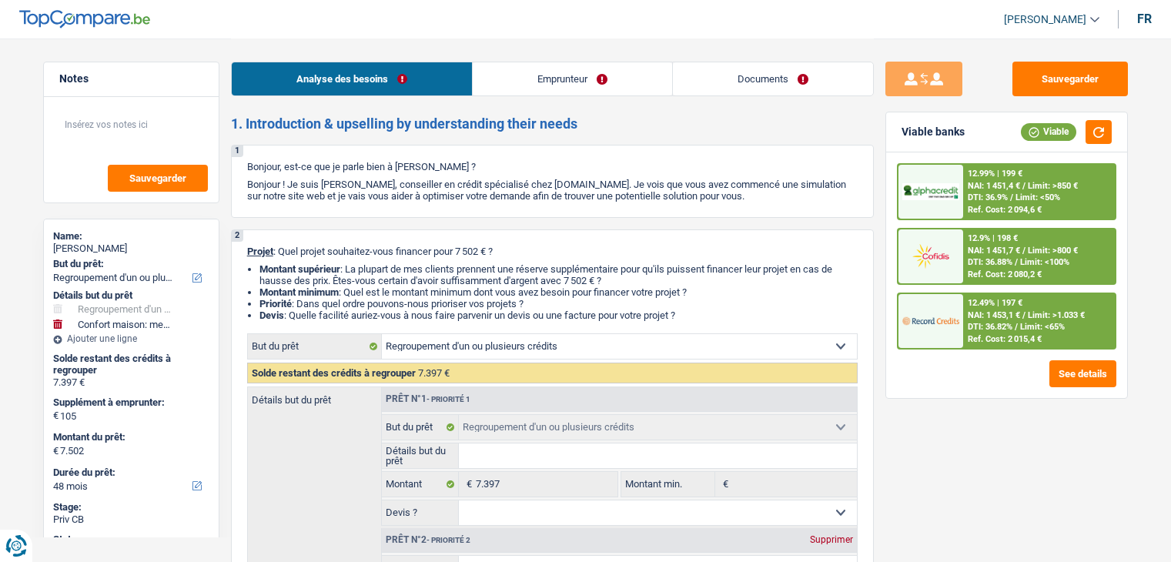
select select "refinancing"
select select "household"
select select "48"
select select "refinancing"
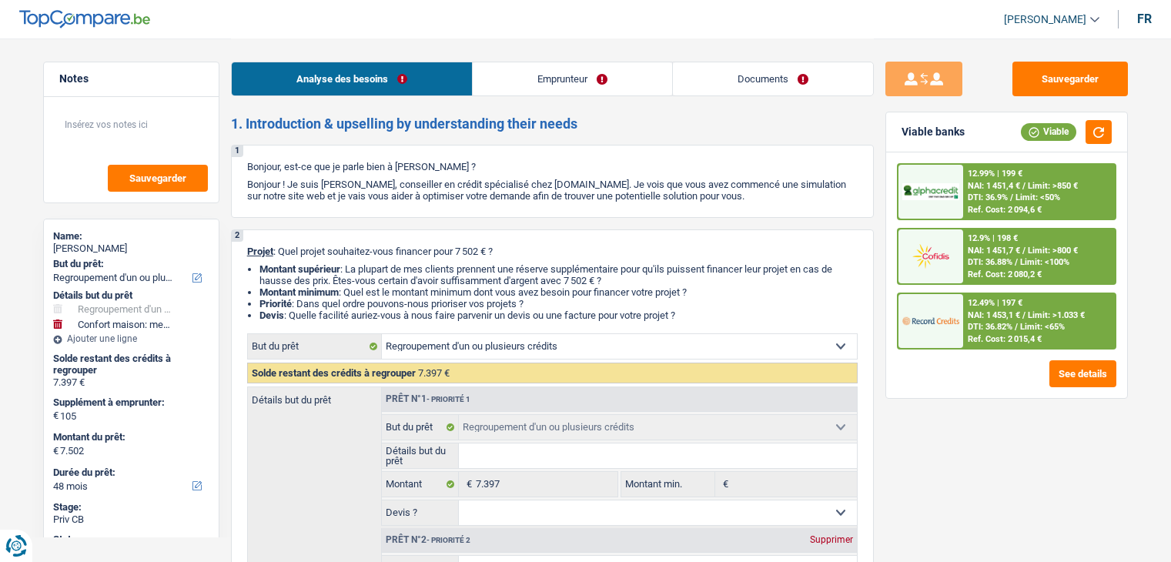
select select "refinancing"
select select "household"
select select "48"
select select "worker"
select select "netSalary"
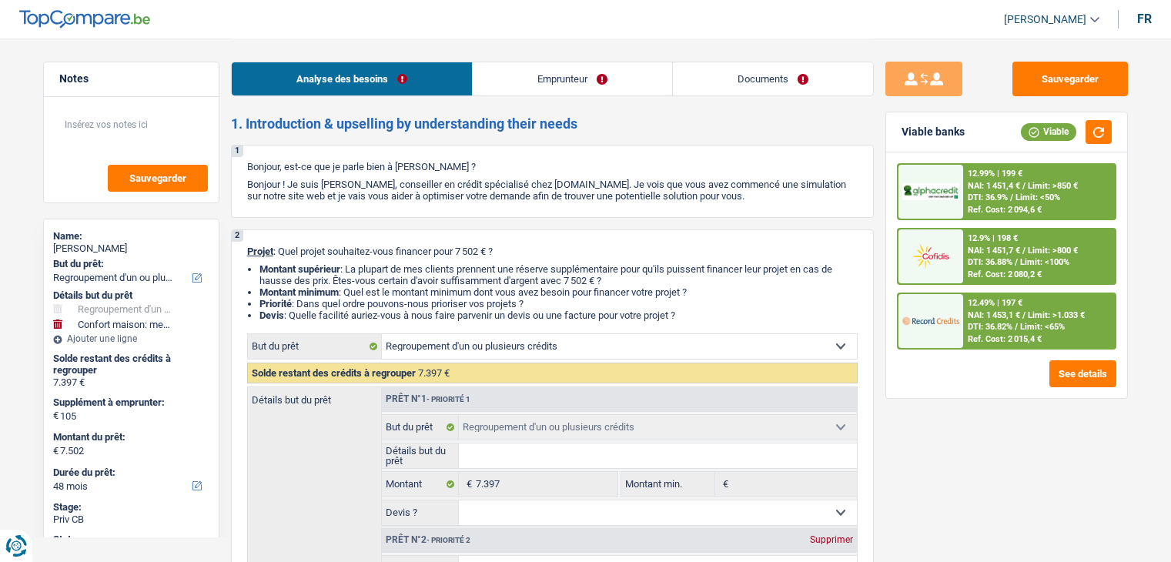
select select "rents"
select select "cardOrCredit"
select select "personalLoan"
select select "homeFurnishingOrRelocation"
select select "60"
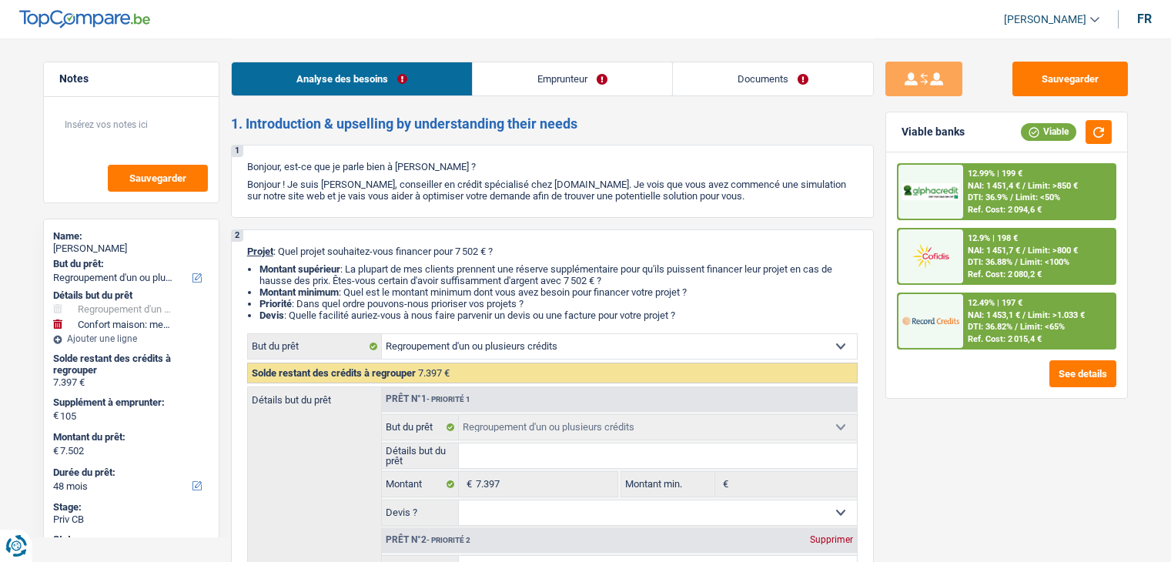
select select "refinancing"
select select "household"
select select "48"
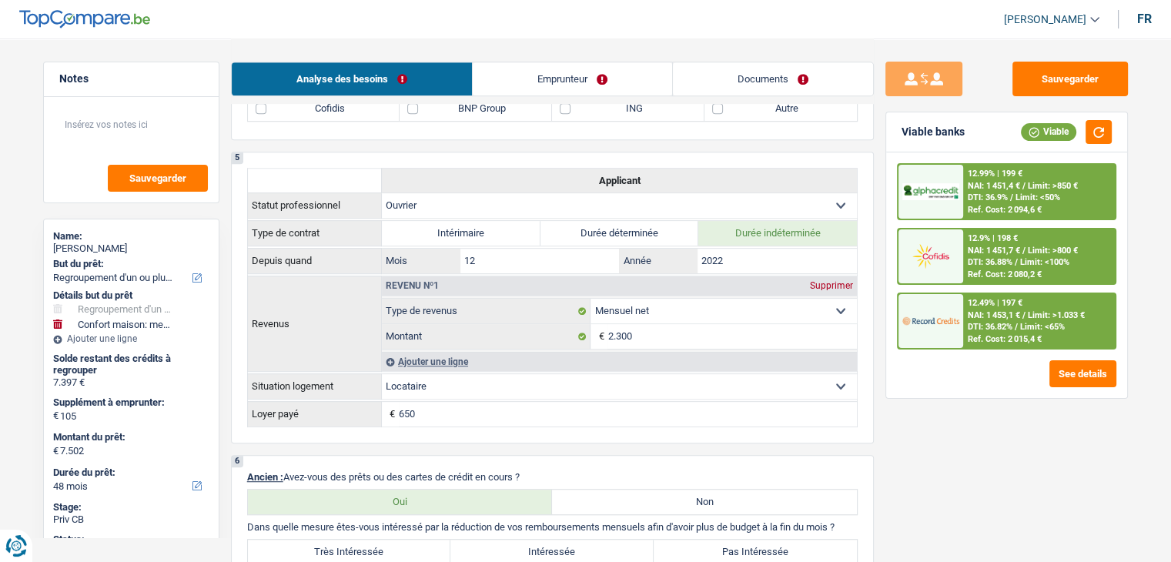
scroll to position [770, 0]
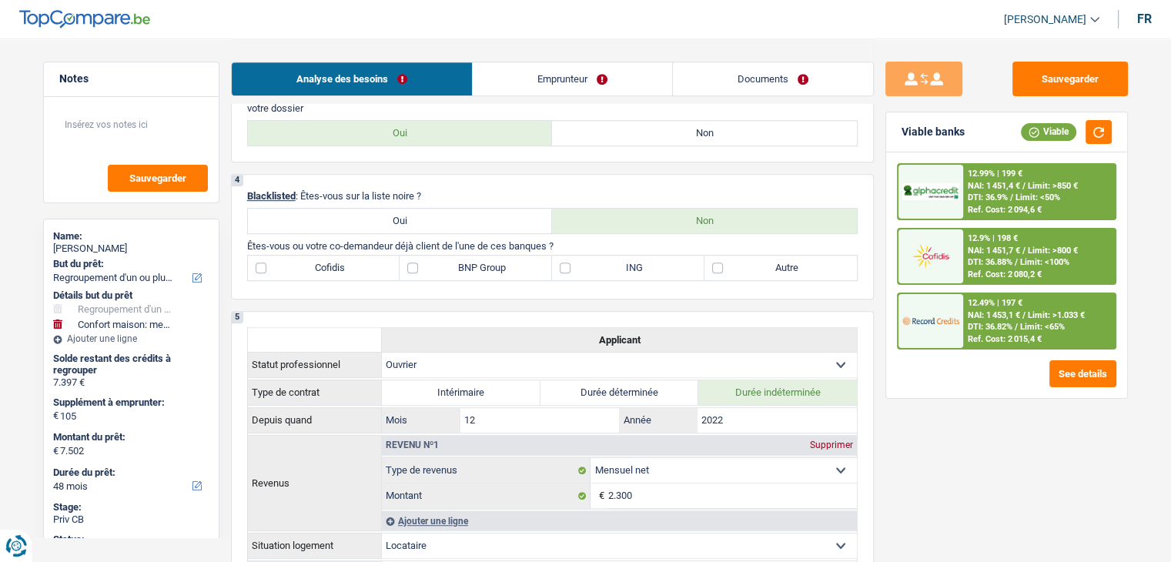
drag, startPoint x: 428, startPoint y: 185, endPoint x: 249, endPoint y: 91, distance: 201.8
click at [297, 174] on div "4 Blacklisted : Êtes-vous sur la liste noire ? Oui Non Êtes-vous ou votre co-de…" at bounding box center [552, 236] width 643 height 125
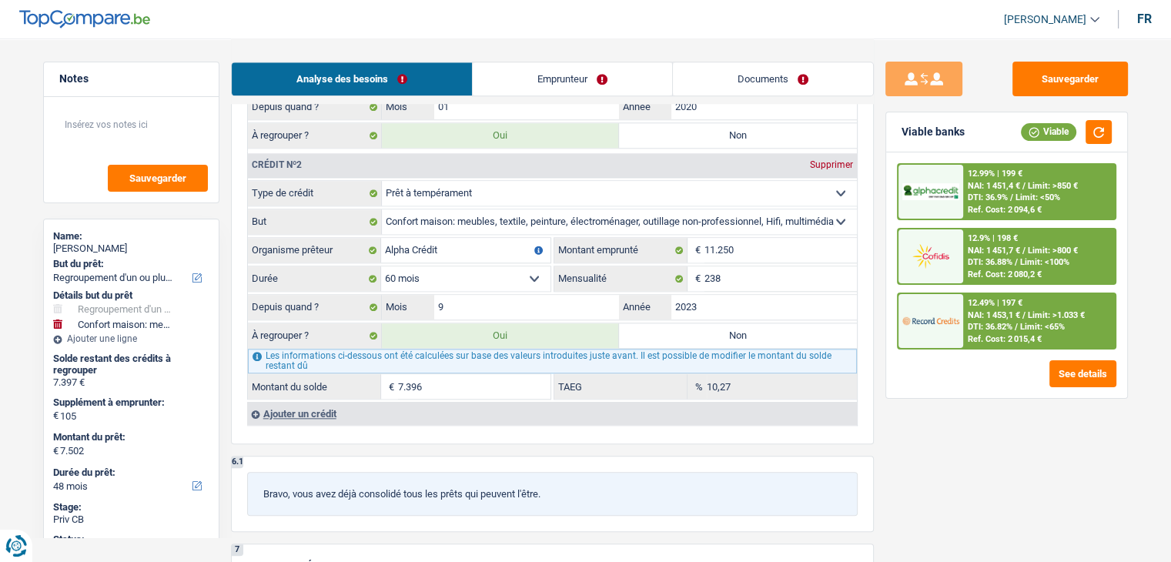
scroll to position [1539, 0]
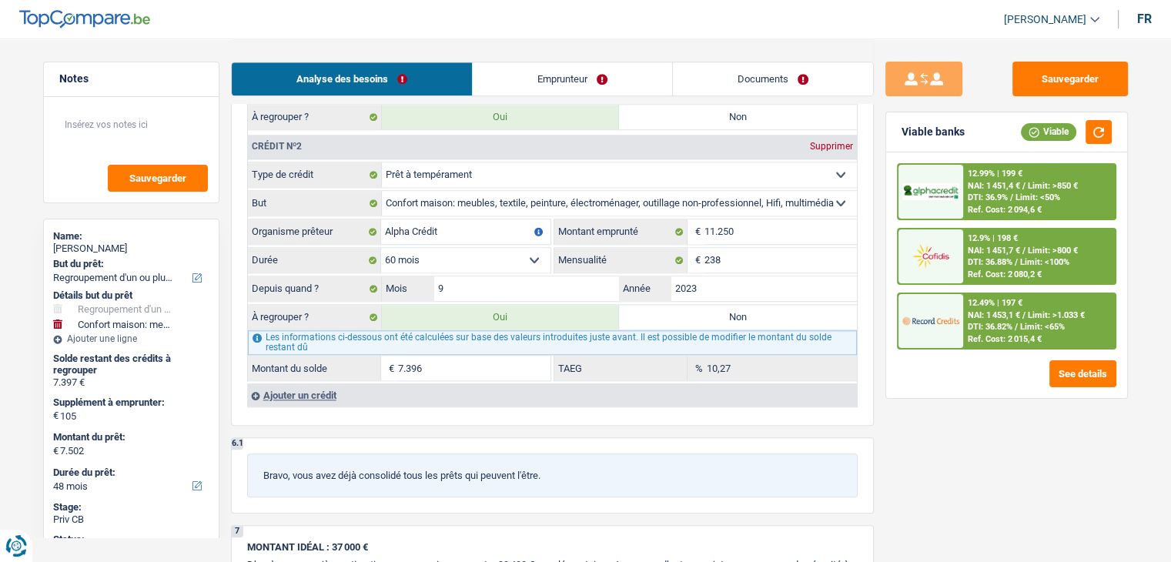
click at [962, 481] on div "Sauvegarder Viable banks Viable 12.99% | 199 € NAI: 1 451,4 € / Limit: >850 € D…" at bounding box center [1007, 300] width 266 height 476
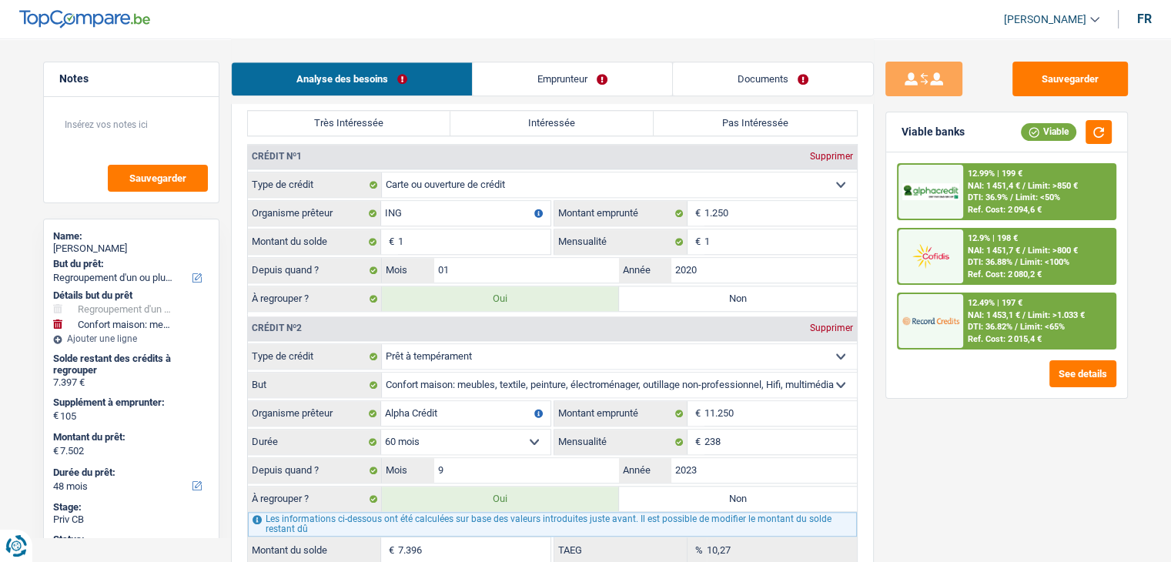
scroll to position [1232, 0]
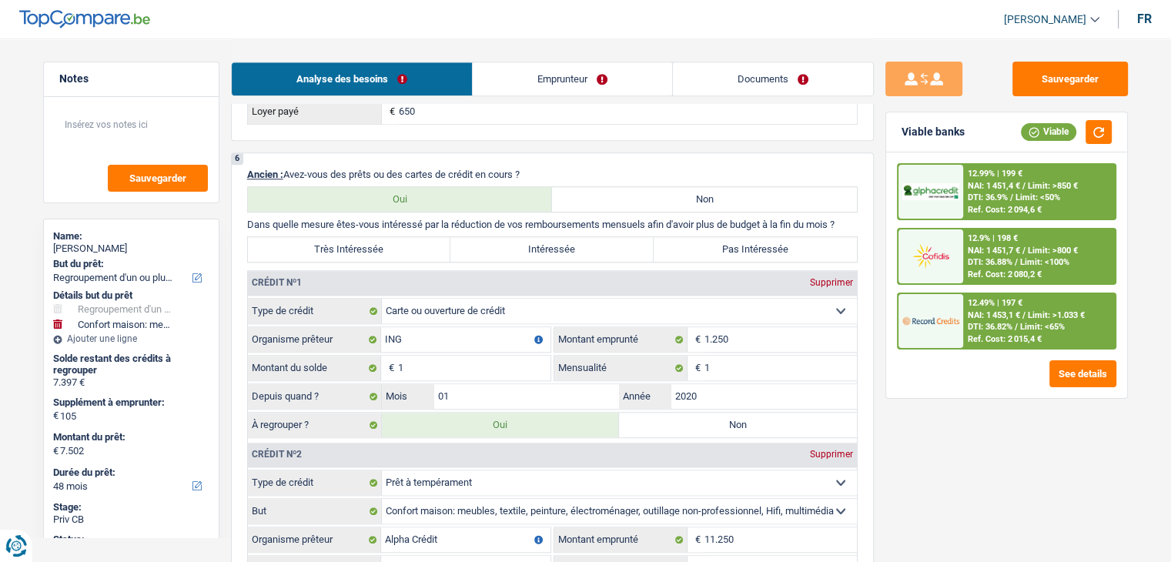
click at [700, 237] on label "Pas Intéressée" at bounding box center [755, 249] width 203 height 25
click at [700, 237] on input "Pas Intéressée" at bounding box center [755, 249] width 203 height 25
radio input "true"
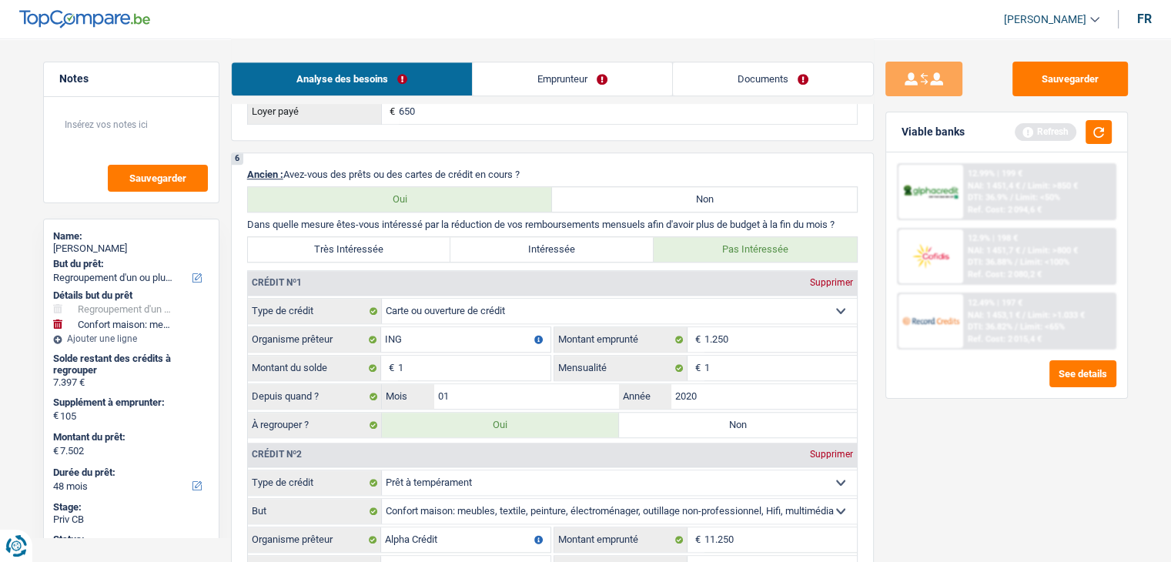
click at [670, 191] on label "Non" at bounding box center [704, 199] width 305 height 25
click at [670, 191] on input "Non" at bounding box center [704, 199] width 305 height 25
radio input "true"
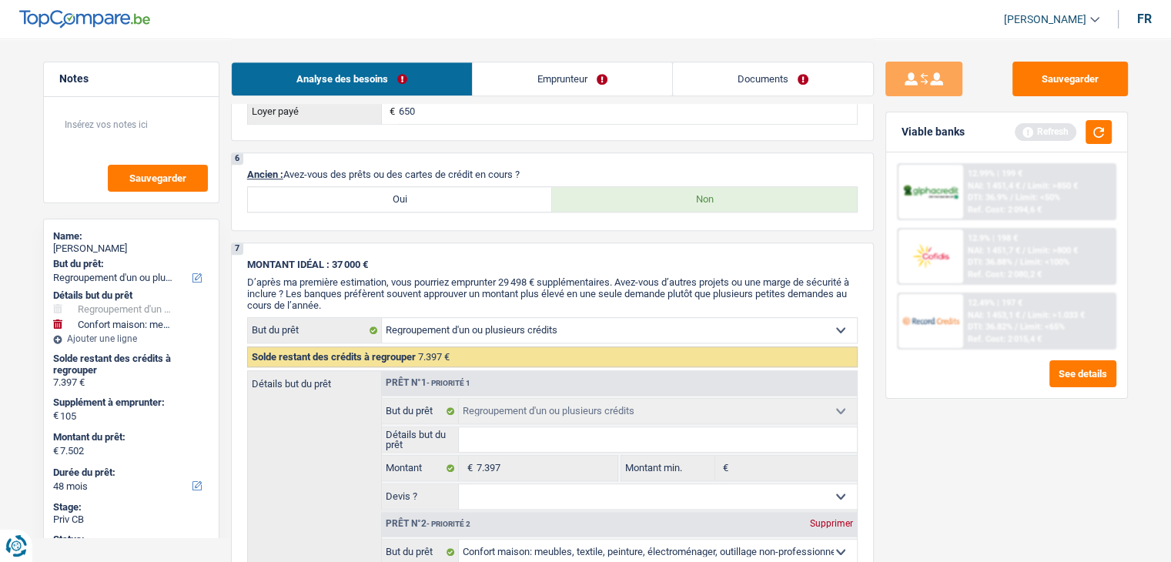
click at [480, 192] on label "Oui" at bounding box center [400, 199] width 305 height 25
click at [480, 192] on input "Oui" at bounding box center [400, 199] width 305 height 25
radio input "true"
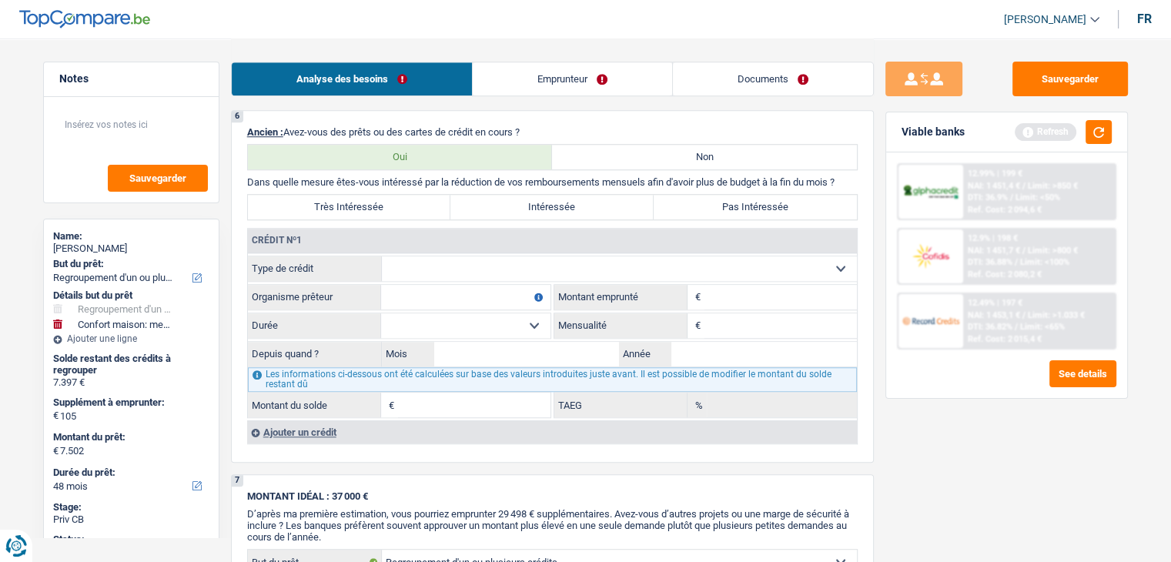
scroll to position [1309, 0]
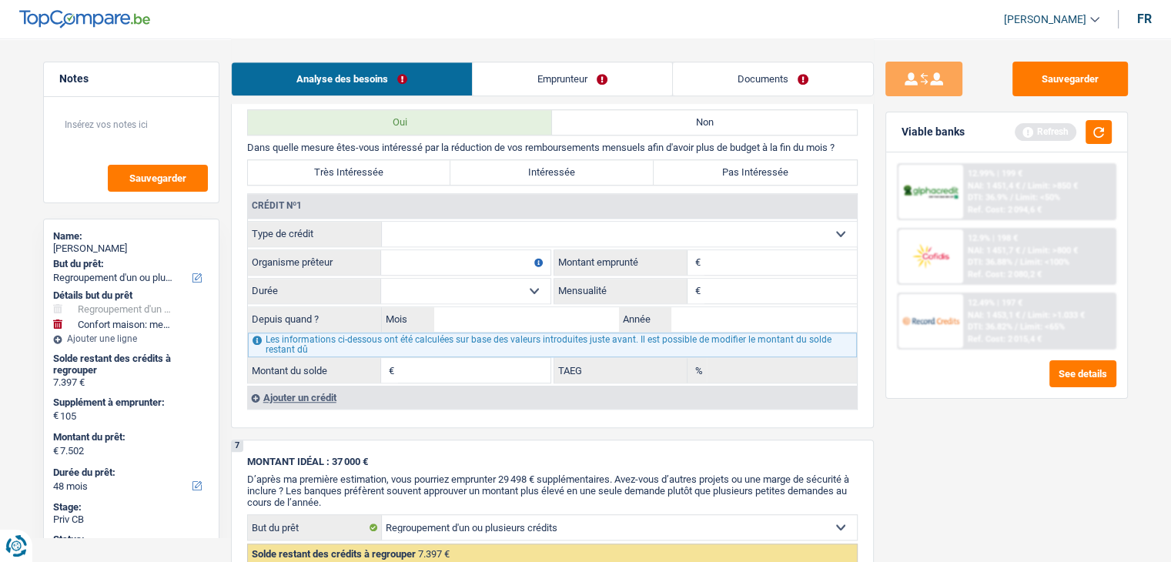
click at [498, 229] on select "Carte ou ouverture de crédit Prêt hypothécaire Vente à tempérament Prêt à tempé…" at bounding box center [619, 234] width 475 height 25
select select "creditConsolidation"
type input "0"
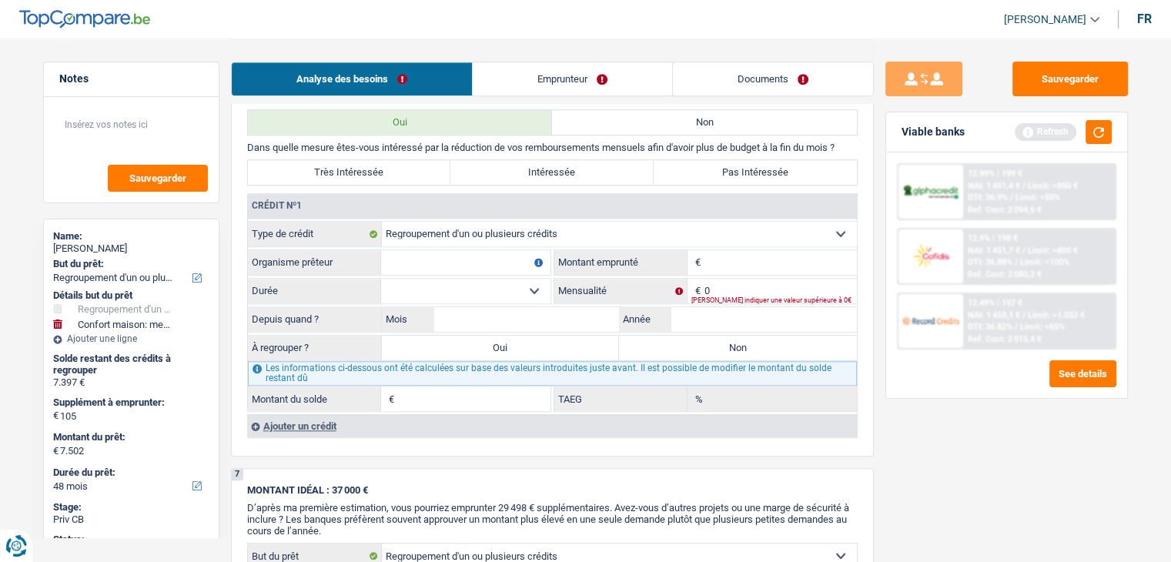
click at [443, 250] on input "Organisme prêteur" at bounding box center [465, 262] width 169 height 25
click at [734, 279] on input "0" at bounding box center [780, 291] width 152 height 25
type input "238"
click at [724, 262] on input "Montant" at bounding box center [780, 262] width 152 height 25
type input "11.250"
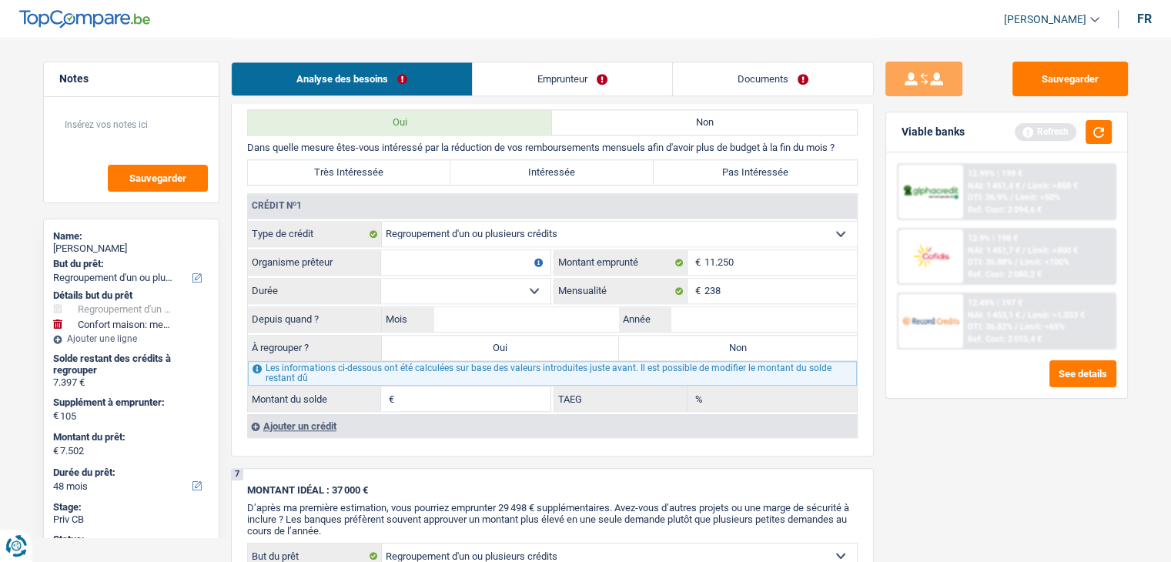
click at [442, 259] on input "Organisme prêteur" at bounding box center [465, 262] width 169 height 25
type input "alphacrédit"
click at [456, 279] on select "12 mois 18 mois 24 mois 30 mois 36 mois 42 mois 48 mois 60 mois Sélectionner un…" at bounding box center [465, 291] width 169 height 25
select select "60"
click at [381, 279] on select "12 mois 18 mois 24 mois 30 mois 36 mois 42 mois 48 mois 60 mois Sélectionner un…" at bounding box center [465, 291] width 169 height 25
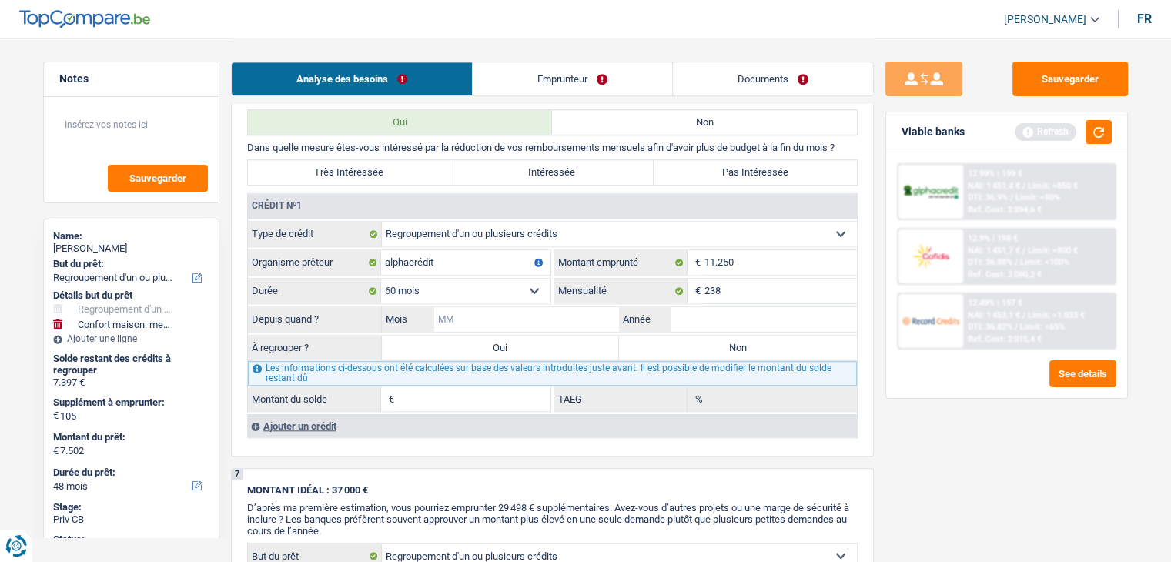
drag, startPoint x: 490, startPoint y: 309, endPoint x: 471, endPoint y: 300, distance: 20.3
click at [490, 309] on input "Mois" at bounding box center [527, 319] width 186 height 25
click at [482, 307] on input "Mois" at bounding box center [527, 319] width 186 height 25
type input "09"
type input "2023"
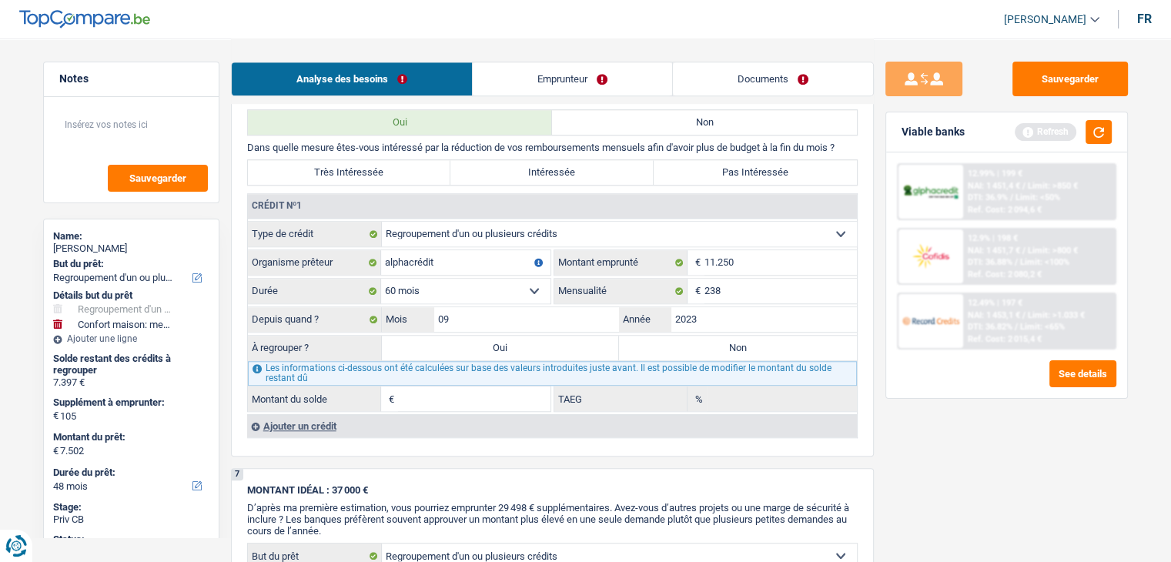
type input "7.396"
type input "10,27"
click at [899, 436] on div "Sauvegarder Viable banks Refresh 12.99% | 199 € NAI: 1 451,4 € / Limit: >850 € …" at bounding box center [1007, 300] width 266 height 476
click at [1097, 130] on button "button" at bounding box center [1098, 132] width 26 height 24
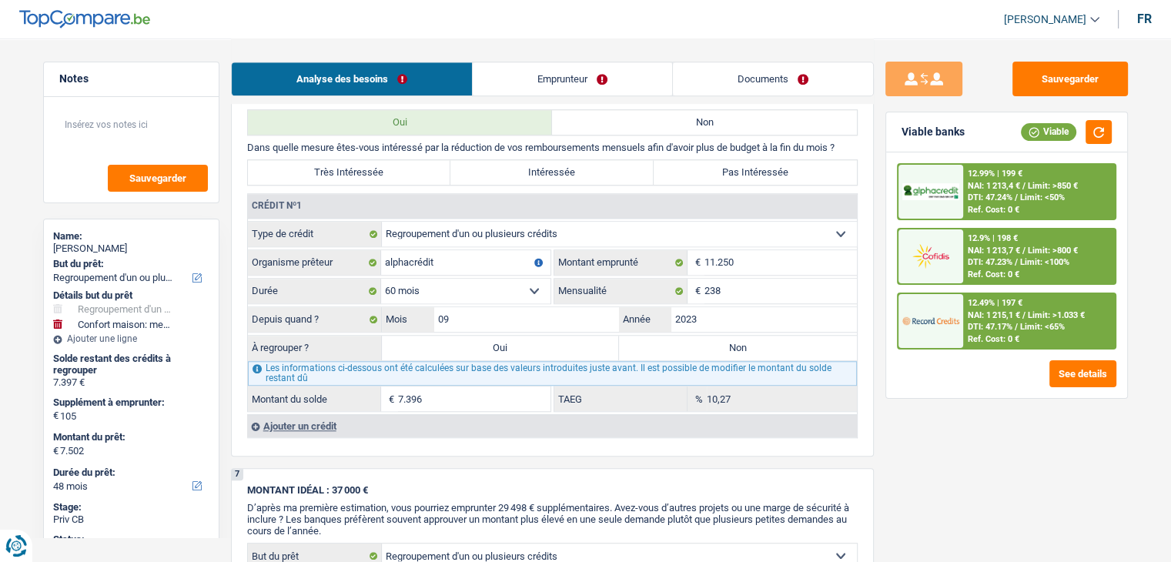
click at [896, 412] on div "Sauvegarder Viable banks Viable 12.99% | 199 € NAI: 1 213,4 € / Limit: >850 € D…" at bounding box center [1007, 300] width 266 height 476
click at [981, 322] on span "DTI: 47.17%" at bounding box center [990, 327] width 45 height 10
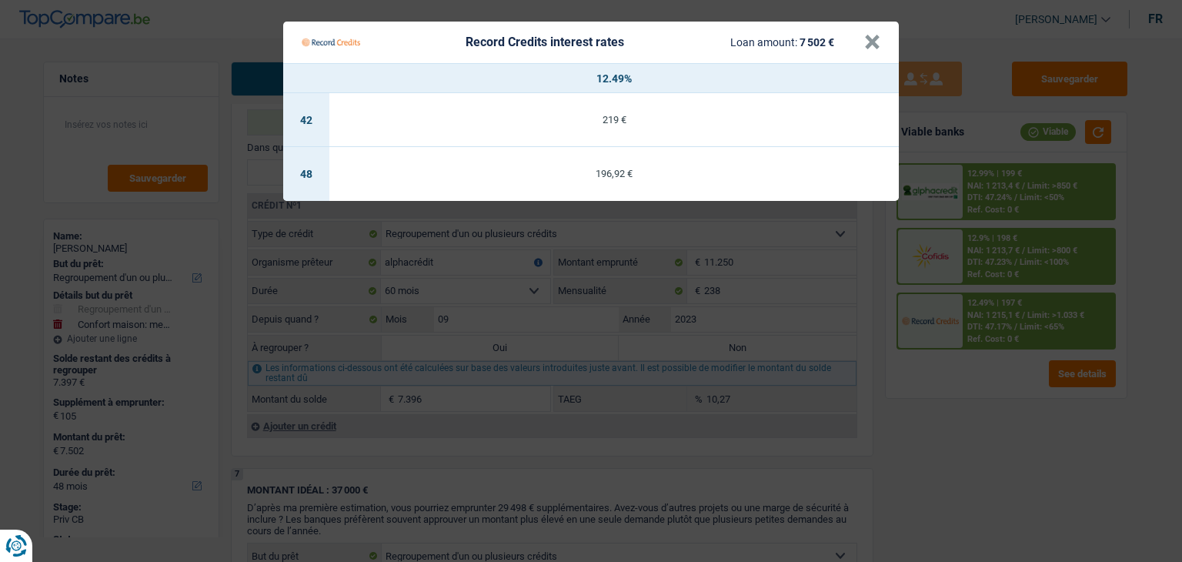
click at [938, 386] on Credits "Record Credits interest rates Loan amount: 7 502 € × 12.49% 42 219 € 48 196,92 €" at bounding box center [591, 281] width 1182 height 562
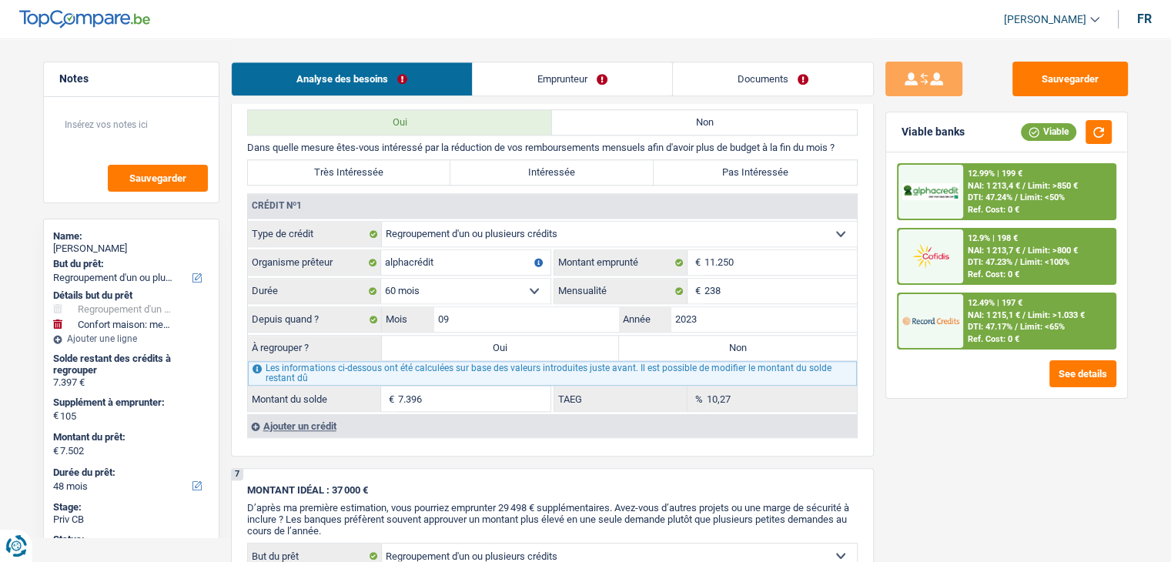
click at [971, 270] on div "Ref. Cost: 0 €" at bounding box center [994, 274] width 52 height 10
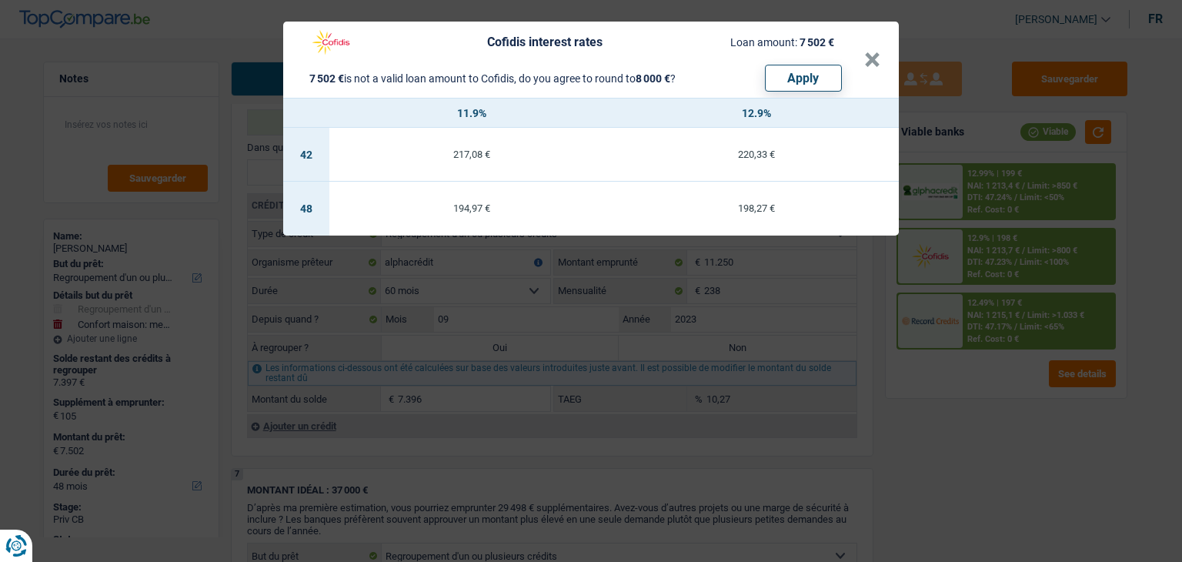
click at [950, 390] on div "Cofidis interest rates Loan amount: 7 502 € 7 502 € is not a valid loan amount …" at bounding box center [591, 281] width 1182 height 562
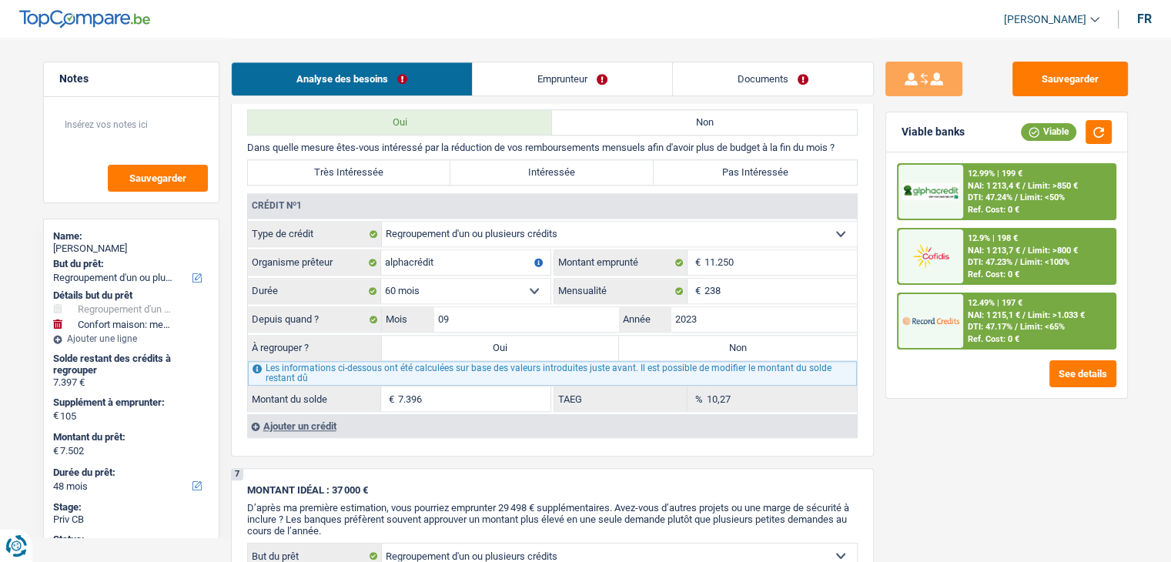
click at [971, 317] on span "NAI: 1 215,1 €" at bounding box center [994, 315] width 52 height 10
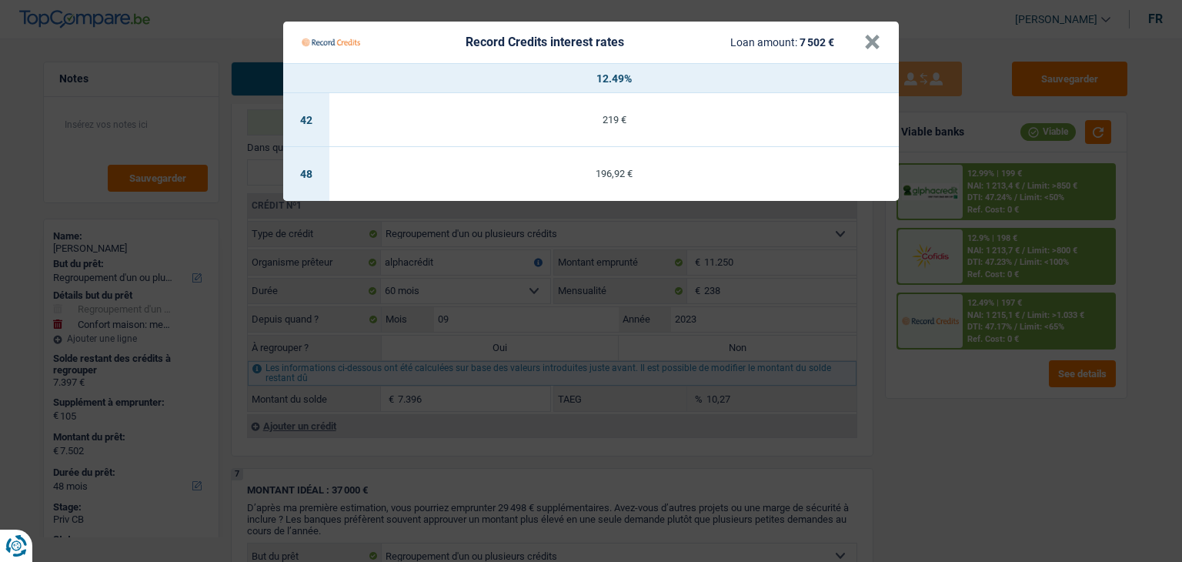
click at [977, 269] on Credits "Record Credits interest rates Loan amount: 7 502 € × 12.49% 42 219 € 48 196,92 €" at bounding box center [591, 281] width 1182 height 562
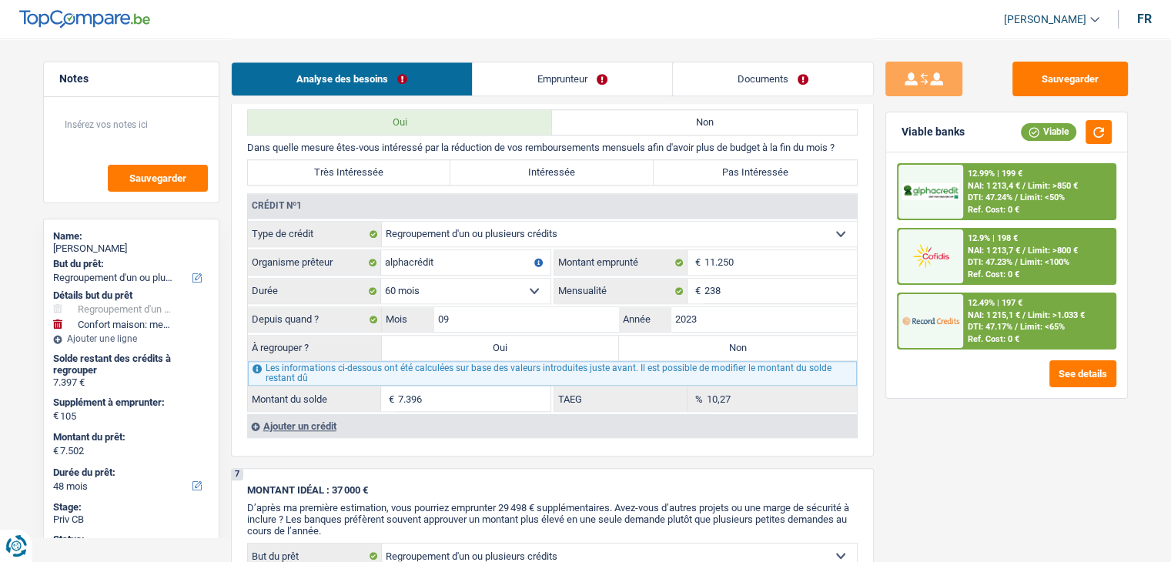
click at [986, 399] on div "Sauvegarder Viable banks Viable 12.99% | 199 € NAI: 1 213,4 € / Limit: >850 € D…" at bounding box center [1007, 300] width 266 height 476
click at [1008, 269] on div "Ref. Cost: 0 €" at bounding box center [994, 274] width 52 height 10
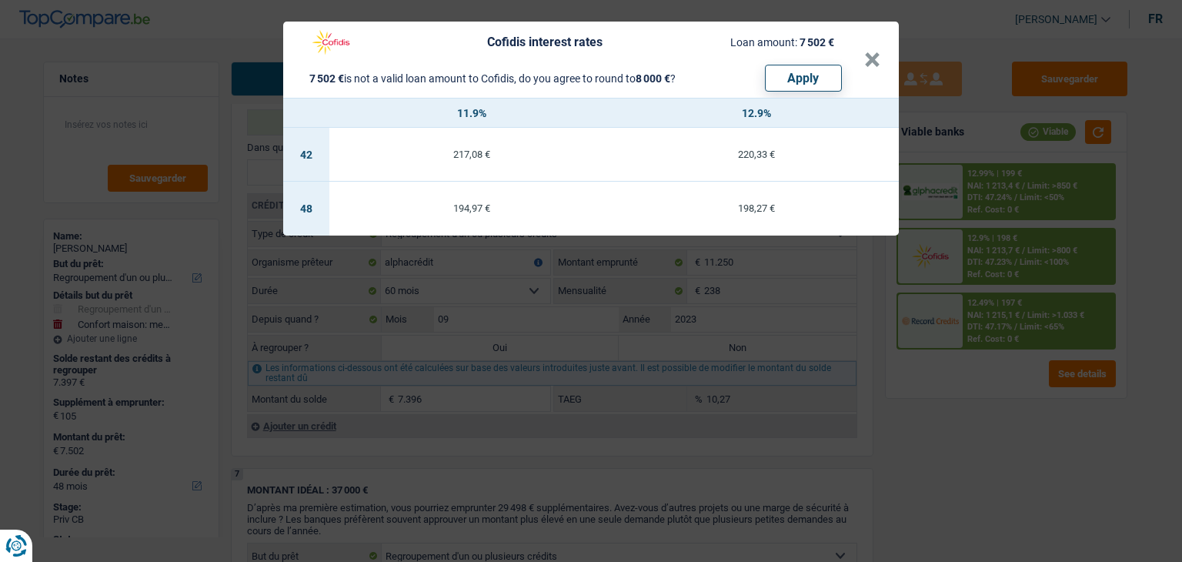
click at [944, 373] on div "Cofidis interest rates Loan amount: 7 502 € 7 502 € is not a valid loan amount …" at bounding box center [591, 281] width 1182 height 562
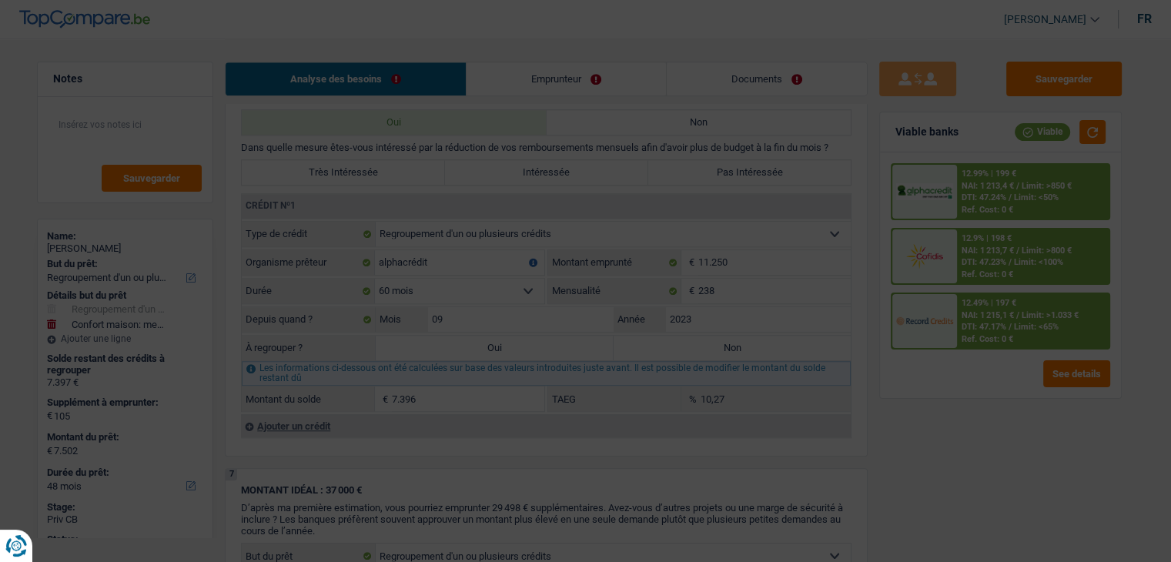
click at [978, 176] on div "12.99% | 199 €" at bounding box center [989, 174] width 55 height 10
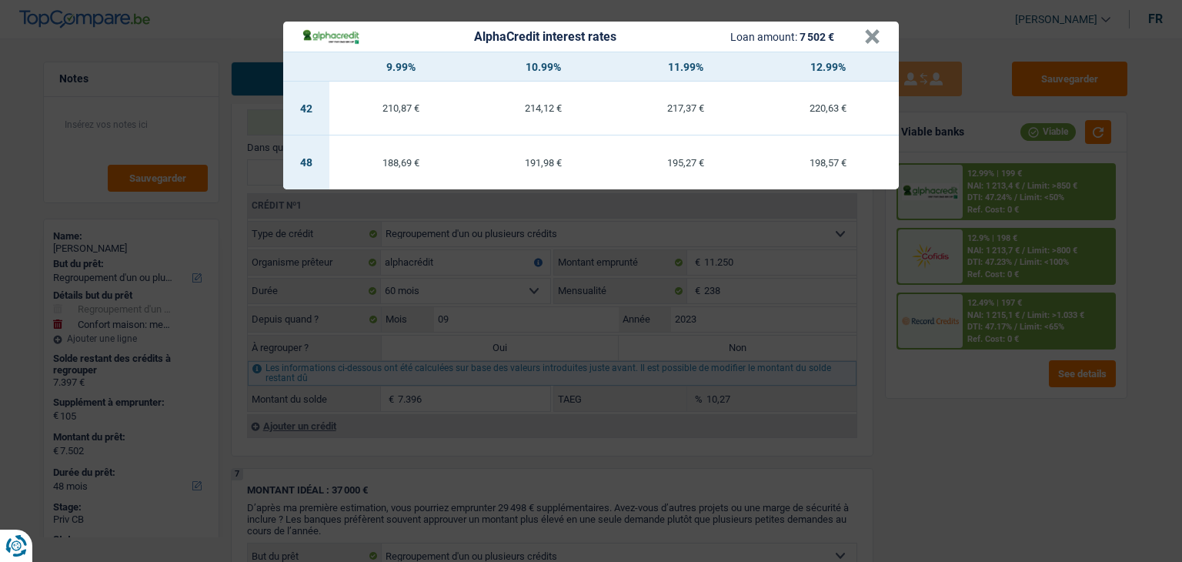
click at [922, 452] on div "AlphaCredit interest rates Loan amount: 7 502 € × 9.99% 10.99% 11.99% 12.99% 42…" at bounding box center [591, 281] width 1182 height 562
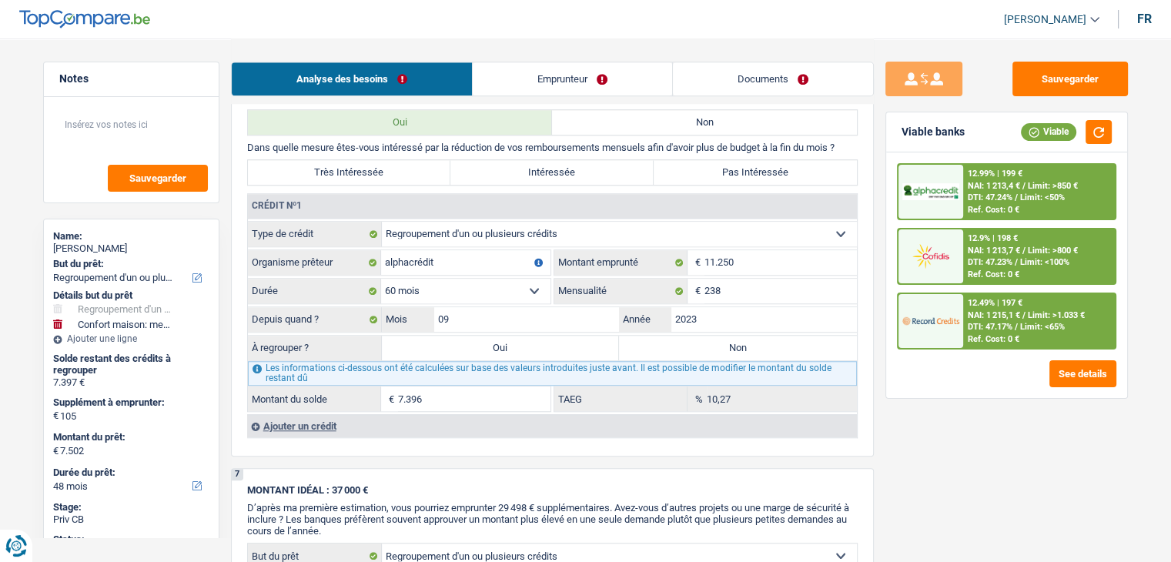
click at [994, 339] on div "Ref. Cost: 0 €" at bounding box center [994, 339] width 52 height 10
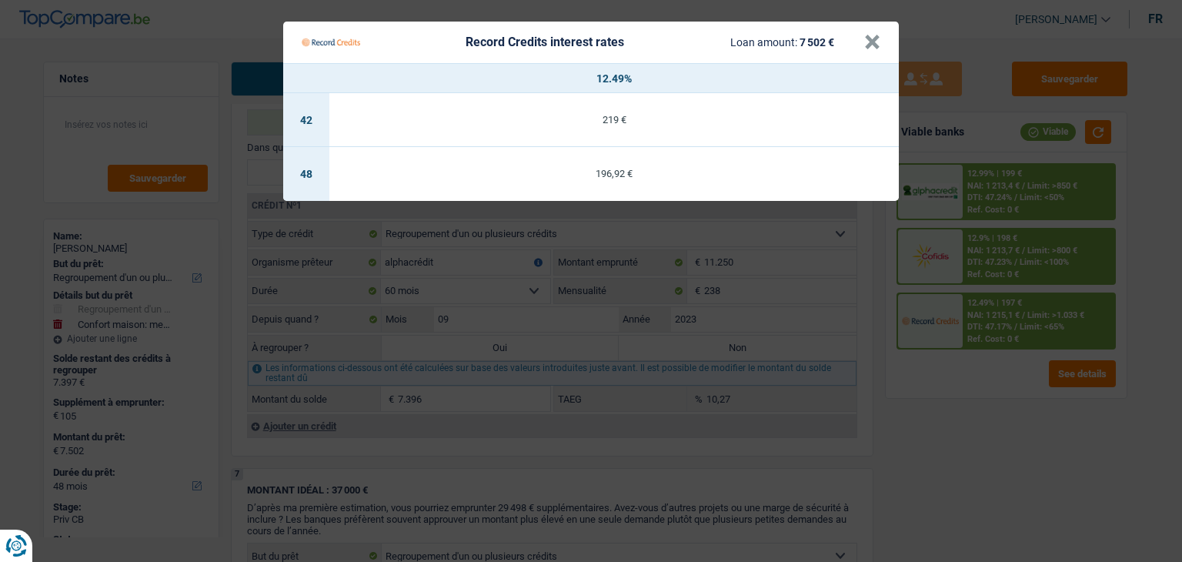
click at [975, 443] on Credits "Record Credits interest rates Loan amount: 7 502 € × 12.49% 42 219 € 48 196,92 €" at bounding box center [591, 281] width 1182 height 562
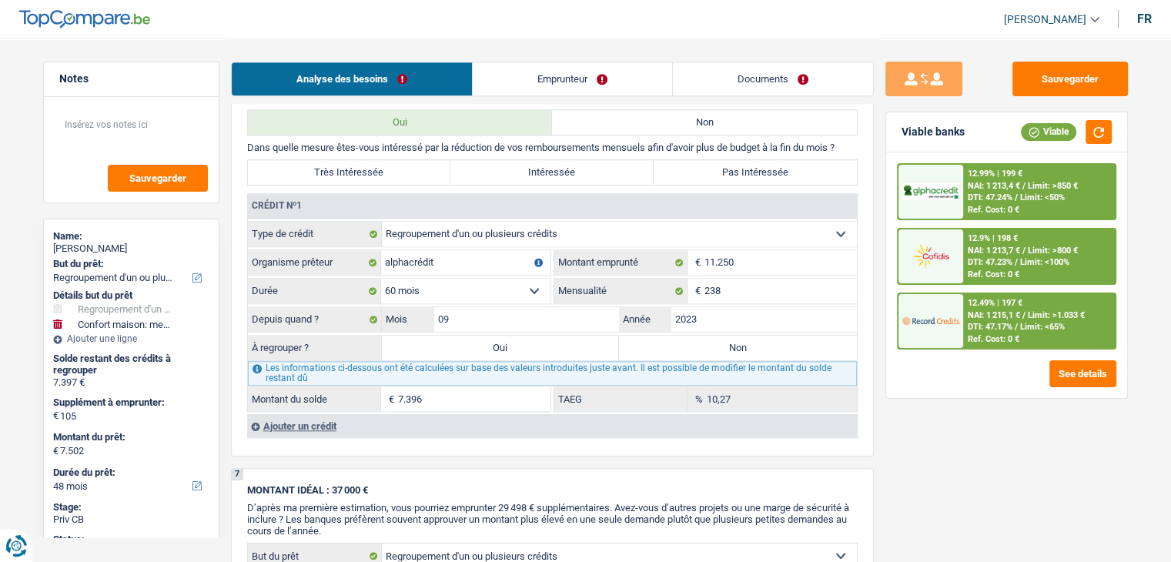
click at [1009, 233] on div "12.9% | 198 €" at bounding box center [993, 238] width 50 height 10
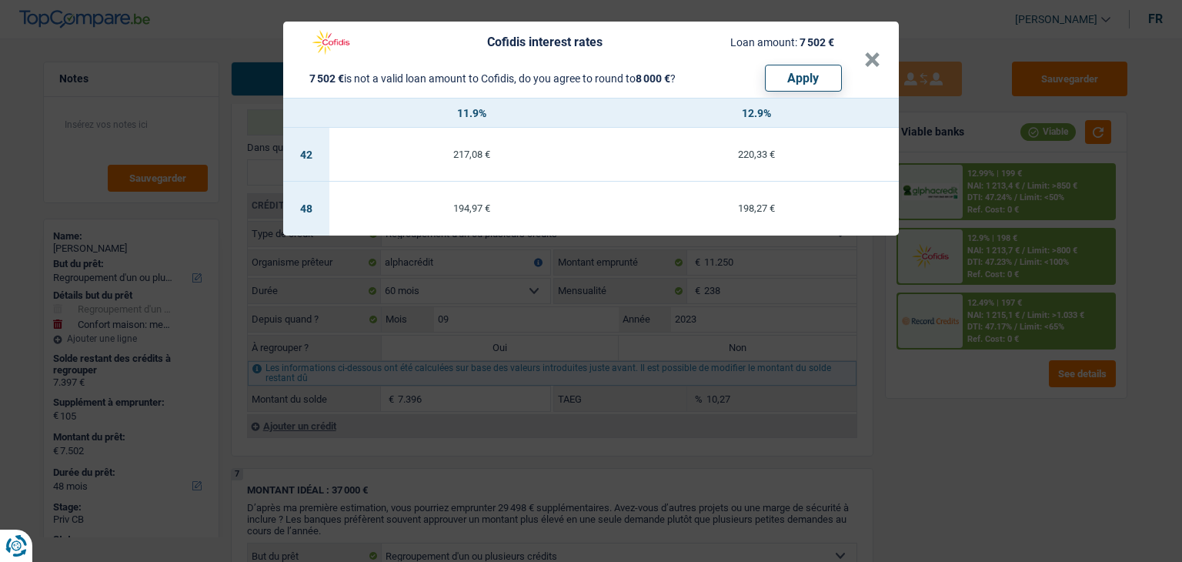
click at [1005, 195] on div "Cofidis interest rates Loan amount: 7 502 € 7 502 € is not a valid loan amount …" at bounding box center [591, 281] width 1182 height 562
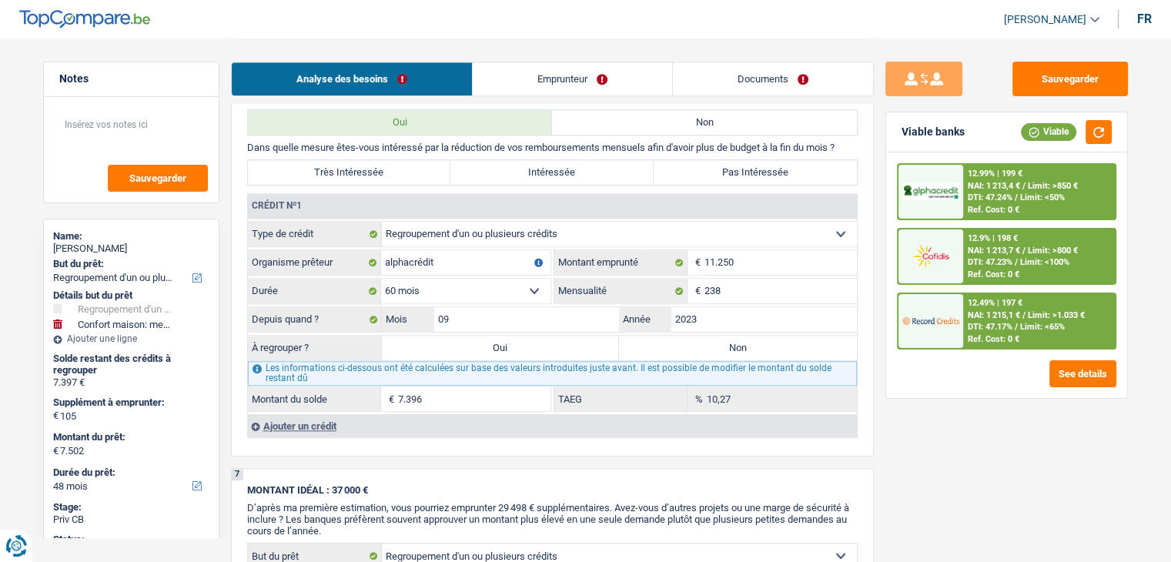
click at [1005, 195] on span "DTI: 47.24%" at bounding box center [990, 197] width 45 height 10
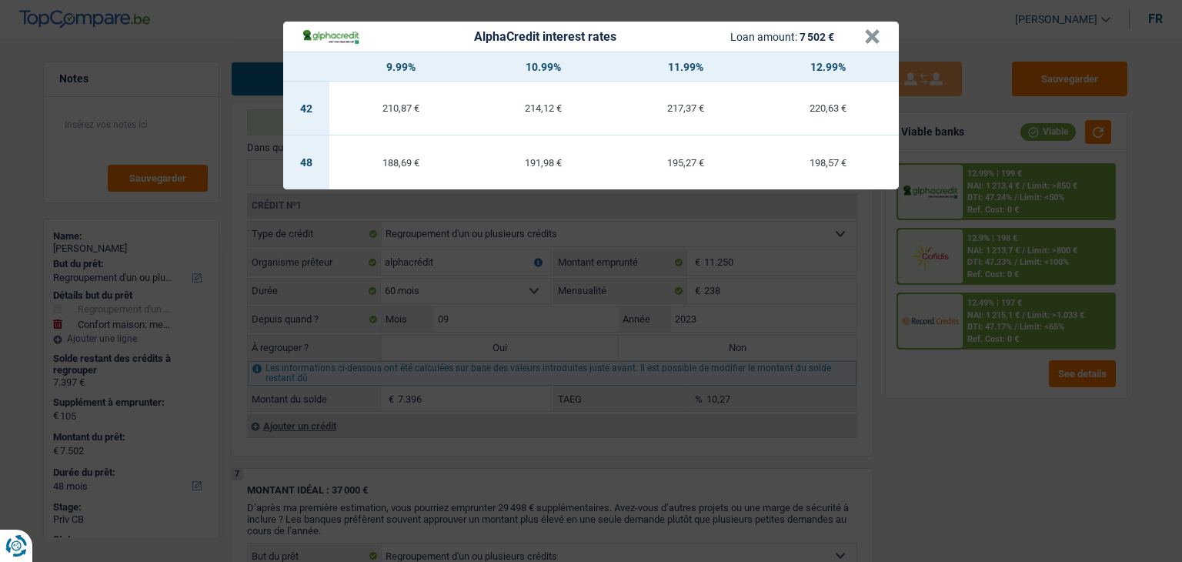
click at [944, 423] on div "AlphaCredit interest rates Loan amount: 7 502 € × 9.99% 10.99% 11.99% 12.99% 42…" at bounding box center [591, 281] width 1182 height 562
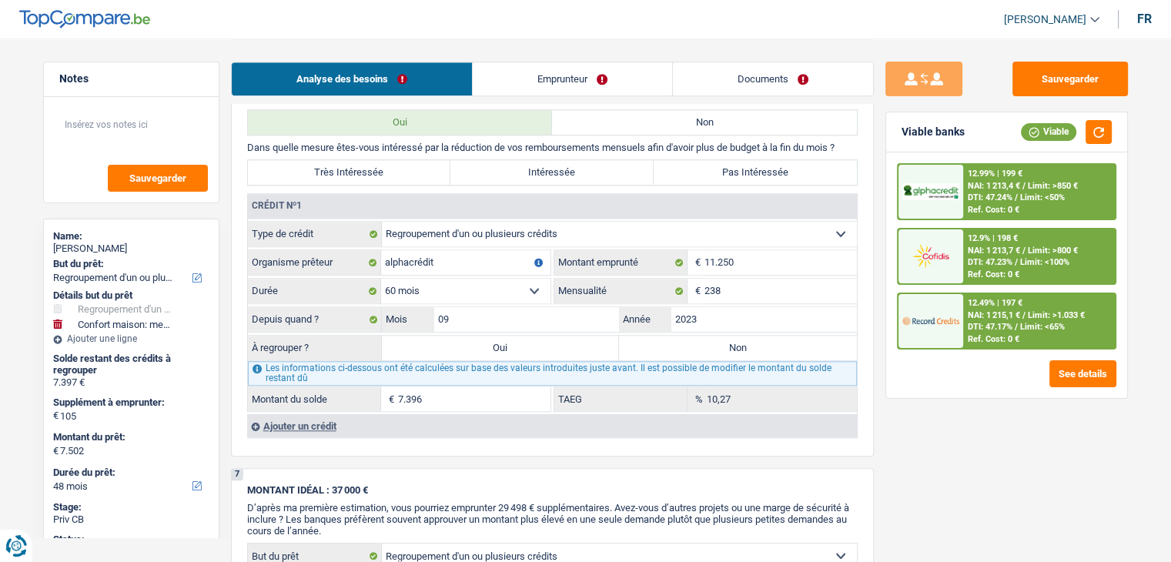
click at [961, 309] on div at bounding box center [930, 321] width 65 height 54
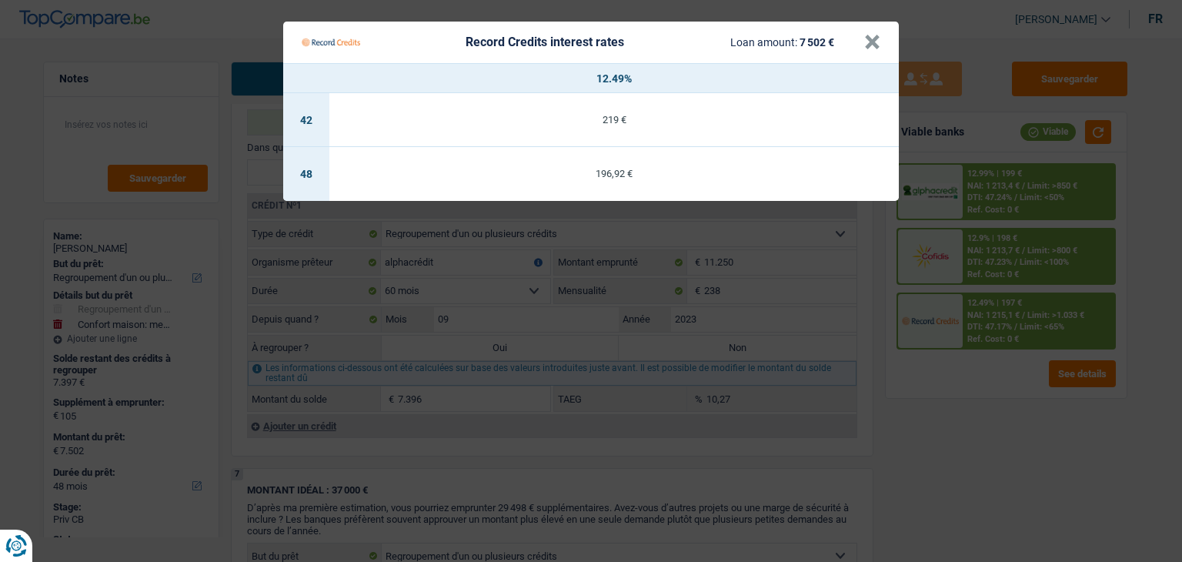
click at [980, 313] on Credits "Record Credits interest rates Loan amount: 7 502 € × 12.49% 42 219 € 48 196,92 €" at bounding box center [591, 281] width 1182 height 562
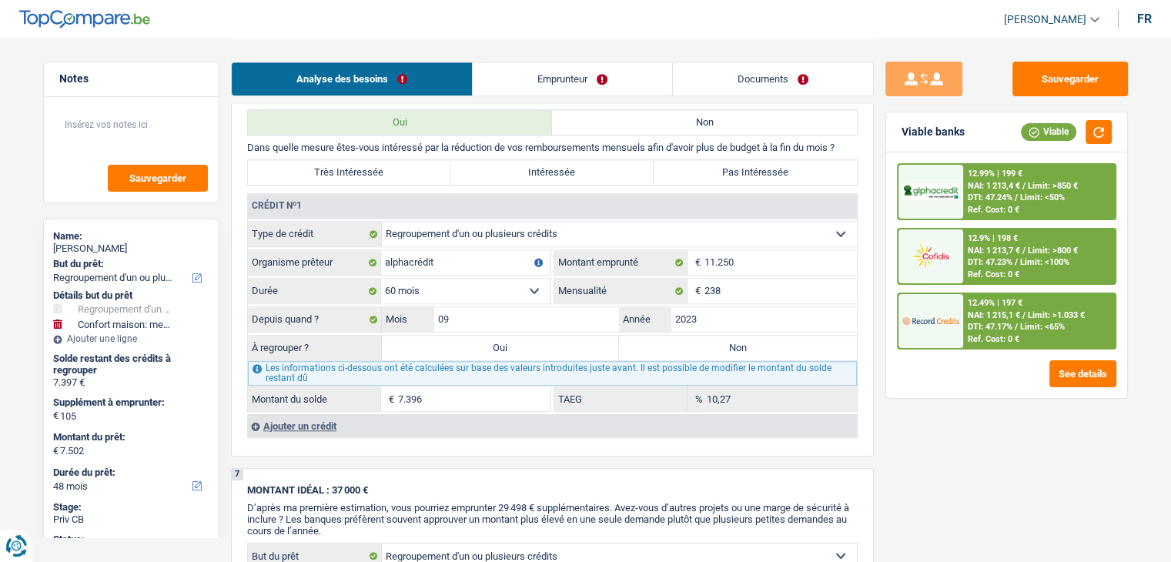
click at [995, 303] on div "12.49% | 197 €" at bounding box center [995, 303] width 55 height 10
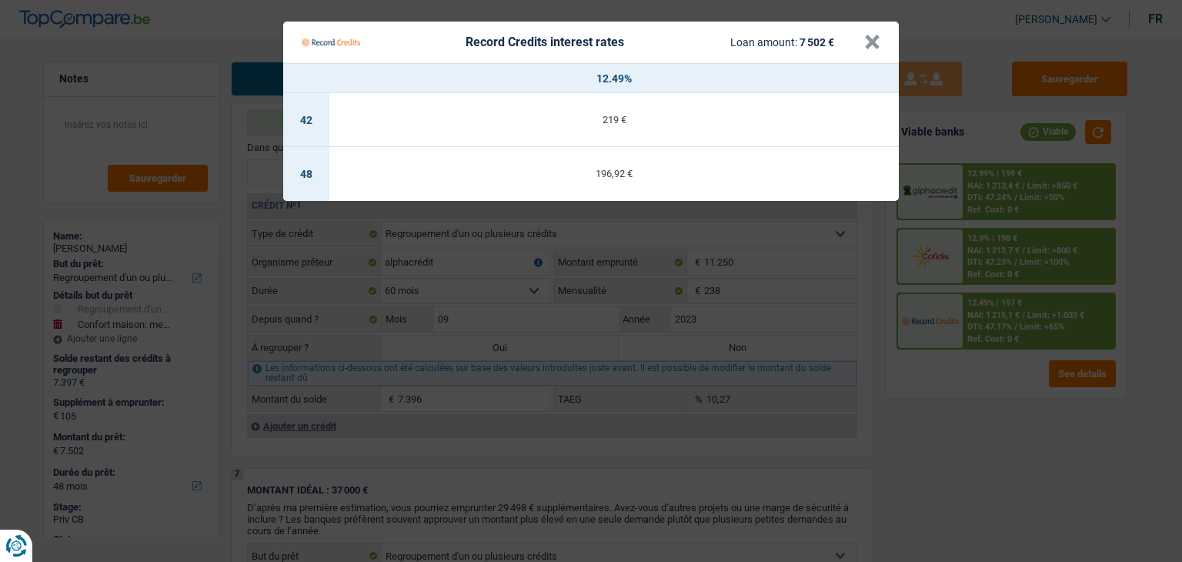
click at [995, 303] on Credits "Record Credits interest rates Loan amount: 7 502 € × 12.49% 42 219 € 48 196,92 €" at bounding box center [591, 281] width 1182 height 562
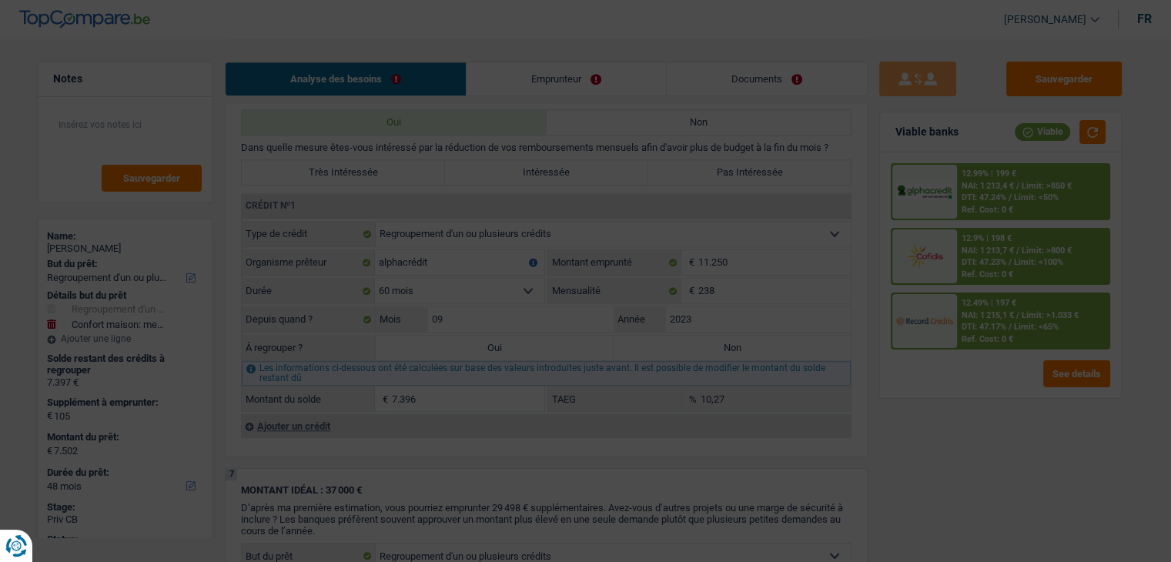
click at [994, 234] on div "12.9% | 198 €" at bounding box center [987, 238] width 50 height 10
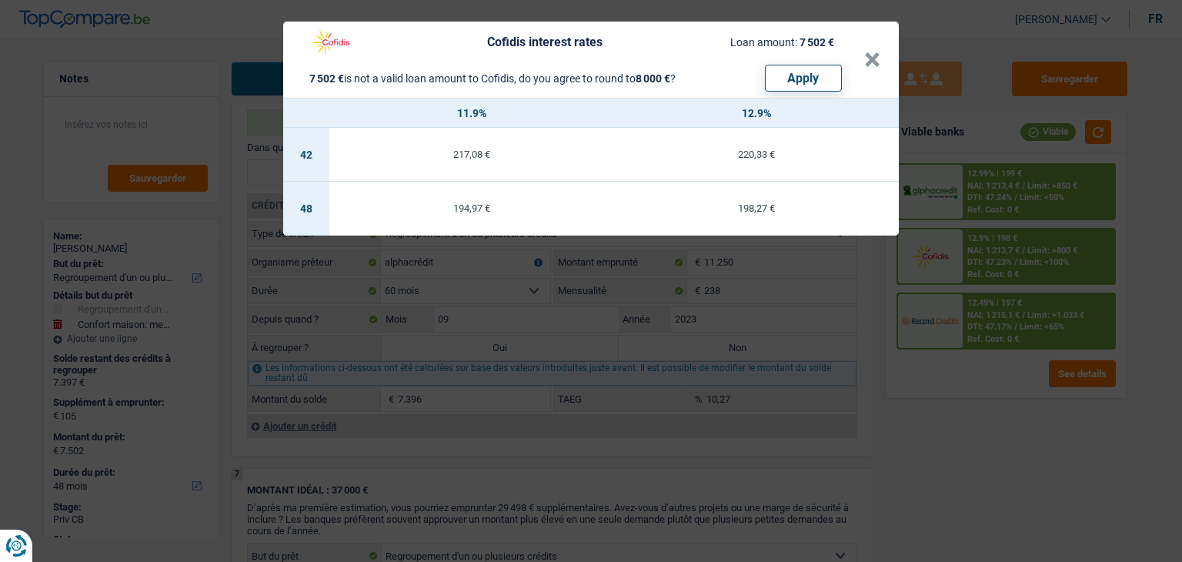
click at [994, 206] on div "Cofidis interest rates Loan amount: 7 502 € 7 502 € is not a valid loan amount …" at bounding box center [591, 281] width 1182 height 562
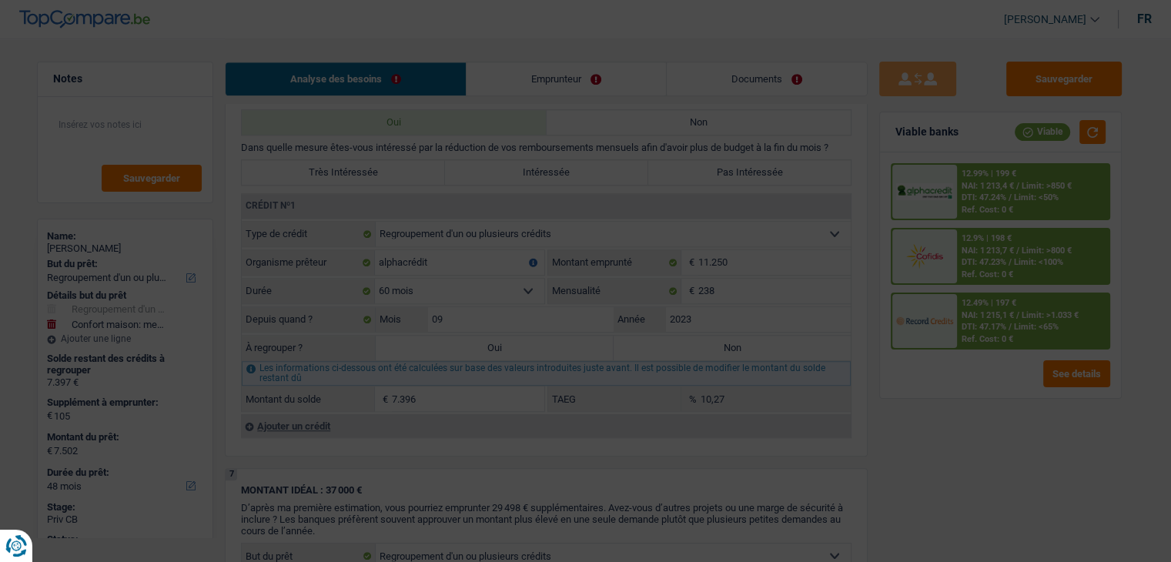
click at [994, 206] on div "Ref. Cost: 0 €" at bounding box center [988, 210] width 52 height 10
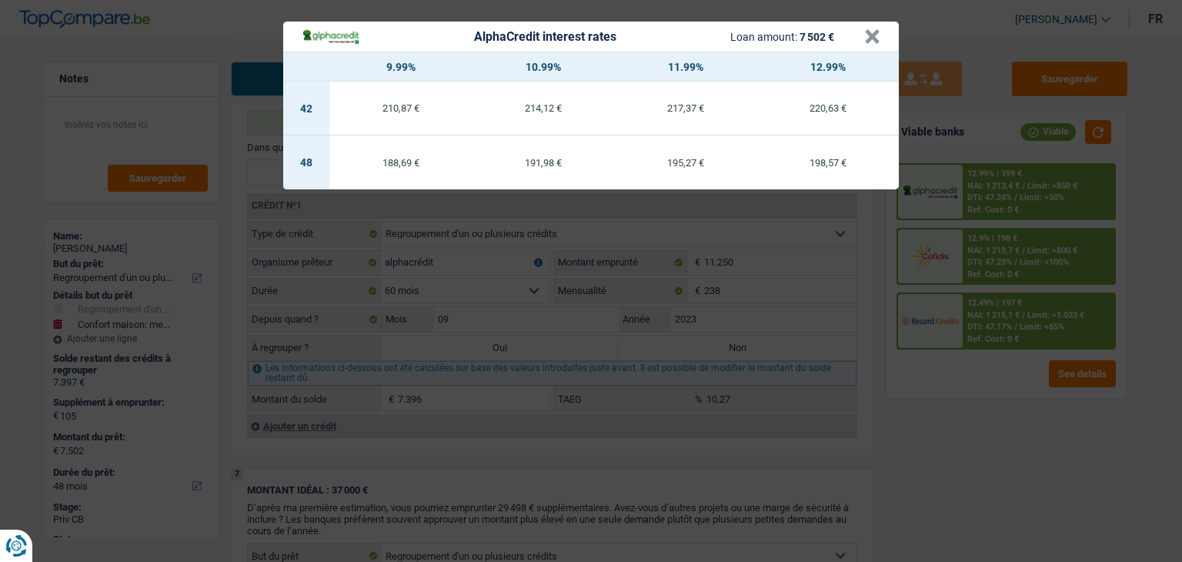
click at [972, 410] on div "AlphaCredit interest rates Loan amount: 7 502 € × 9.99% 10.99% 11.99% 12.99% 42…" at bounding box center [591, 281] width 1182 height 562
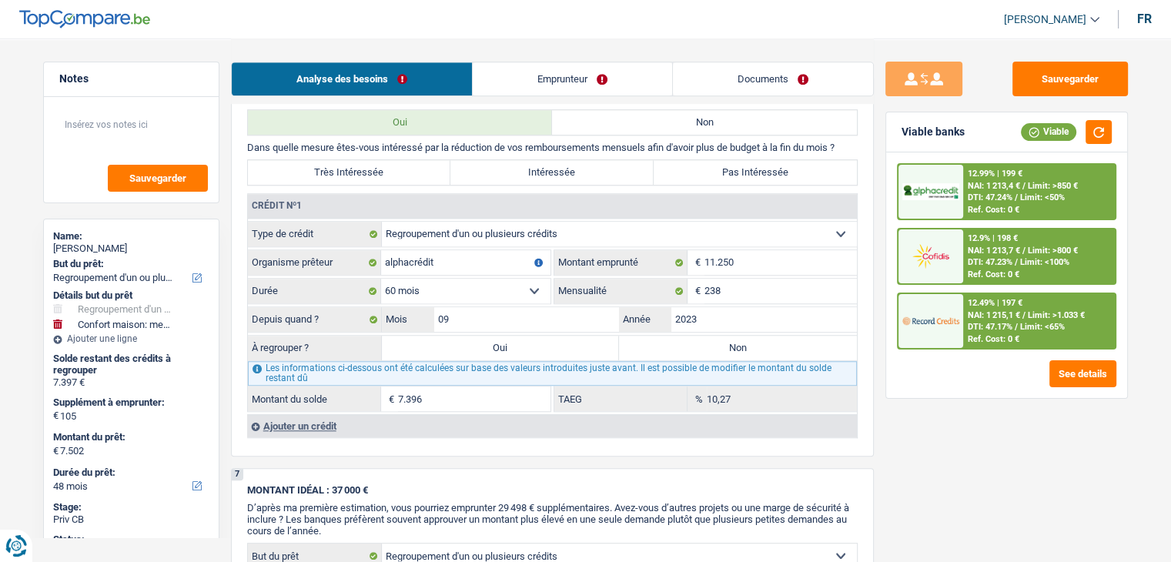
click at [948, 333] on div at bounding box center [930, 321] width 65 height 54
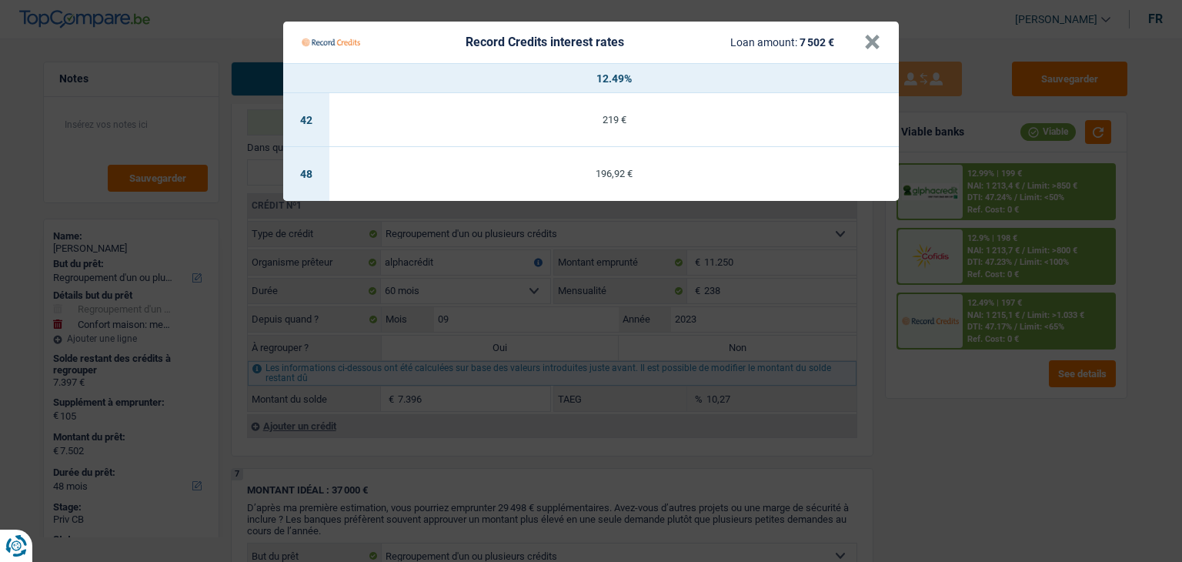
click at [946, 418] on Credits "Record Credits interest rates Loan amount: 7 502 € × 12.49% 42 219 € 48 196,92 €" at bounding box center [591, 281] width 1182 height 562
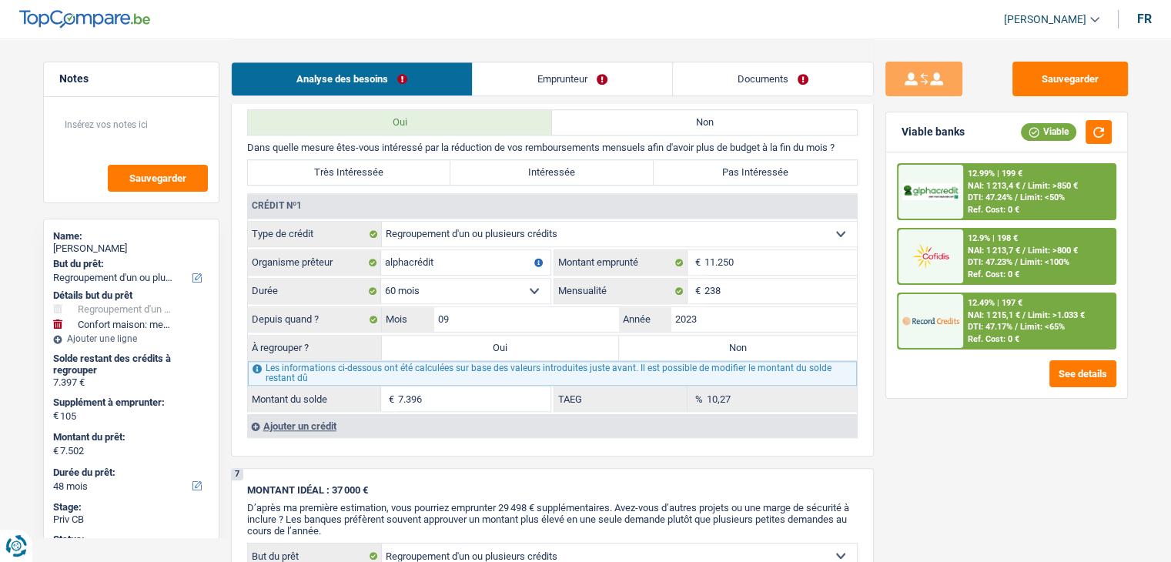
click at [984, 328] on span "DTI: 47.17%" at bounding box center [990, 327] width 45 height 10
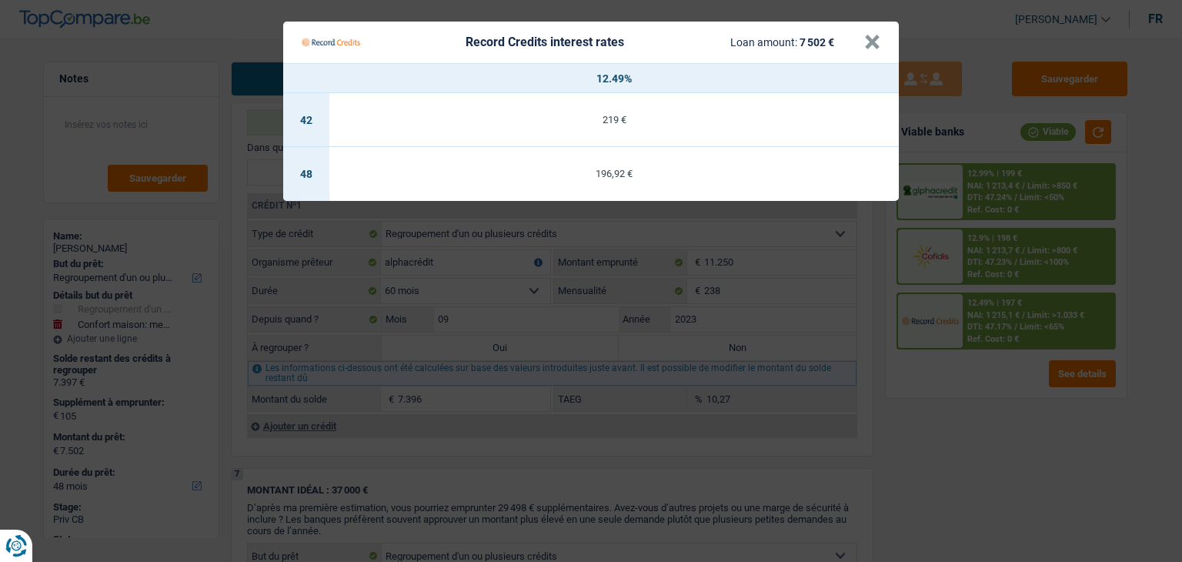
click at [969, 418] on Credits "Record Credits interest rates Loan amount: 7 502 € × 12.49% 42 219 € 48 196,92 €" at bounding box center [591, 281] width 1182 height 562
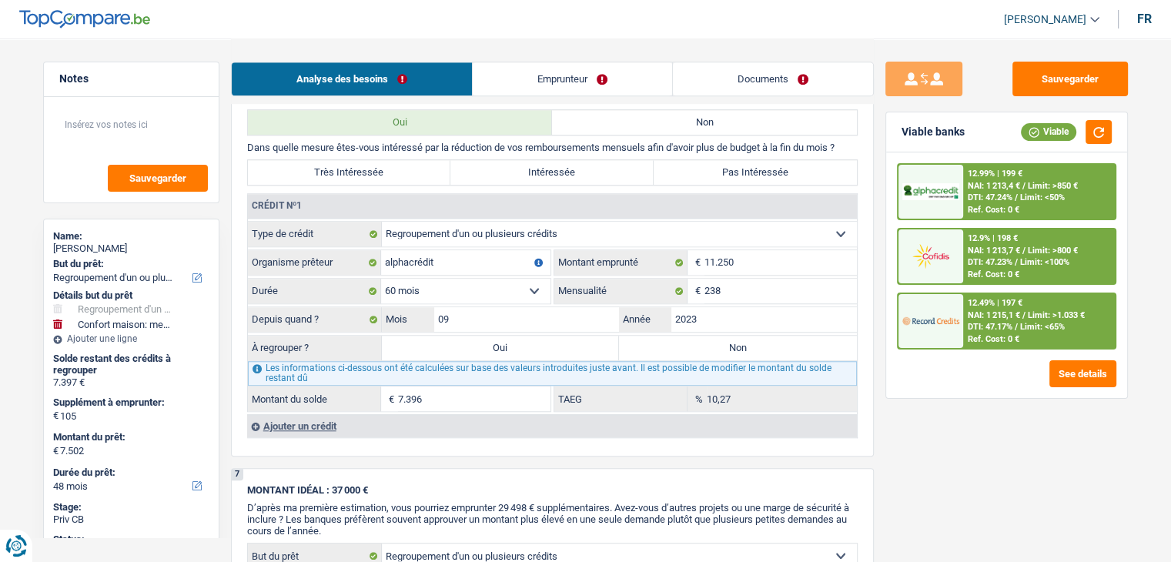
click at [875, 383] on div "Sauvegarder Viable banks Viable 12.99% | 199 € NAI: 1 213,4 € / Limit: >850 € D…" at bounding box center [1007, 300] width 266 height 476
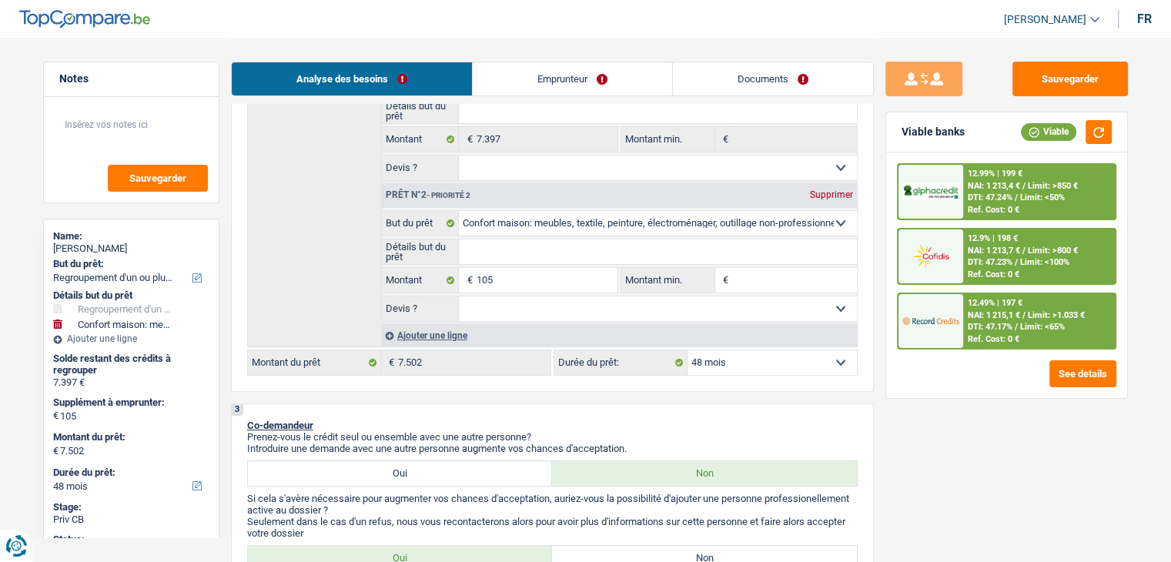
scroll to position [308, 0]
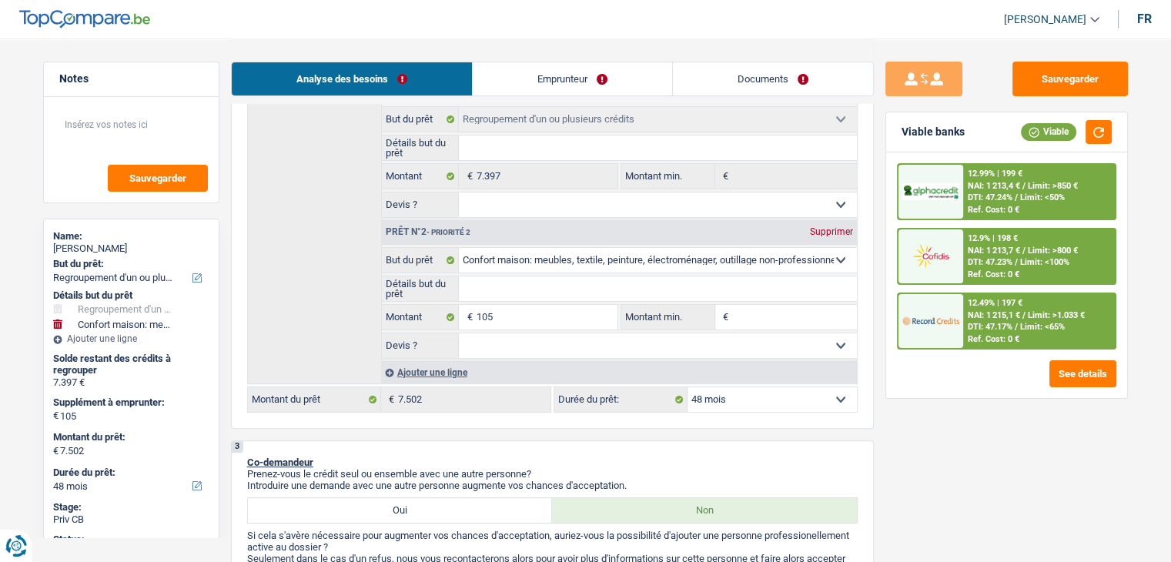
click at [720, 394] on select "12 mois 18 mois 24 mois 30 mois 36 mois 42 mois 48 mois Sélectionner une option" at bounding box center [771, 399] width 169 height 25
drag, startPoint x: 573, startPoint y: 450, endPoint x: 581, endPoint y: 450, distance: 8.5
click at [573, 450] on div "3 Co-demandeur Prenez-vous le crédit seul ou ensemble avec une autre personne? …" at bounding box center [552, 532] width 643 height 184
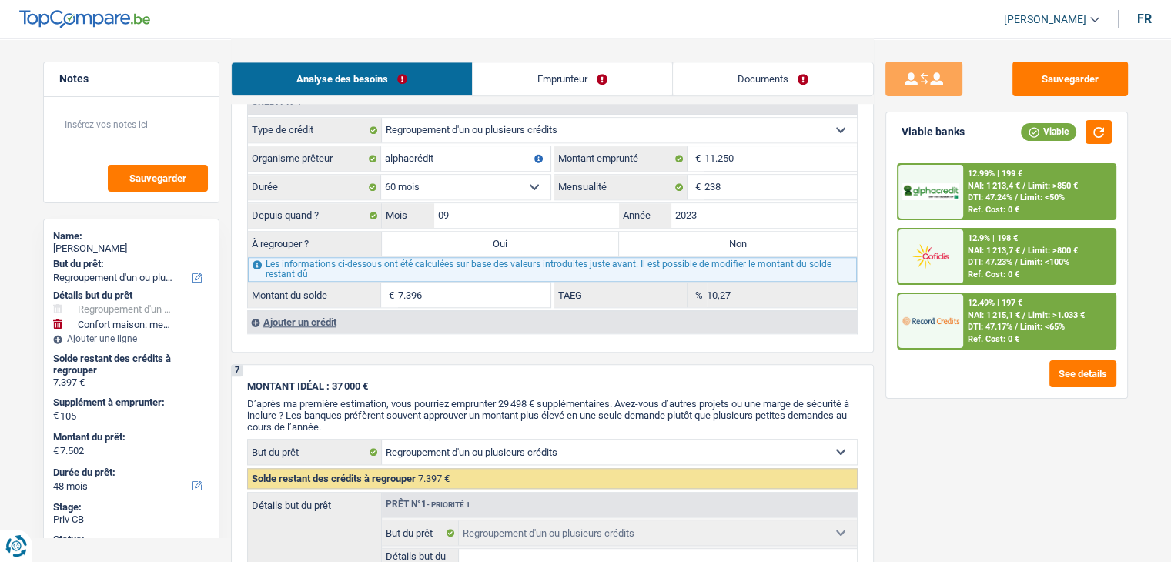
scroll to position [1386, 0]
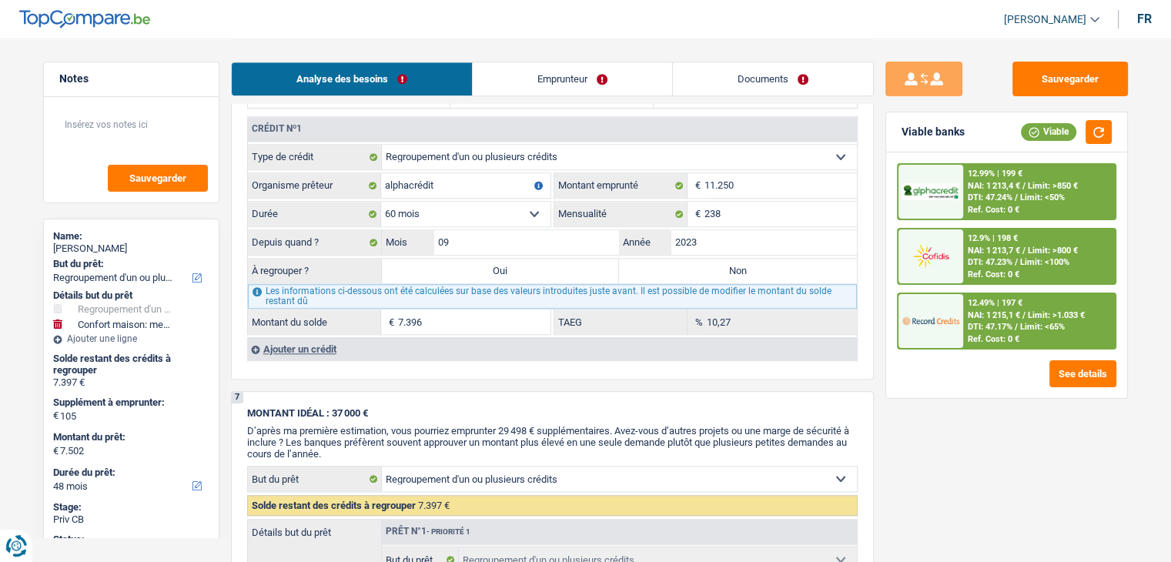
click at [460, 212] on select "12 mois 18 mois 24 mois 30 mois 36 mois 42 mois 48 mois 60 mois Sélectionner un…" at bounding box center [465, 214] width 169 height 25
click at [431, 425] on span "D’après ma première estimation, vous pourriez emprunter 29 498 € supplémentaire…" at bounding box center [548, 442] width 602 height 35
click at [748, 425] on span "D’après ma première estimation, vous pourriez emprunter 29 498 € supplémentaire…" at bounding box center [548, 442] width 602 height 35
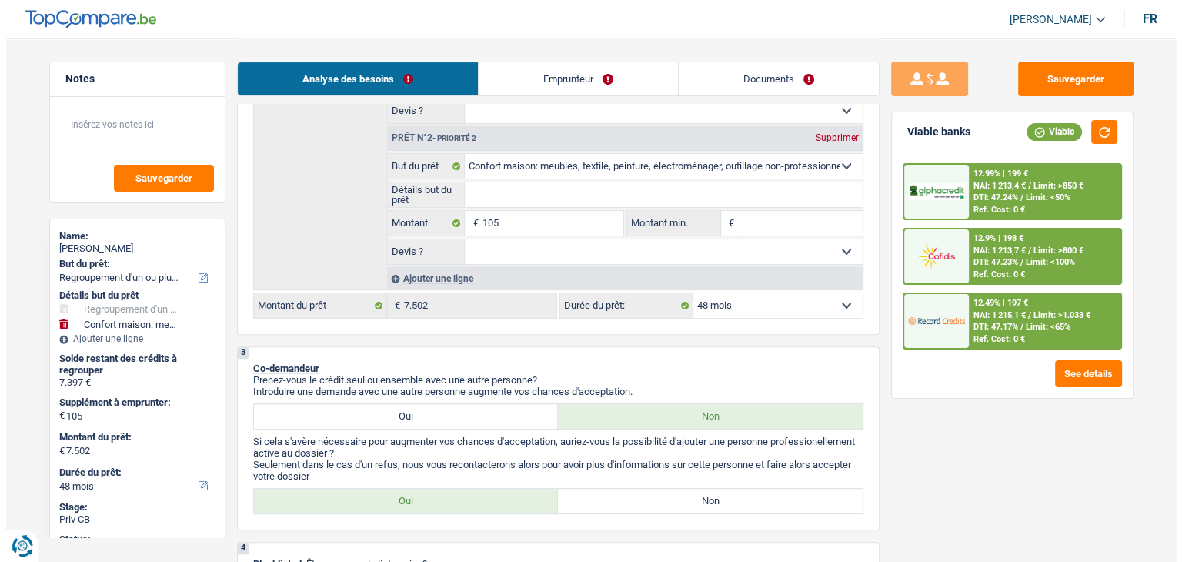
scroll to position [385, 0]
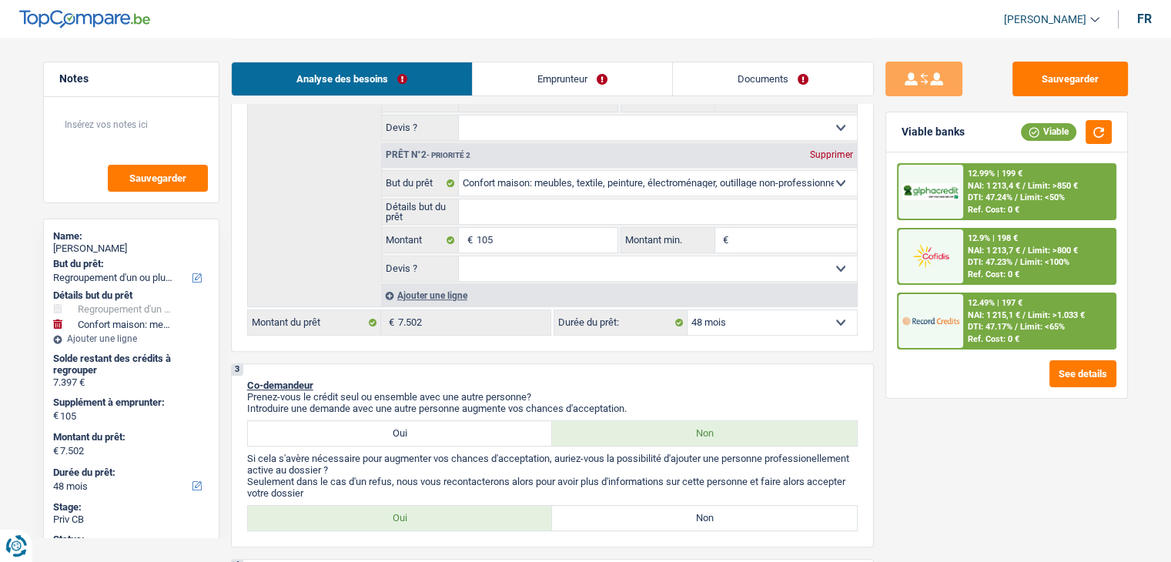
click at [742, 317] on select "12 mois 18 mois 24 mois 30 mois 36 mois 42 mois 48 mois Sélectionner une option" at bounding box center [771, 322] width 169 height 25
select select "36"
click at [687, 310] on select "12 mois 18 mois 24 mois 30 mois 36 mois 42 mois 48 mois Sélectionner une option" at bounding box center [771, 322] width 169 height 25
select select "36"
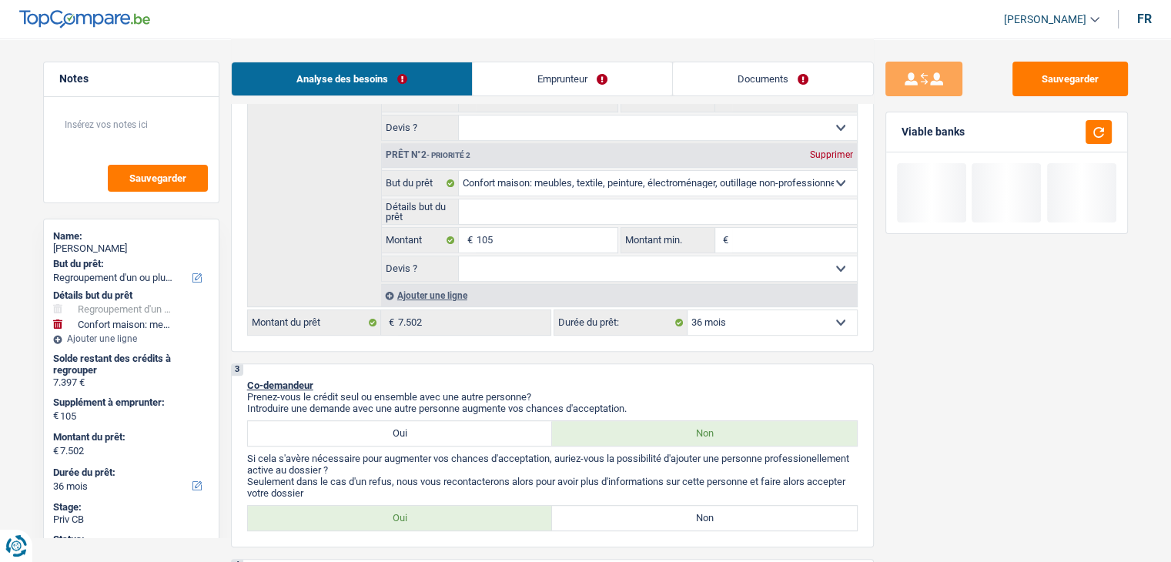
click at [1120, 132] on div "Viable banks" at bounding box center [1006, 132] width 241 height 40
click at [1081, 128] on div at bounding box center [1093, 132] width 35 height 24
click at [1100, 134] on button "button" at bounding box center [1098, 132] width 26 height 24
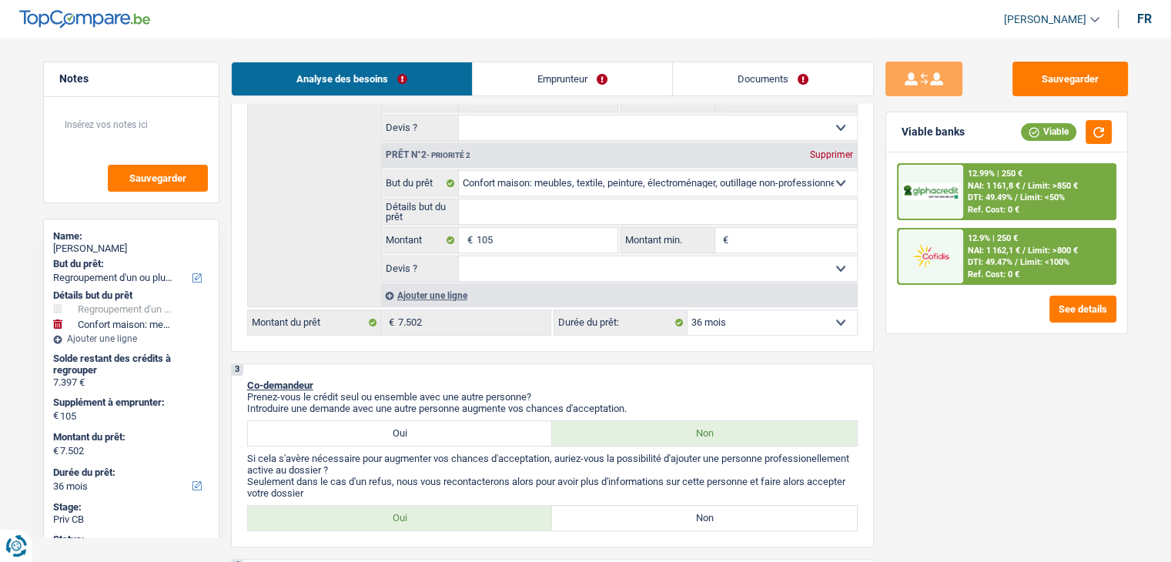
click at [985, 262] on span "DTI: 49.47%" at bounding box center [990, 262] width 45 height 10
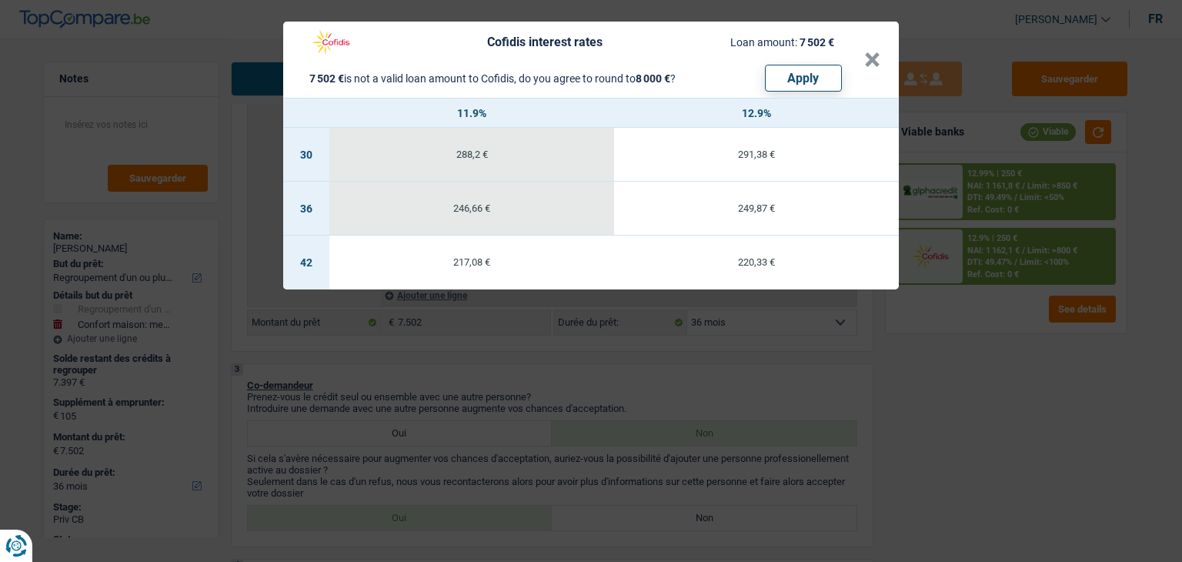
click at [965, 368] on div "Cofidis interest rates Loan amount: 7 502 € 7 502 € is not a valid loan amount …" at bounding box center [591, 281] width 1182 height 562
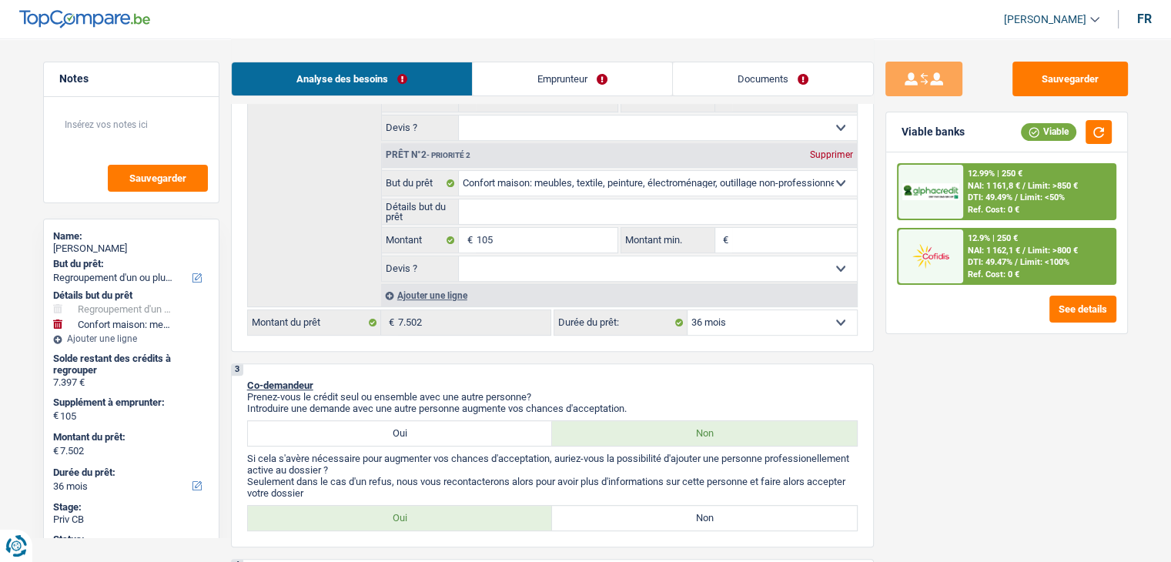
click at [973, 203] on div "12.99% | 250 € NAI: 1 161,8 € / Limit: >850 € DTI: 49.49% / Limit: <50% Ref. Co…" at bounding box center [1039, 192] width 152 height 54
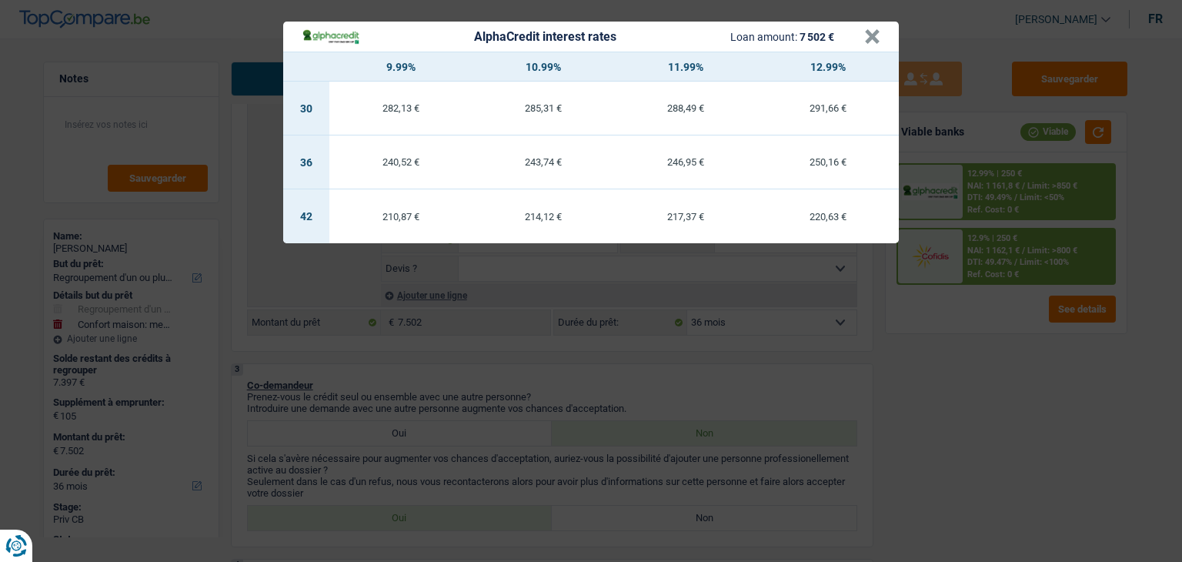
click at [954, 342] on div "AlphaCredit interest rates Loan amount: 7 502 € × 9.99% 10.99% 11.99% 12.99% 30…" at bounding box center [591, 281] width 1182 height 562
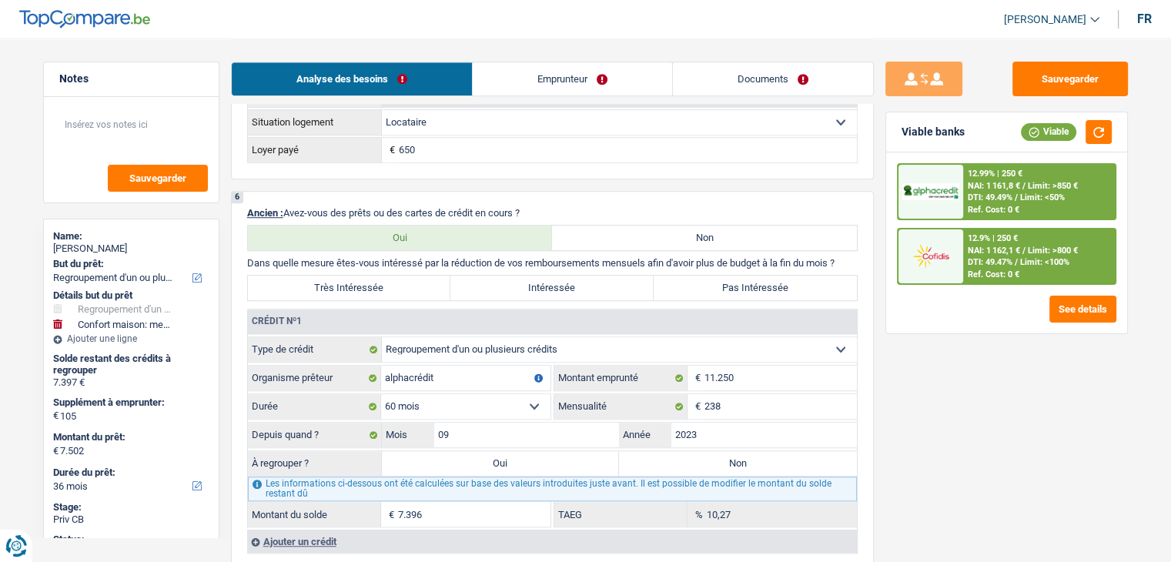
scroll to position [1309, 0]
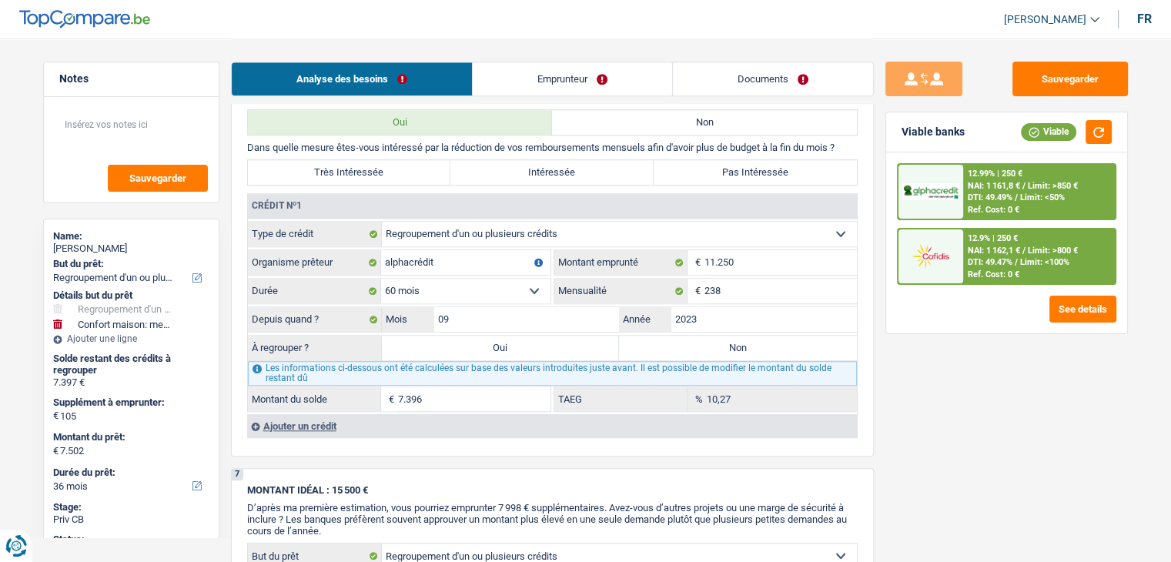
click at [974, 229] on div "12.9% | 250 € NAI: 1 162,1 € / Limit: >800 € DTI: 49.47% / Limit: <100% Ref. Co…" at bounding box center [1039, 256] width 152 height 54
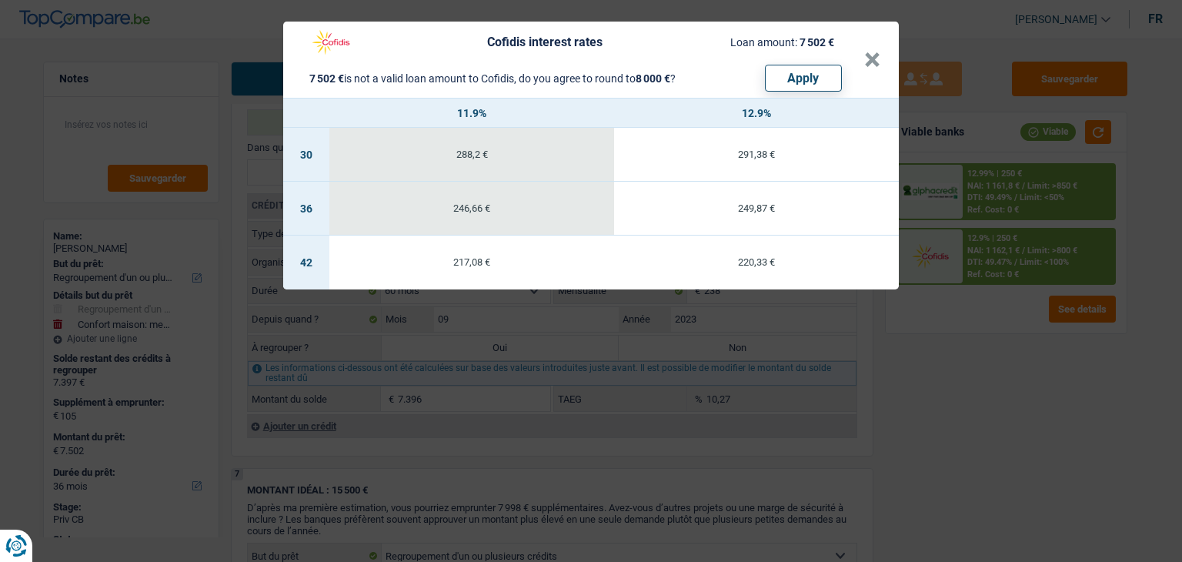
click at [964, 357] on div "Cofidis interest rates Loan amount: 7 502 € 7 502 € is not a valid loan amount …" at bounding box center [591, 281] width 1182 height 562
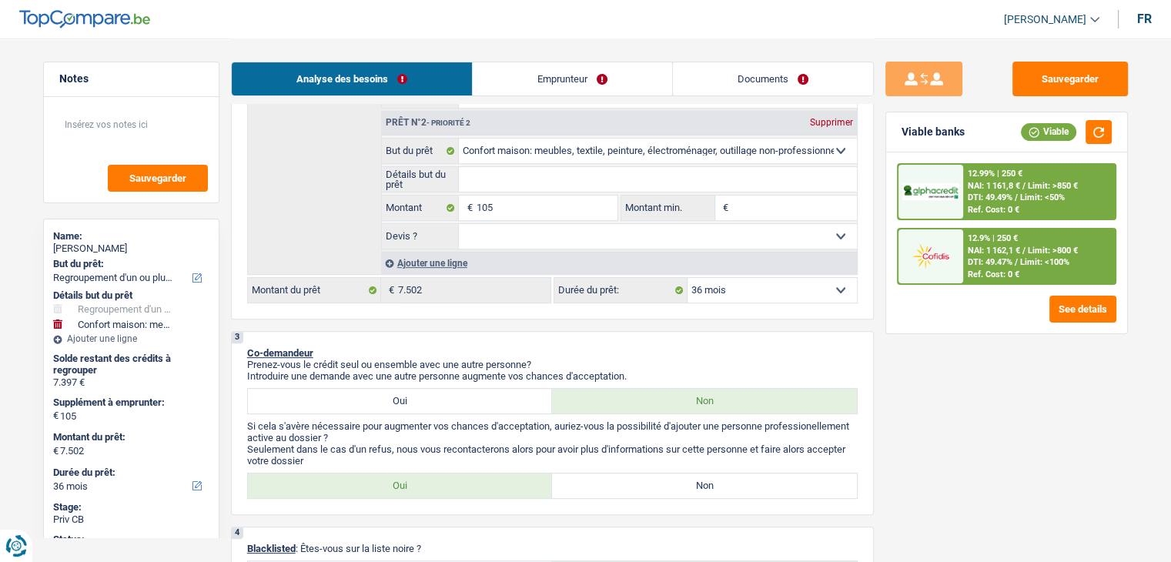
scroll to position [539, 0]
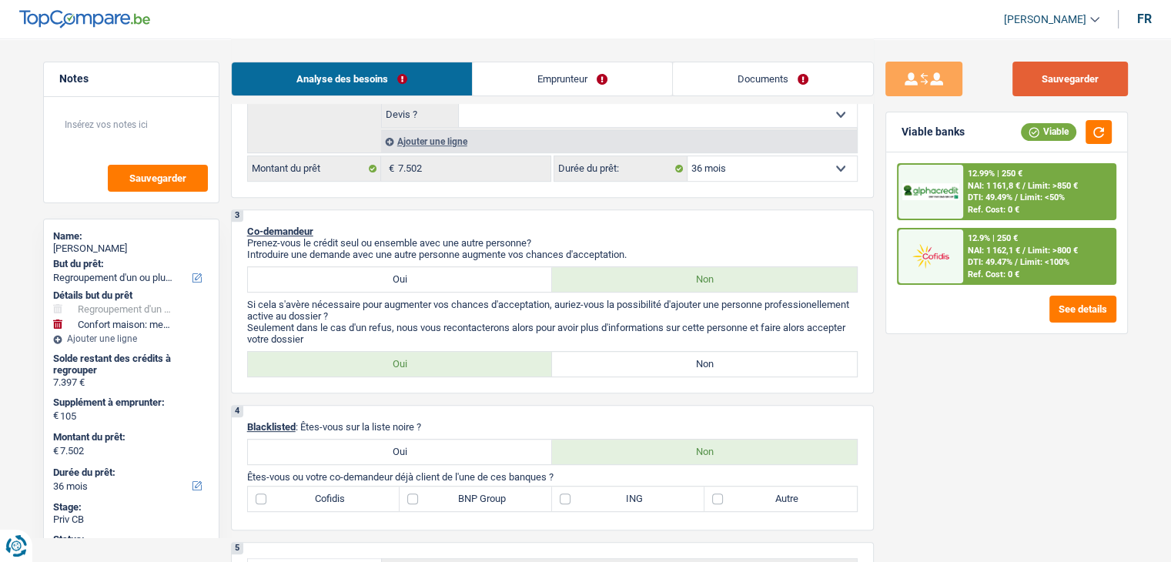
click at [1042, 74] on button "Sauvegarder" at bounding box center [1069, 79] width 115 height 35
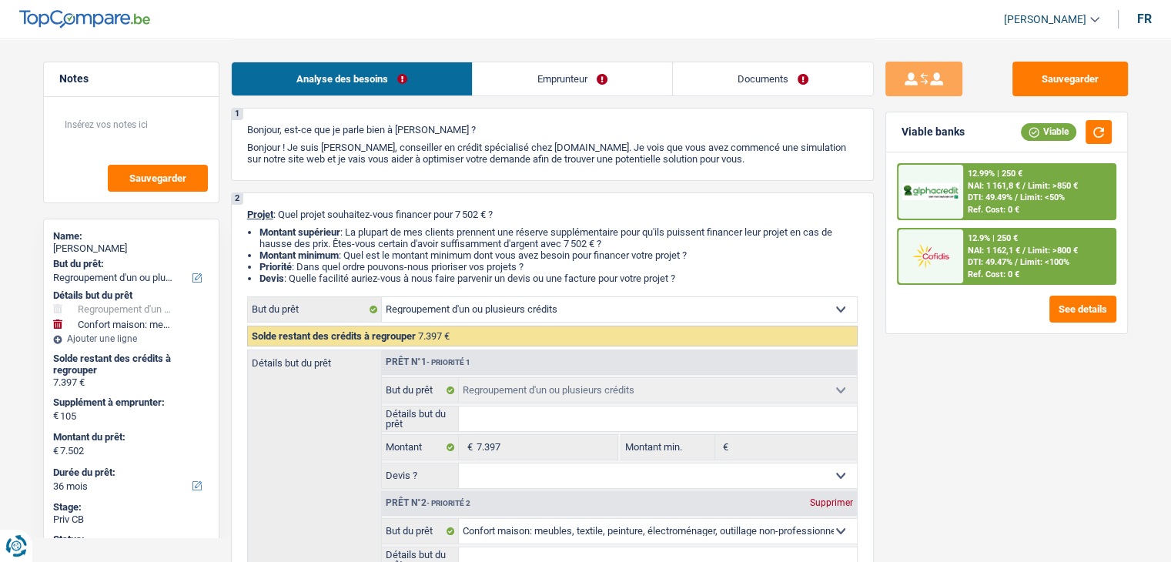
scroll to position [0, 0]
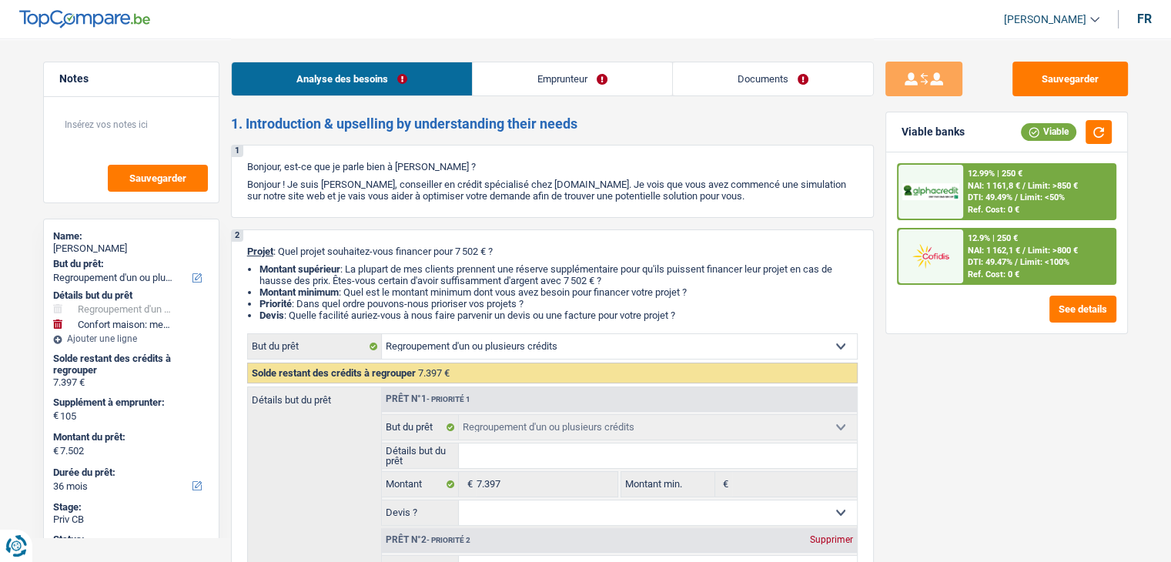
click at [558, 65] on link "Emprunteur" at bounding box center [572, 78] width 199 height 33
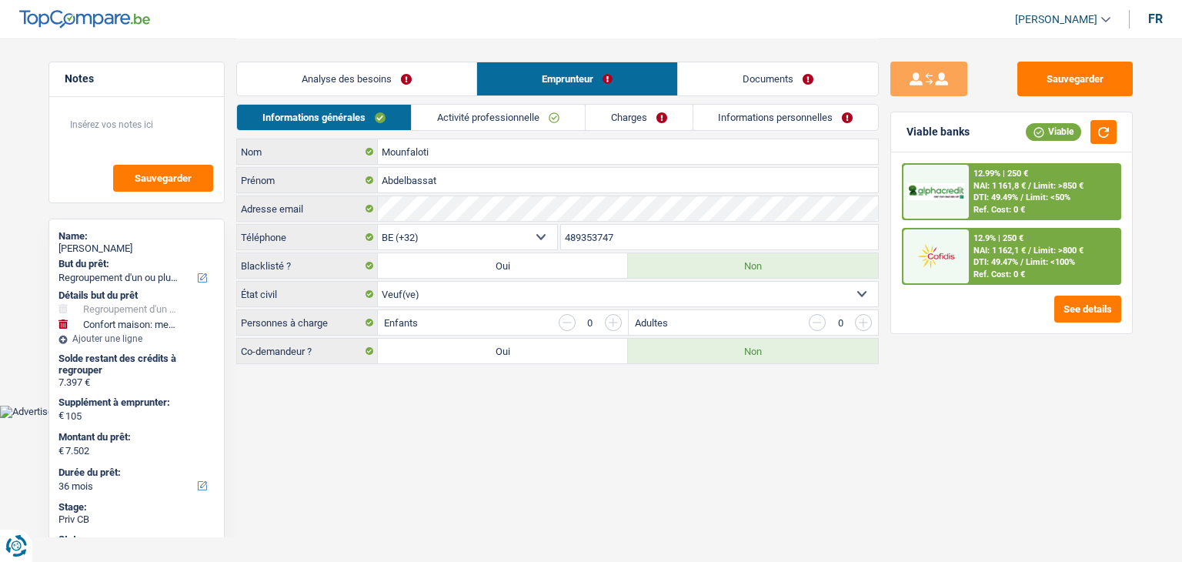
click at [481, 125] on link "Activité professionnelle" at bounding box center [498, 117] width 173 height 25
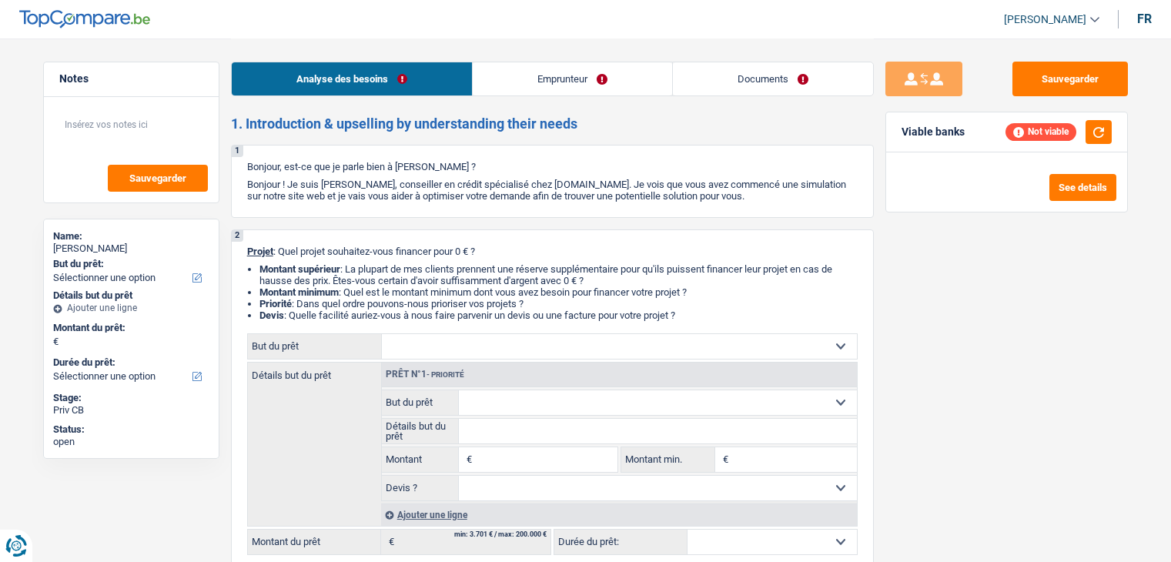
select select "worker"
select select "familyAllowances"
select select "netSalary"
select select "rents"
drag, startPoint x: 246, startPoint y: 165, endPoint x: 757, endPoint y: 312, distance: 531.8
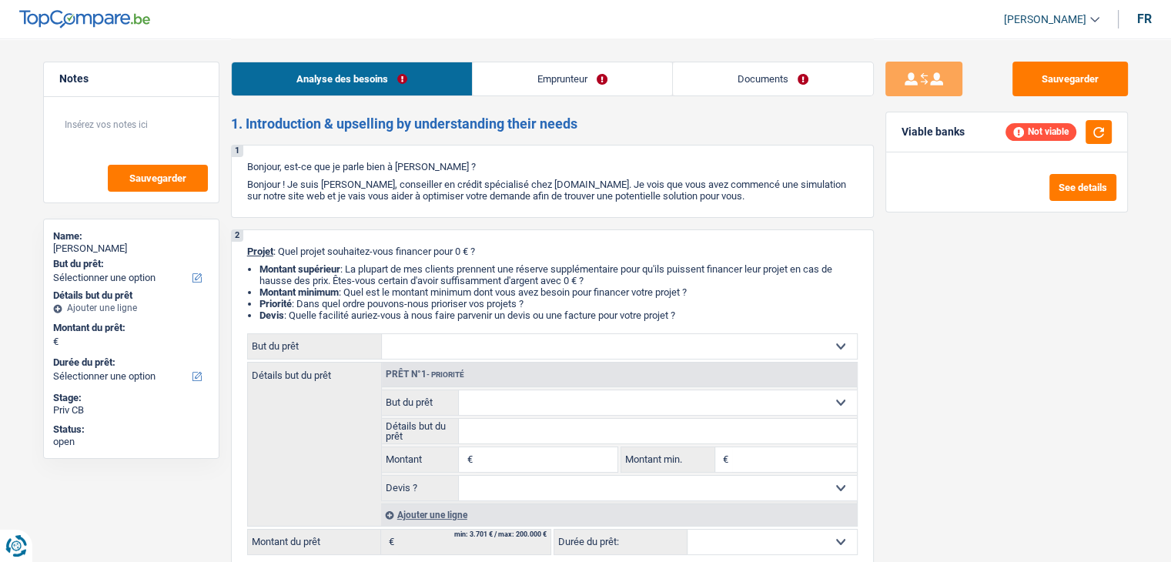
click at [757, 312] on li "Devis : Quelle facilité auriez-vous à nous faire parvenir un devis ou une factu…" at bounding box center [558, 315] width 598 height 12
click at [1102, 125] on button "button" at bounding box center [1098, 132] width 26 height 24
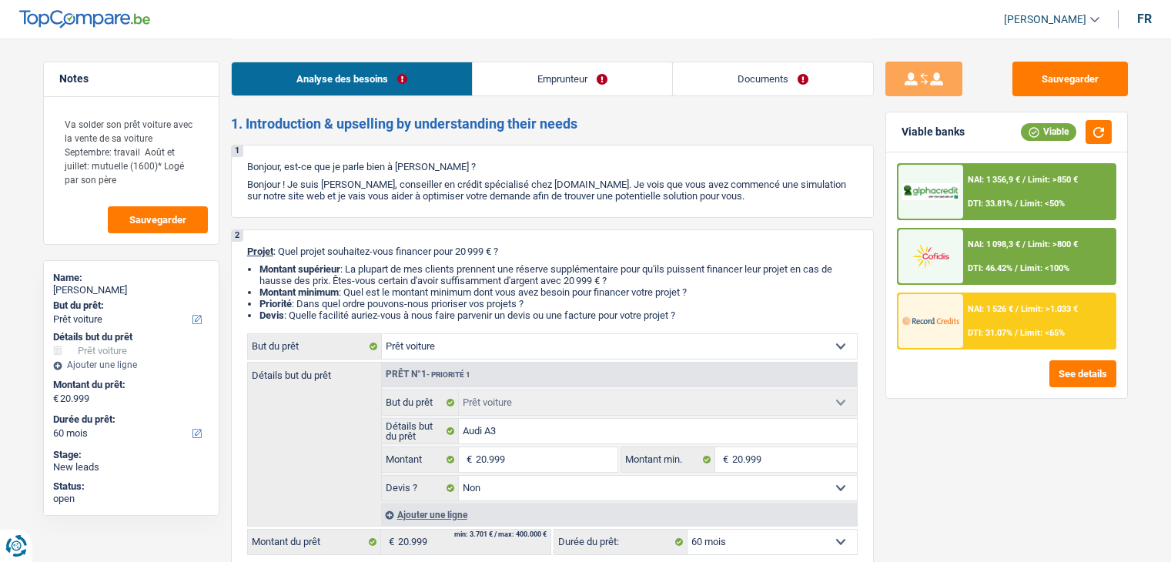
select select "car"
select select "60"
select select "car"
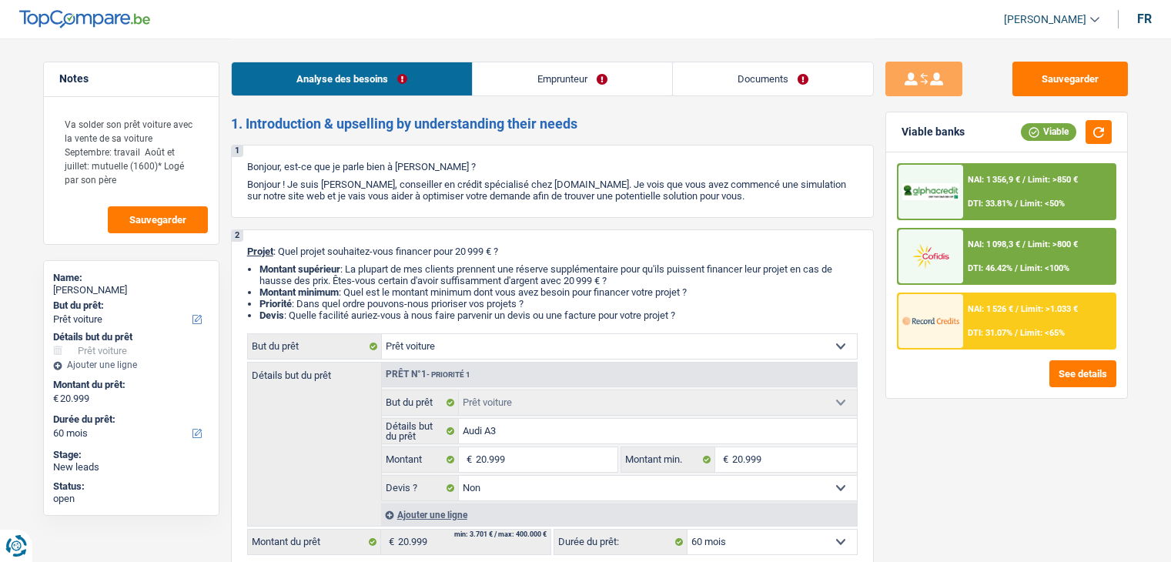
select select "false"
select select "60"
select select "worker"
select select "netSalary"
select select "liveWithParents"
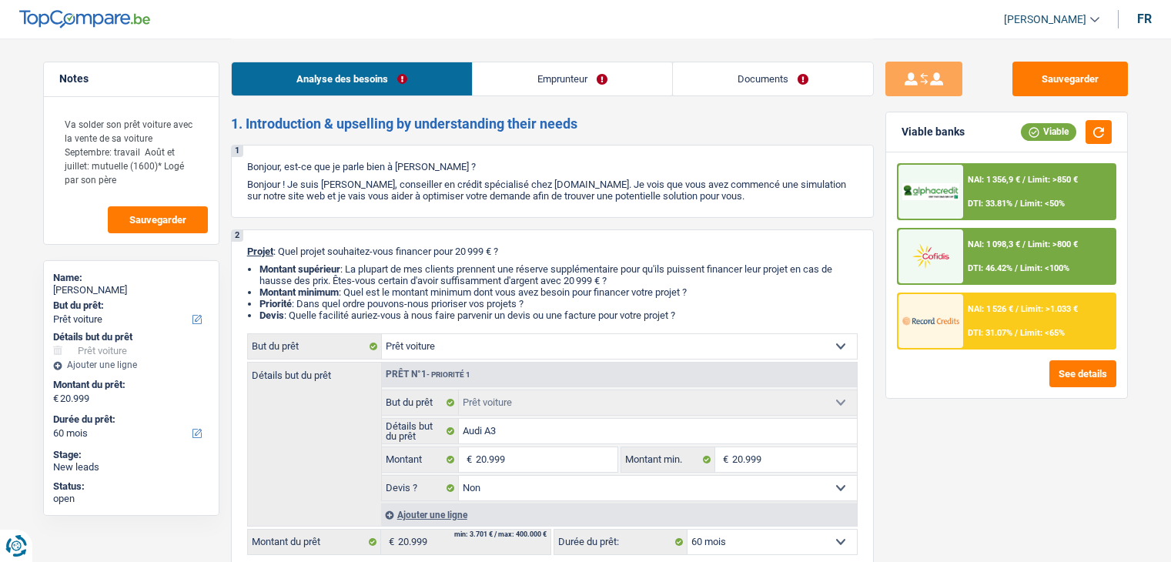
select select "carLoan"
select select "48"
select select "car"
select select "false"
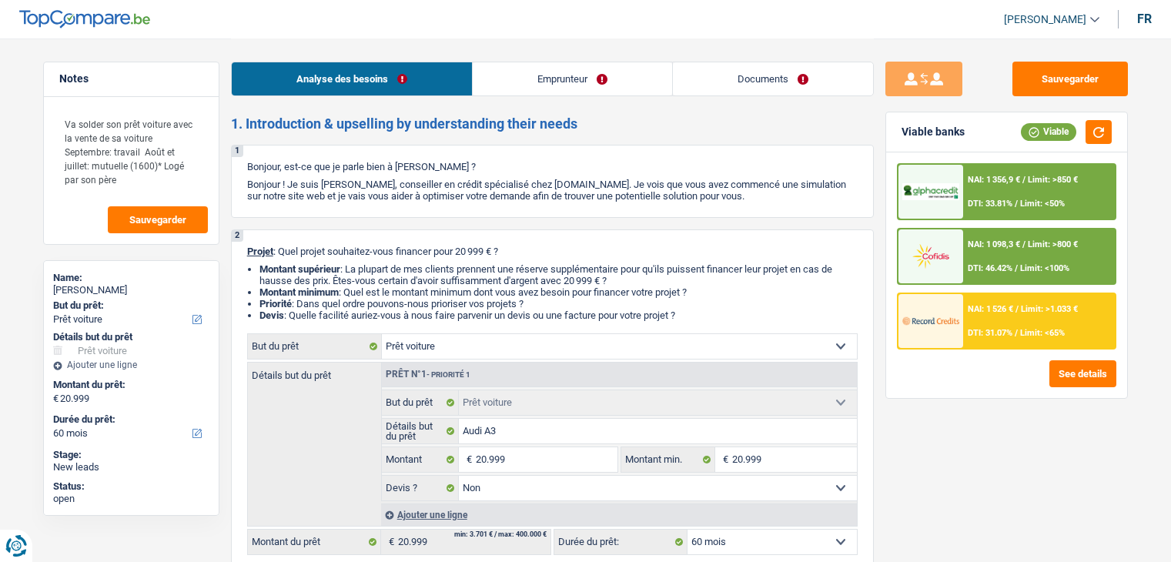
select select "60"
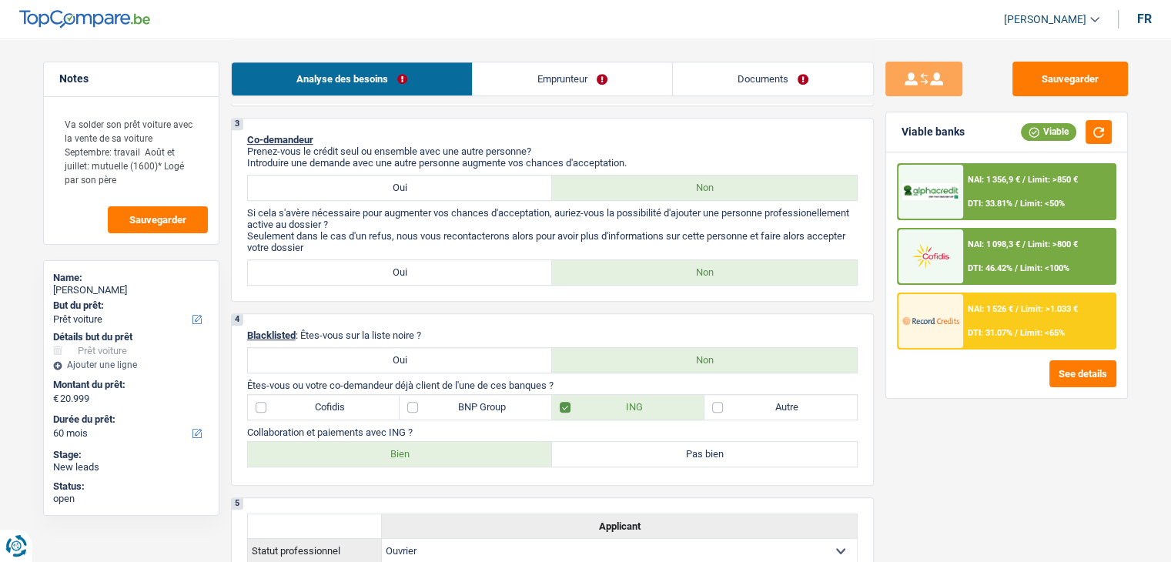
scroll to position [770, 0]
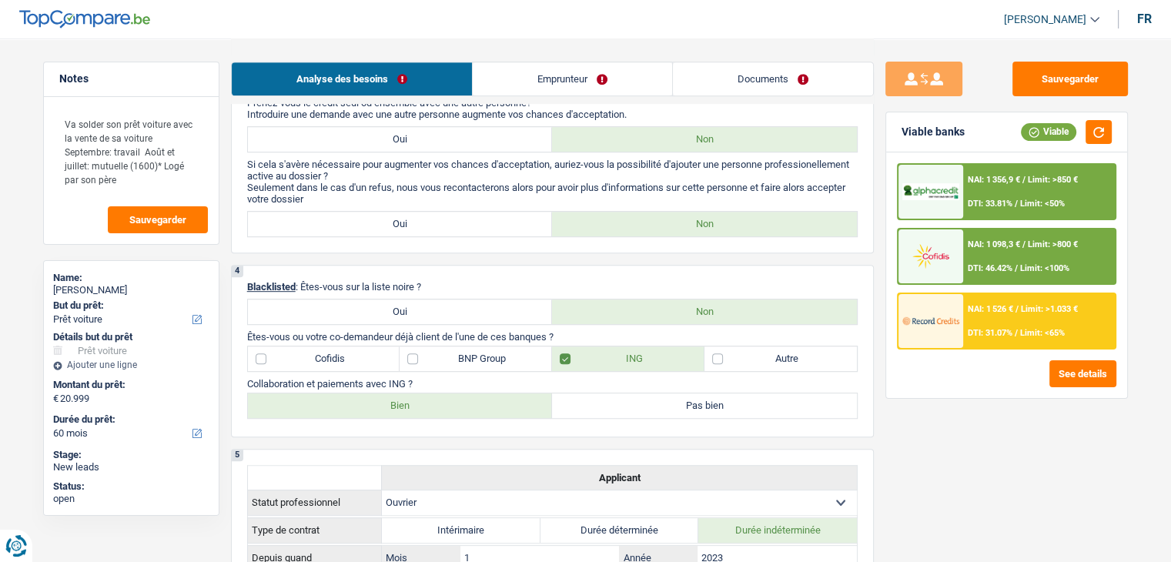
click at [331, 29] on header "[PERSON_NAME] Se déconnecter fr" at bounding box center [585, 19] width 1171 height 39
